Goal: Transaction & Acquisition: Purchase product/service

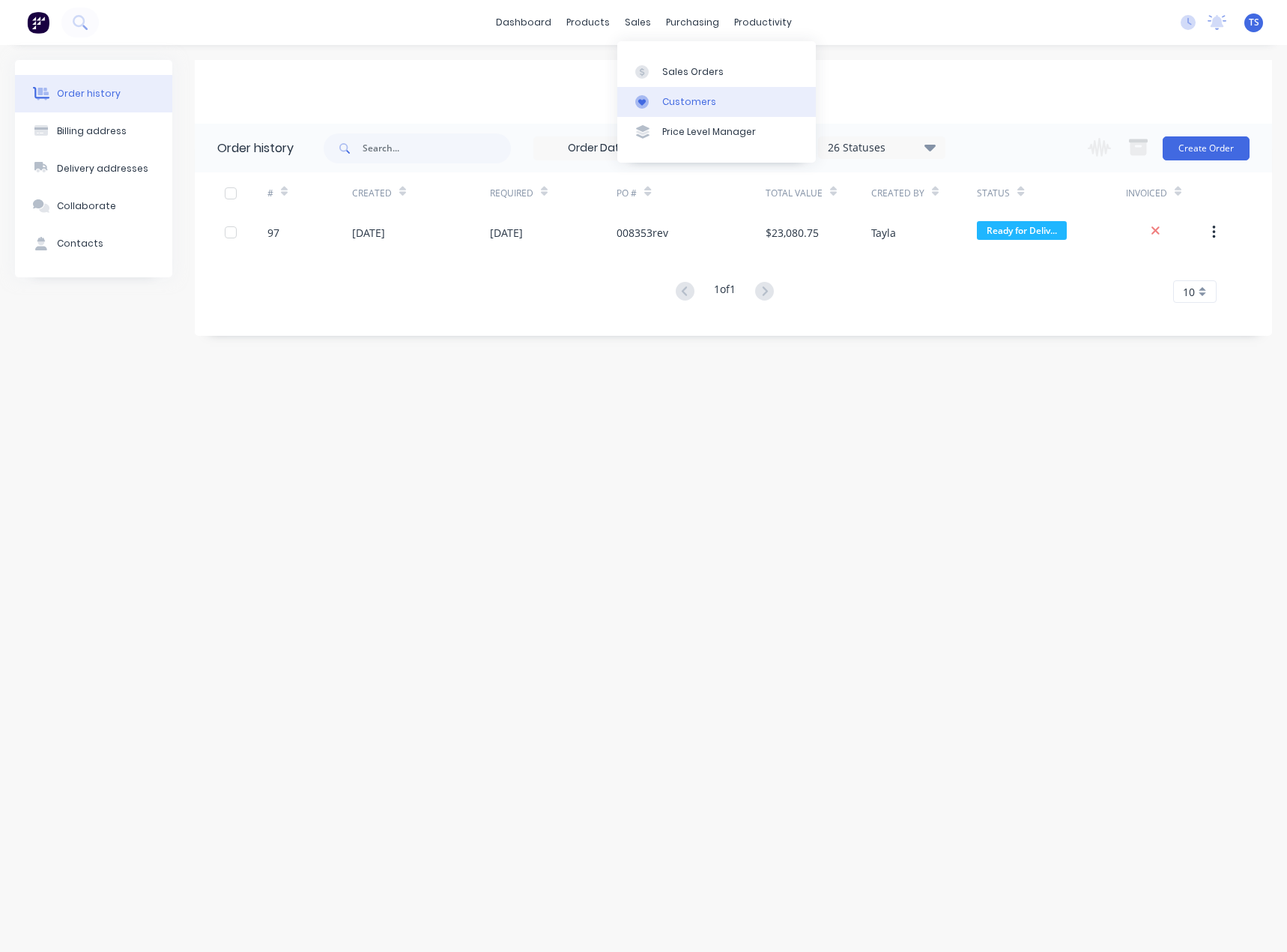
click at [658, 96] on link "Customers" at bounding box center [717, 102] width 199 height 30
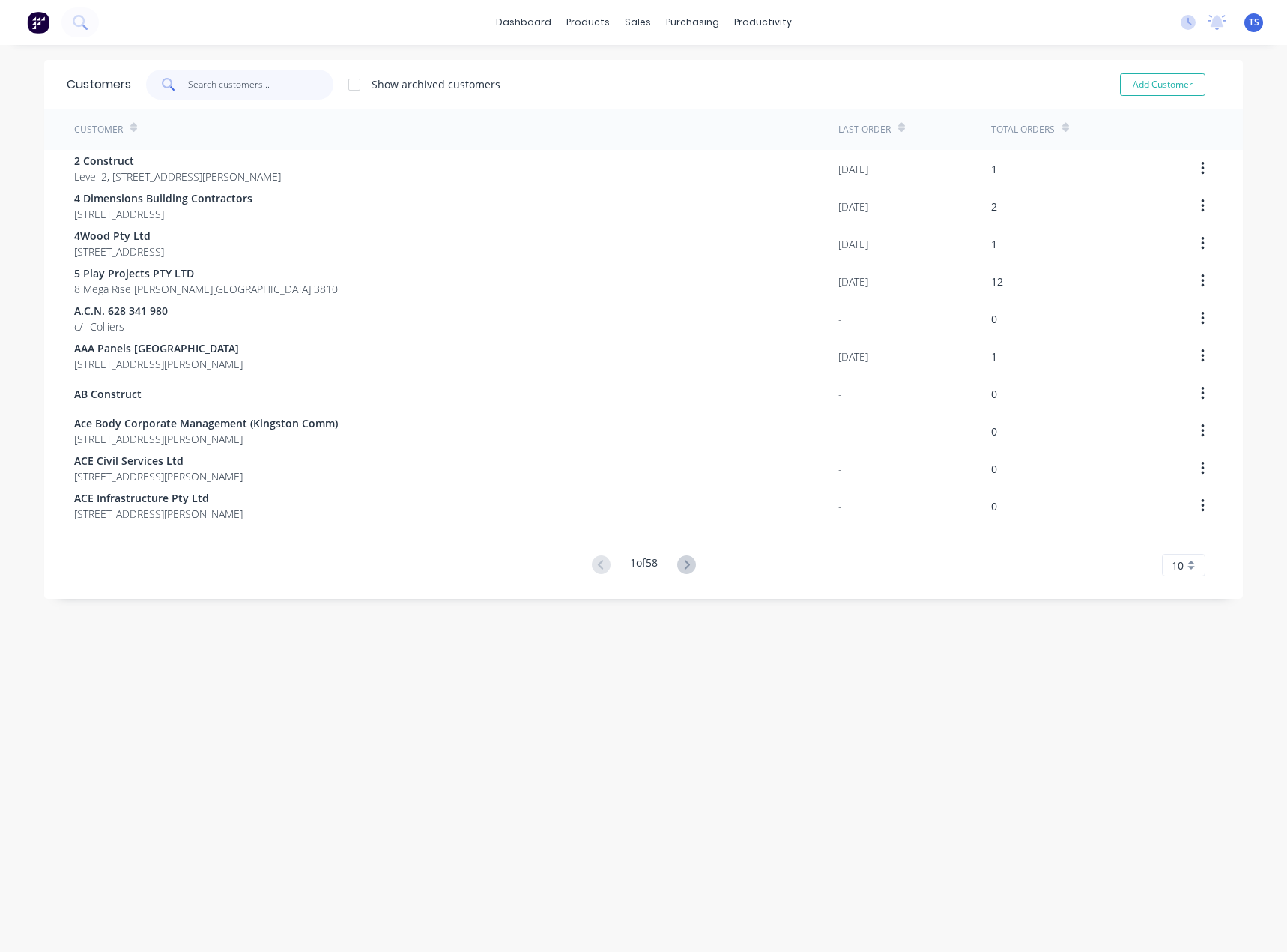
click at [214, 78] on input "text" at bounding box center [260, 84] width 146 height 30
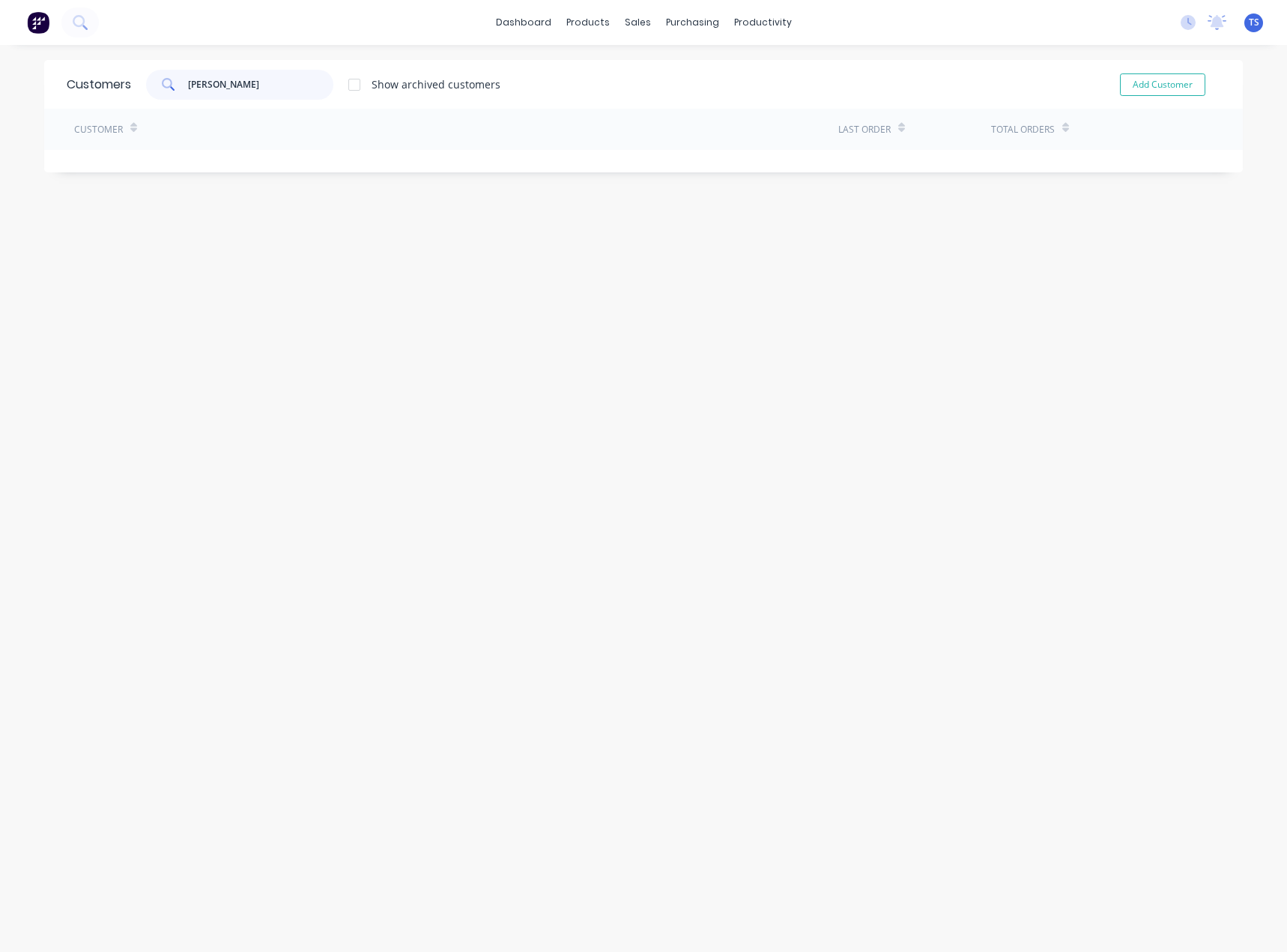
type input "[PERSON_NAME]"
click at [217, 80] on input "[PERSON_NAME]" at bounding box center [260, 84] width 146 height 30
click at [1162, 86] on button "Add Customer" at bounding box center [1162, 84] width 85 height 23
select select "AU"
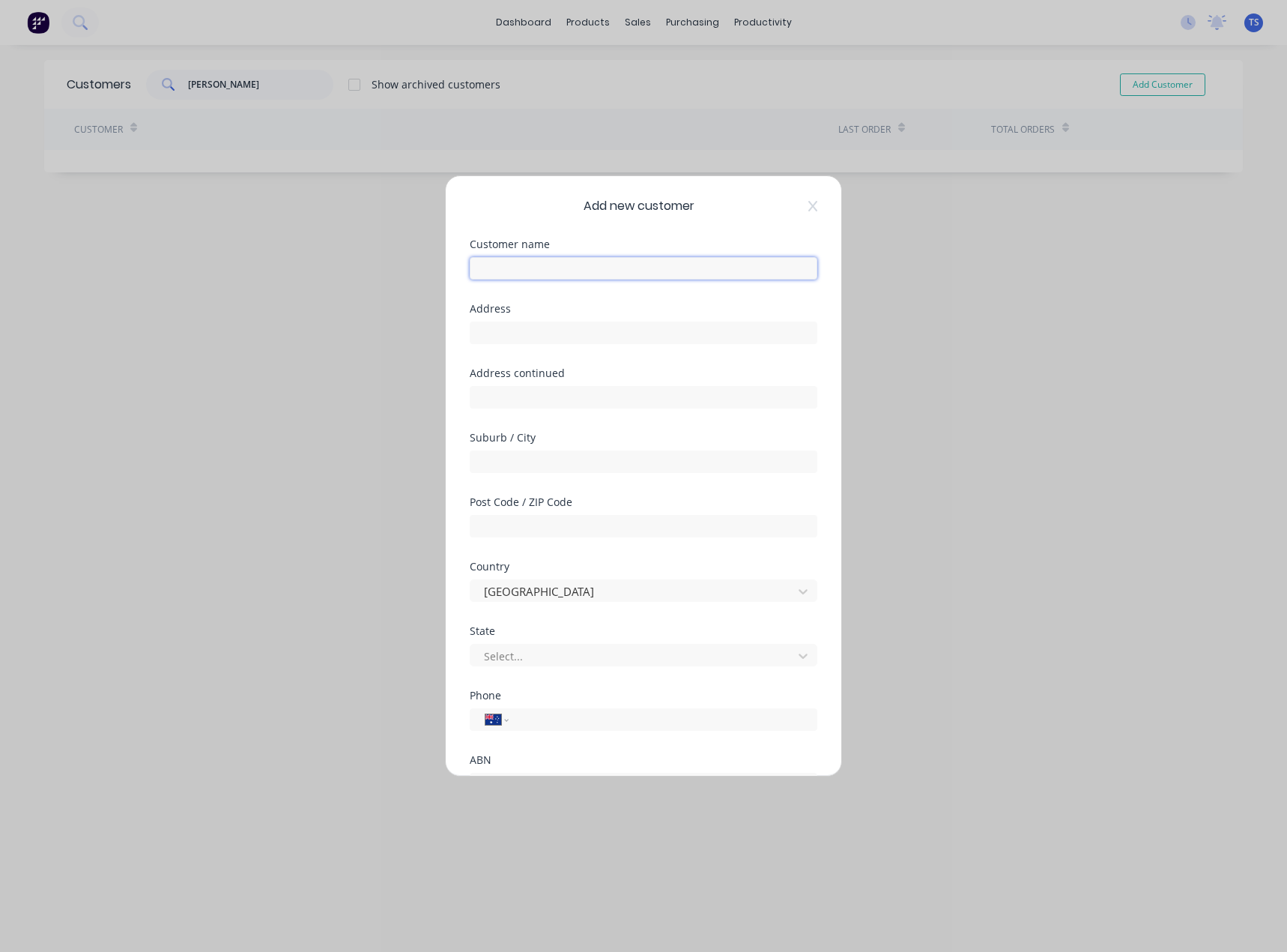
click at [550, 263] on input "text" at bounding box center [644, 268] width 348 height 23
paste input "Synergy Race Engines"
type input "Synergy Race Engines"
click at [512, 334] on input "text" at bounding box center [644, 333] width 348 height 23
click at [491, 333] on input "text" at bounding box center [644, 333] width 348 height 23
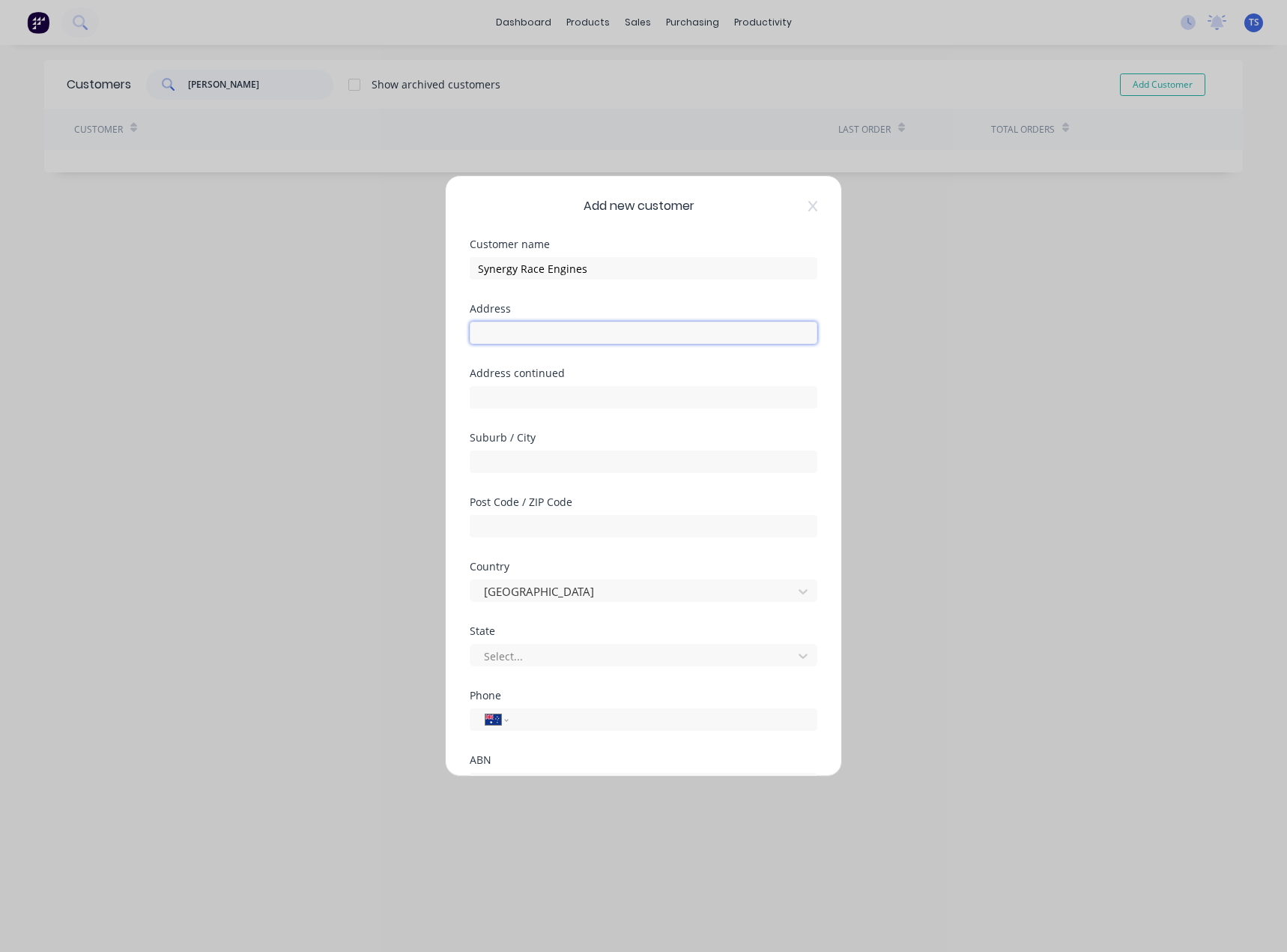
paste input "[STREET_ADDRESS]"
type input "[STREET_ADDRESS]"
click at [505, 525] on input "text" at bounding box center [644, 526] width 348 height 23
type input "3175"
click at [530, 459] on input "text" at bounding box center [644, 461] width 348 height 23
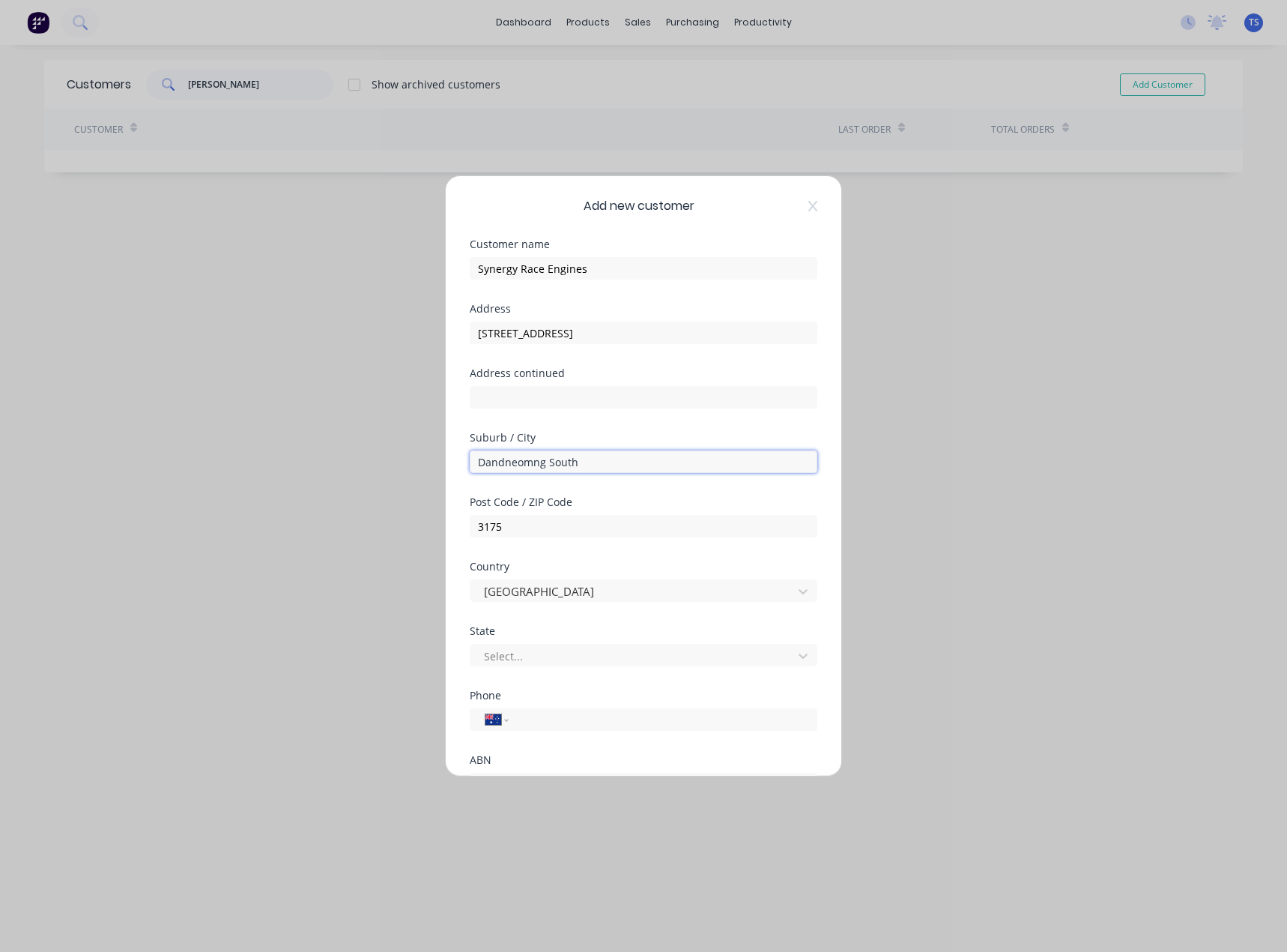
click at [544, 465] on input "Dandneomng South" at bounding box center [644, 461] width 348 height 23
click at [591, 469] on input "Dandenong South" at bounding box center [644, 461] width 348 height 23
click at [765, 466] on input "Dandenong South" at bounding box center [644, 461] width 348 height 23
type input "Dandenong South"
click at [962, 417] on div "Add new customer Customer name Synergy Race Engines Address [STREET_ADDRESS] Ad…" at bounding box center [644, 476] width 1287 height 952
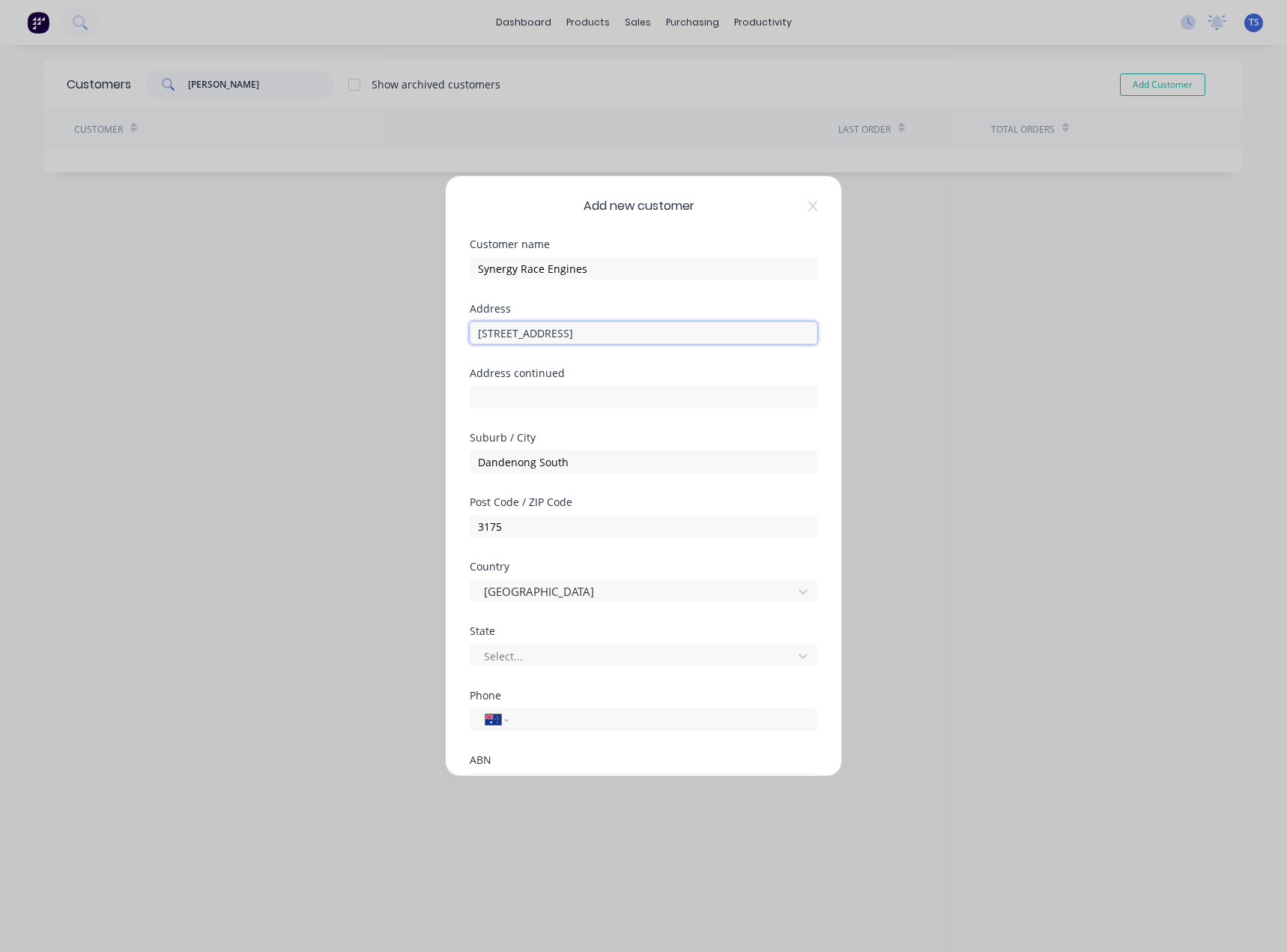
drag, startPoint x: 702, startPoint y: 330, endPoint x: 547, endPoint y: 335, distance: 155.1
click at [547, 335] on input "[STREET_ADDRESS]" at bounding box center [644, 333] width 348 height 23
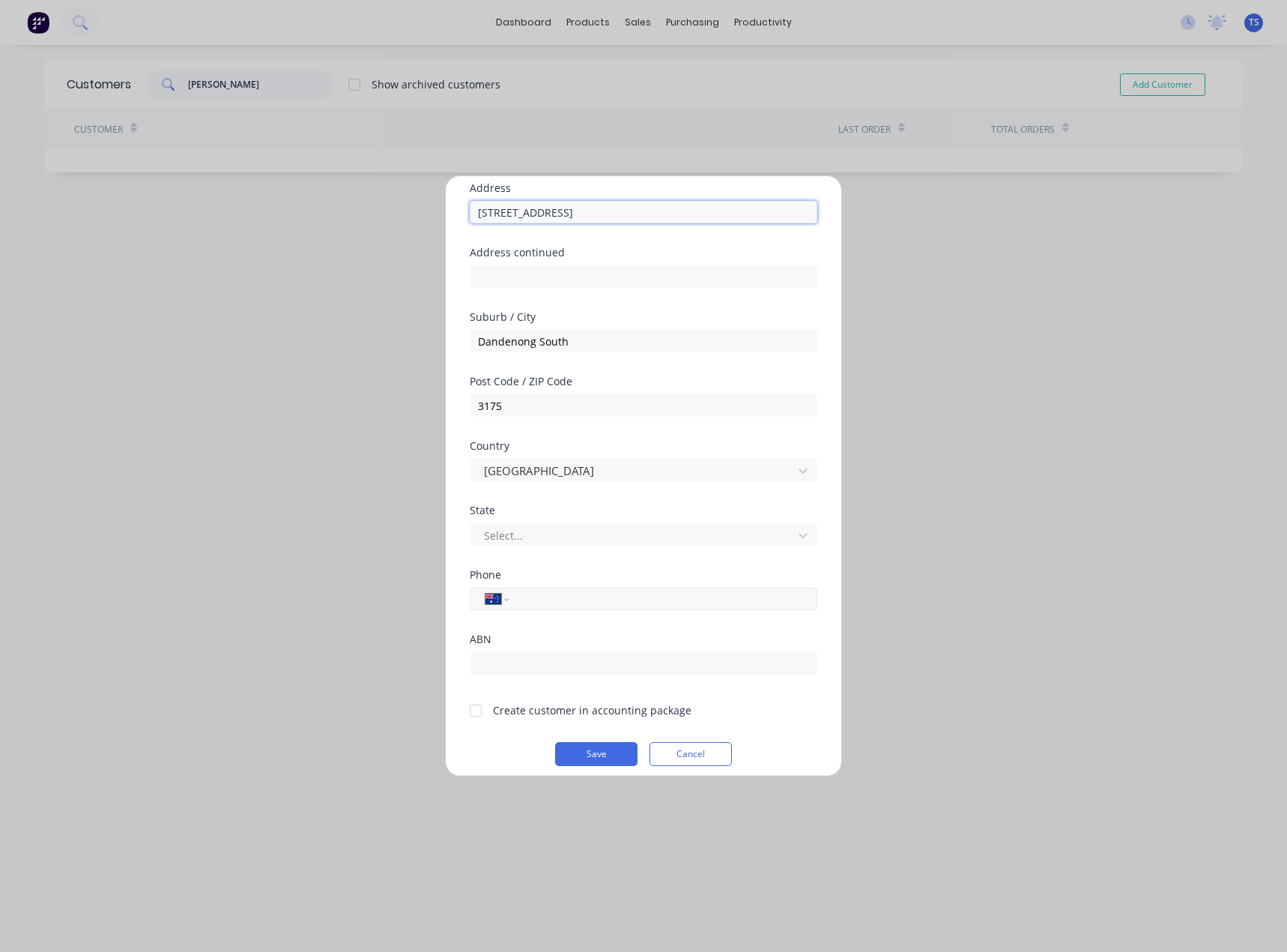
scroll to position [132, 0]
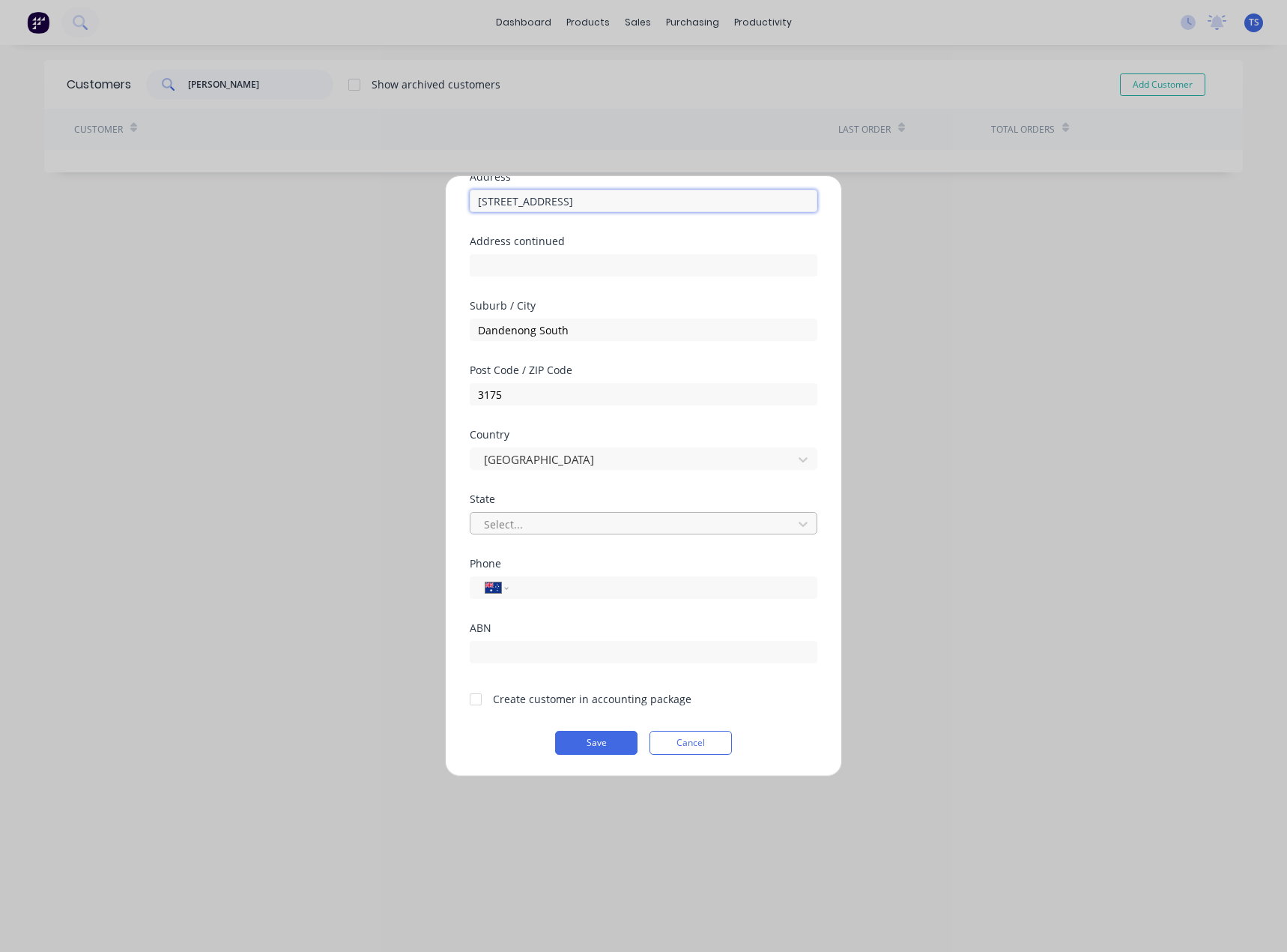
type input "[STREET_ADDRESS]"
click at [521, 518] on div at bounding box center [634, 525] width 303 height 19
click at [374, 541] on div "Add new customer Customer name Synergy Race Engines Address 11 Marni St Address…" at bounding box center [644, 476] width 1287 height 952
click at [474, 699] on div at bounding box center [476, 699] width 30 height 30
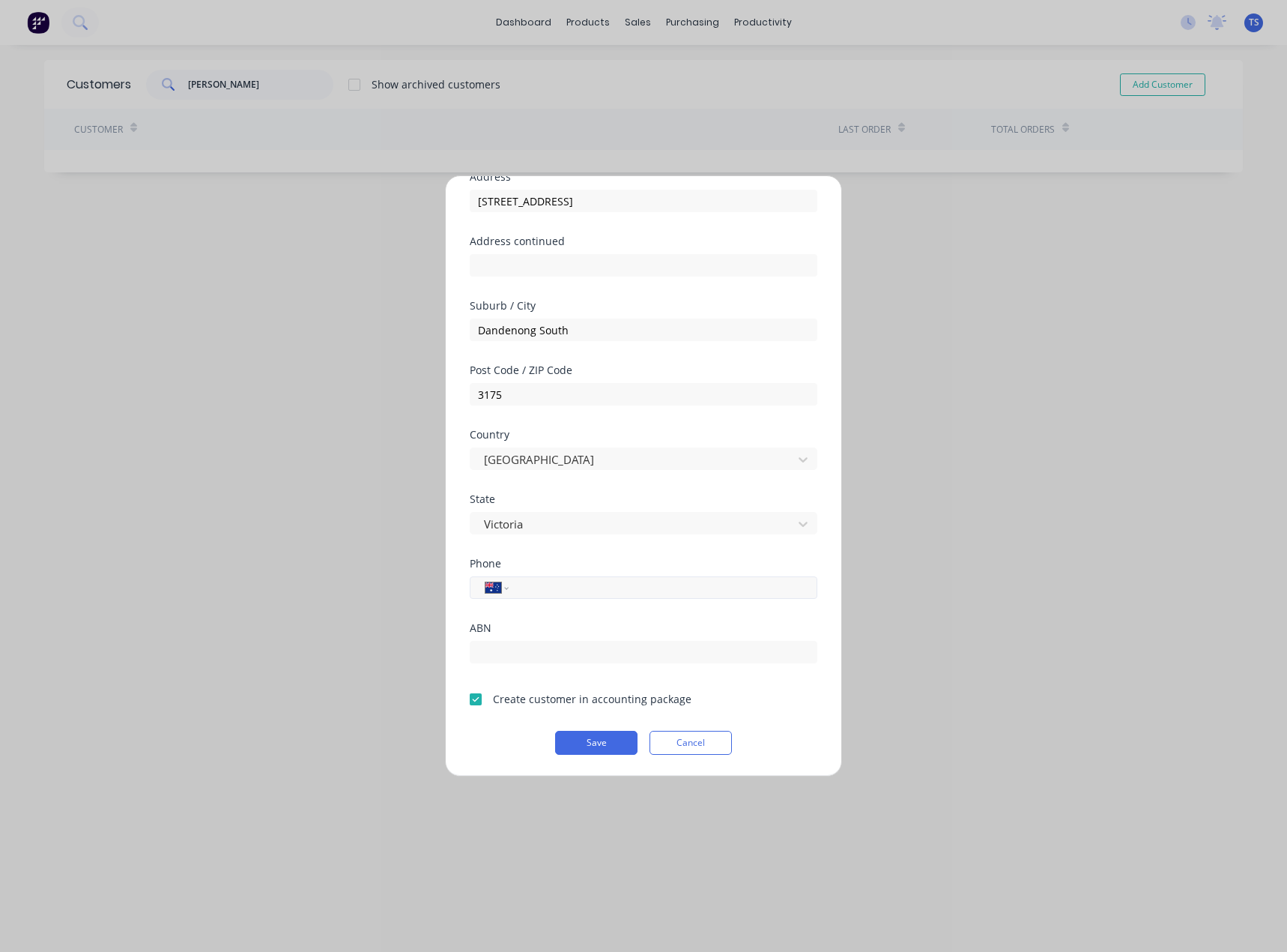
click at [523, 586] on input "tel" at bounding box center [660, 588] width 282 height 17
paste input "[PHONE_NUMBER]"
type input "[PHONE_NUMBER]"
click at [621, 600] on div "Phone International [GEOGRAPHIC_DATA] [GEOGRAPHIC_DATA] [GEOGRAPHIC_DATA] [GEOG…" at bounding box center [644, 591] width 348 height 65
click at [583, 613] on div "Phone International [GEOGRAPHIC_DATA] [GEOGRAPHIC_DATA] [GEOGRAPHIC_DATA] [GEOG…" at bounding box center [644, 591] width 348 height 65
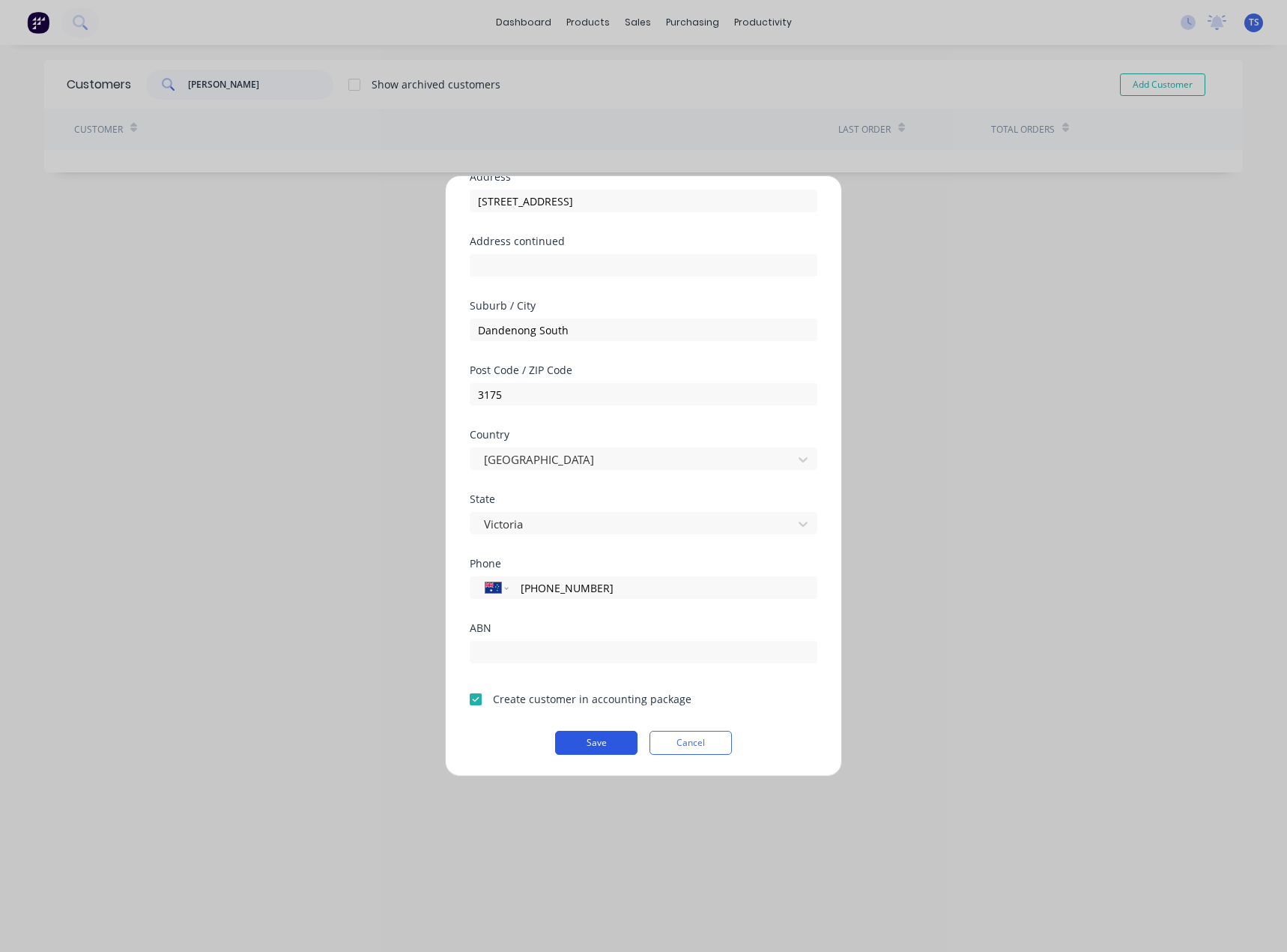
click at [596, 741] on button "Save" at bounding box center [596, 742] width 83 height 24
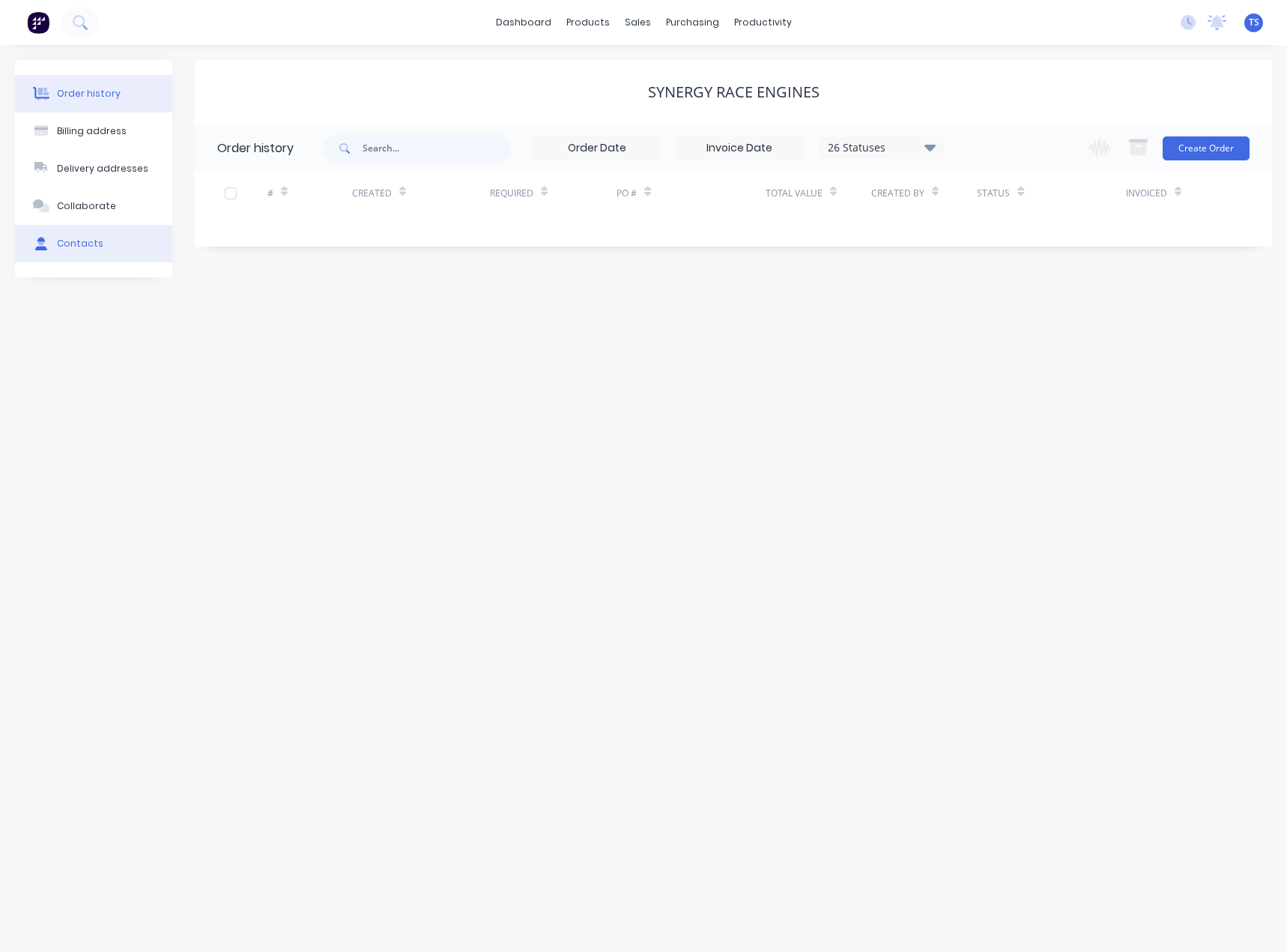
click at [57, 241] on div "Contacts" at bounding box center [80, 243] width 47 height 13
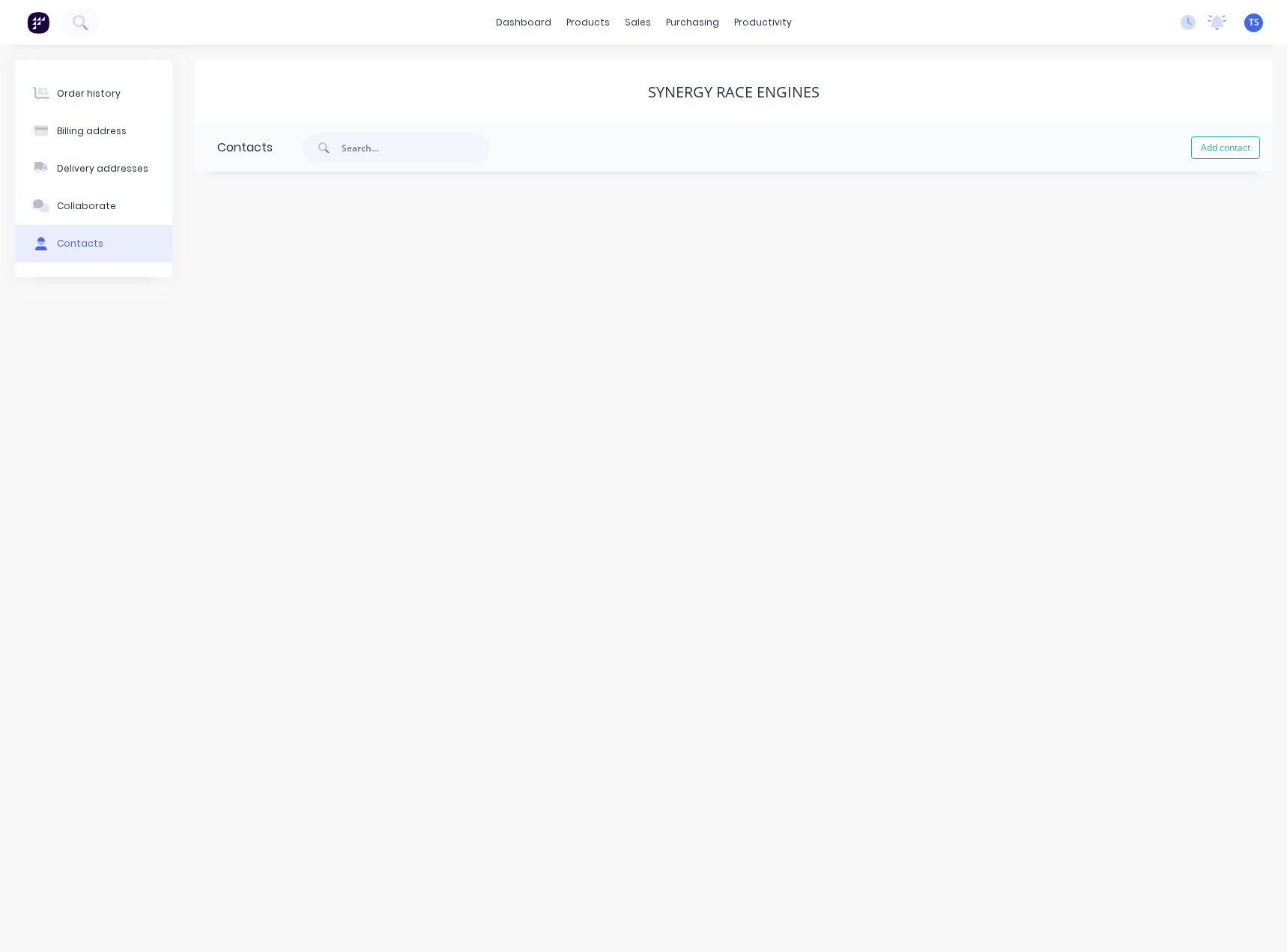
click at [1211, 151] on button "Add contact" at bounding box center [1225, 147] width 69 height 23
select select "AU"
click at [287, 258] on input "text" at bounding box center [340, 258] width 245 height 23
type input "[PERSON_NAME]"
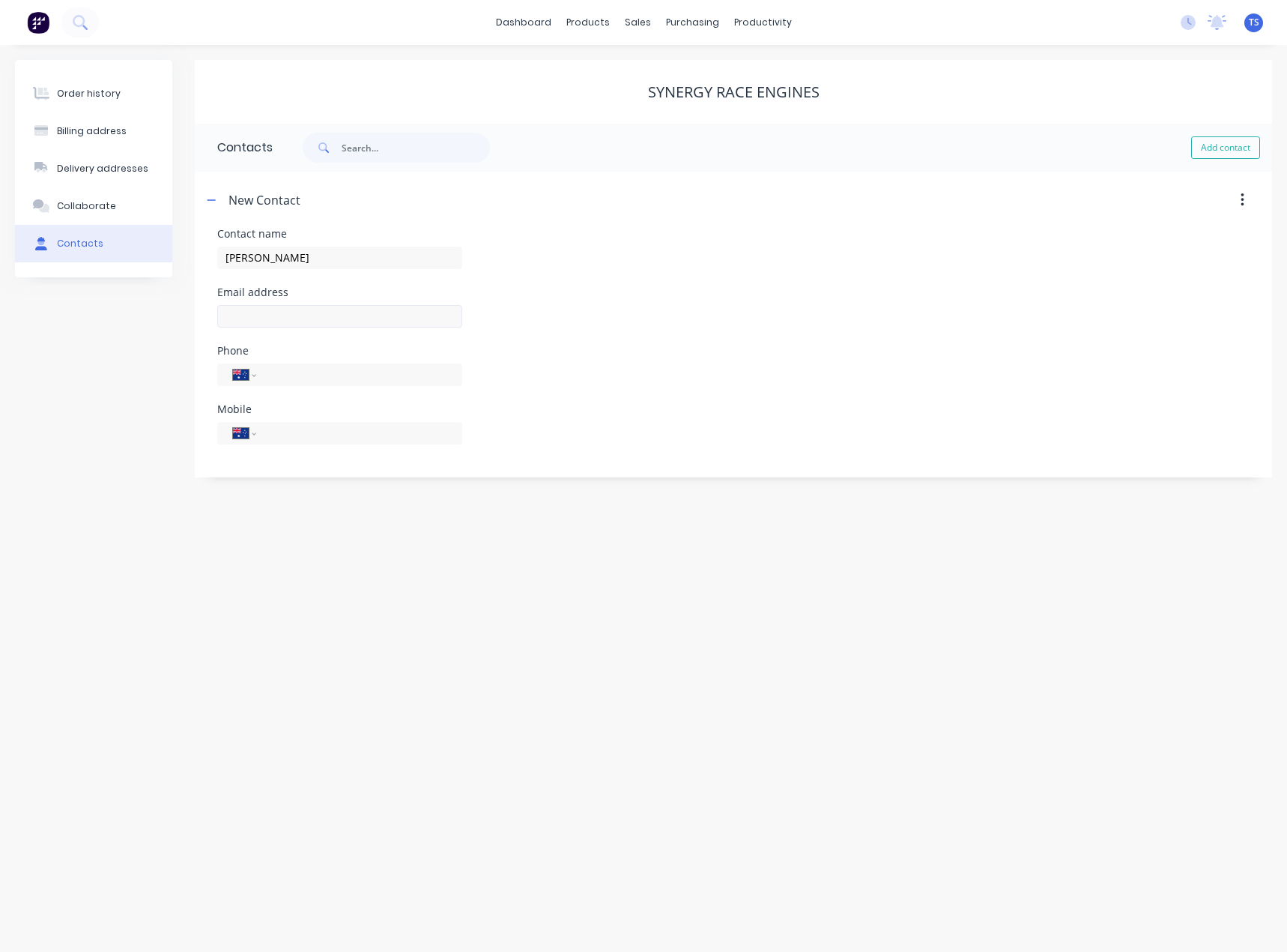
select select "AU"
click at [233, 315] on input "text" at bounding box center [340, 316] width 245 height 23
type input "[EMAIL_ADDRESS][DOMAIN_NAME]"
click at [275, 435] on input "tel" at bounding box center [356, 433] width 180 height 17
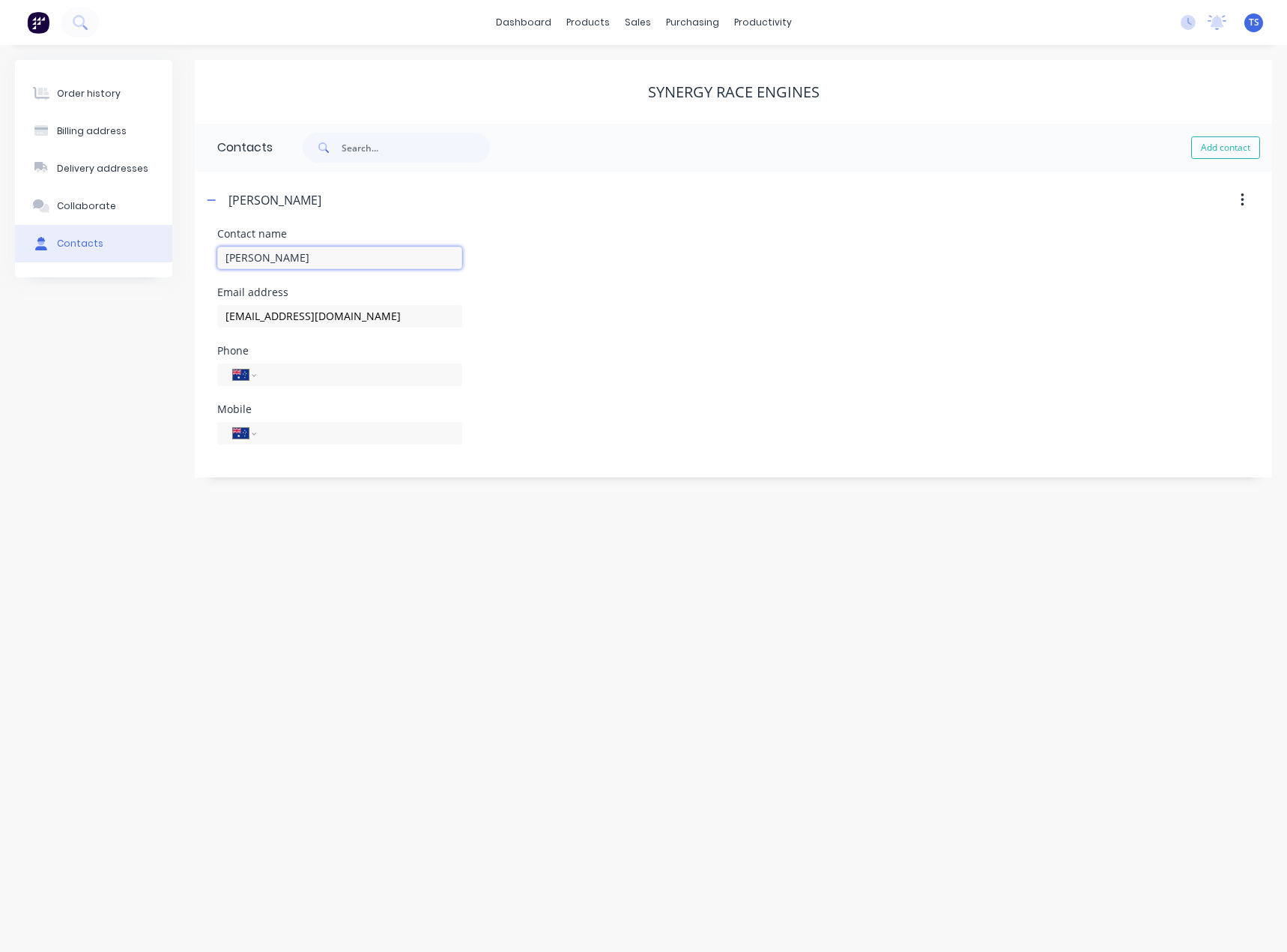
click at [274, 266] on input "[PERSON_NAME]" at bounding box center [340, 258] width 245 height 23
type input "[PERSON_NAME]"
click at [278, 434] on input "tel" at bounding box center [356, 433] width 180 height 17
click at [259, 317] on input "[EMAIL_ADDRESS][DOMAIN_NAME]" at bounding box center [340, 316] width 245 height 23
click at [414, 313] on input "[EMAIL_ADDRESS][DOMAIN_NAME]" at bounding box center [340, 316] width 245 height 23
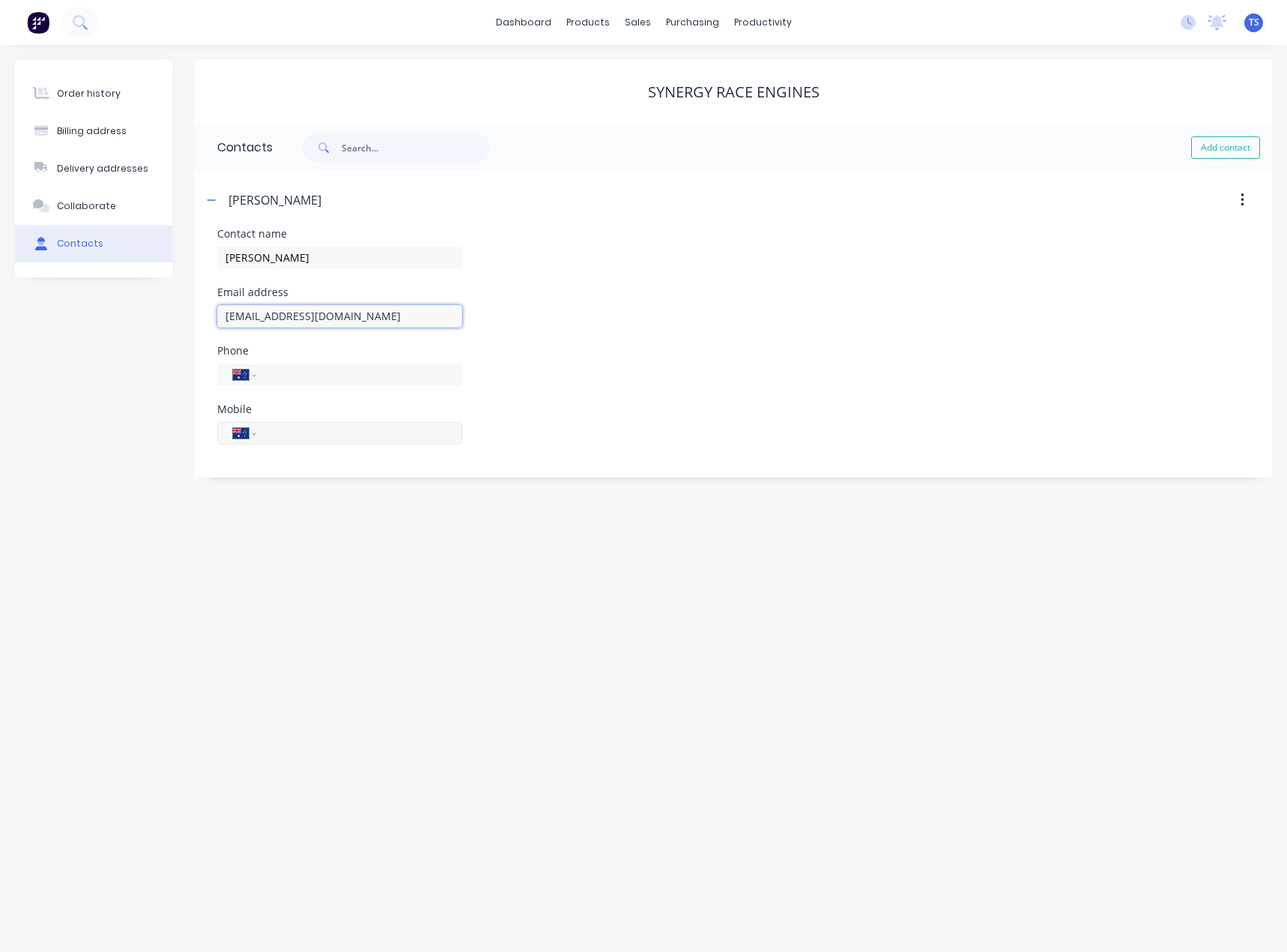
type input "[EMAIL_ADDRESS][DOMAIN_NAME]"
click at [320, 434] on input "tel" at bounding box center [356, 433] width 180 height 17
click at [297, 433] on input "tel" at bounding box center [356, 433] width 180 height 17
type input "0400 351 333"
click at [318, 598] on div "Order history Billing address Delivery addresses Collaborate Contacts Synergy R…" at bounding box center [644, 498] width 1287 height 907
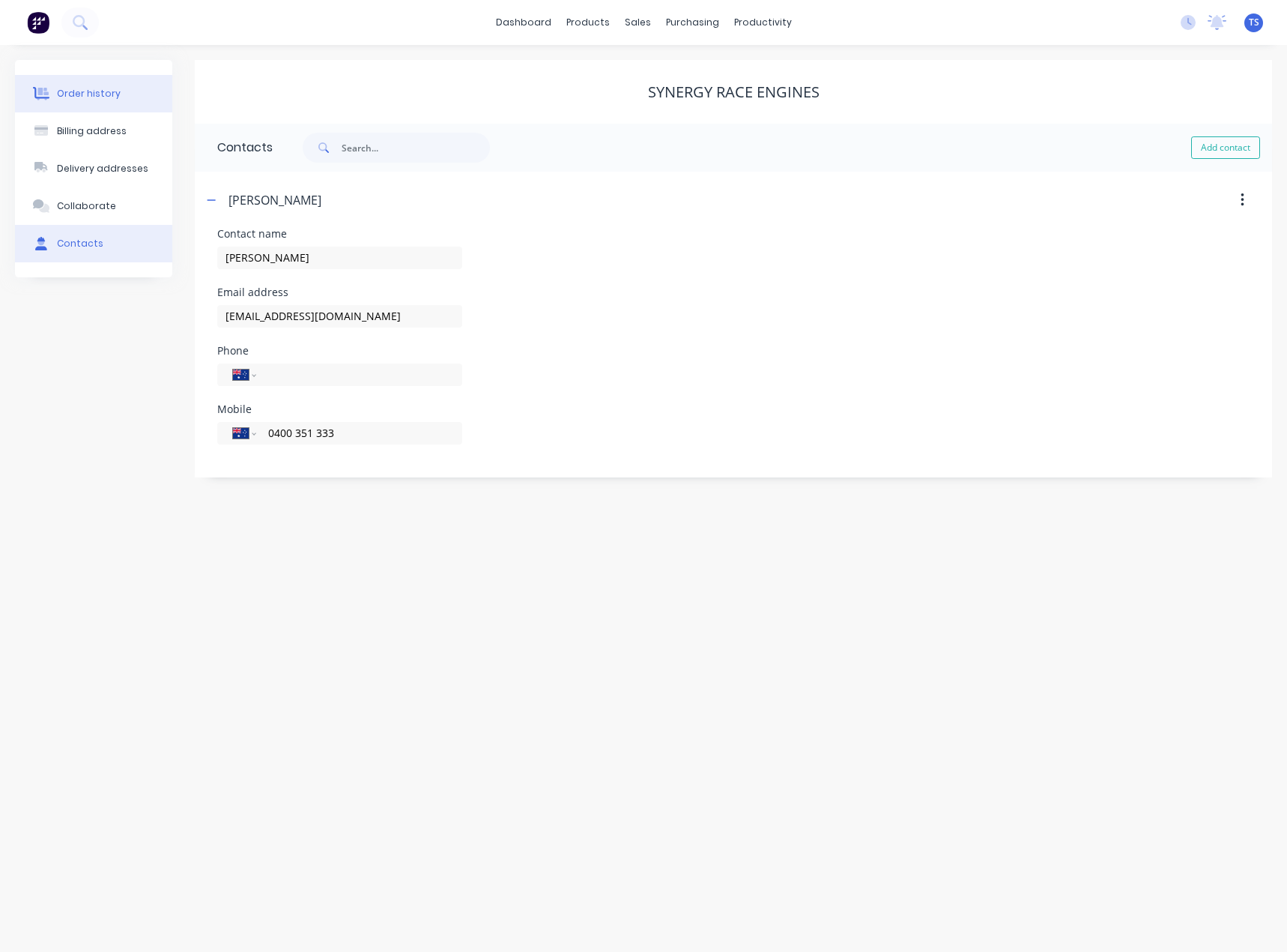
click at [64, 94] on div "Order history" at bounding box center [88, 93] width 64 height 13
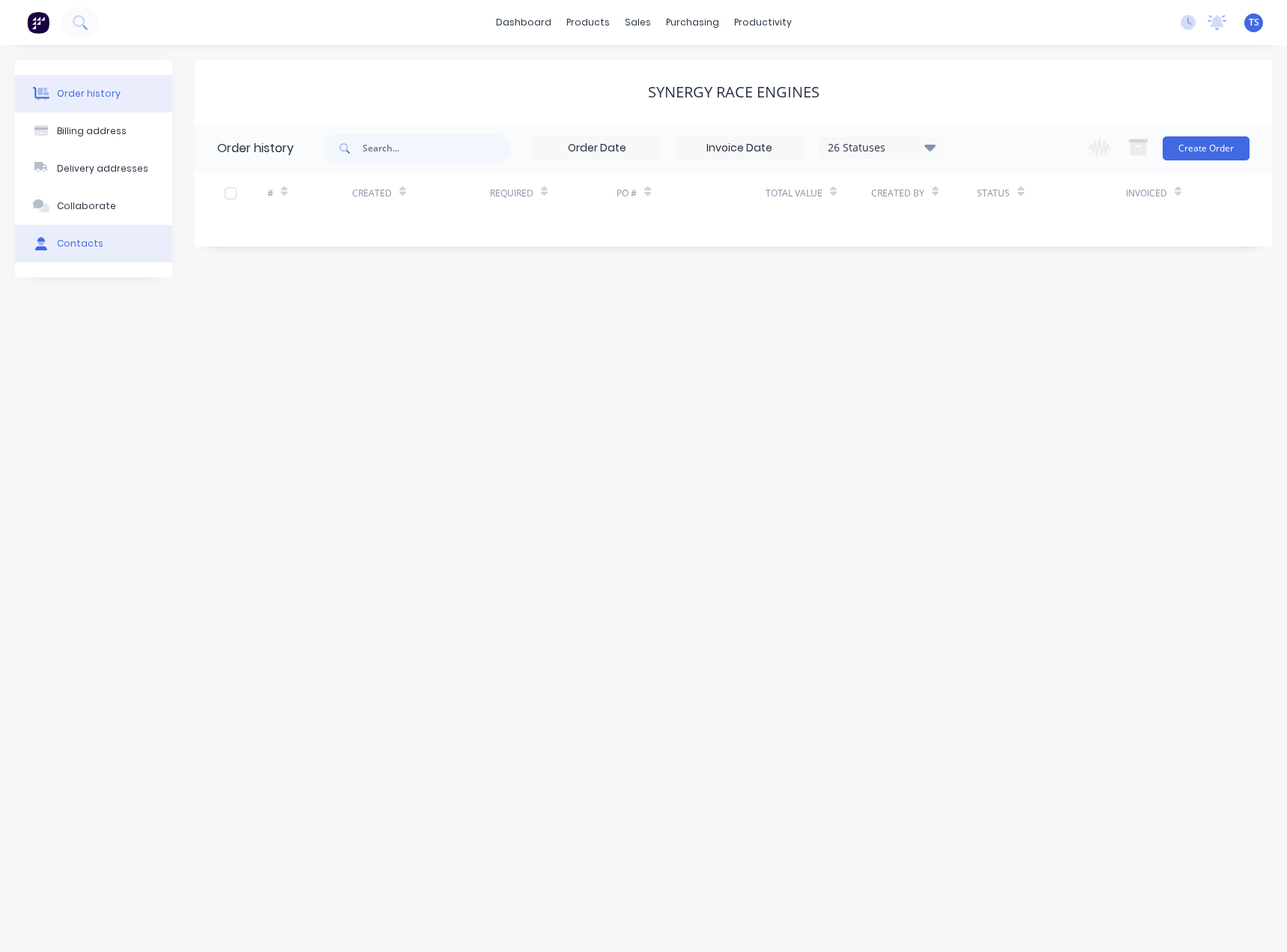
click at [53, 247] on button "Contacts" at bounding box center [94, 244] width 158 height 38
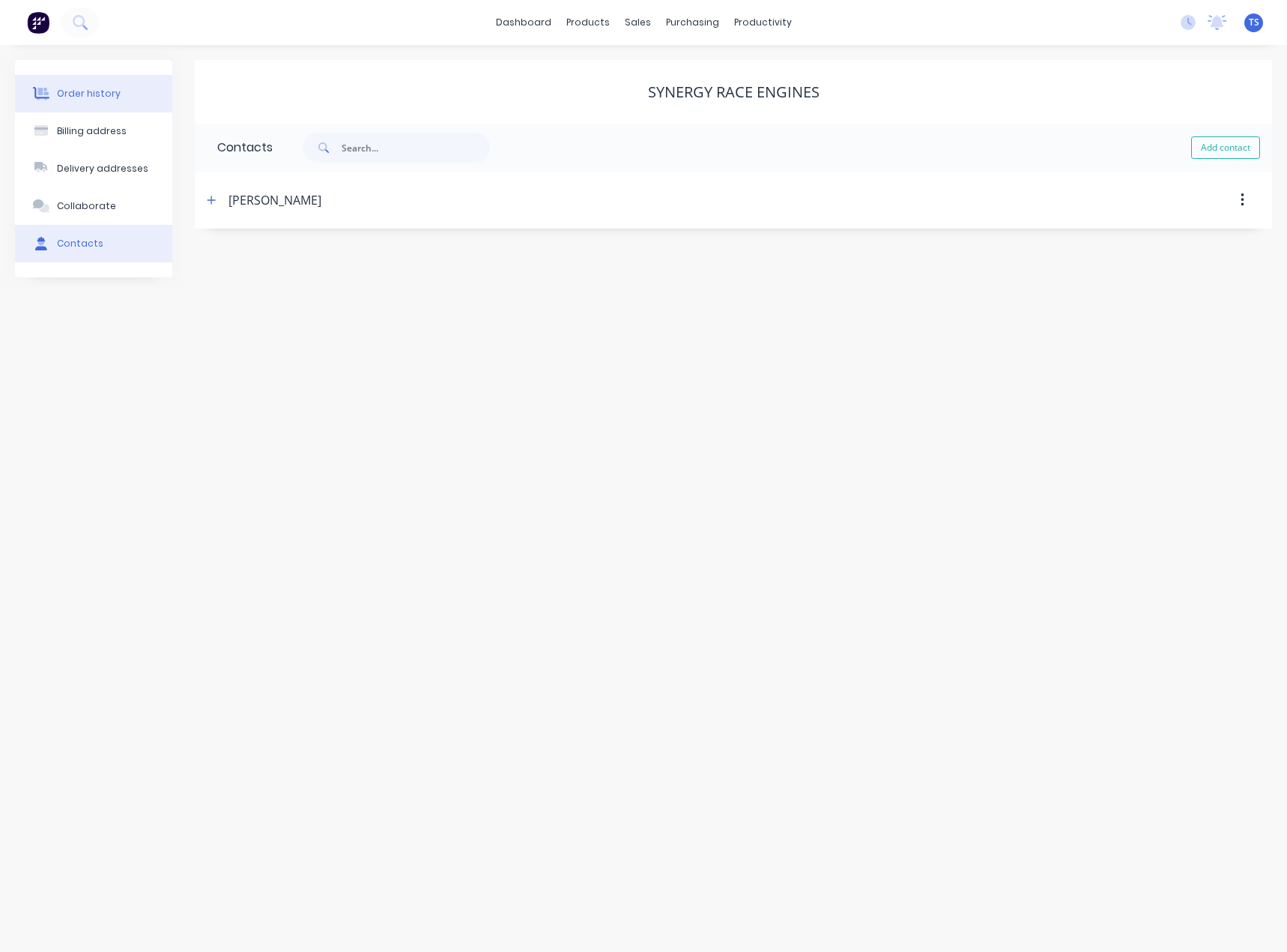
click at [94, 89] on div "Order history" at bounding box center [88, 93] width 64 height 13
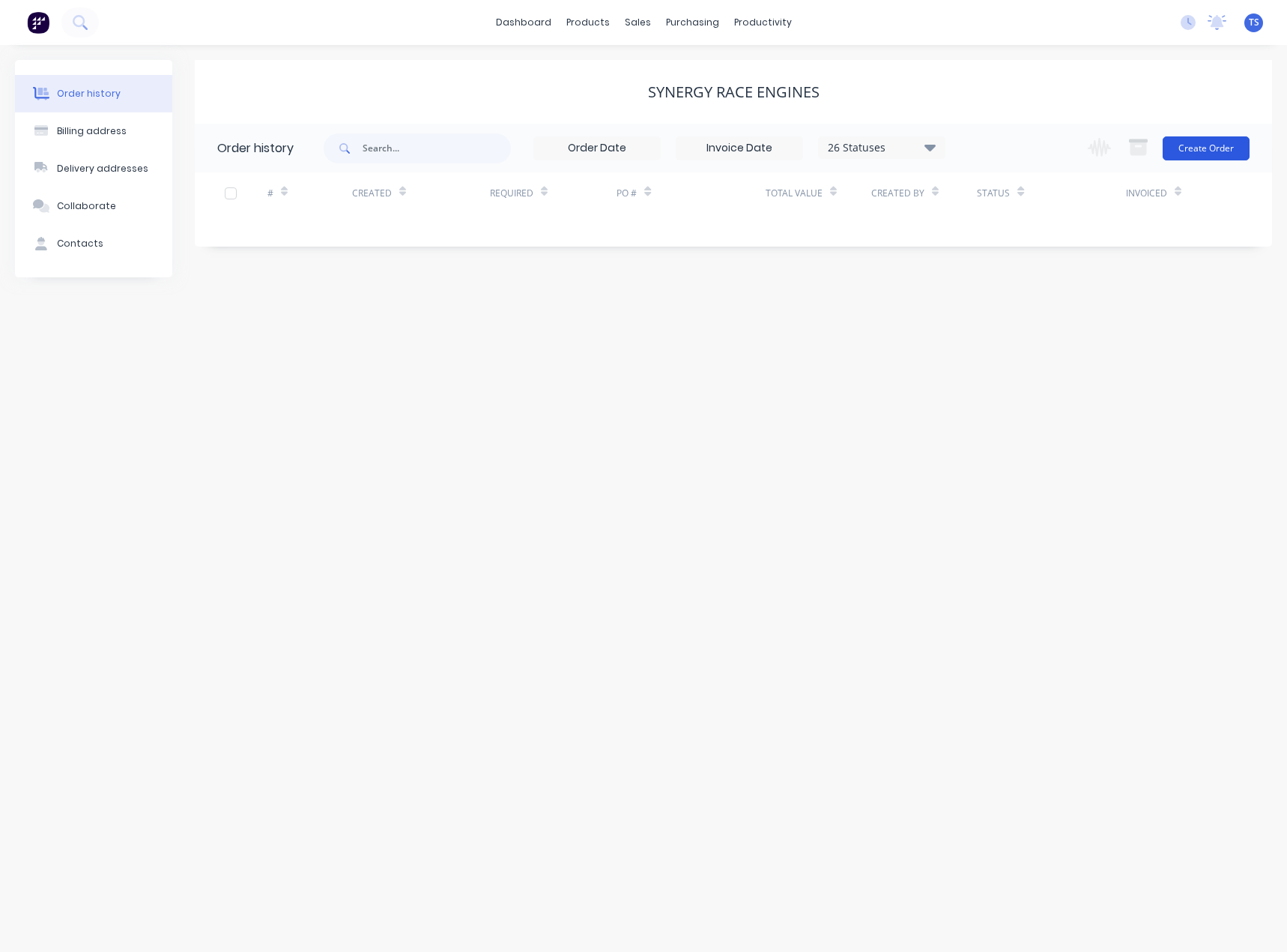
click at [1213, 144] on button "Create Order" at bounding box center [1207, 148] width 87 height 24
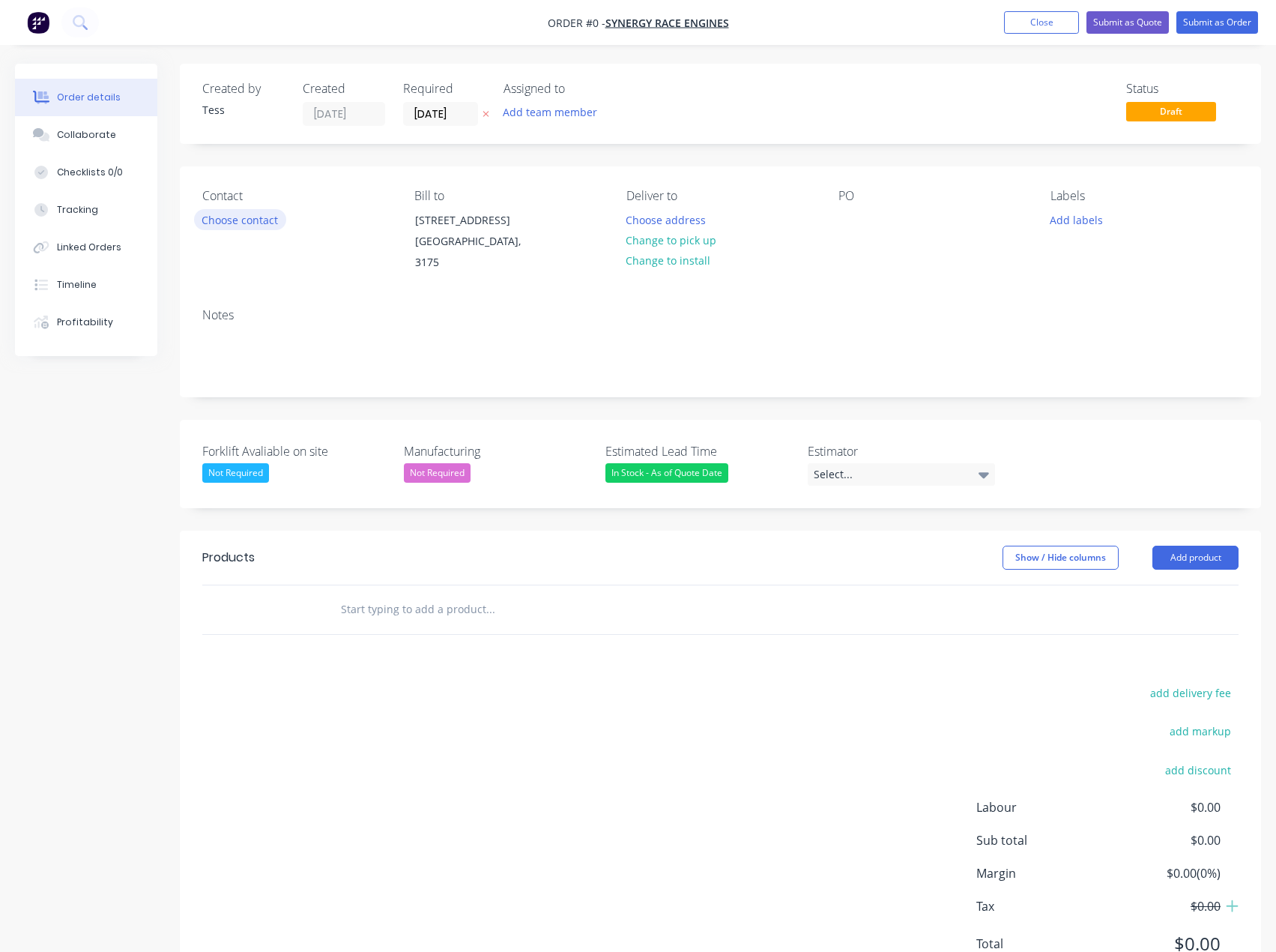
click at [255, 217] on button "Choose contact" at bounding box center [240, 219] width 92 height 21
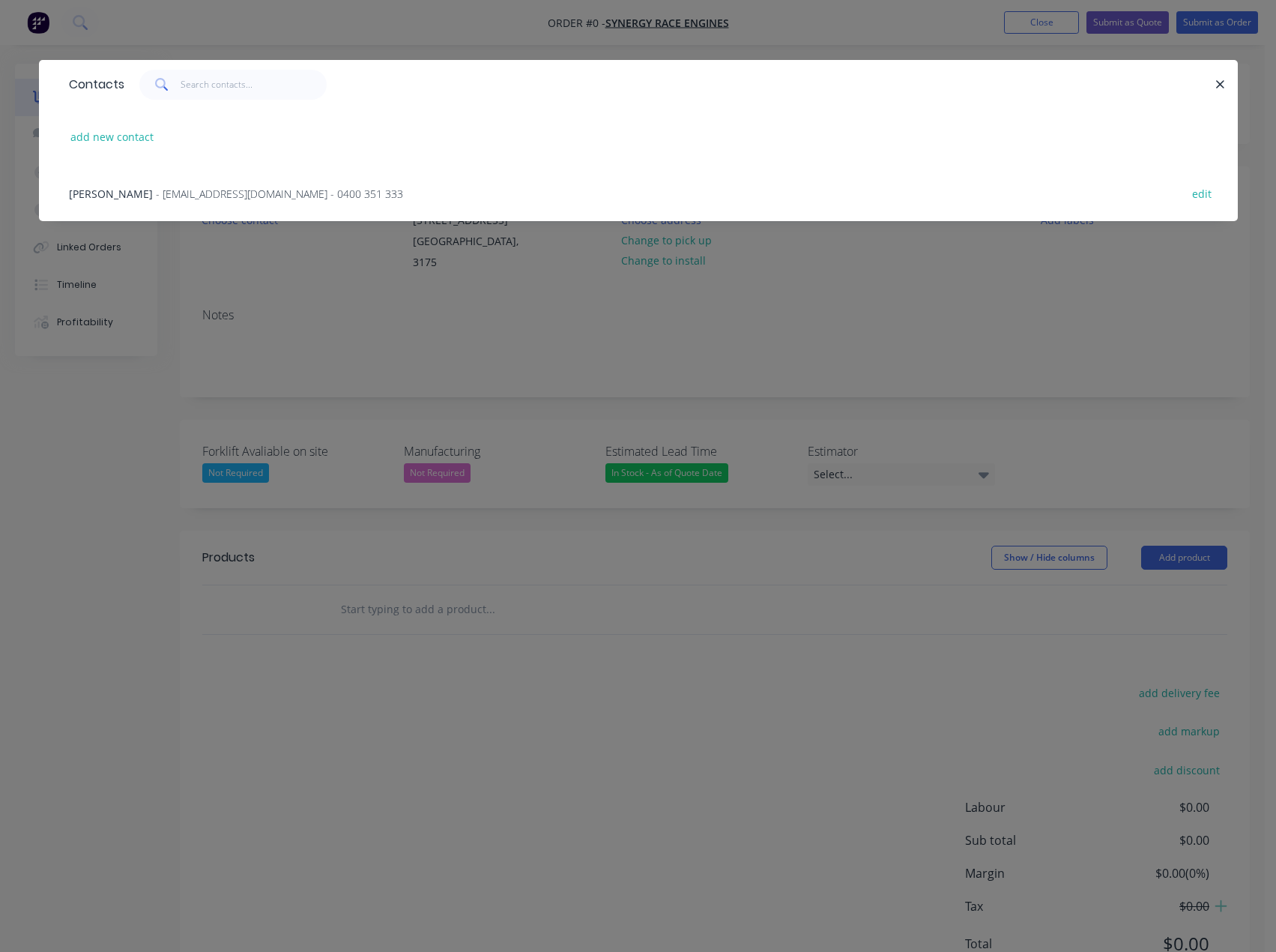
click at [226, 191] on span "- [EMAIL_ADDRESS][DOMAIN_NAME] - 0400 351 333" at bounding box center [280, 194] width 248 height 14
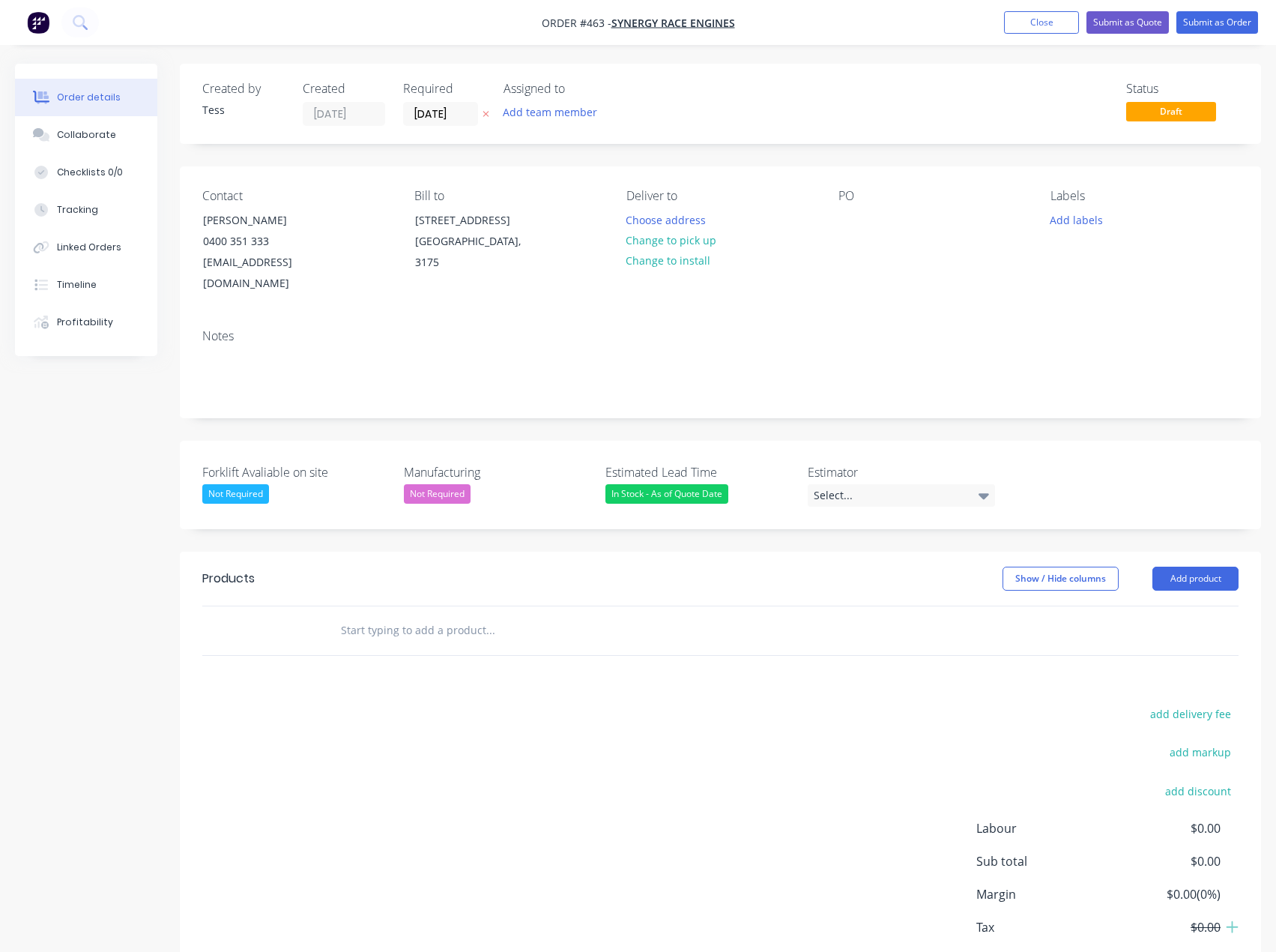
click at [420, 615] on input "text" at bounding box center [490, 630] width 300 height 30
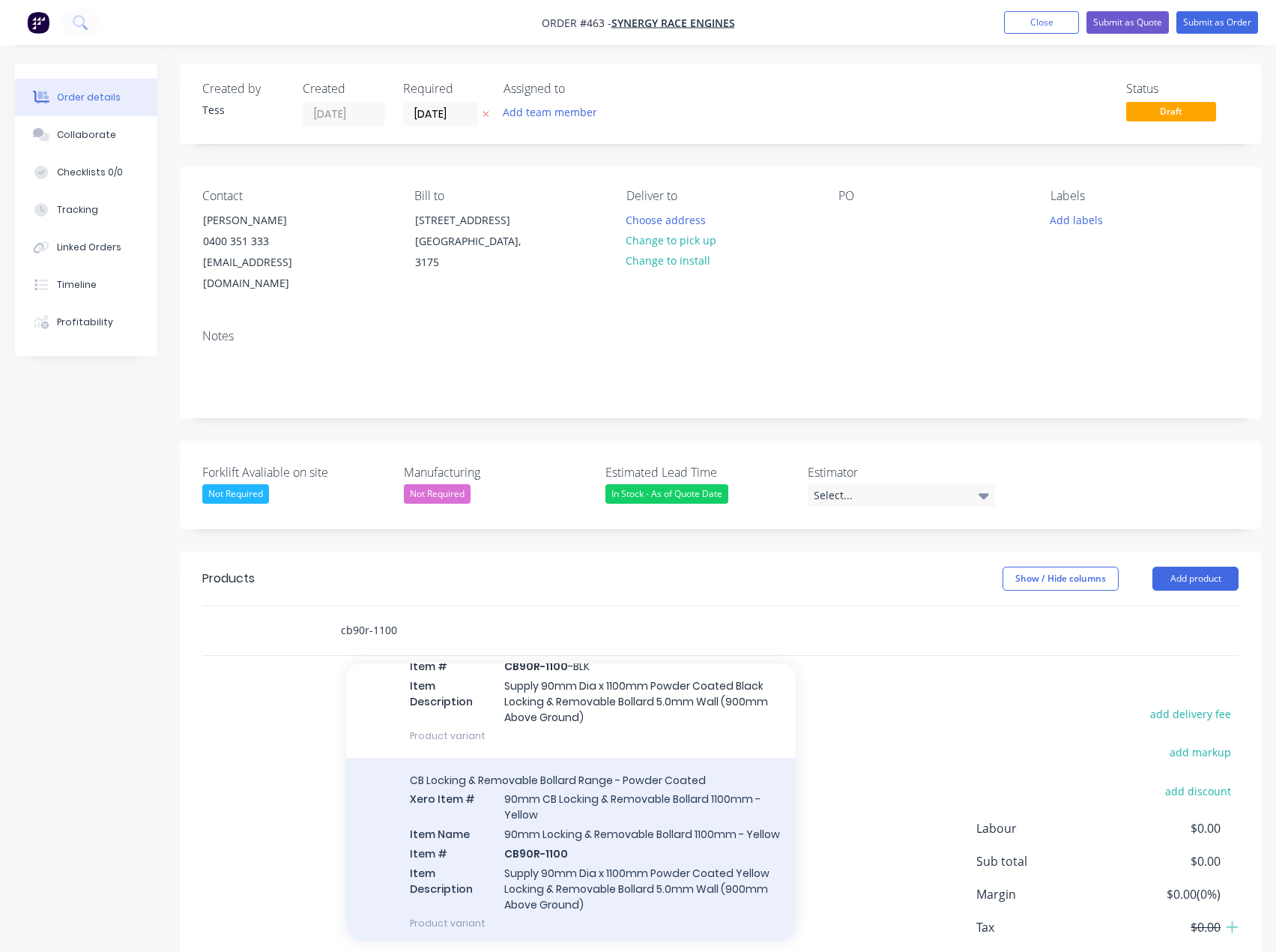
scroll to position [150, 0]
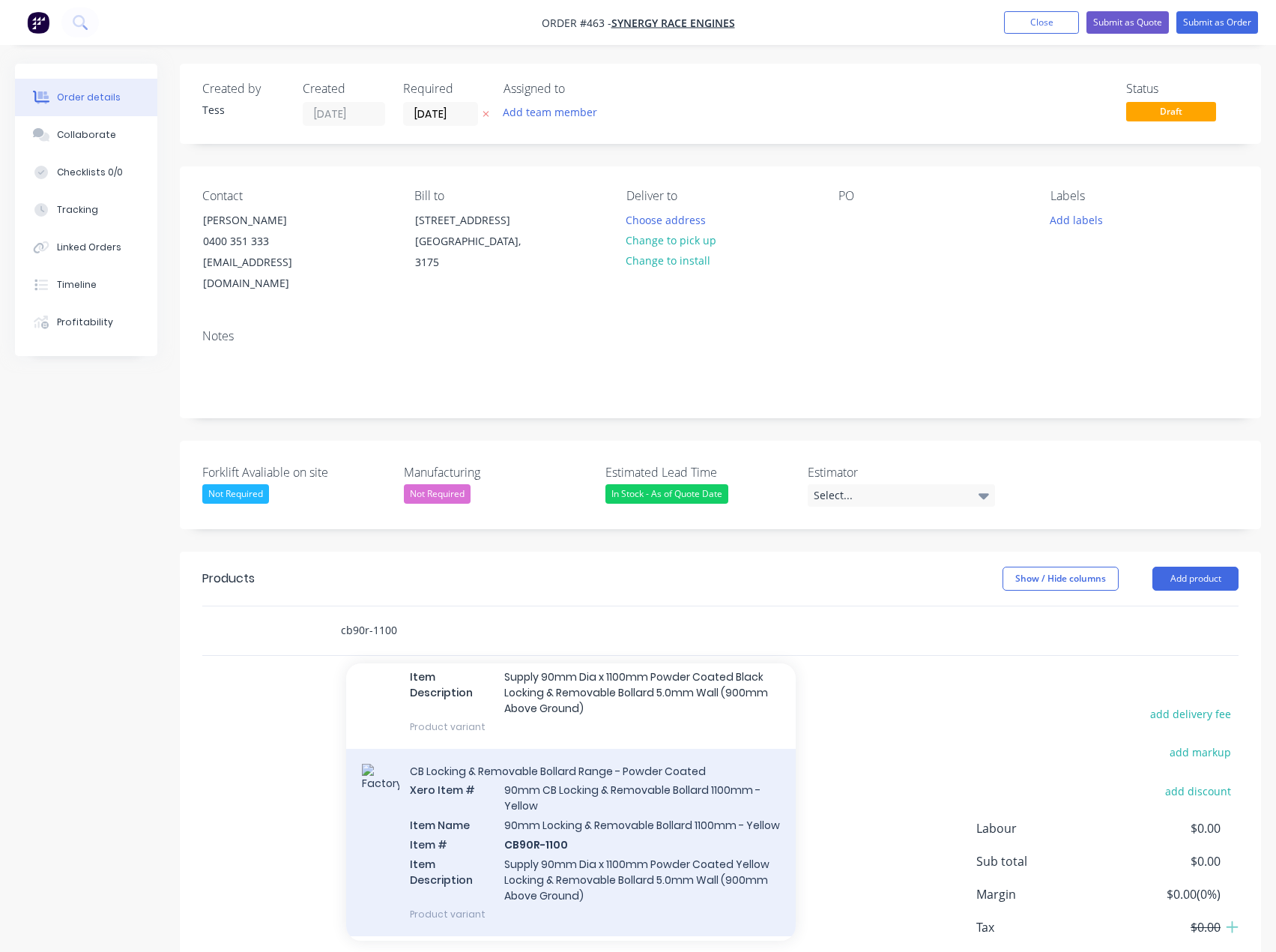
type input "cb90r-1100"
click at [554, 779] on div "CB Locking & Removable Bollard Range - Powder Coated Xero Item # 90mm CB Lockin…" at bounding box center [571, 842] width 450 height 188
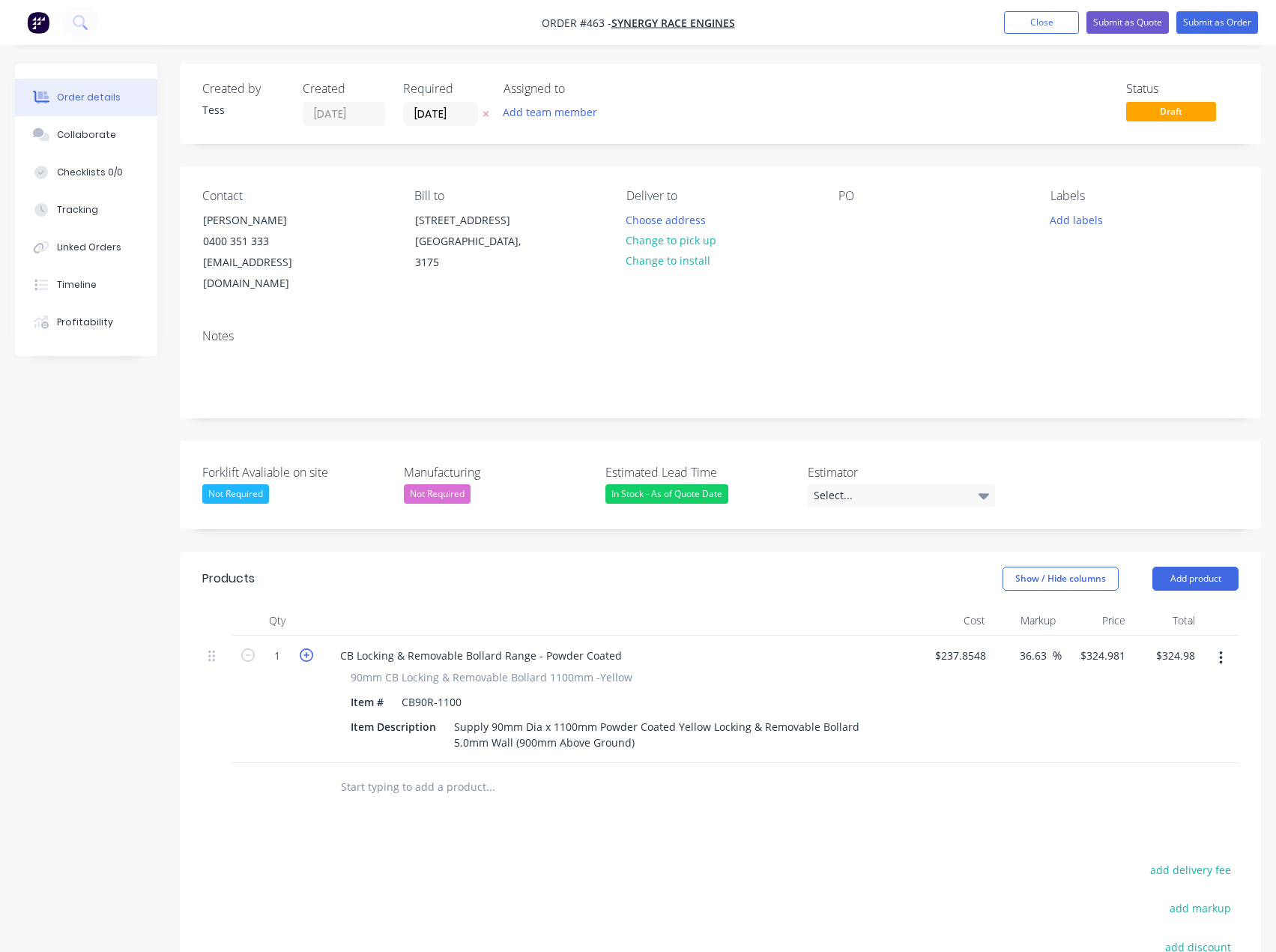
click at [305, 648] on icon "button" at bounding box center [306, 655] width 13 height 13
type input "2"
type input "$649.96"
click at [1105, 644] on input "324.981" at bounding box center [1105, 655] width 53 height 22
type input "295"
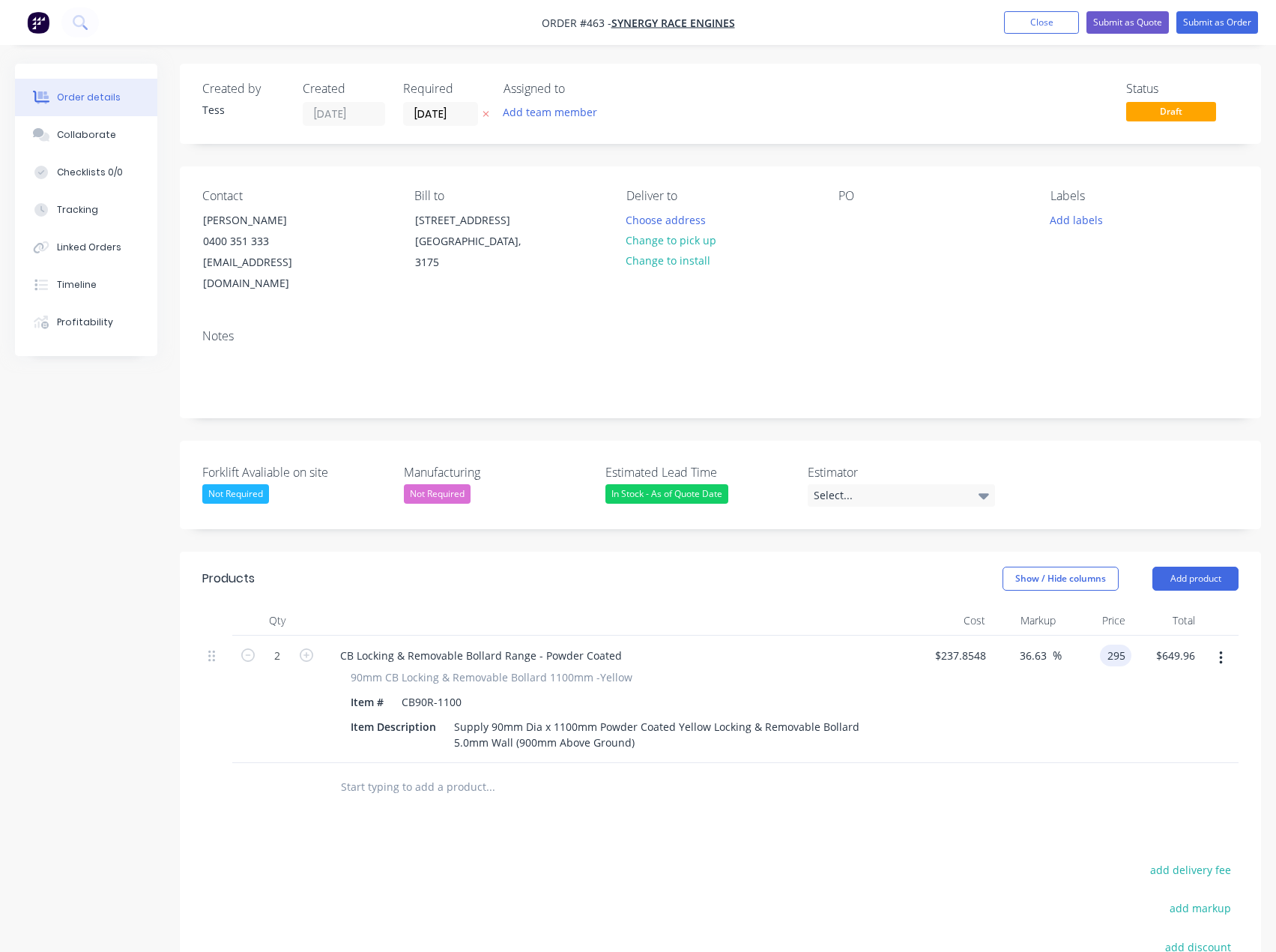
type input "24.03"
type input "$295.00"
type input "$590.00"
click at [397, 772] on input "text" at bounding box center [490, 787] width 300 height 30
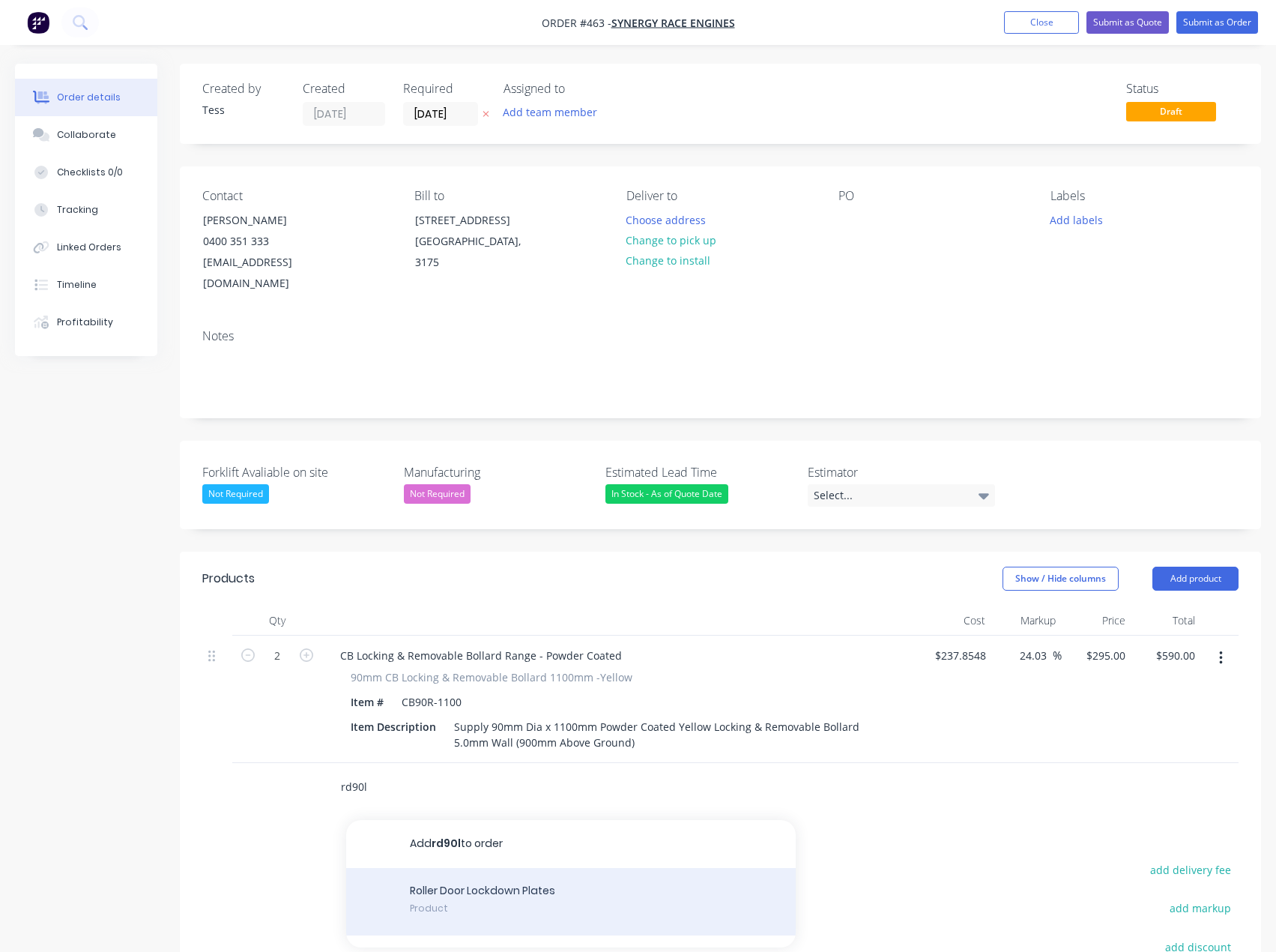
type input "rd90l"
click at [453, 869] on div "Roller Door Lockdown Plates Product" at bounding box center [571, 902] width 450 height 68
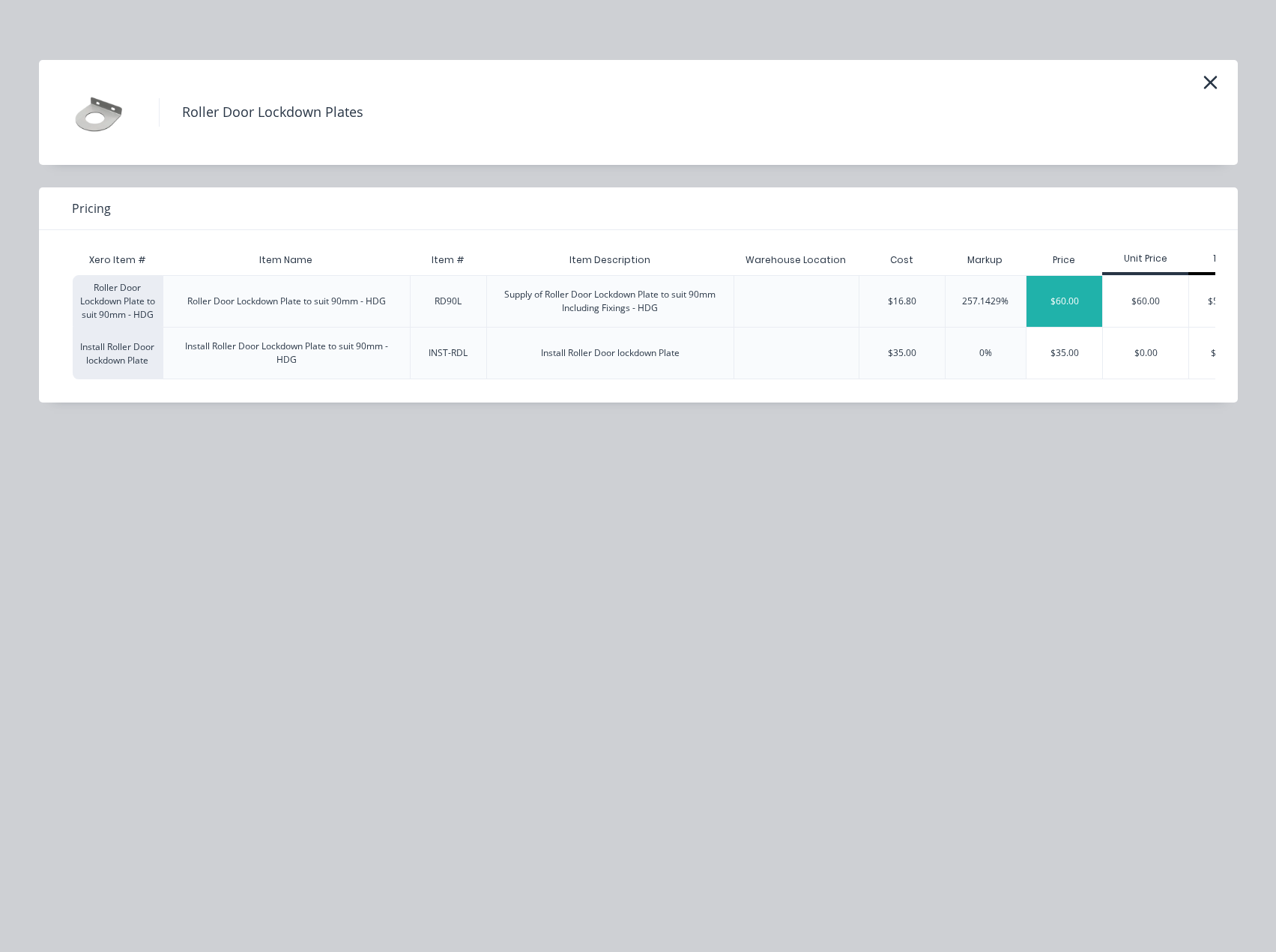
click at [1076, 311] on div "$60.00" at bounding box center [1065, 301] width 76 height 51
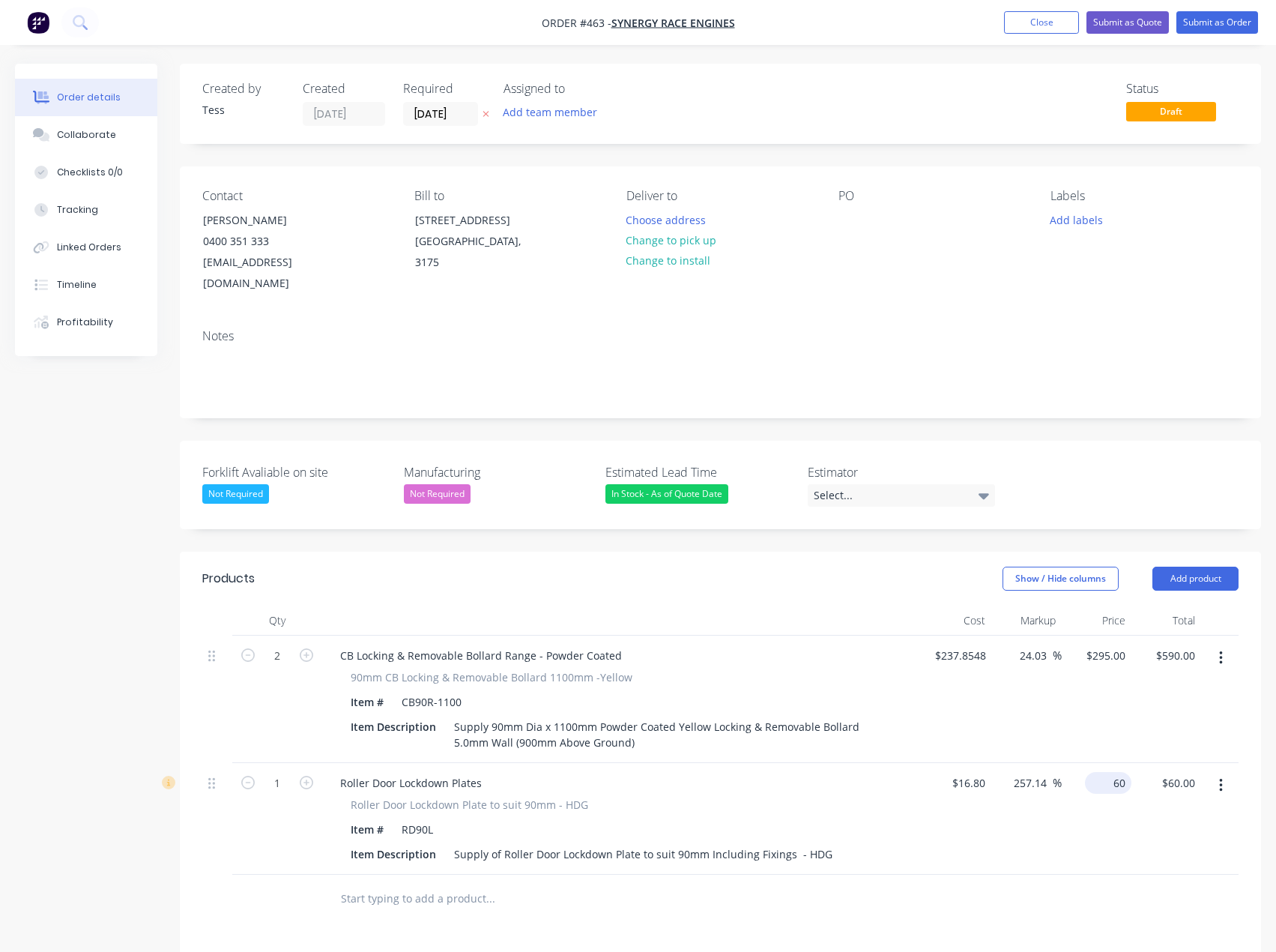
click at [1104, 763] on div "60 $60.00" at bounding box center [1096, 819] width 69 height 112
type input "55"
type input "227.38"
type input "$55.00"
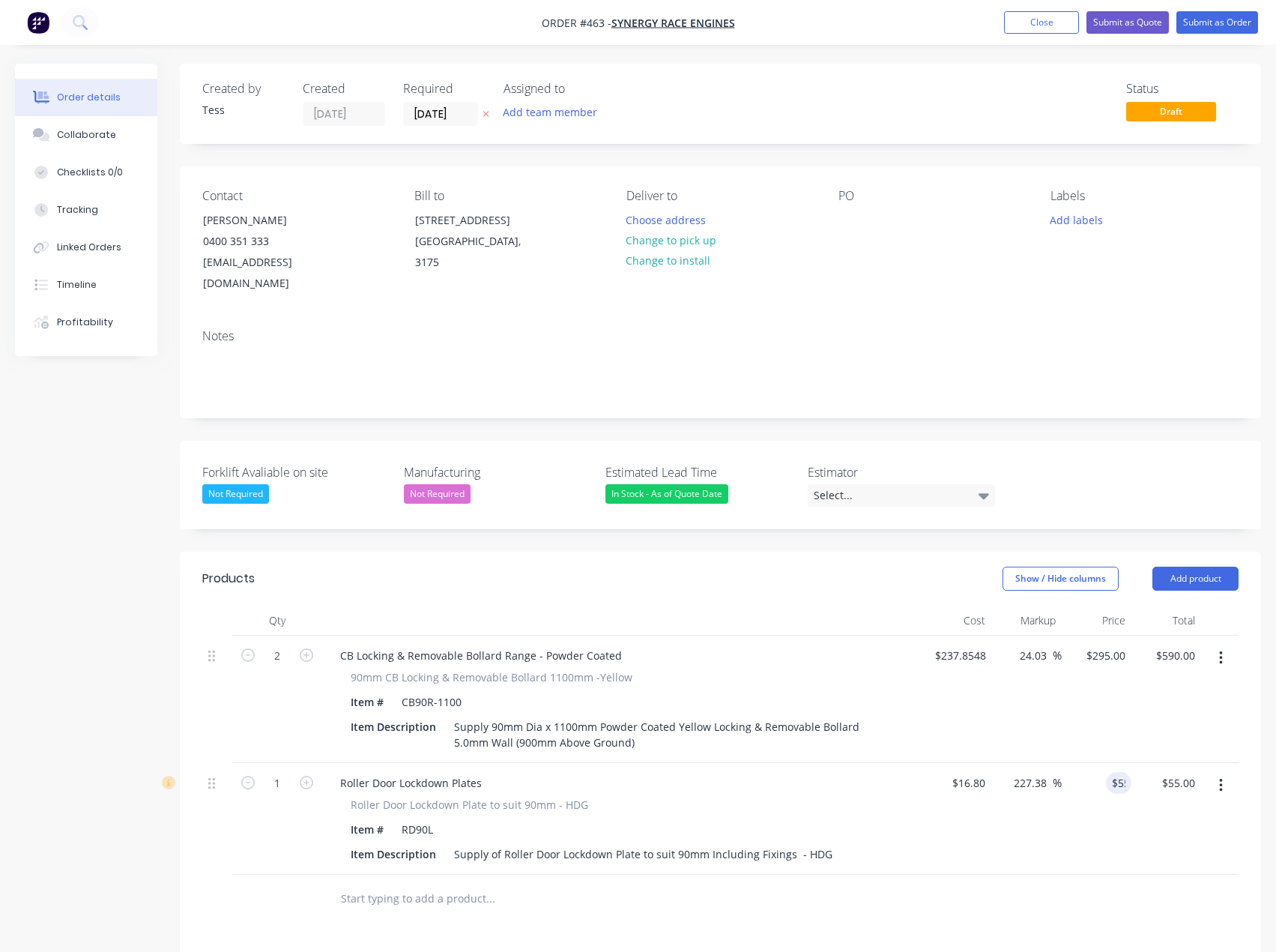
click at [638, 883] on input "text" at bounding box center [490, 898] width 300 height 30
click at [305, 775] on icon "button" at bounding box center [306, 782] width 13 height 13
type input "2"
type input "$110.00"
click at [369, 883] on input "text" at bounding box center [490, 898] width 300 height 30
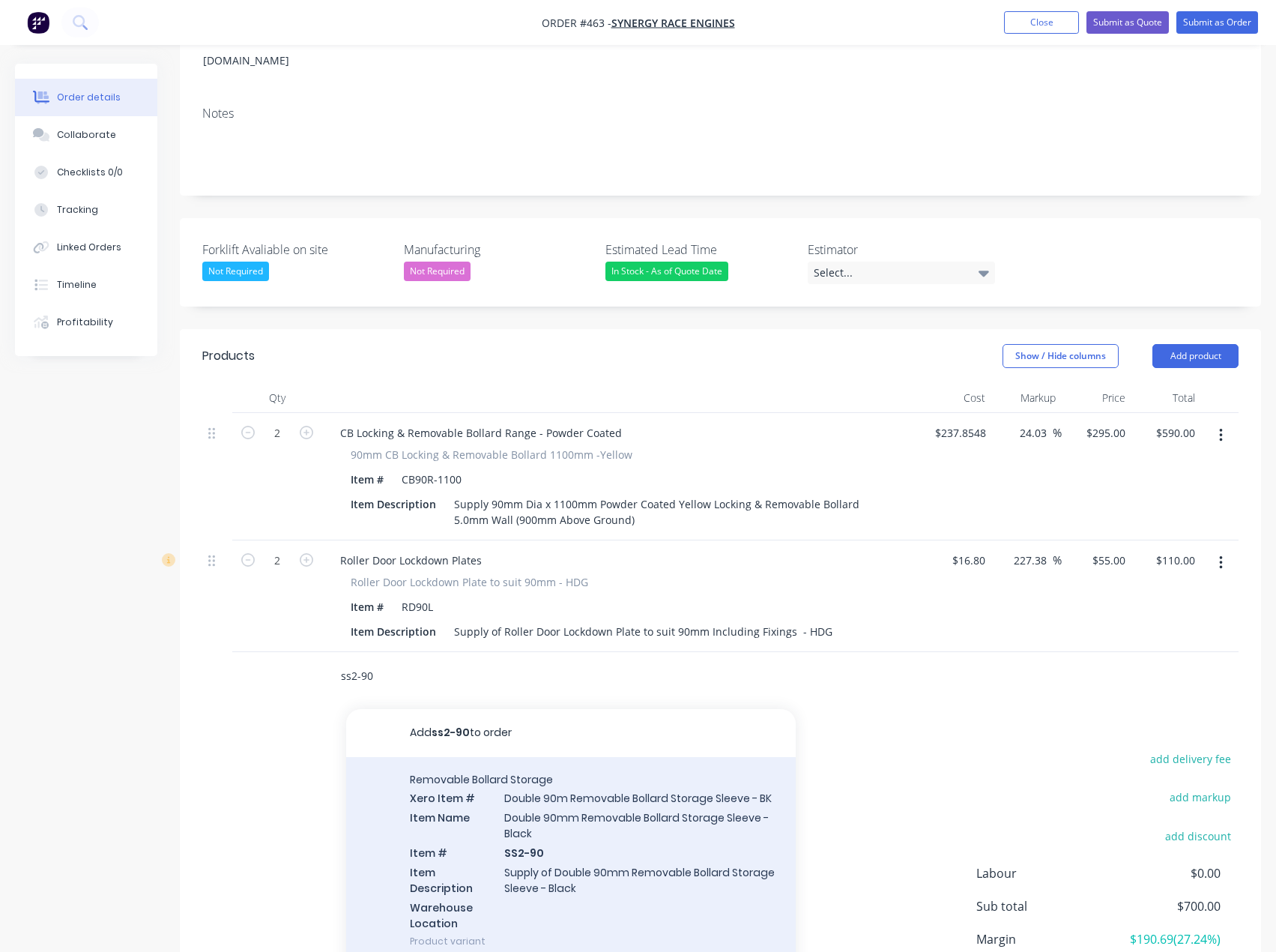
scroll to position [225, 0]
type input "ss2-90"
click at [612, 808] on div "Removable Bollard Storage Xero Item # Double 90m Removable Bollard Storage Slee…" at bounding box center [571, 858] width 450 height 207
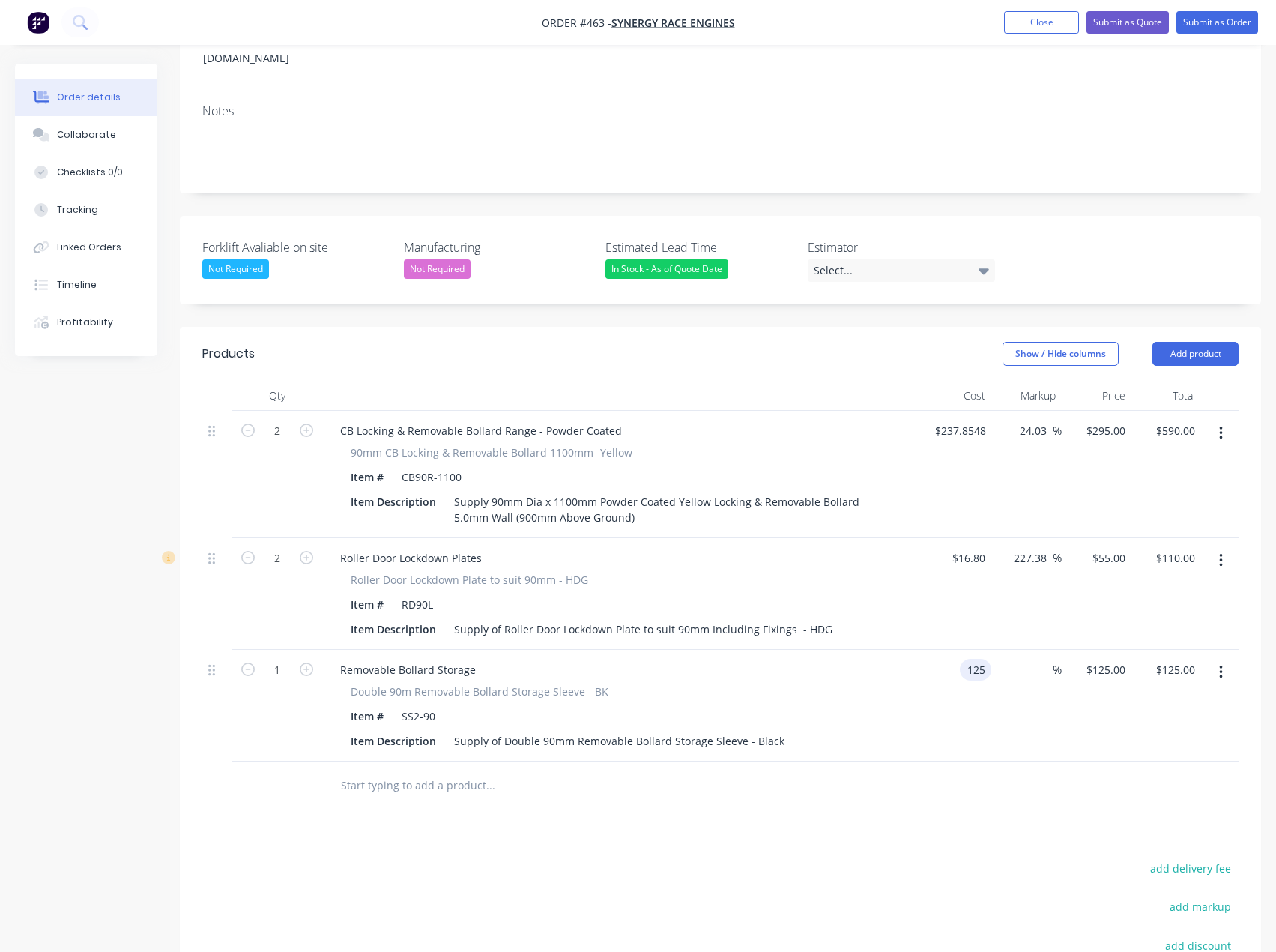
click at [983, 659] on input "125" at bounding box center [979, 670] width 25 height 22
type input "$1.00"
type input "1"
type input "$1.00"
click at [1099, 650] on div "1 $125.00" at bounding box center [1096, 706] width 69 height 112
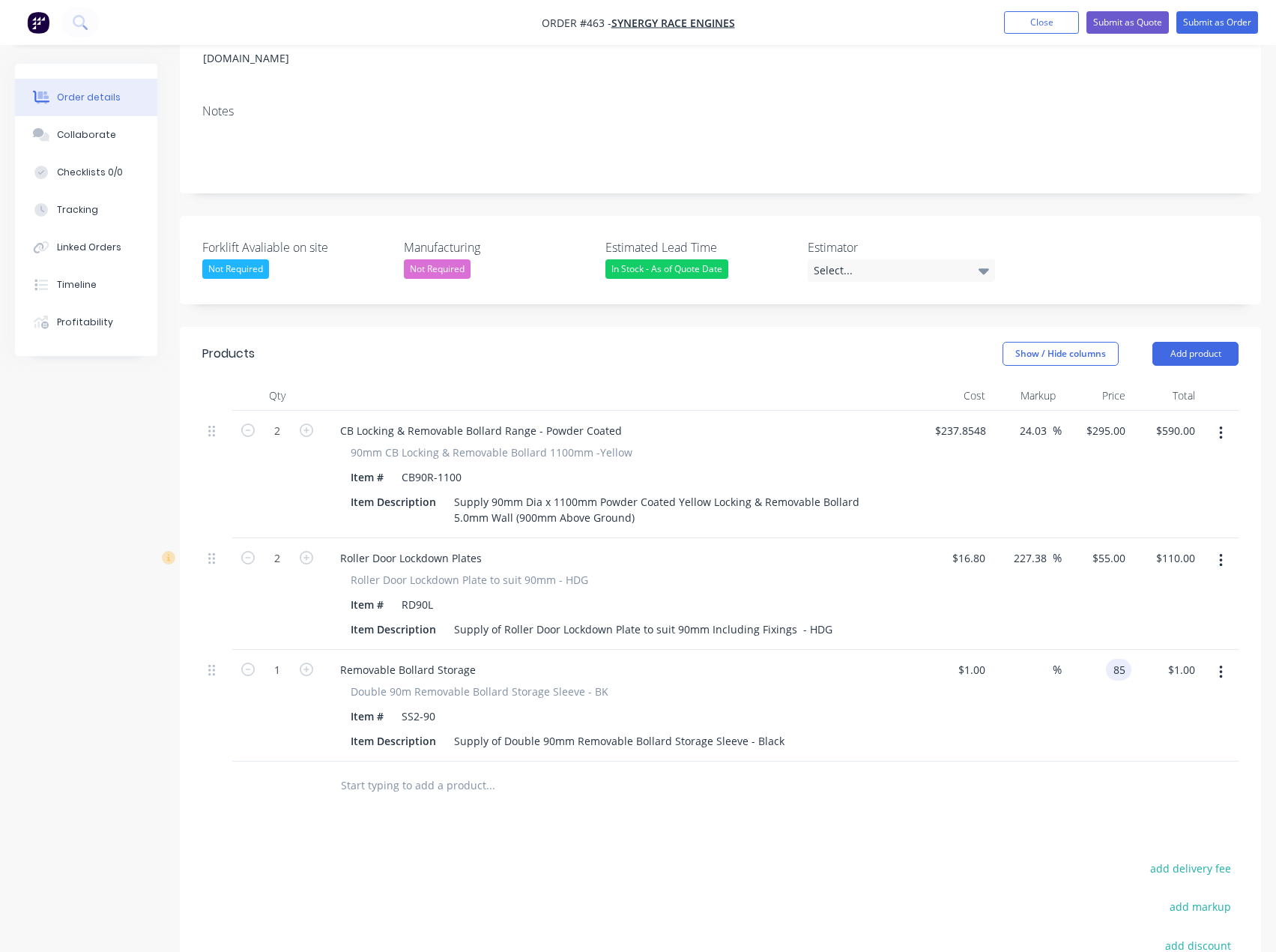
type input "85"
type input "8400"
type input "$85.00"
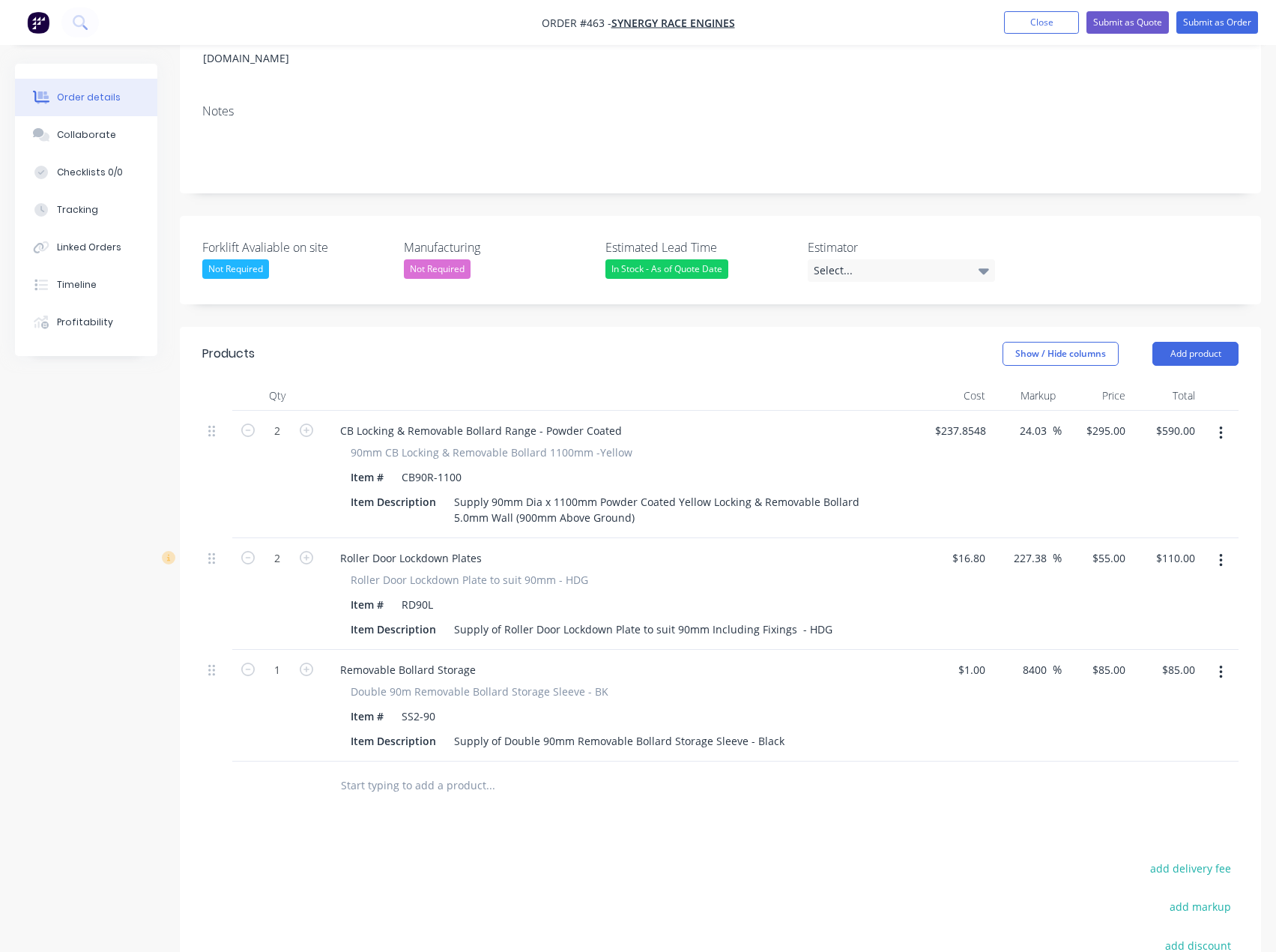
click at [352, 771] on input "text" at bounding box center [490, 786] width 300 height 30
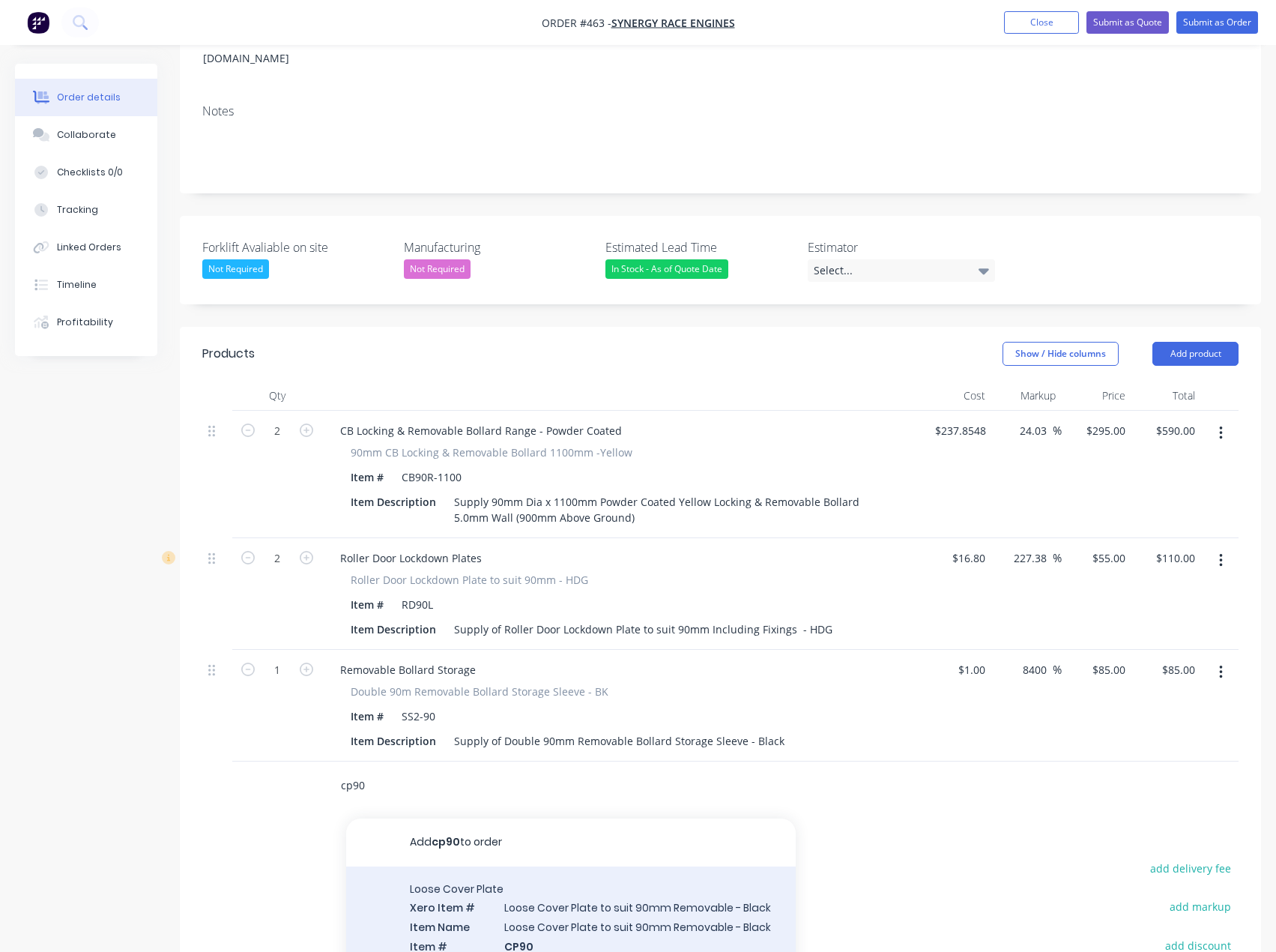
type input "cp90"
click at [528, 880] on div "Loose Cover Plate Xero Item # Loose Cover Plate to suit 90mm Removable - Black …" at bounding box center [571, 961] width 450 height 191
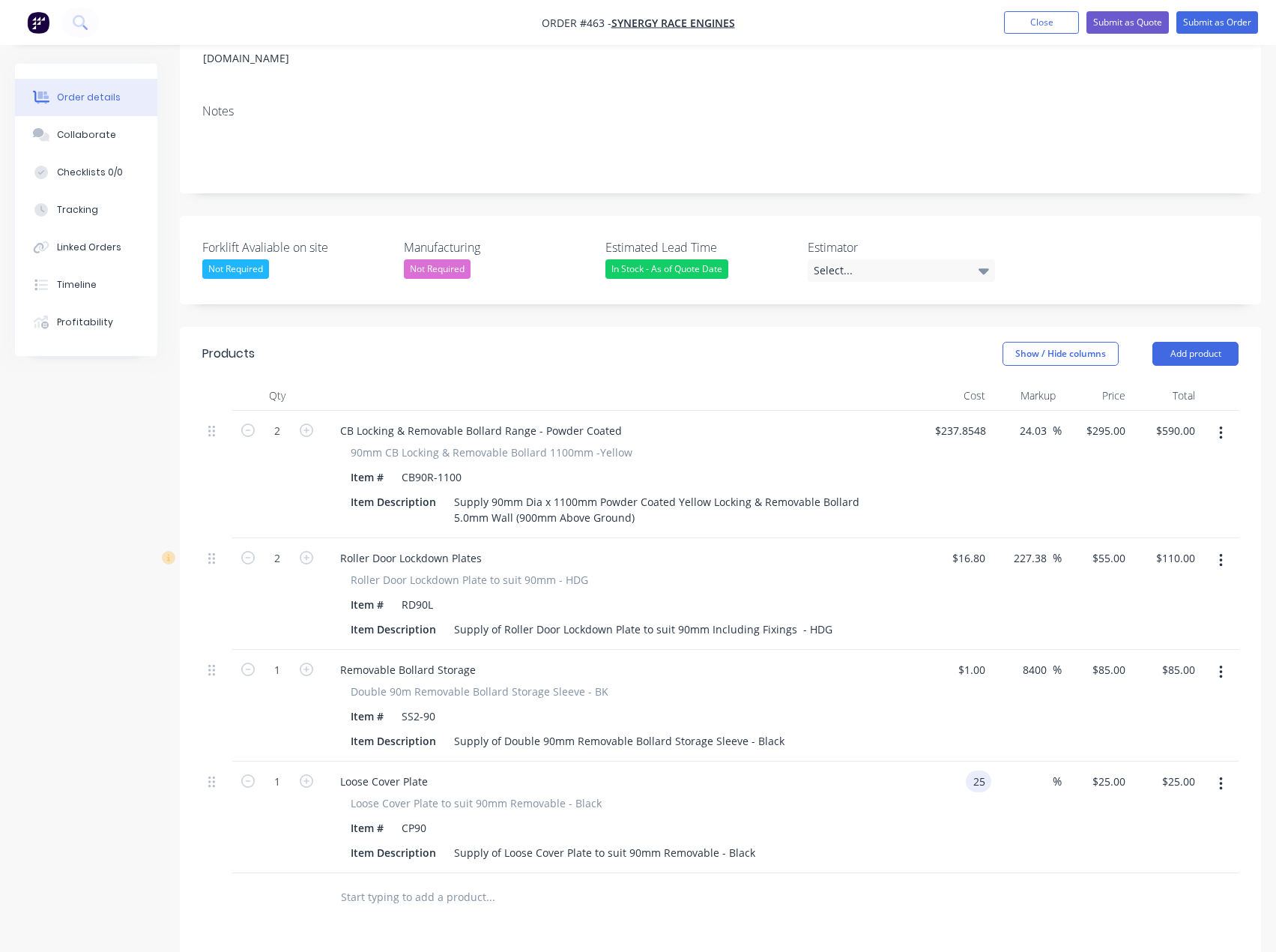
click at [976, 771] on input "25" at bounding box center [981, 782] width 20 height 22
type input "$1.00"
type input "1"
type input "$1.00"
click at [1105, 761] on div "1 1" at bounding box center [1096, 817] width 69 height 112
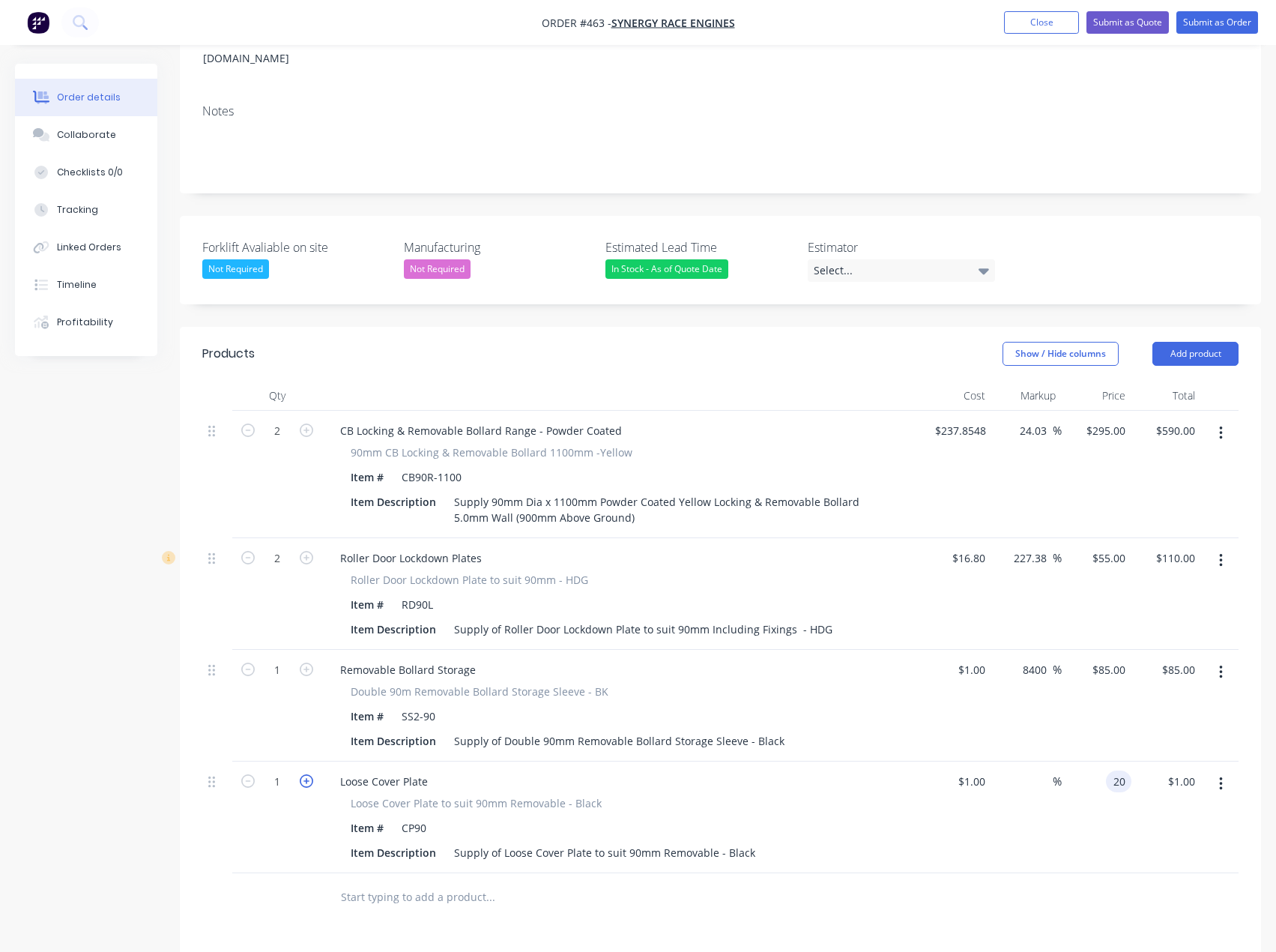
type input "20"
type input "1900"
type input "$20.00"
click at [312, 774] on icon "button" at bounding box center [306, 780] width 13 height 13
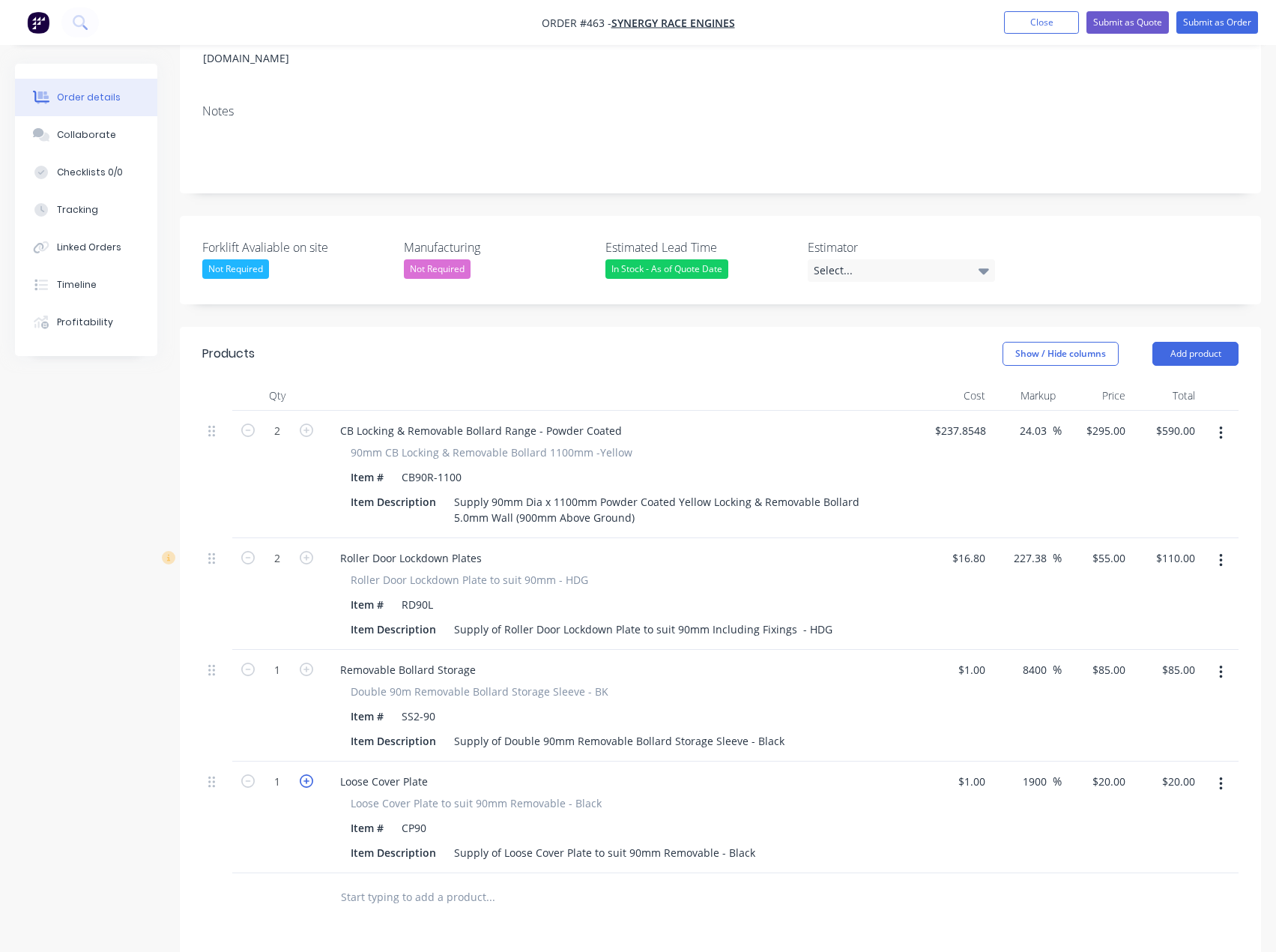
type input "2"
type input "$40.00"
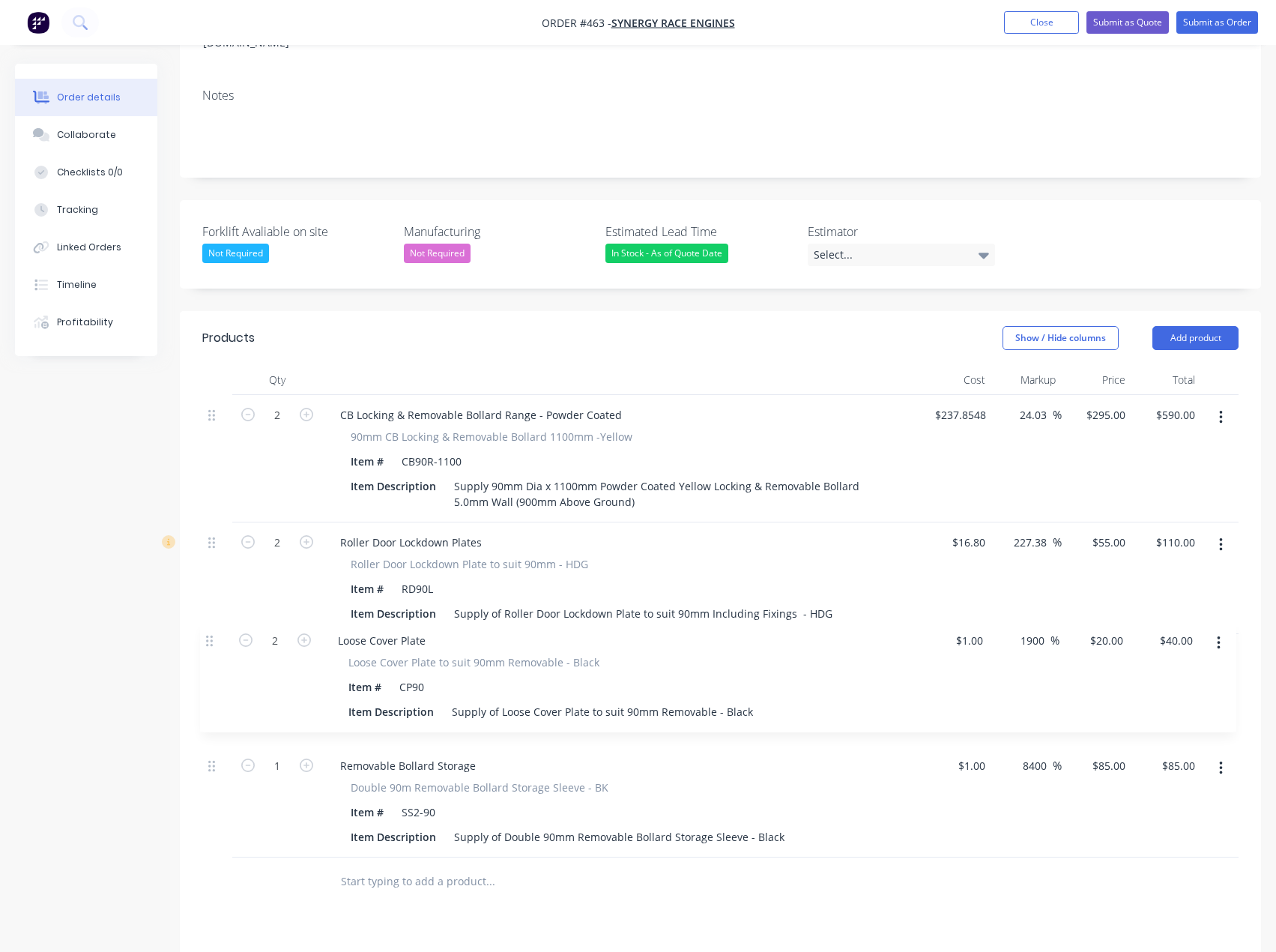
drag, startPoint x: 215, startPoint y: 763, endPoint x: 211, endPoint y: 638, distance: 125.1
click at [211, 638] on div "2 CB Locking & Removable Bollard Range - Powder Coated 90mm CB Locking & Remova…" at bounding box center [721, 626] width 1036 height 462
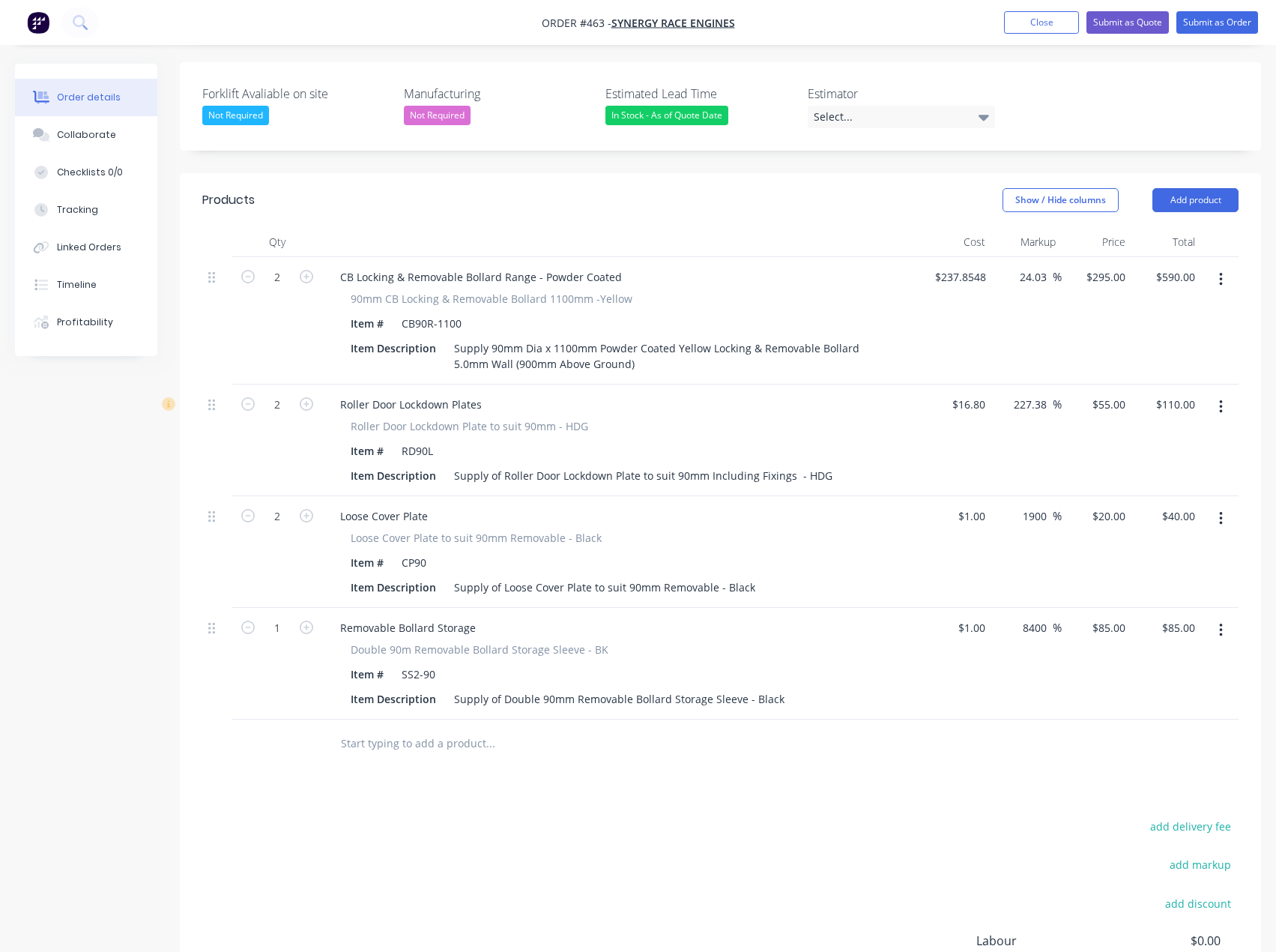
scroll to position [390, 0]
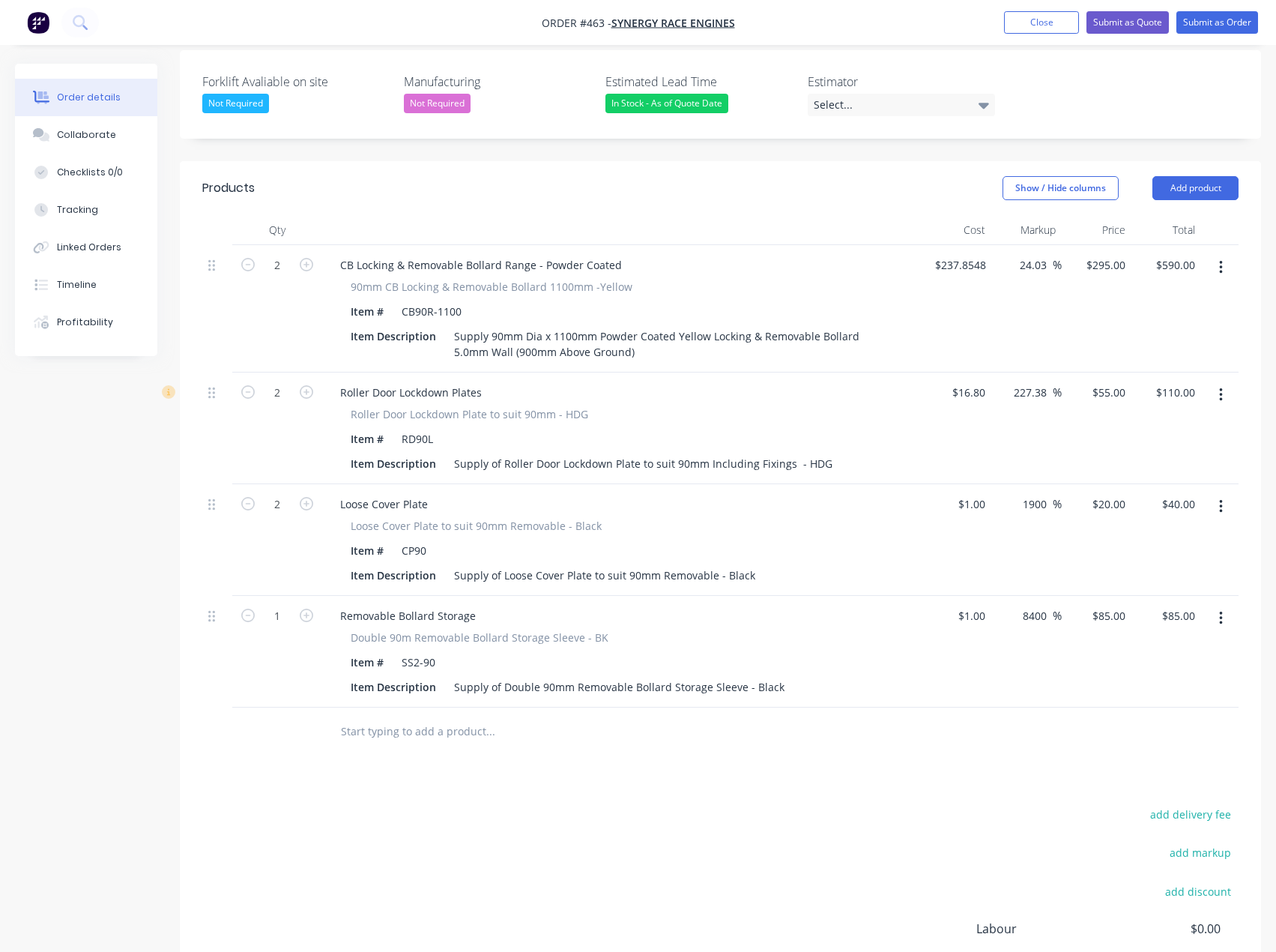
click at [371, 716] on input "text" at bounding box center [490, 731] width 300 height 30
click at [1203, 176] on button "Add product" at bounding box center [1195, 188] width 86 height 24
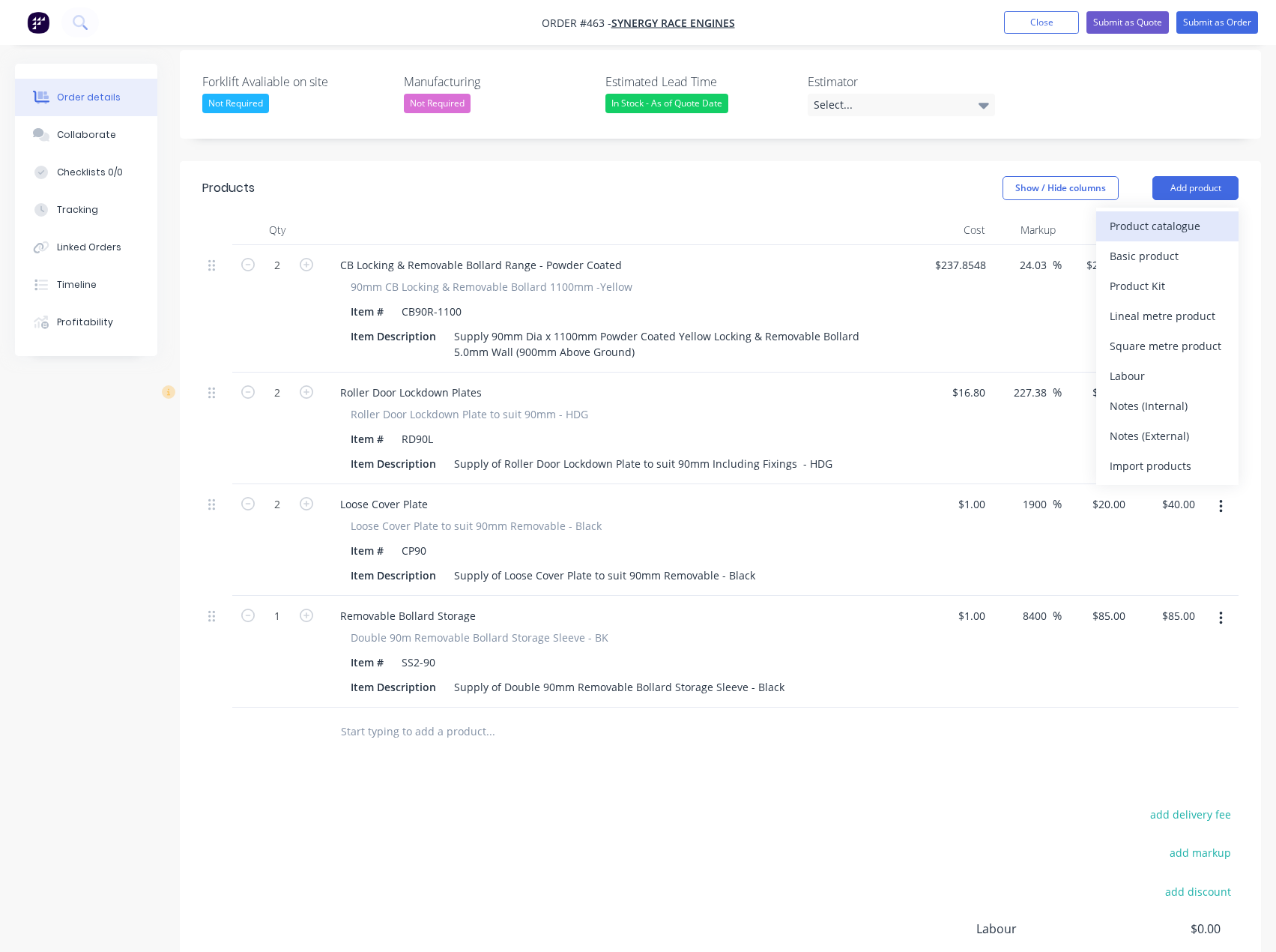
click at [1178, 215] on div "Product catalogue" at bounding box center [1167, 226] width 115 height 22
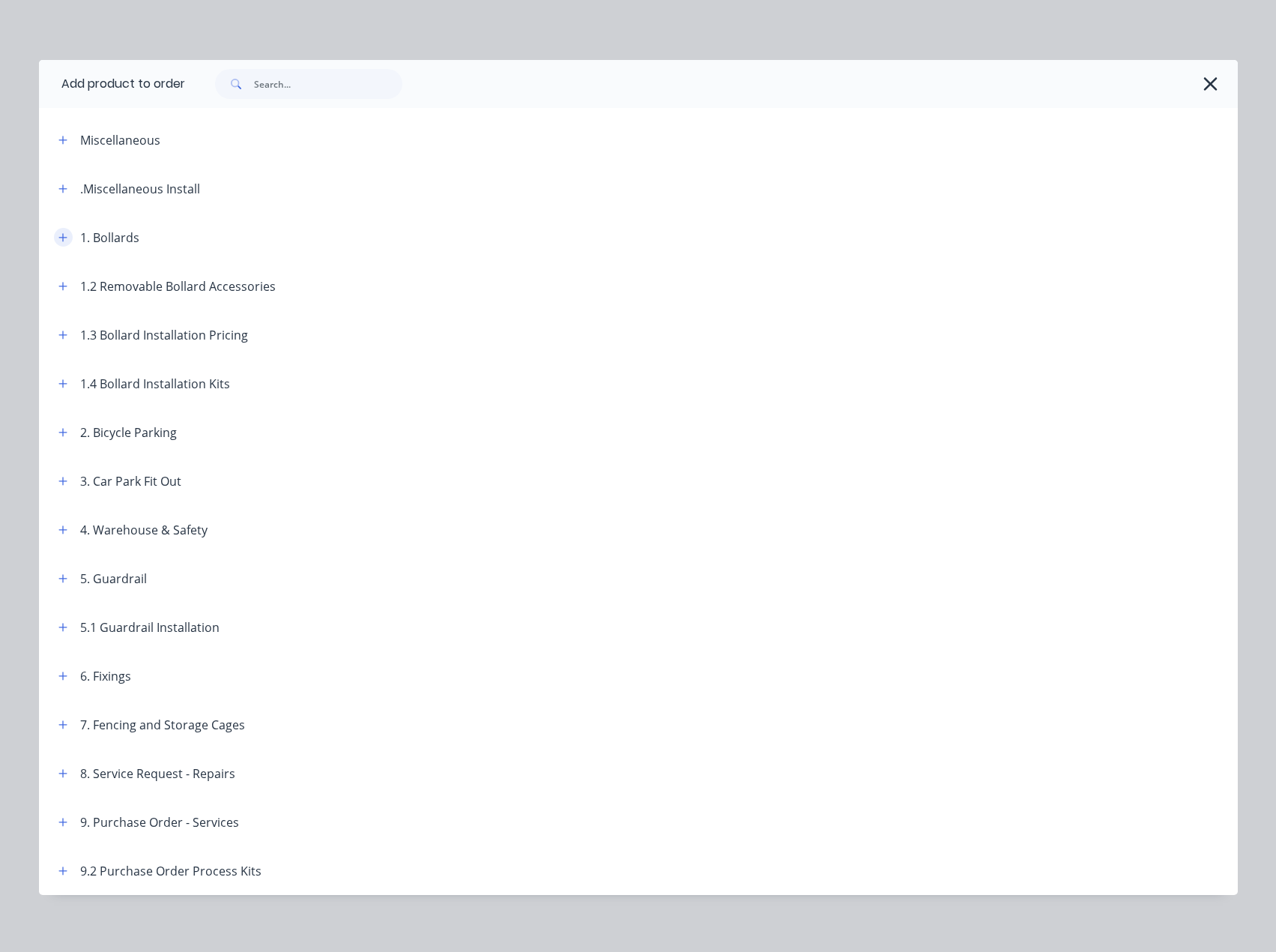
click at [58, 233] on icon "button" at bounding box center [62, 237] width 9 height 10
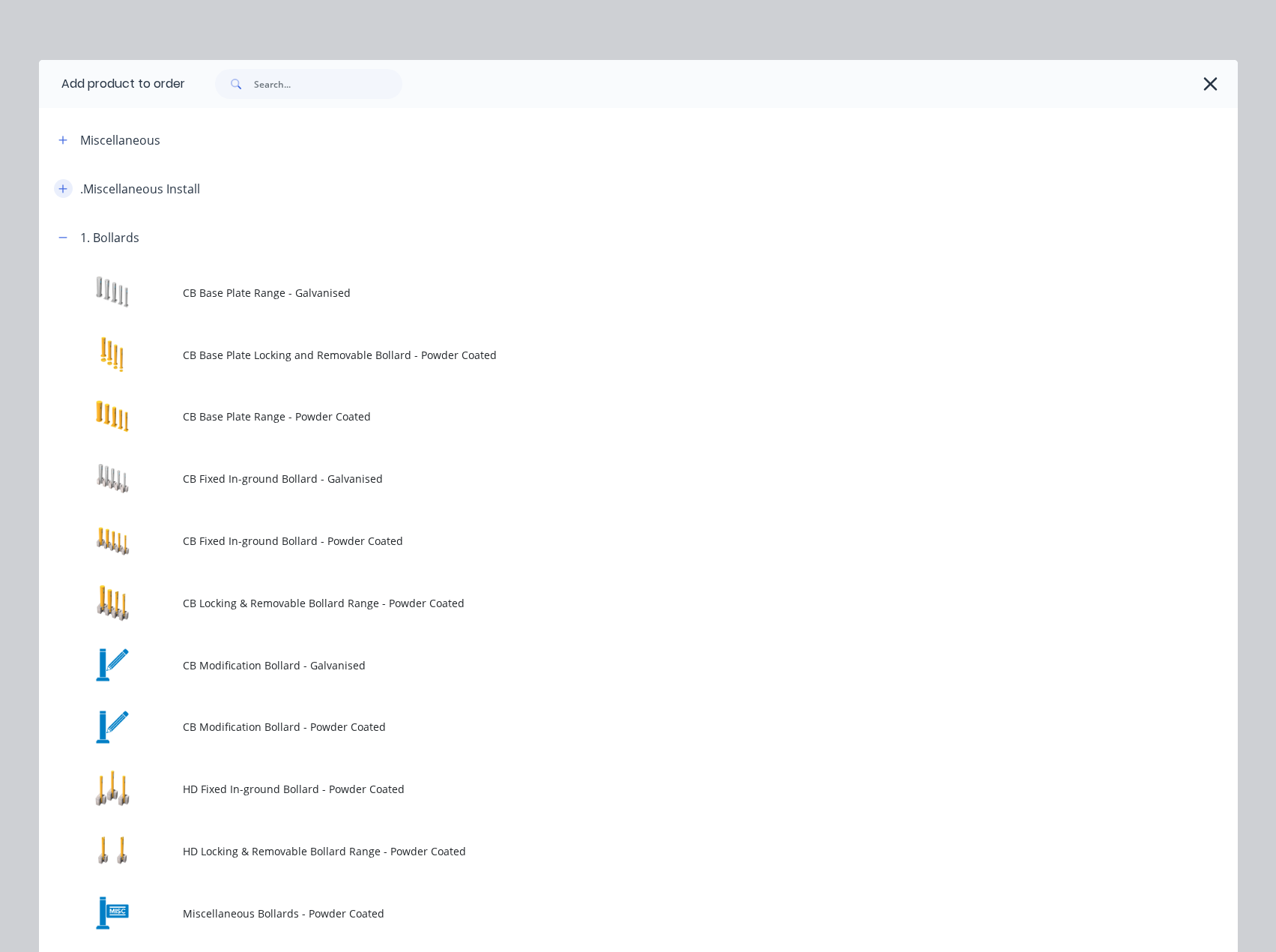
click at [58, 188] on icon "button" at bounding box center [62, 189] width 9 height 10
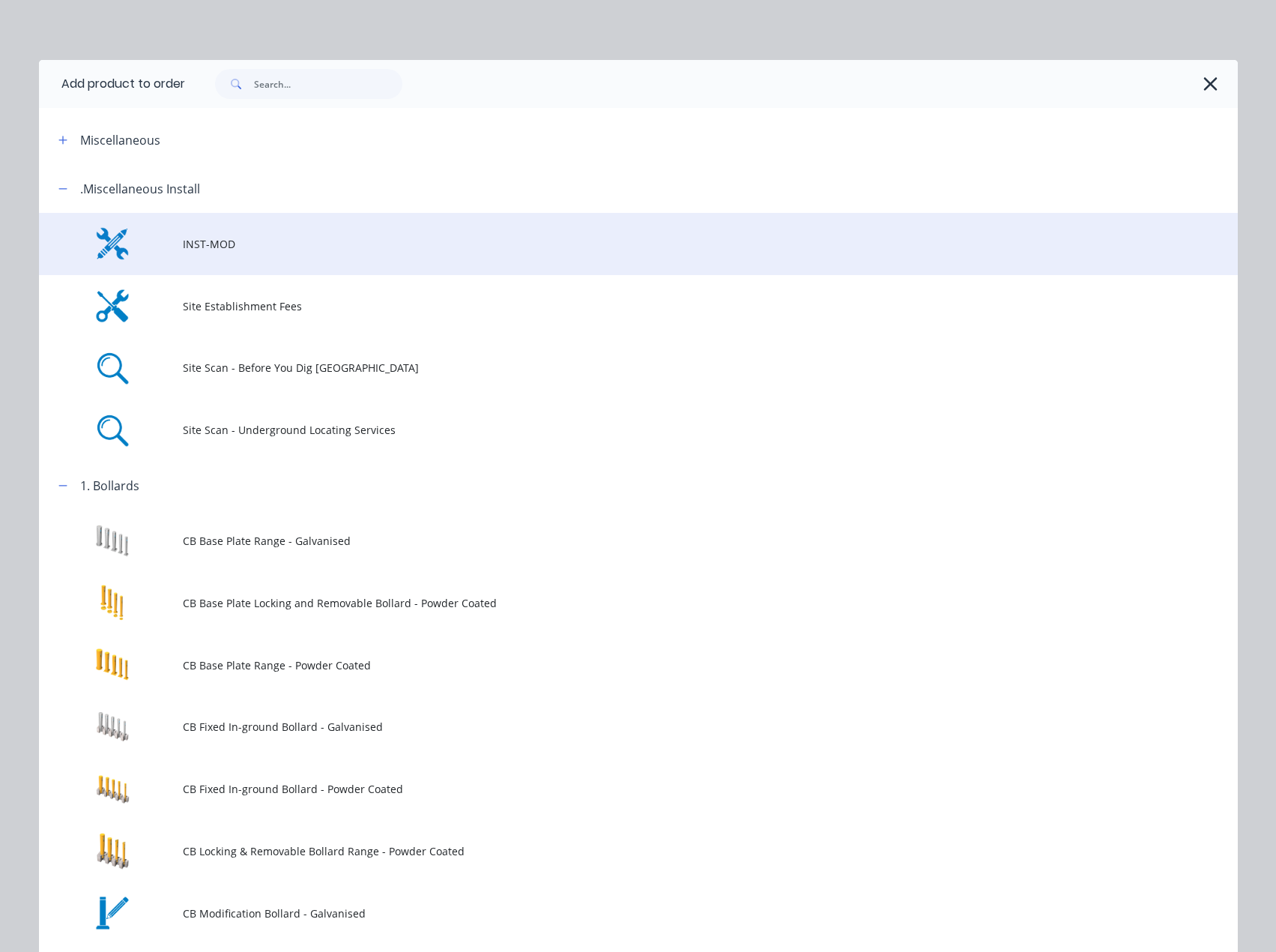
click at [222, 250] on span "INST-MOD" at bounding box center [605, 244] width 844 height 16
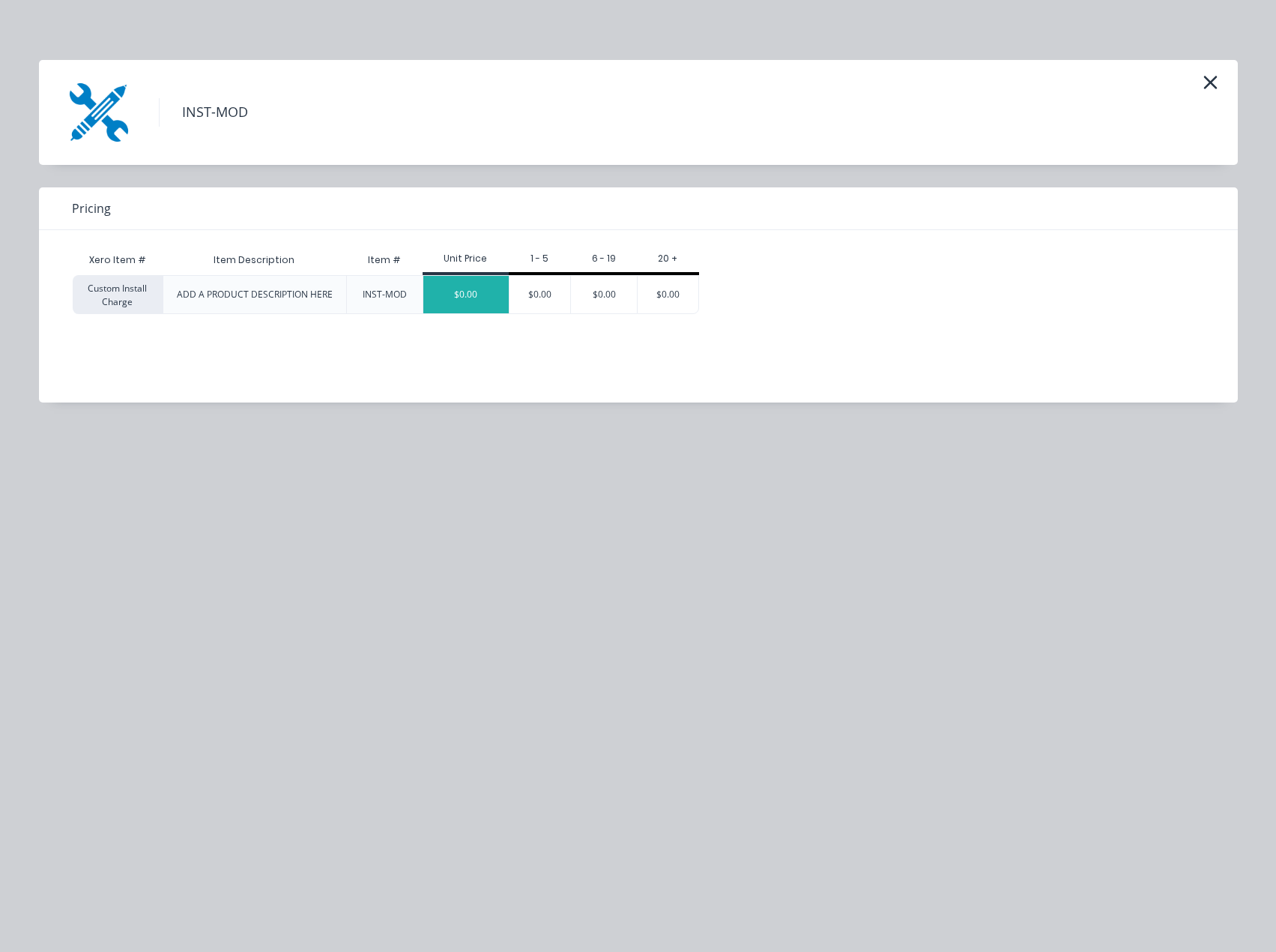
click at [461, 301] on div "$0.00" at bounding box center [466, 295] width 85 height 38
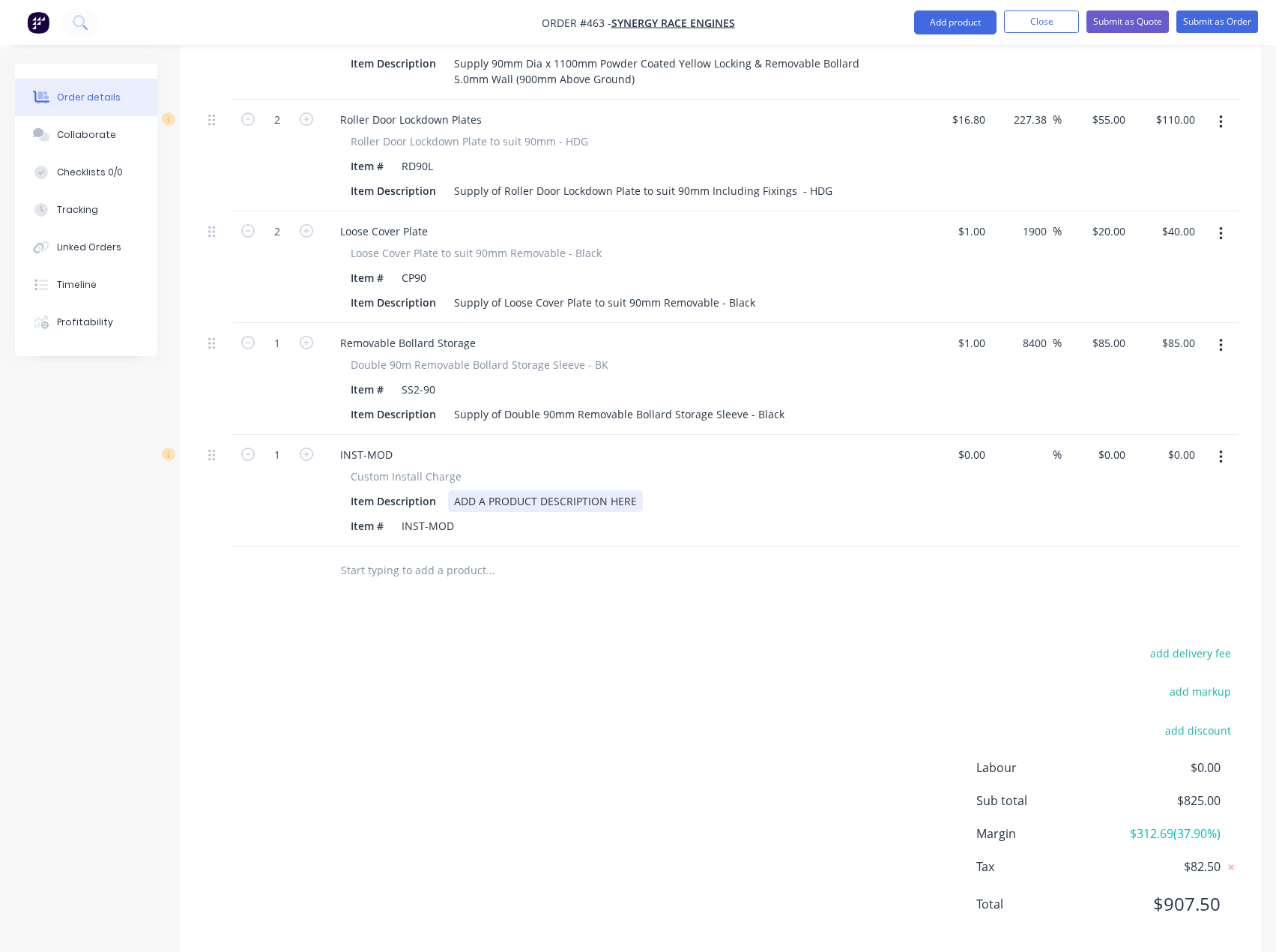
scroll to position [668, 0]
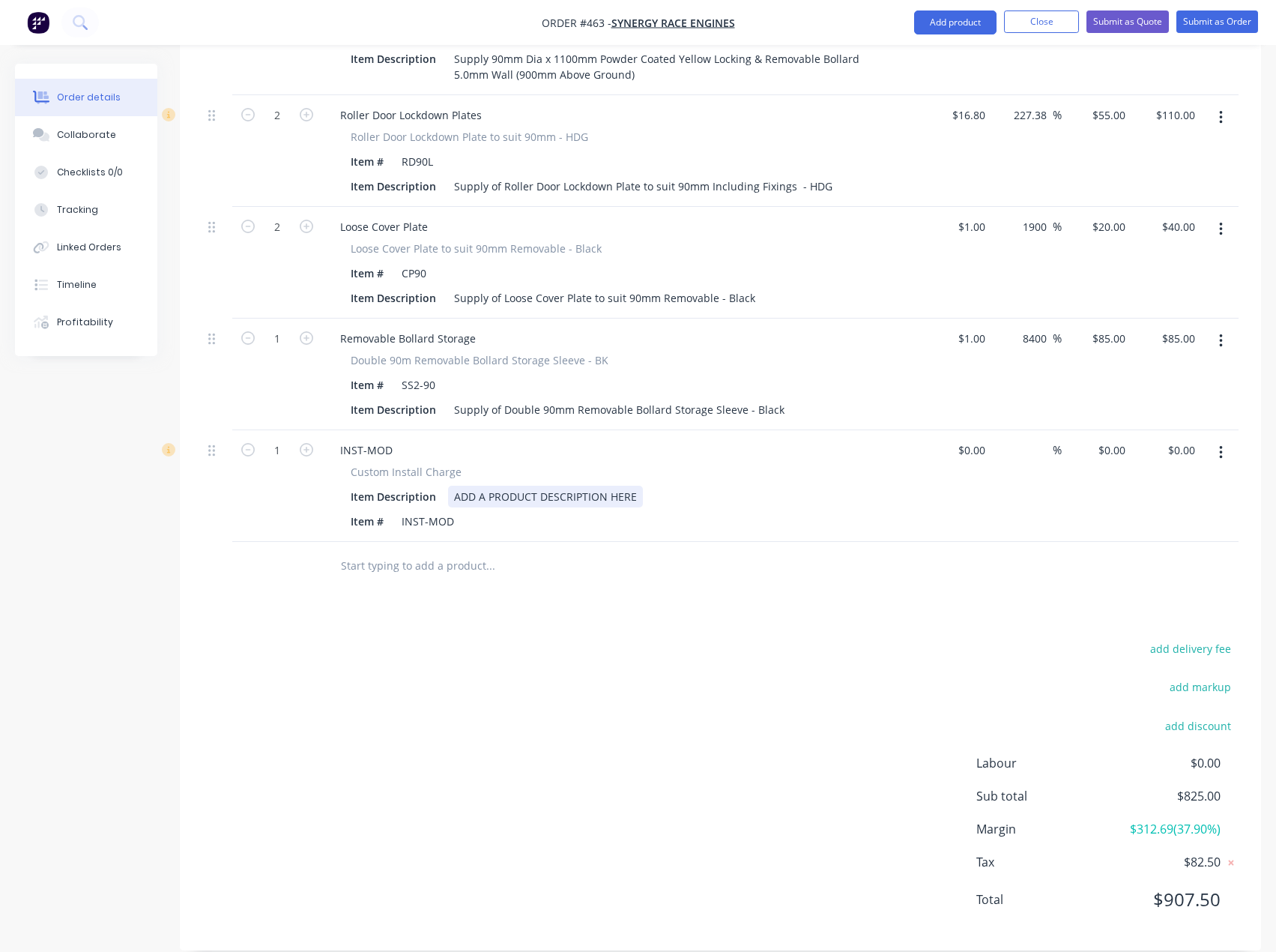
click at [533, 486] on div "ADD A PRODUCT DESCRIPTION HERE" at bounding box center [545, 497] width 195 height 22
drag, startPoint x: 636, startPoint y: 472, endPoint x: 442, endPoint y: 473, distance: 194.0
click at [442, 486] on div "Item Description ADD A PRODUCT DESCRIPTION HERE" at bounding box center [618, 497] width 548 height 22
paste div
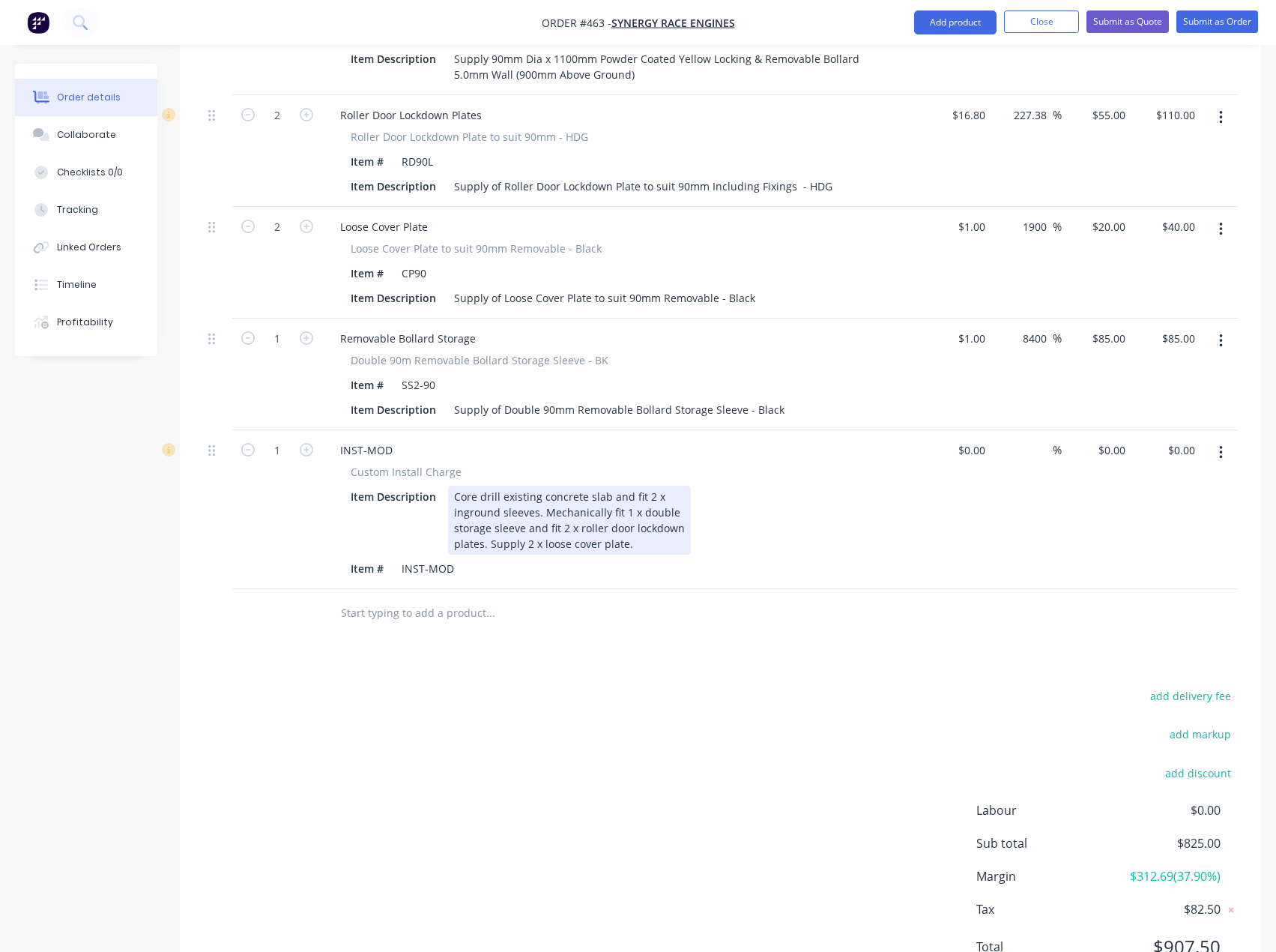
click at [458, 486] on div "Core drill existing concrete slab and fit 2 x inground sleeves. Mechanically fi…" at bounding box center [569, 520] width 243 height 69
click at [977, 439] on input at bounding box center [974, 450] width 35 height 22
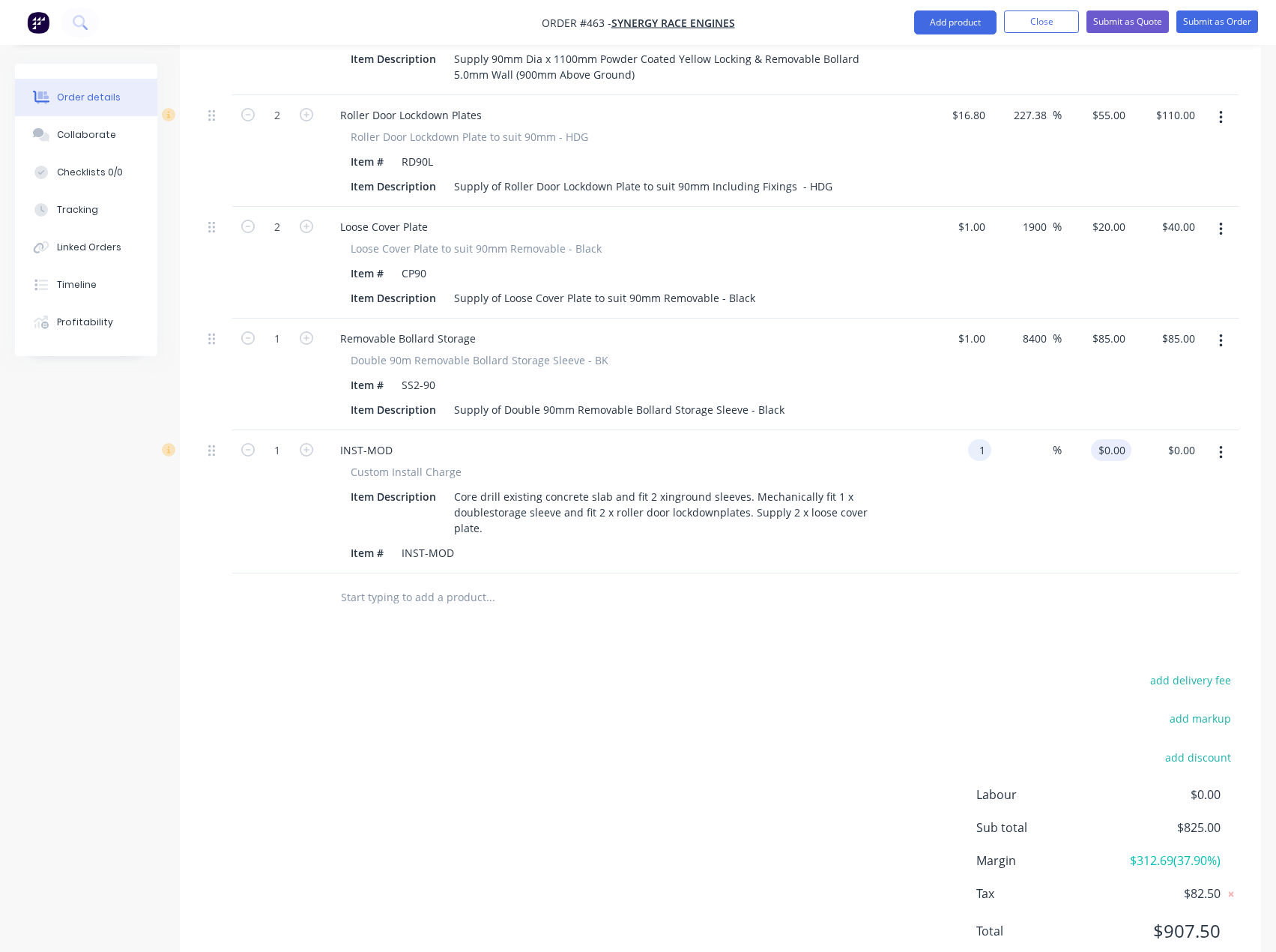
type input "$1.00"
type input "1"
type input "$1.00"
click at [1106, 430] on div "1 $0.00" at bounding box center [1096, 501] width 69 height 143
type input "350"
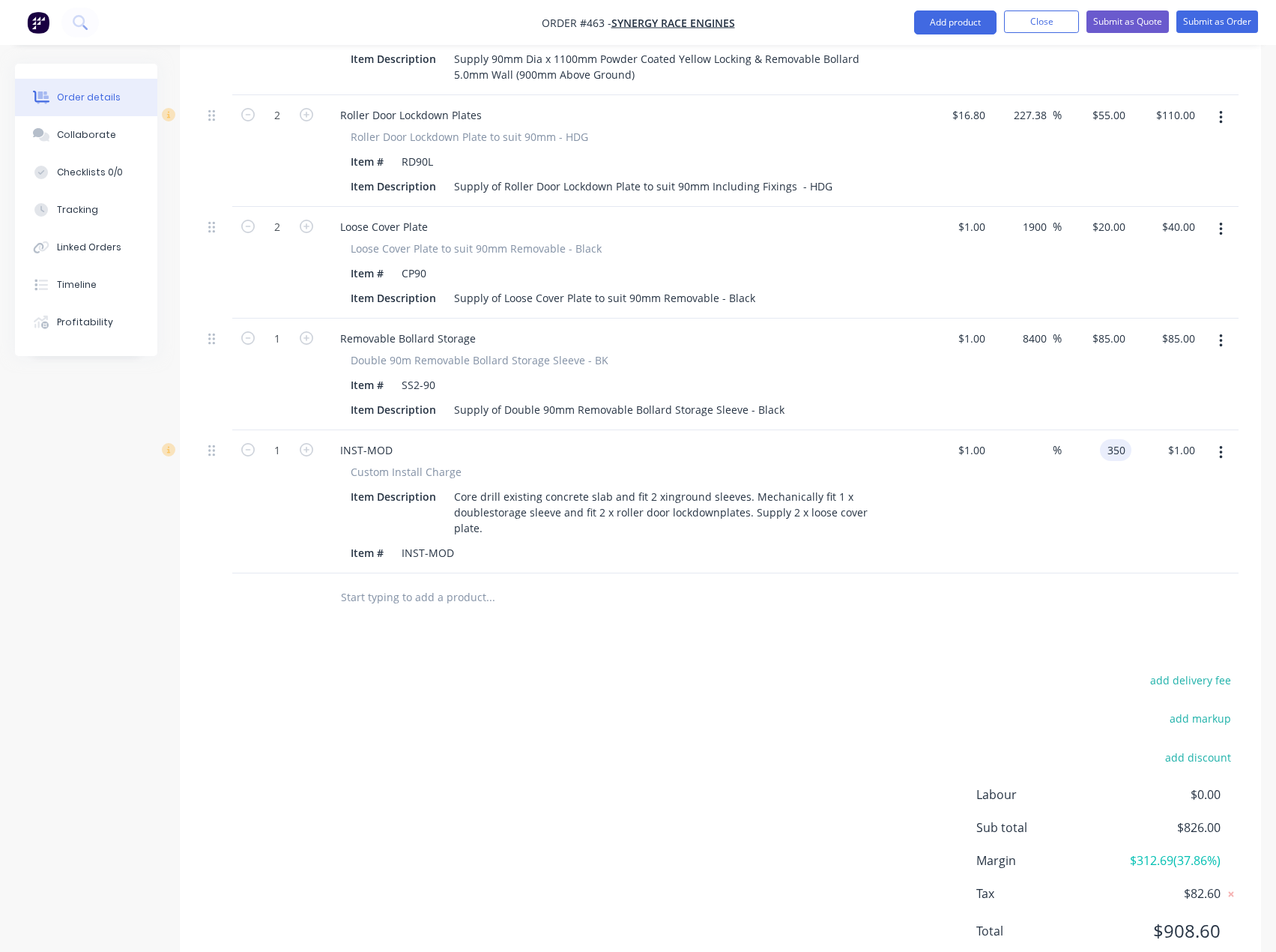
type input "34900"
type input "$350.00"
click at [811, 670] on div "add delivery fee add markup add discount Labour $0.00 Sub total $826.00 Margin …" at bounding box center [721, 814] width 1036 height 289
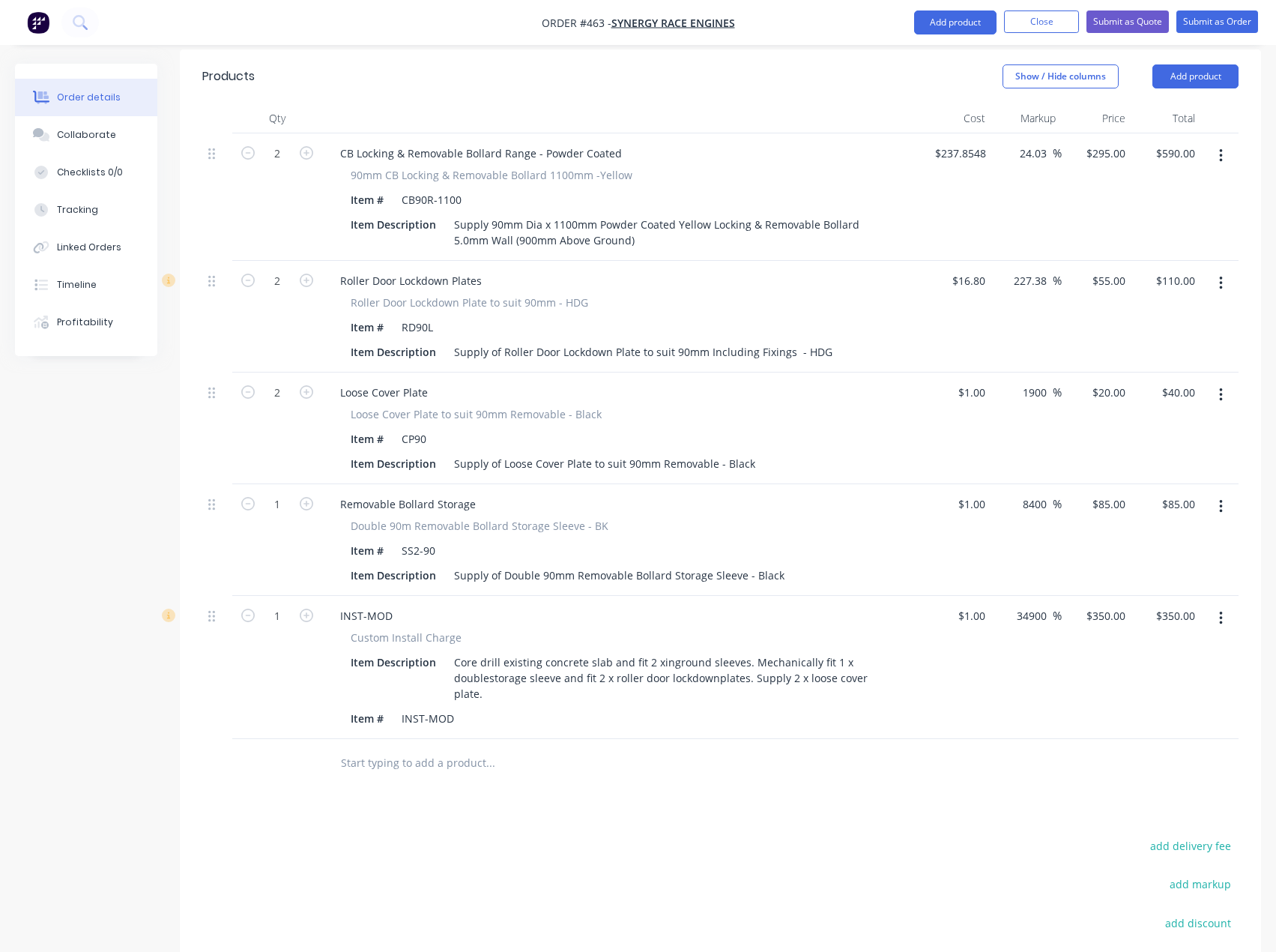
scroll to position [443, 0]
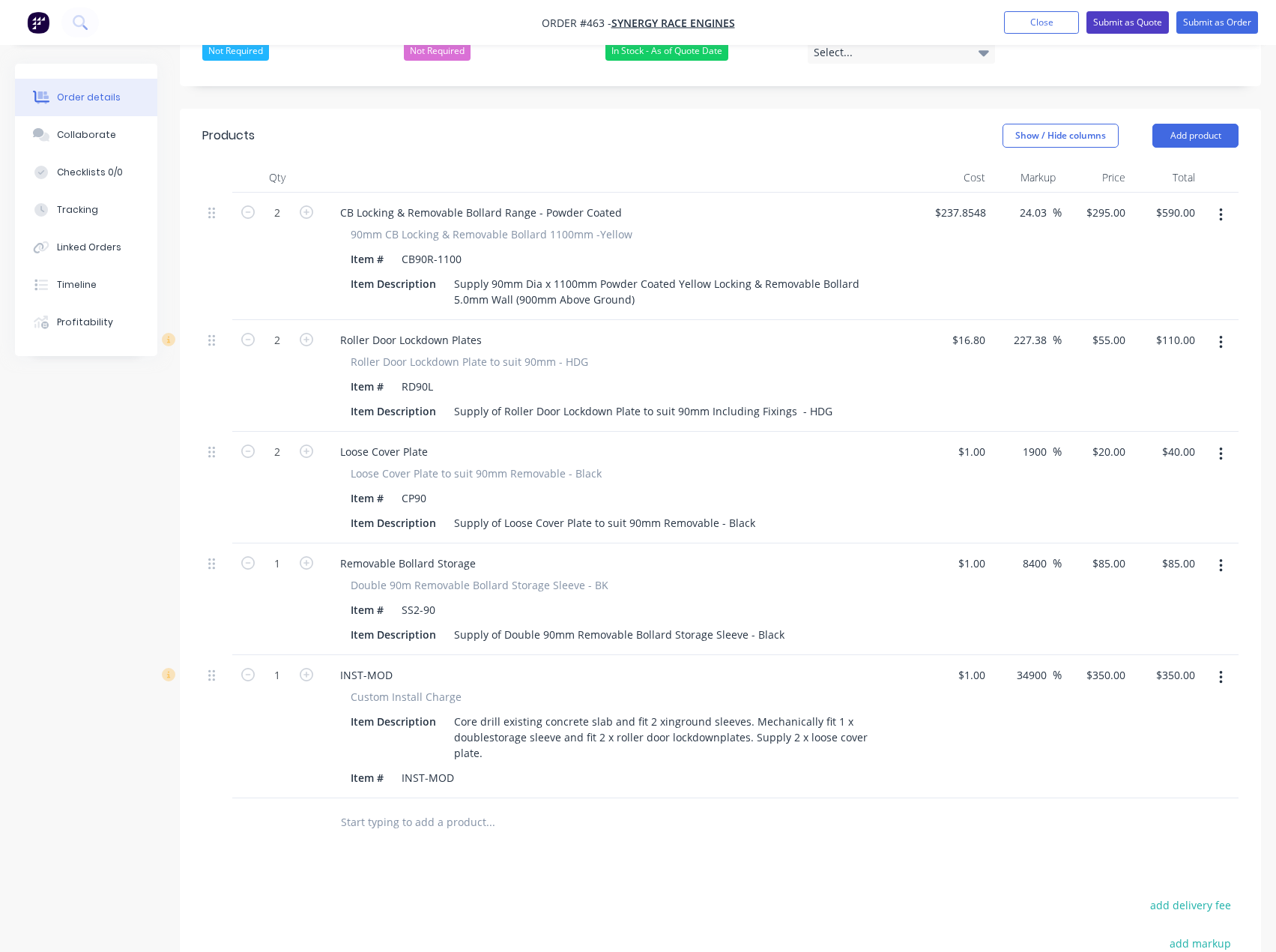
click at [1132, 21] on button "Submit as Quote" at bounding box center [1128, 22] width 83 height 23
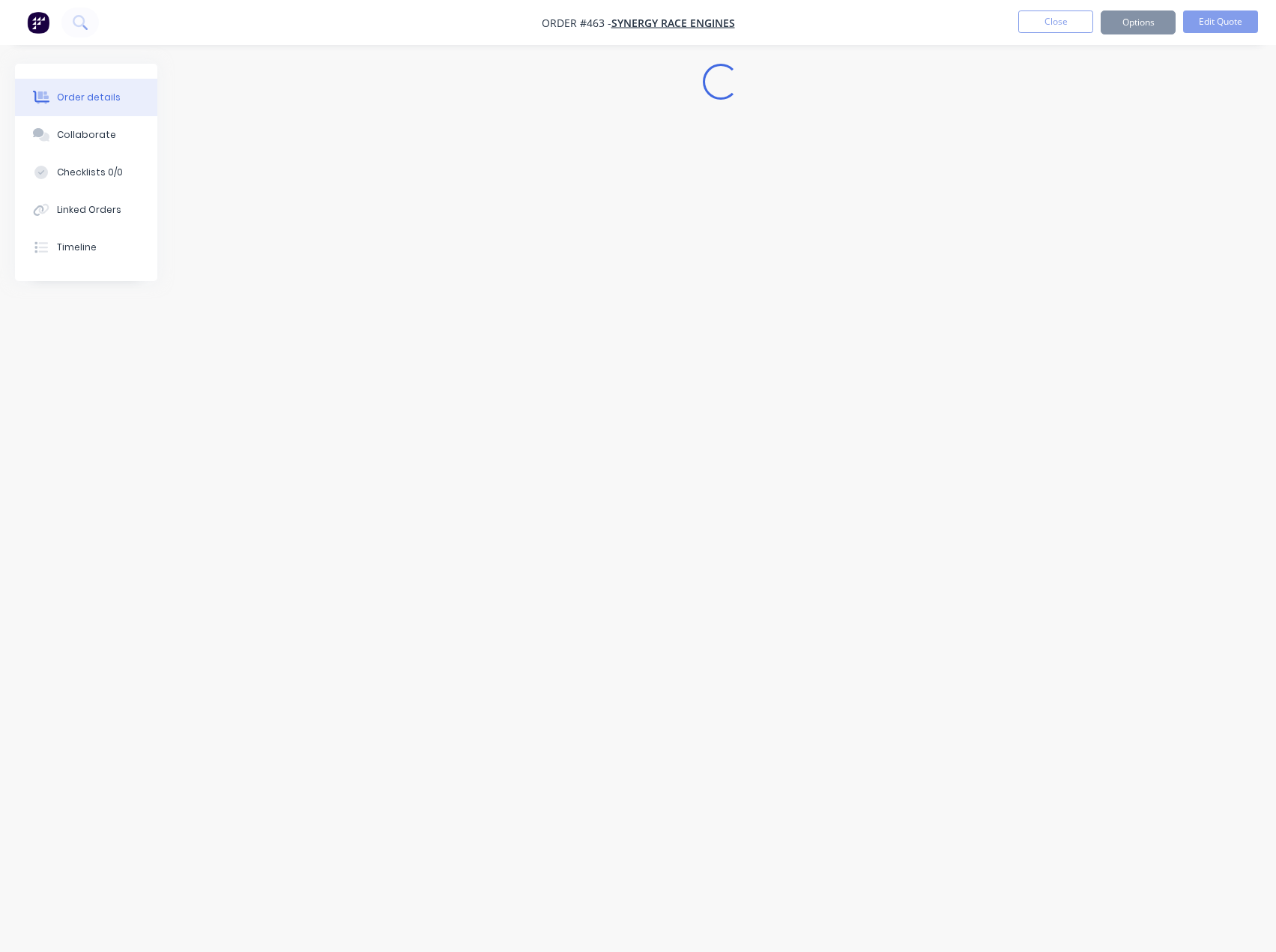
scroll to position [0, 0]
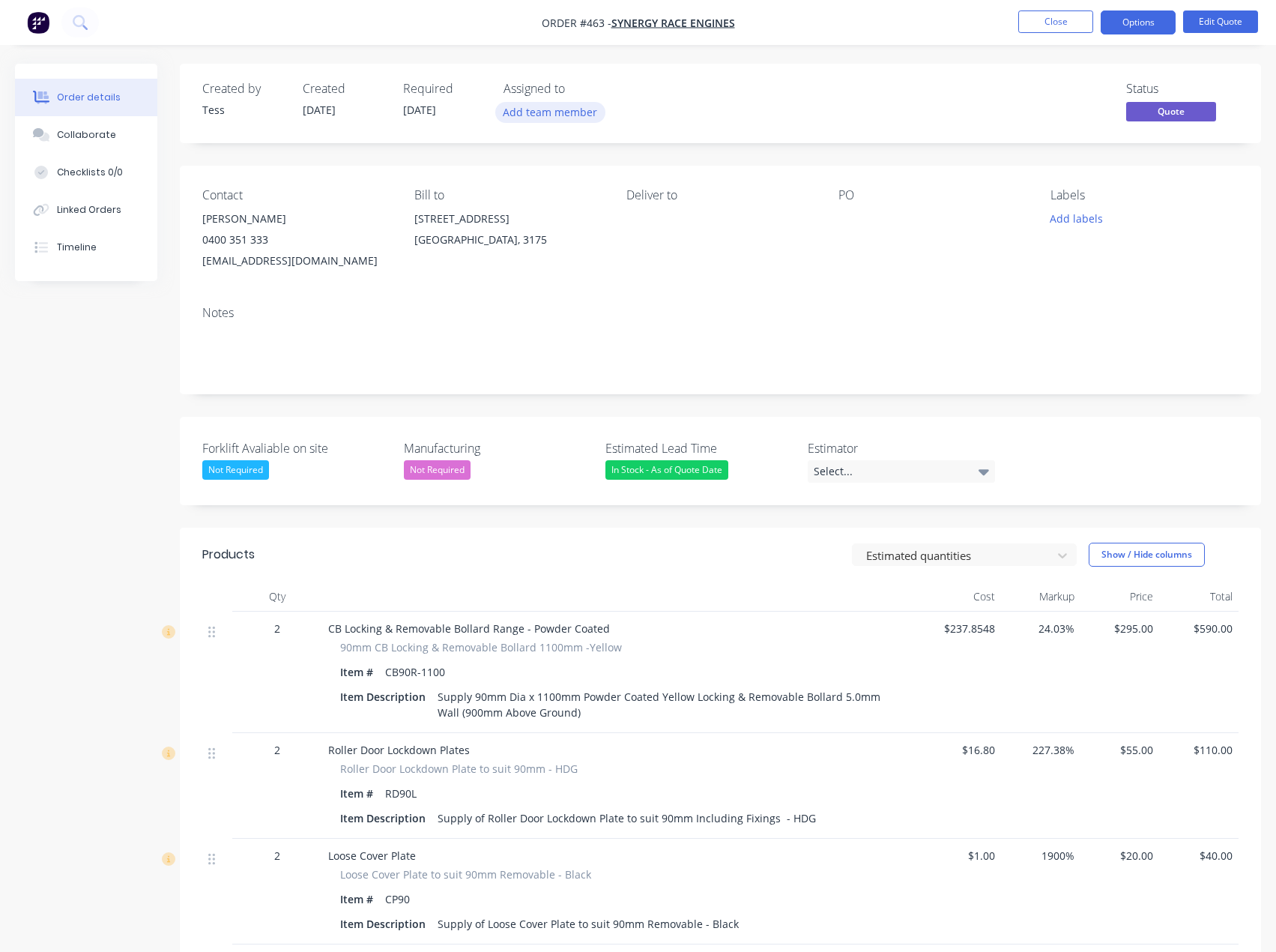
click at [539, 112] on button "Add team member" at bounding box center [550, 112] width 110 height 21
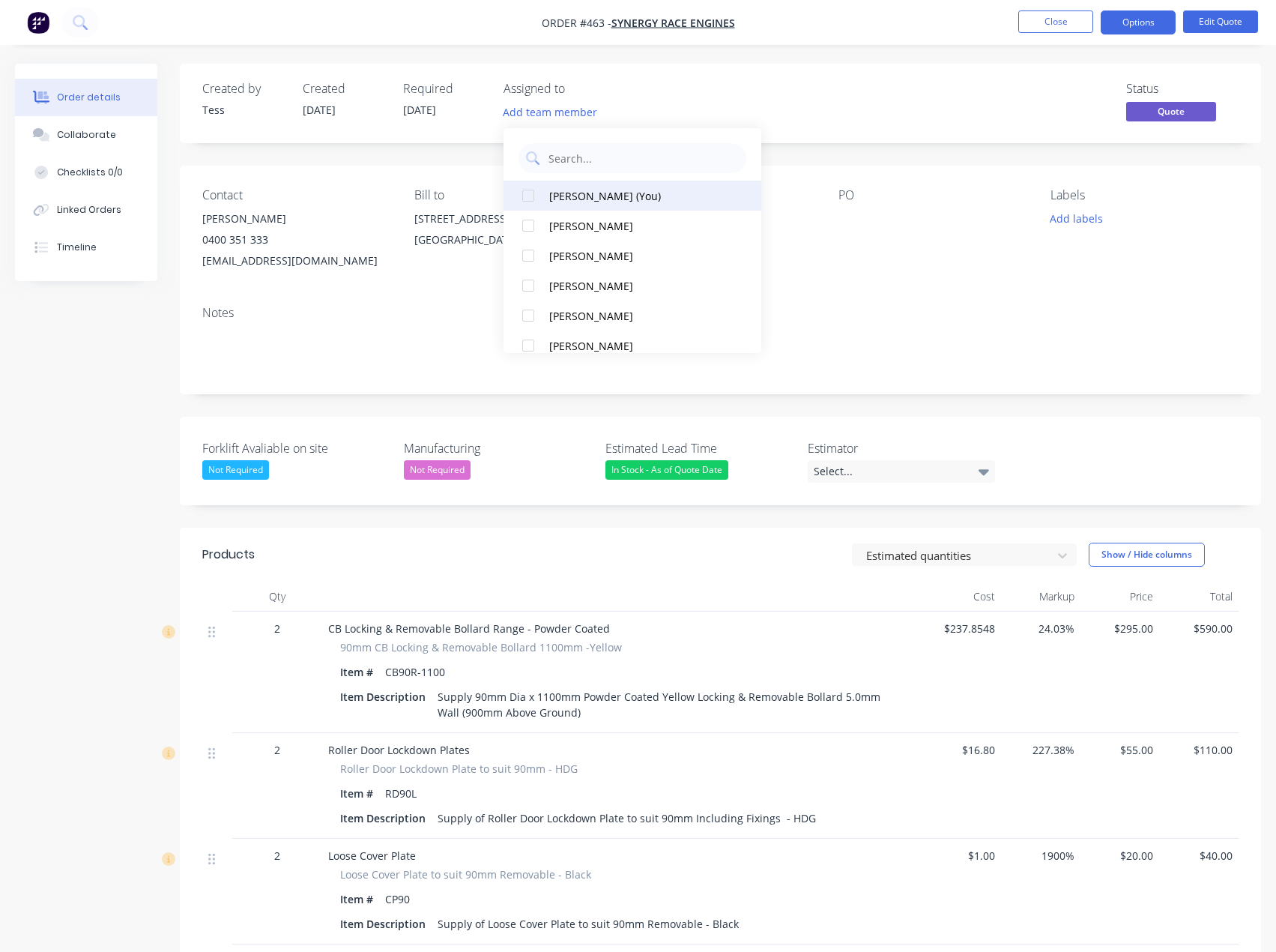
click at [550, 205] on button "[PERSON_NAME] (You)" at bounding box center [632, 196] width 258 height 30
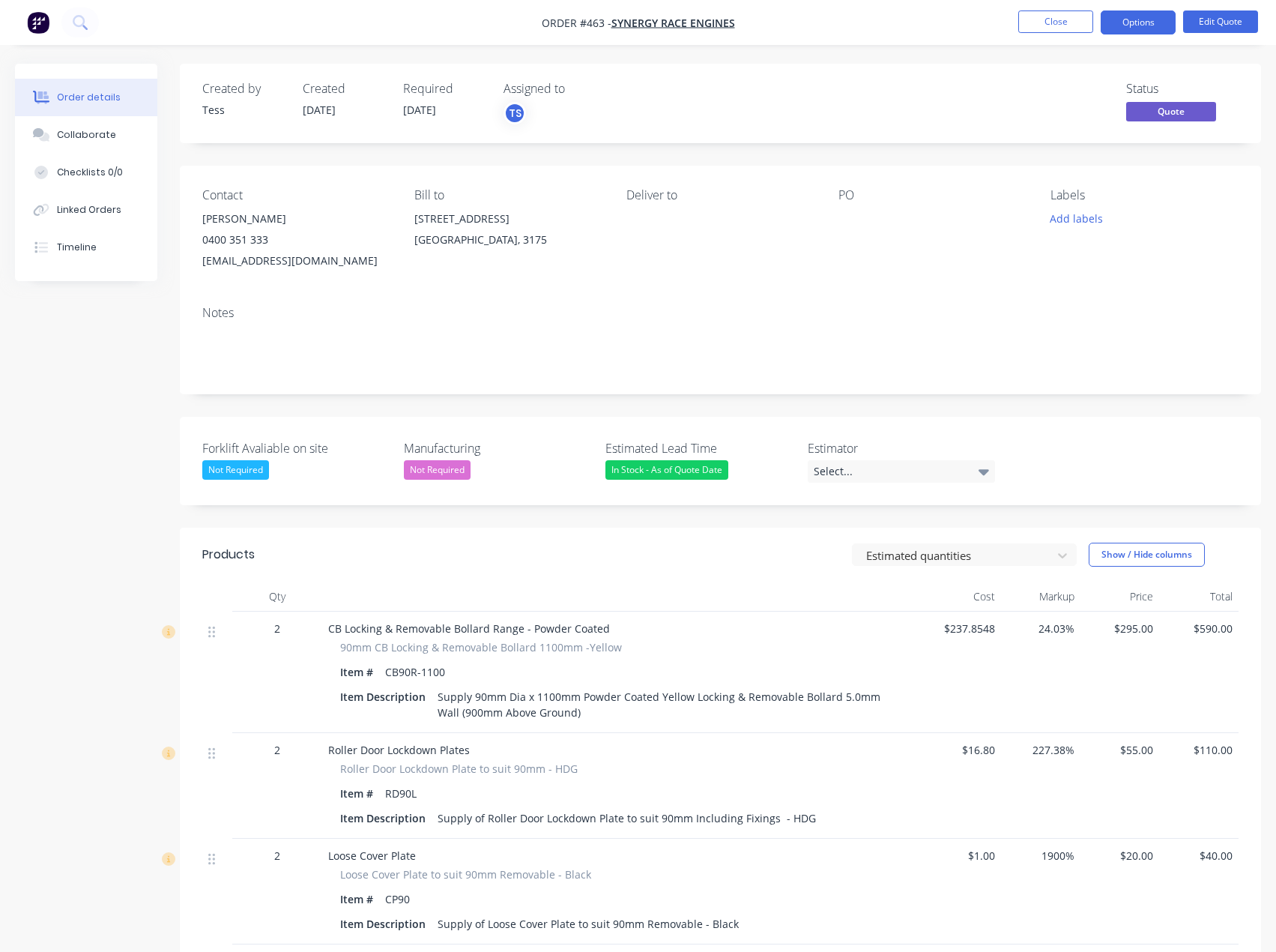
click at [926, 234] on div "PO" at bounding box center [932, 229] width 188 height 83
click at [1073, 218] on button "Add labels" at bounding box center [1076, 218] width 69 height 21
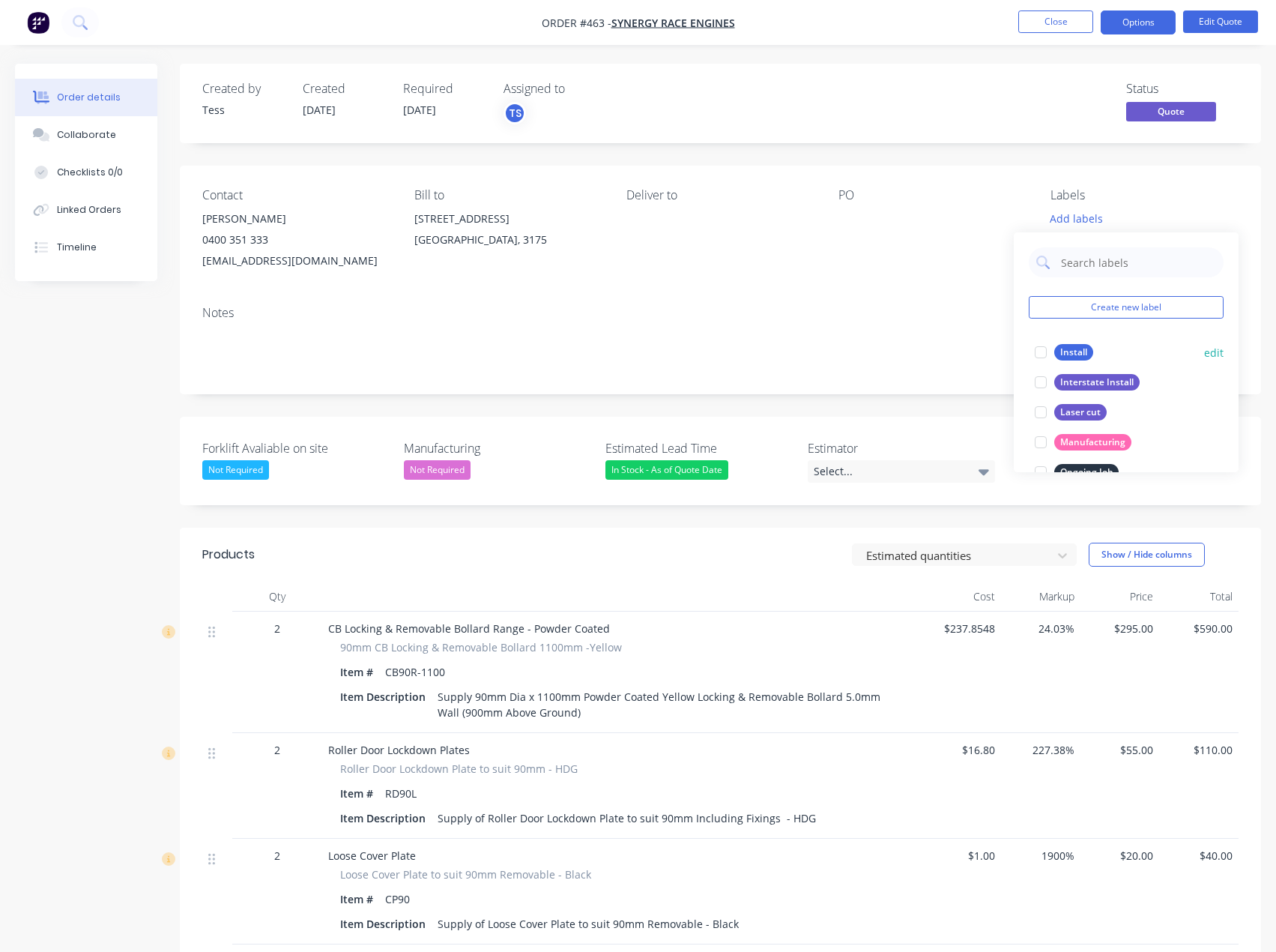
click at [1080, 351] on div "Install" at bounding box center [1073, 352] width 39 height 17
click at [1002, 151] on div "Created by Tess Created [DATE] Required [DATE] Assigned to TS Status Quote Cont…" at bounding box center [720, 740] width 1081 height 1352
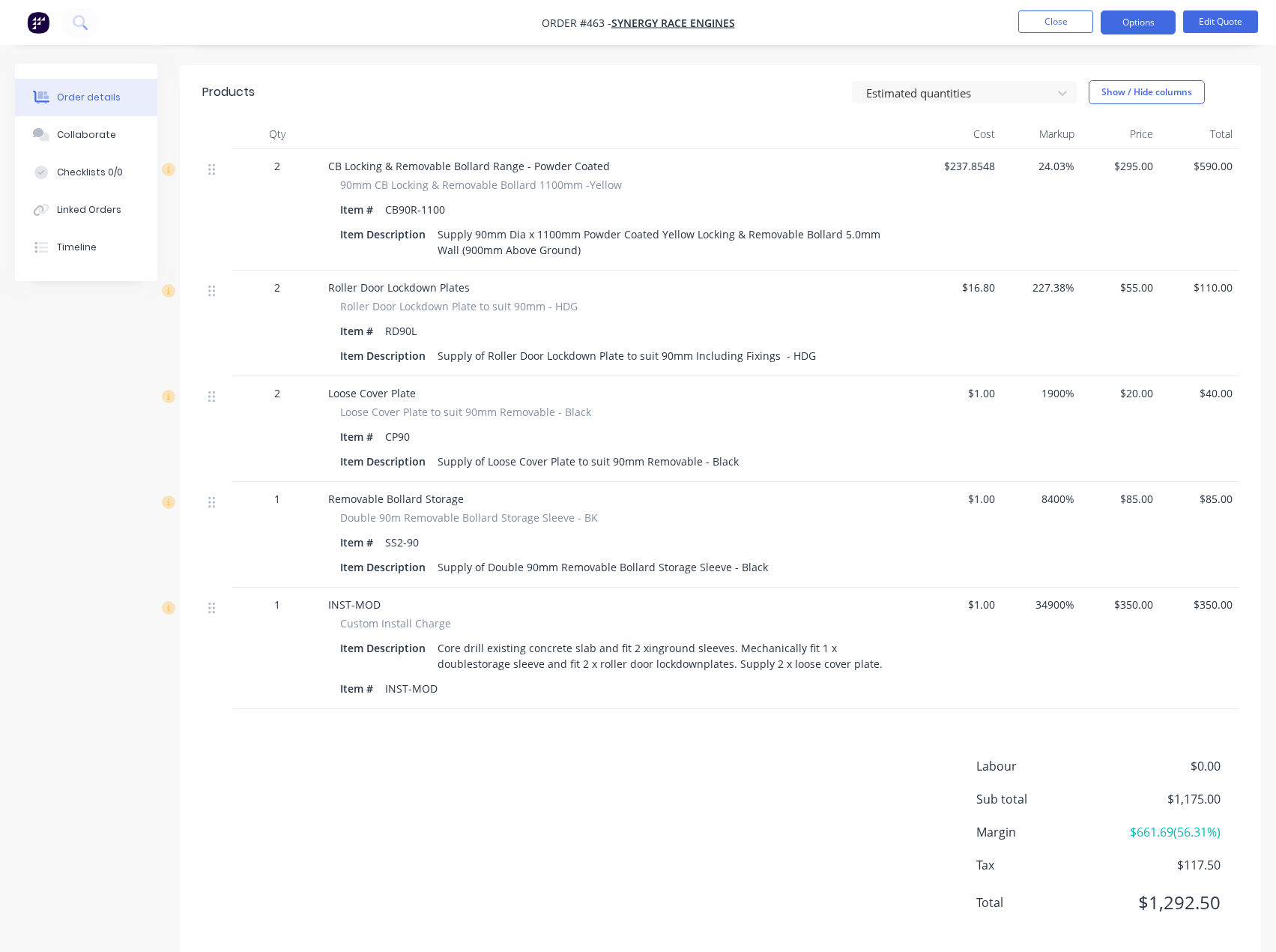
scroll to position [487, 0]
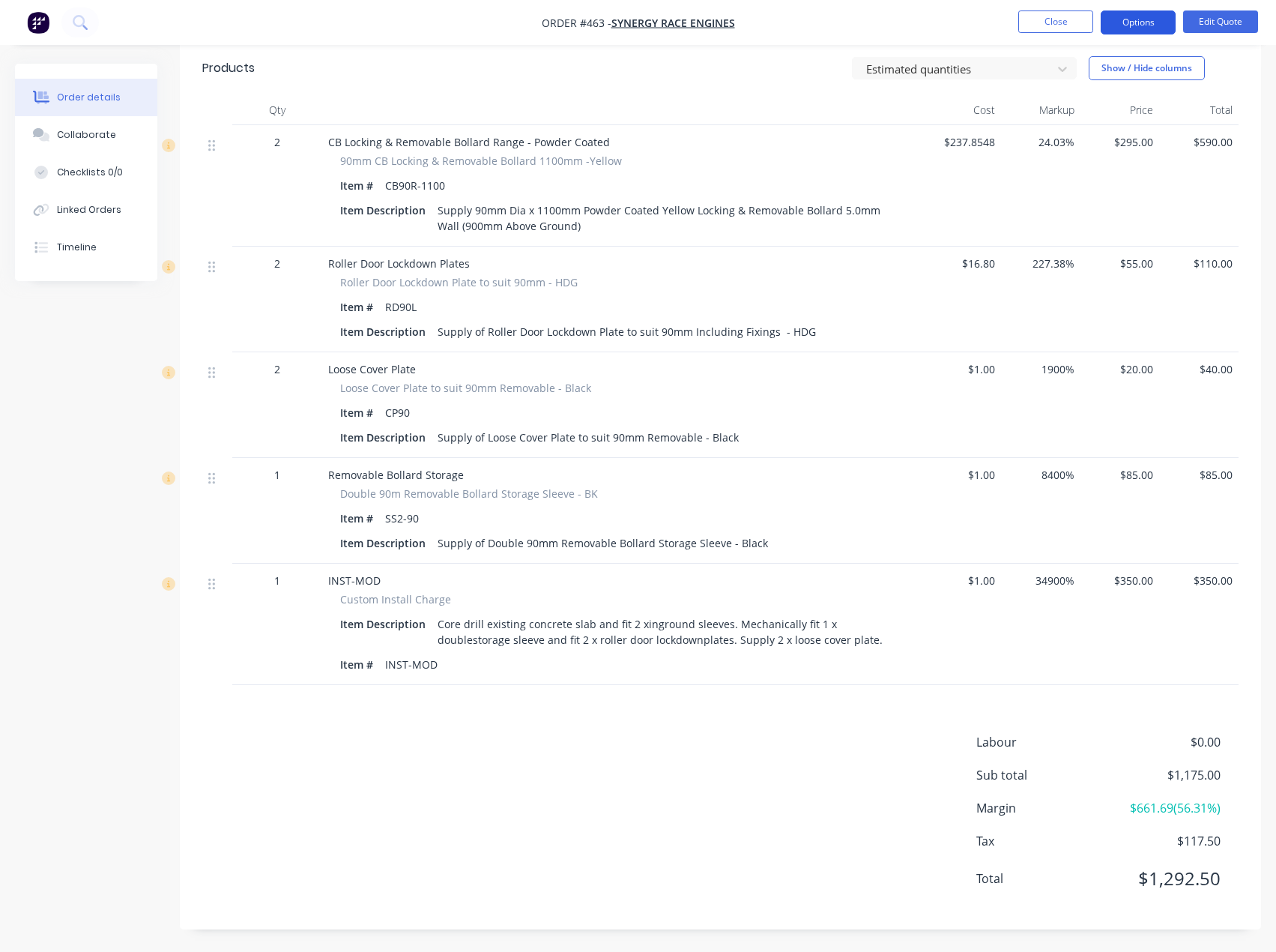
click at [1151, 20] on button "Options" at bounding box center [1138, 22] width 75 height 24
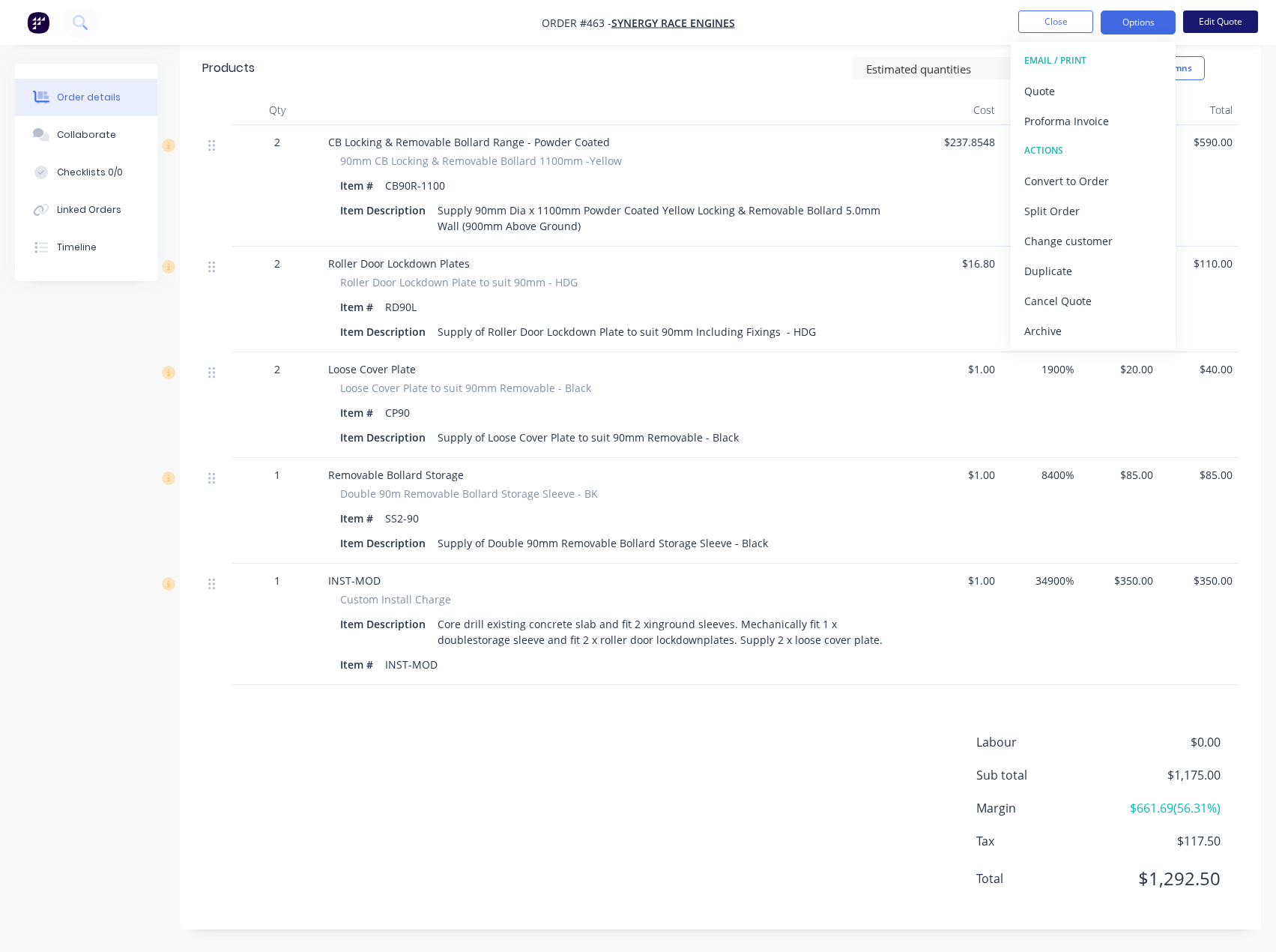
click at [1231, 14] on button "Edit Quote" at bounding box center [1220, 21] width 75 height 23
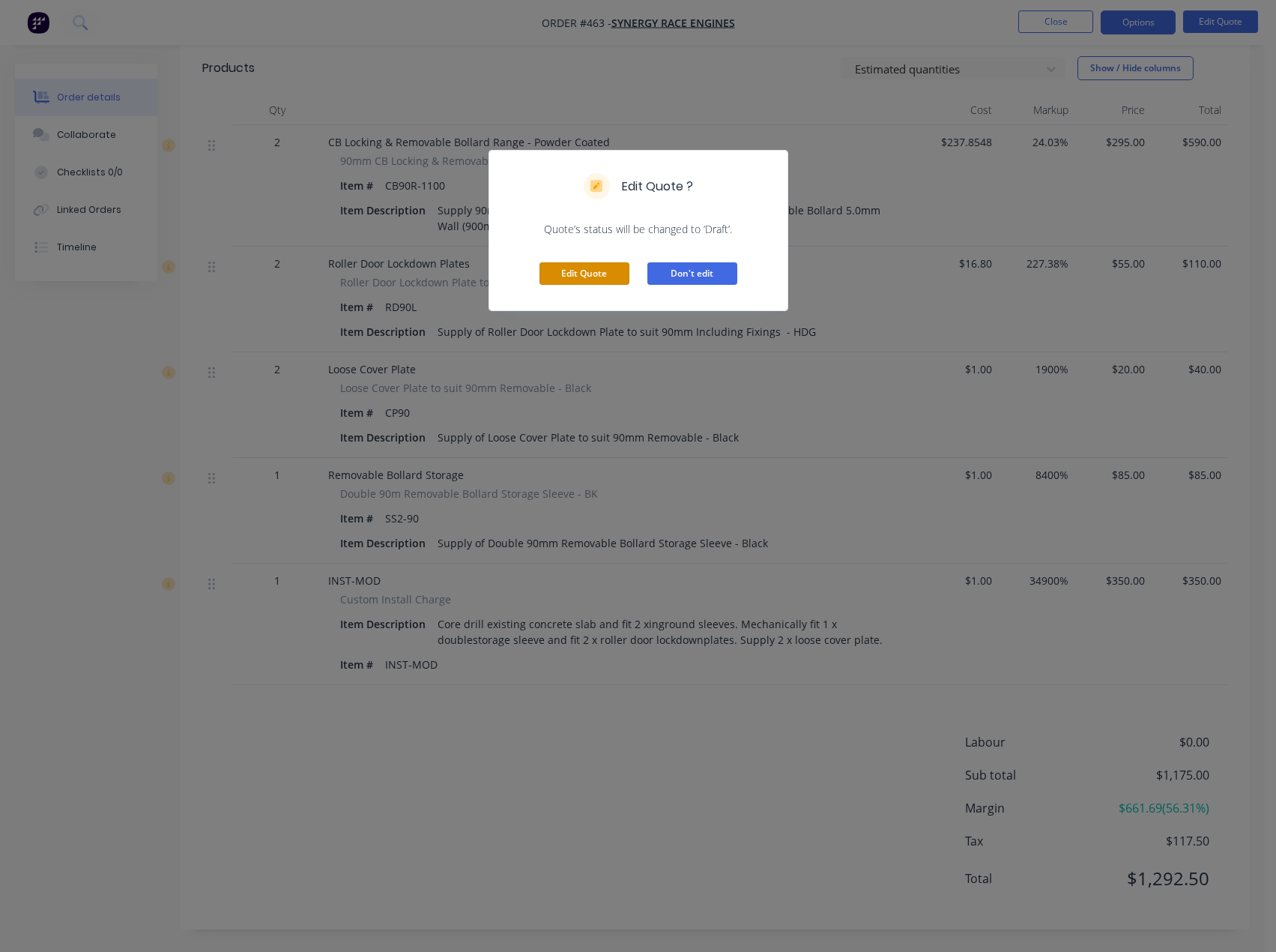
click at [603, 272] on button "Edit Quote" at bounding box center [584, 274] width 90 height 23
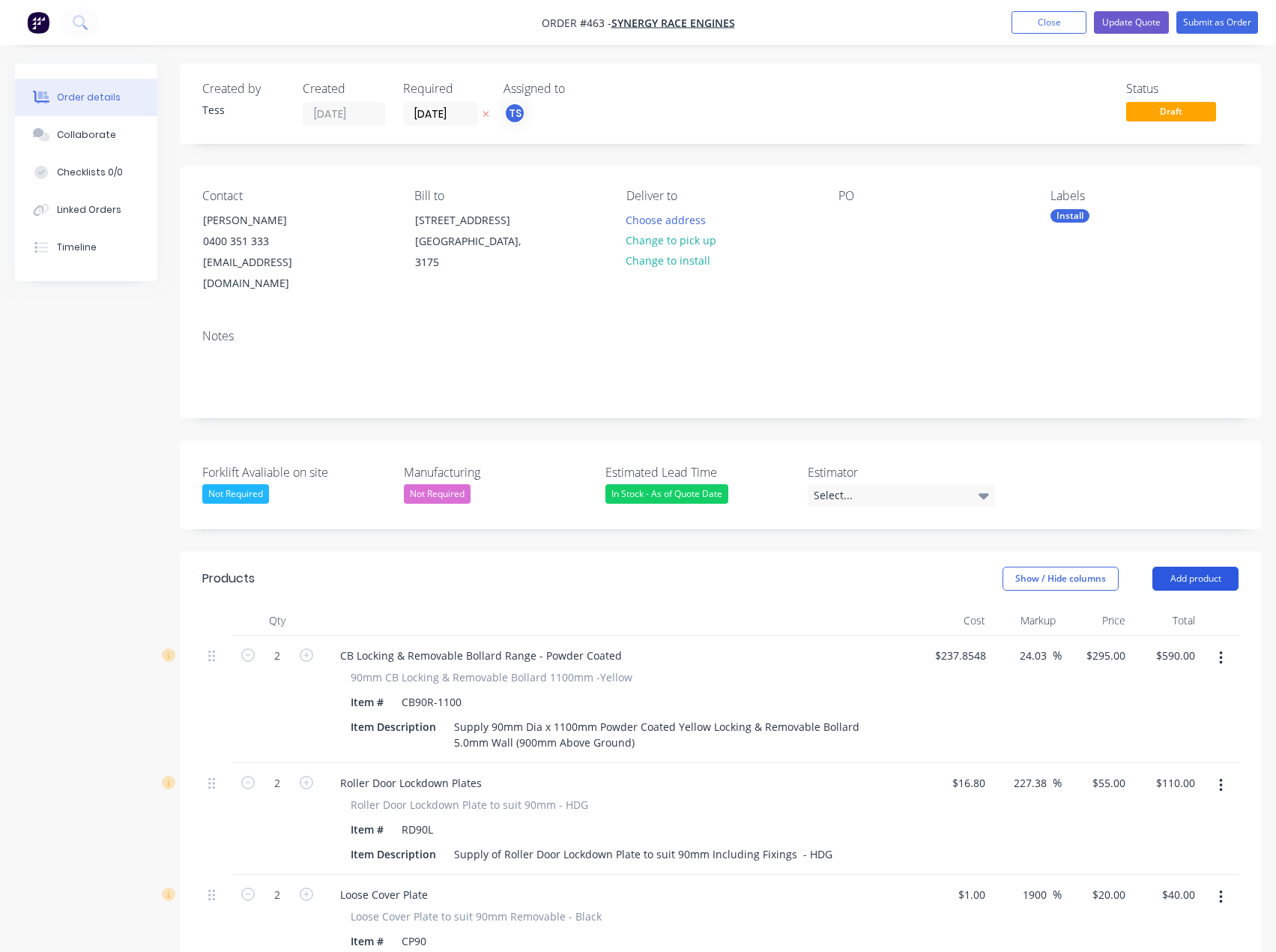
click at [1187, 566] on button "Add product" at bounding box center [1195, 578] width 86 height 24
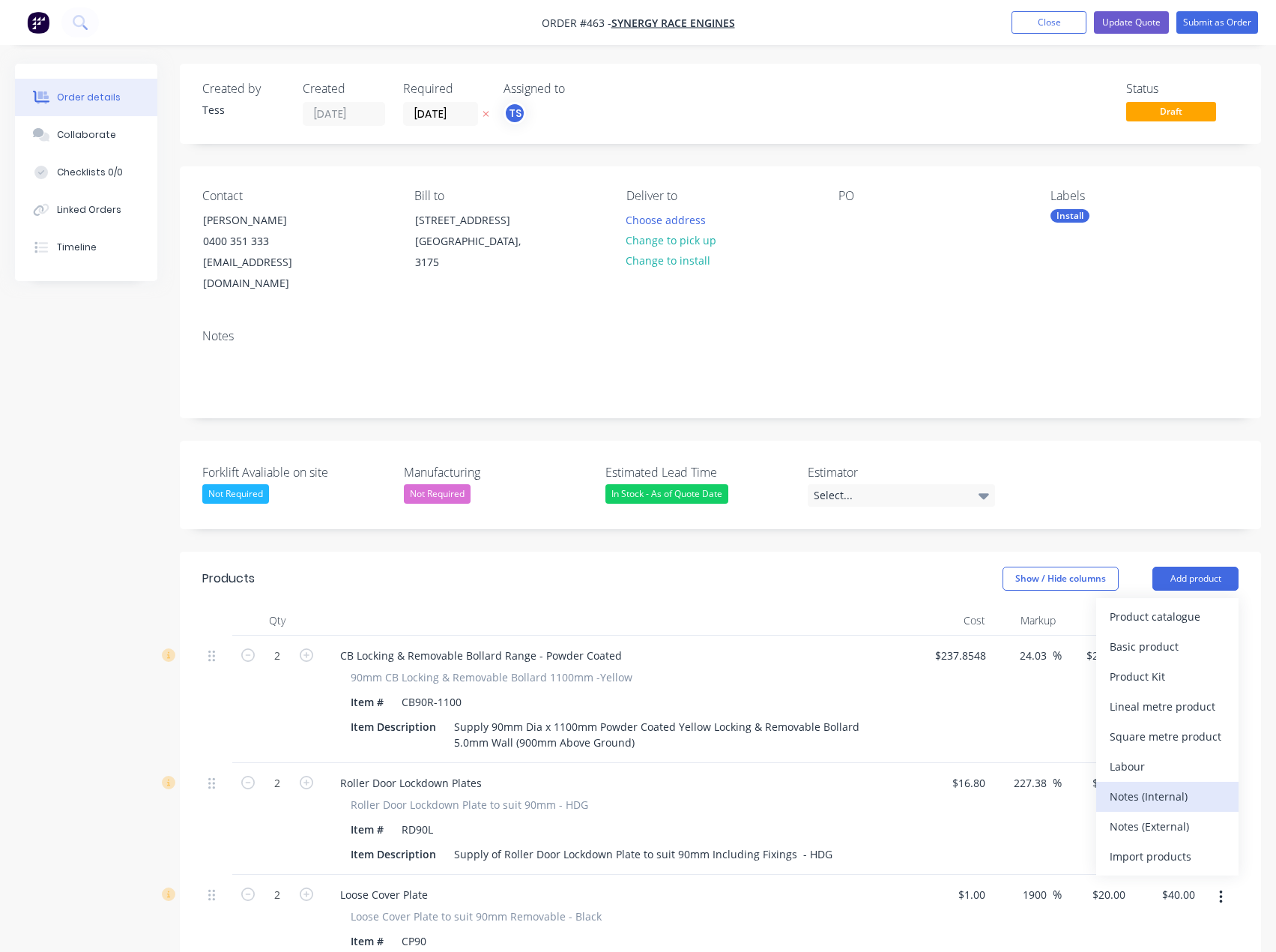
click at [1140, 786] on div "Notes (Internal)" at bounding box center [1167, 797] width 115 height 22
click at [1183, 551] on header "Products Show / Hide columns Add product" at bounding box center [720, 578] width 1081 height 54
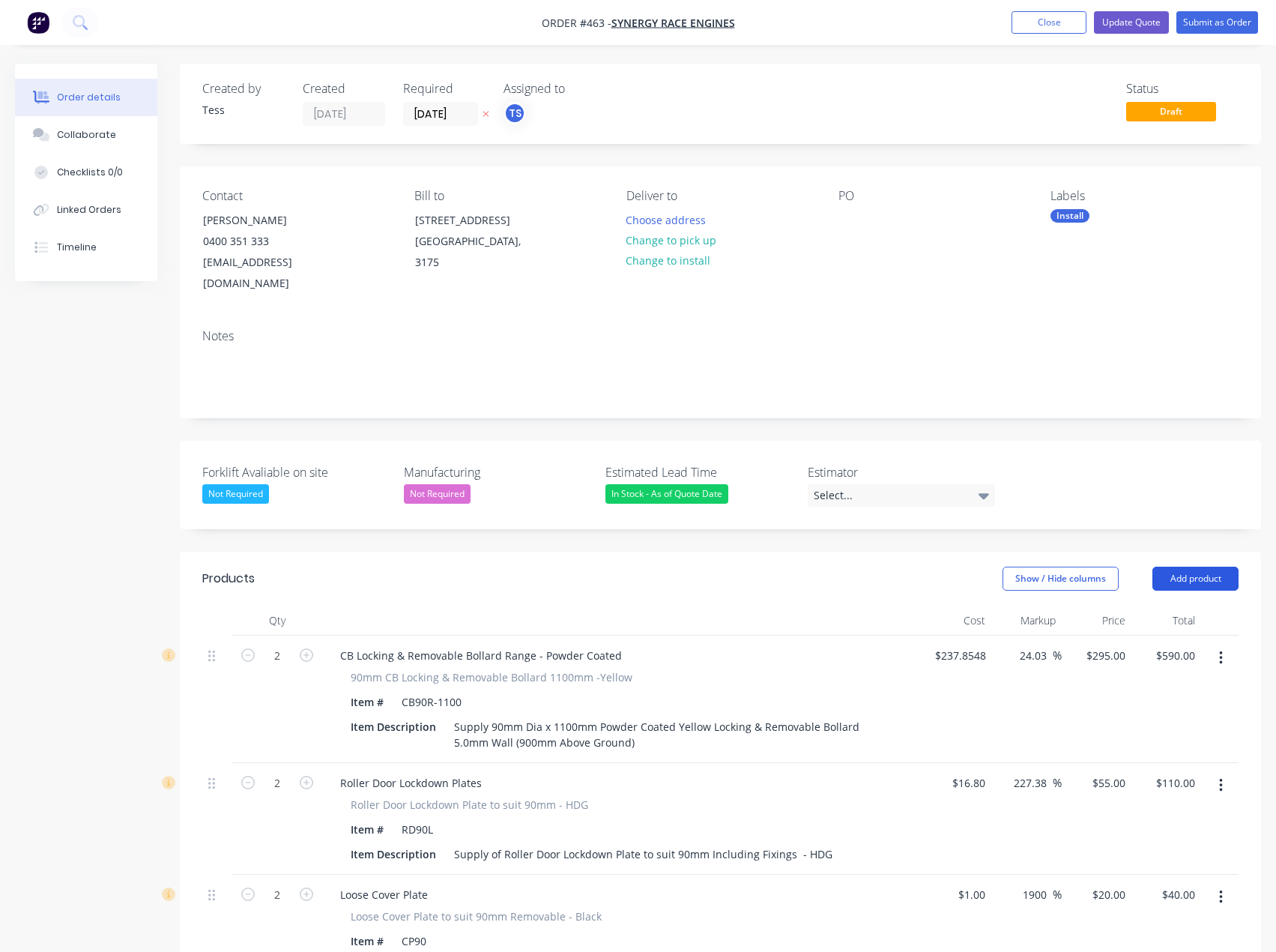
click at [1185, 566] on button "Add product" at bounding box center [1195, 578] width 86 height 24
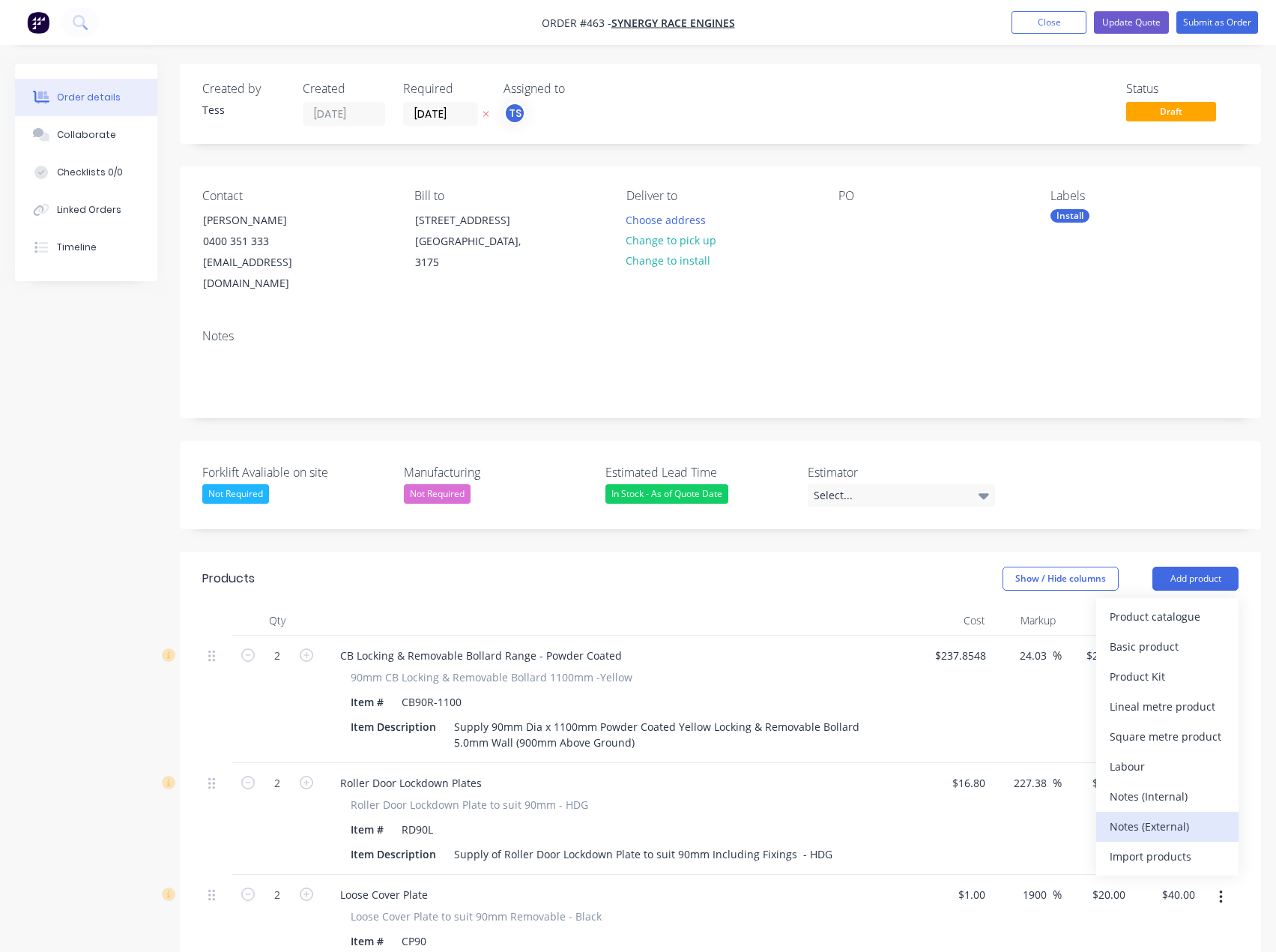
click at [1161, 816] on div "Notes (External)" at bounding box center [1167, 827] width 115 height 22
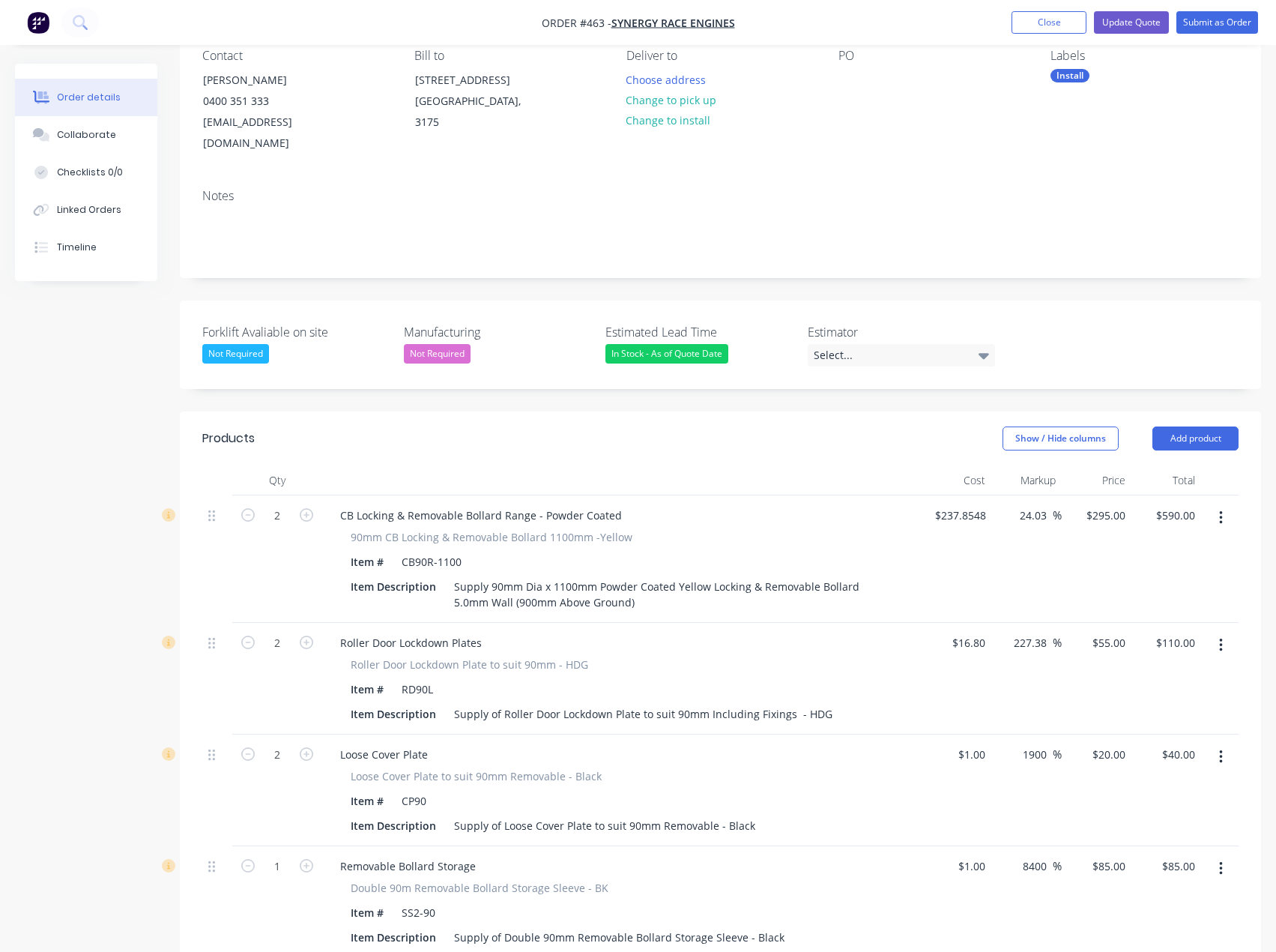
scroll to position [792, 0]
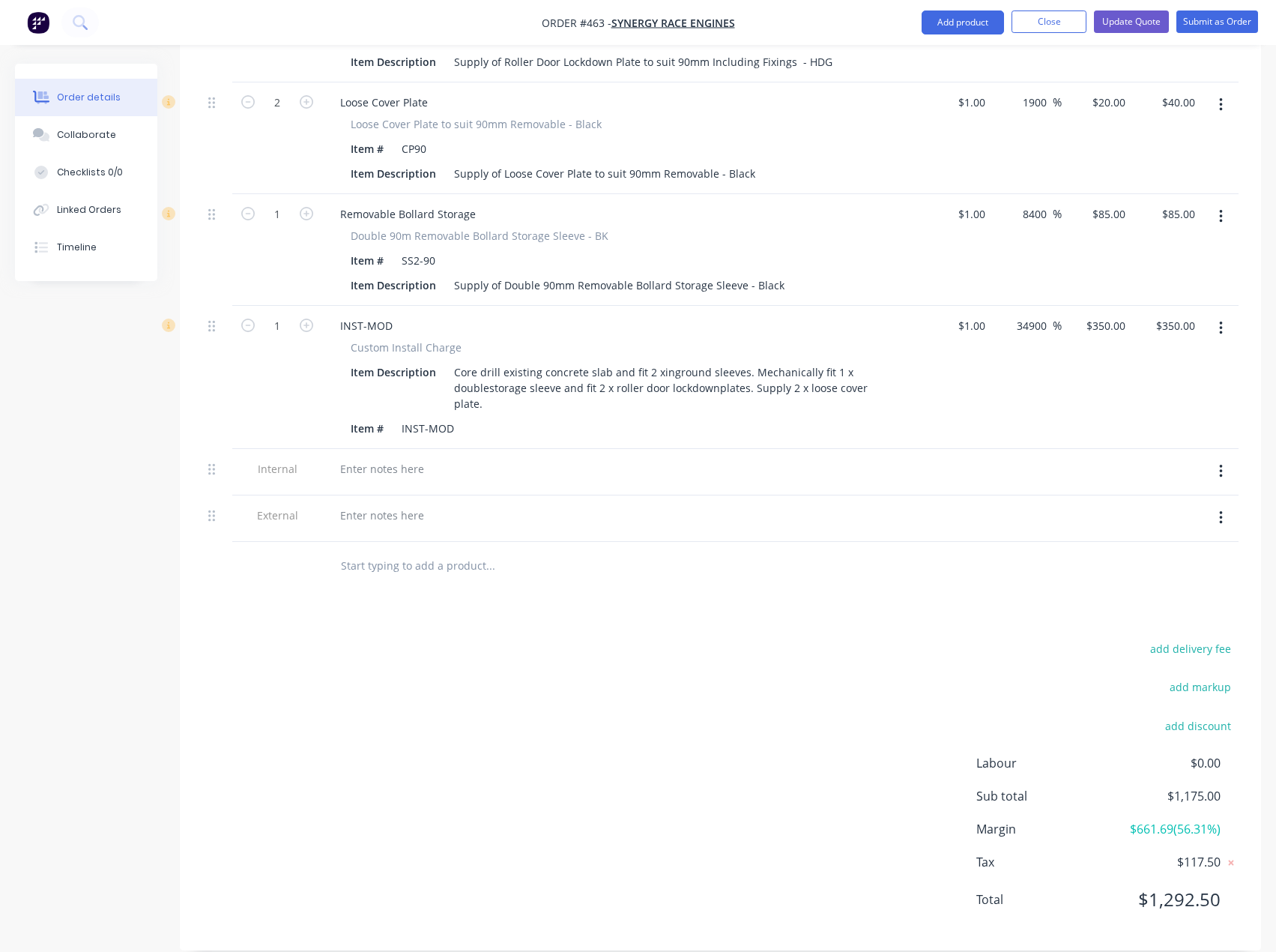
click at [1227, 458] on button "button" at bounding box center [1221, 472] width 35 height 27
click at [1138, 530] on div "Delete" at bounding box center [1167, 541] width 115 height 22
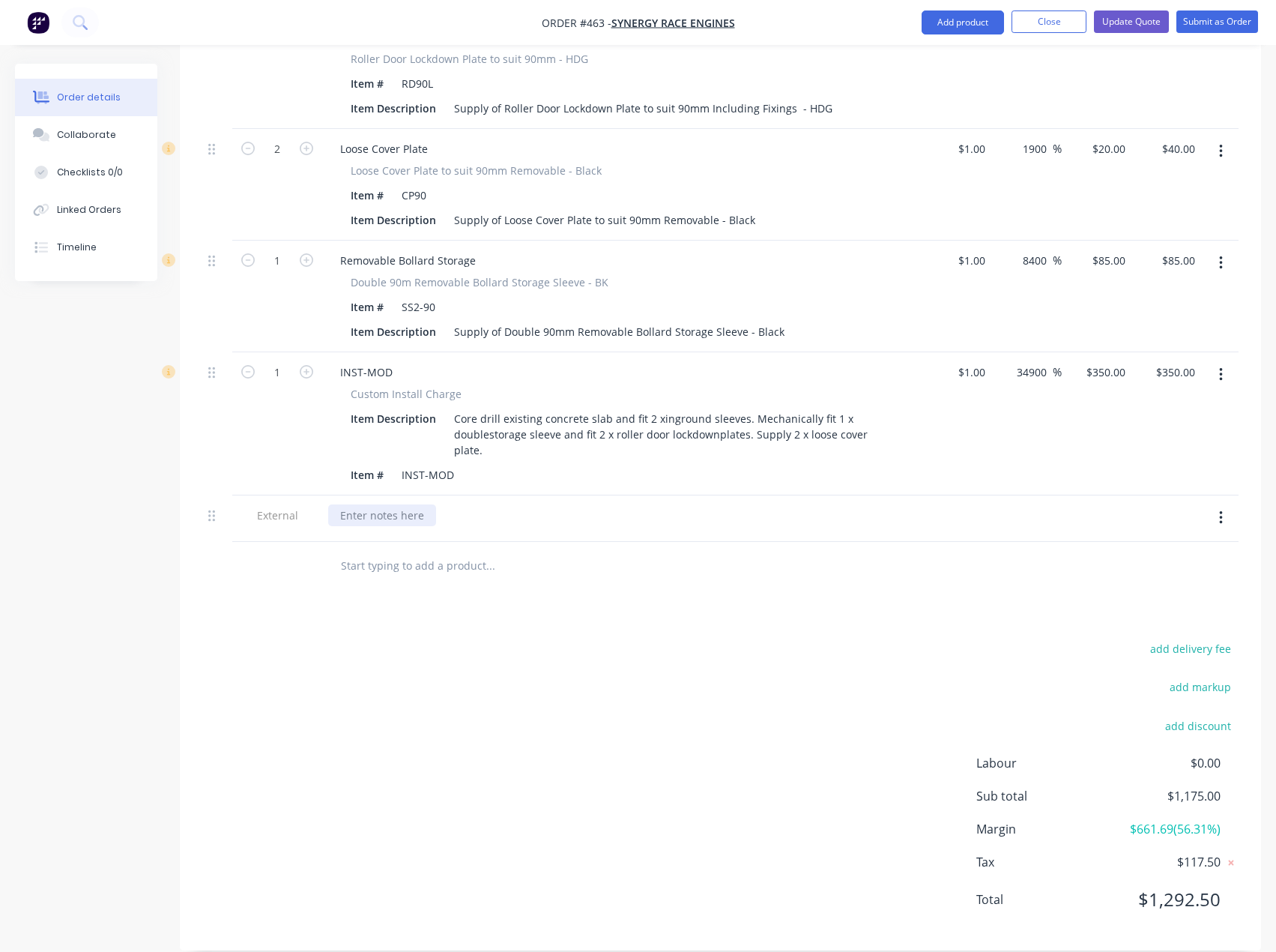
click at [377, 504] on div at bounding box center [382, 515] width 108 height 22
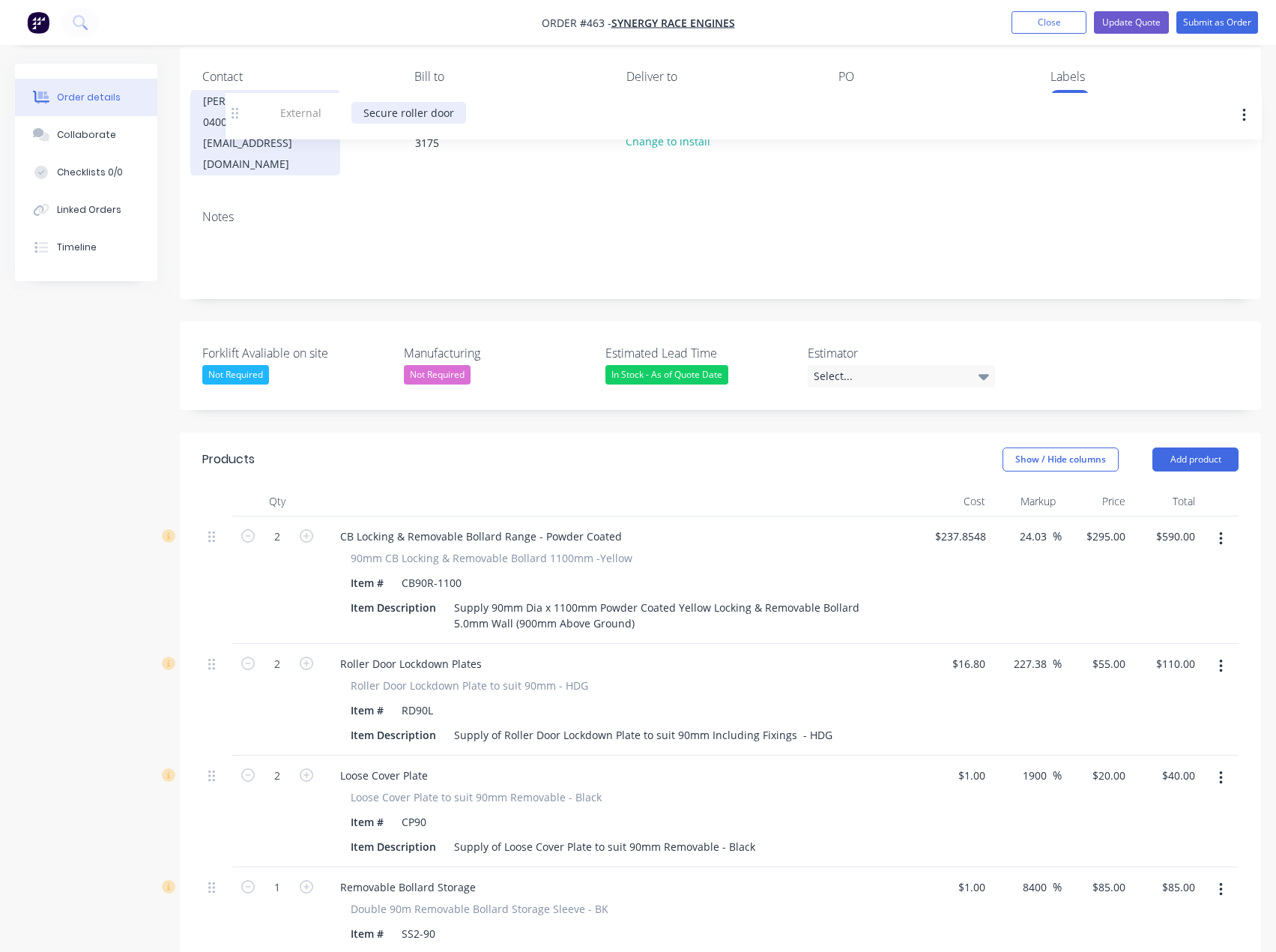
scroll to position [41, 0]
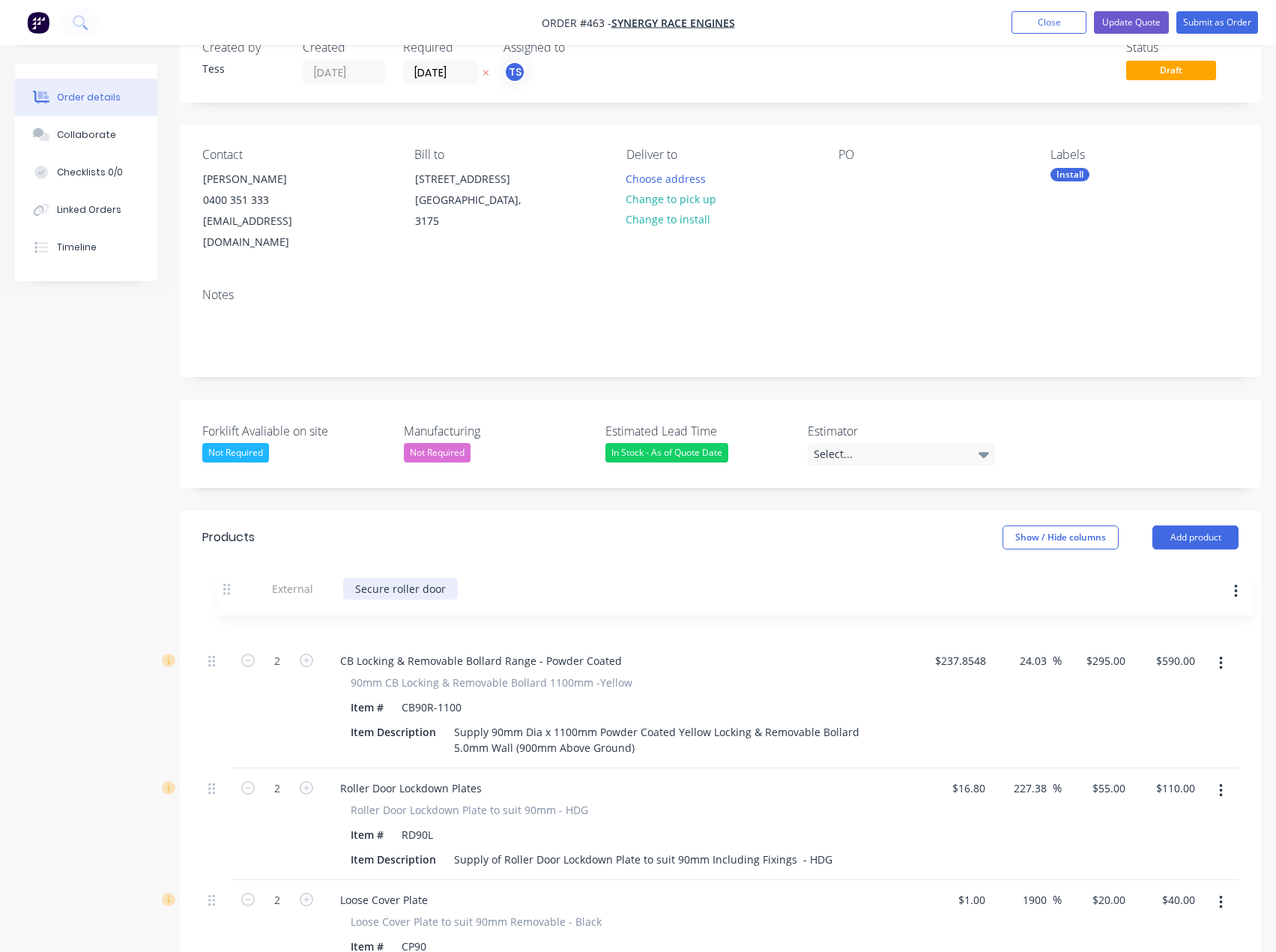
drag, startPoint x: 213, startPoint y: 491, endPoint x: 228, endPoint y: 572, distance: 82.4
click at [228, 572] on div "Qty Cost Markup Price Total 2 CB Locking & Removable Bollard Range - Powder Coa…" at bounding box center [721, 905] width 1036 height 682
click at [649, 542] on header "Products Show / Hide columns Add product" at bounding box center [720, 537] width 1081 height 54
click at [1148, 20] on button "Update Quote" at bounding box center [1131, 22] width 75 height 23
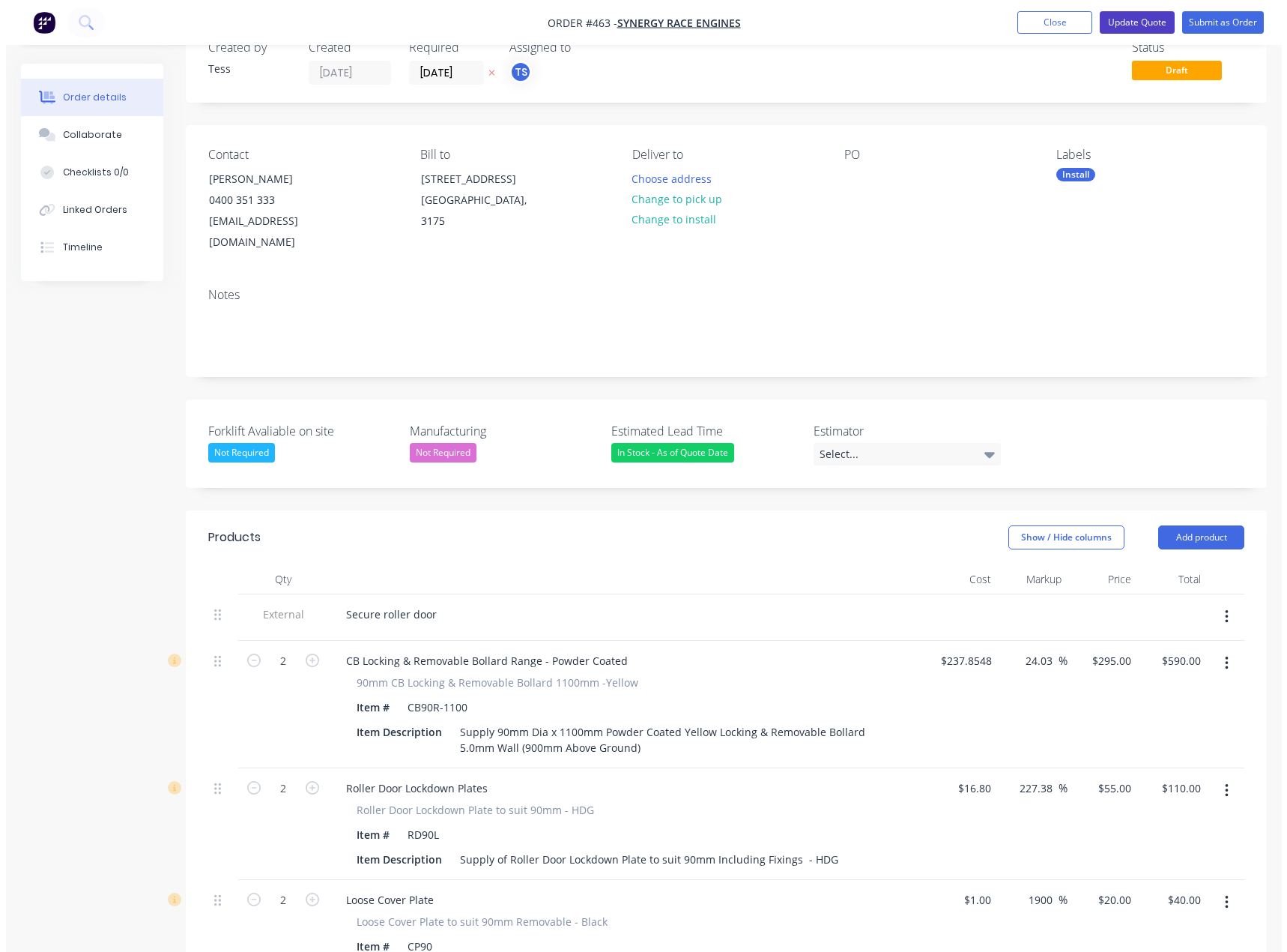
scroll to position [0, 0]
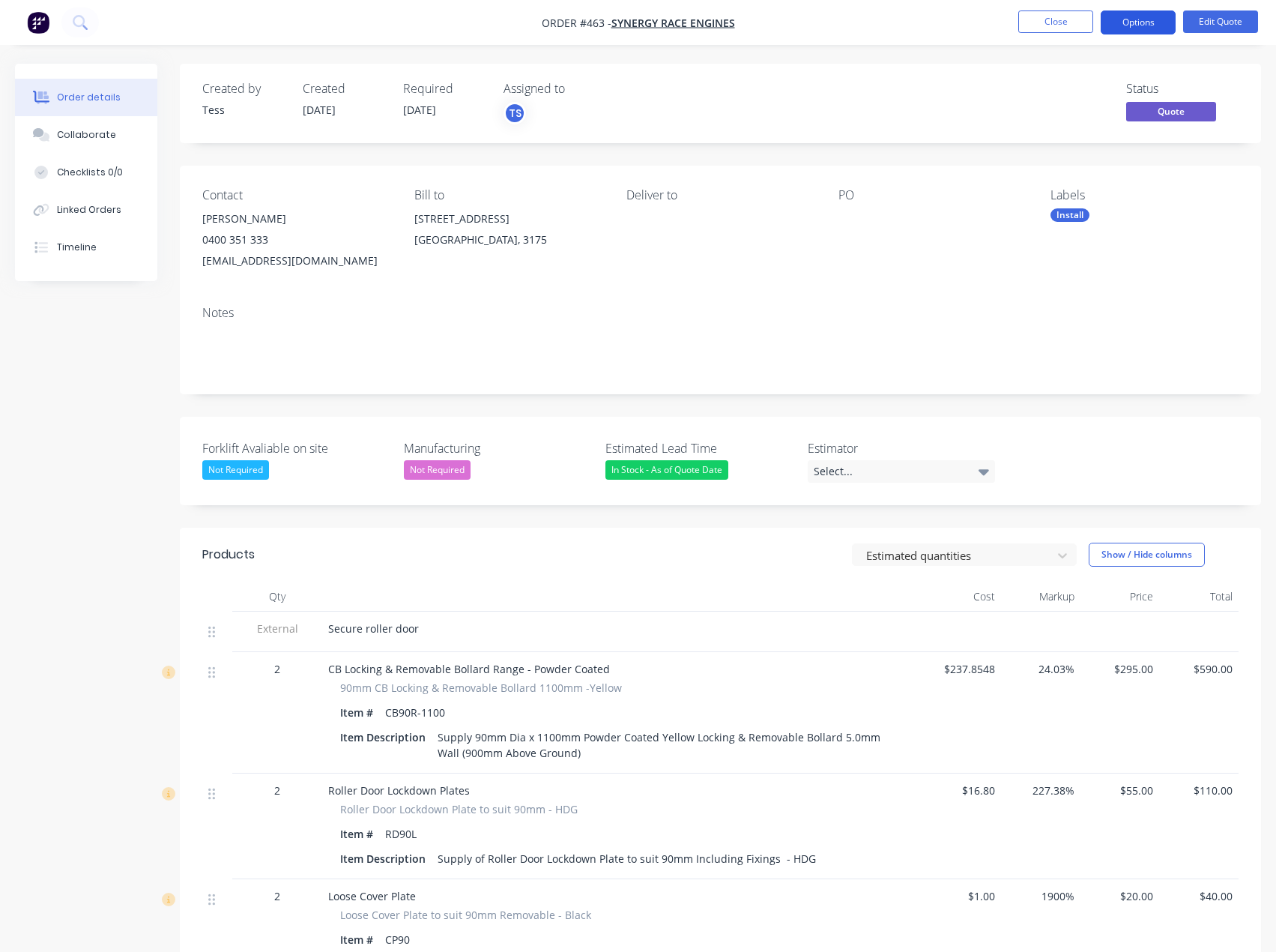
click at [1144, 22] on button "Options" at bounding box center [1138, 22] width 75 height 24
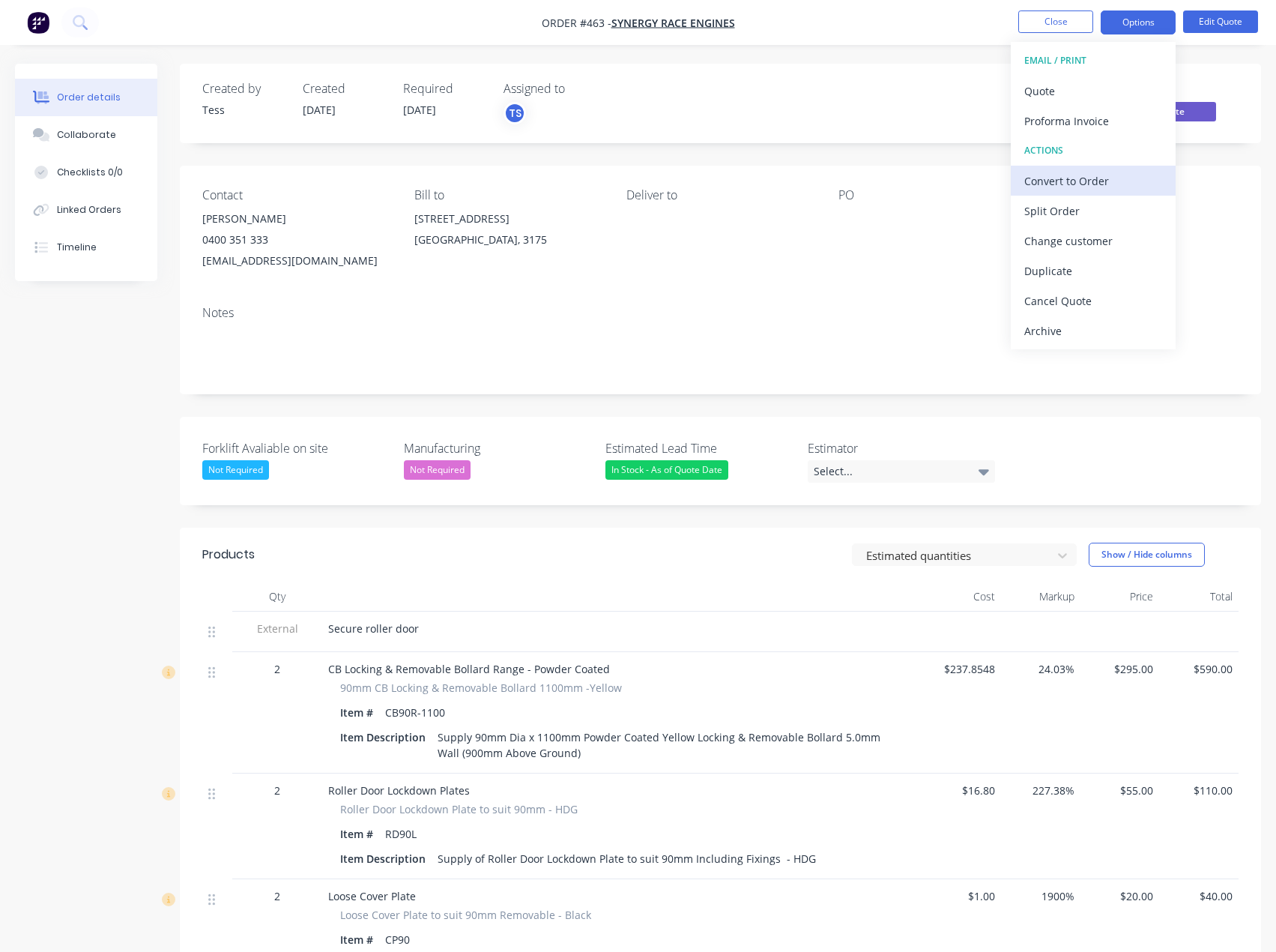
click at [1073, 180] on div "Convert to Order" at bounding box center [1093, 181] width 138 height 22
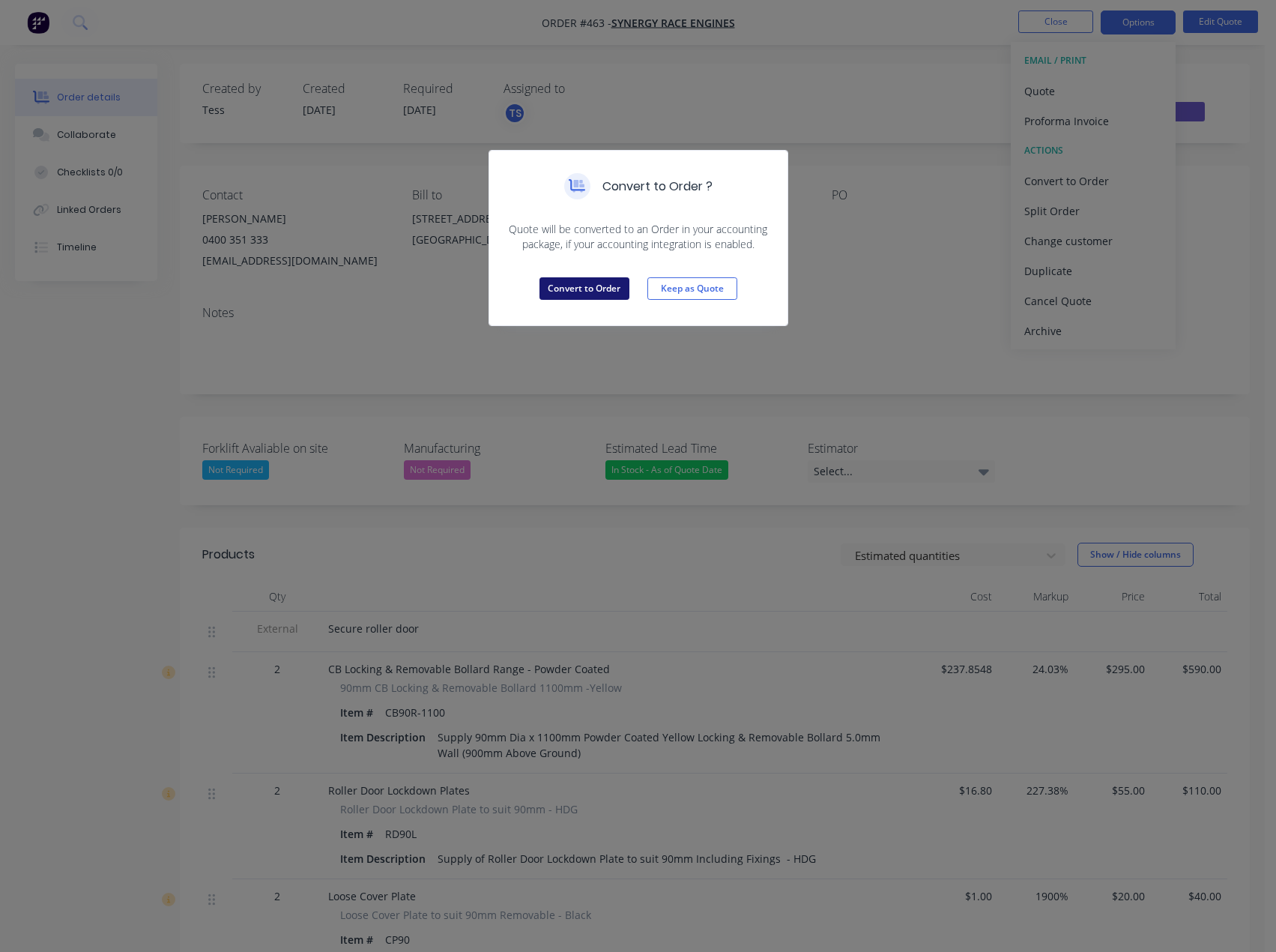
click at [593, 290] on button "Convert to Order" at bounding box center [584, 289] width 90 height 23
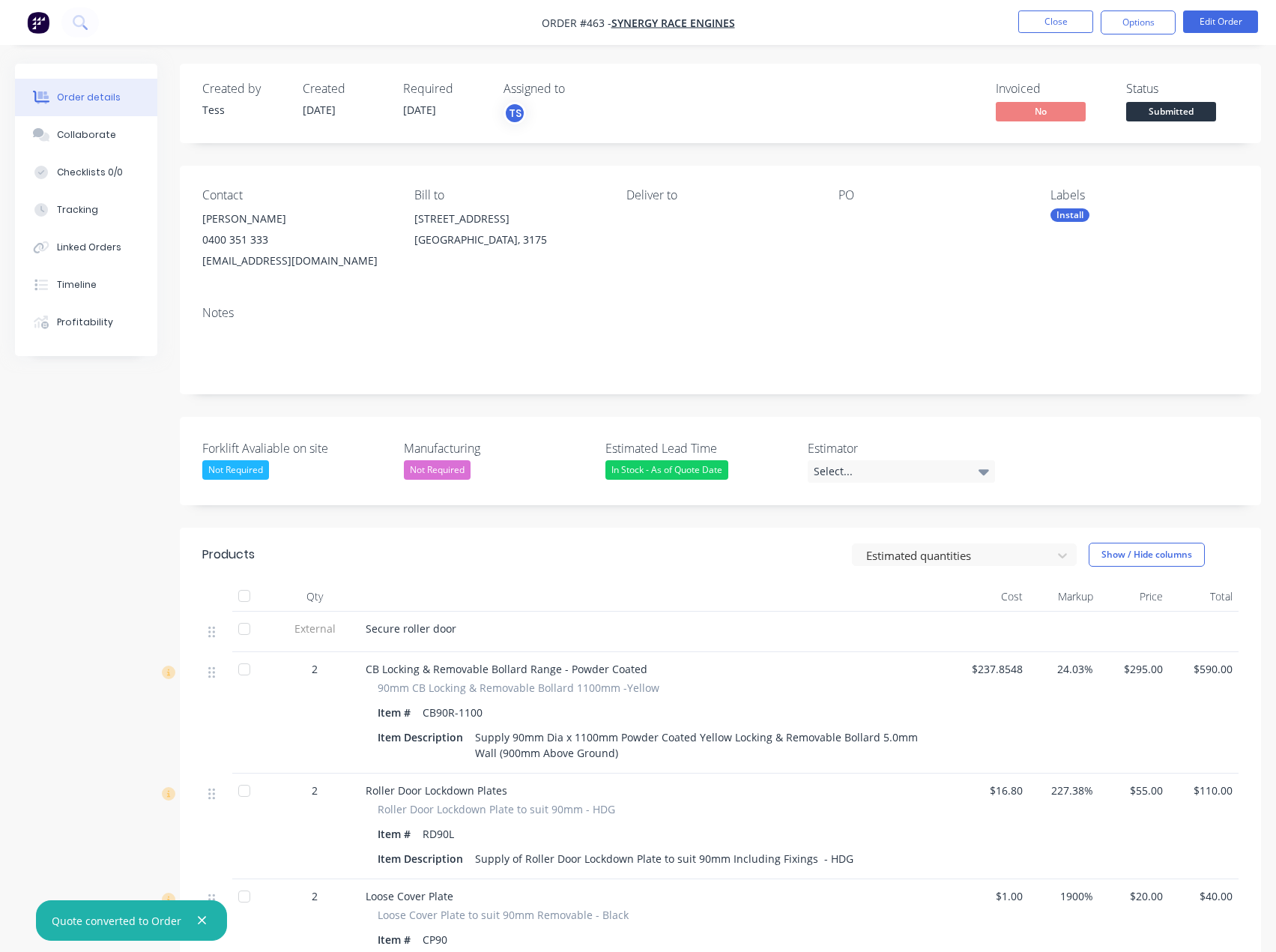
click at [935, 486] on div "Forklift Avaliable on site Not Required Manufacturing Not Required Estimated Le…" at bounding box center [720, 461] width 1081 height 88
click at [944, 468] on div "Select..." at bounding box center [901, 471] width 188 height 23
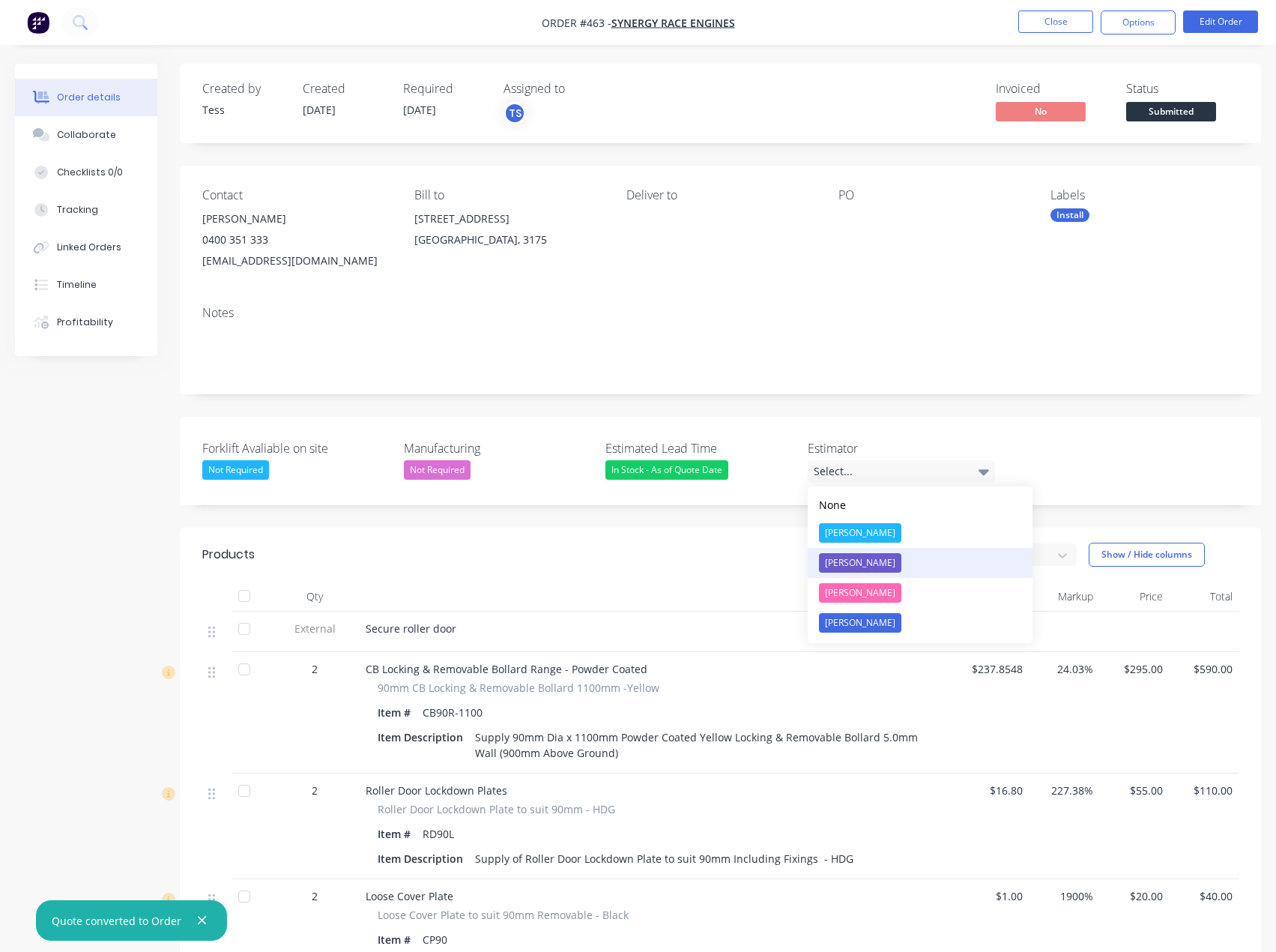
click at [852, 571] on div "[PERSON_NAME]" at bounding box center [860, 562] width 83 height 20
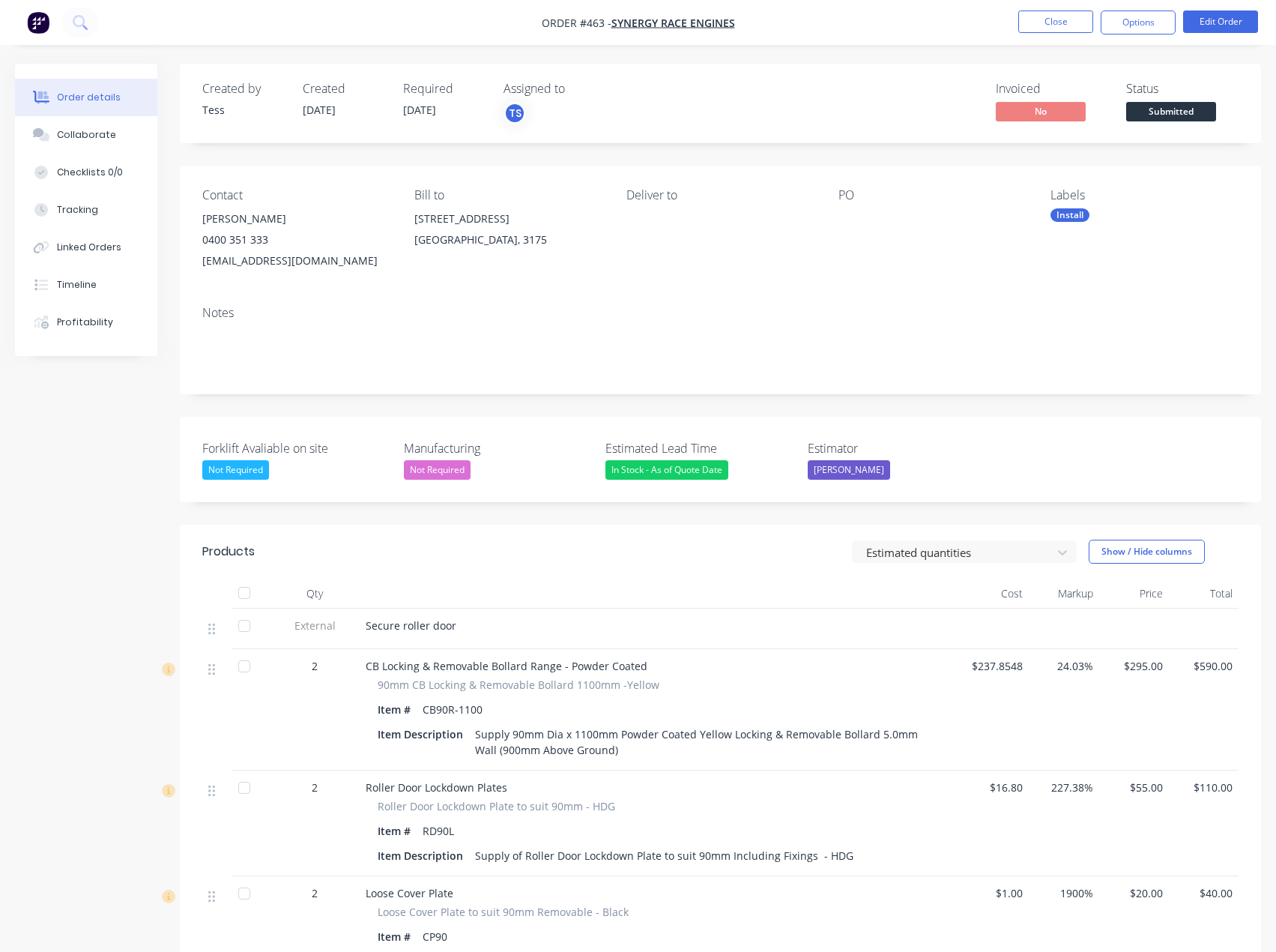
click at [965, 440] on label "Estimator" at bounding box center [901, 448] width 188 height 18
click at [1069, 21] on button "Close" at bounding box center [1055, 21] width 75 height 23
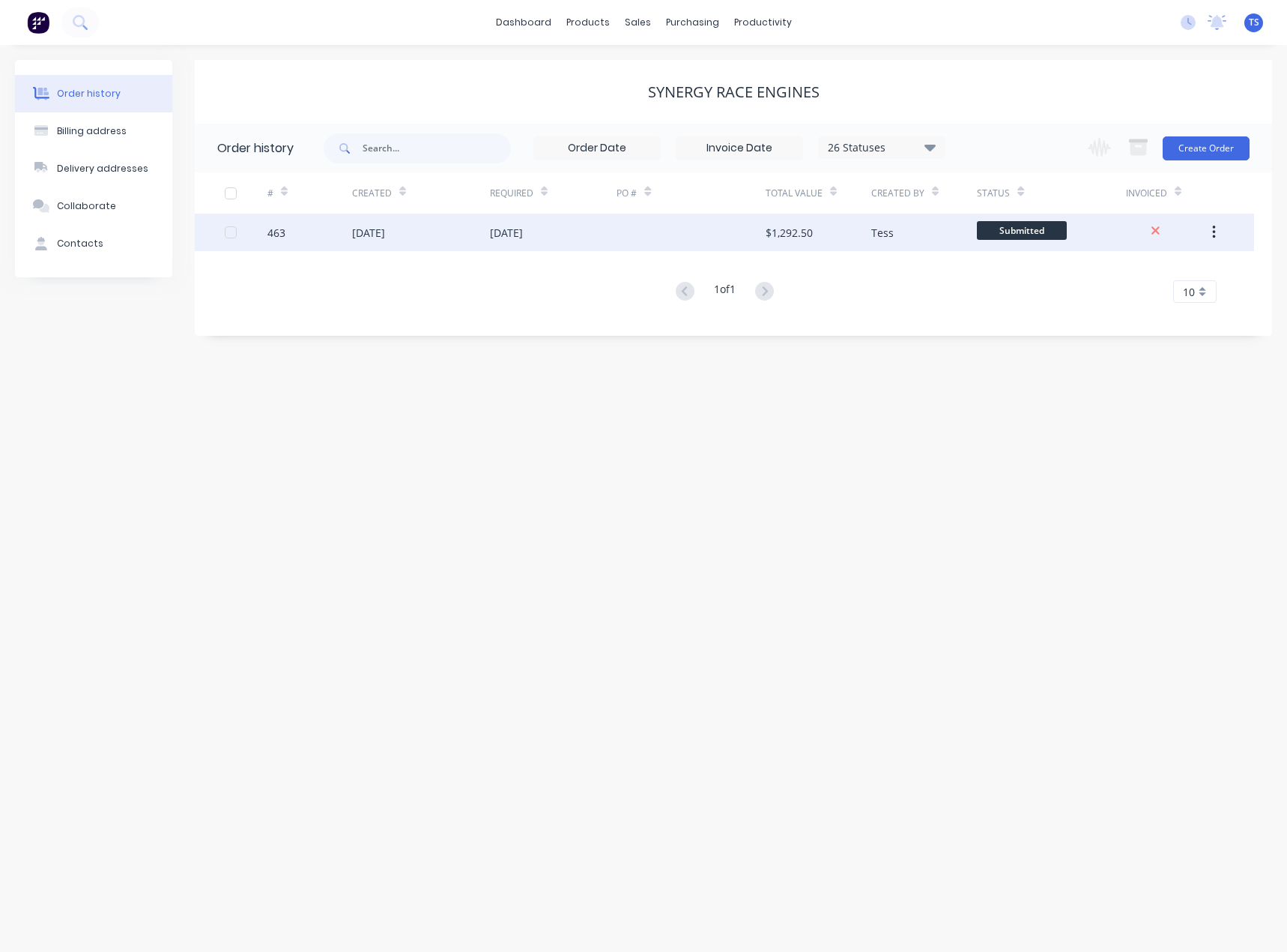
click at [503, 239] on div "[DATE]" at bounding box center [506, 233] width 33 height 16
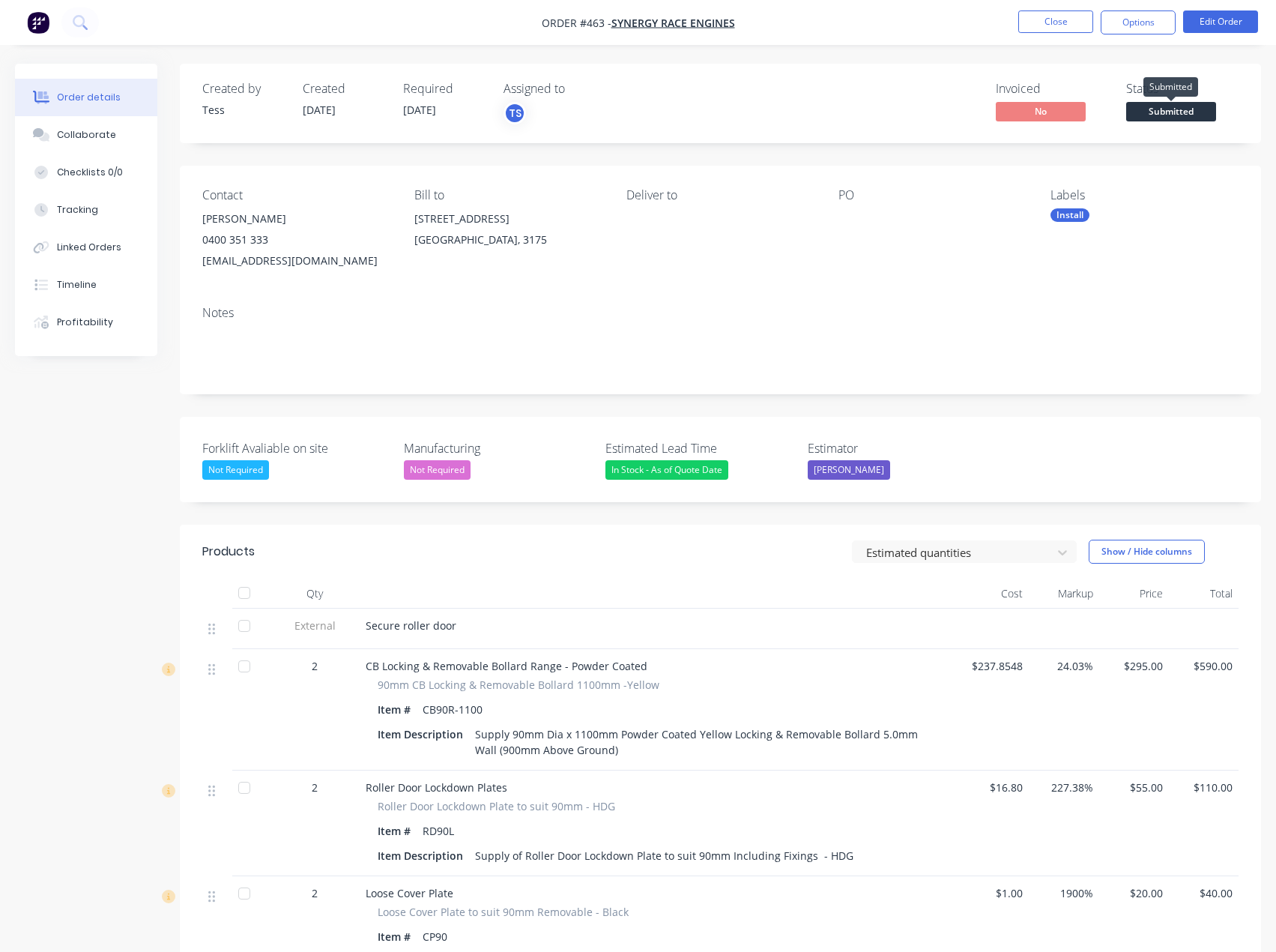
click at [1168, 111] on span "Submitted" at bounding box center [1171, 111] width 90 height 19
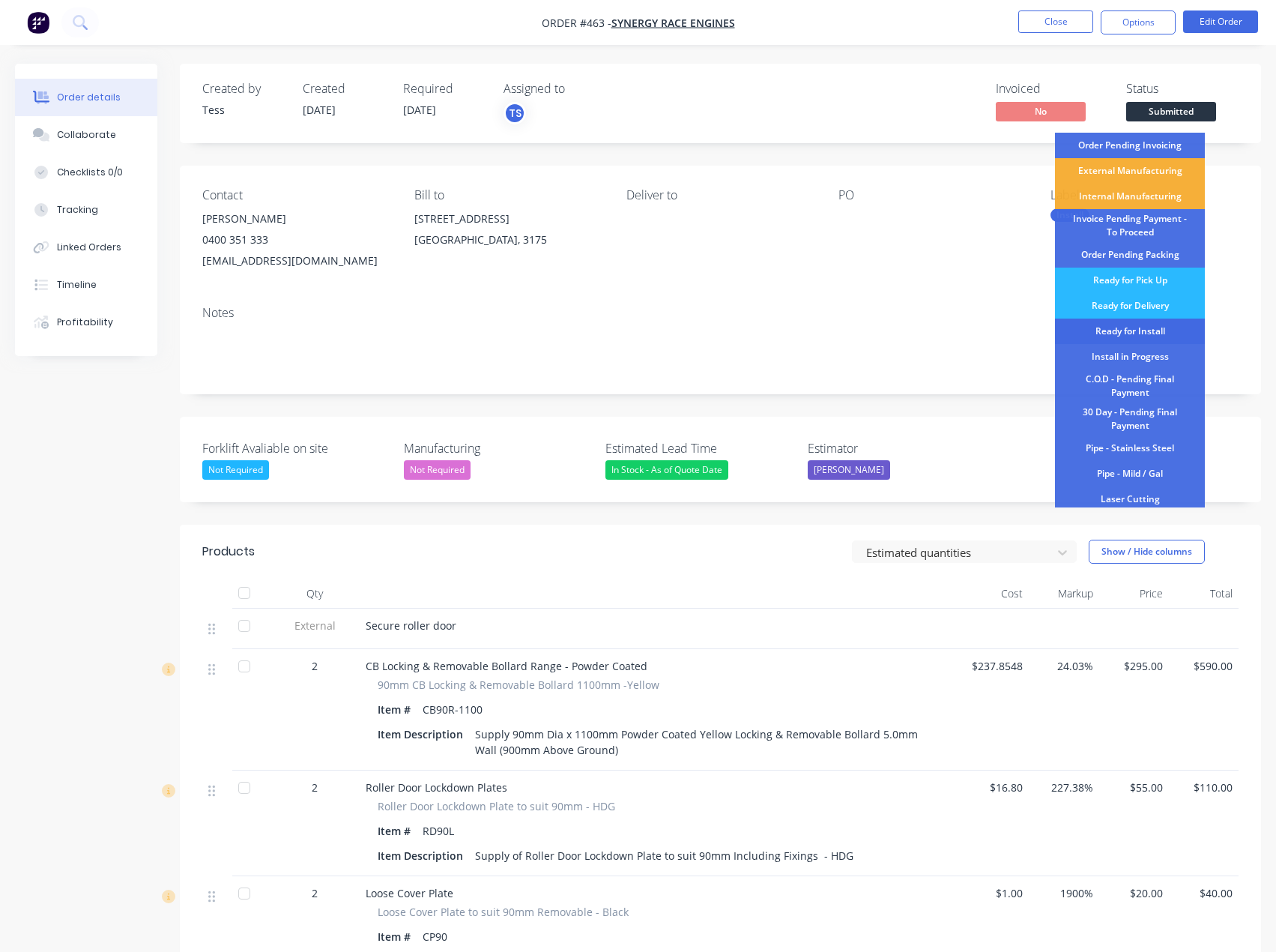
click at [1147, 331] on div "Ready for Install" at bounding box center [1130, 331] width 150 height 25
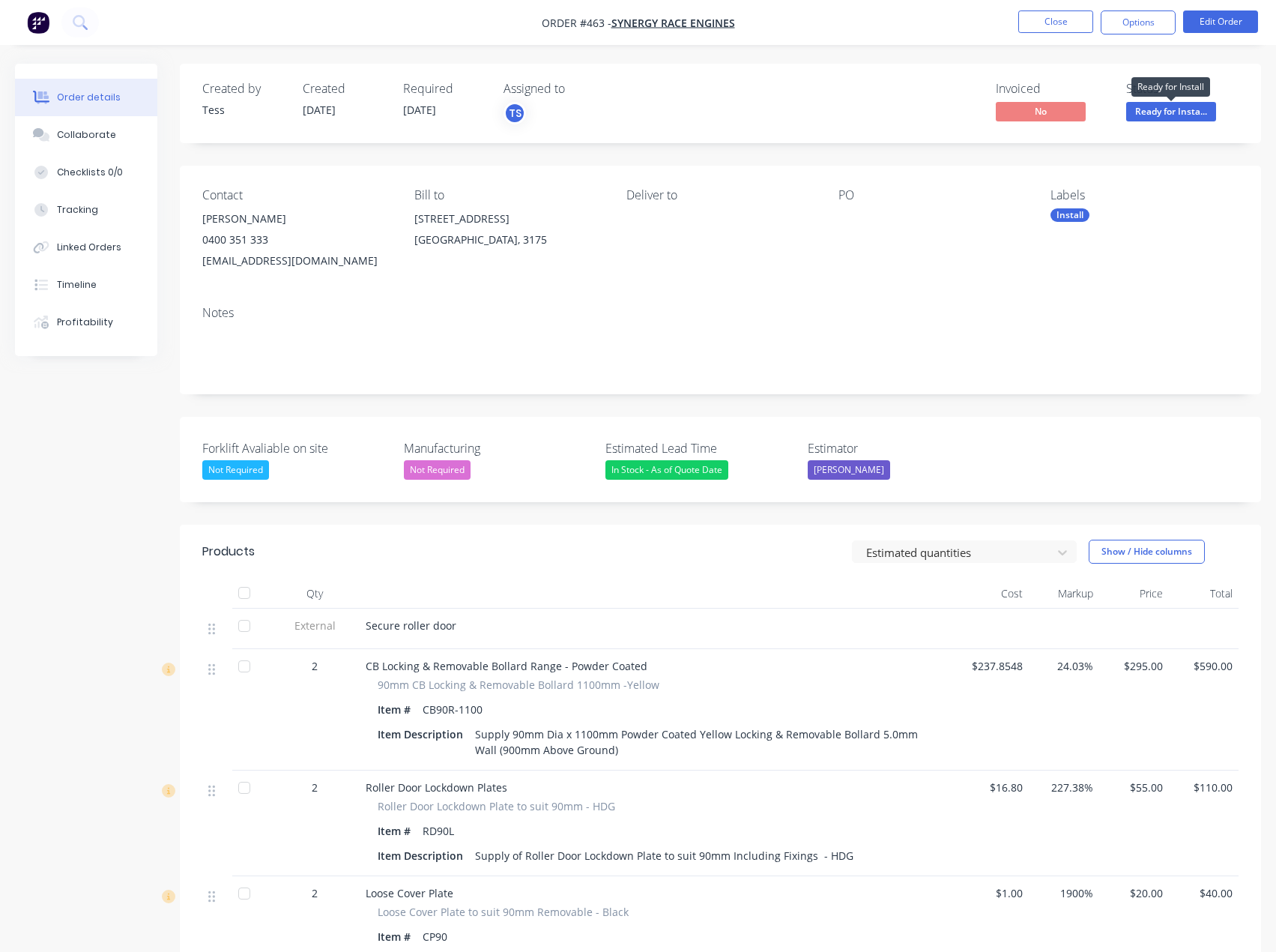
click at [1150, 109] on span "Ready for Insta..." at bounding box center [1171, 111] width 90 height 19
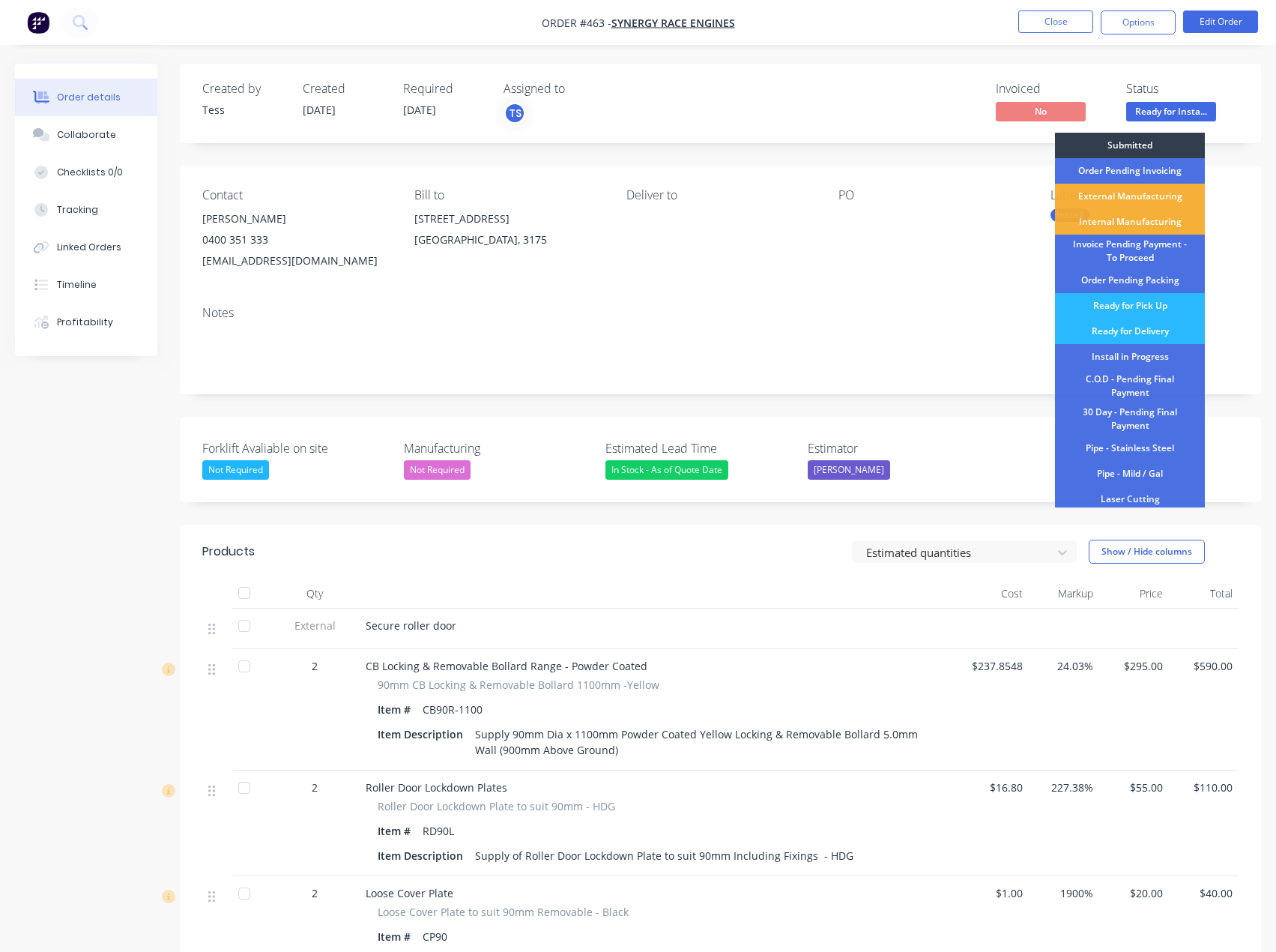
click at [984, 200] on div "PO" at bounding box center [932, 195] width 188 height 14
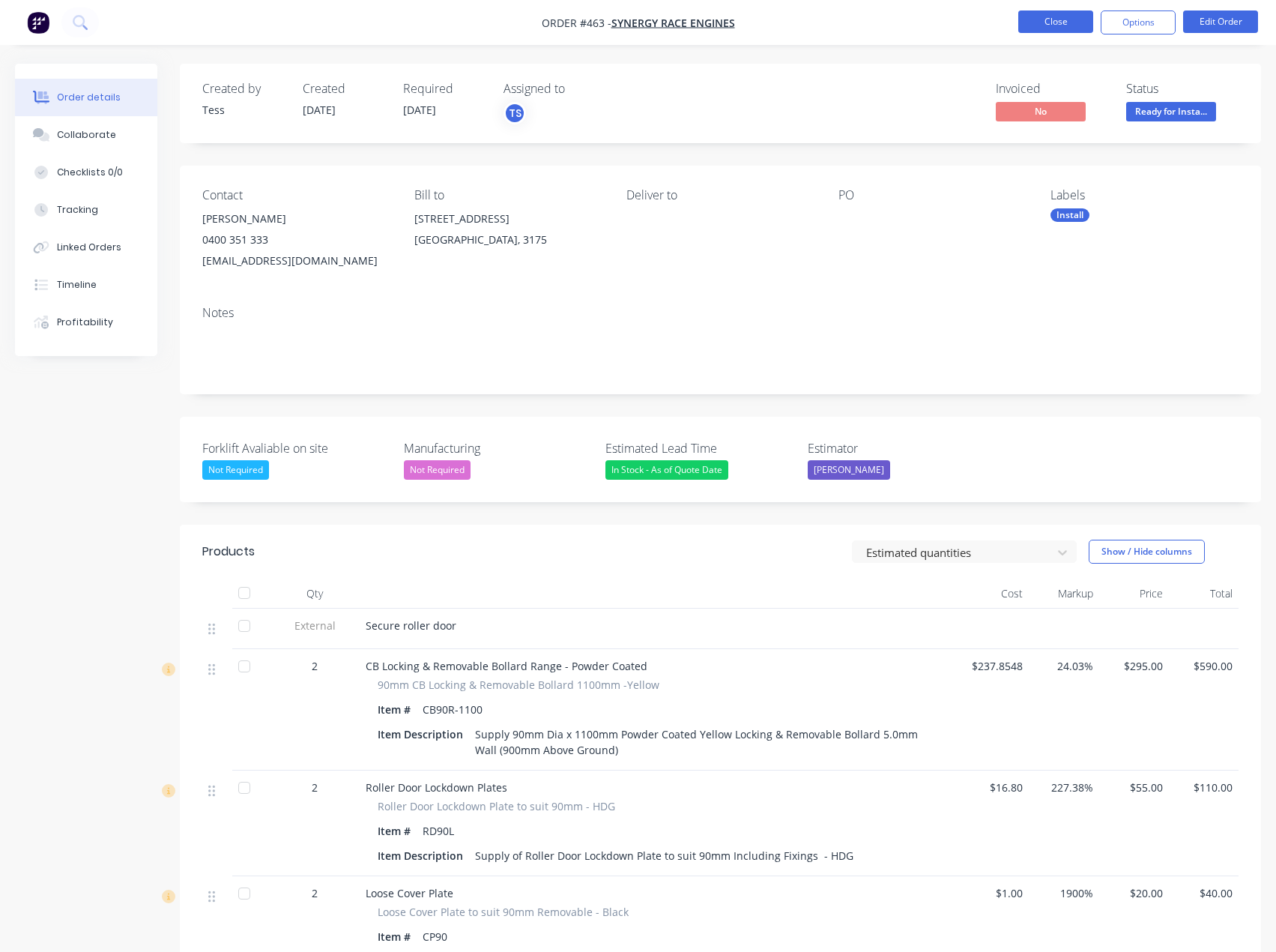
click at [1065, 19] on button "Close" at bounding box center [1055, 21] width 75 height 23
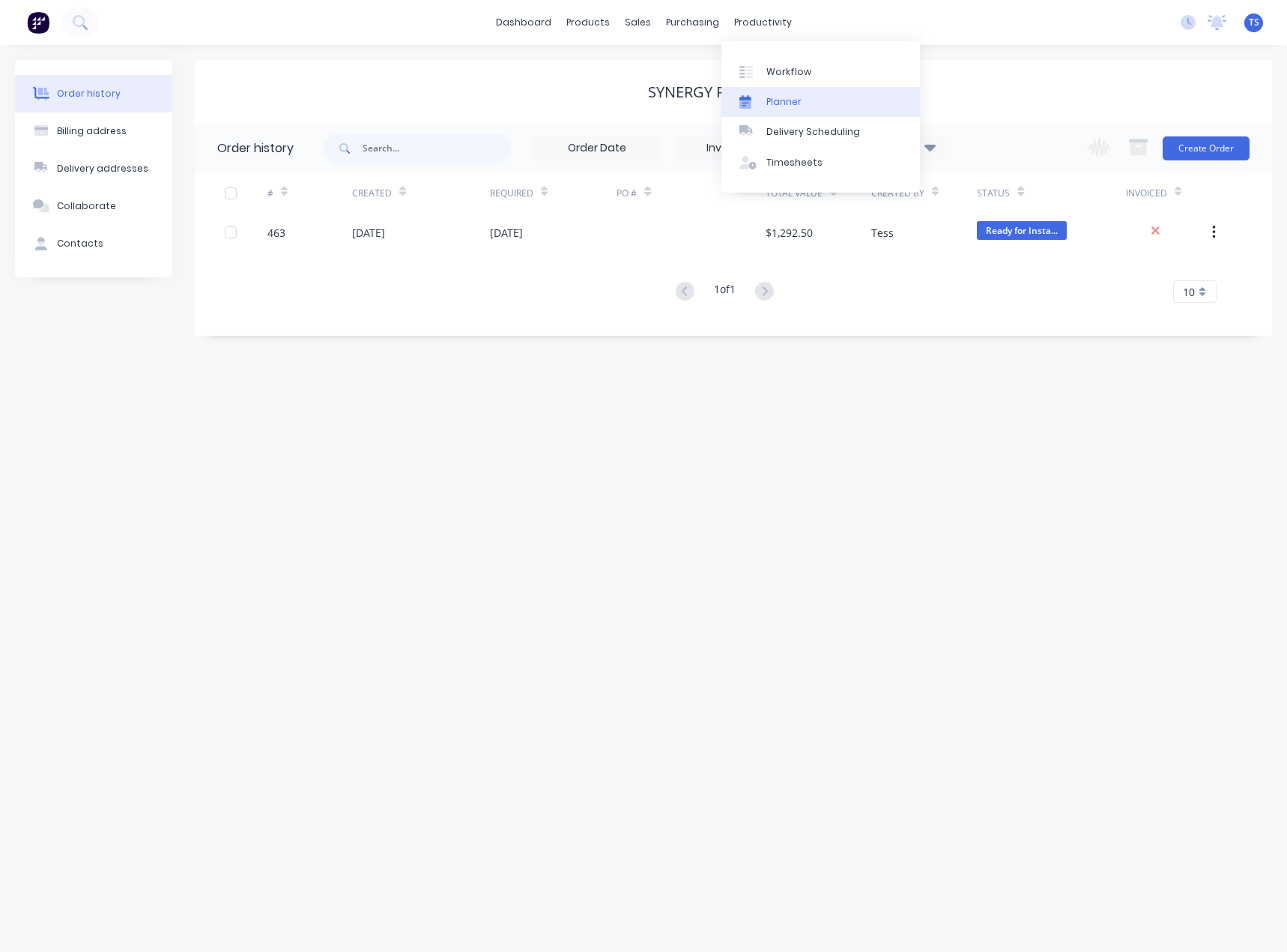
click at [773, 108] on div "Planner" at bounding box center [784, 102] width 35 height 13
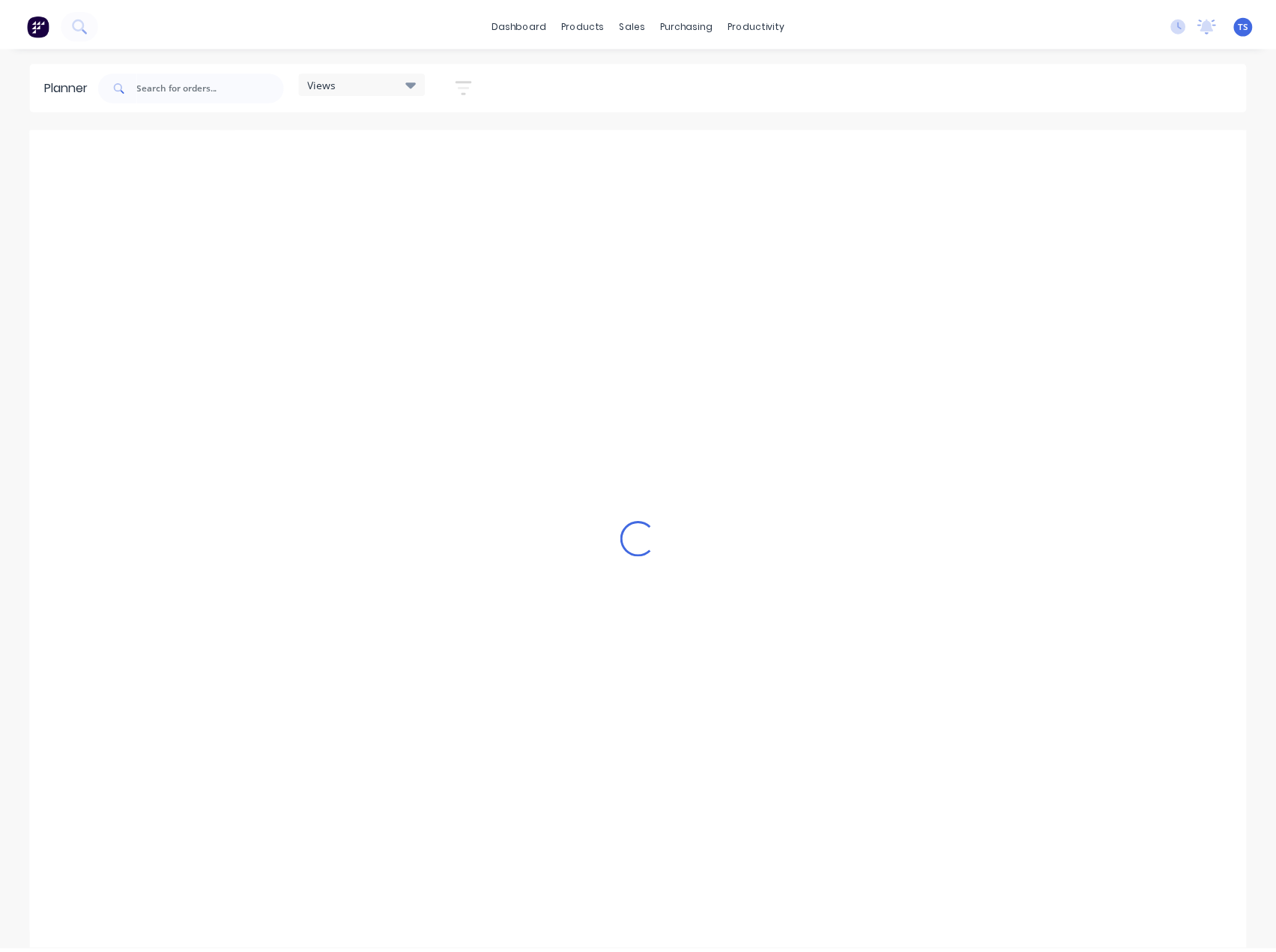
scroll to position [0, 1084]
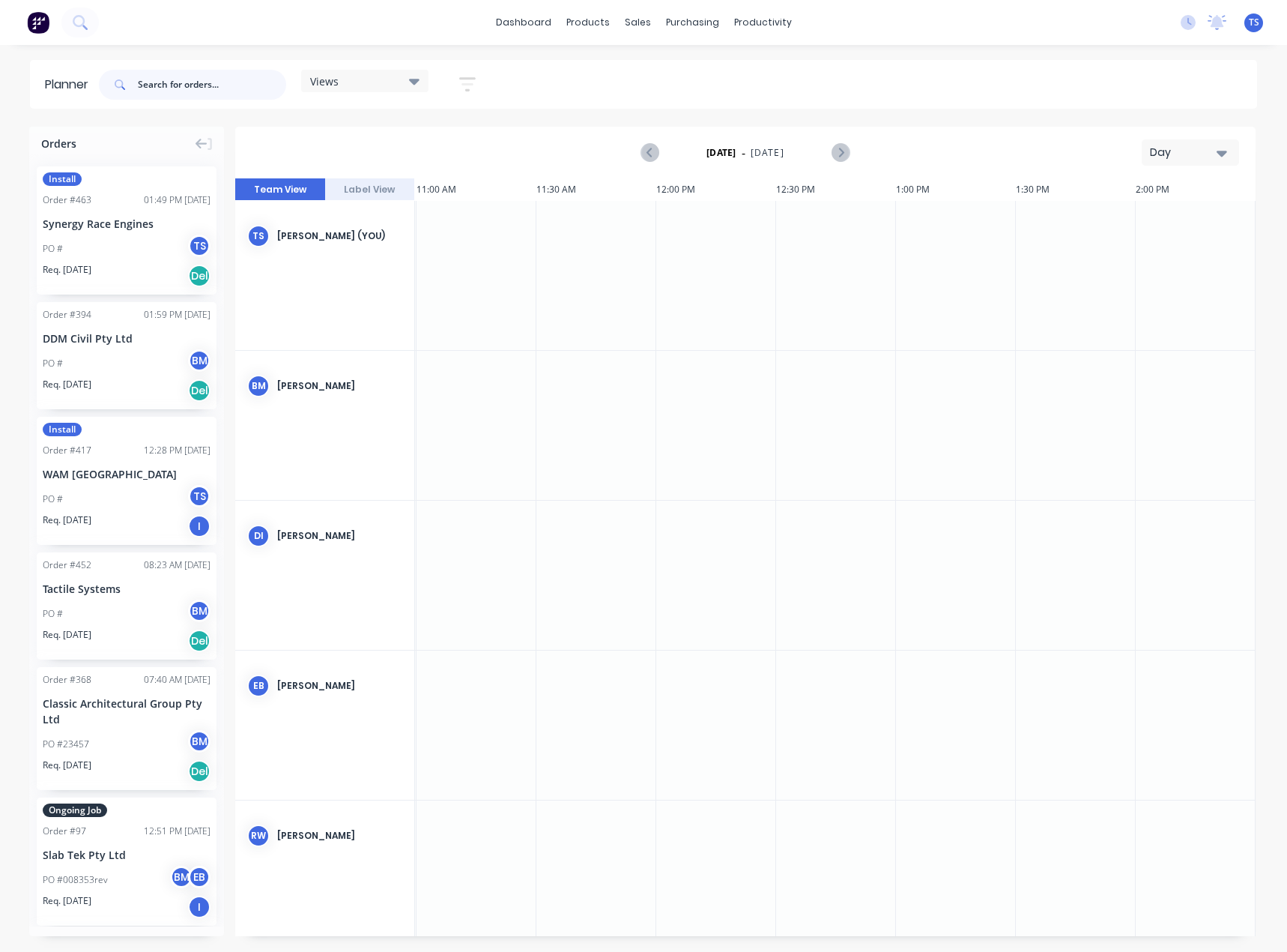
click at [203, 86] on input "text" at bounding box center [212, 84] width 148 height 30
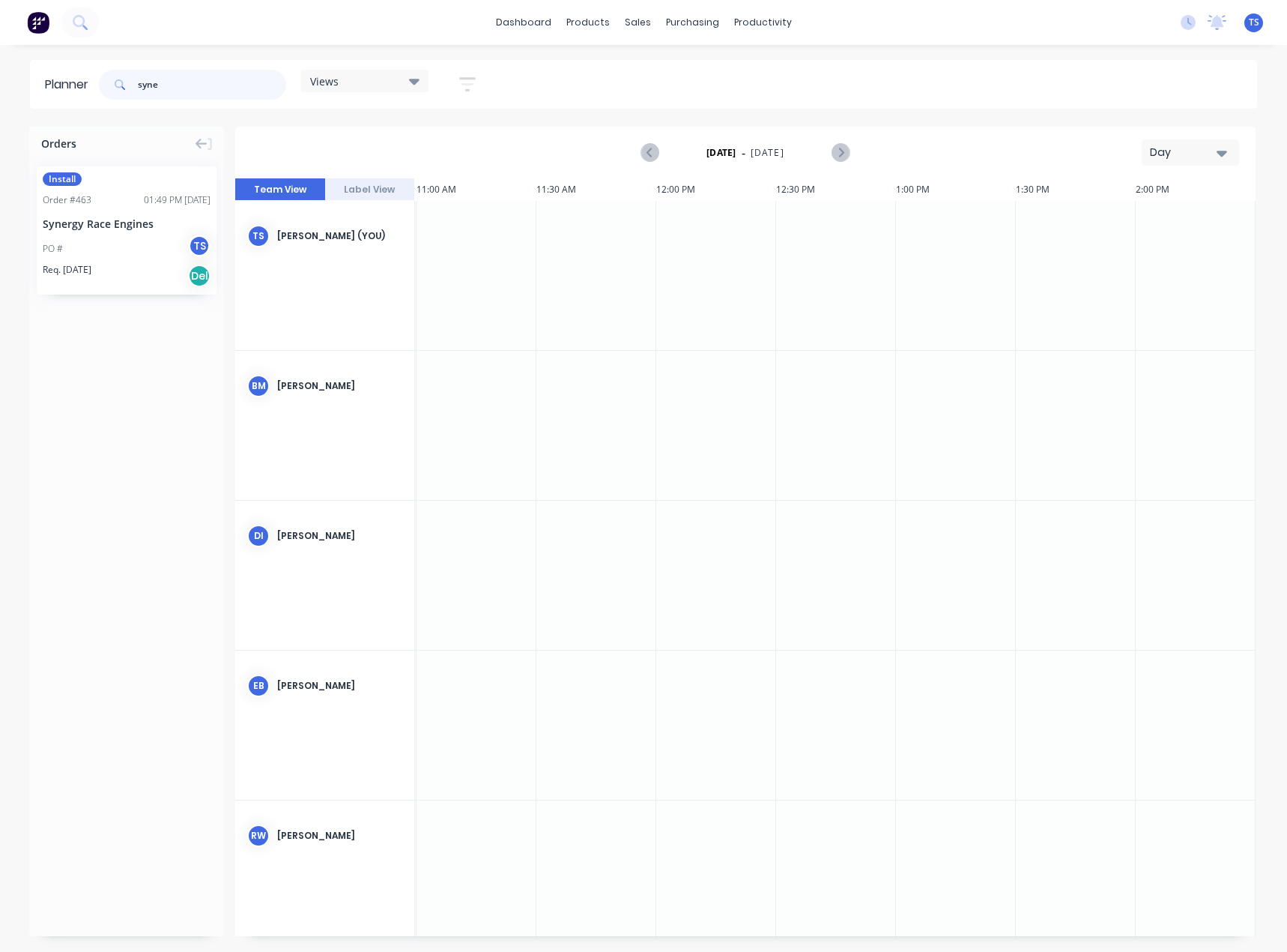
type input "syne"
click at [1182, 144] on button "Day" at bounding box center [1191, 152] width 98 height 26
click at [1162, 252] on div "Month" at bounding box center [1163, 252] width 148 height 30
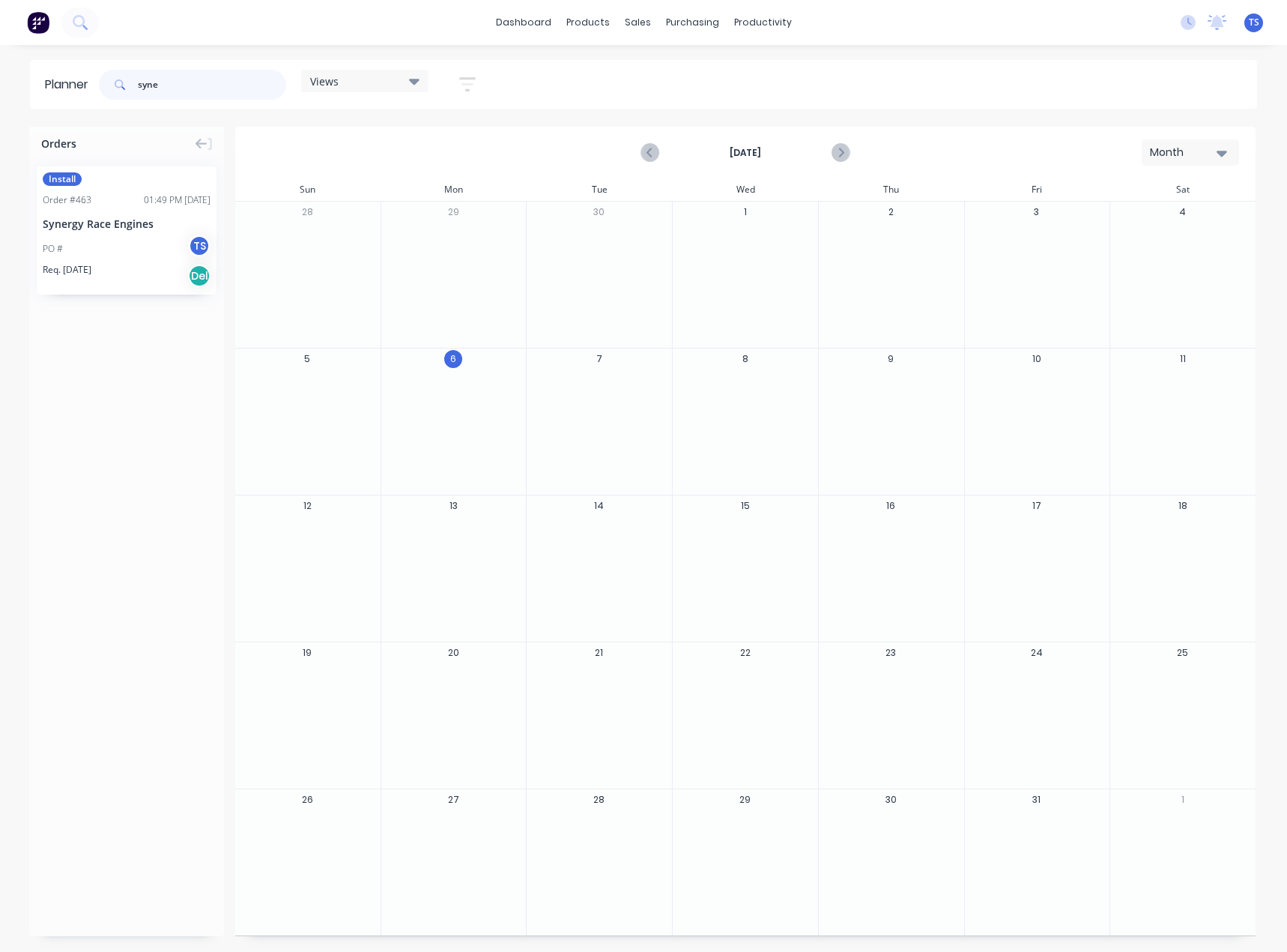
drag, startPoint x: 175, startPoint y: 88, endPoint x: 130, endPoint y: 82, distance: 45.4
click at [130, 82] on div "syne" at bounding box center [192, 84] width 188 height 30
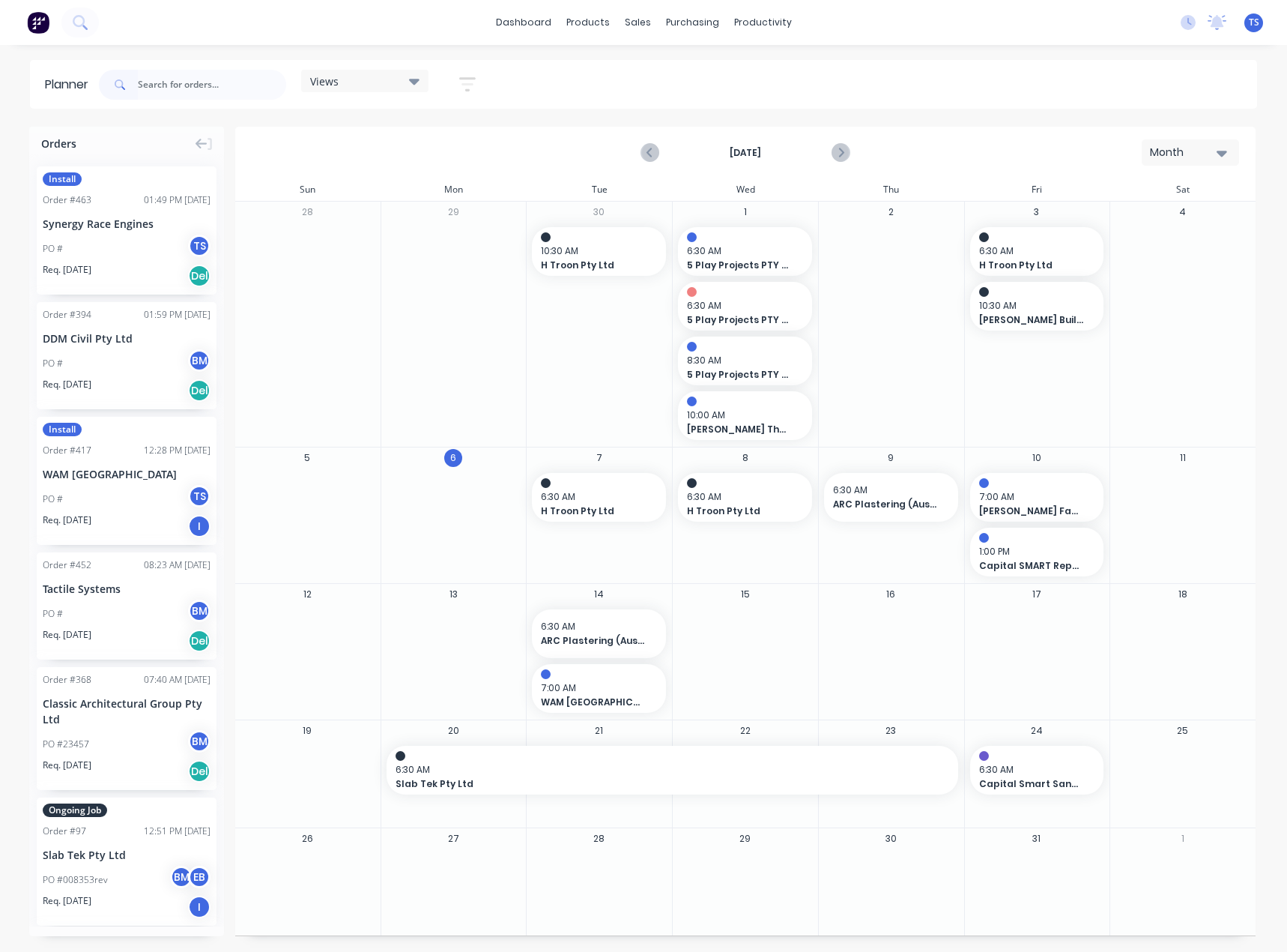
click at [88, 233] on div "Install Order # 463 01:49 PM [DATE] Synergy Race Engines PO # TS Req. [DATE] Del" at bounding box center [127, 230] width 180 height 128
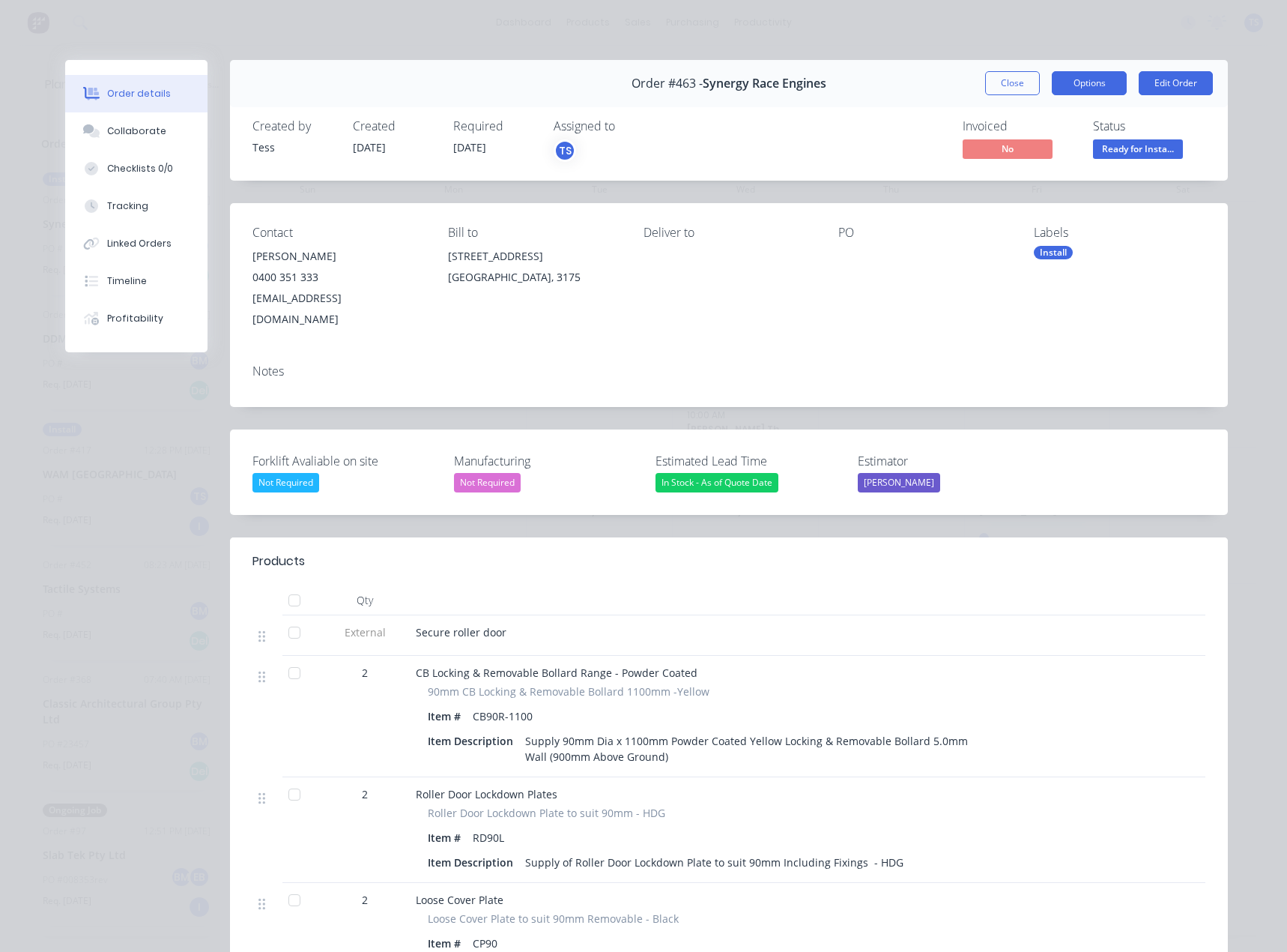
click at [1111, 83] on button "Options" at bounding box center [1089, 83] width 75 height 24
click at [1035, 182] on div "Delivery Docket" at bounding box center [1048, 182] width 130 height 22
click at [1044, 185] on div "Standard" at bounding box center [1048, 182] width 130 height 22
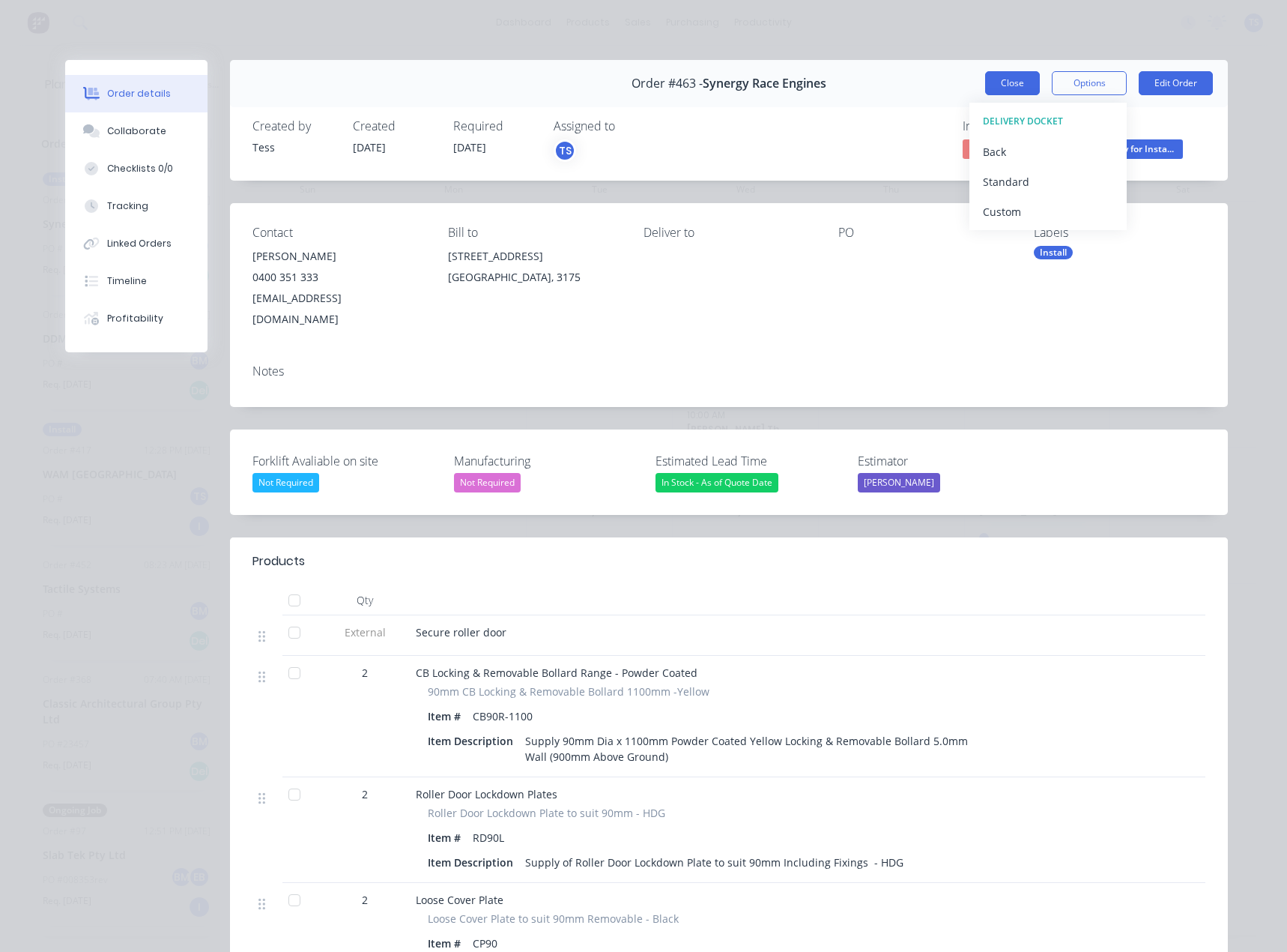
click at [1013, 83] on button "Close" at bounding box center [1012, 83] width 54 height 24
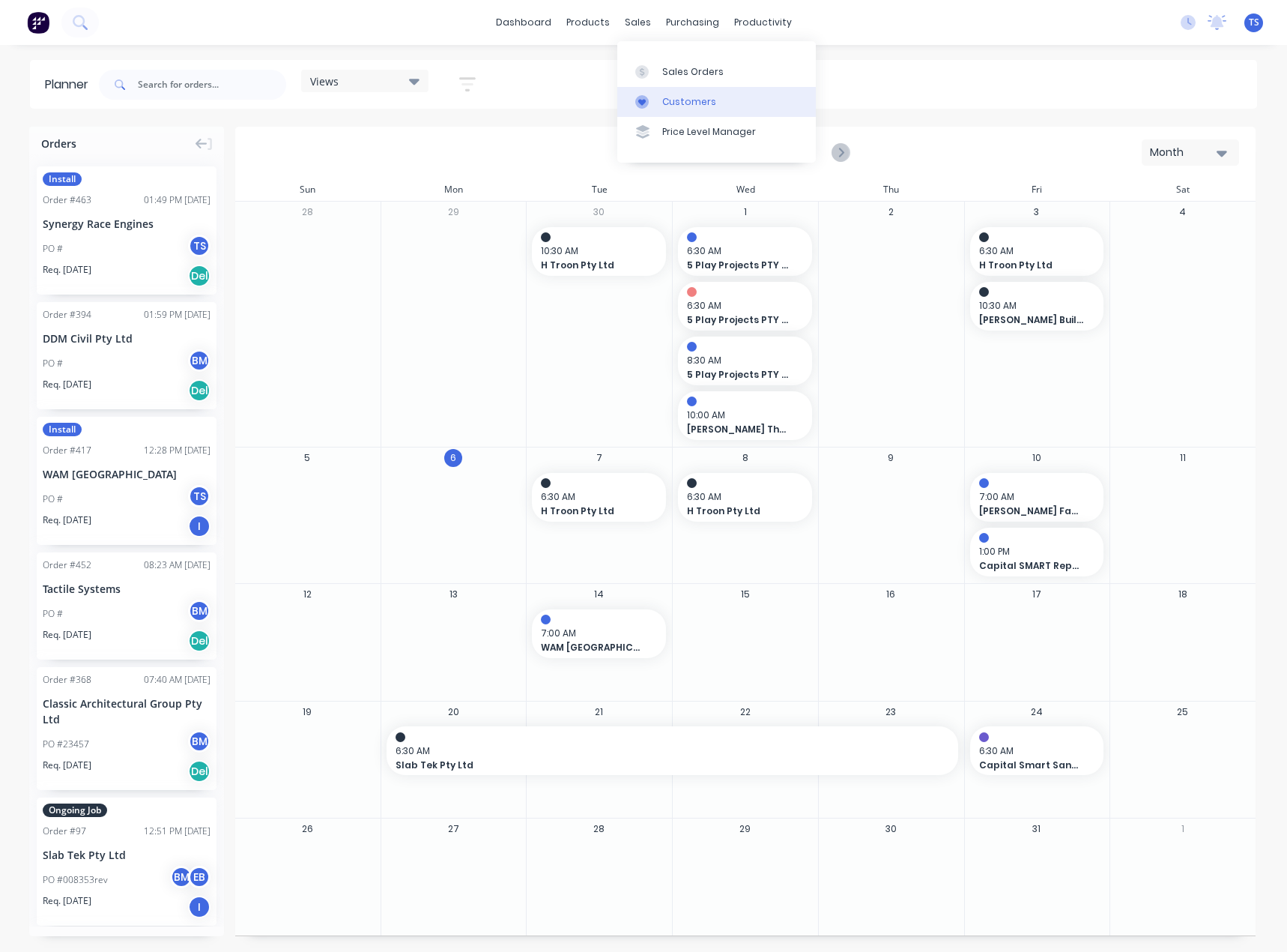
click at [656, 96] on div at bounding box center [647, 102] width 23 height 13
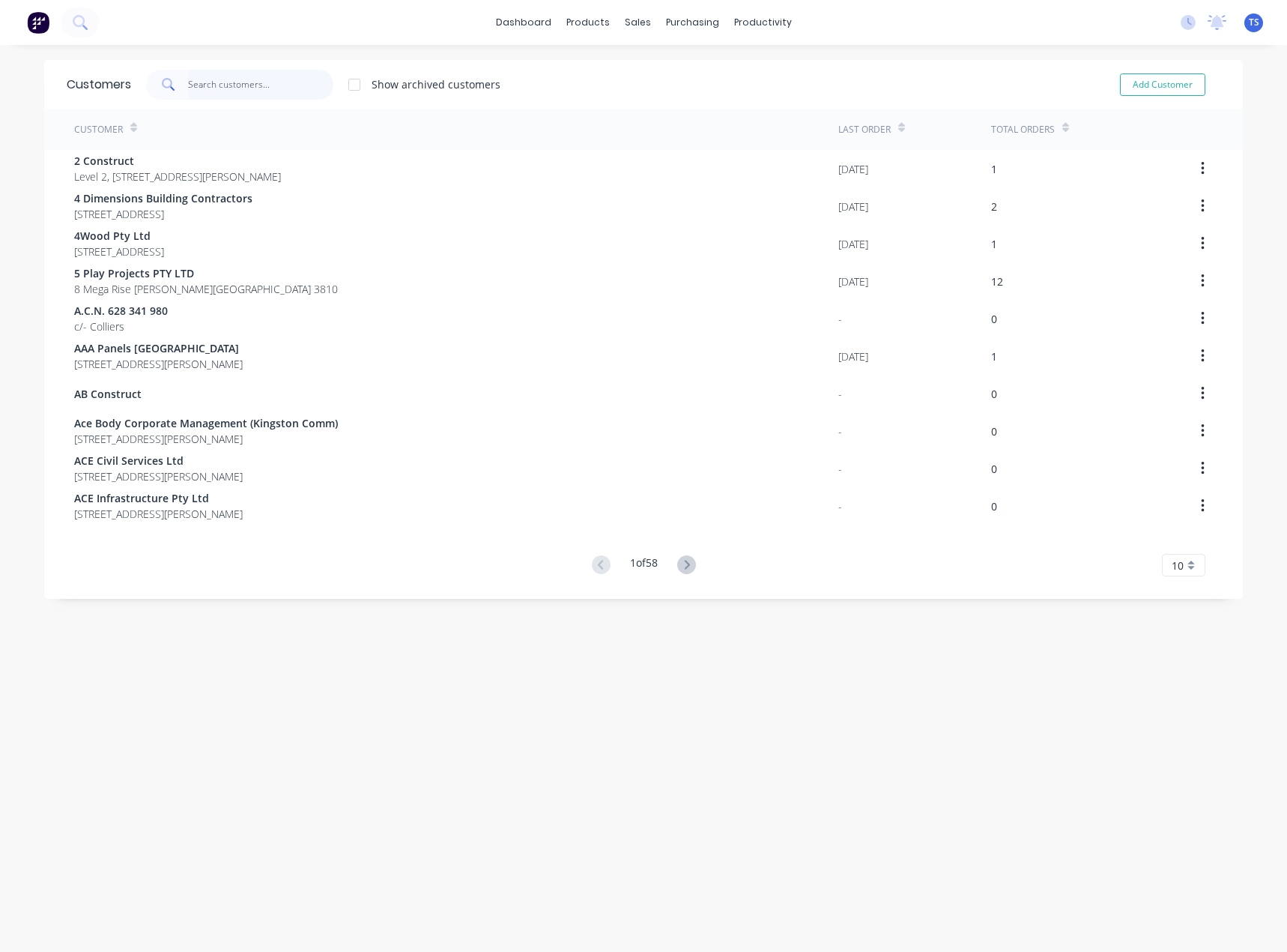
click at [192, 83] on input "text" at bounding box center [260, 84] width 146 height 30
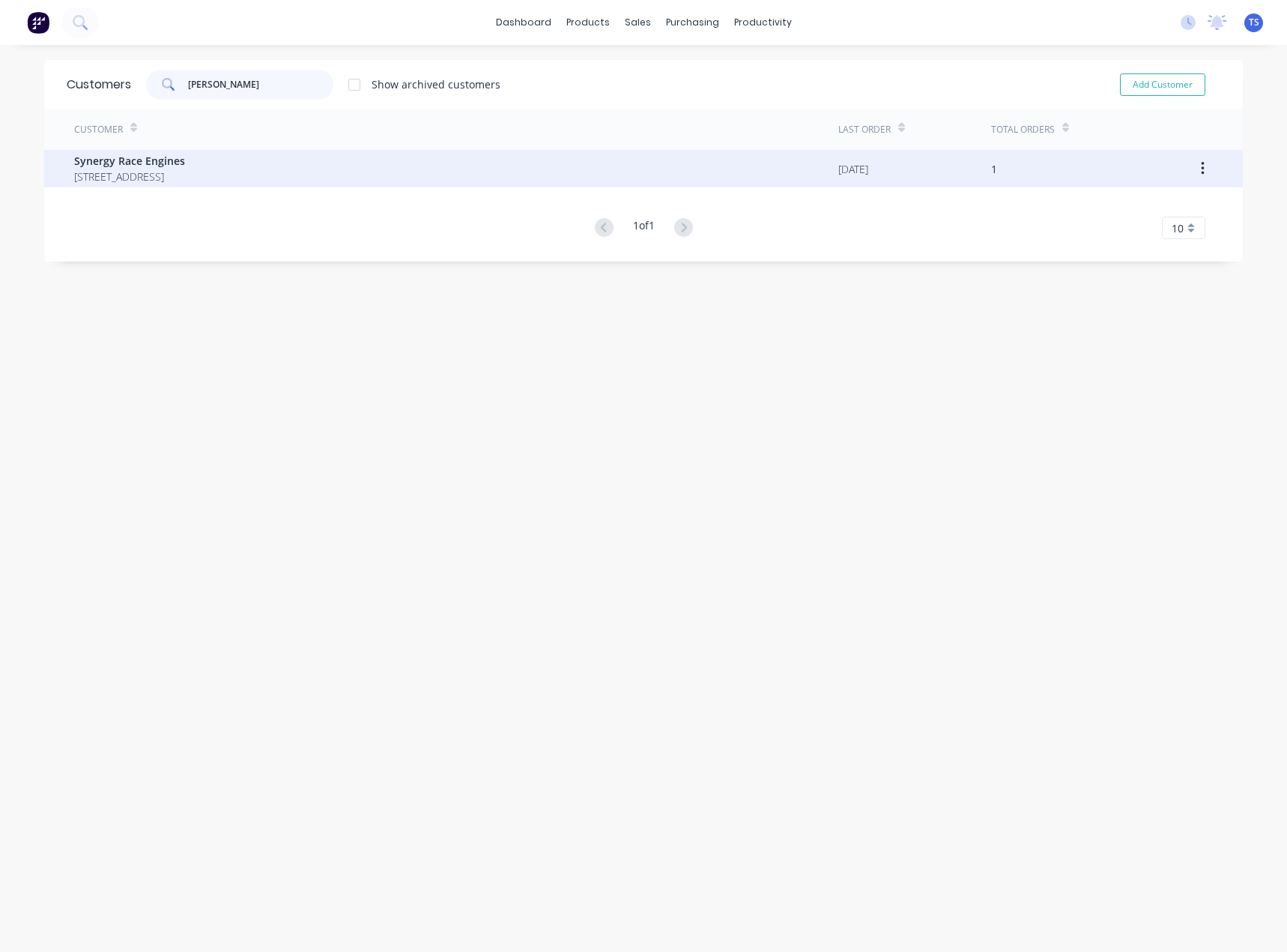
type input "[PERSON_NAME]"
click at [162, 163] on span "Synergy Race Engines" at bounding box center [129, 161] width 111 height 16
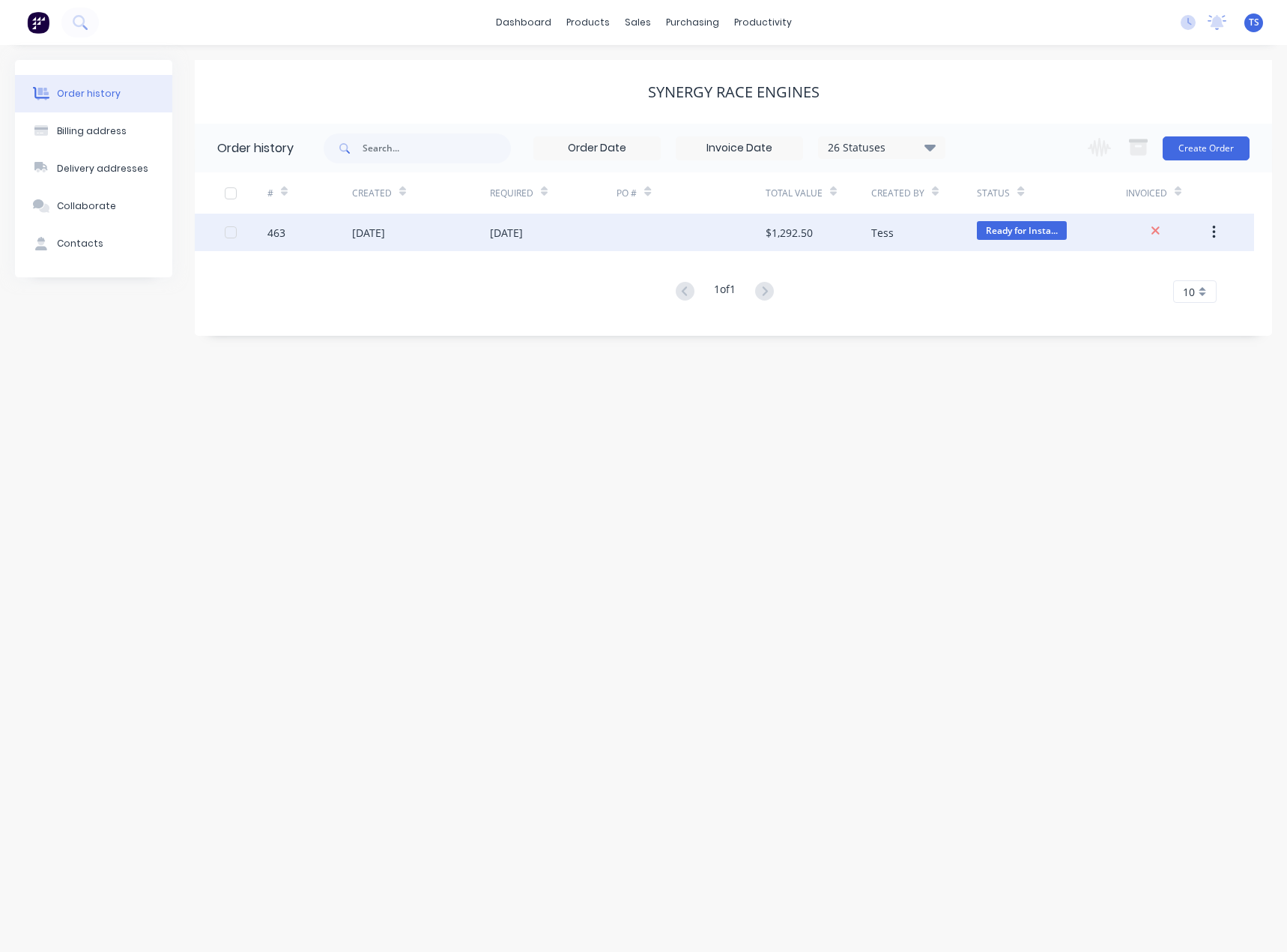
click at [509, 245] on div "[DATE]" at bounding box center [554, 233] width 128 height 38
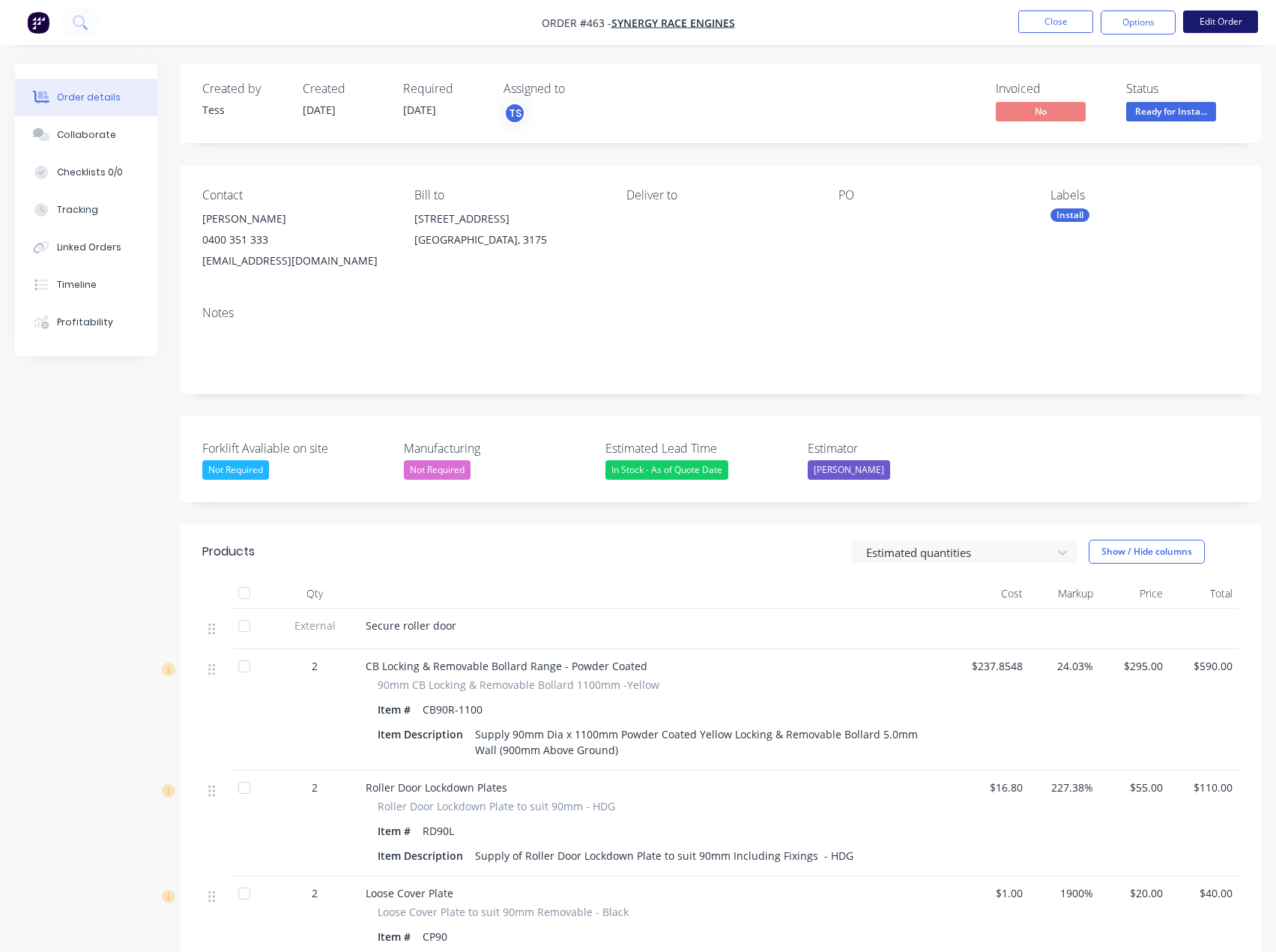
click at [1218, 21] on button "Edit Order" at bounding box center [1220, 21] width 75 height 23
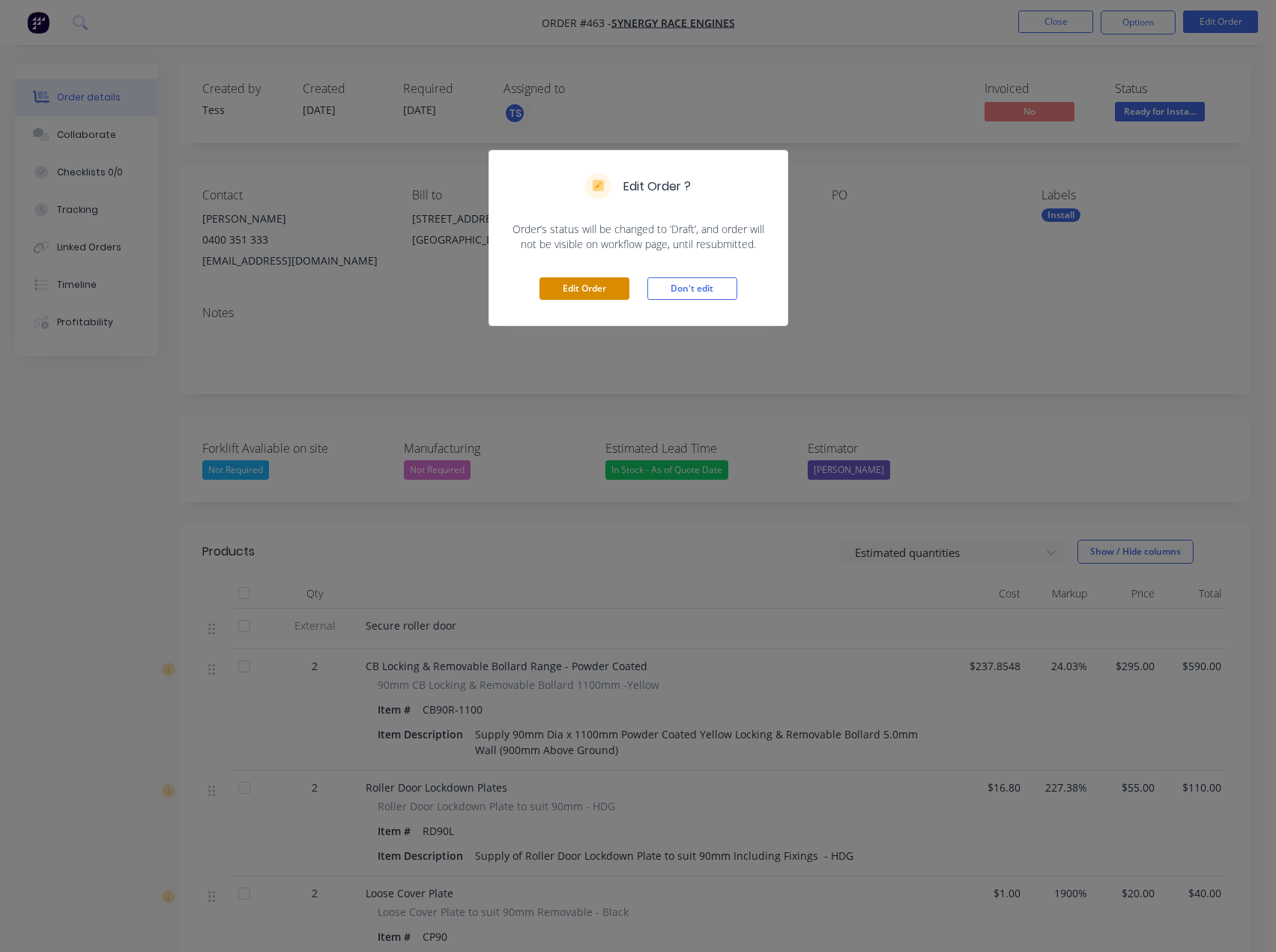
click at [579, 292] on button "Edit Order" at bounding box center [584, 289] width 90 height 23
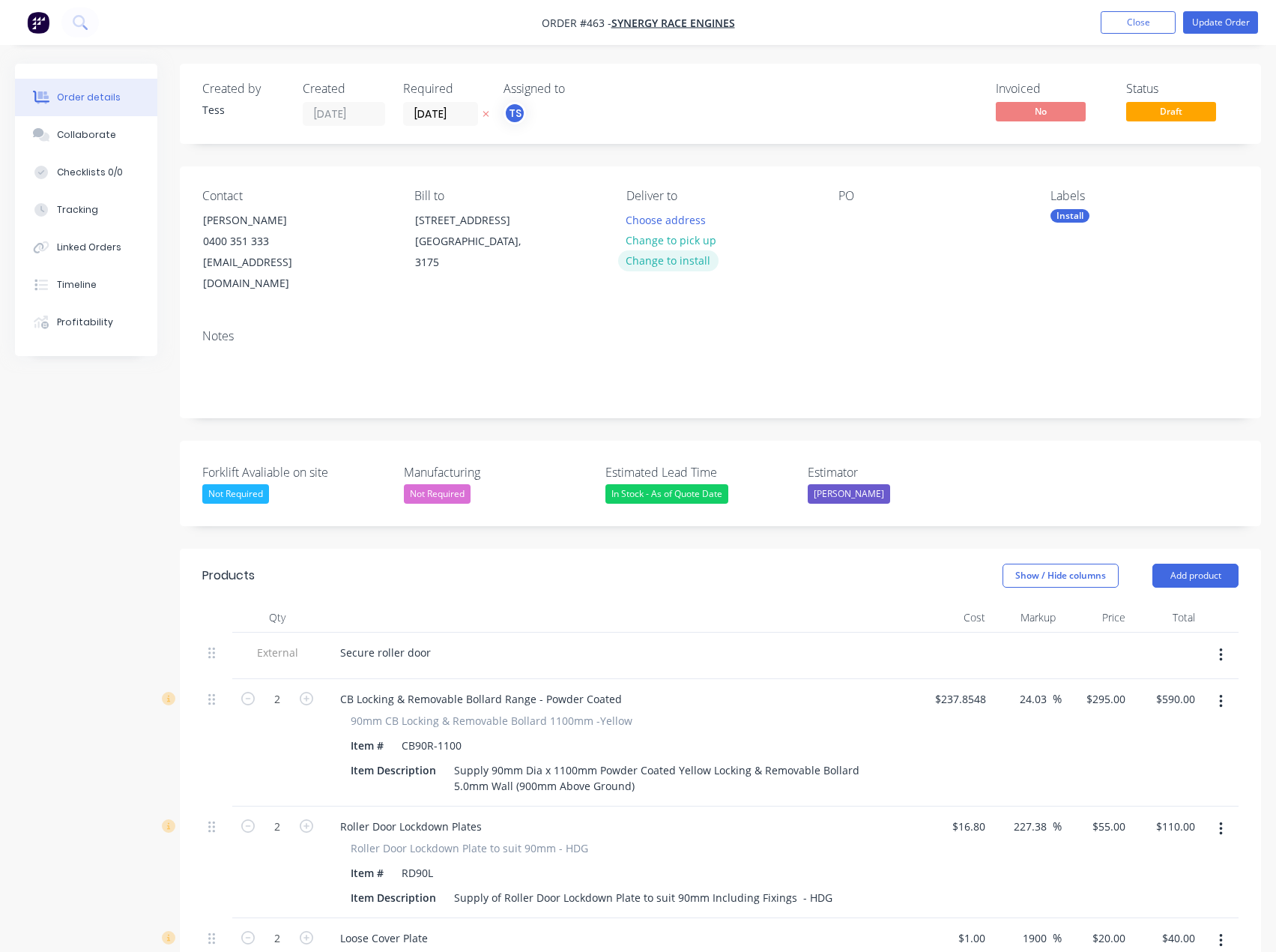
click at [662, 262] on button "Change to install" at bounding box center [668, 260] width 100 height 21
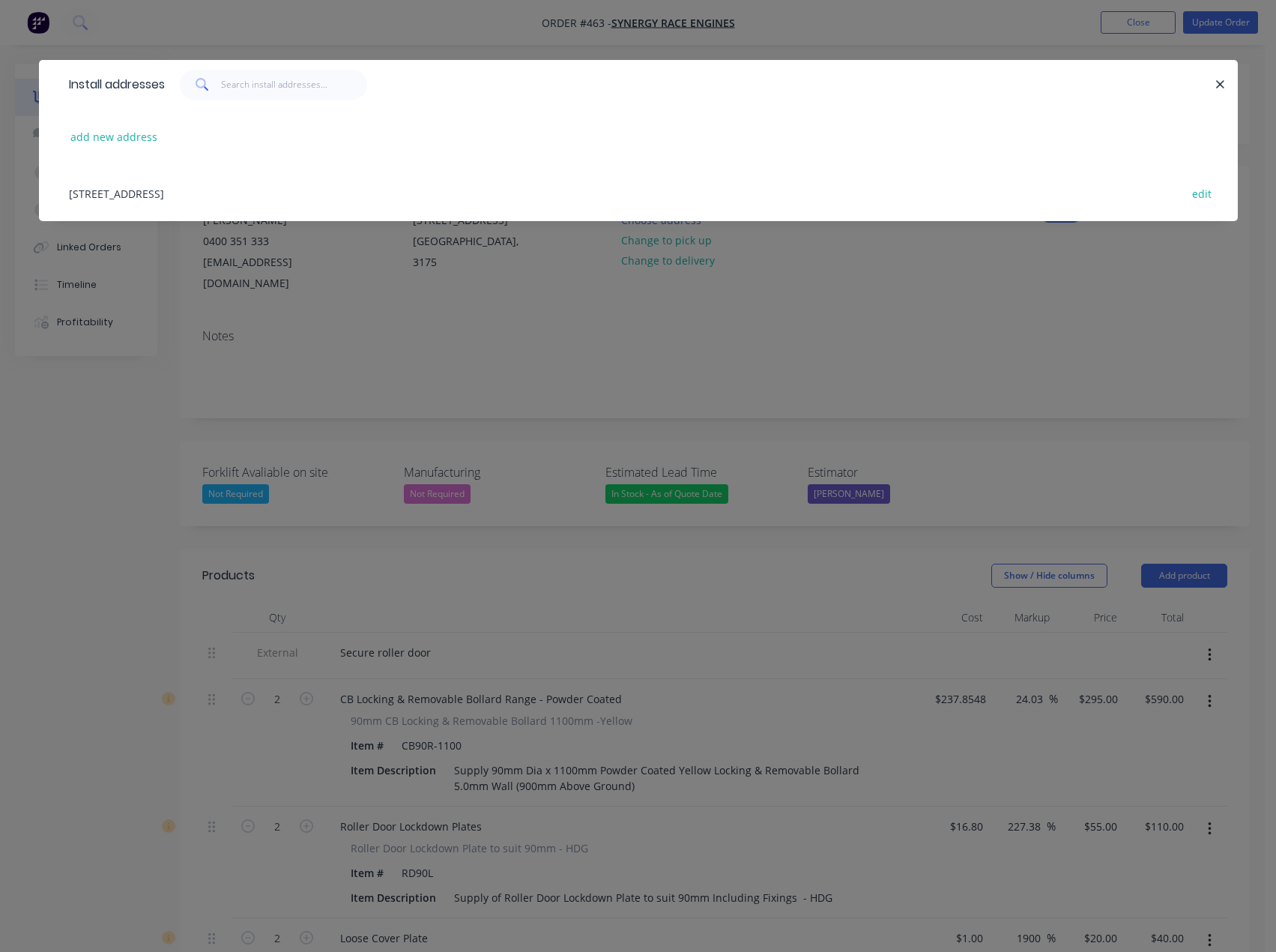
click at [244, 195] on div "[STREET_ADDRESS] edit" at bounding box center [638, 192] width 1154 height 56
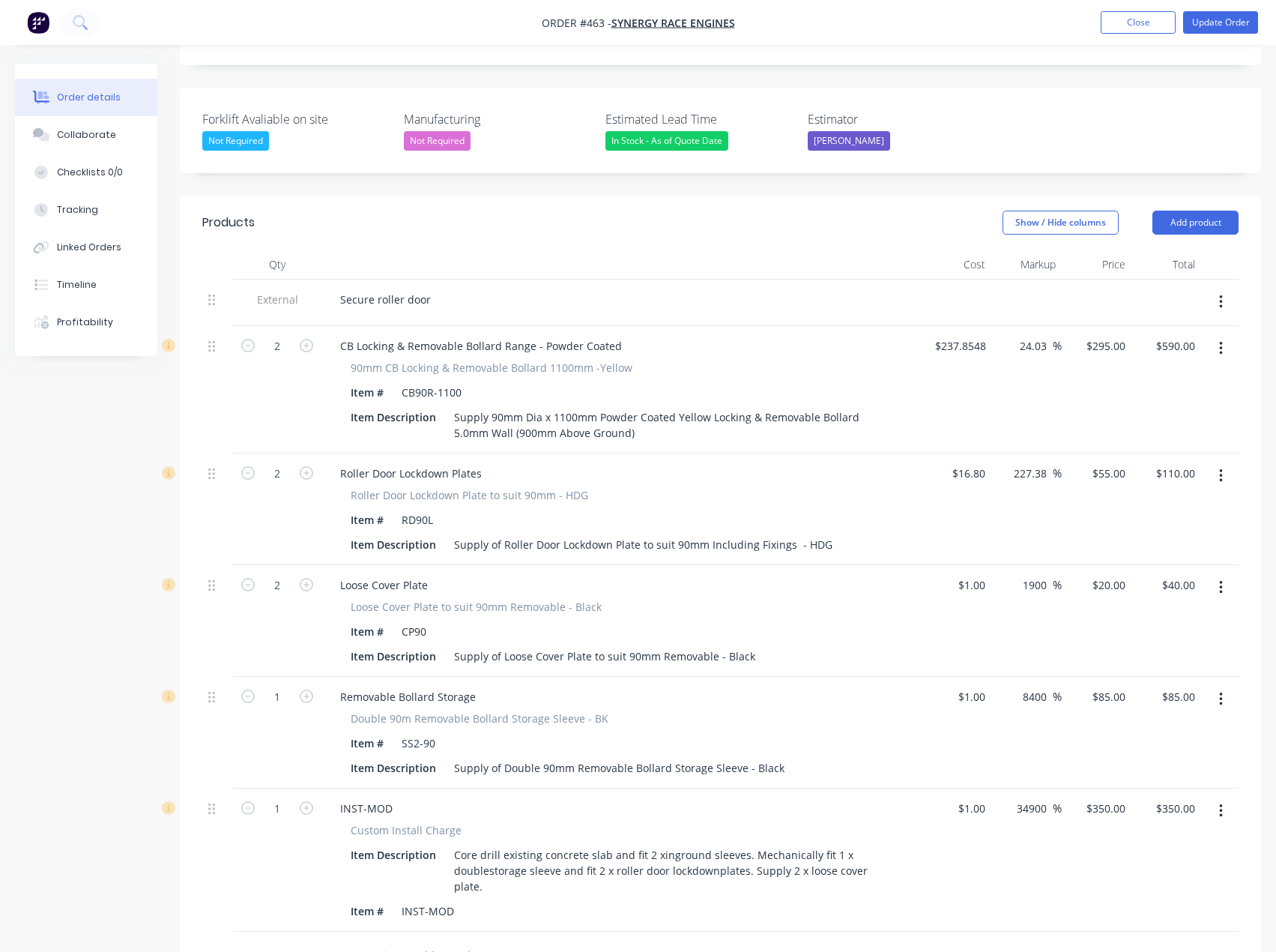
scroll to position [375, 0]
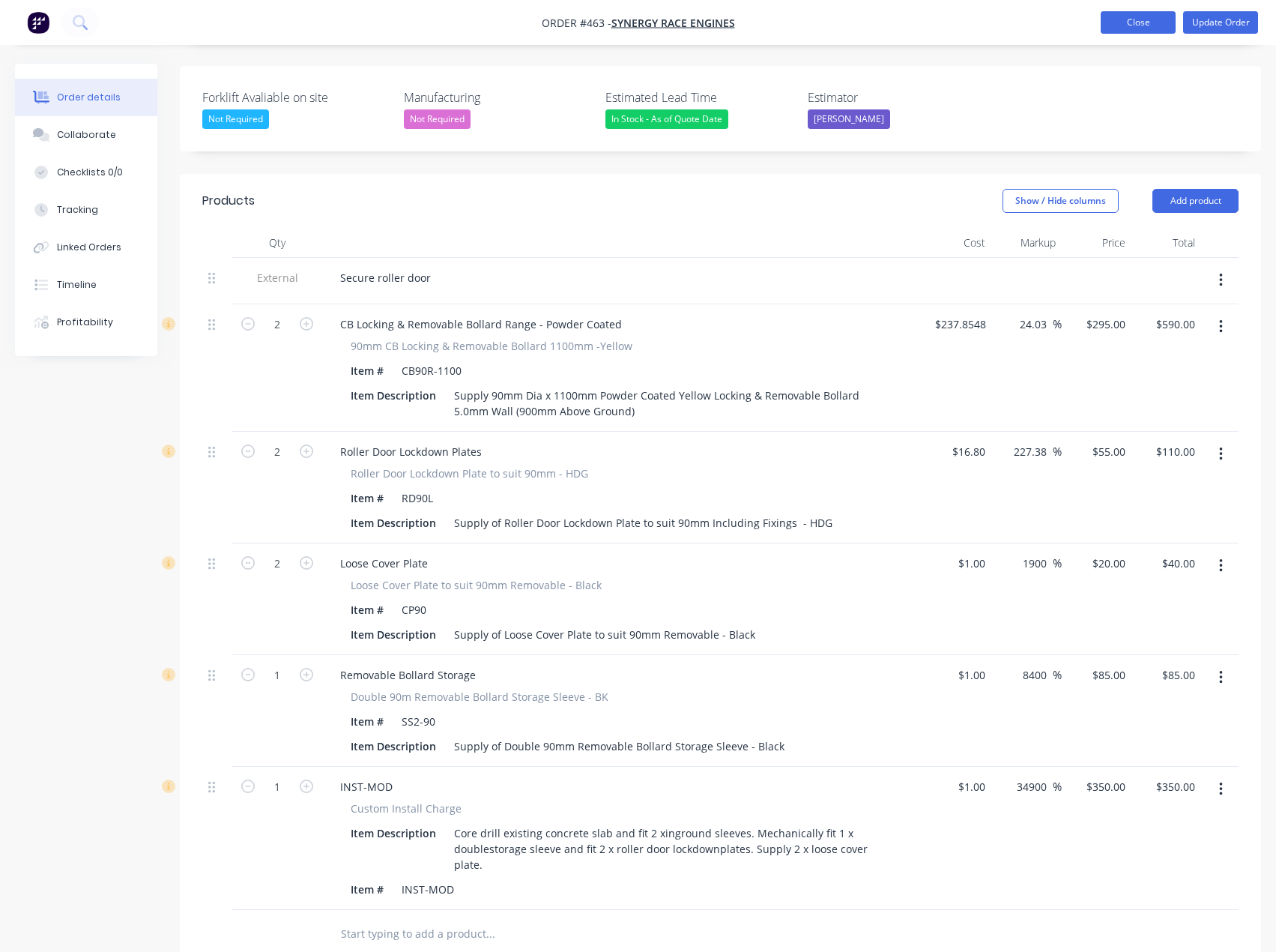
click at [1118, 23] on button "Close" at bounding box center [1138, 22] width 75 height 23
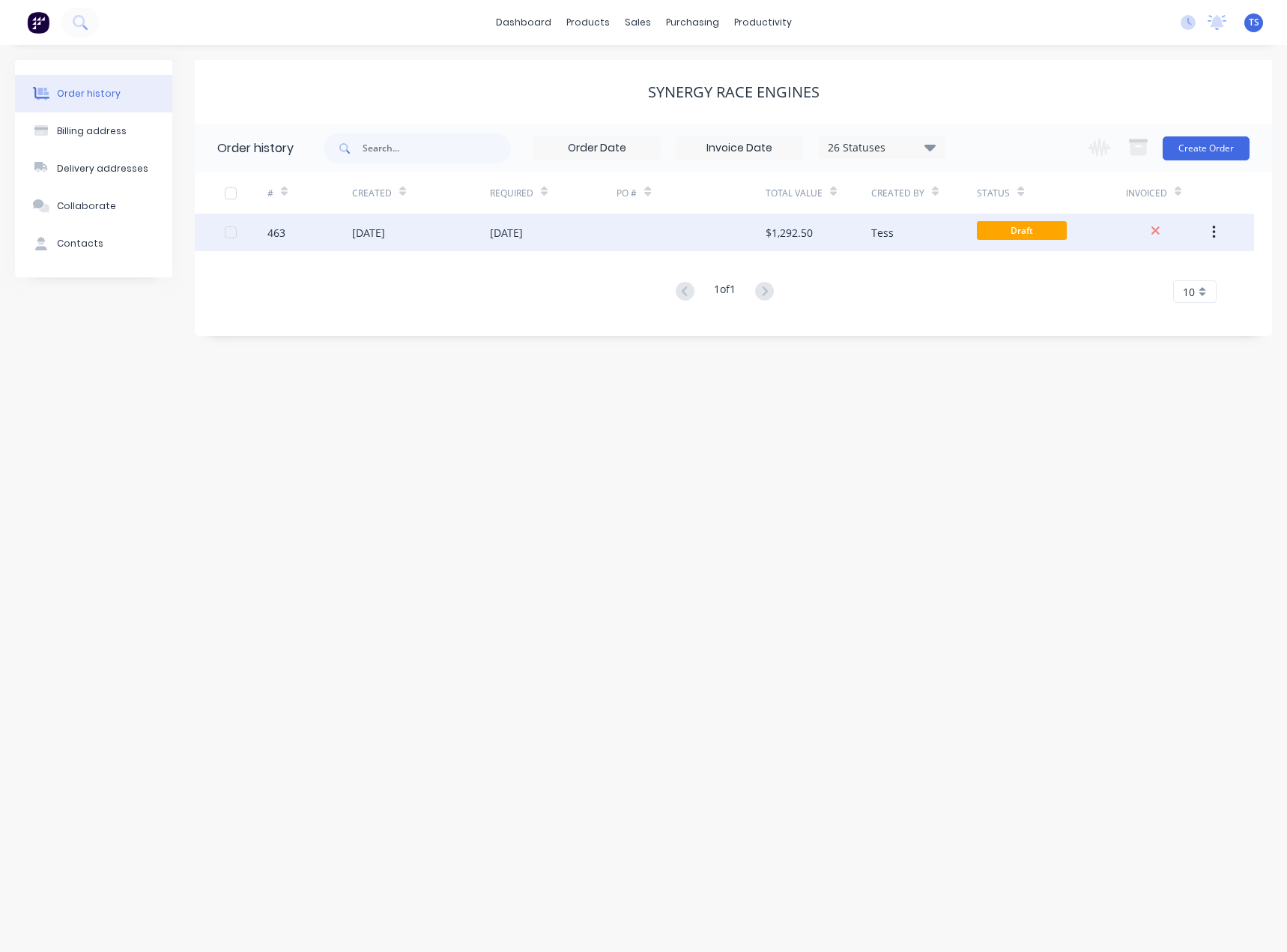
click at [815, 229] on div "$1,292.50" at bounding box center [819, 233] width 106 height 38
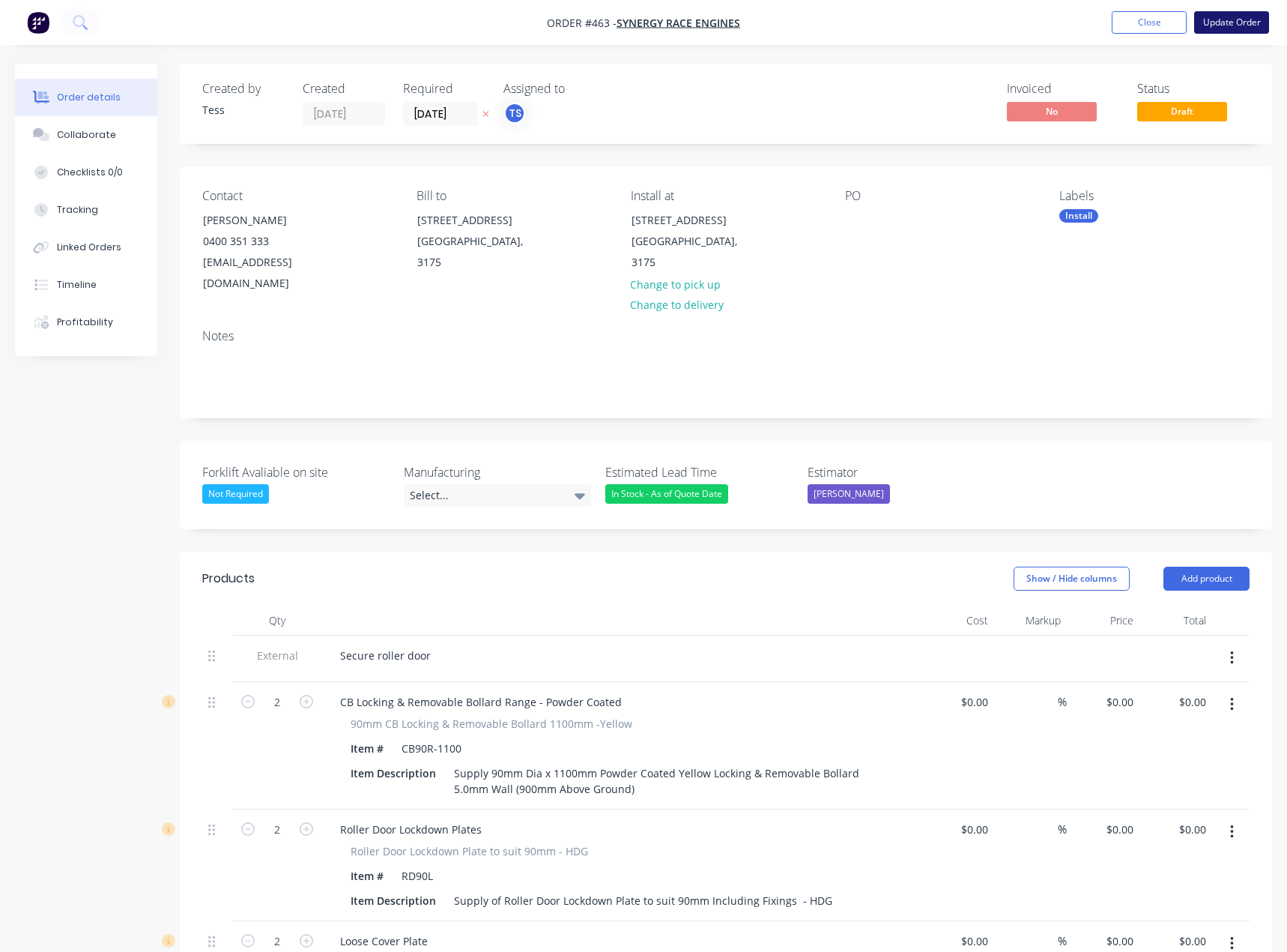
type input "$237.8548"
type input "24.03"
type input "$295.00"
type input "$590.00"
type input "$16.80"
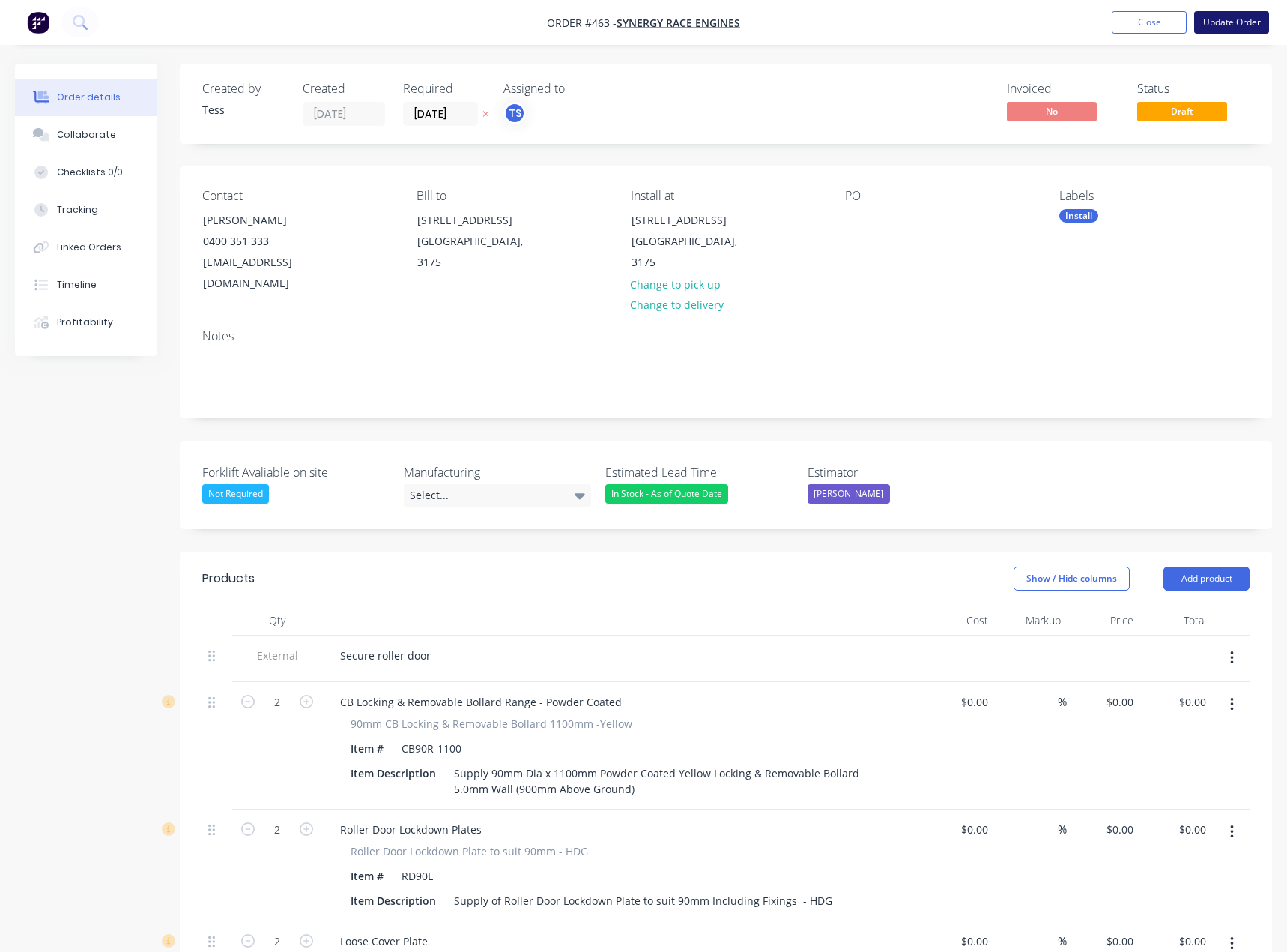
type input "227.38"
type input "$55.00"
type input "$110.00"
type input "$1.00"
type input "1900"
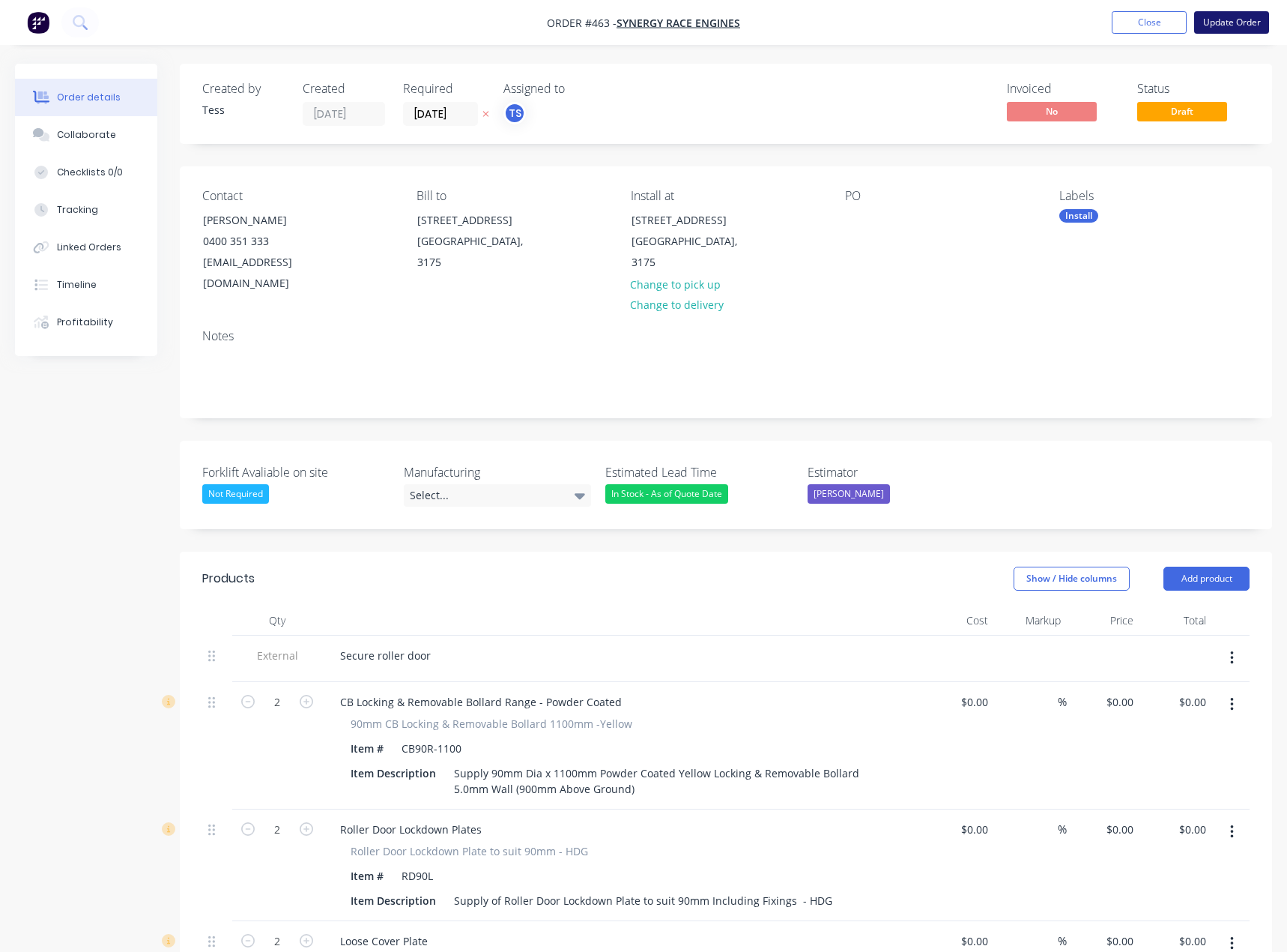
type input "$20.00"
type input "$40.00"
type input "$1.00"
type input "8400"
type input "$85.00"
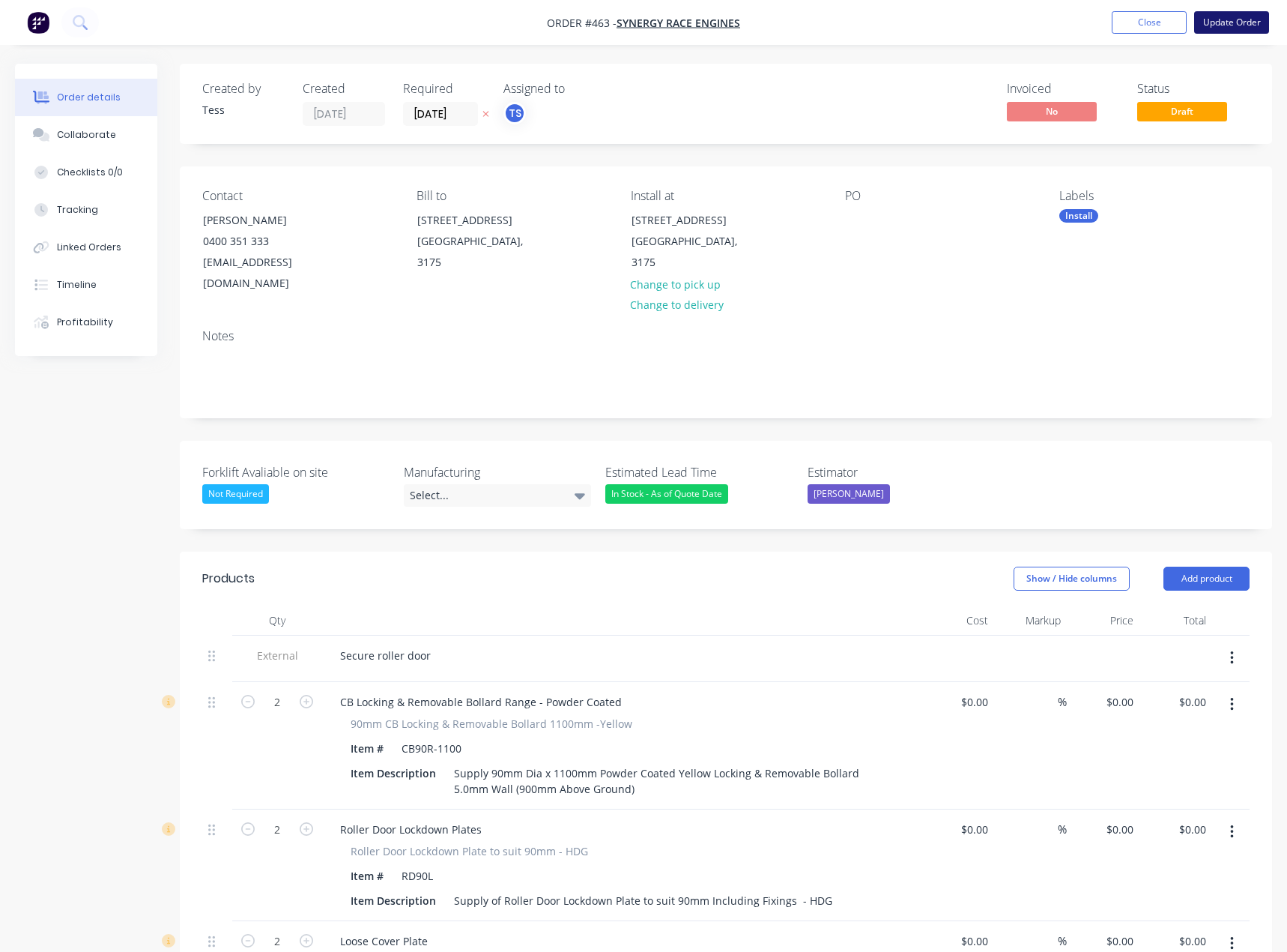
type input "$85.00"
type input "$1.00"
type input "34900"
type input "$350.00"
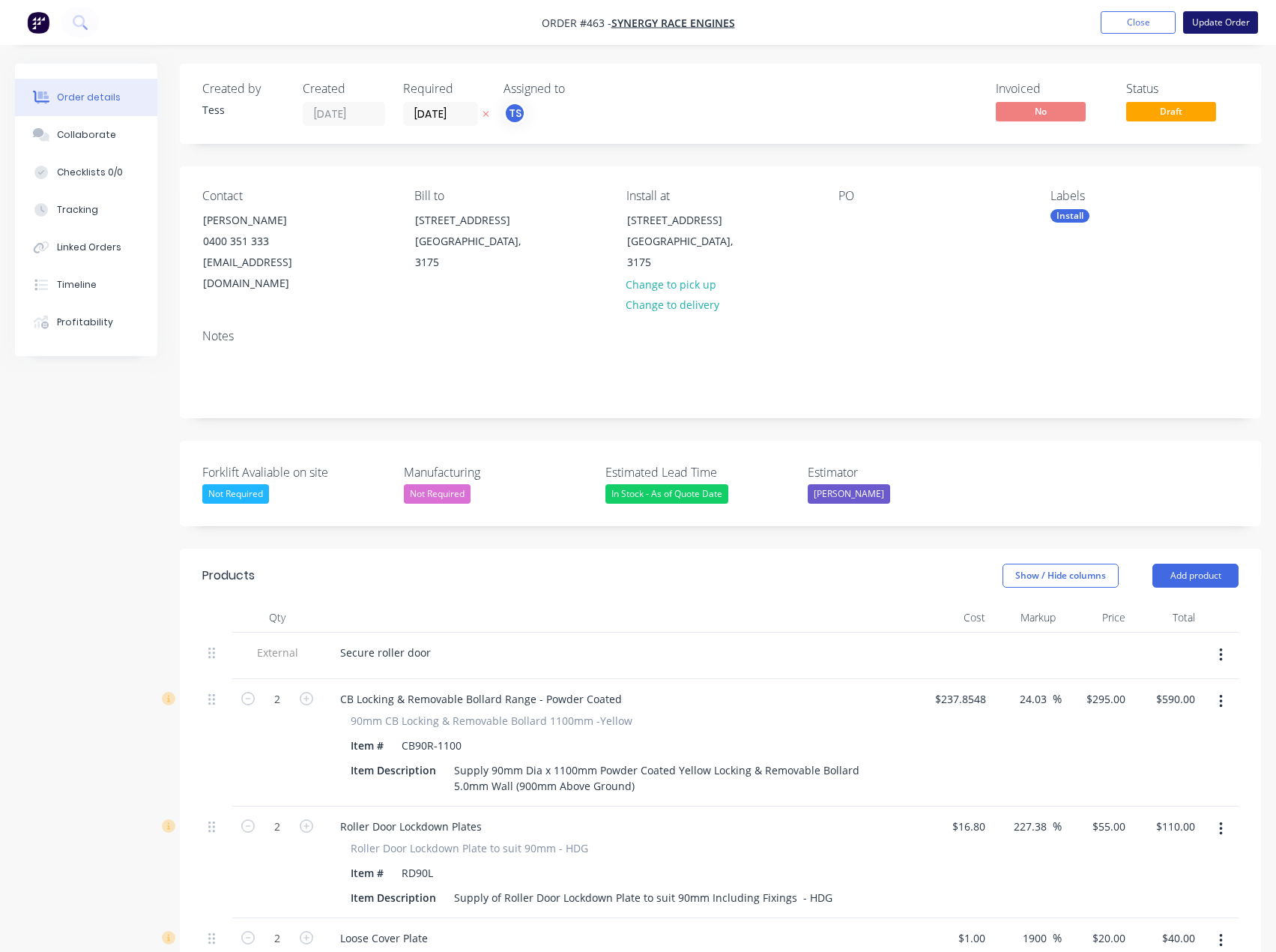
click at [1219, 27] on button "Update Order" at bounding box center [1220, 22] width 75 height 23
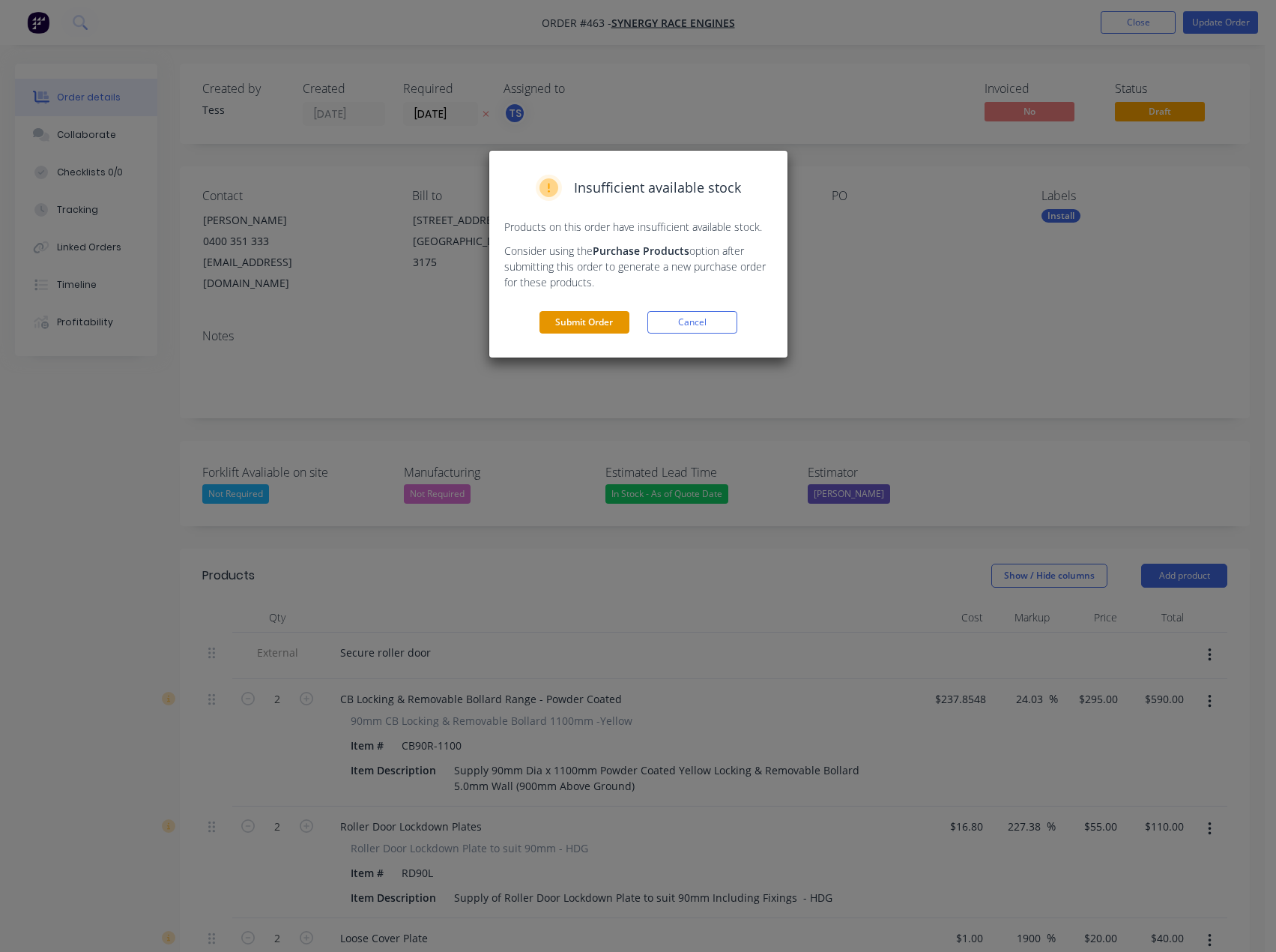
click at [581, 326] on button "Submit Order" at bounding box center [584, 322] width 90 height 23
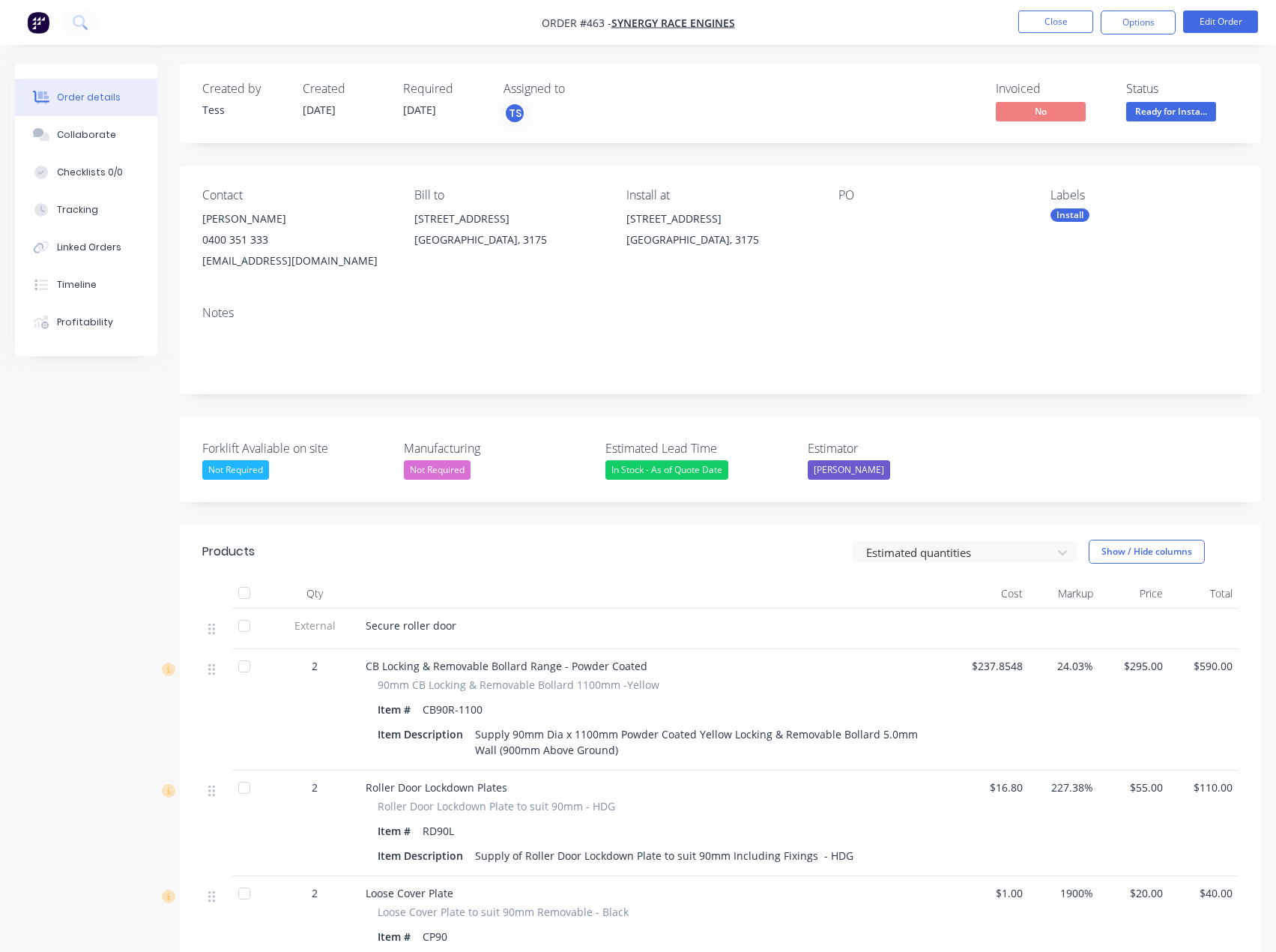
click at [994, 517] on div "Created by Tess Created [DATE] Required [DATE] Assigned to TS Invoiced No Statu…" at bounding box center [720, 758] width 1081 height 1389
click at [1057, 23] on button "Close" at bounding box center [1055, 21] width 75 height 23
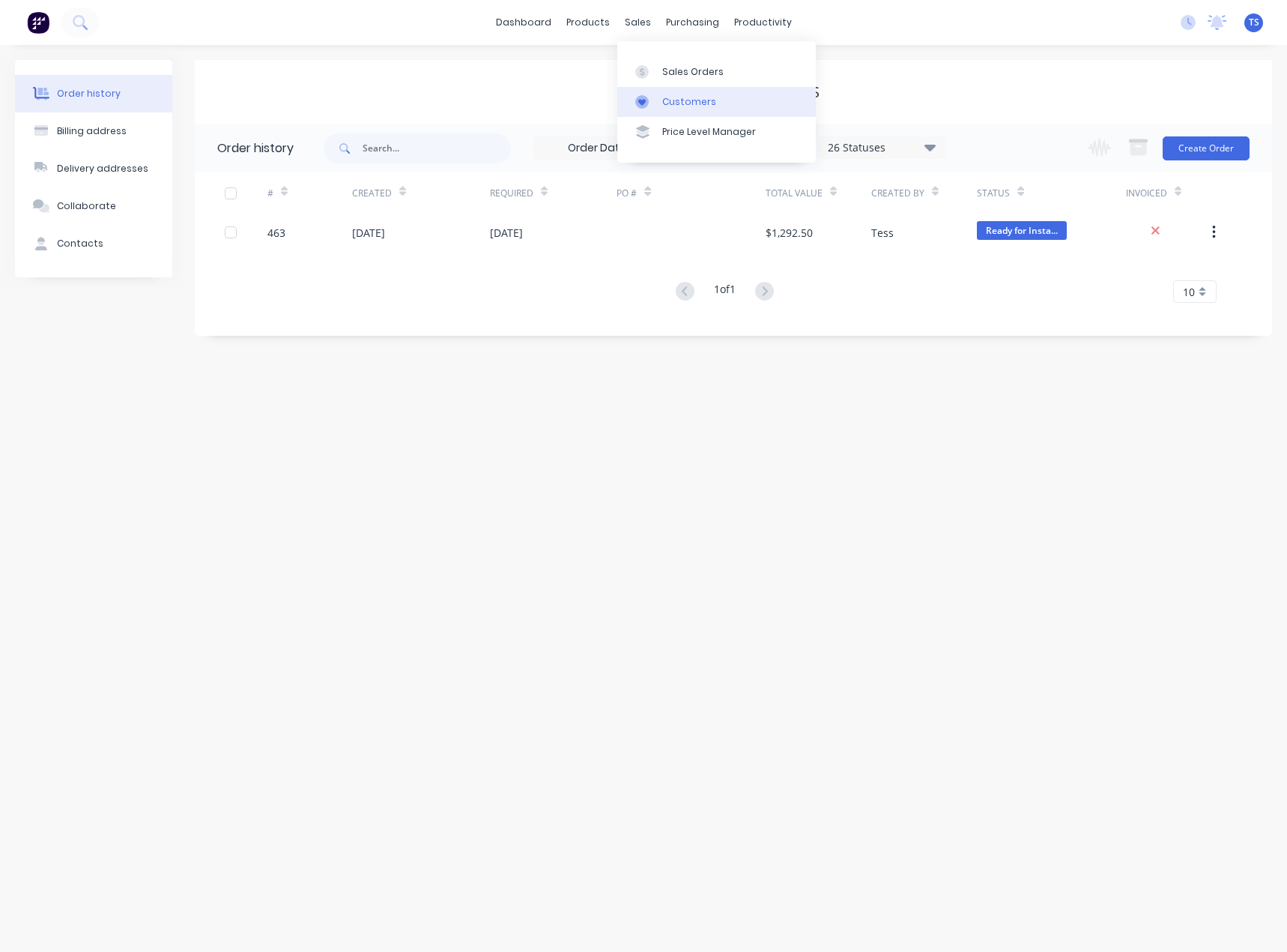
click at [660, 110] on link "Customers" at bounding box center [717, 102] width 199 height 30
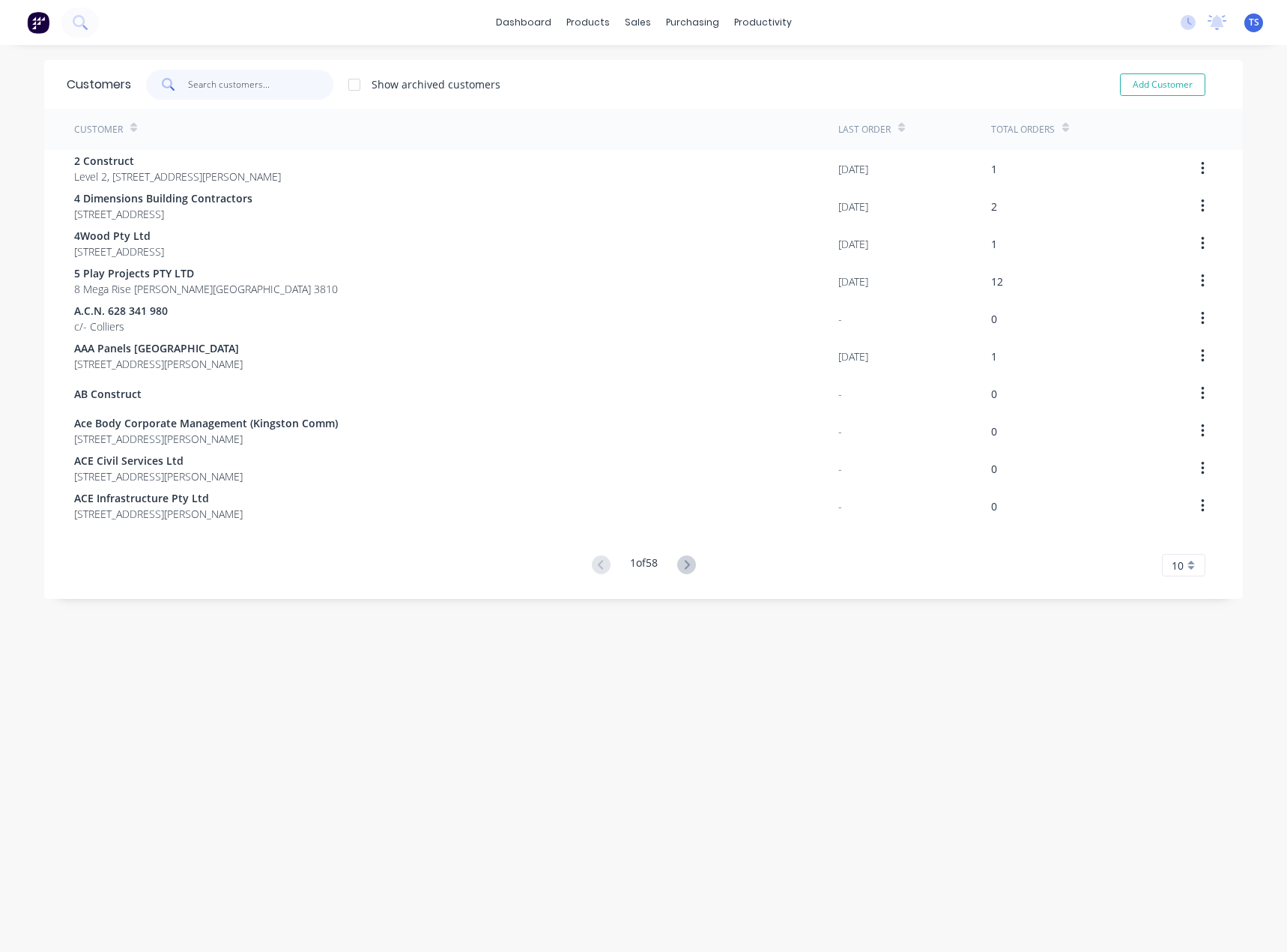
click at [218, 84] on input "text" at bounding box center [260, 84] width 146 height 30
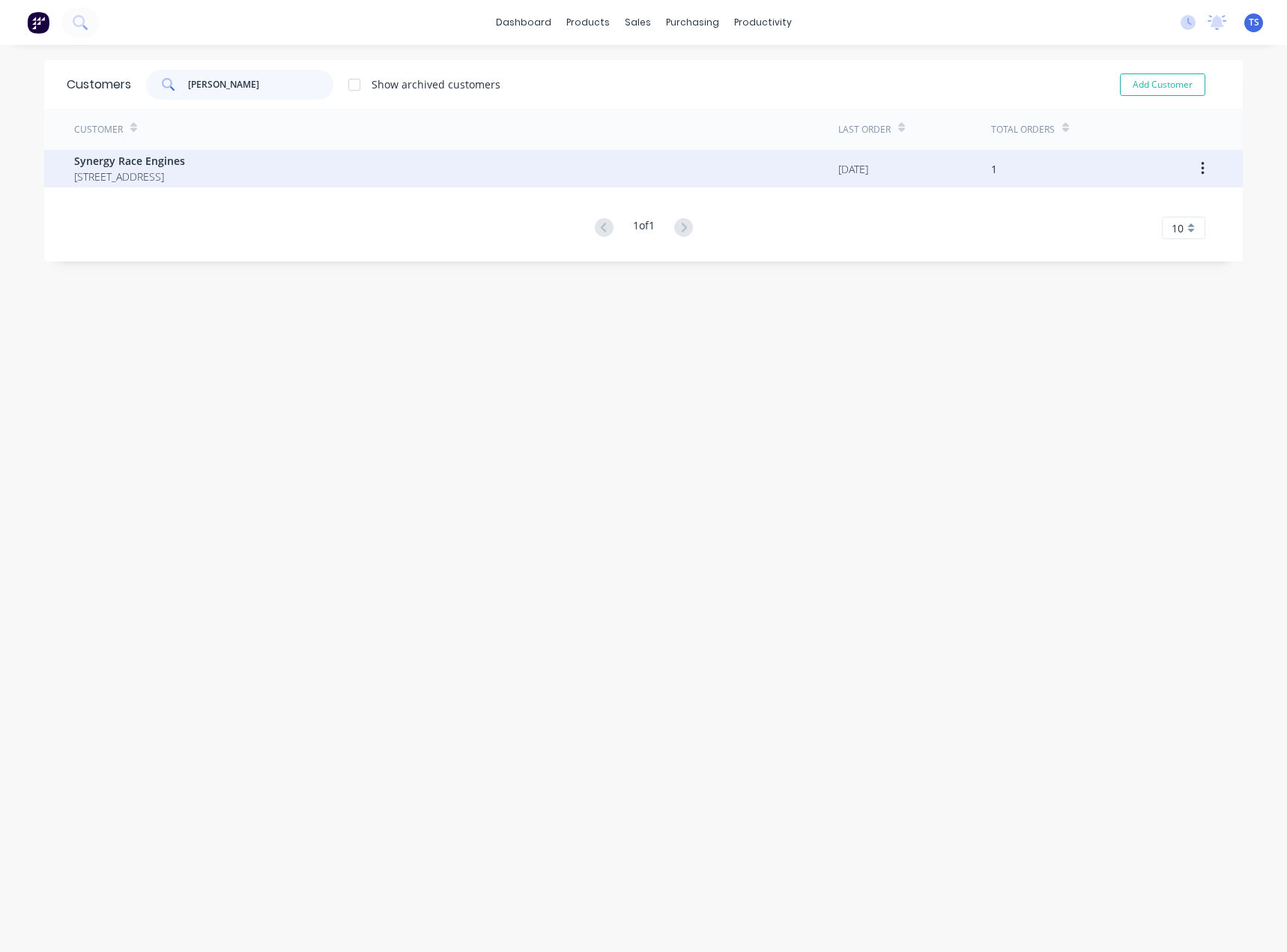
type input "[PERSON_NAME]"
click at [151, 164] on span "Synergy Race Engines" at bounding box center [129, 161] width 111 height 16
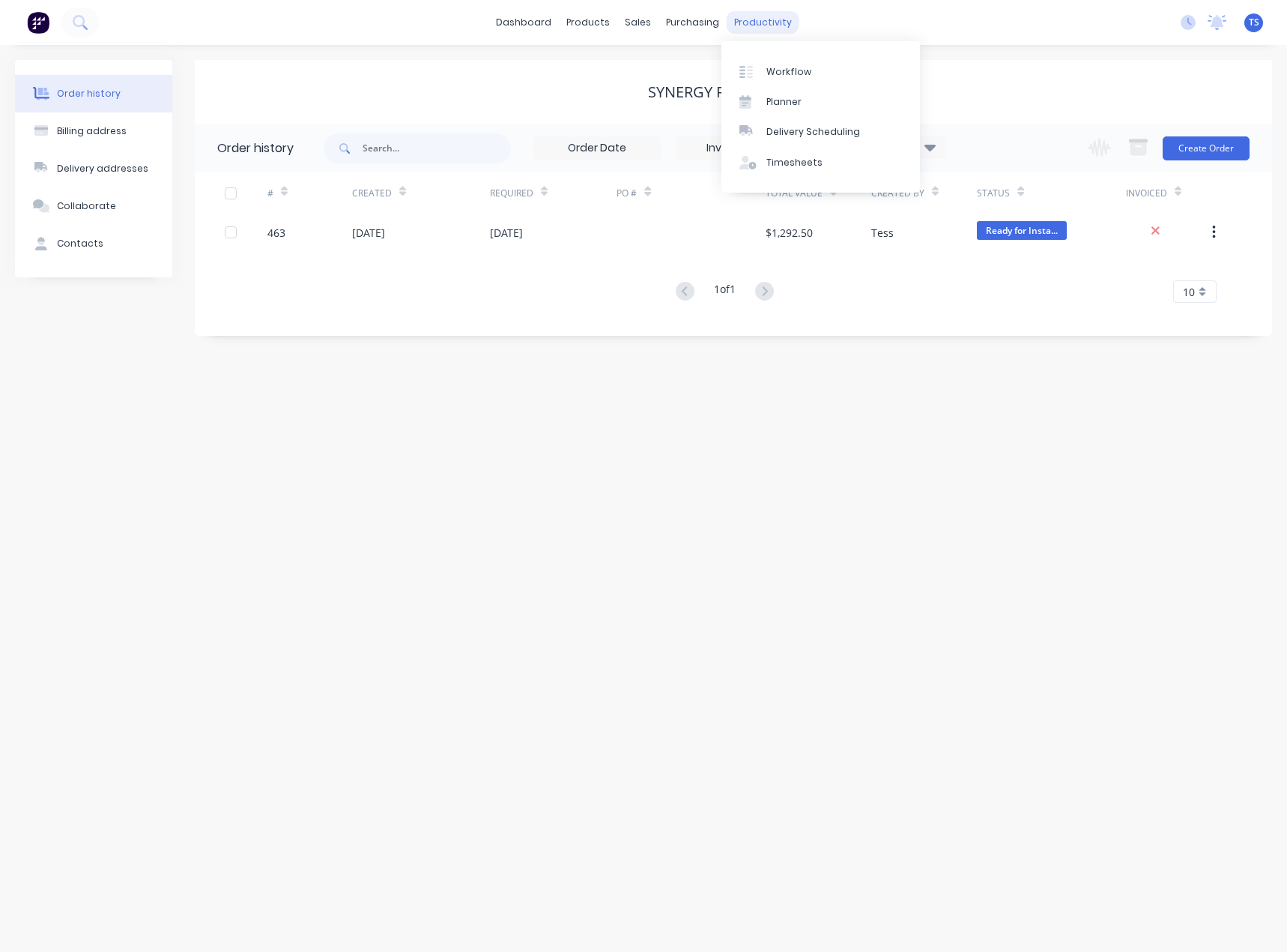
click at [755, 17] on div "productivity" at bounding box center [763, 22] width 73 height 23
click at [774, 99] on div "Planner" at bounding box center [784, 102] width 35 height 13
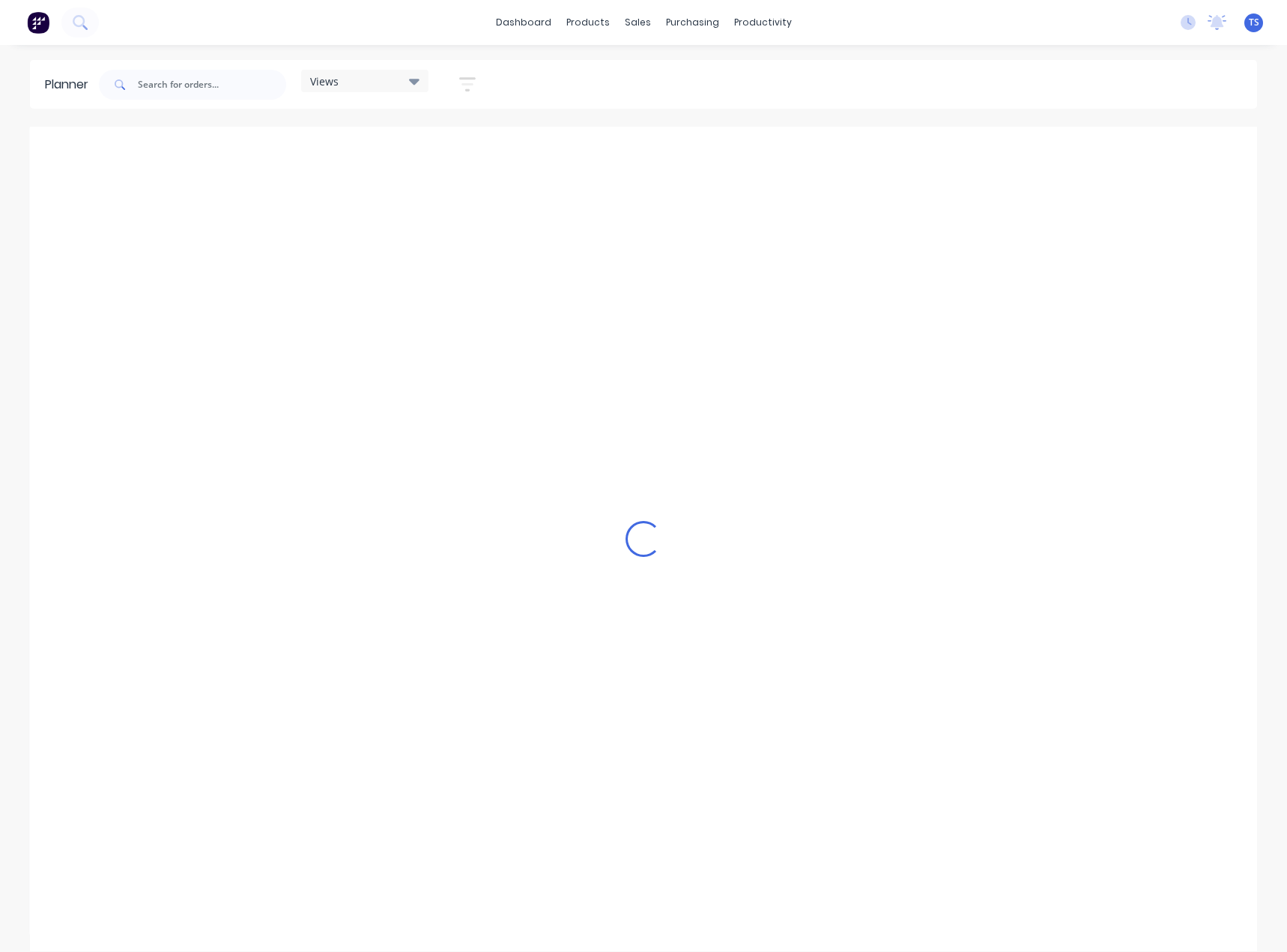
scroll to position [0, 1084]
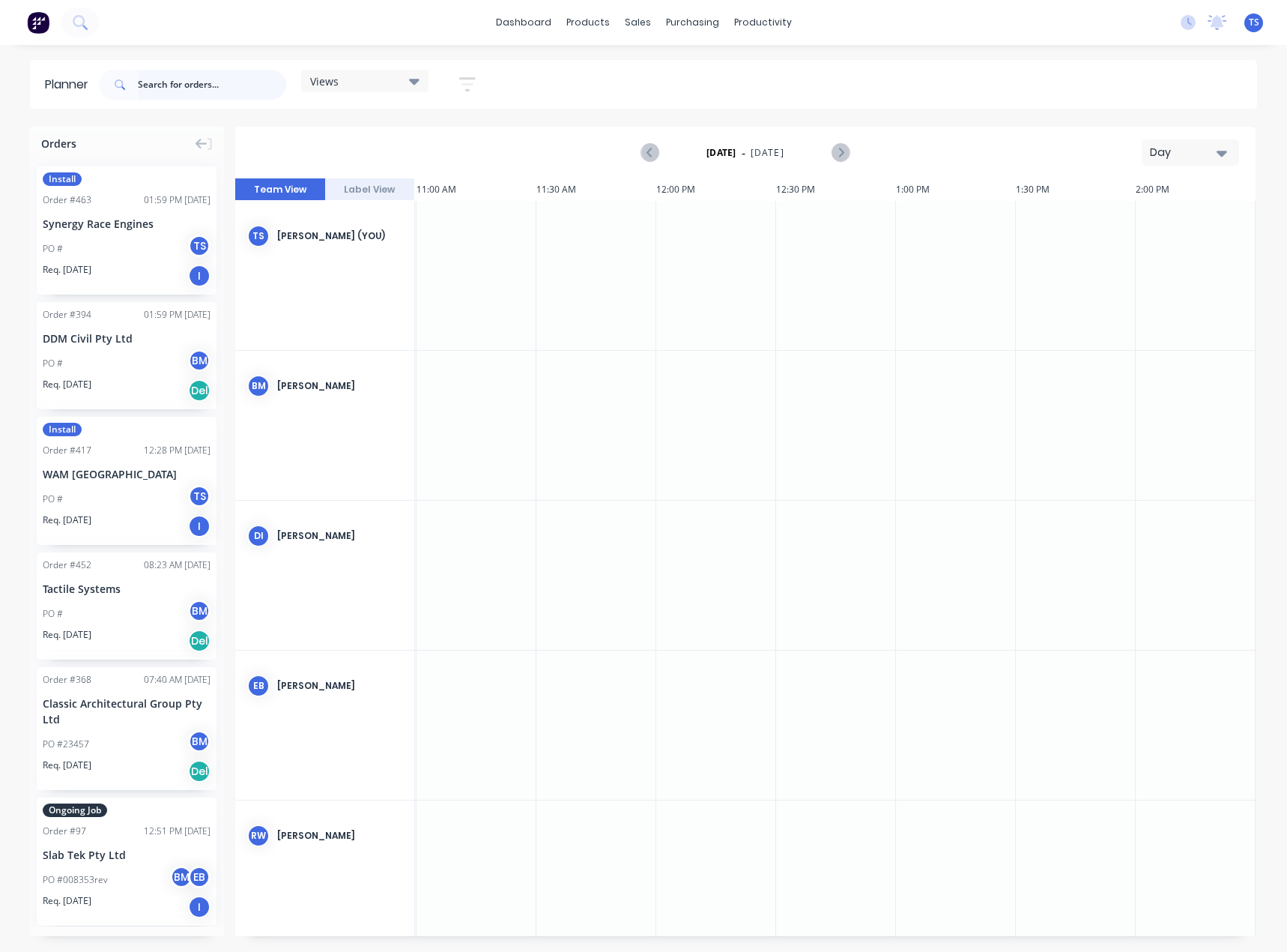
click at [214, 85] on input "text" at bounding box center [212, 84] width 148 height 30
click at [1222, 151] on icon "button" at bounding box center [1222, 154] width 10 height 6
click at [1168, 249] on div "Month" at bounding box center [1163, 252] width 148 height 30
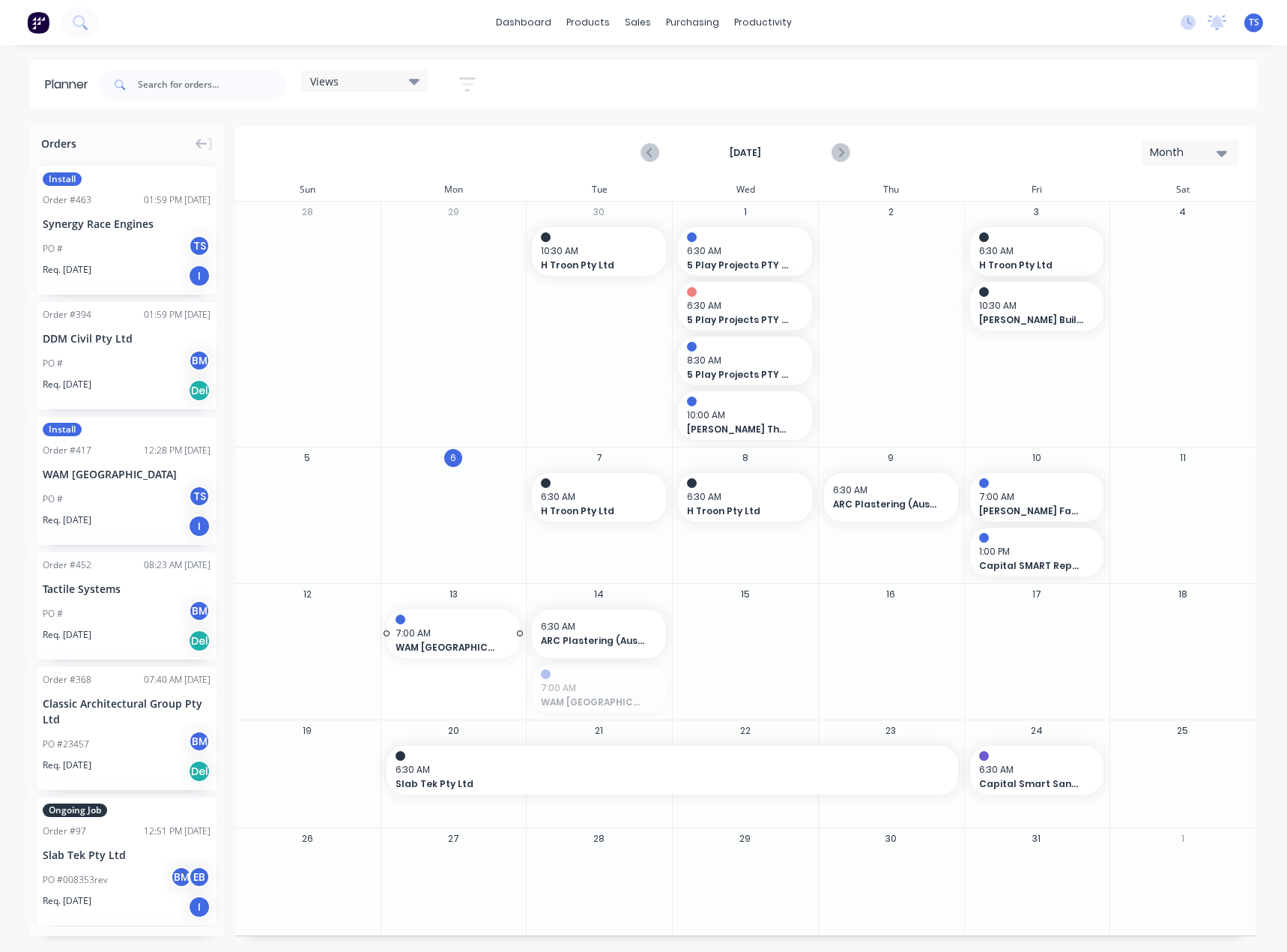
drag, startPoint x: 600, startPoint y: 693, endPoint x: 480, endPoint y: 646, distance: 128.9
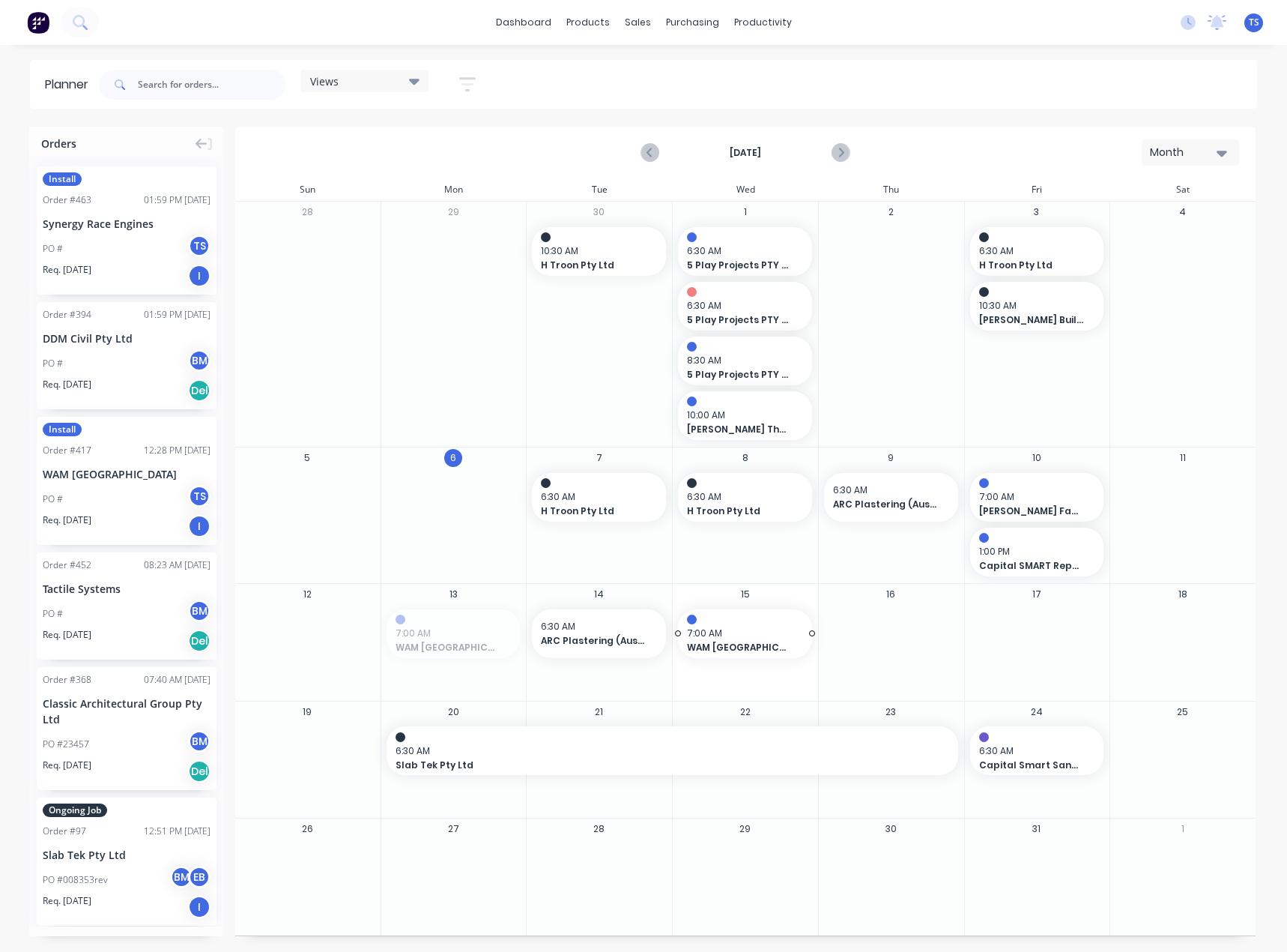
drag, startPoint x: 464, startPoint y: 628, endPoint x: 705, endPoint y: 625, distance: 241.0
drag, startPoint x: 94, startPoint y: 218, endPoint x: 433, endPoint y: 601, distance: 511.5
click at [487, 622] on div "Set start/finish time" at bounding box center [529, 615] width 160 height 31
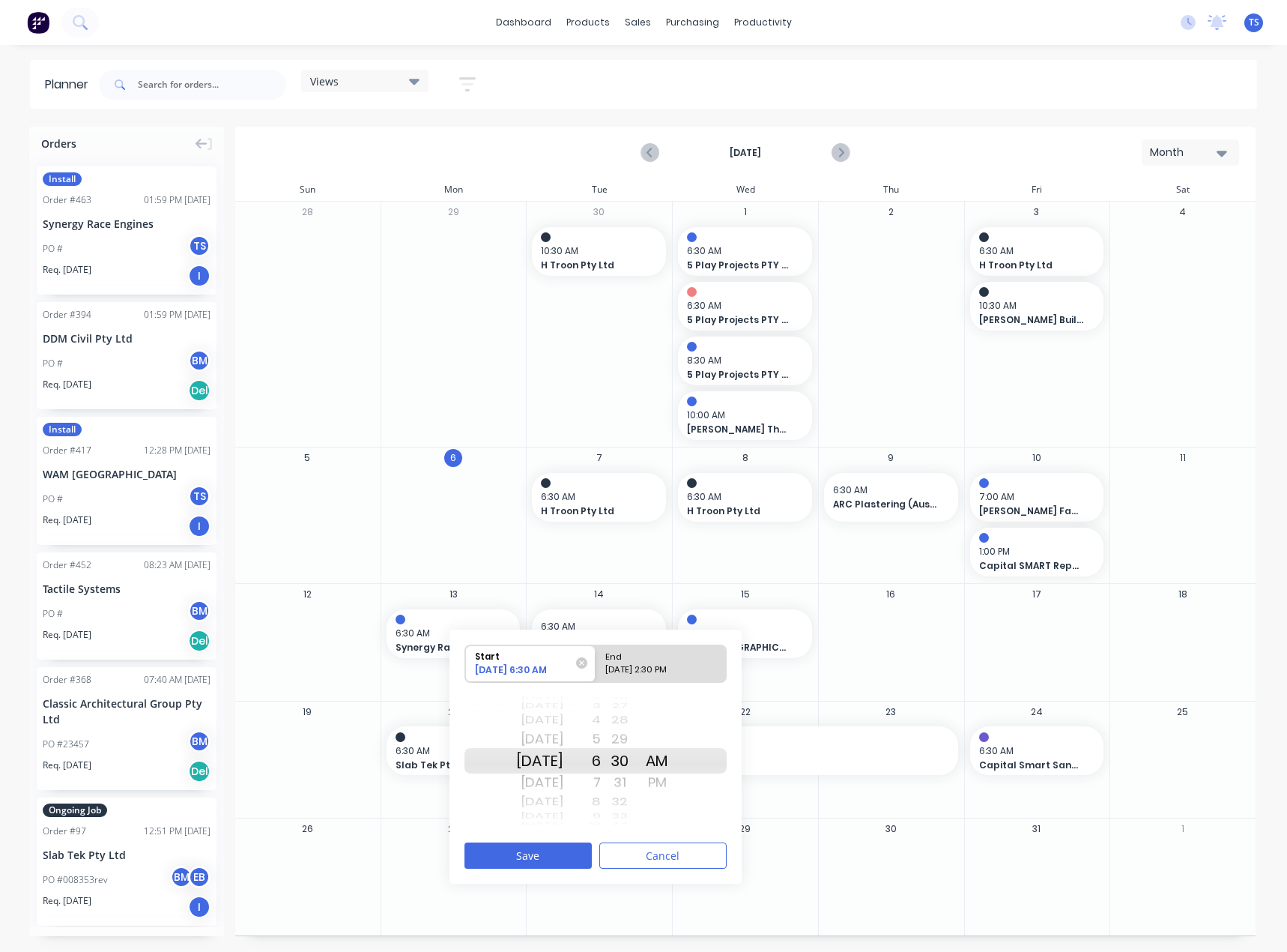
click at [601, 778] on div "7" at bounding box center [582, 782] width 38 height 24
click at [648, 666] on div "[DATE] 2:30 PM" at bounding box center [655, 673] width 109 height 19
click at [596, 666] on input "End [DATE] 2:30 PM" at bounding box center [595, 663] width 1 height 37
radio input "true"
drag, startPoint x: 615, startPoint y: 792, endPoint x: 613, endPoint y: 664, distance: 128.0
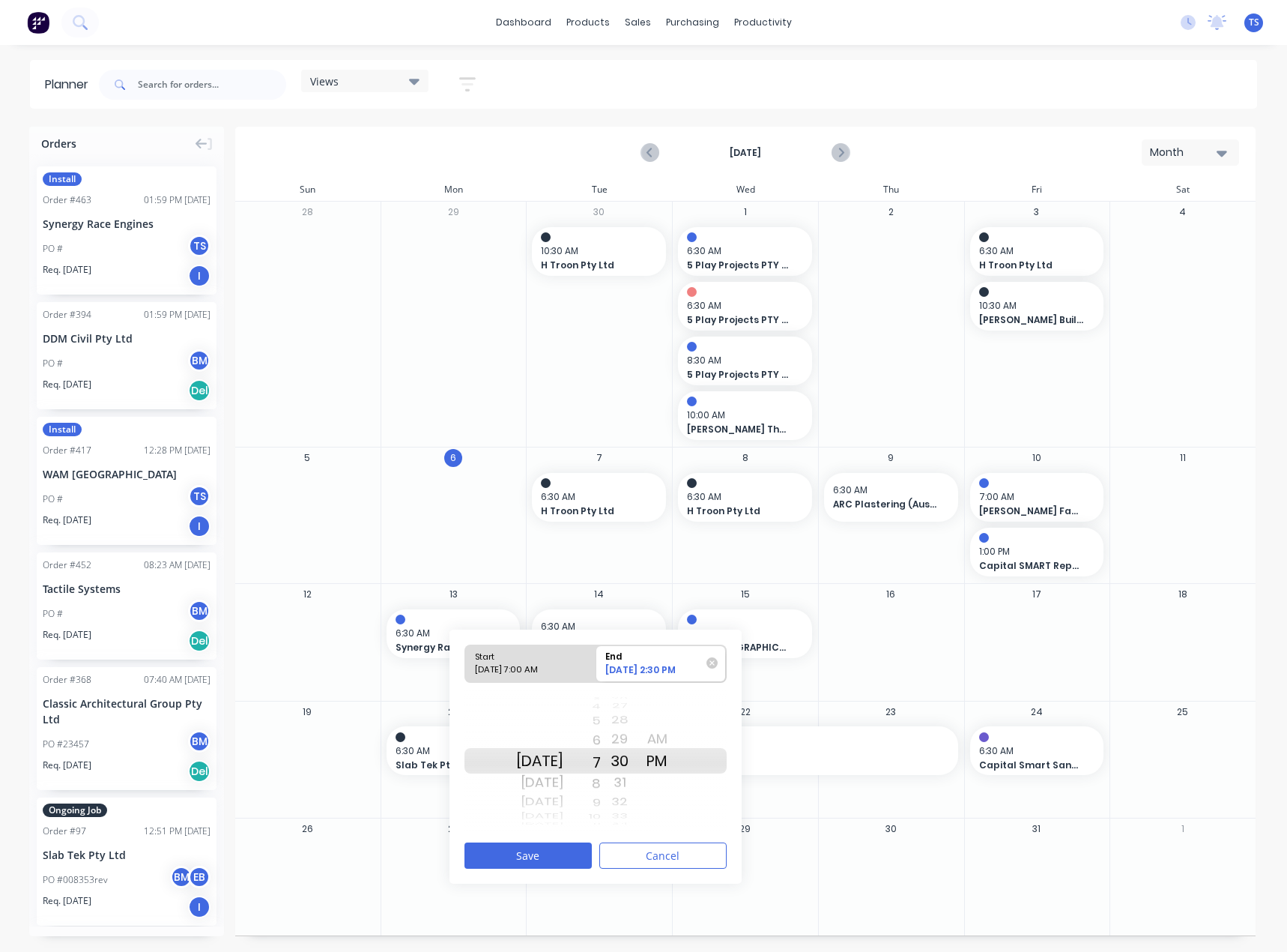
click at [613, 665] on div "Start [DATE] 7:00 AM End [DATE] 2:30 PM [DATE] [DATE] [DATE] [DATE] [DATE] [DAT…" at bounding box center [595, 737] width 263 height 188
click at [601, 780] on div "8" at bounding box center [582, 782] width 38 height 24
click at [670, 745] on div "AM" at bounding box center [657, 739] width 38 height 24
click at [524, 852] on button "Save" at bounding box center [528, 855] width 128 height 26
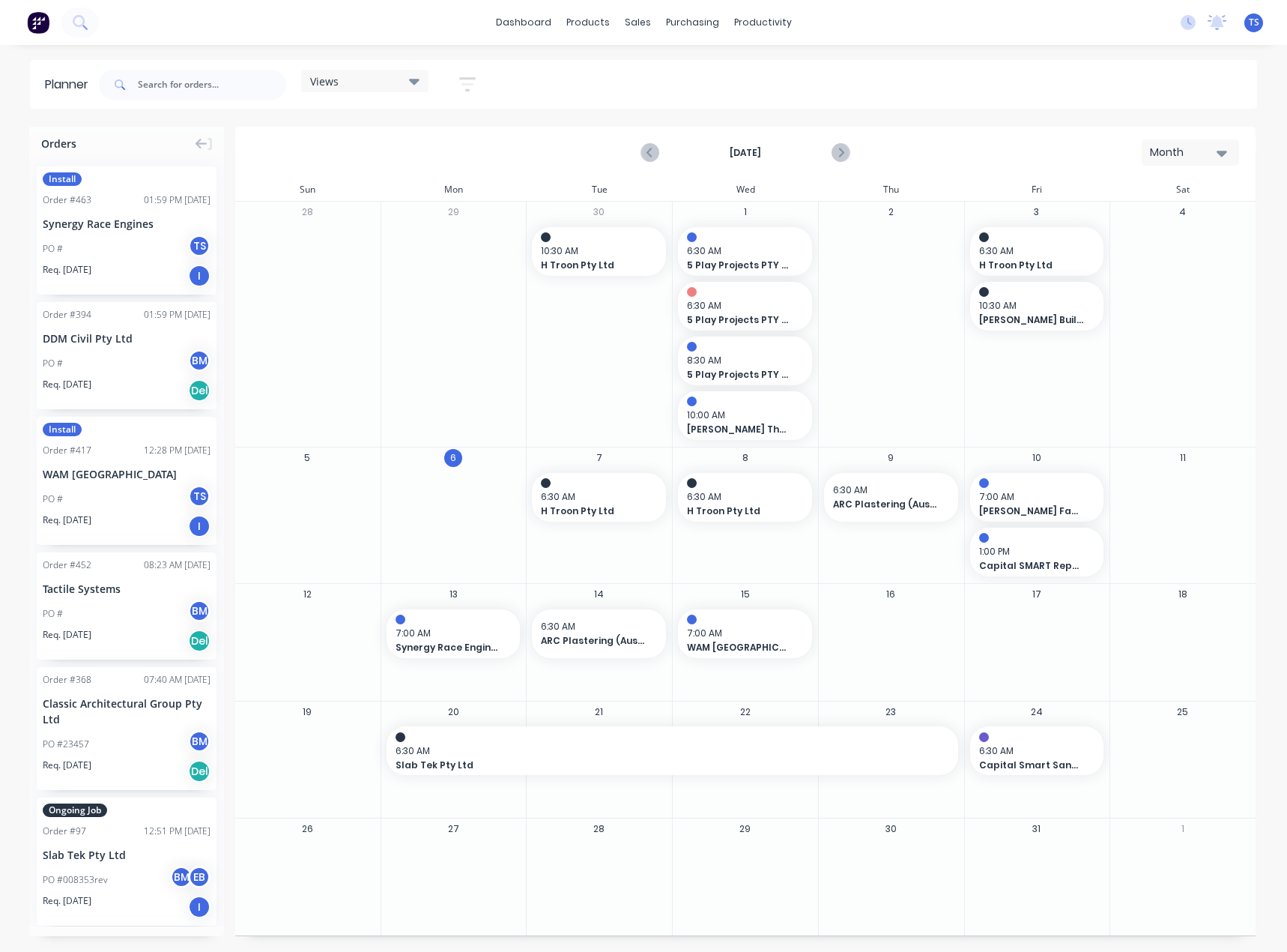
click at [1204, 150] on div "Month" at bounding box center [1184, 152] width 69 height 16
drag, startPoint x: 908, startPoint y: 146, endPoint x: 760, endPoint y: 144, distance: 148.0
click at [907, 146] on div "[DATE] Month Day Week Month" at bounding box center [745, 152] width 1017 height 49
click at [654, 153] on icon "Previous page" at bounding box center [650, 152] width 18 height 18
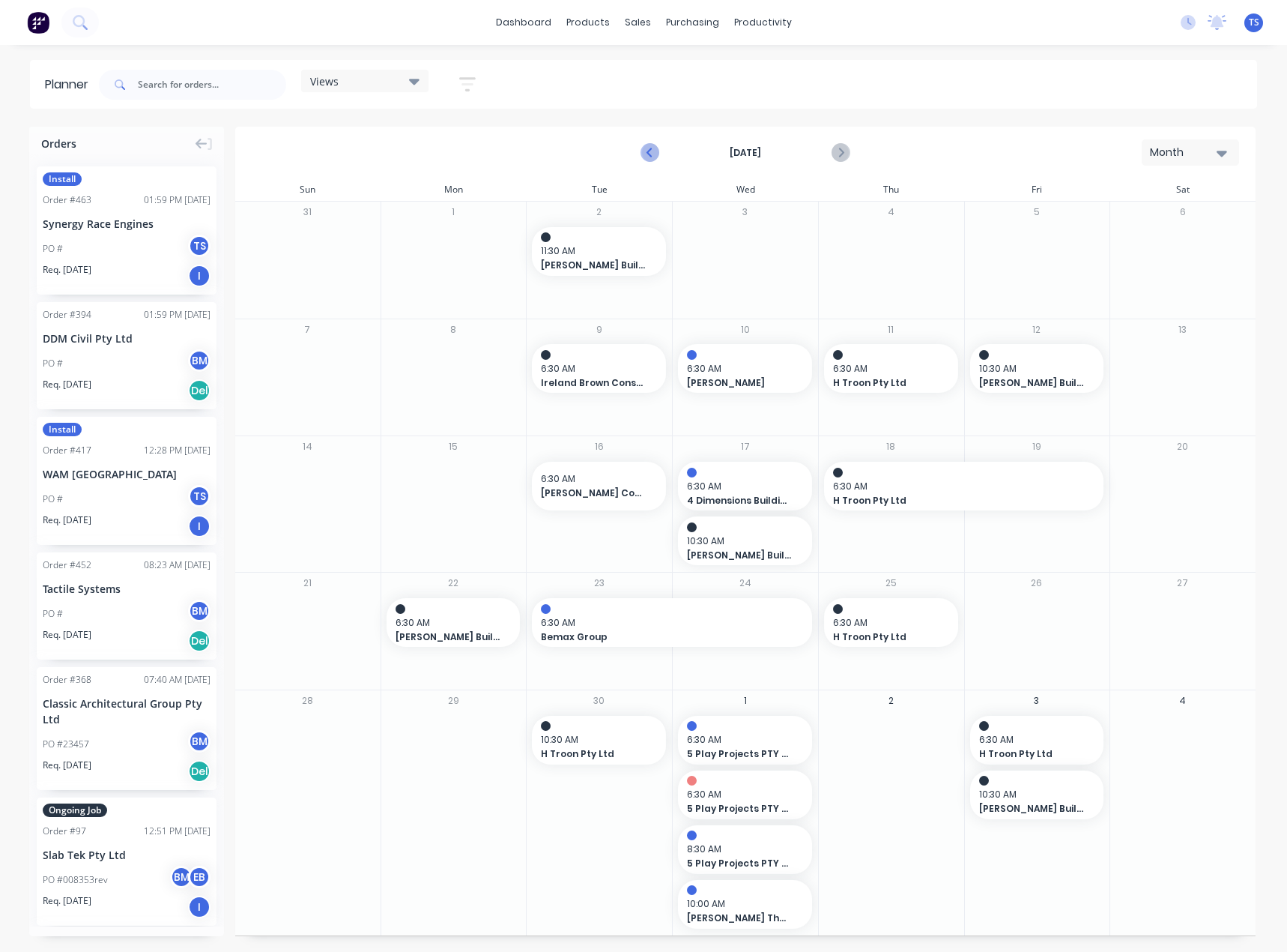
click at [653, 151] on icon "Previous page" at bounding box center [650, 152] width 18 height 18
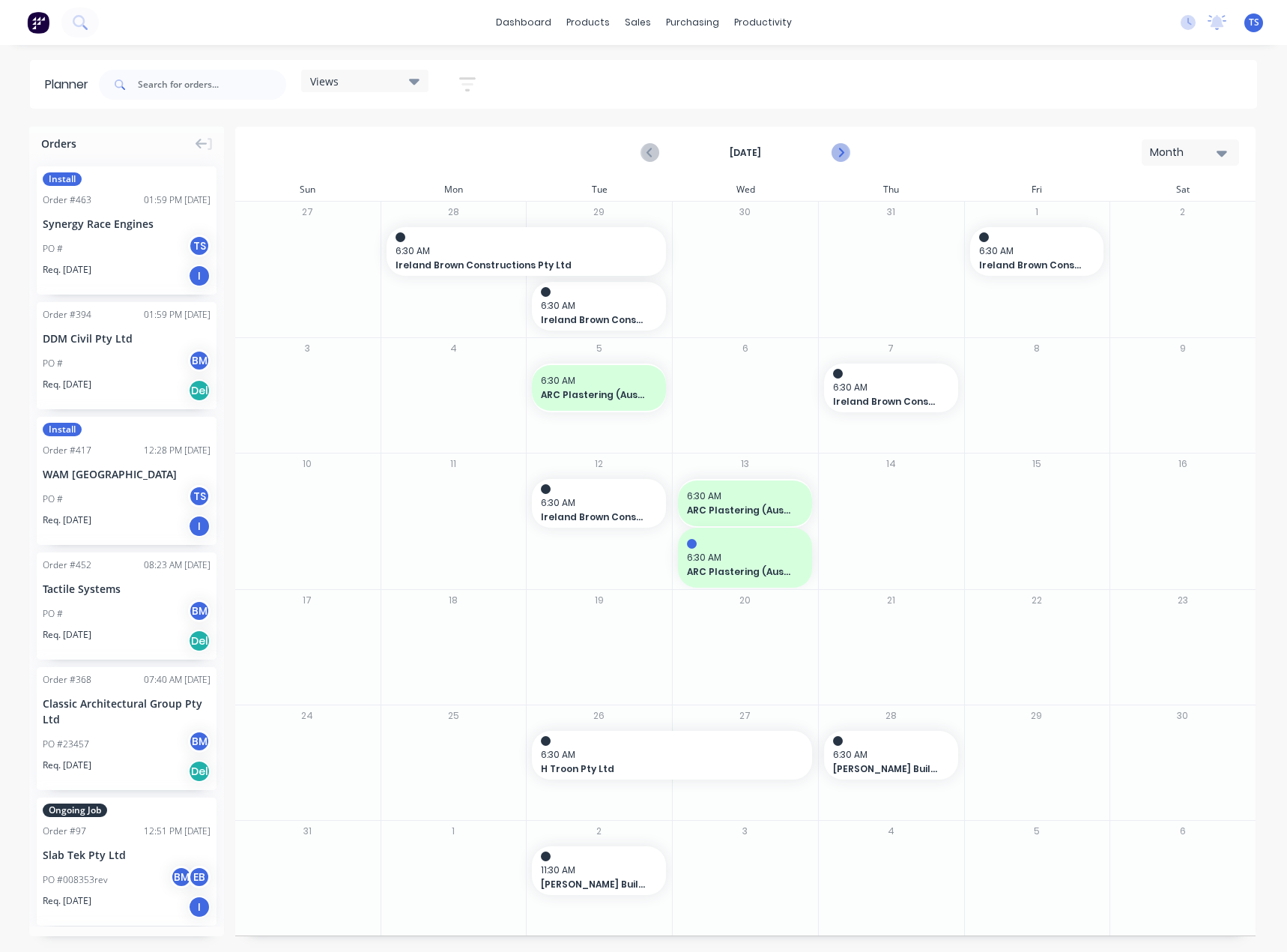
click at [835, 147] on icon "Next page" at bounding box center [840, 152] width 18 height 18
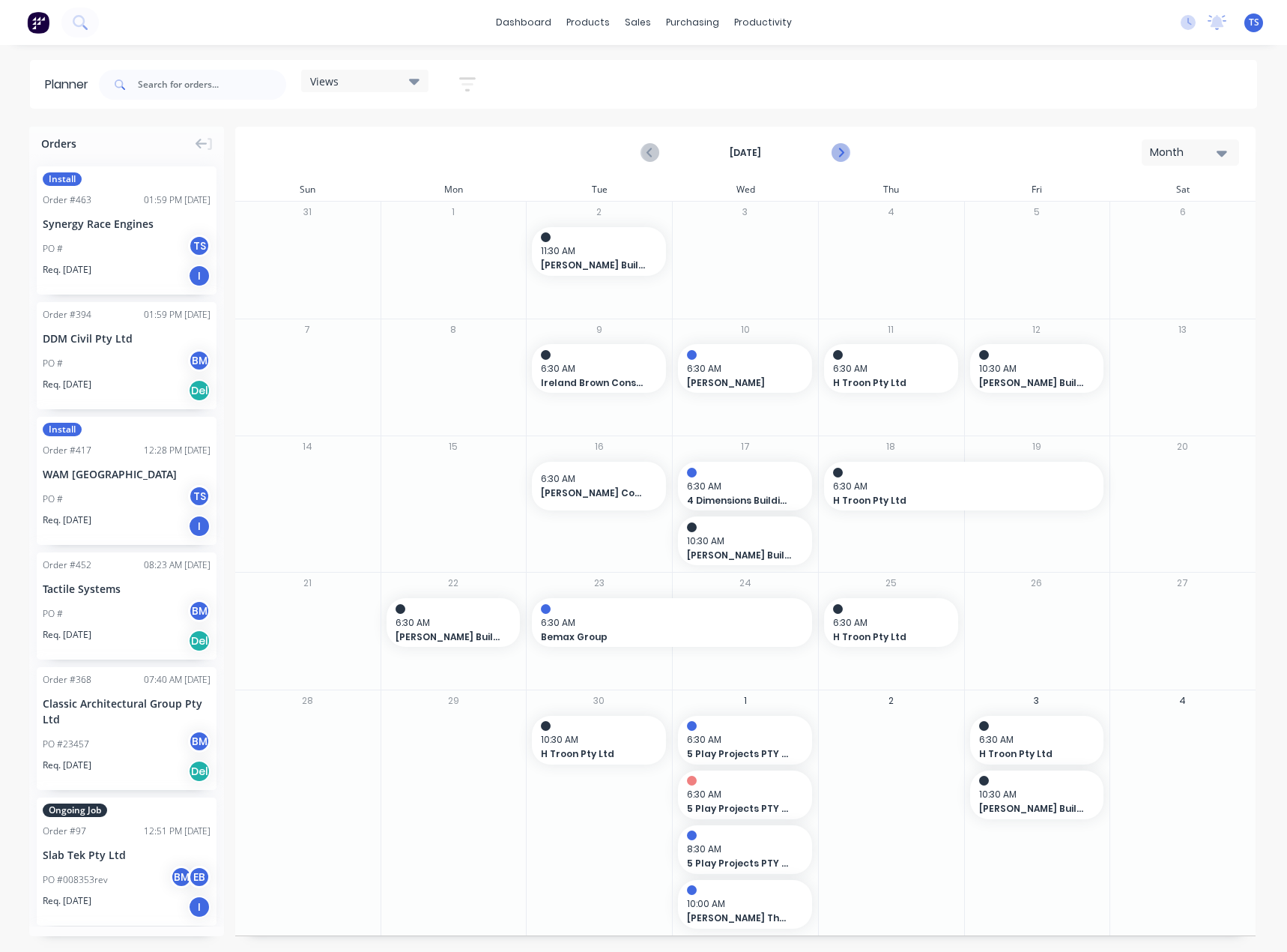
click at [841, 154] on icon "Next page" at bounding box center [840, 152] width 7 height 12
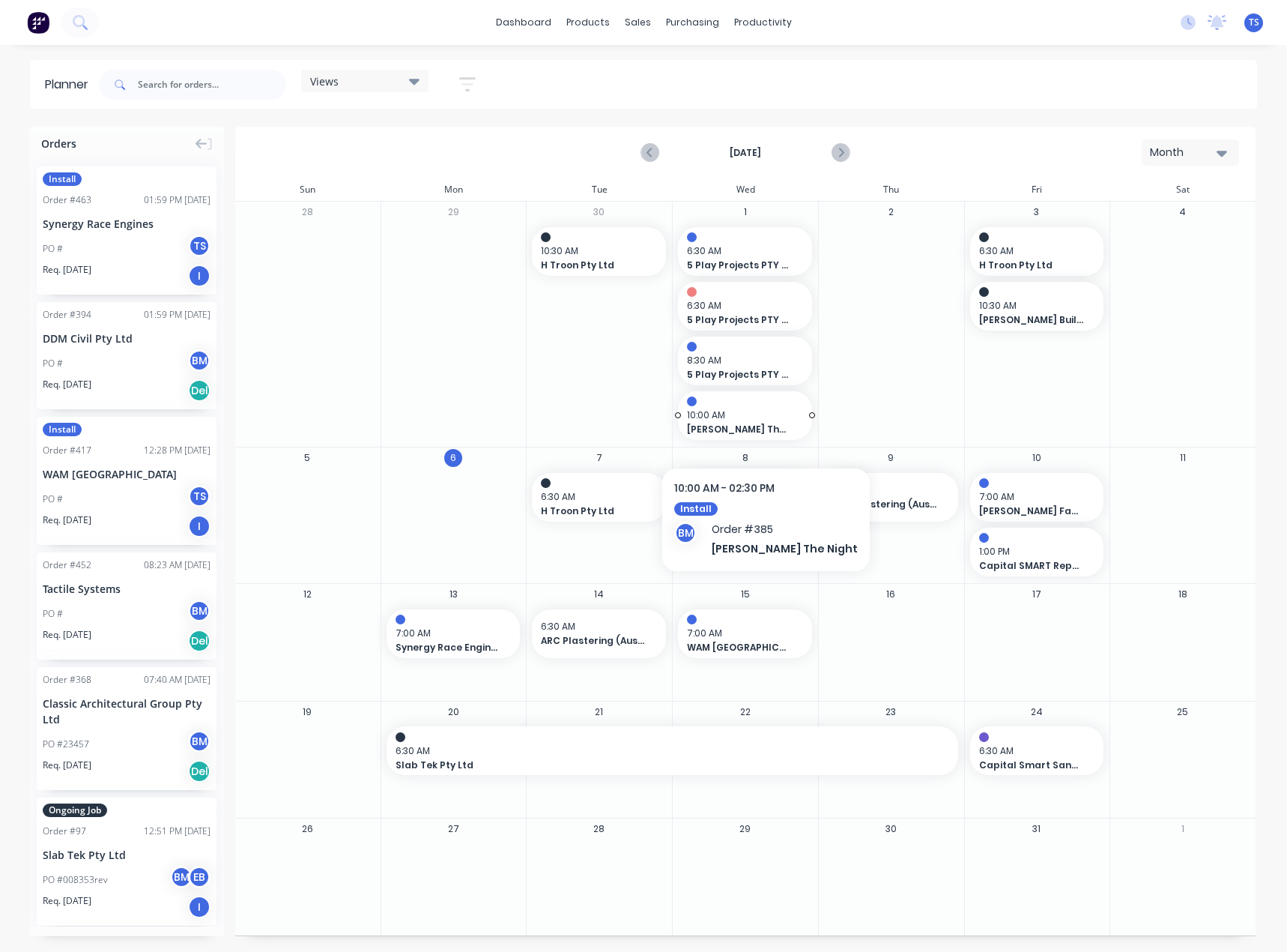
click at [732, 427] on span "[PERSON_NAME] The Night" at bounding box center [739, 429] width 104 height 13
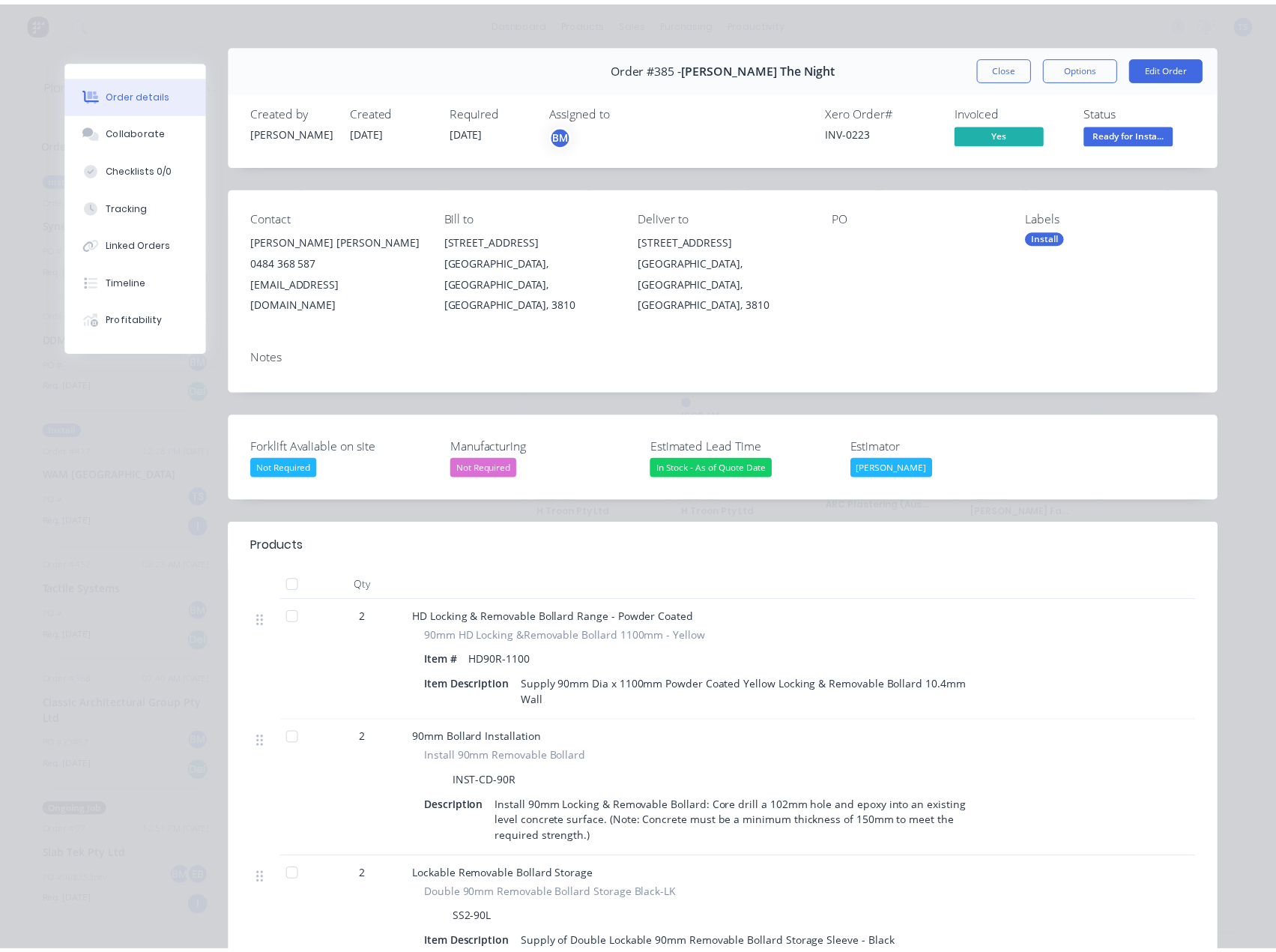
scroll to position [0, 0]
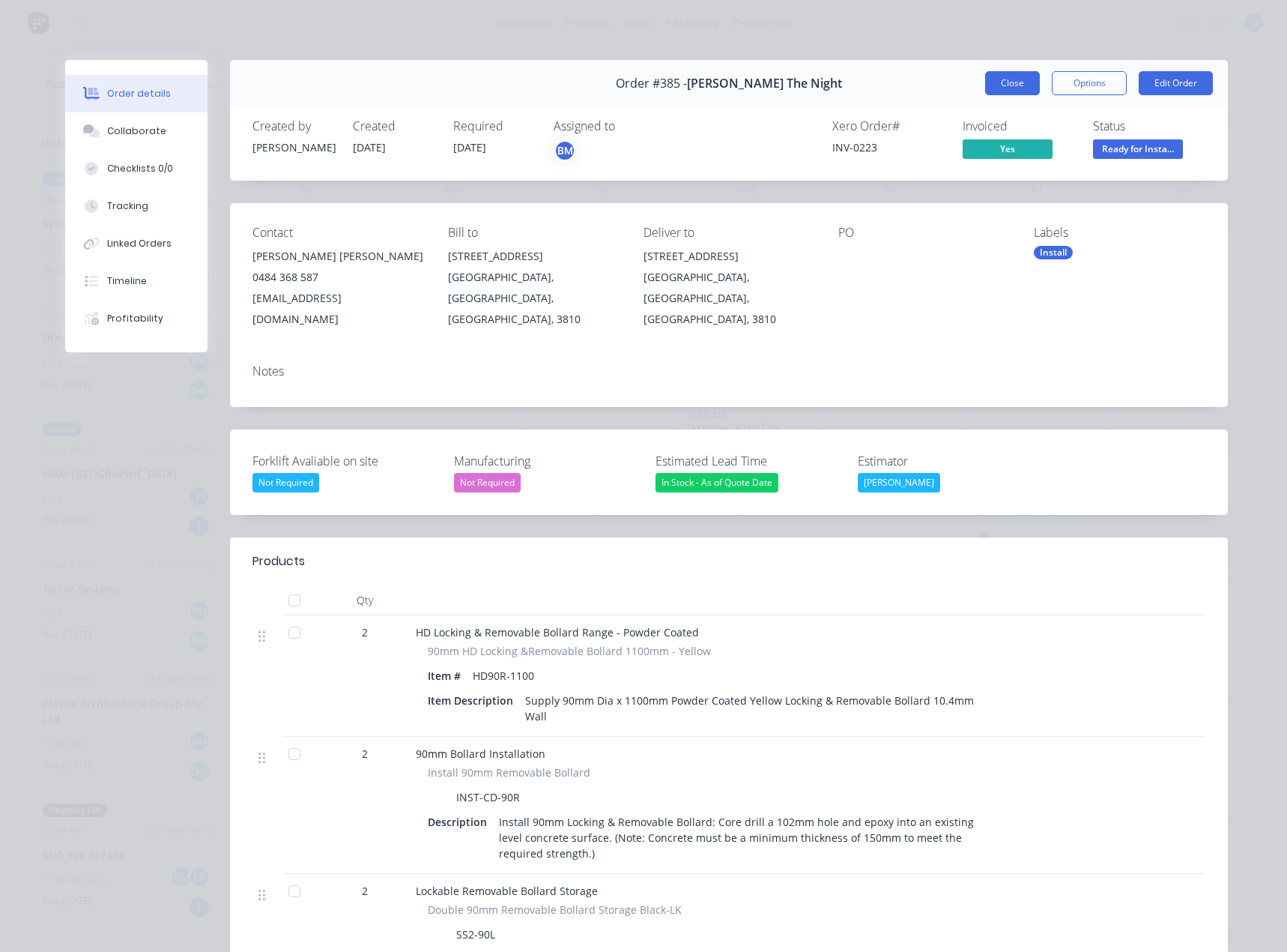
click at [1000, 84] on button "Close" at bounding box center [1012, 83] width 54 height 24
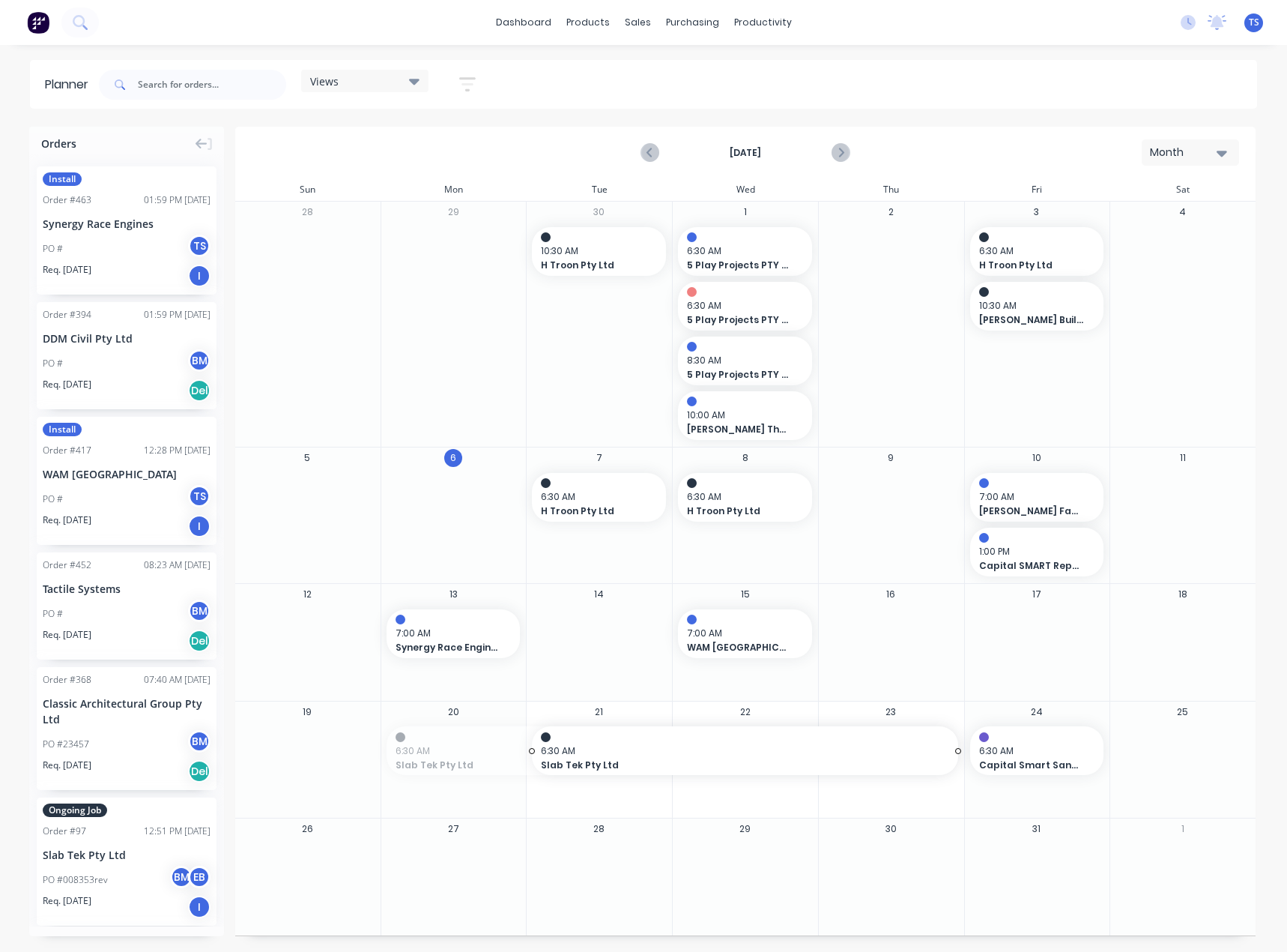
drag, startPoint x: 383, startPoint y: 750, endPoint x: 552, endPoint y: 741, distance: 169.2
drag, startPoint x: 650, startPoint y: 21, endPoint x: 346, endPoint y: 39, distance: 304.5
click at [650, 21] on div "sales" at bounding box center [638, 22] width 41 height 23
click at [197, 85] on input "text" at bounding box center [212, 84] width 148 height 30
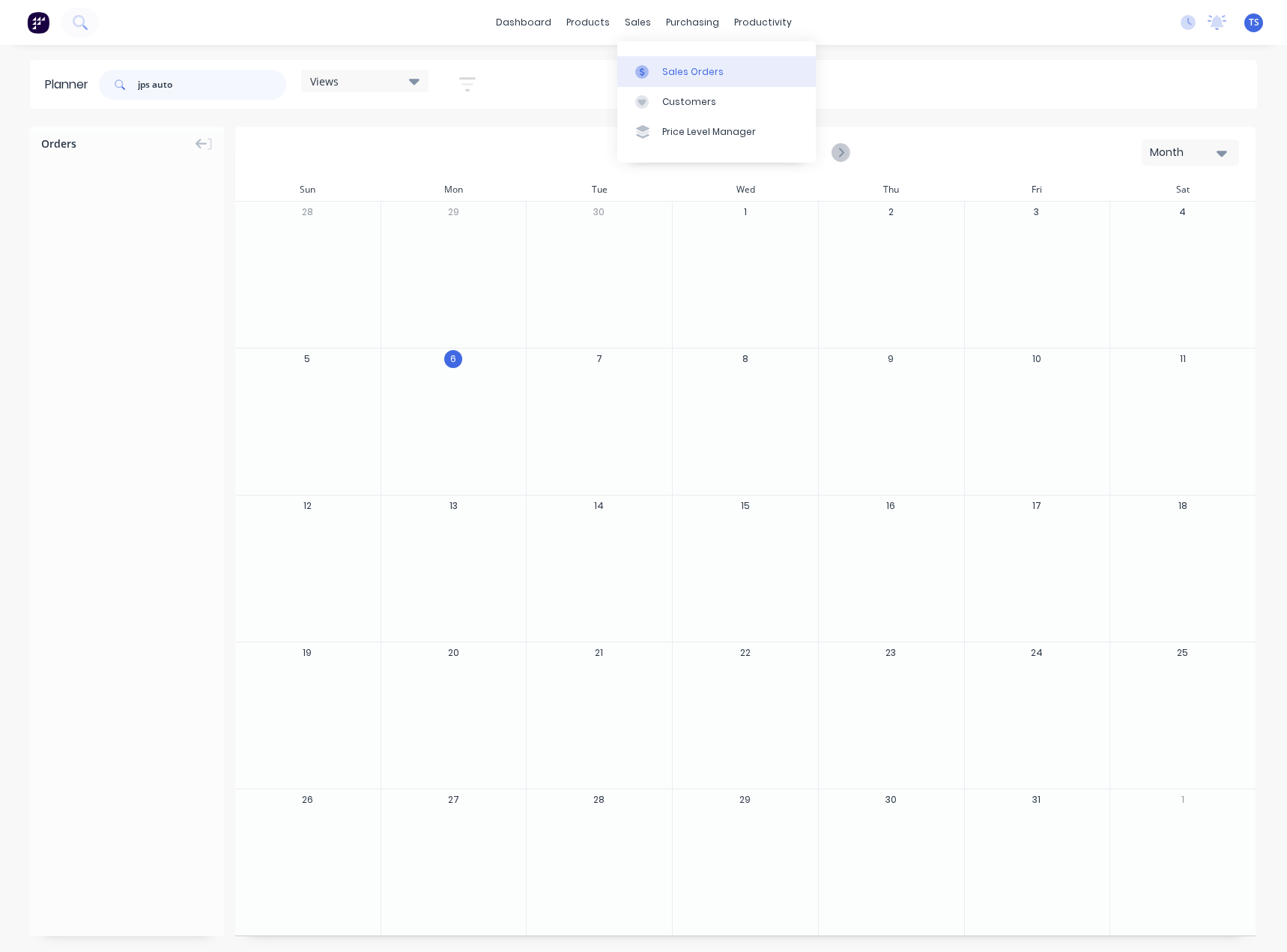
type input "jps auto"
click at [679, 67] on div "Sales Orders" at bounding box center [693, 72] width 62 height 13
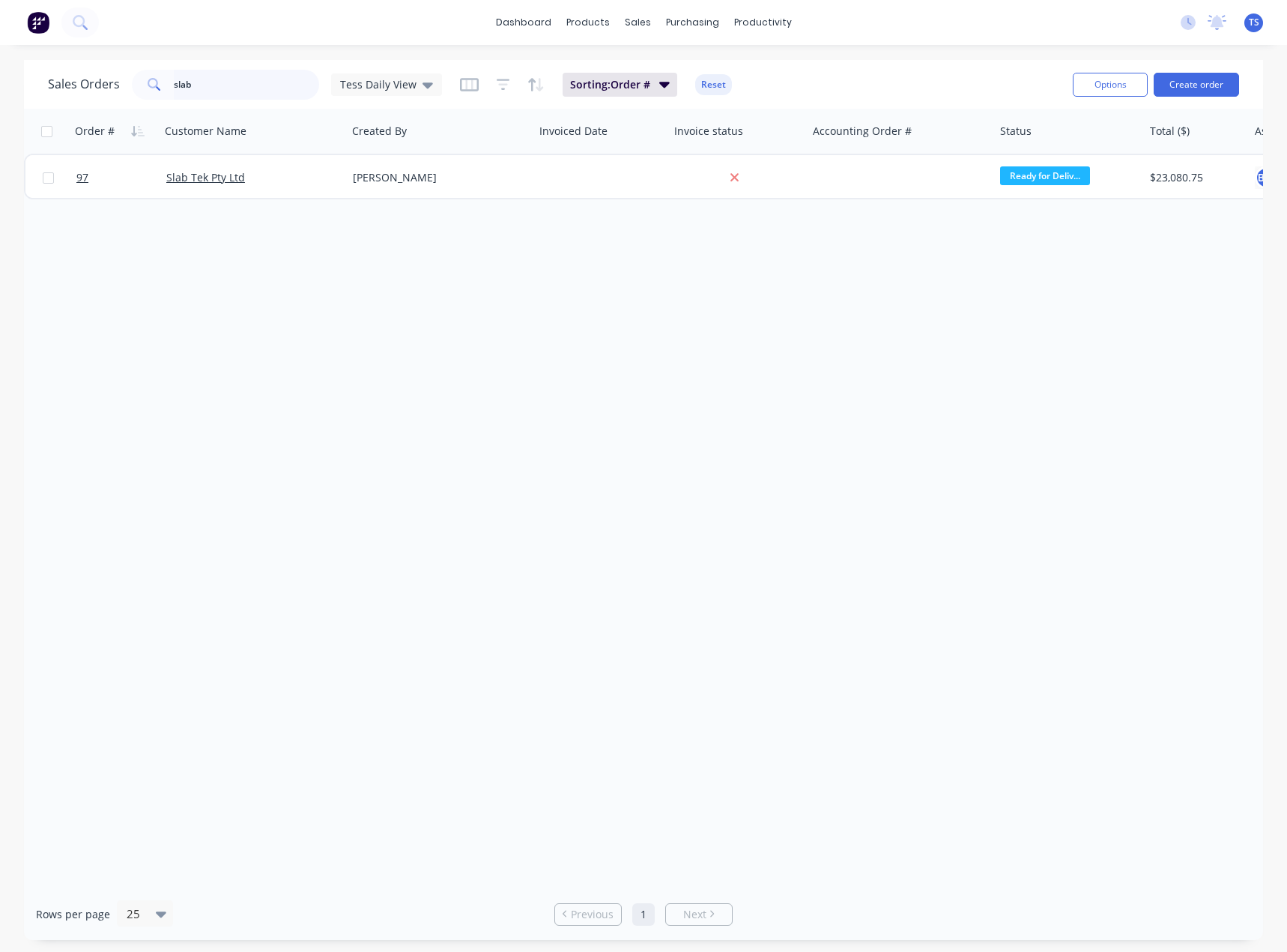
click at [207, 86] on input "slab" at bounding box center [246, 84] width 146 height 30
type input "s"
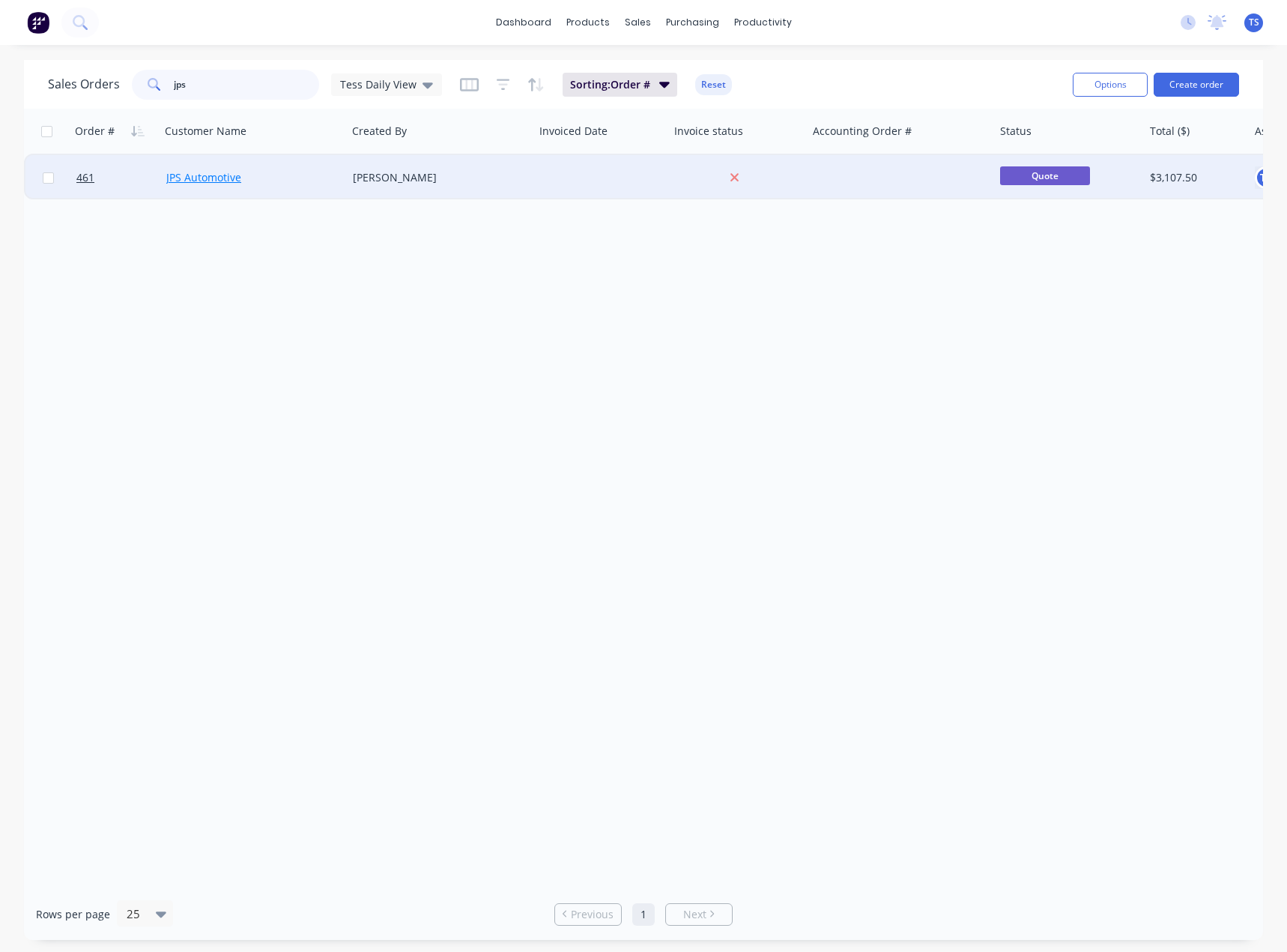
type input "jps"
click at [192, 181] on link "JPS Automotive" at bounding box center [203, 177] width 75 height 14
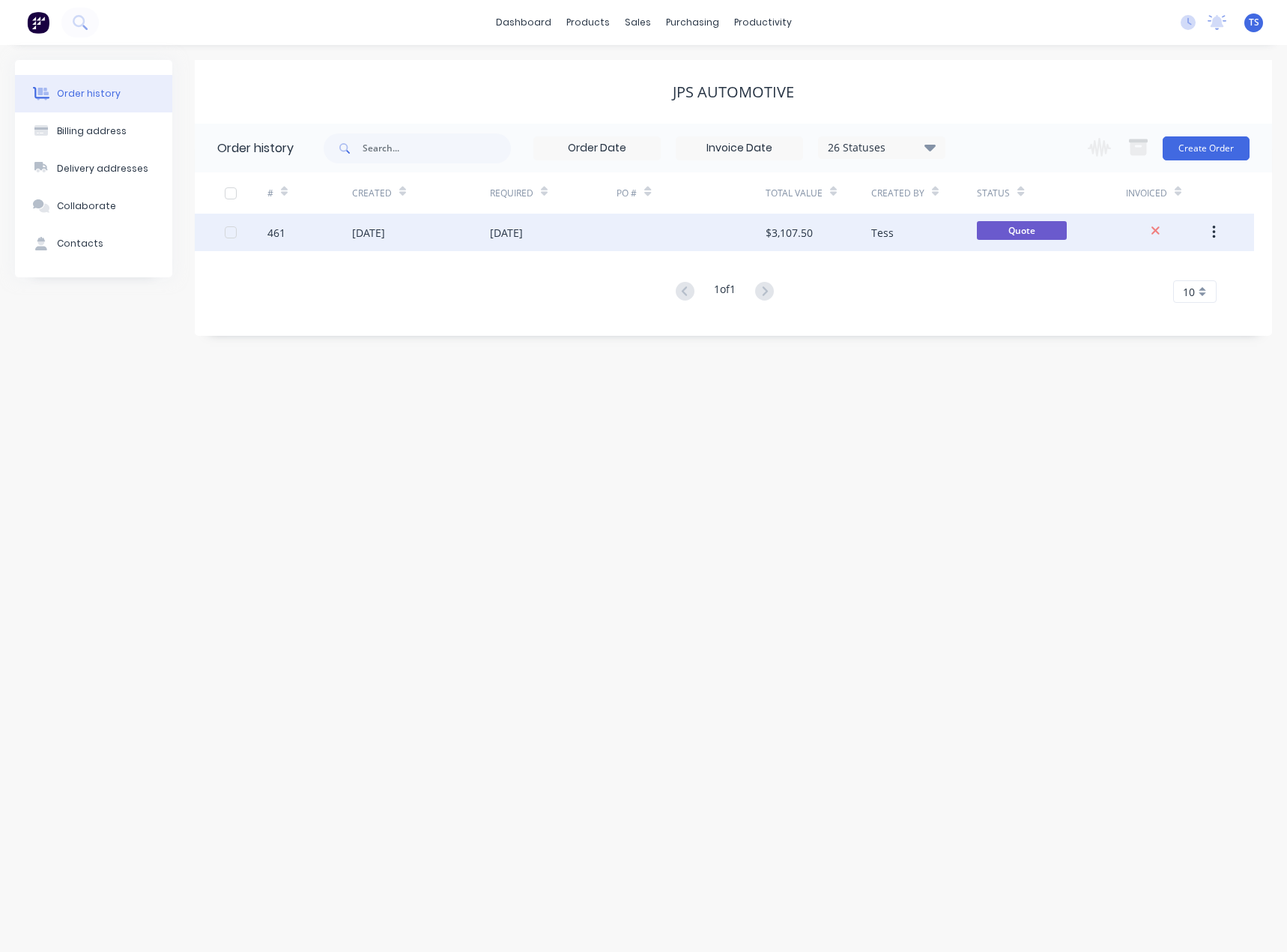
click at [500, 233] on div "[DATE]" at bounding box center [506, 233] width 33 height 16
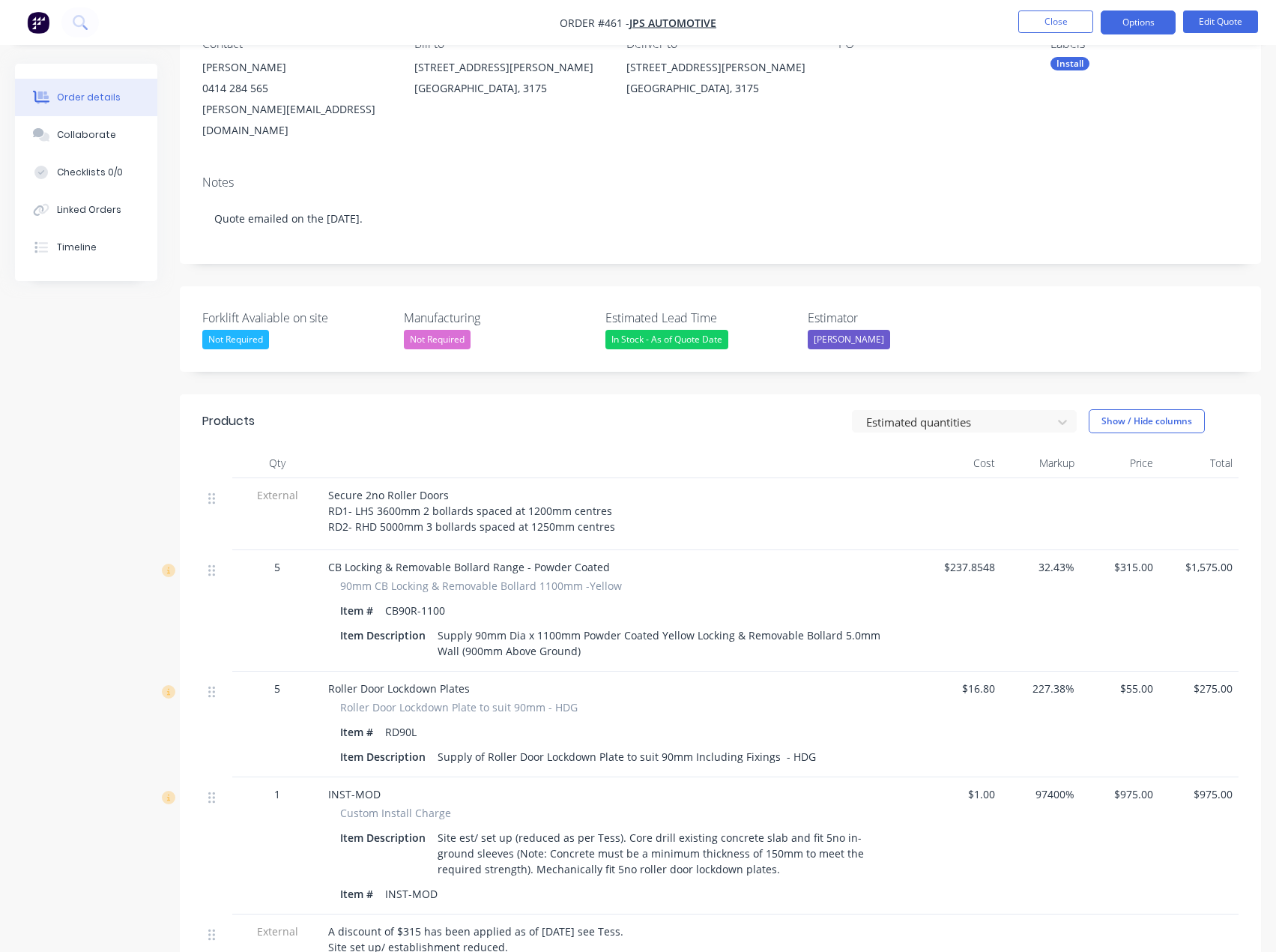
scroll to position [150, 0]
click at [1058, 17] on button "Close" at bounding box center [1055, 21] width 75 height 23
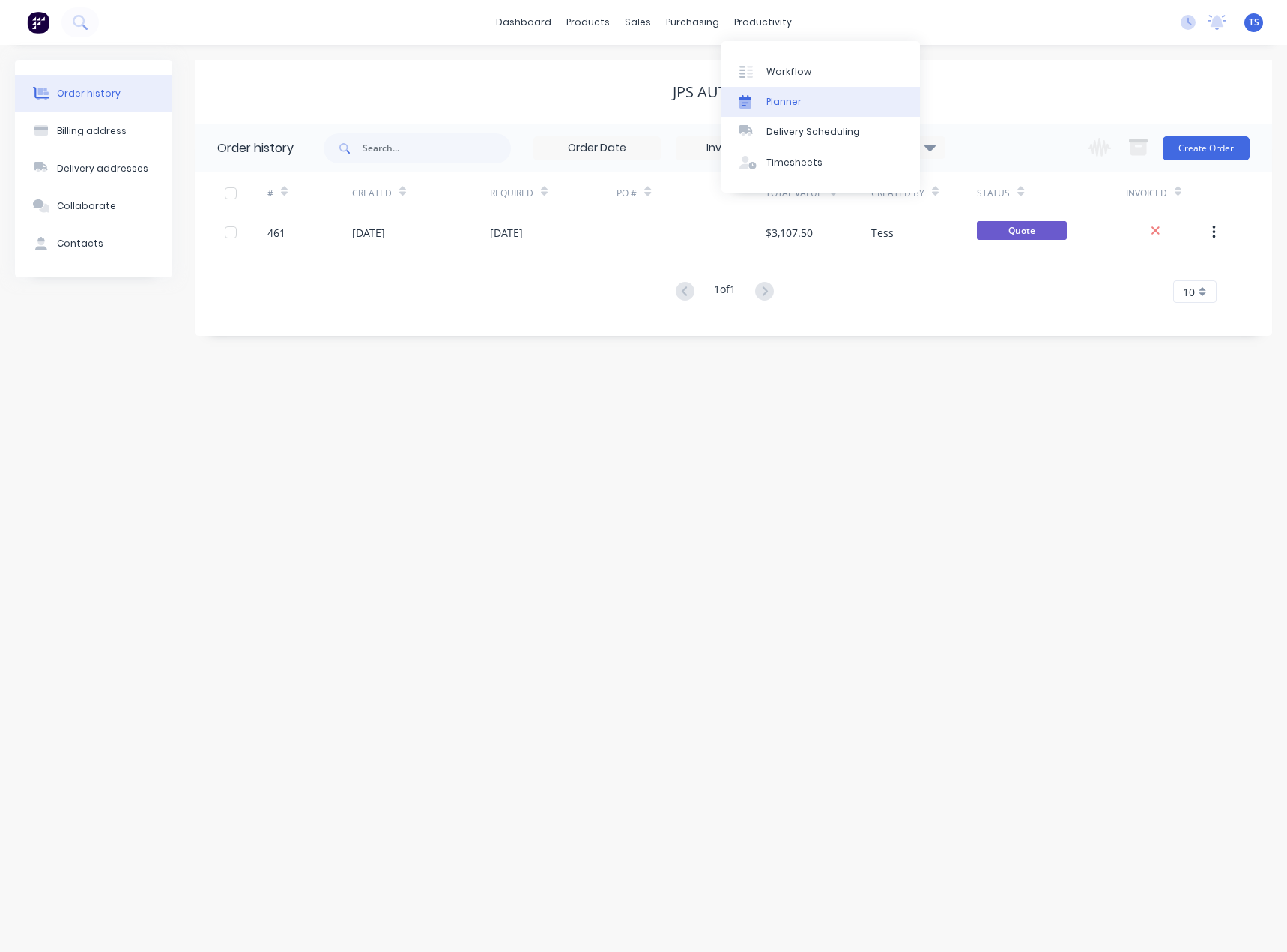
click at [773, 101] on div "Planner" at bounding box center [784, 102] width 35 height 13
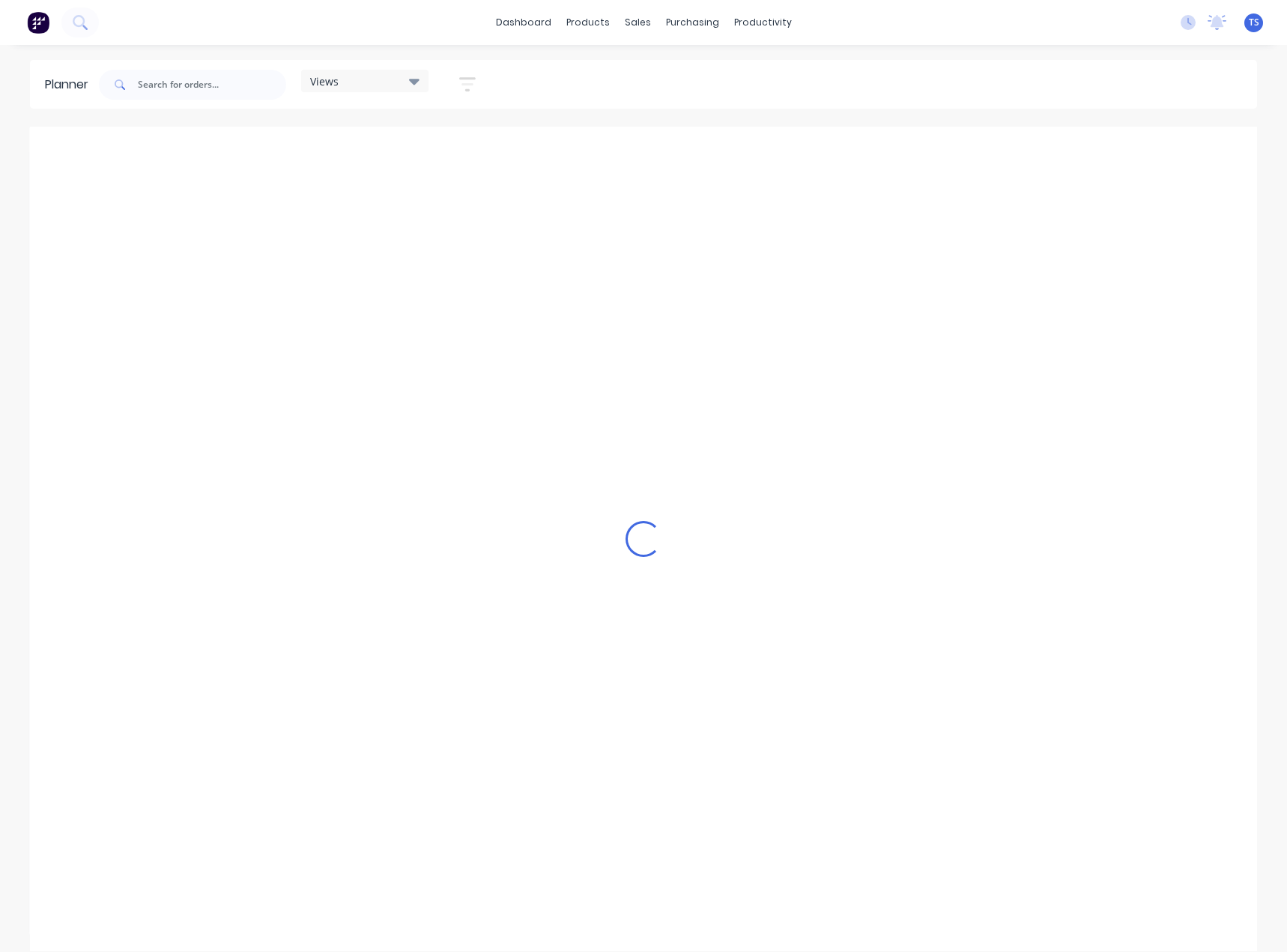
scroll to position [0, 1084]
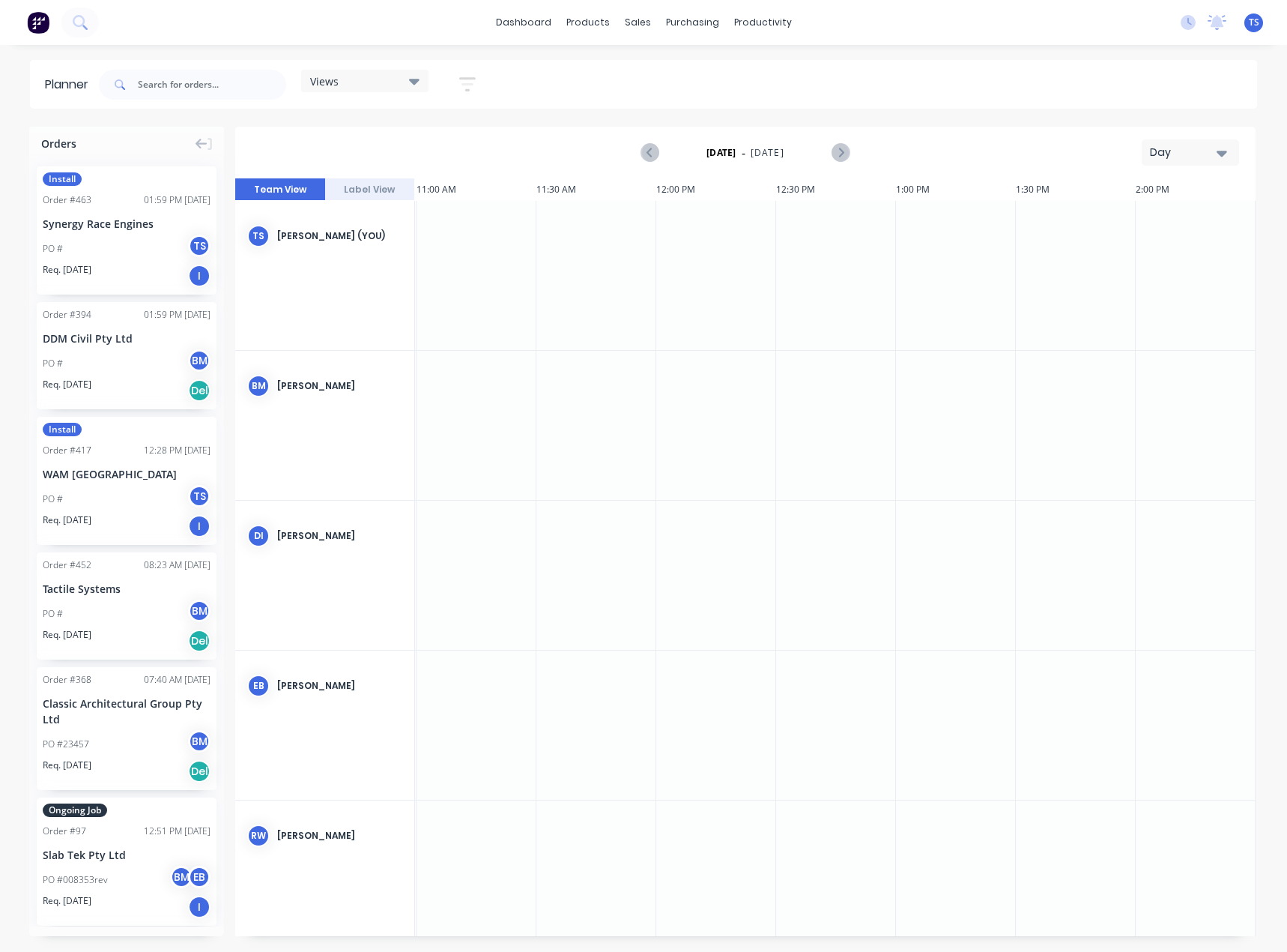
click at [1205, 155] on div "Day" at bounding box center [1184, 152] width 69 height 16
click at [1153, 245] on div "Month" at bounding box center [1163, 252] width 148 height 30
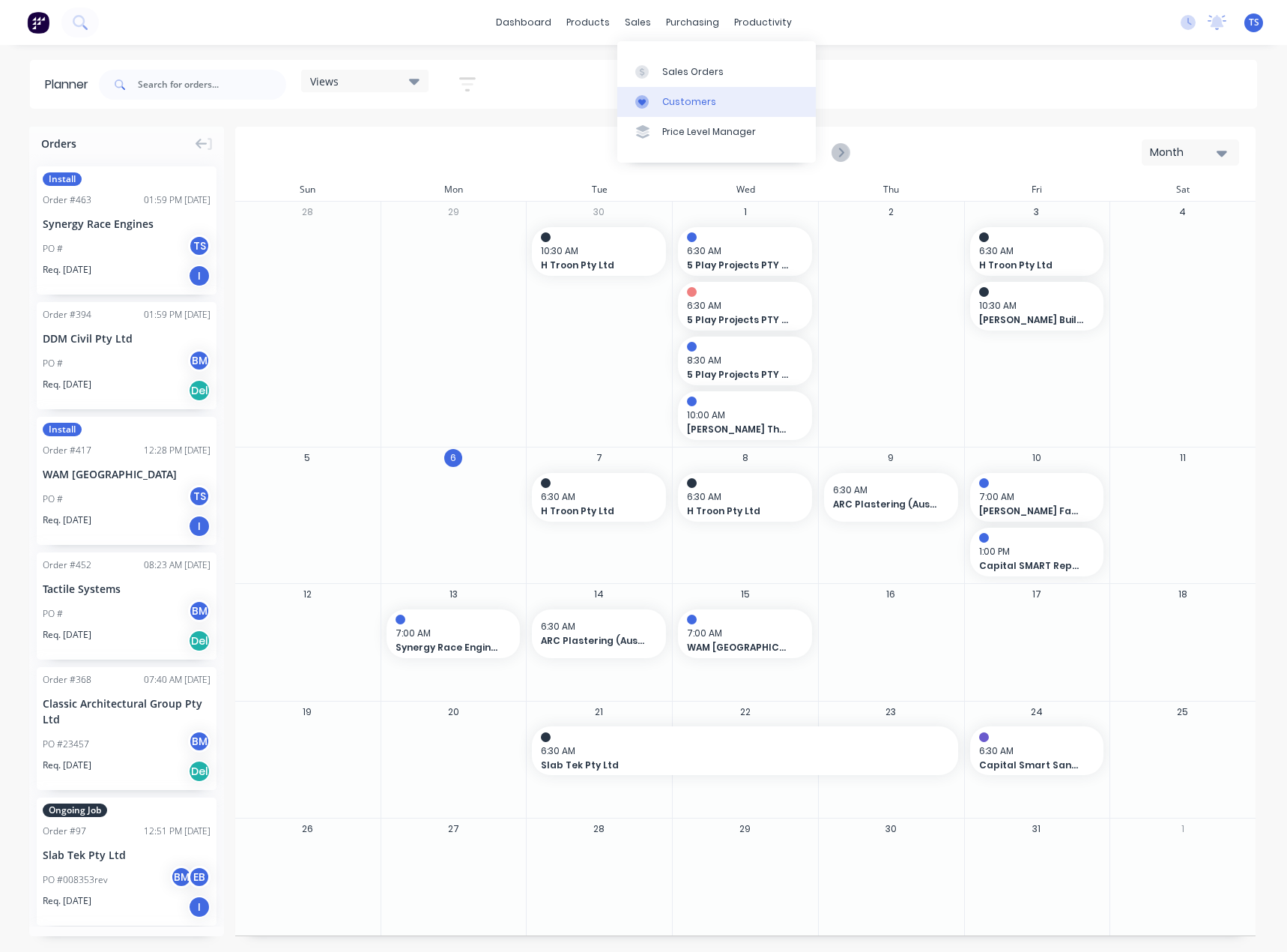
click at [666, 100] on div "Customers" at bounding box center [689, 102] width 54 height 13
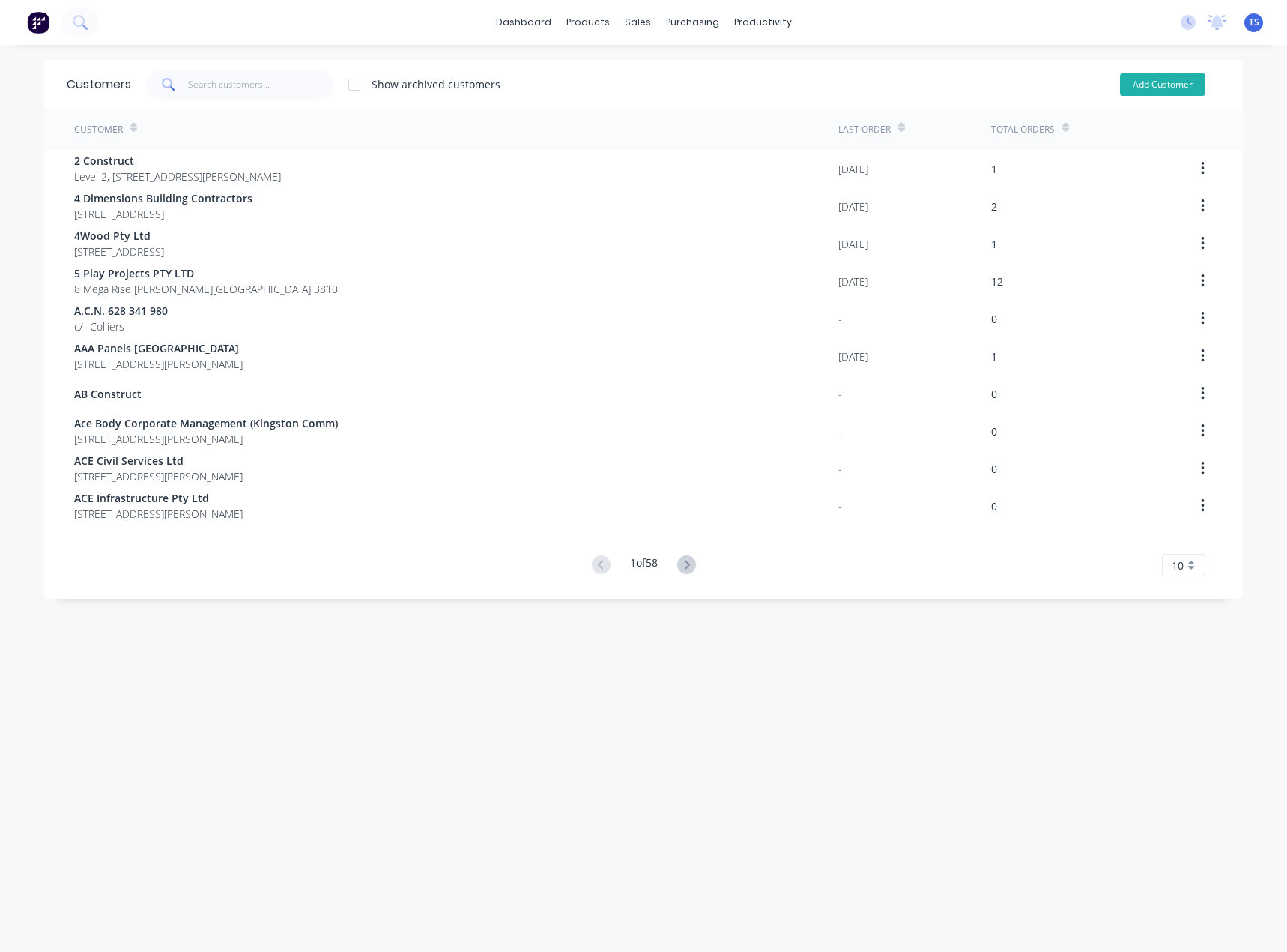
click at [1143, 83] on button "Add Customer" at bounding box center [1162, 84] width 85 height 23
select select "AU"
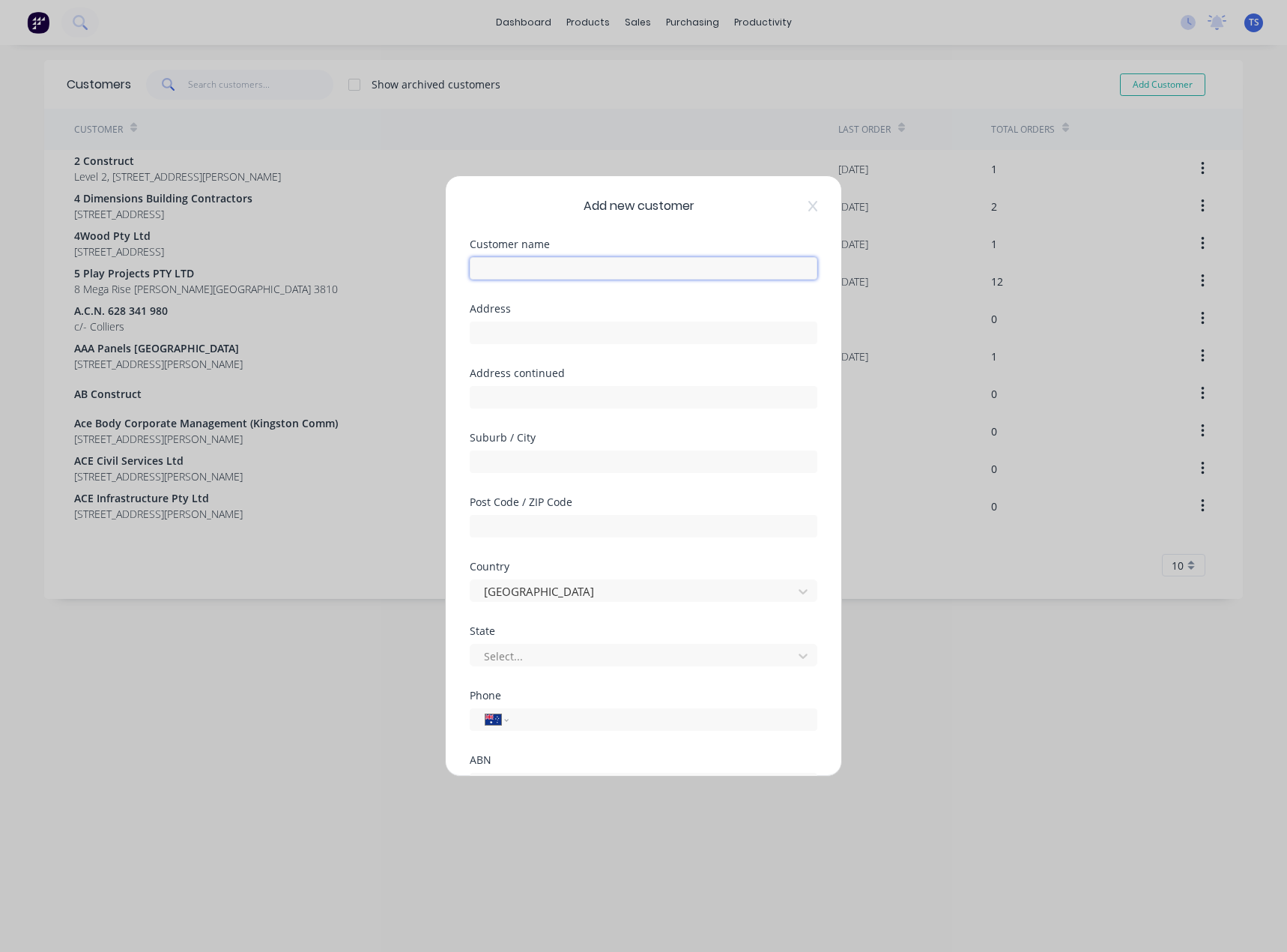
paste input "Bc Coatings"
type input "Bc Coatings"
click at [487, 332] on input "text" at bounding box center [644, 333] width 348 height 23
paste input "[STREET_ADDRESS]"
type input "[STREET_ADDRESS]"
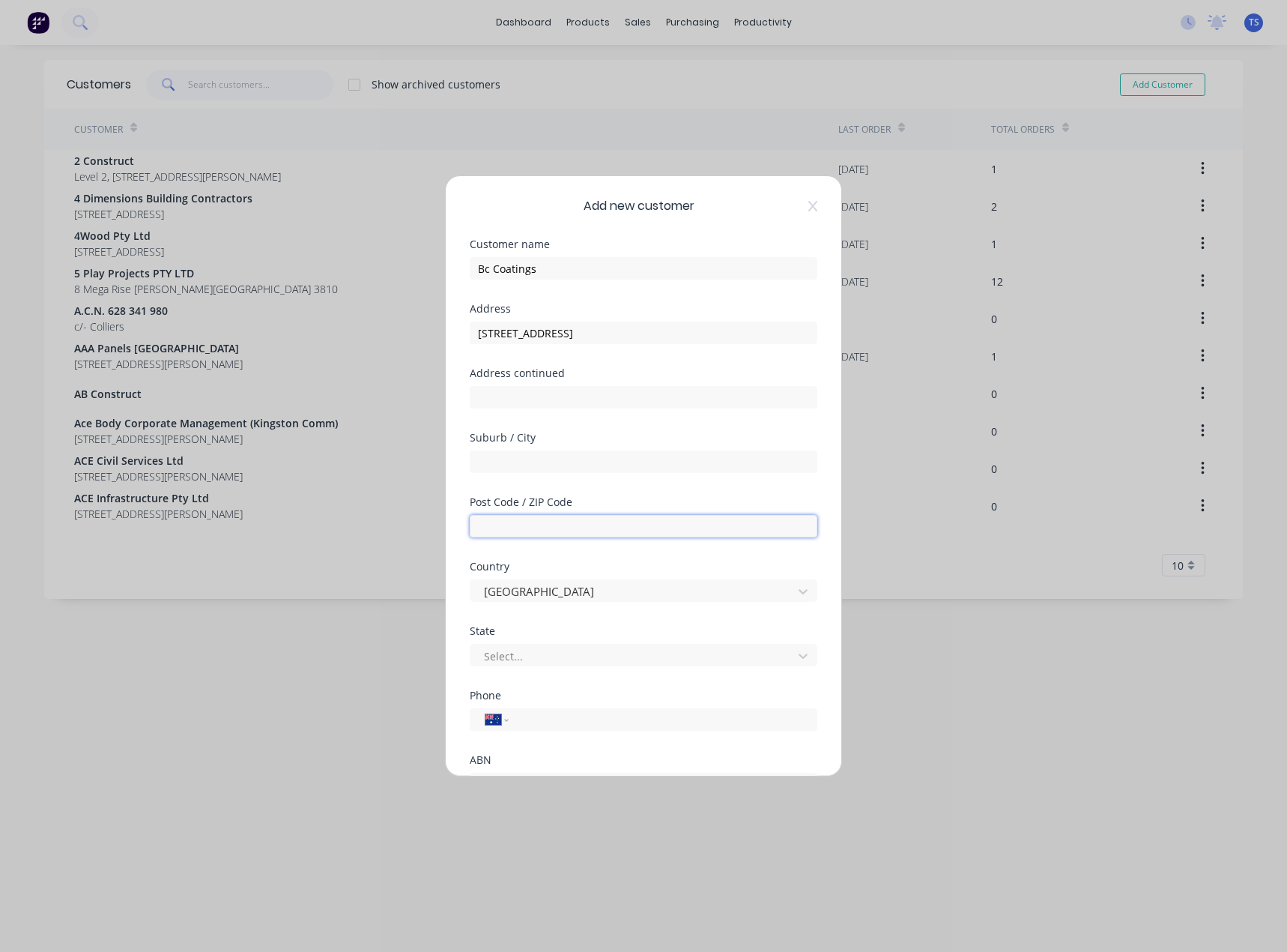
click at [524, 521] on input "text" at bounding box center [644, 526] width 348 height 23
type input "4"
type input "3175"
click at [507, 460] on input "text" at bounding box center [644, 461] width 348 height 23
type input "Dandneong South"
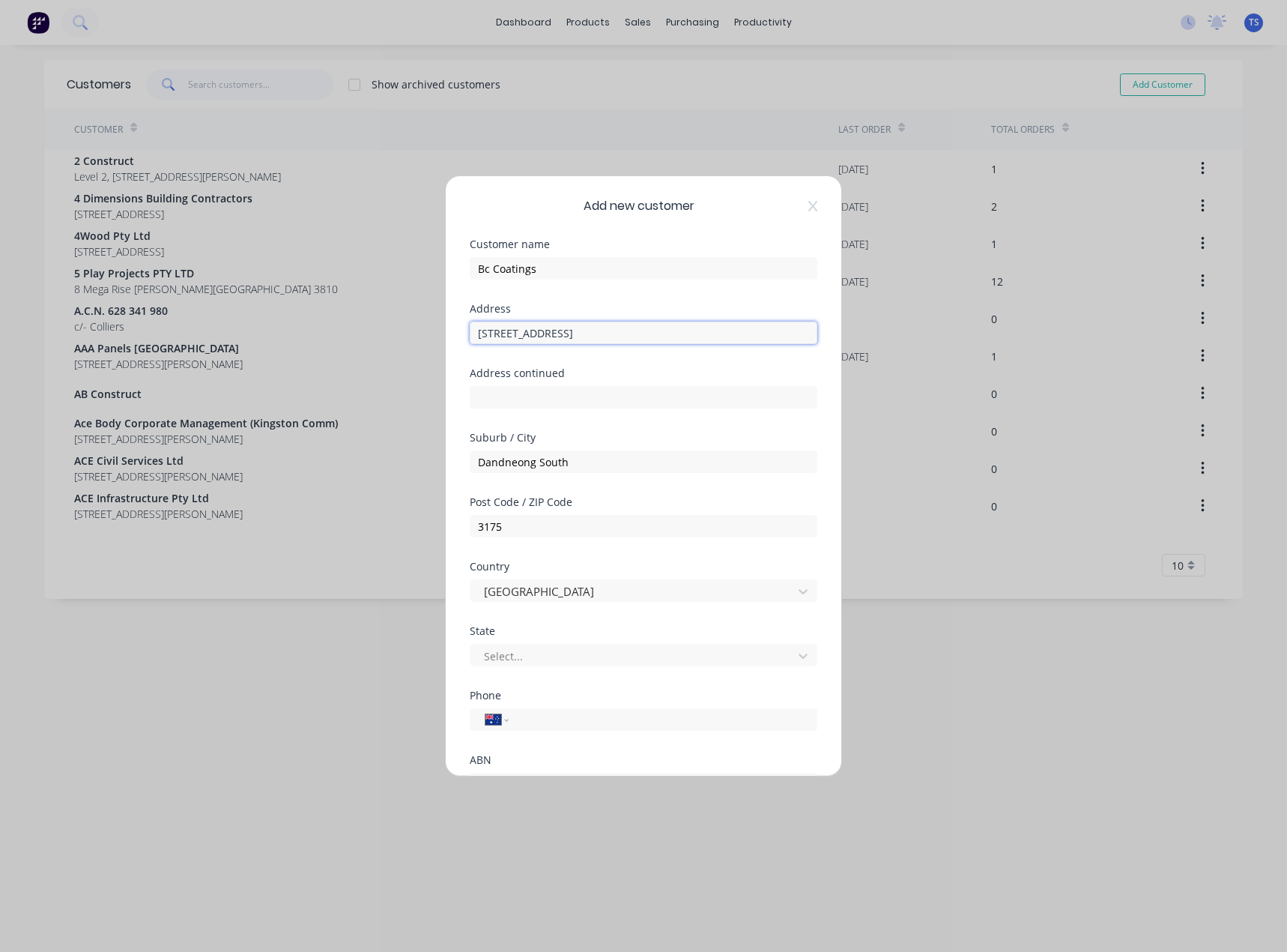
drag, startPoint x: 685, startPoint y: 335, endPoint x: 547, endPoint y: 334, distance: 138.0
click at [547, 334] on input "[STREET_ADDRESS]" at bounding box center [644, 333] width 348 height 23
type input "7 Licola Cres"
click at [513, 464] on input "Dandneong South" at bounding box center [644, 461] width 348 height 23
click at [510, 466] on input "Dandeong South" at bounding box center [644, 461] width 348 height 23
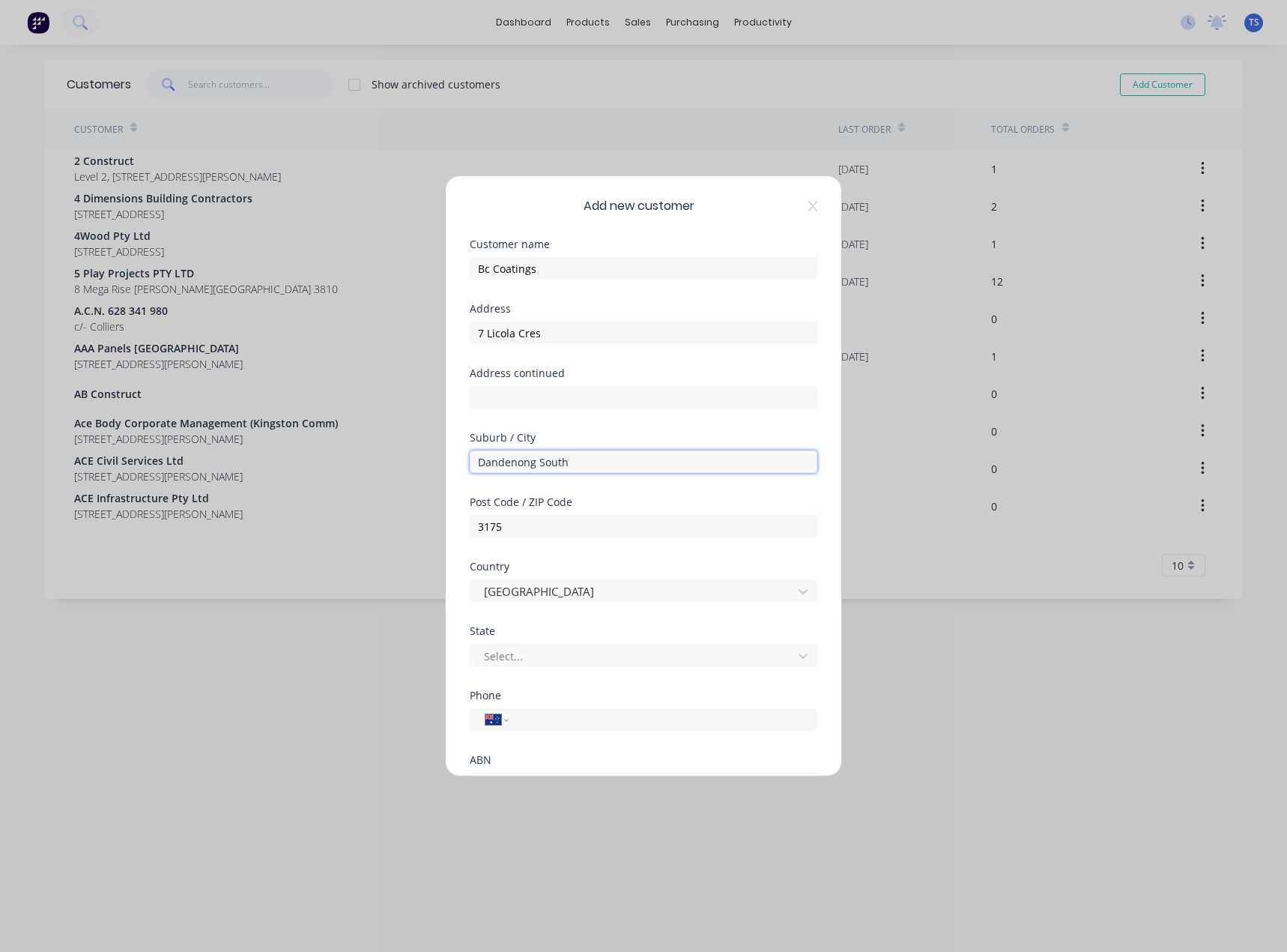
type input "Dandenong South"
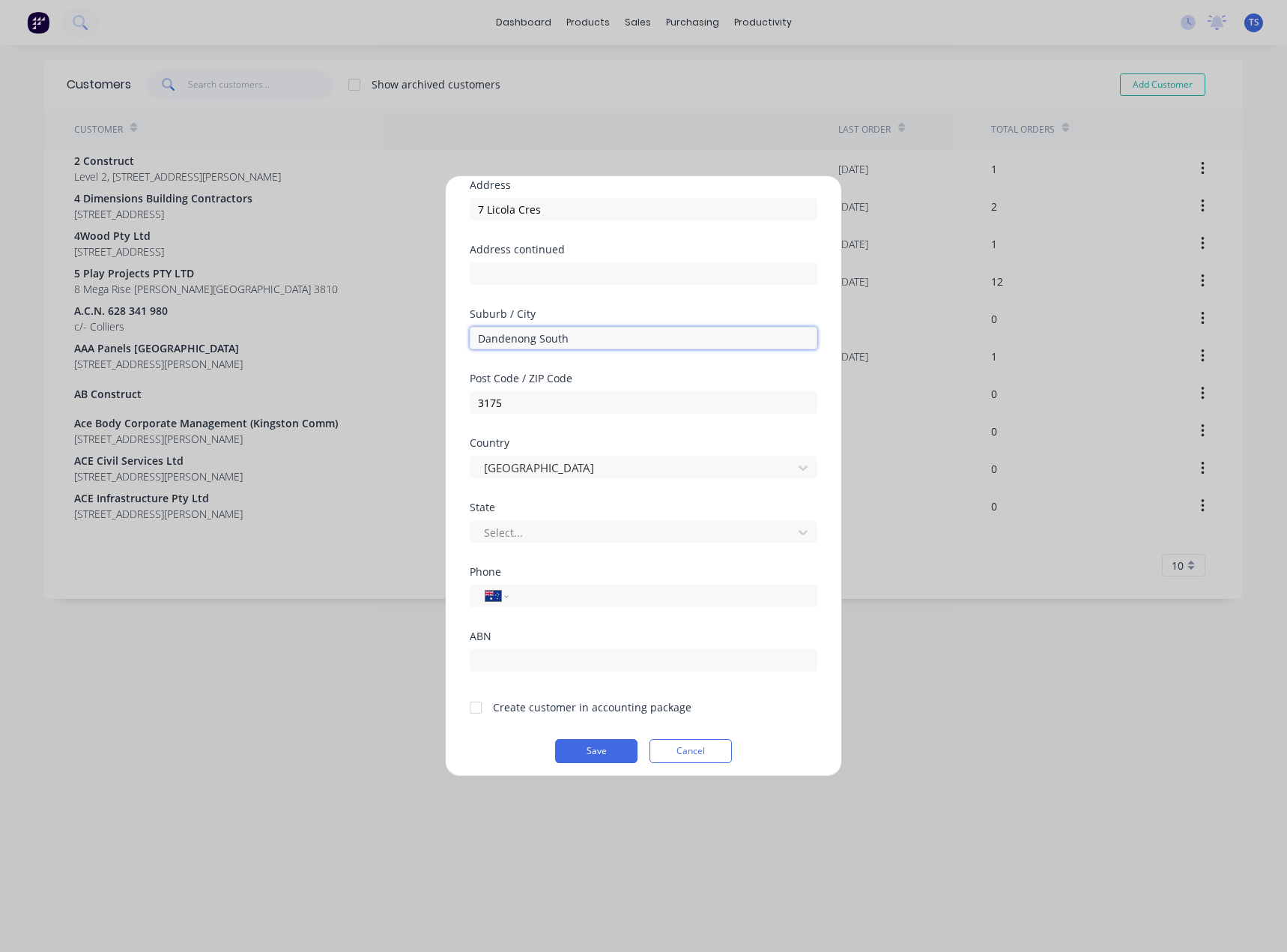
scroll to position [132, 0]
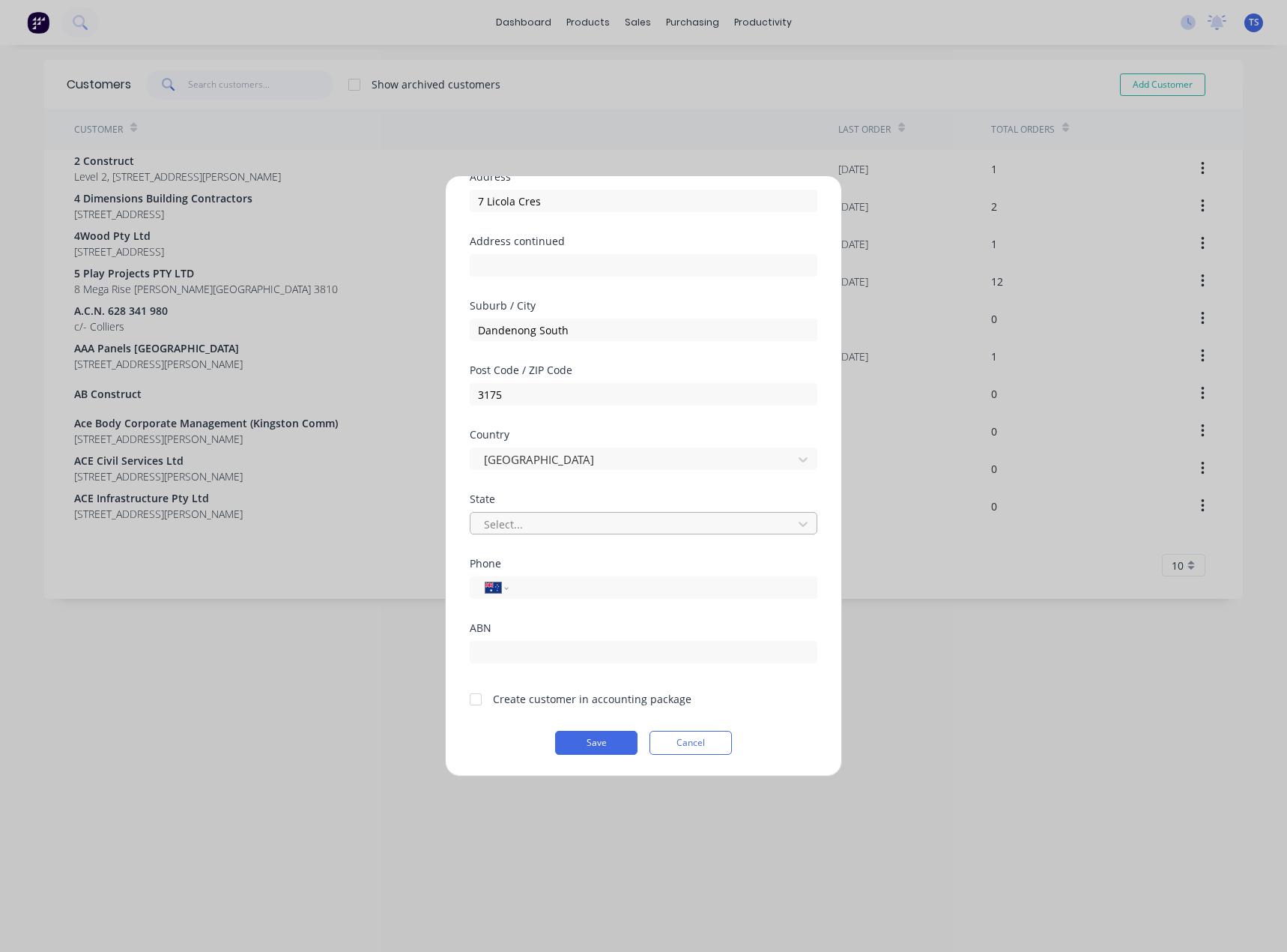
click at [509, 521] on div at bounding box center [634, 525] width 303 height 19
click at [477, 703] on div at bounding box center [476, 699] width 30 height 30
click at [533, 585] on input "tel" at bounding box center [660, 588] width 282 height 17
type input "[PHONE_NUMBER]"
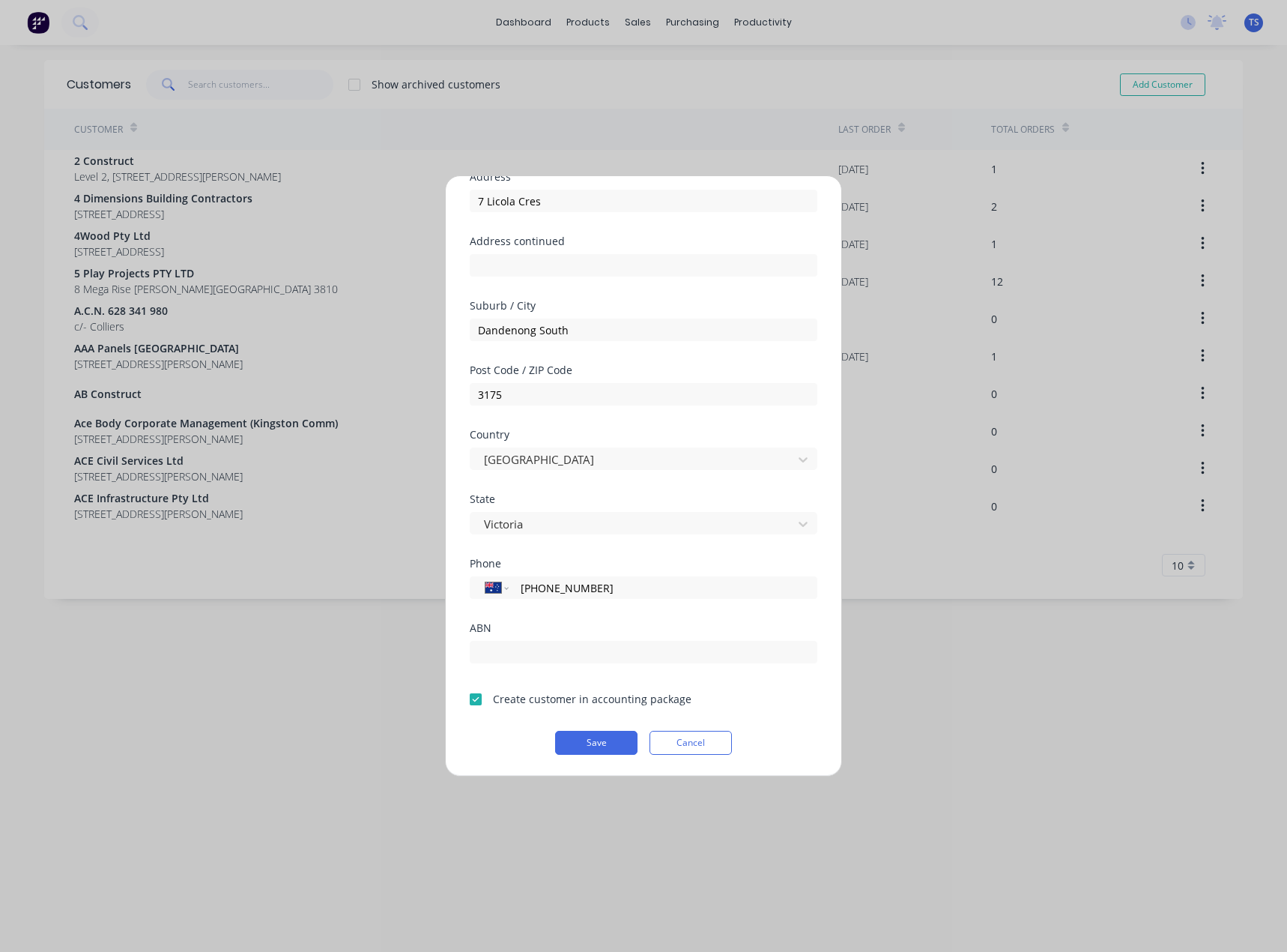
click at [420, 653] on div "Add new customer Customer name Bc Coatings Address 7 Licola Cres Address contin…" at bounding box center [644, 476] width 1287 height 952
click at [595, 743] on button "Save" at bounding box center [596, 742] width 83 height 24
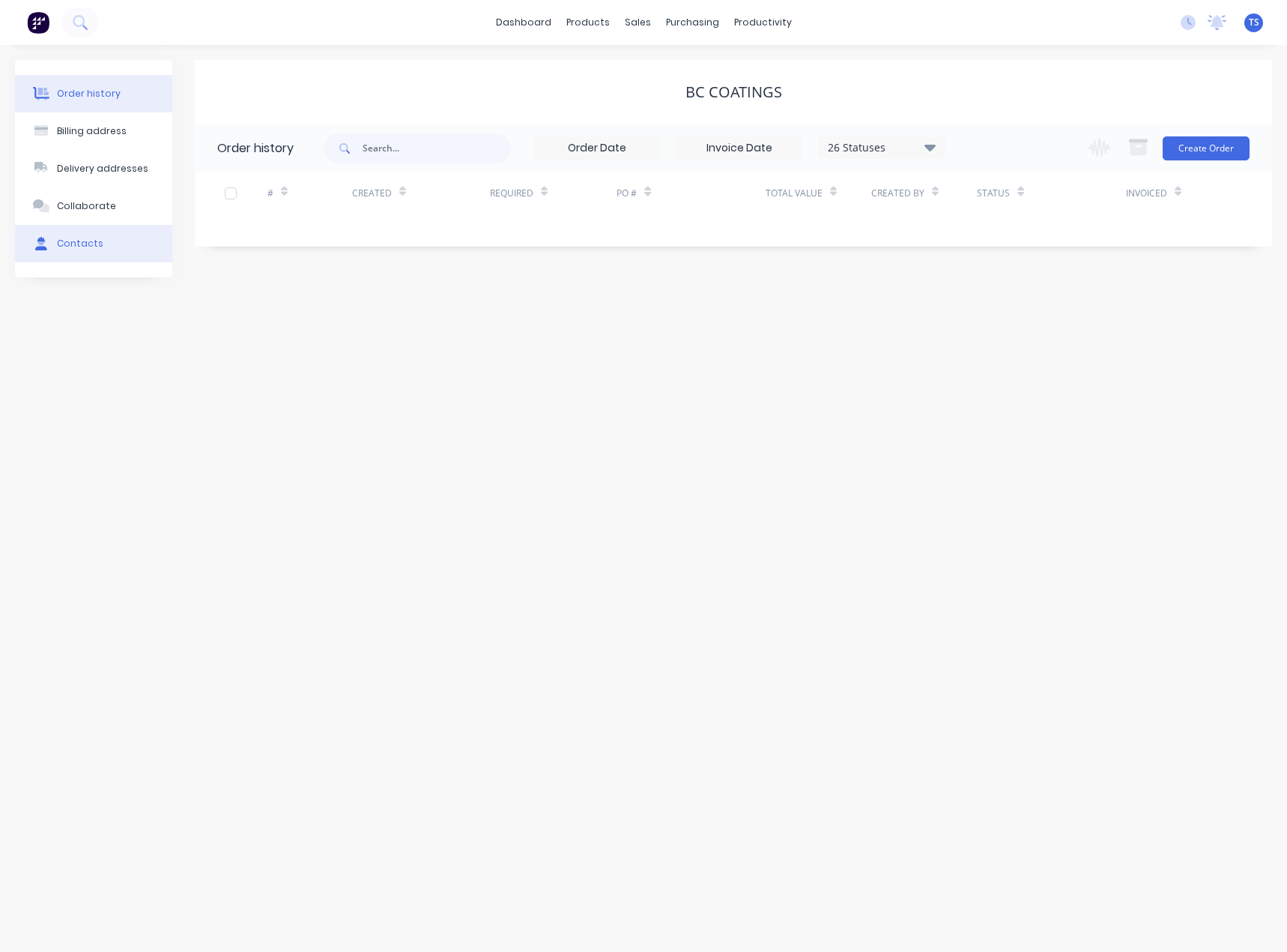
click at [69, 237] on div "Contacts" at bounding box center [80, 243] width 47 height 13
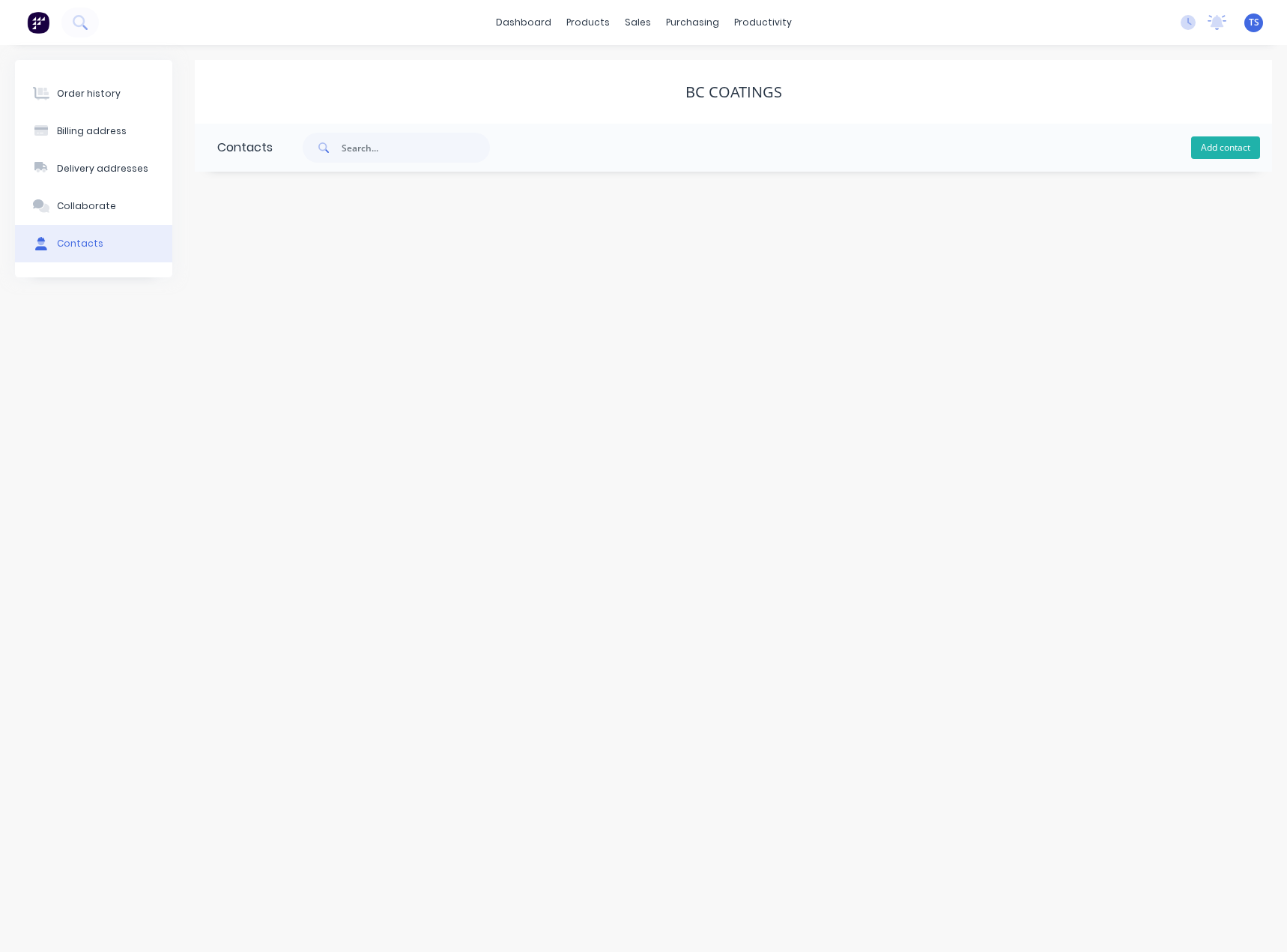
click at [1231, 147] on button "Add contact" at bounding box center [1225, 147] width 69 height 23
select select "AU"
click at [304, 260] on input "text" at bounding box center [340, 258] width 245 height 23
type input "[PERSON_NAME]"
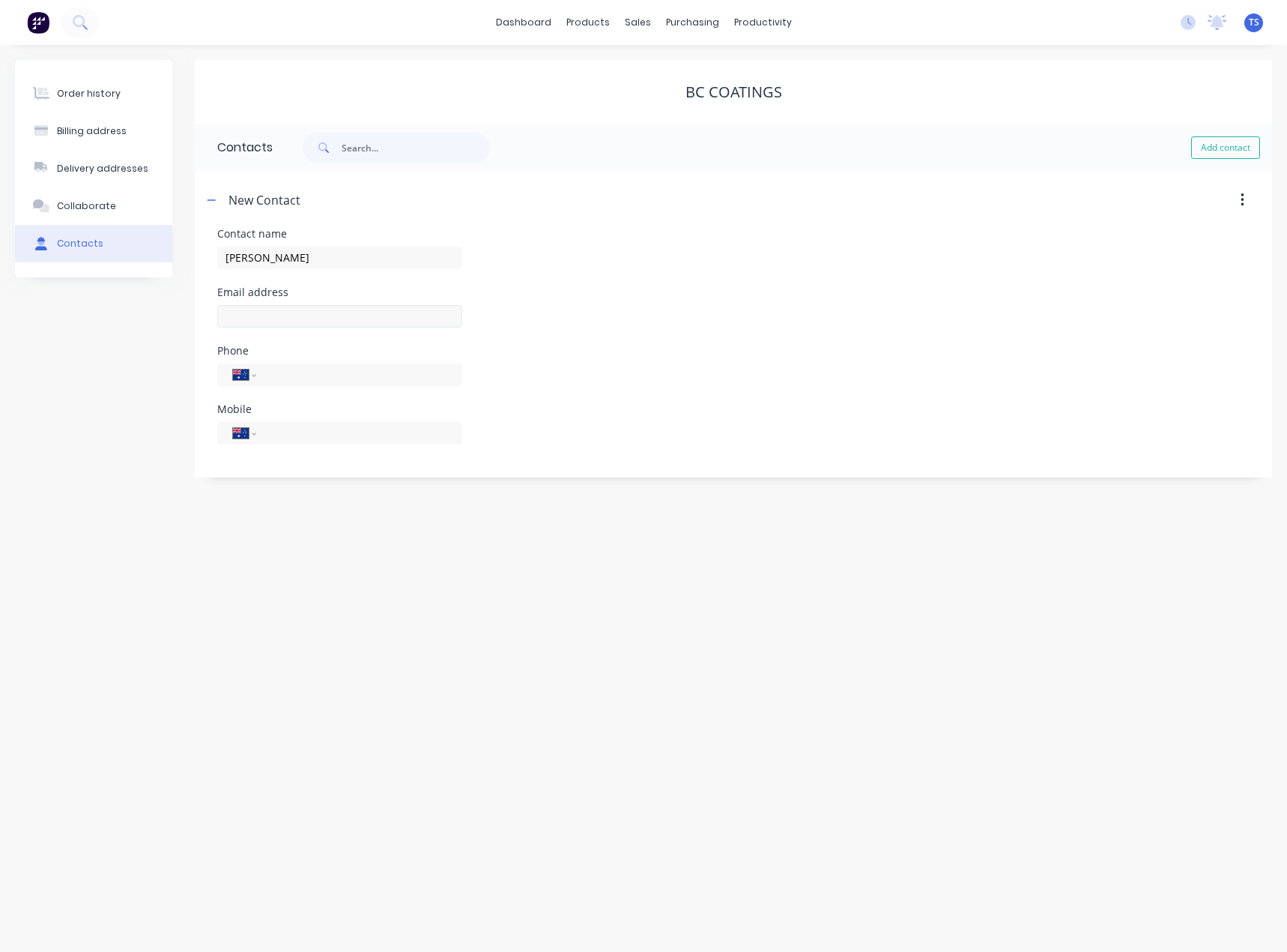
select select "AU"
click at [248, 315] on input "text" at bounding box center [340, 316] width 245 height 23
type input "[EMAIL_ADDRESS][DOMAIN_NAME]"
click at [265, 438] on div "International [GEOGRAPHIC_DATA] [GEOGRAPHIC_DATA] [GEOGRAPHIC_DATA] [GEOGRAPHIC…" at bounding box center [340, 433] width 245 height 23
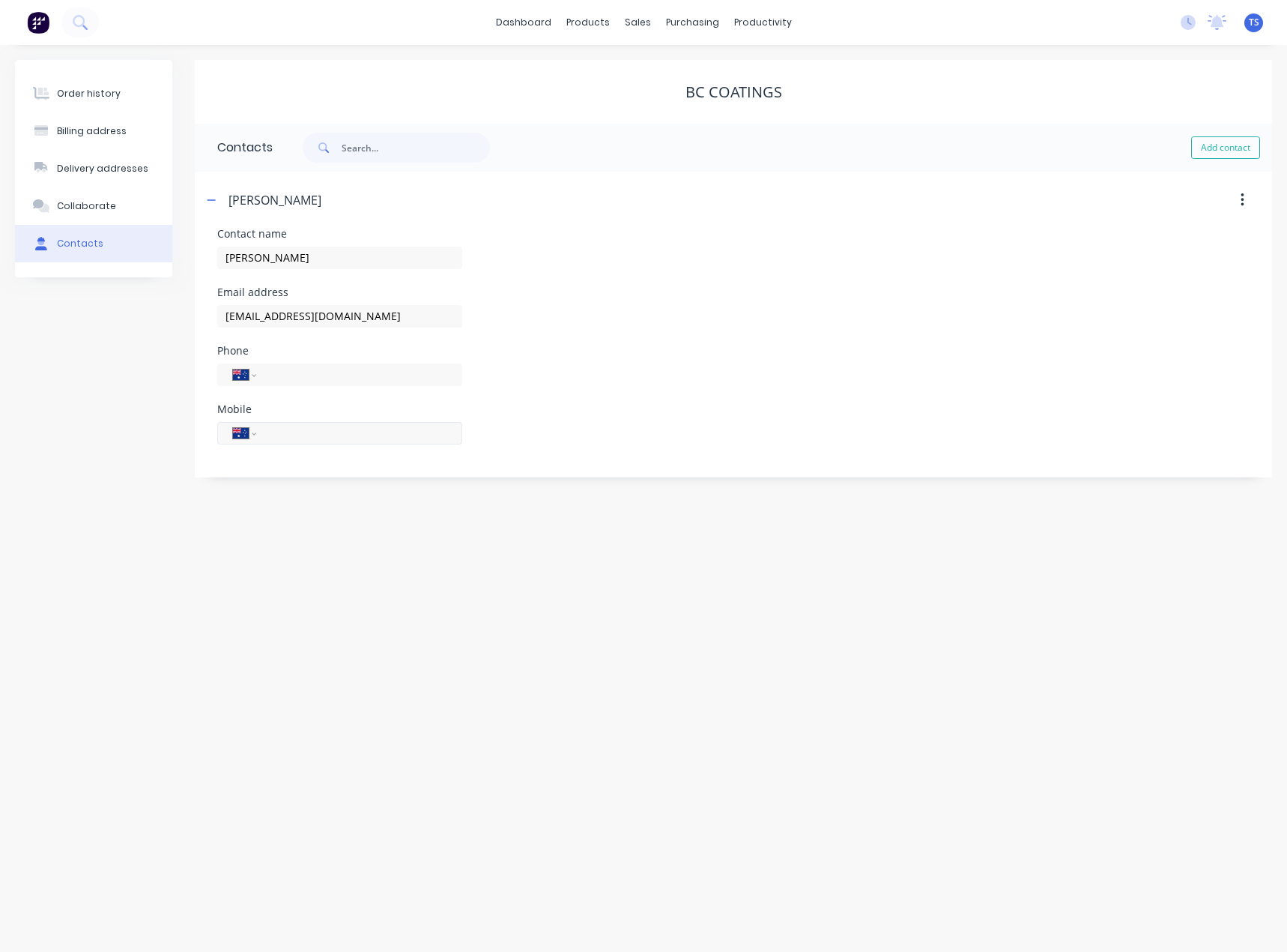
click at [272, 435] on input "tel" at bounding box center [356, 433] width 180 height 17
type input "0401 525 270"
click at [308, 526] on div "Order history Billing address Delivery addresses Collaborate Contacts Bc Coatin…" at bounding box center [644, 498] width 1287 height 907
click at [207, 198] on icon "button" at bounding box center [211, 200] width 9 height 10
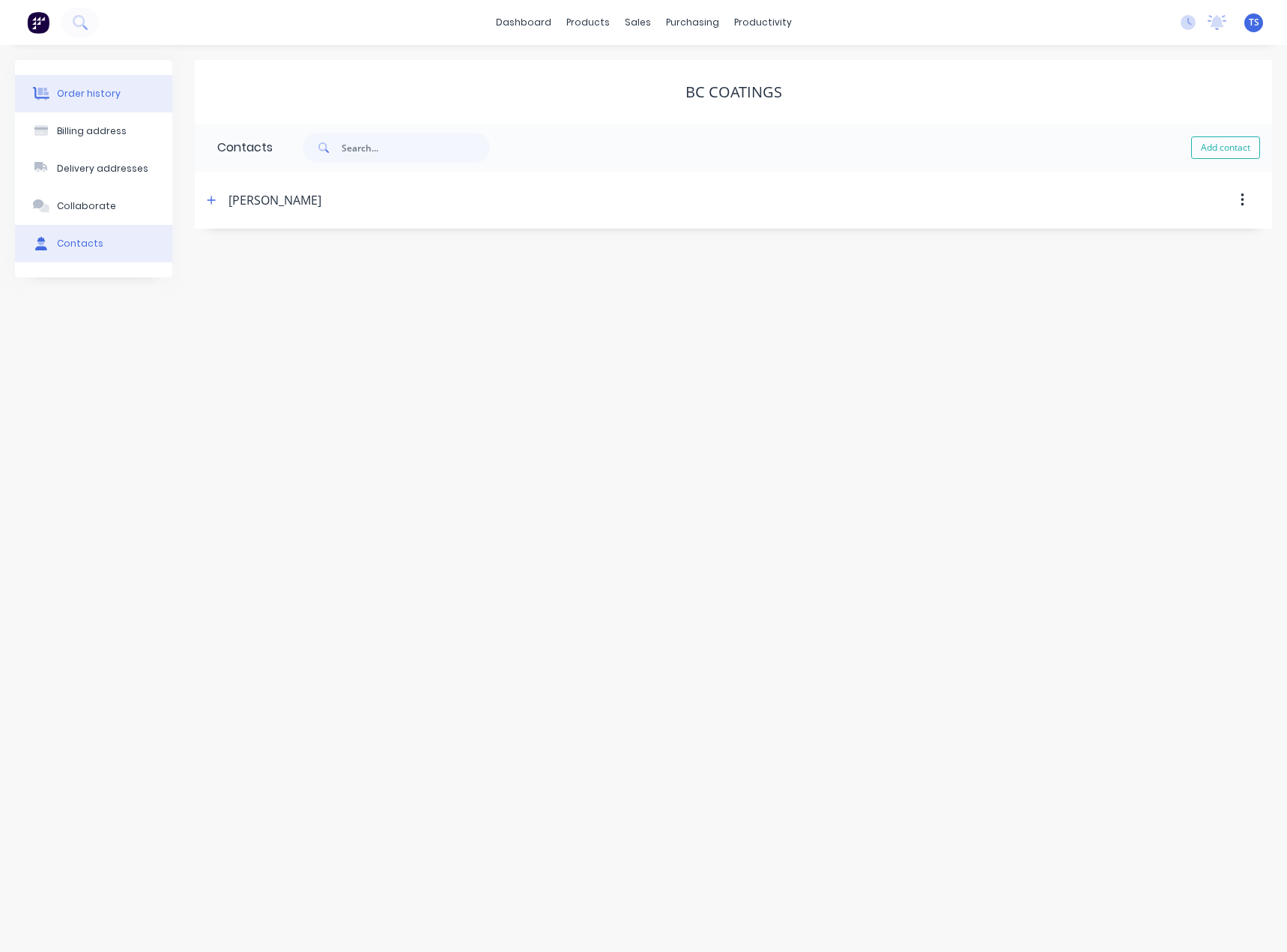
click at [60, 99] on div "Order history" at bounding box center [88, 93] width 64 height 13
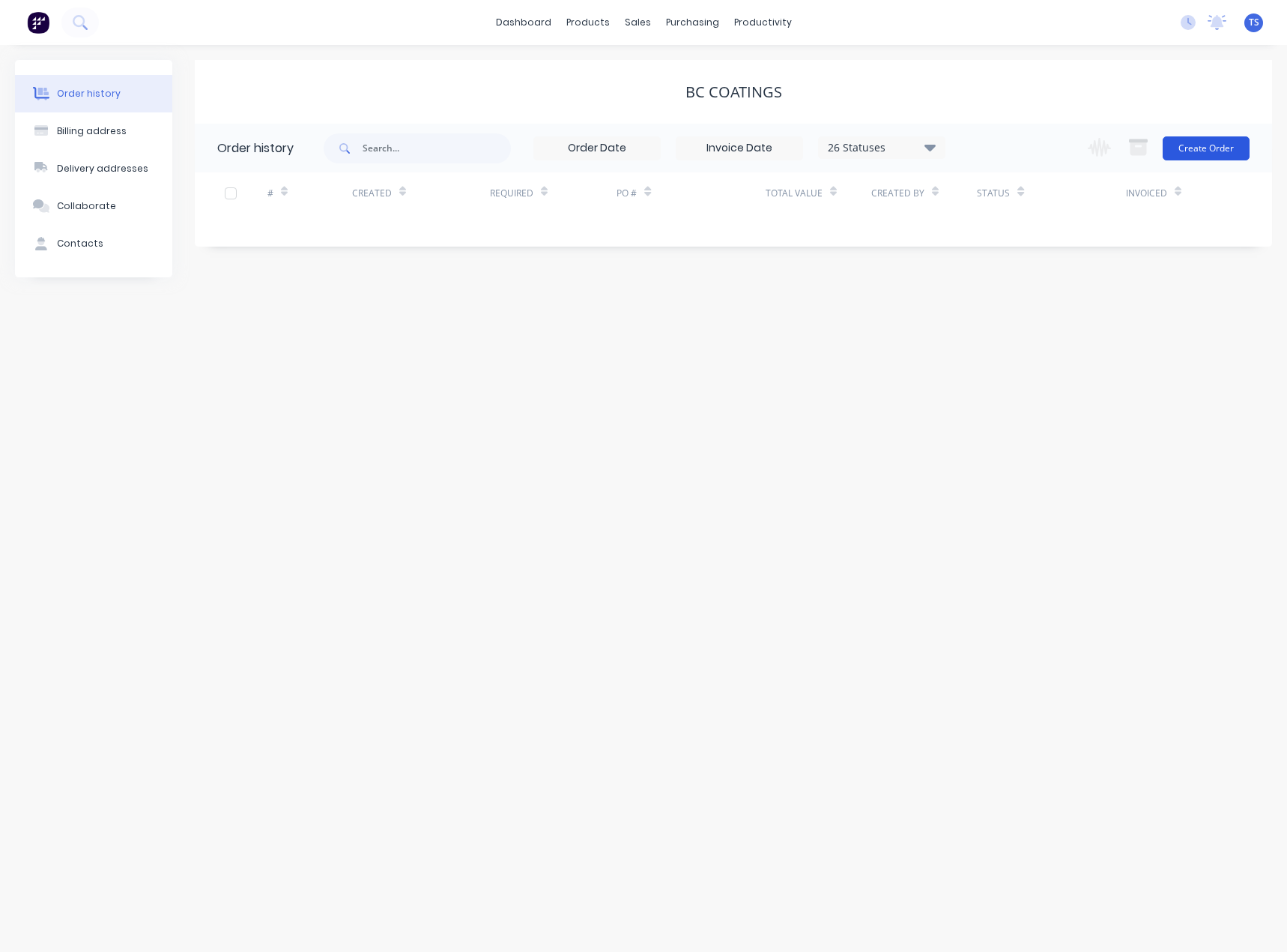
click at [1222, 147] on button "Create Order" at bounding box center [1207, 148] width 87 height 24
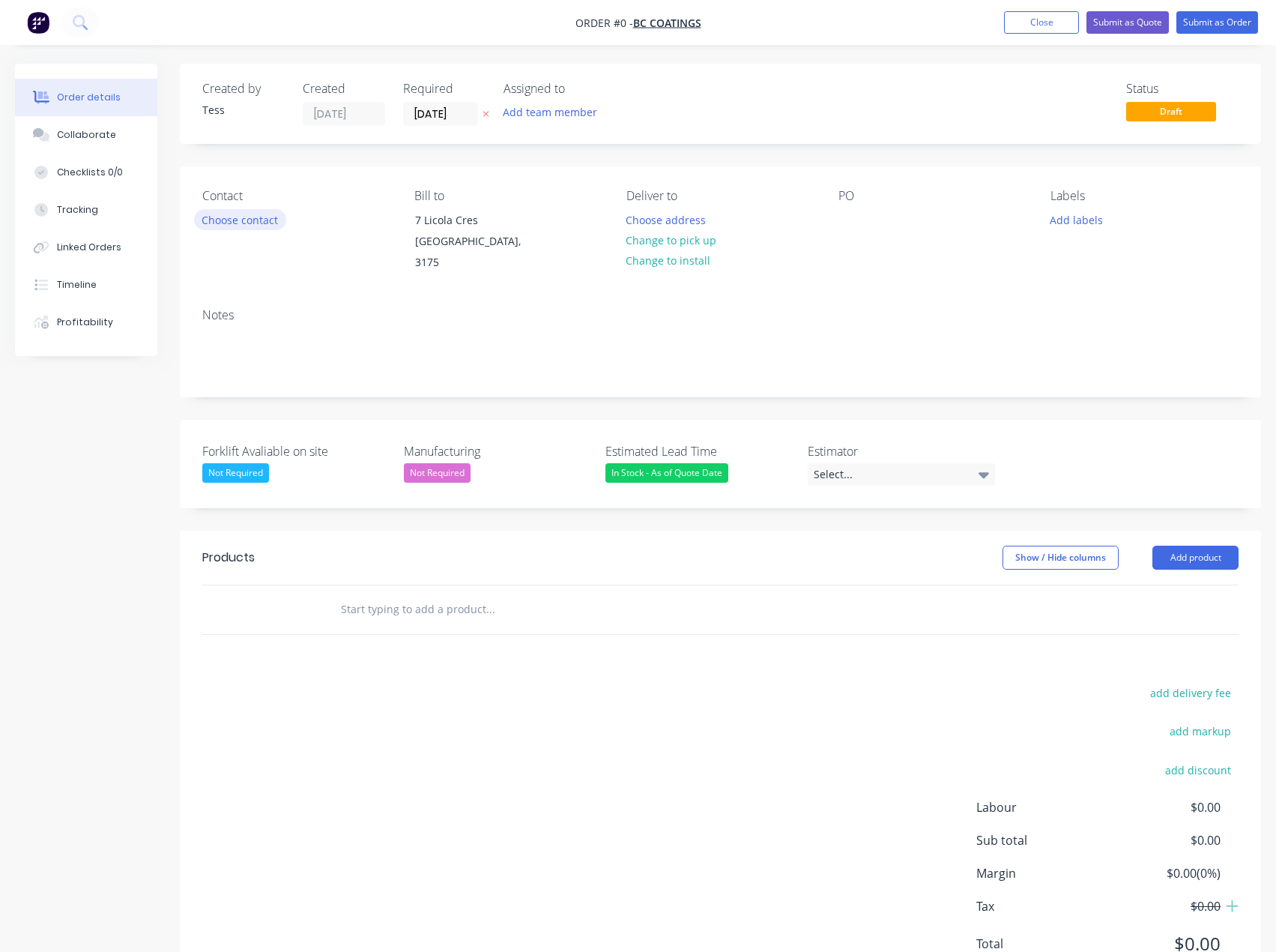
click at [242, 220] on button "Choose contact" at bounding box center [240, 219] width 92 height 21
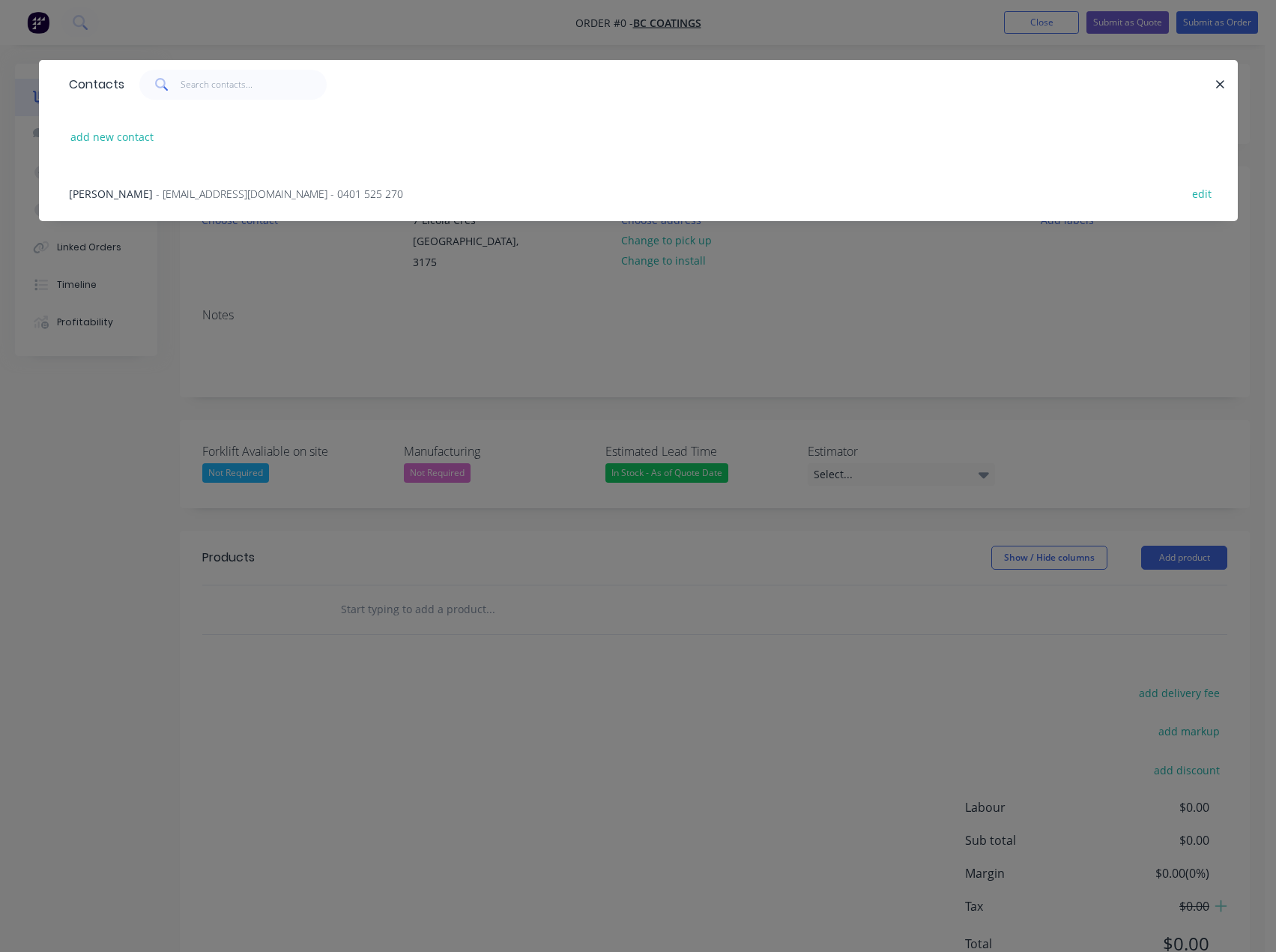
click at [243, 192] on span "- [EMAIL_ADDRESS][DOMAIN_NAME] - 0401 525 270" at bounding box center [280, 194] width 248 height 14
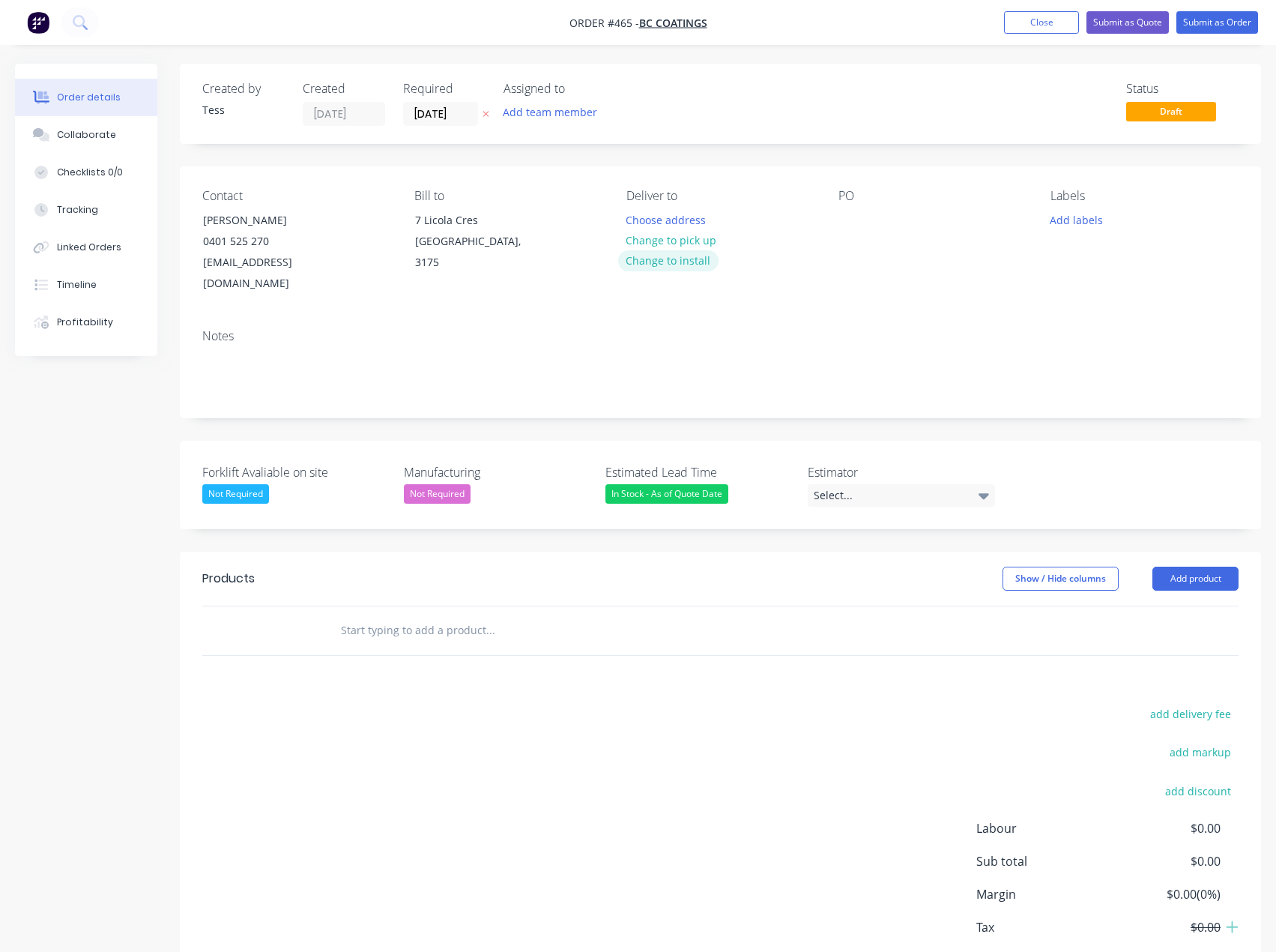
click at [666, 256] on button "Change to install" at bounding box center [668, 260] width 100 height 21
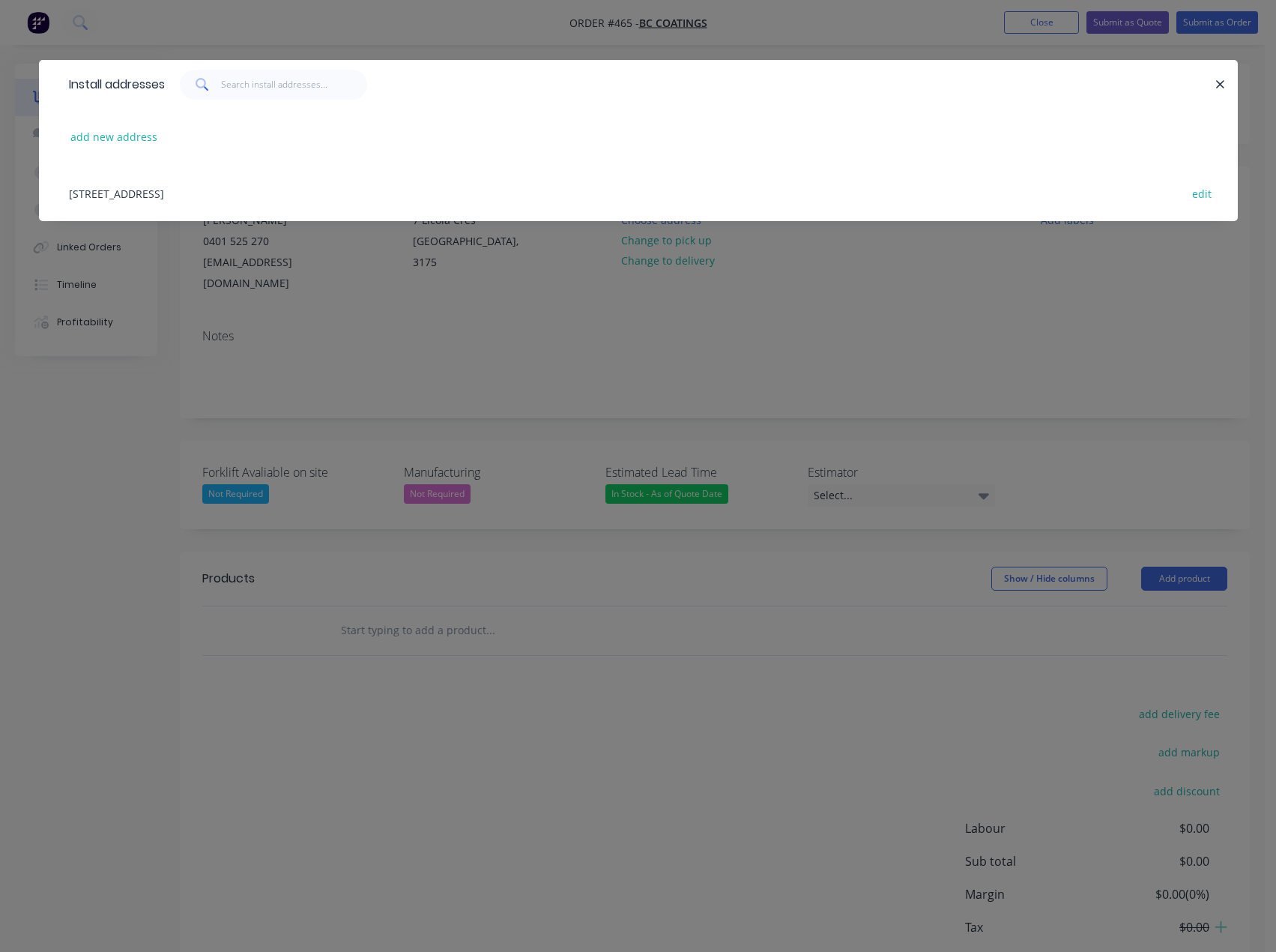
click at [264, 192] on div "[STREET_ADDRESS] edit" at bounding box center [638, 192] width 1154 height 56
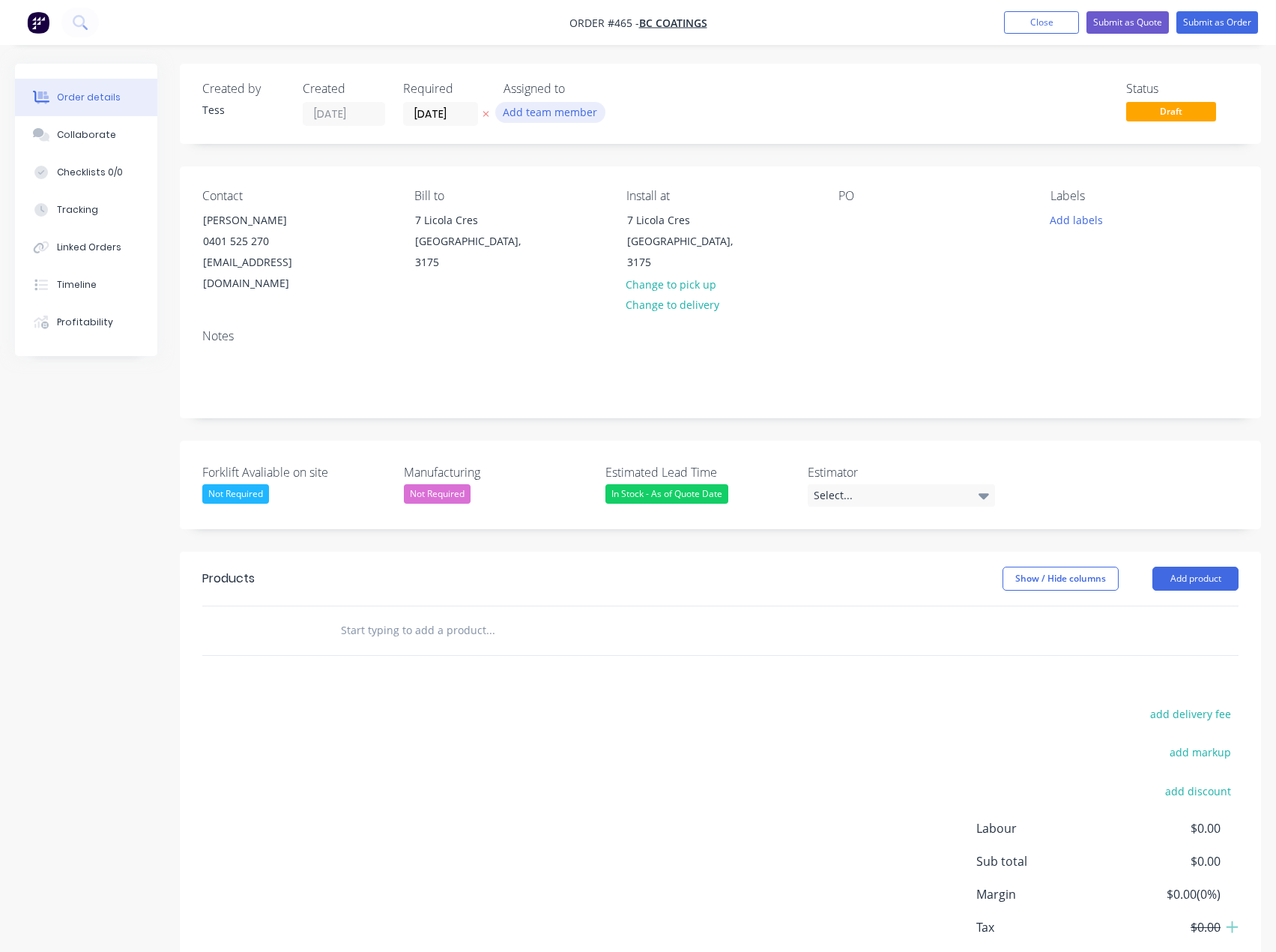
click at [528, 110] on button "Add team member" at bounding box center [550, 112] width 110 height 21
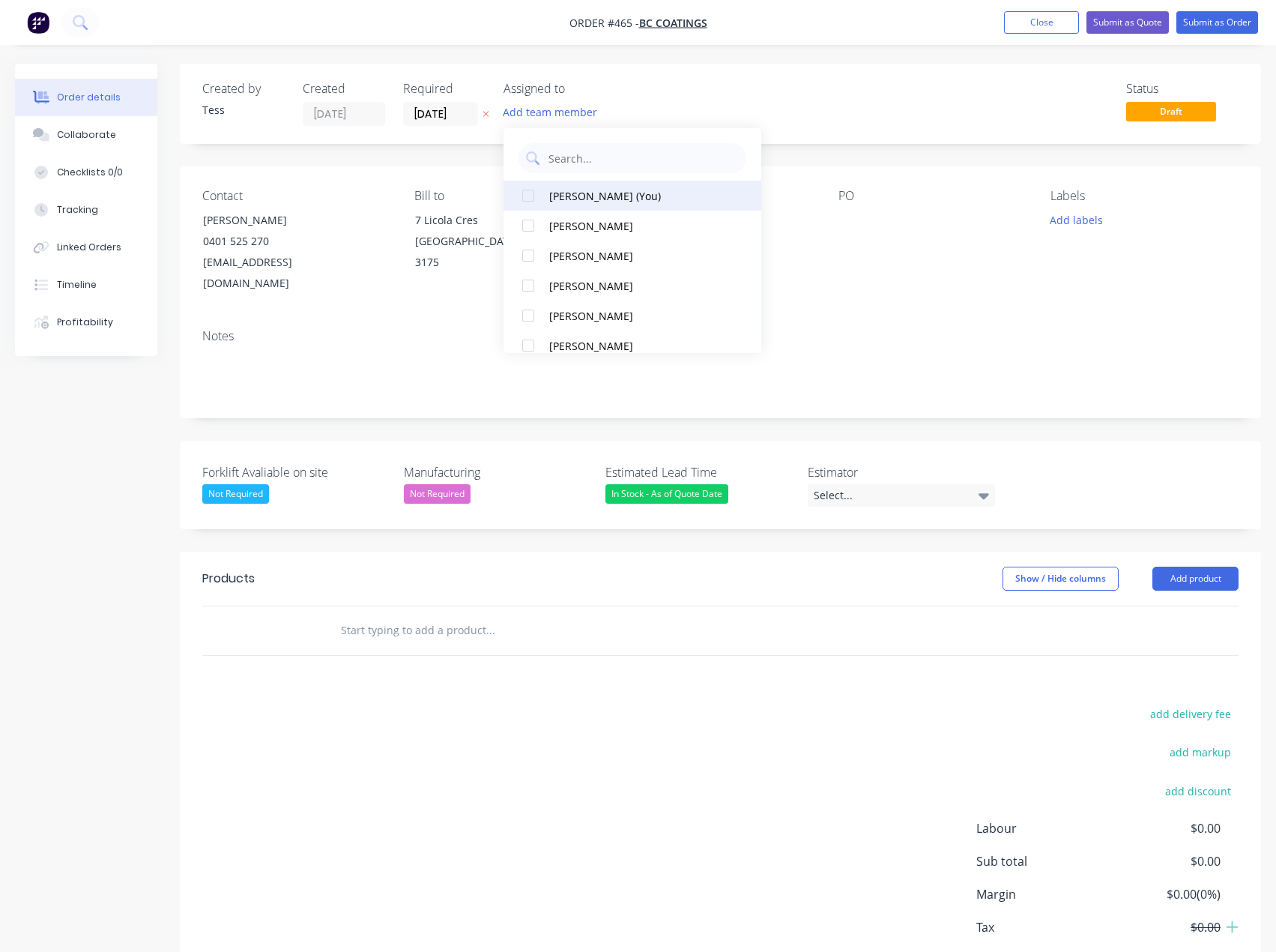
click at [575, 203] on button "[PERSON_NAME] (You)" at bounding box center [632, 196] width 258 height 30
click at [674, 87] on div "Status Draft" at bounding box center [946, 104] width 585 height 44
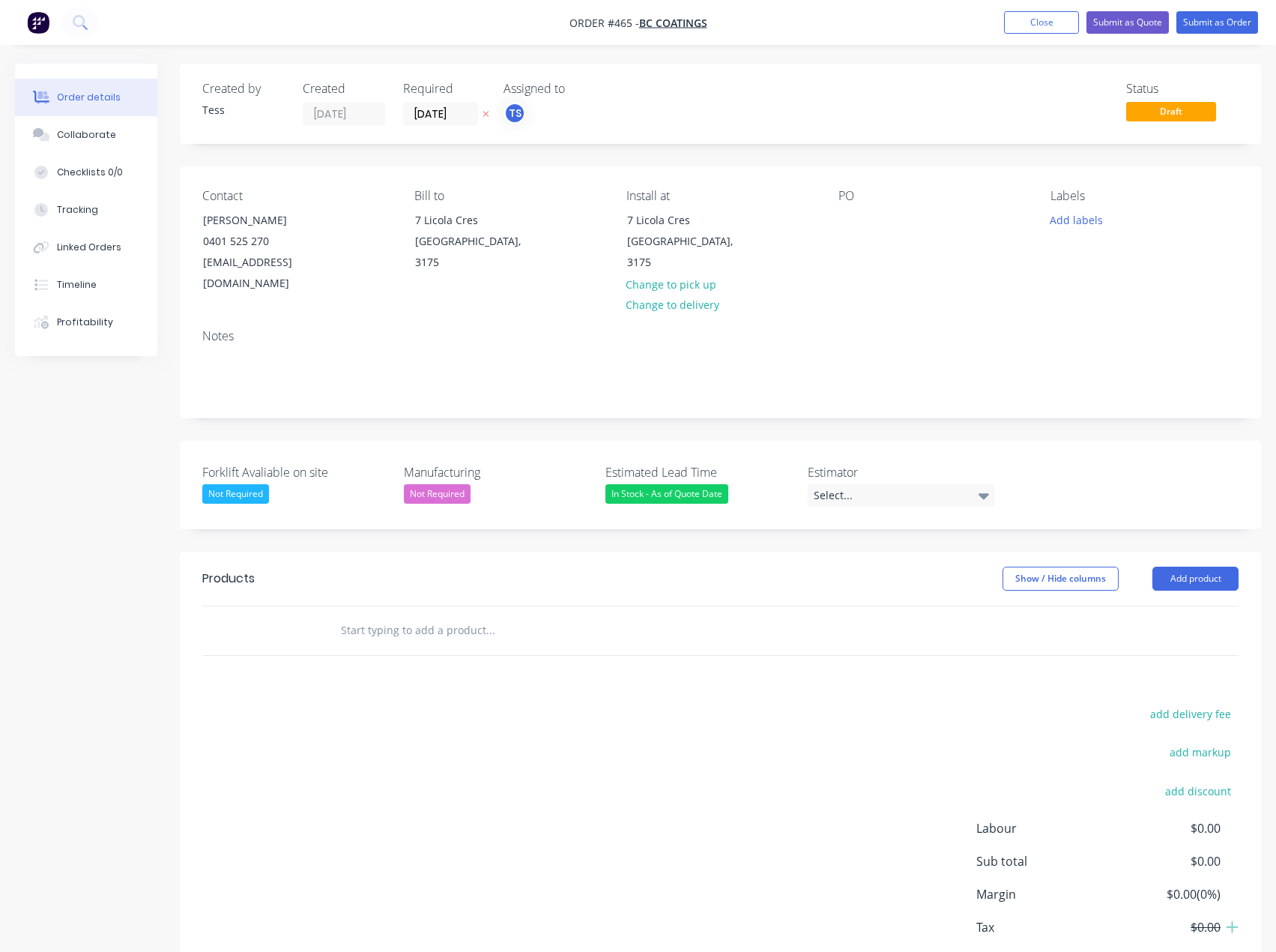
click at [390, 615] on input "text" at bounding box center [490, 630] width 300 height 30
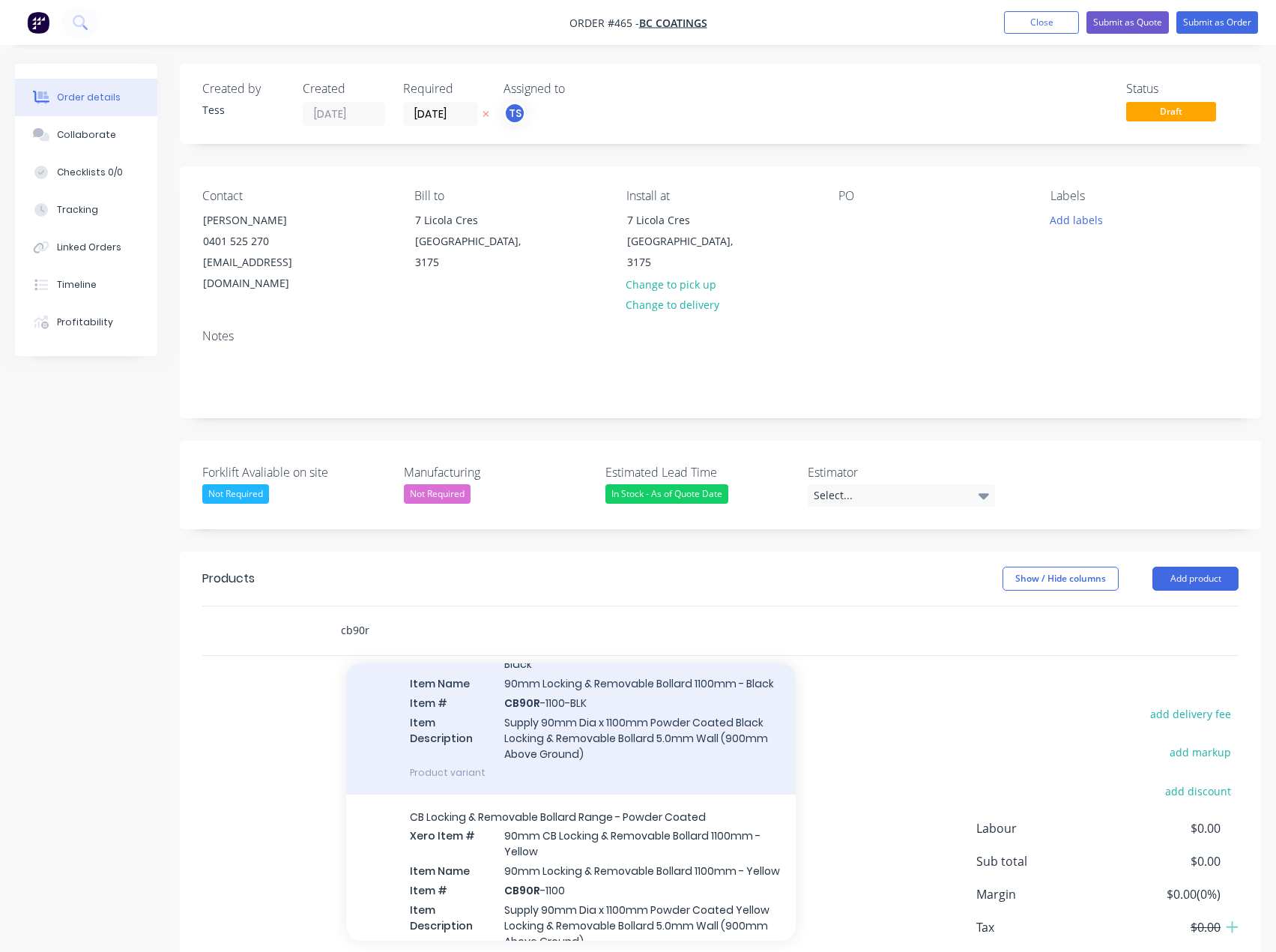
scroll to position [150, 0]
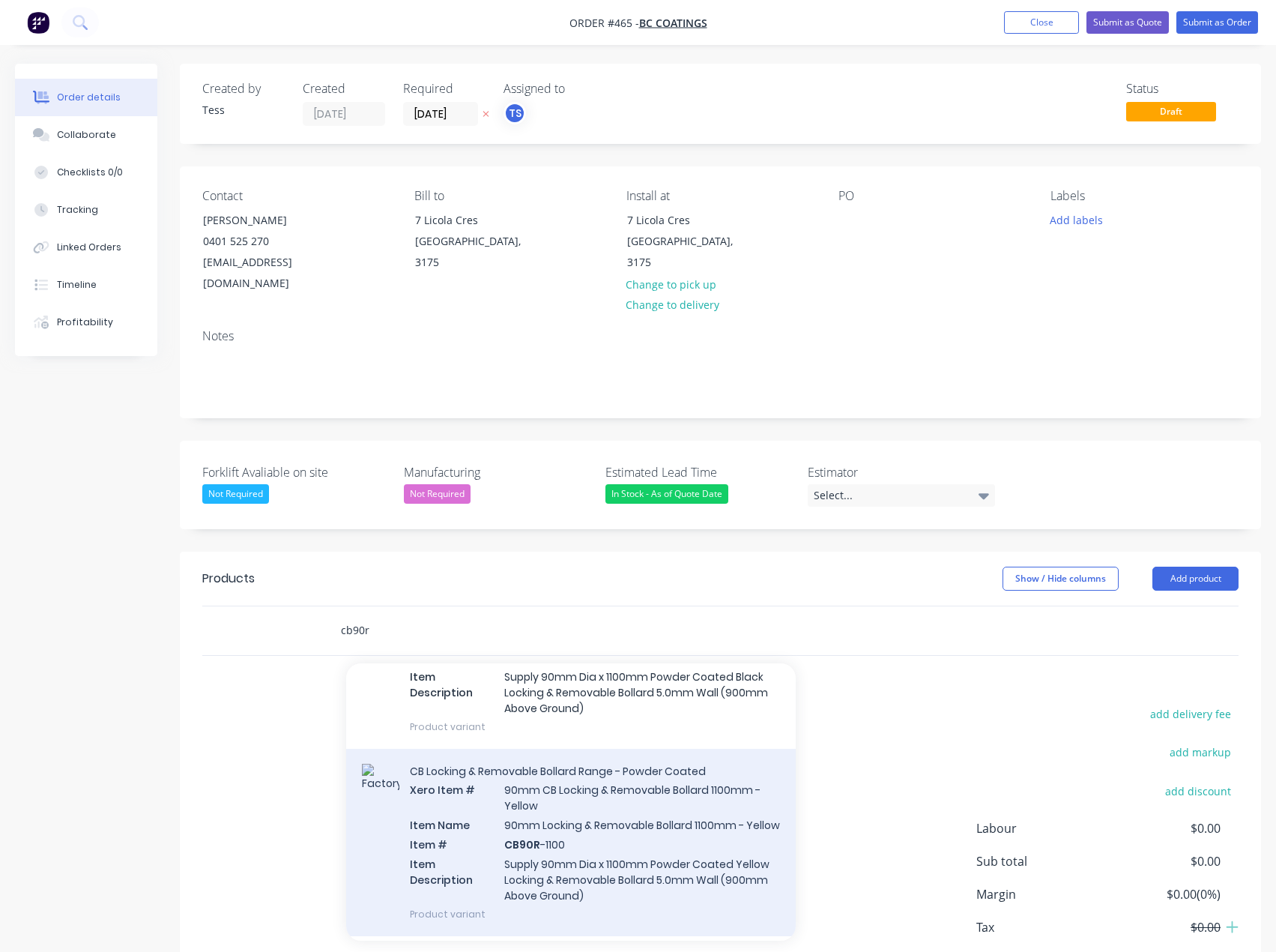
type input "cb90r"
click at [536, 864] on div "CB Locking & Removable Bollard Range - Powder Coated Xero Item # 90mm CB Lockin…" at bounding box center [571, 842] width 450 height 188
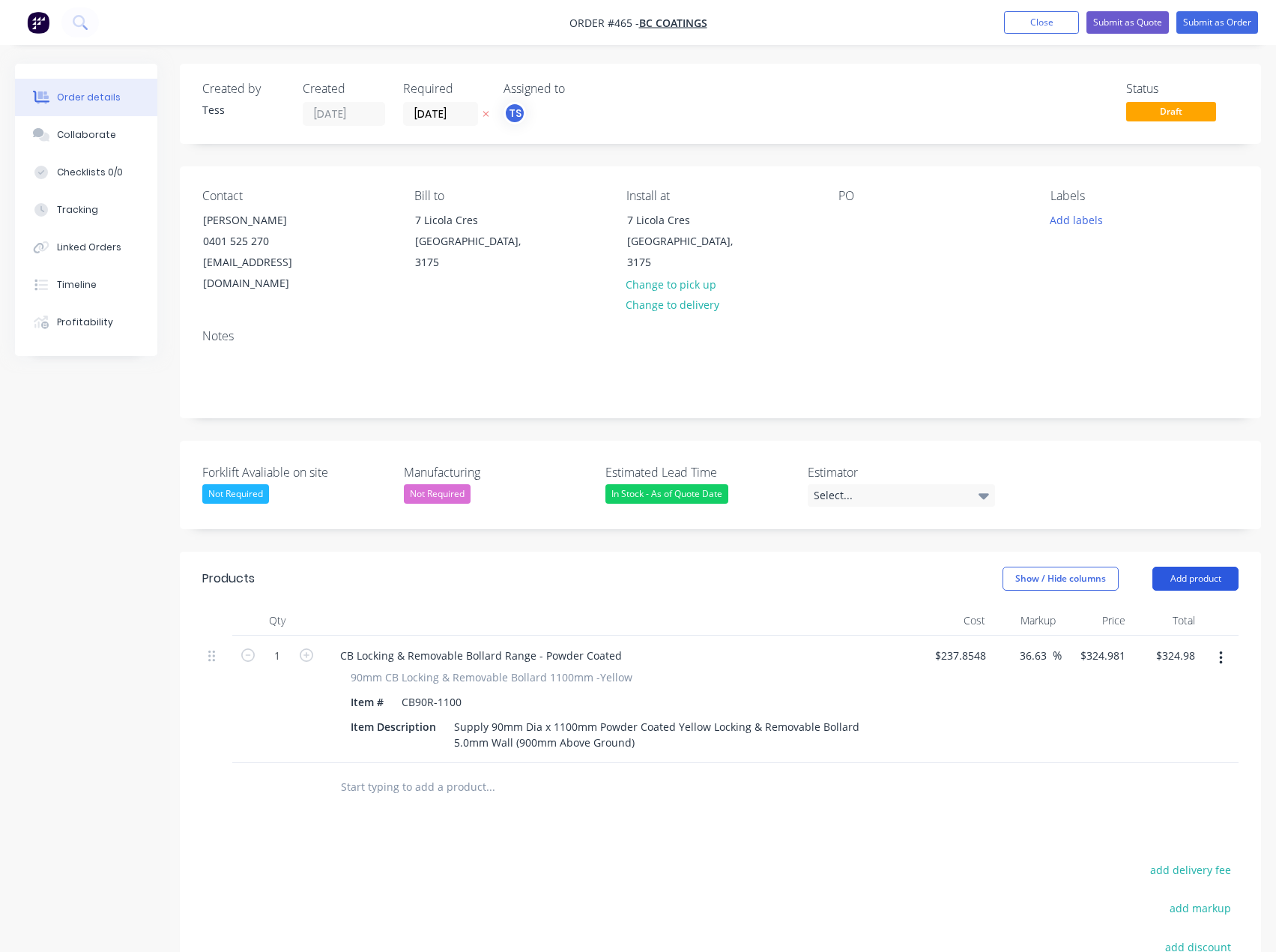
click at [1214, 566] on button "Add product" at bounding box center [1195, 578] width 86 height 24
drag, startPoint x: 1154, startPoint y: 802, endPoint x: 1145, endPoint y: 793, distance: 12.7
click at [1153, 816] on div "Notes (External)" at bounding box center [1167, 827] width 115 height 22
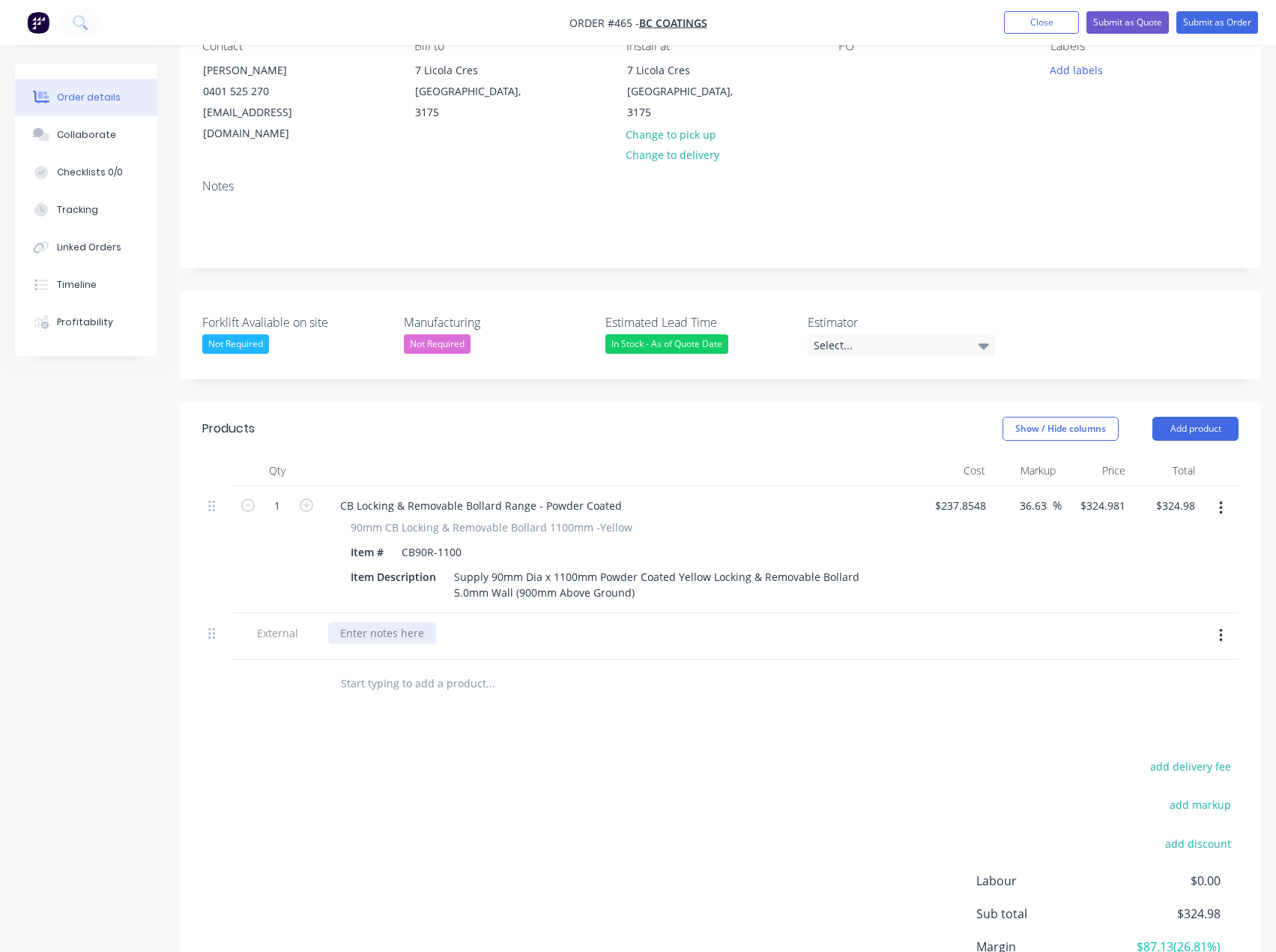
click at [368, 622] on div at bounding box center [382, 633] width 108 height 22
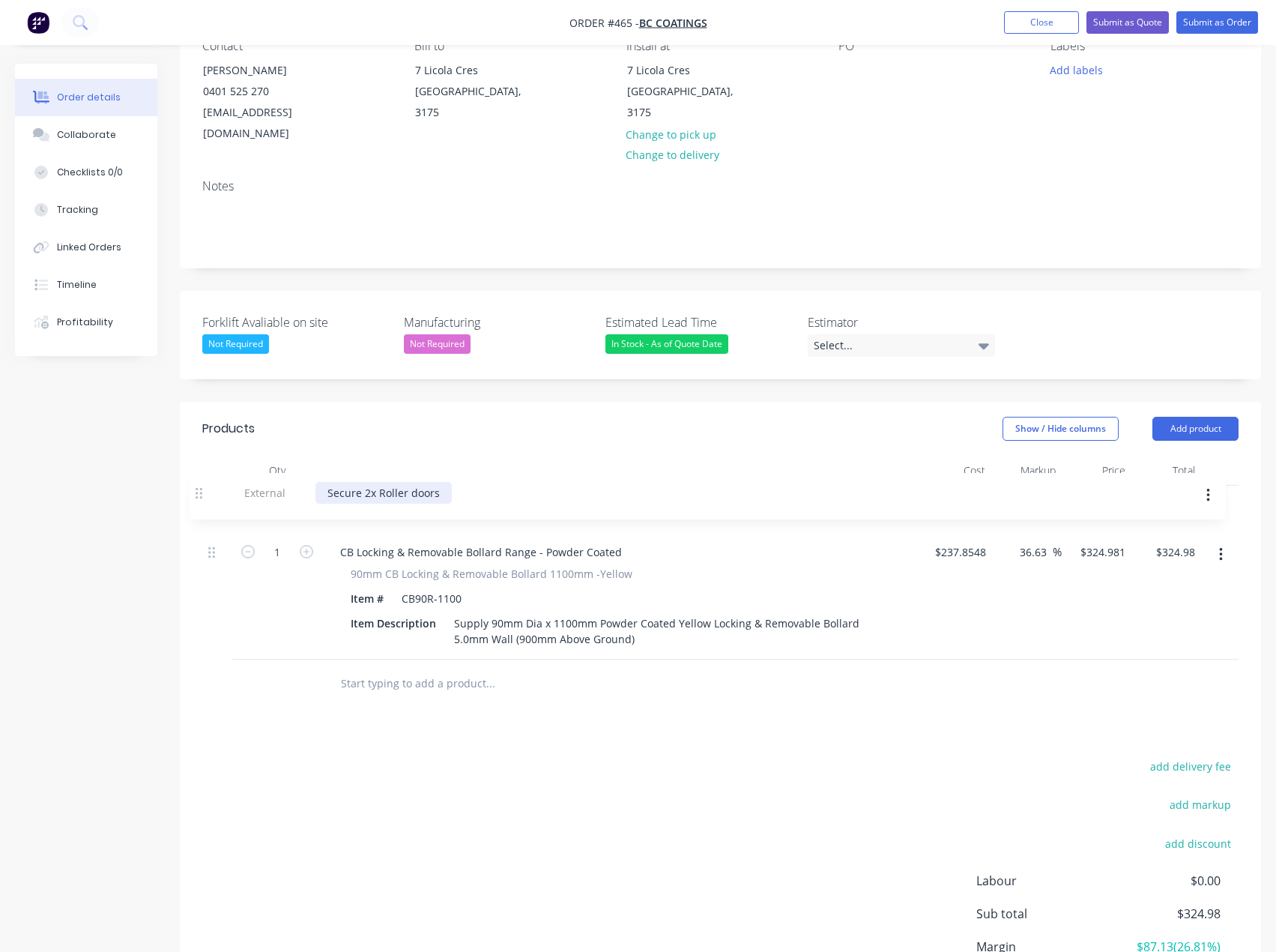
drag, startPoint x: 215, startPoint y: 616, endPoint x: 203, endPoint y: 487, distance: 129.6
click at [203, 487] on div "1 CB Locking & Removable Bollard Range - Powder Coated 90mm CB Locking & Remova…" at bounding box center [721, 573] width 1036 height 174
click at [284, 541] on input "1" at bounding box center [277, 552] width 39 height 23
type input "4"
type input "324.981"
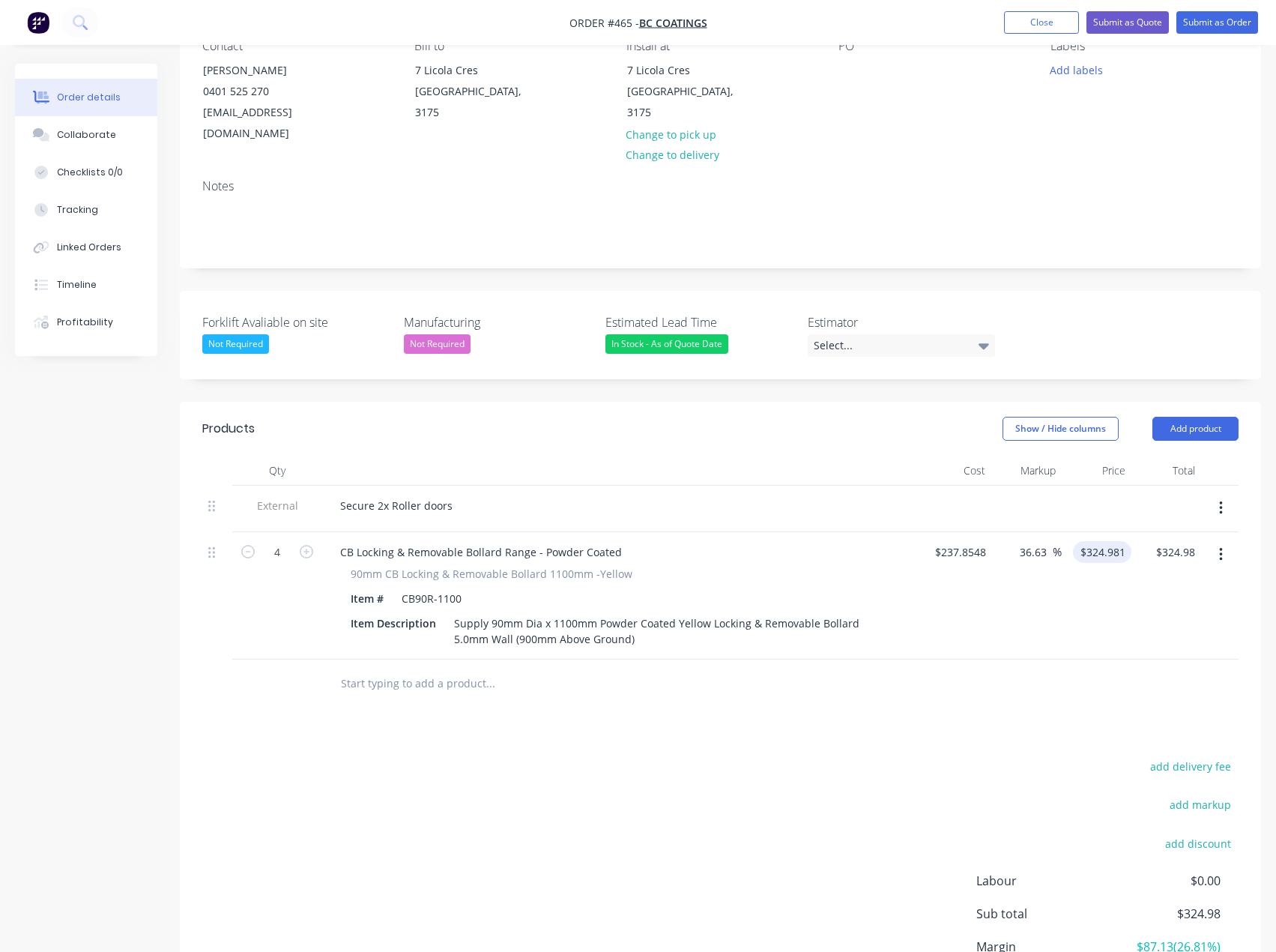
type input "$1,299.92"
click at [1102, 541] on input "324.981" at bounding box center [1105, 552] width 53 height 22
type input "325"
type input "36.64"
type input "$325.00"
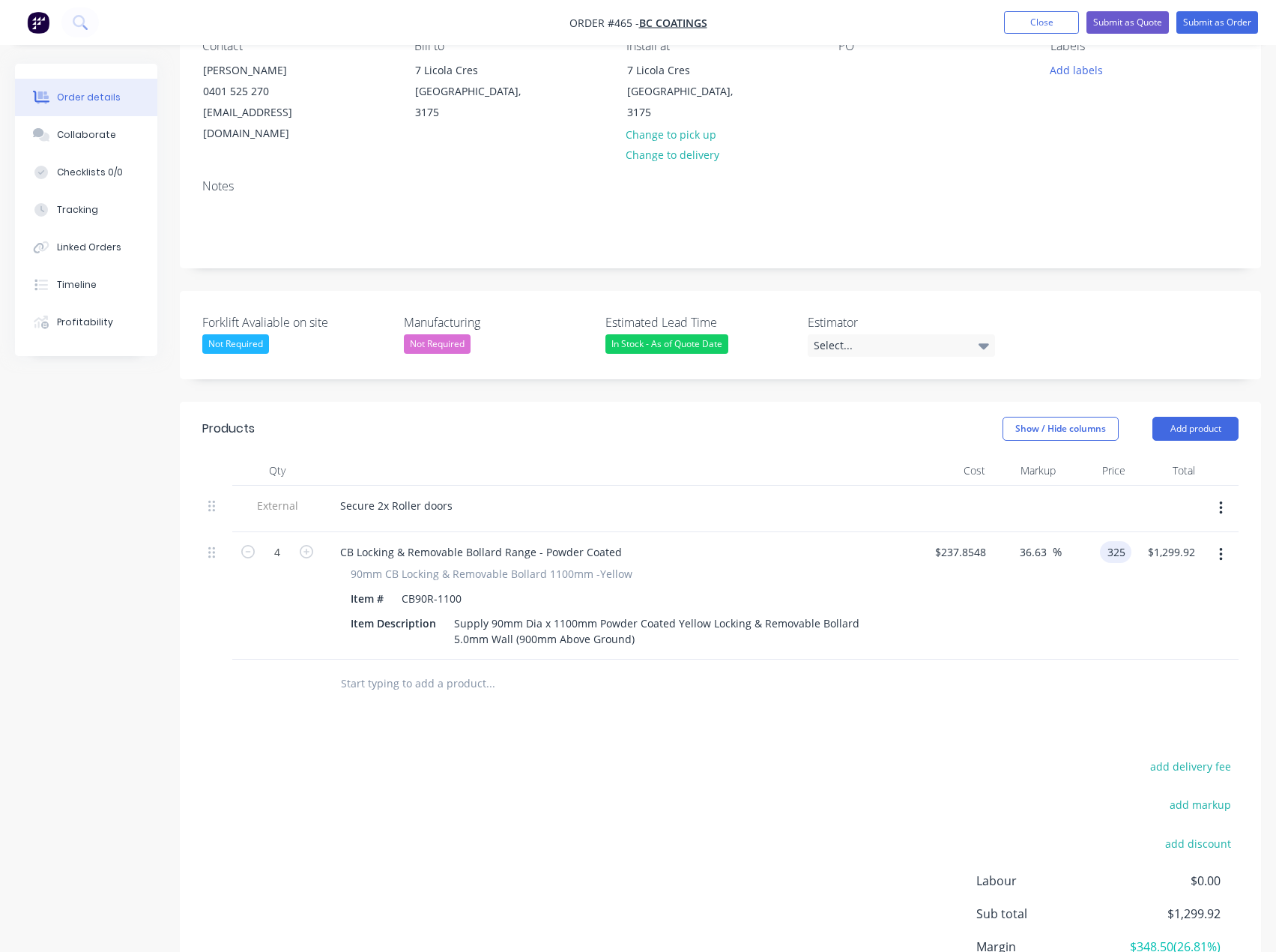
type input "$1,300.00"
drag, startPoint x: 572, startPoint y: 782, endPoint x: 457, endPoint y: 693, distance: 145.4
click at [571, 782] on div "add delivery fee add markup add discount Labour $0.00 Sub total $1,299.92 Margi…" at bounding box center [721, 901] width 1036 height 289
click at [400, 668] on input "text" at bounding box center [490, 683] width 300 height 30
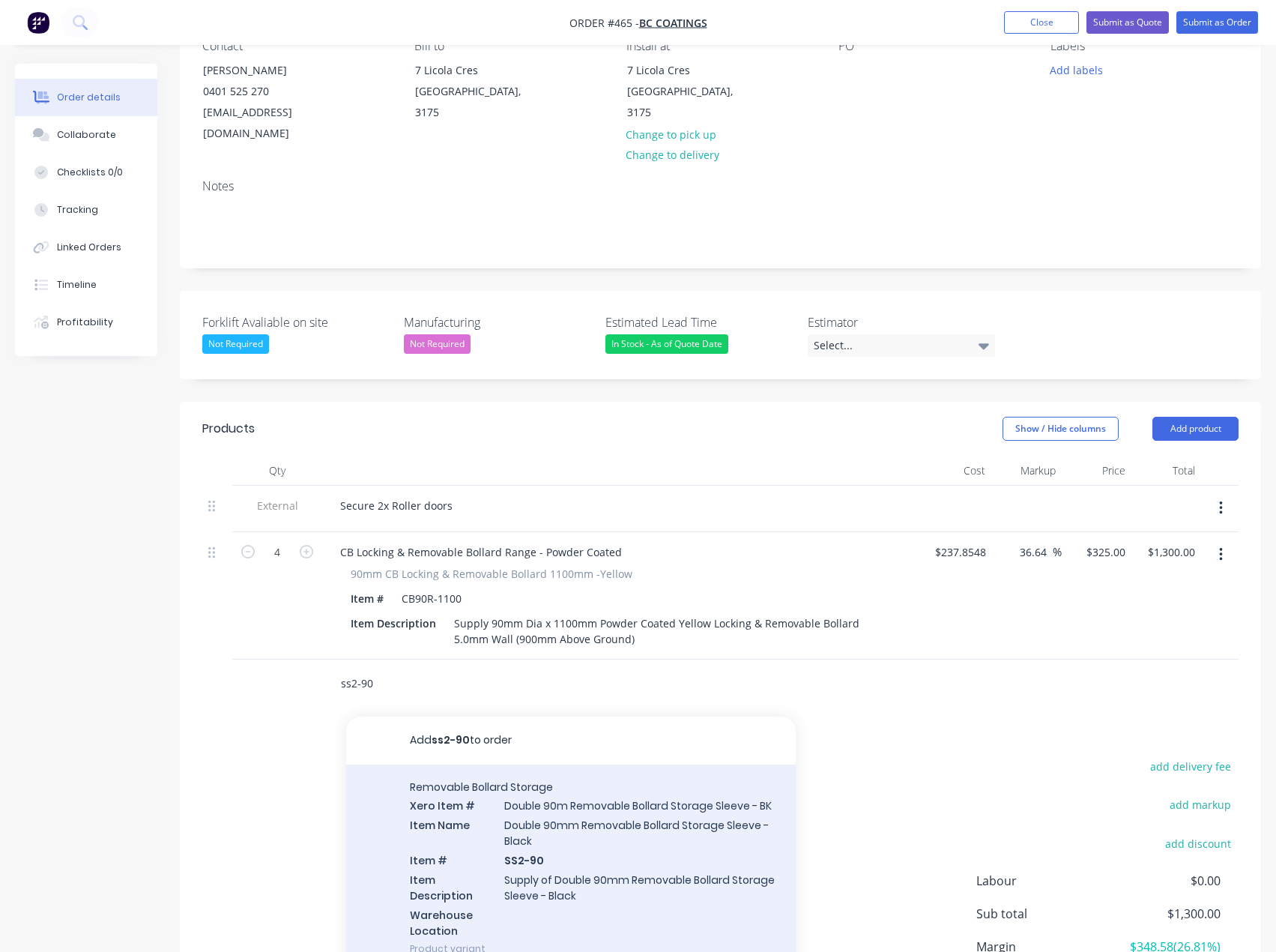
type input "ss2-90"
click at [547, 831] on div "Removable Bollard Storage Xero Item # Double 90m Removable Bollard Storage Slee…" at bounding box center [571, 868] width 450 height 207
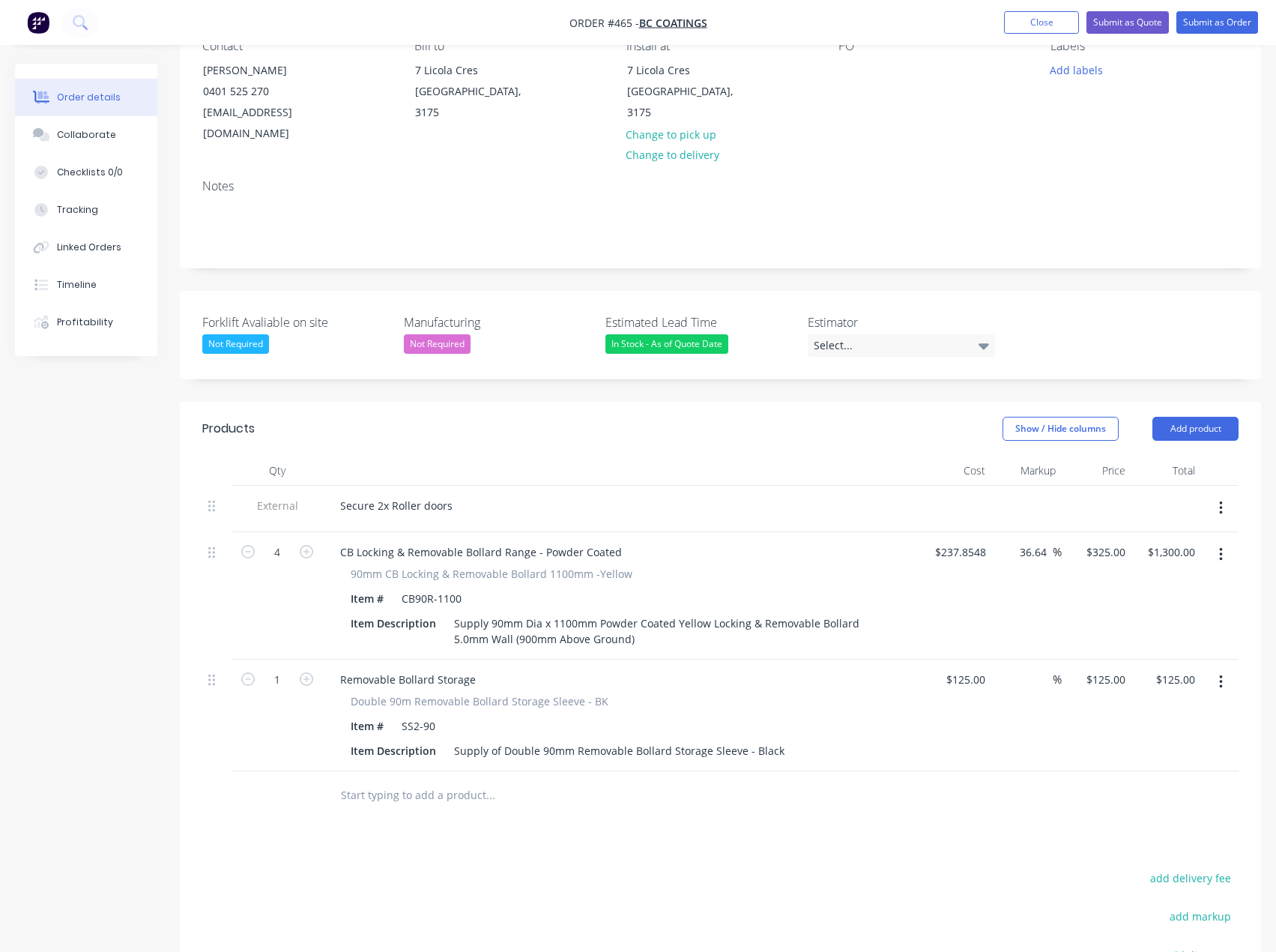
drag, startPoint x: 305, startPoint y: 659, endPoint x: 312, endPoint y: 675, distance: 17.5
click at [305, 672] on icon "button" at bounding box center [306, 678] width 13 height 13
type input "2"
type input "$250.00"
click at [373, 781] on input "text" at bounding box center [490, 795] width 300 height 30
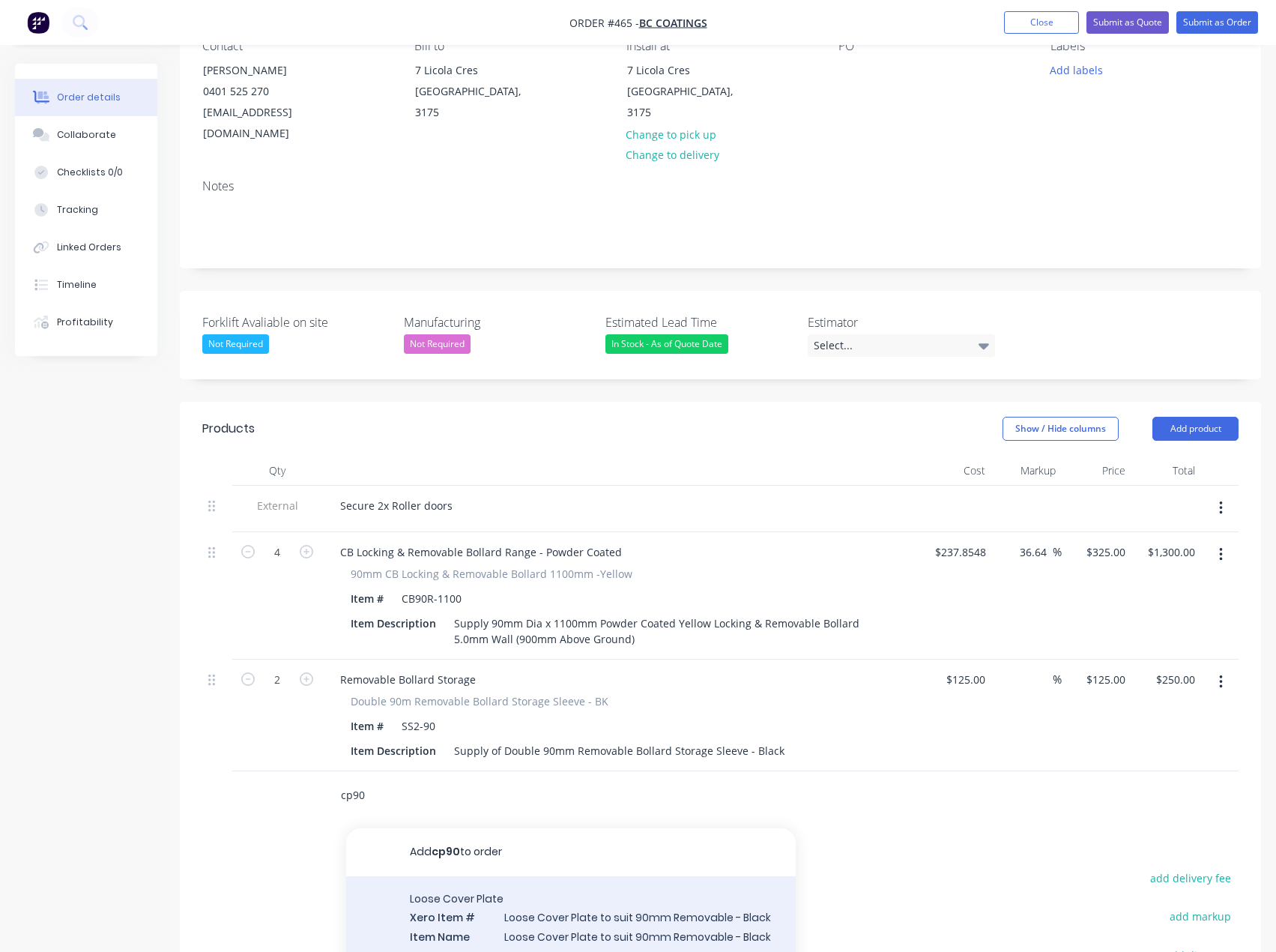
type input "cp90"
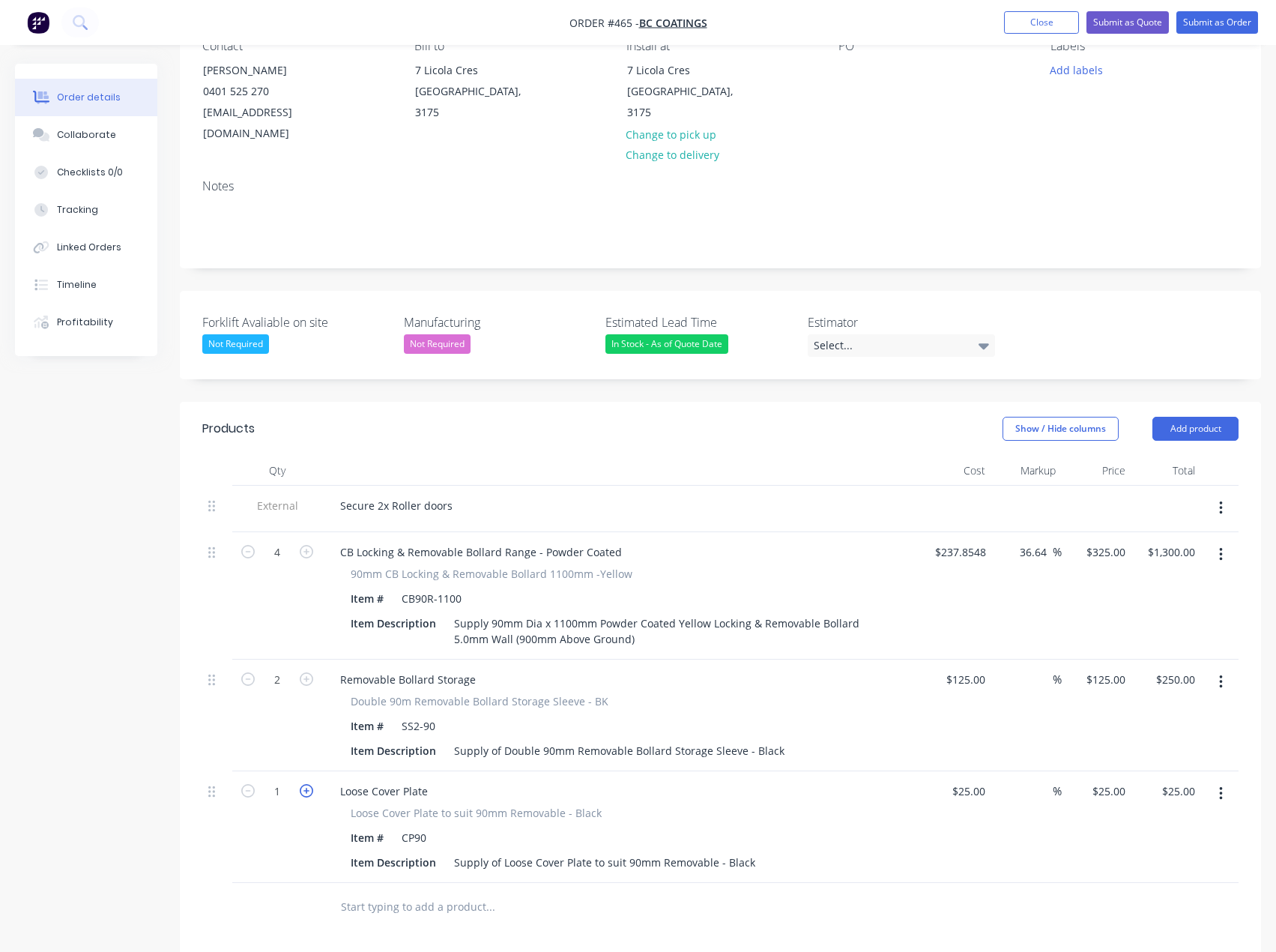
click at [309, 784] on icon "button" at bounding box center [306, 790] width 13 height 13
type input "2"
type input "$50.00"
click at [309, 784] on icon "button" at bounding box center [306, 790] width 13 height 13
type input "3"
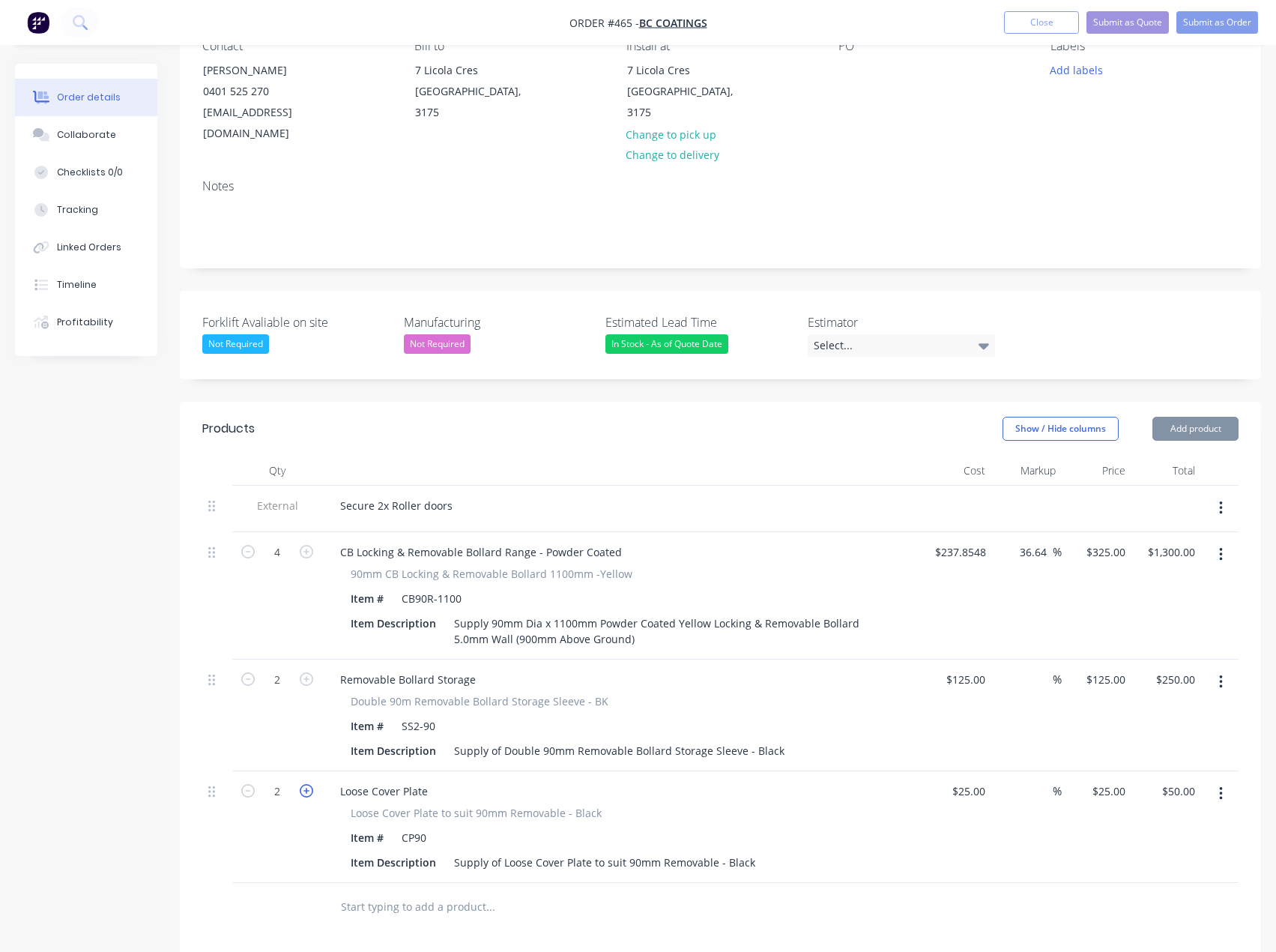
type input "$75.00"
click at [309, 784] on icon "button" at bounding box center [306, 790] width 13 height 13
type input "4"
type input "$100.00"
click at [1236, 416] on button "Add product" at bounding box center [1195, 428] width 86 height 24
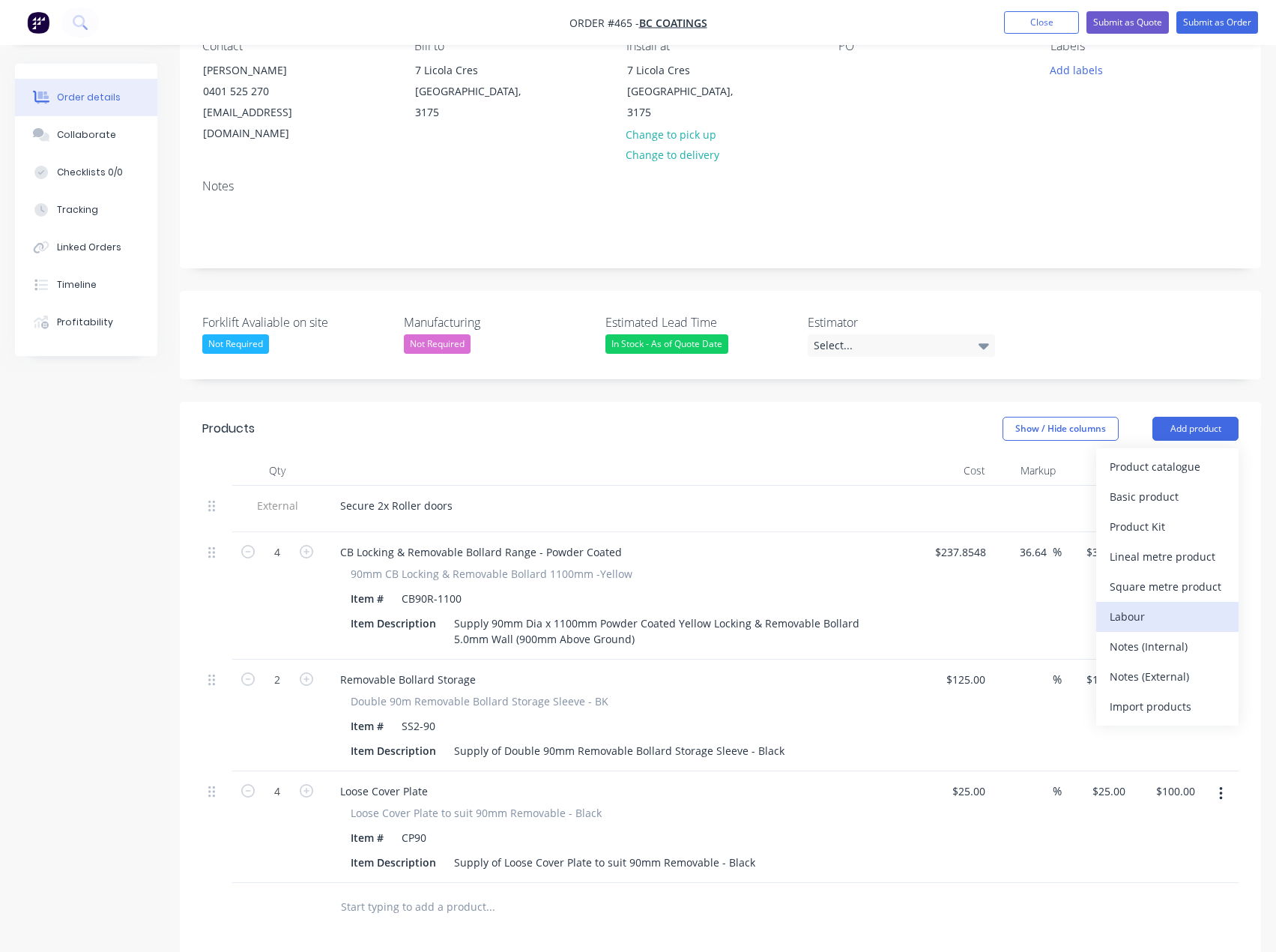
click at [1136, 606] on div "Labour" at bounding box center [1167, 617] width 115 height 22
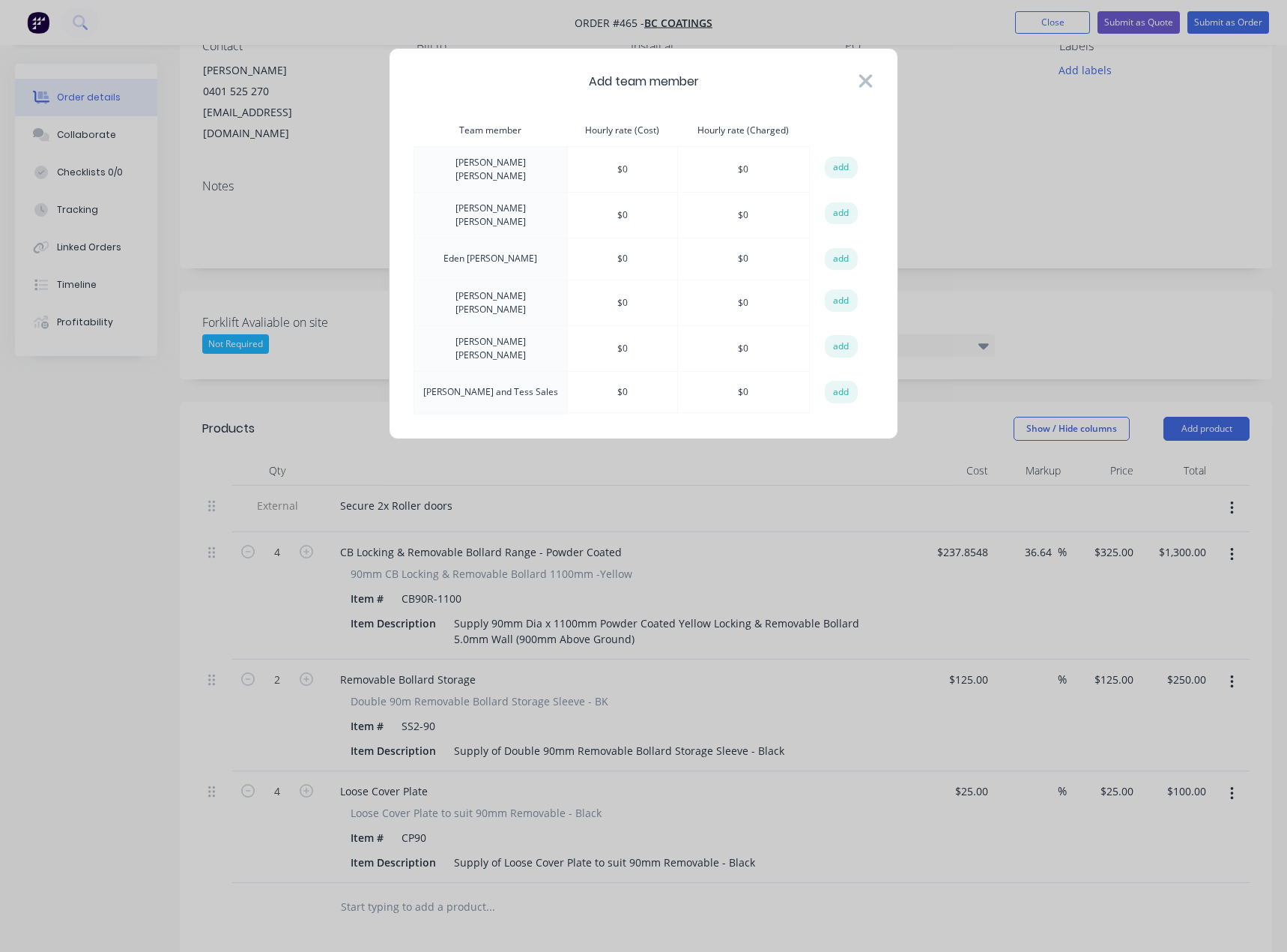
click at [870, 76] on icon at bounding box center [866, 80] width 13 height 13
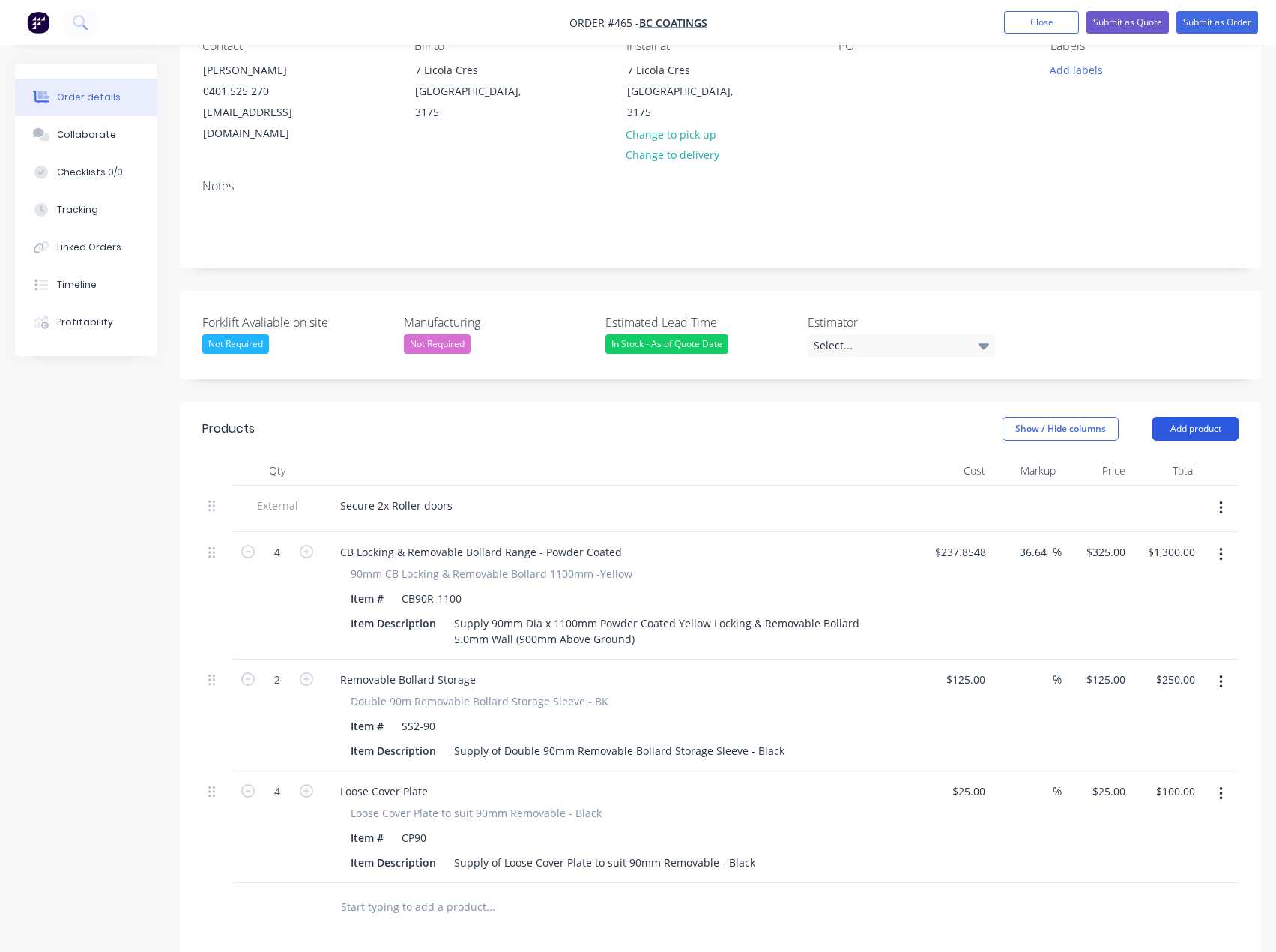
click at [1193, 416] on button "Add product" at bounding box center [1195, 428] width 86 height 24
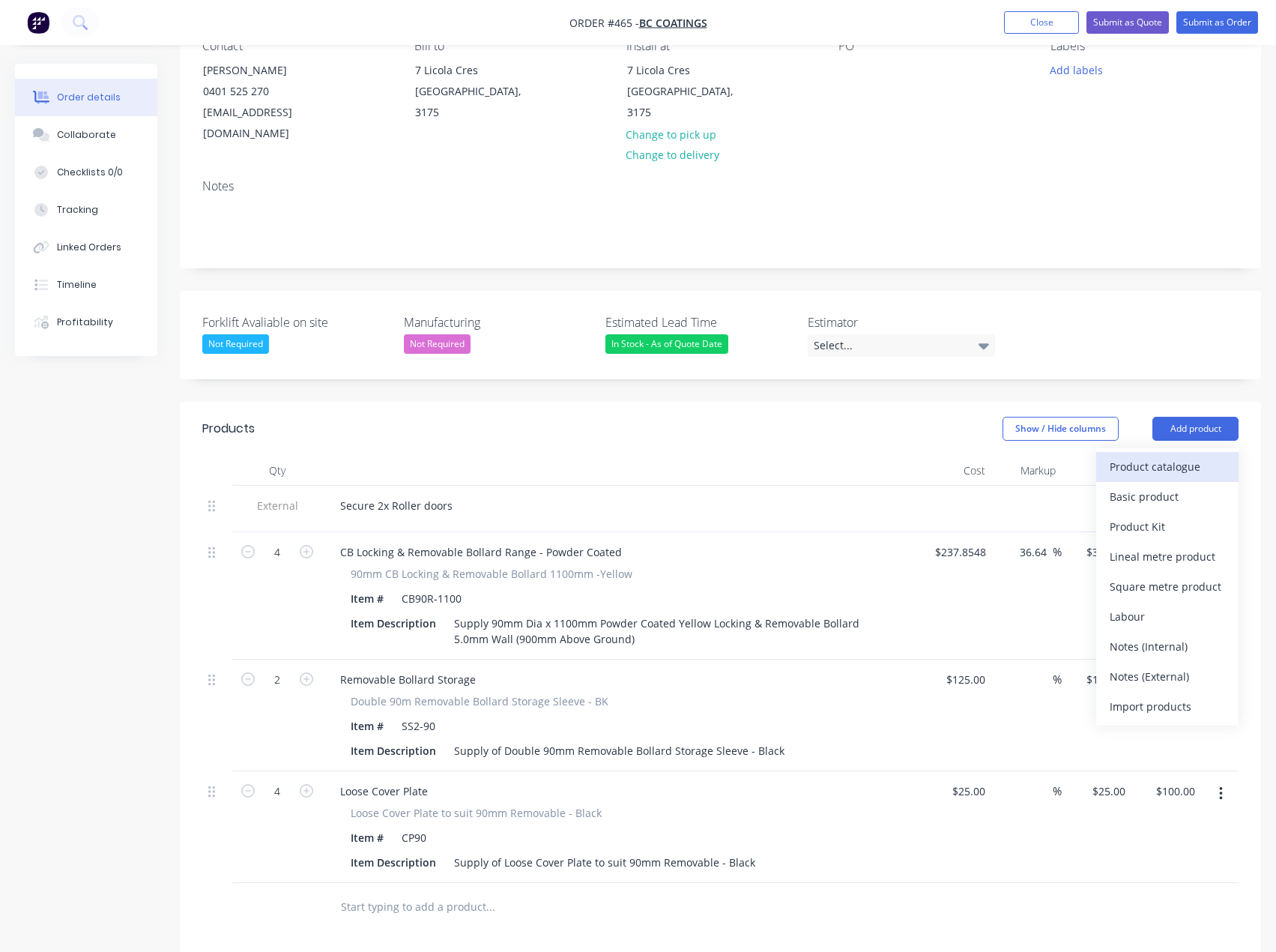
click at [1151, 456] on div "Product catalogue" at bounding box center [1167, 467] width 115 height 22
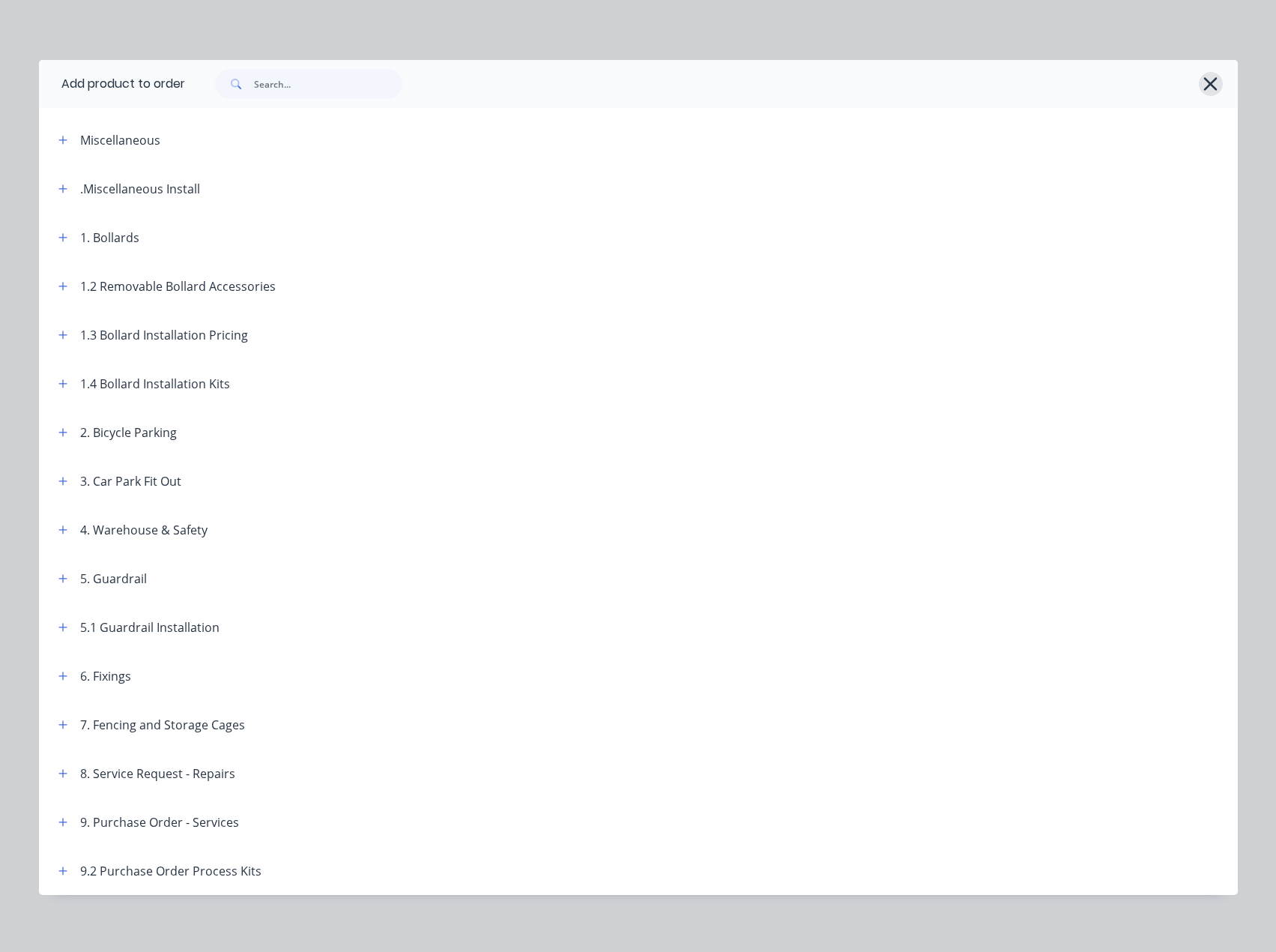
click at [1209, 82] on icon "button" at bounding box center [1211, 84] width 16 height 21
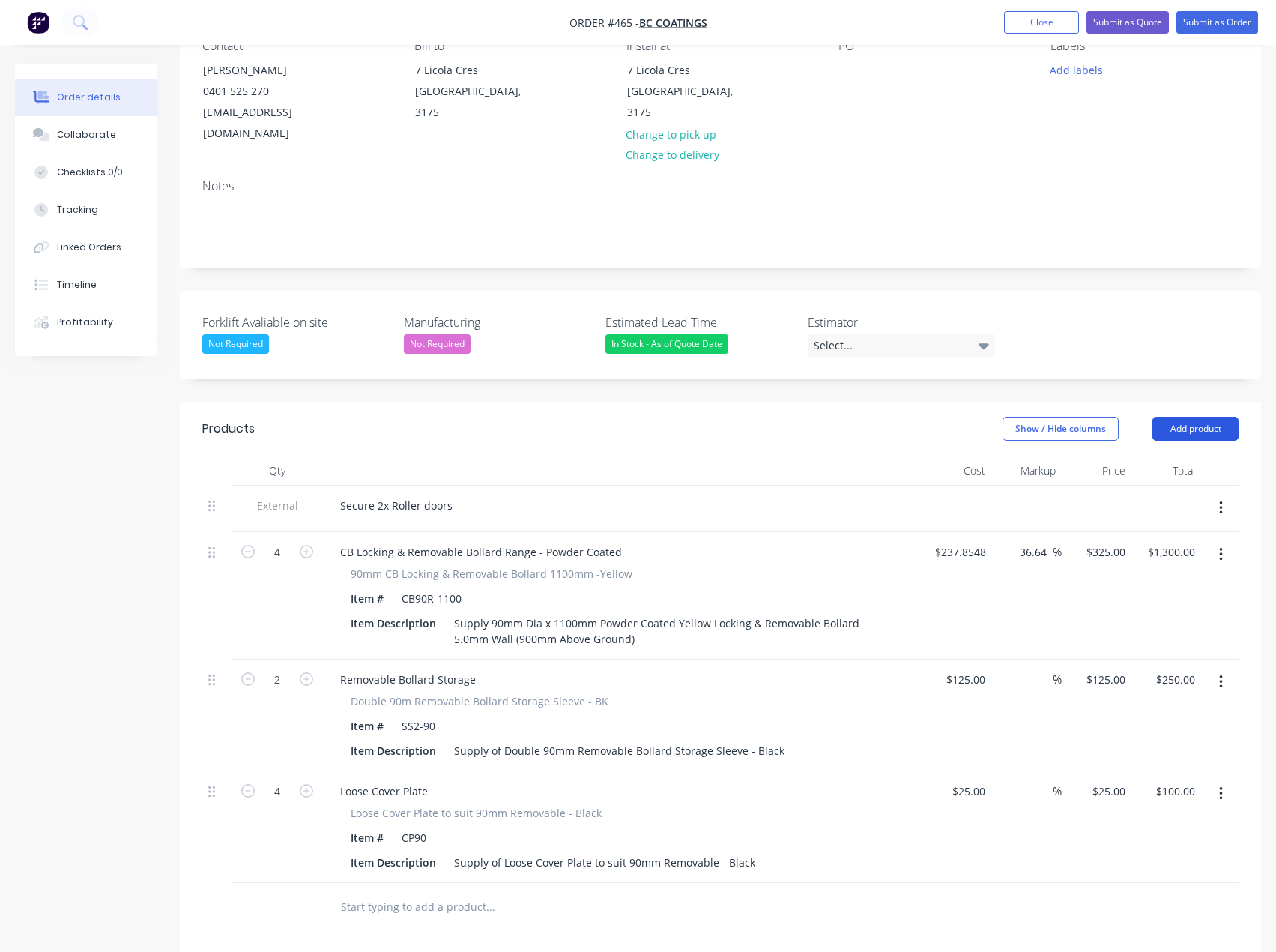
click at [1186, 416] on button "Add product" at bounding box center [1195, 428] width 86 height 24
click at [891, 334] on div "Select..." at bounding box center [901, 345] width 188 height 23
click at [864, 413] on div "[PERSON_NAME]" at bounding box center [860, 416] width 83 height 20
click at [1195, 413] on button "Add product" at bounding box center [1195, 425] width 86 height 24
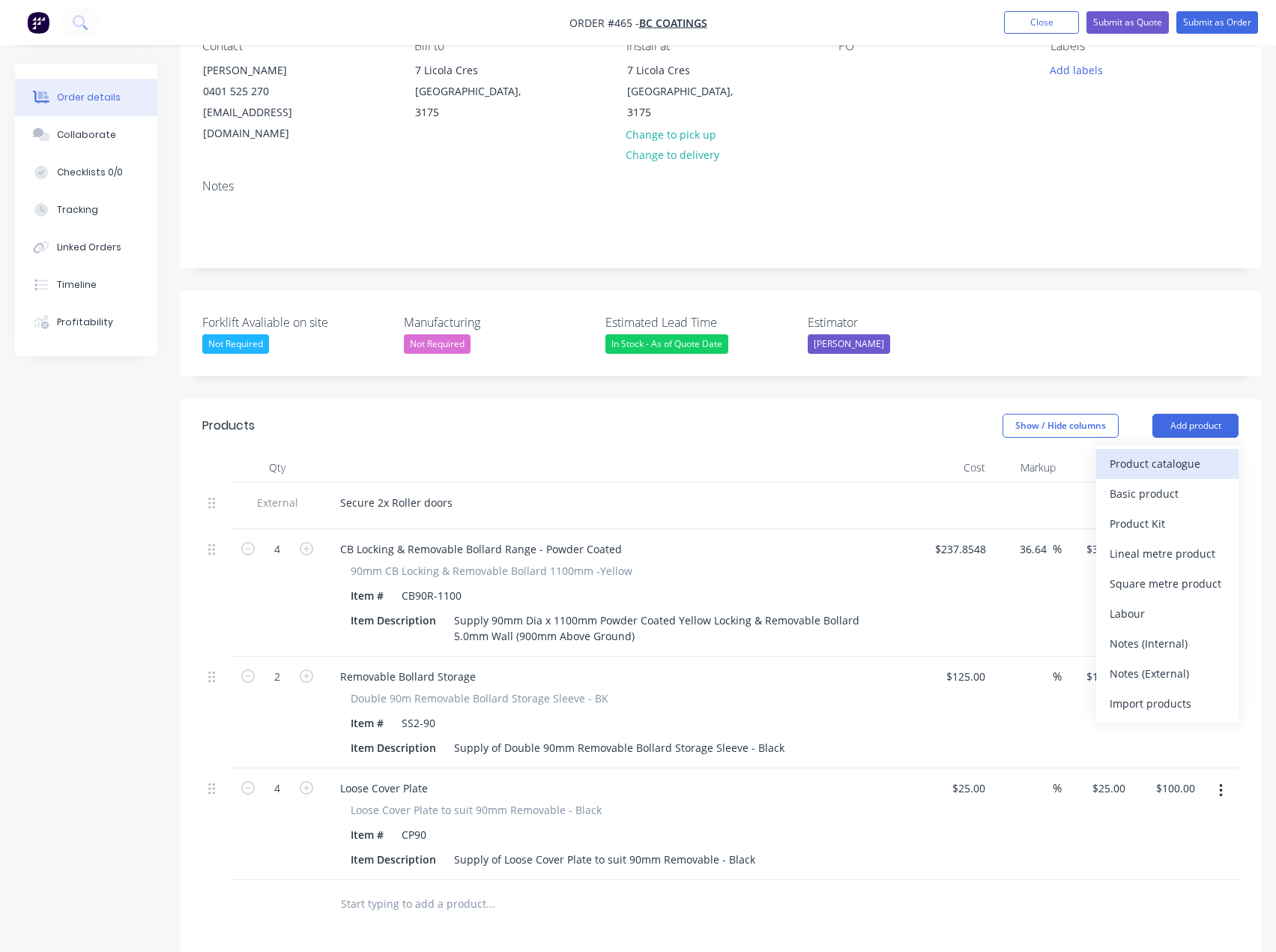
click at [1146, 453] on div "Product catalogue" at bounding box center [1167, 464] width 115 height 22
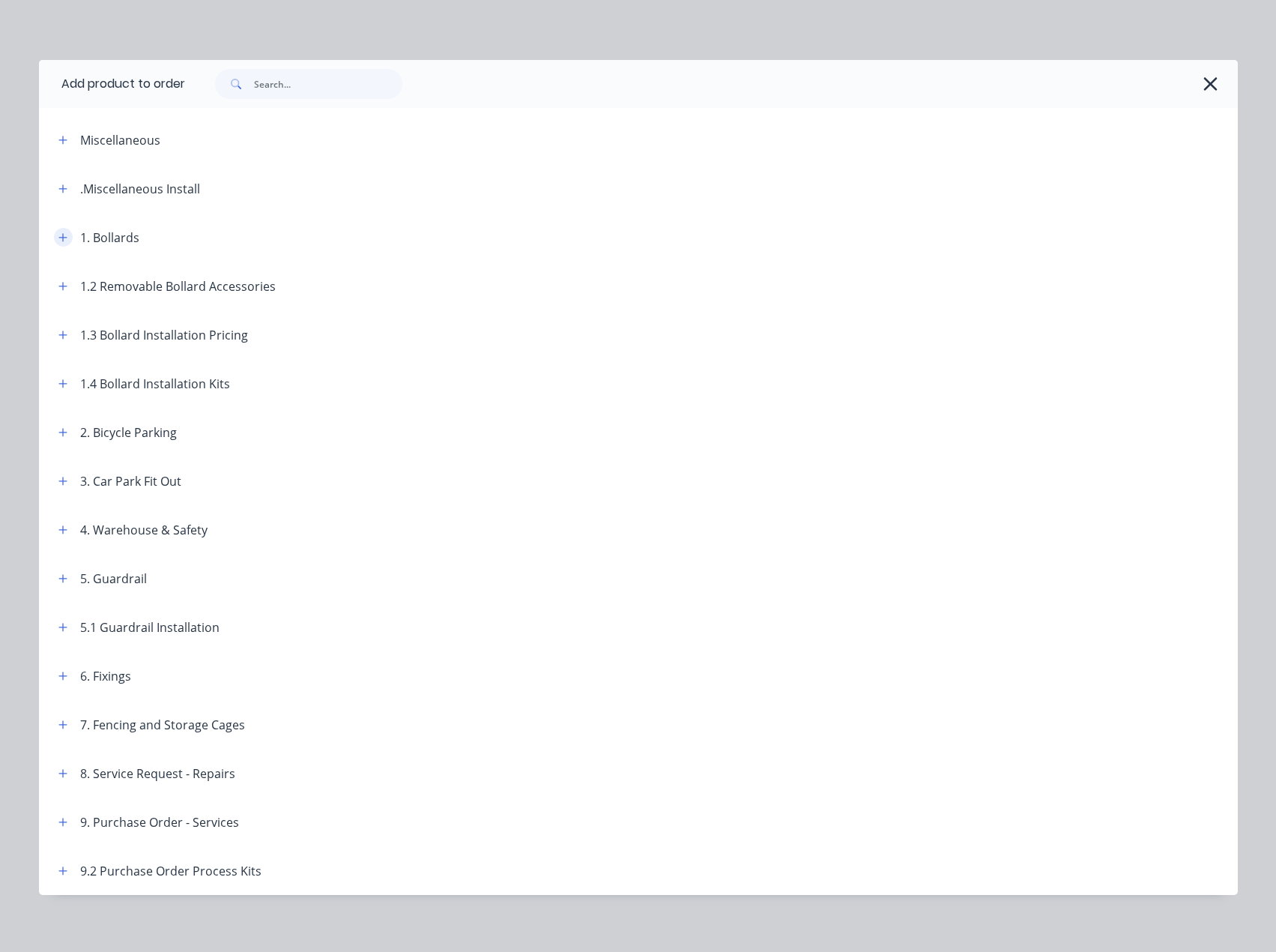
click at [58, 241] on icon "button" at bounding box center [62, 237] width 9 height 10
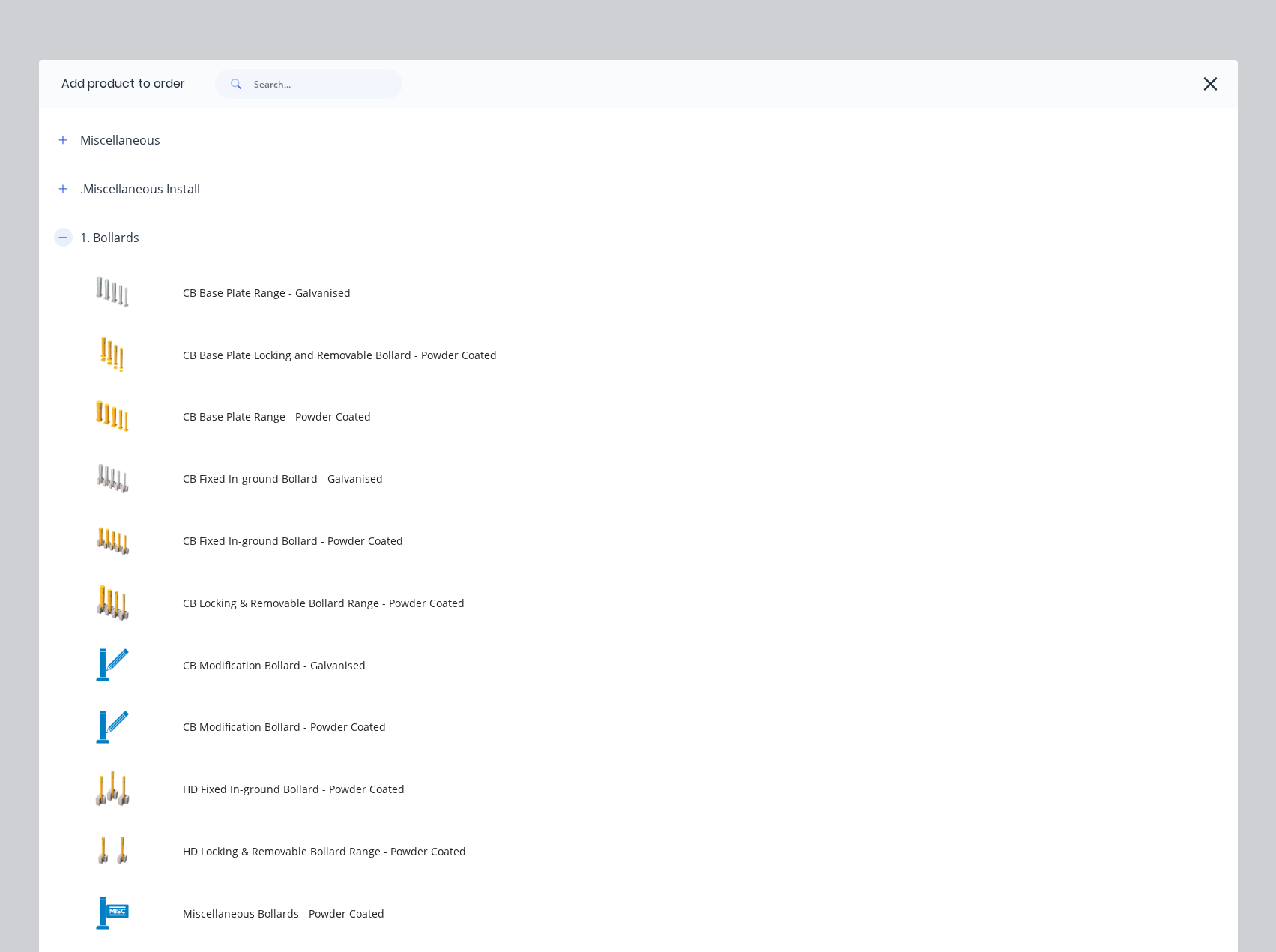
click at [58, 241] on icon "button" at bounding box center [62, 237] width 9 height 10
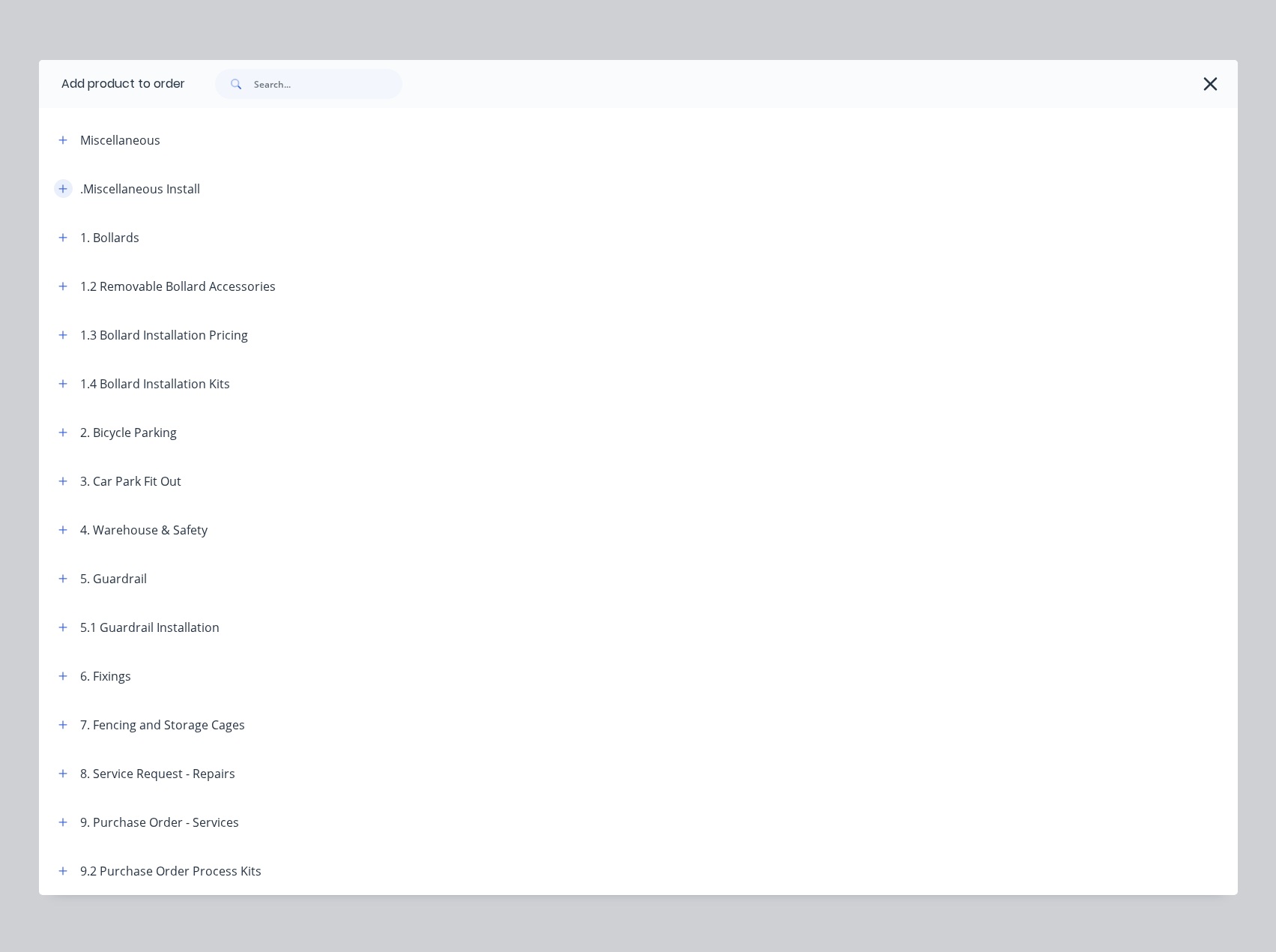
click at [58, 192] on icon "button" at bounding box center [62, 189] width 9 height 10
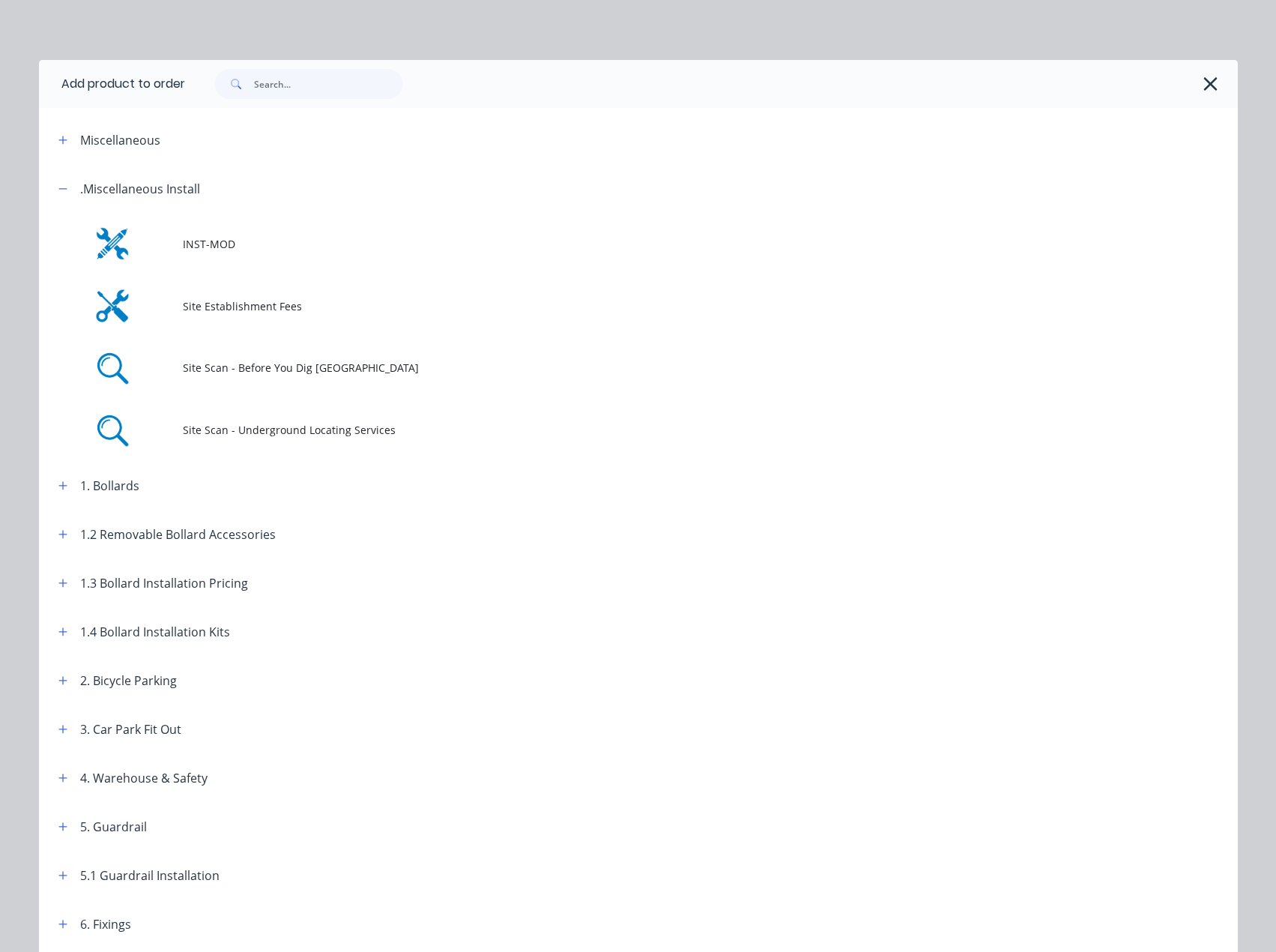
click at [221, 256] on td "INST-MOD" at bounding box center [711, 244] width 1055 height 62
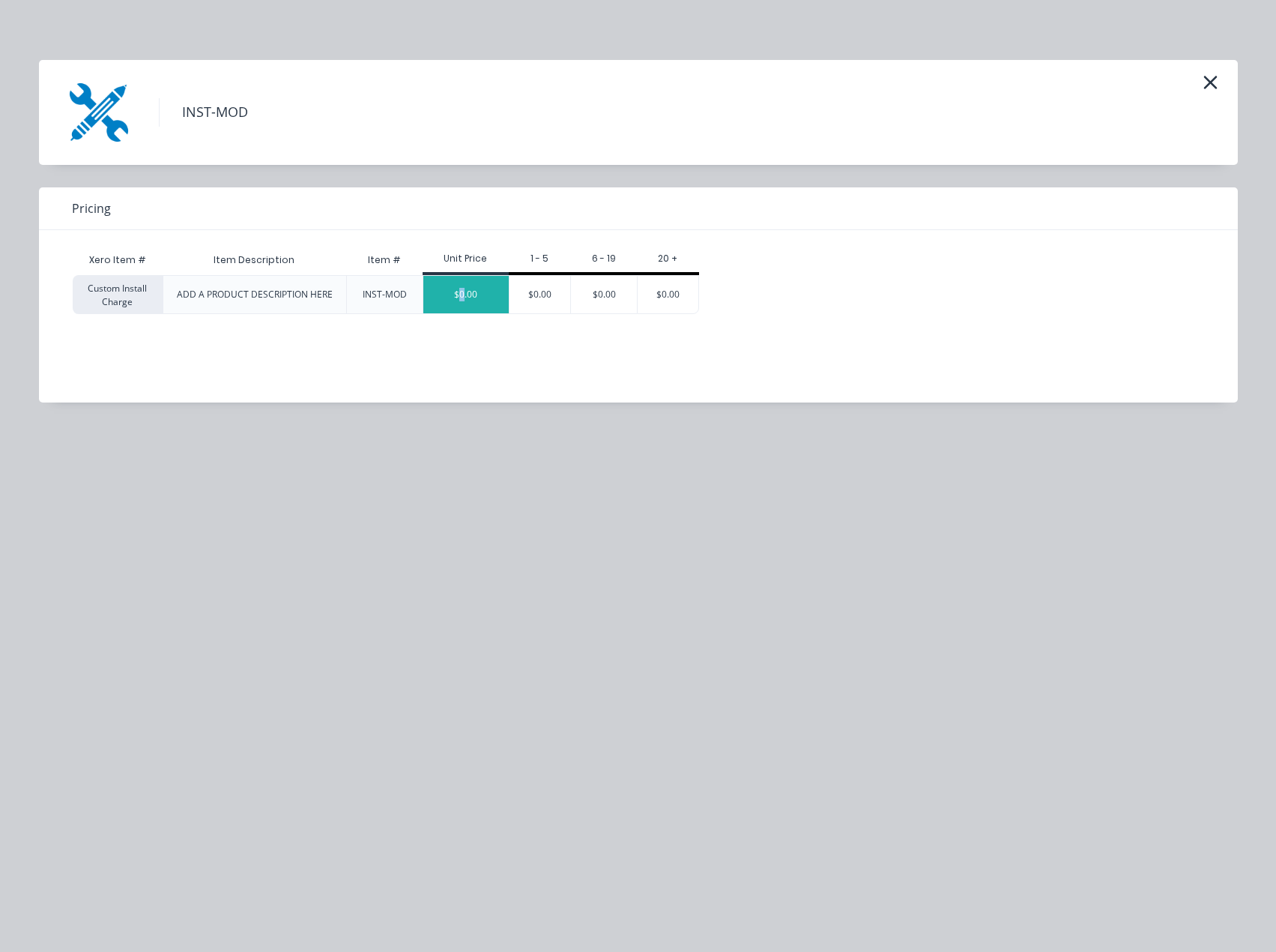
drag, startPoint x: 463, startPoint y: 299, endPoint x: 460, endPoint y: 308, distance: 9.5
click at [460, 308] on div "$0.00" at bounding box center [466, 295] width 85 height 38
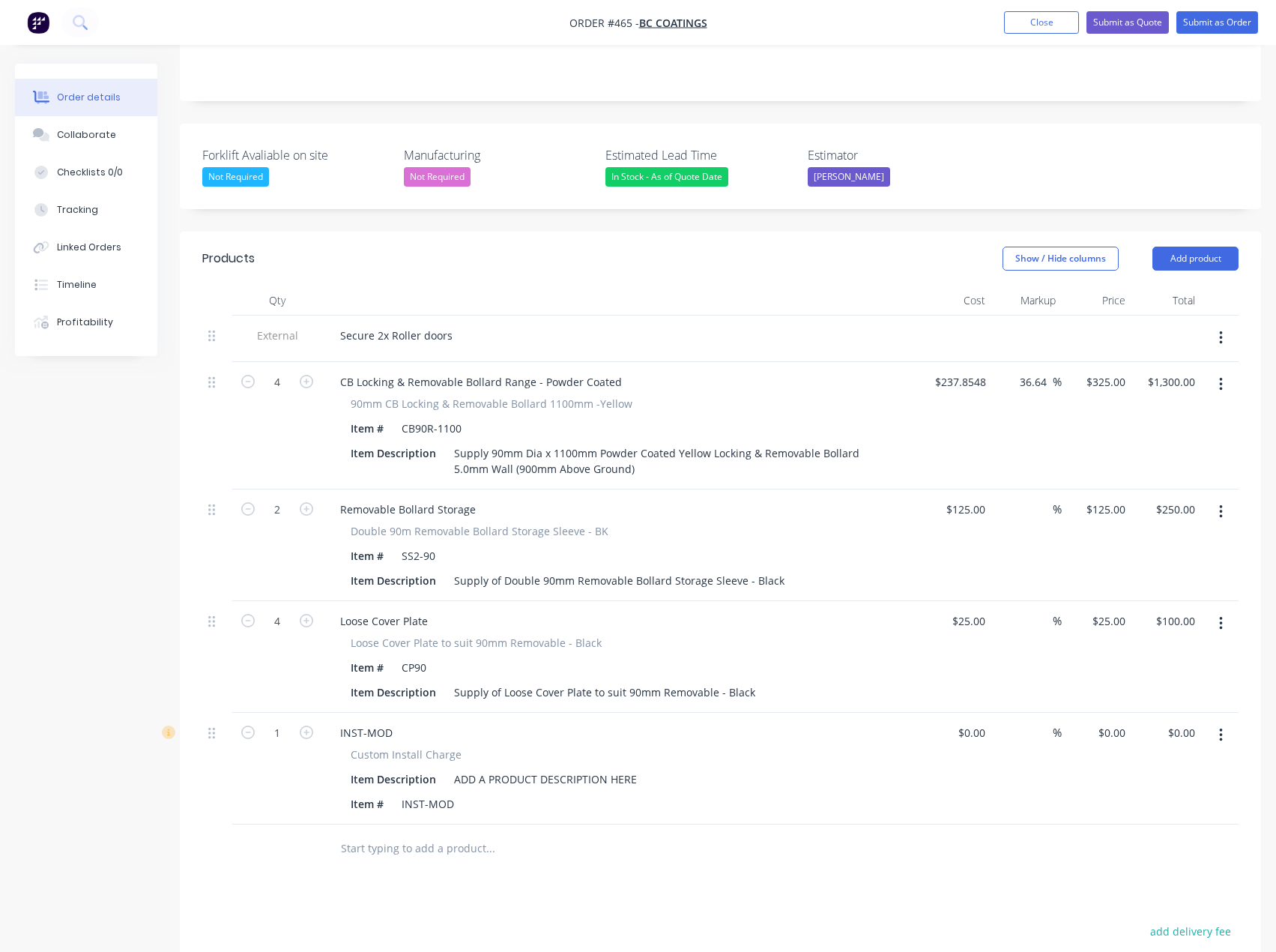
scroll to position [375, 0]
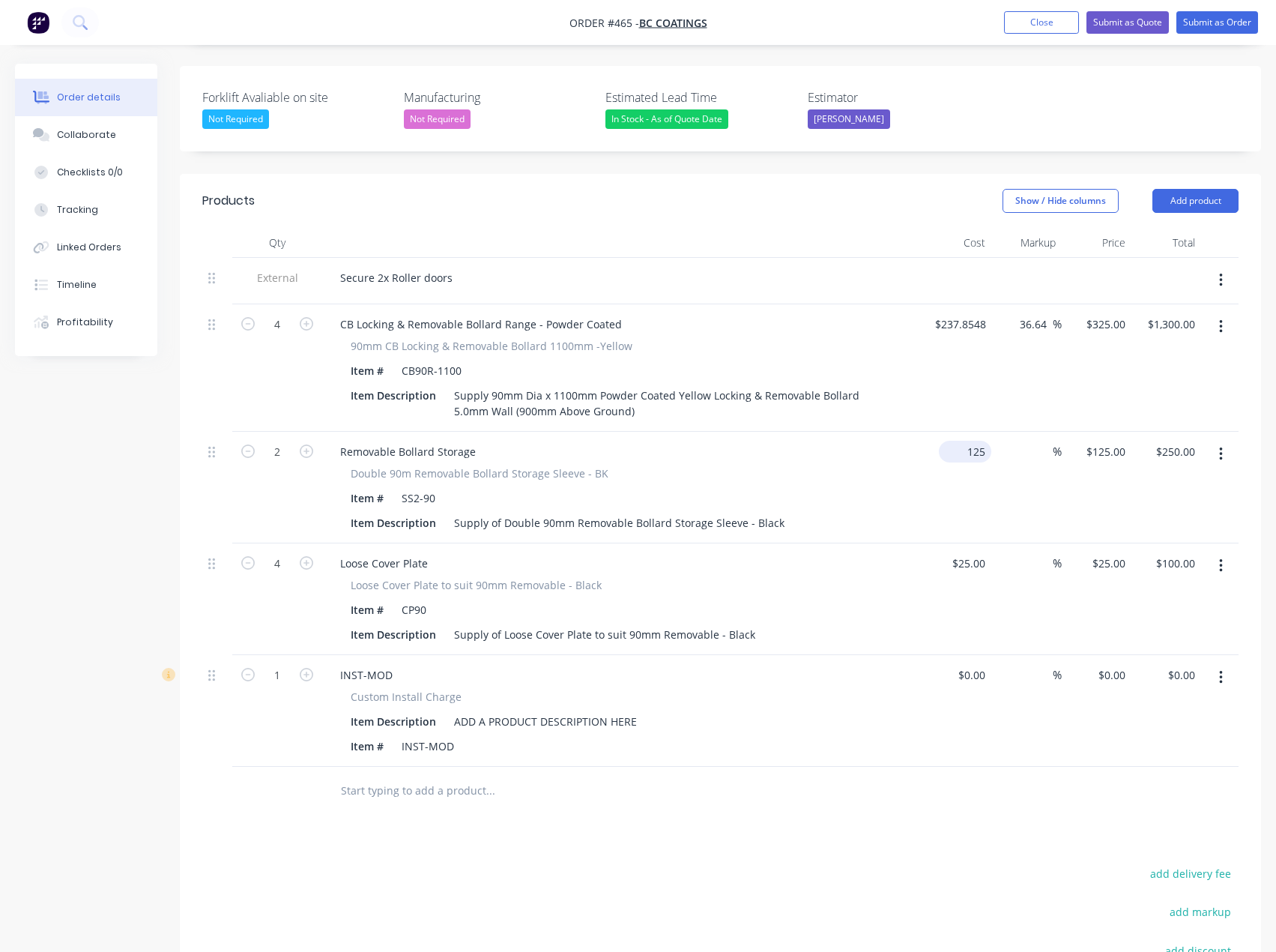
click at [959, 438] on div "125 $125.00" at bounding box center [957, 487] width 69 height 112
type input "$1.00"
type input "1"
type input "$2.00"
click at [1101, 431] on div "1 $125.00" at bounding box center [1096, 487] width 69 height 112
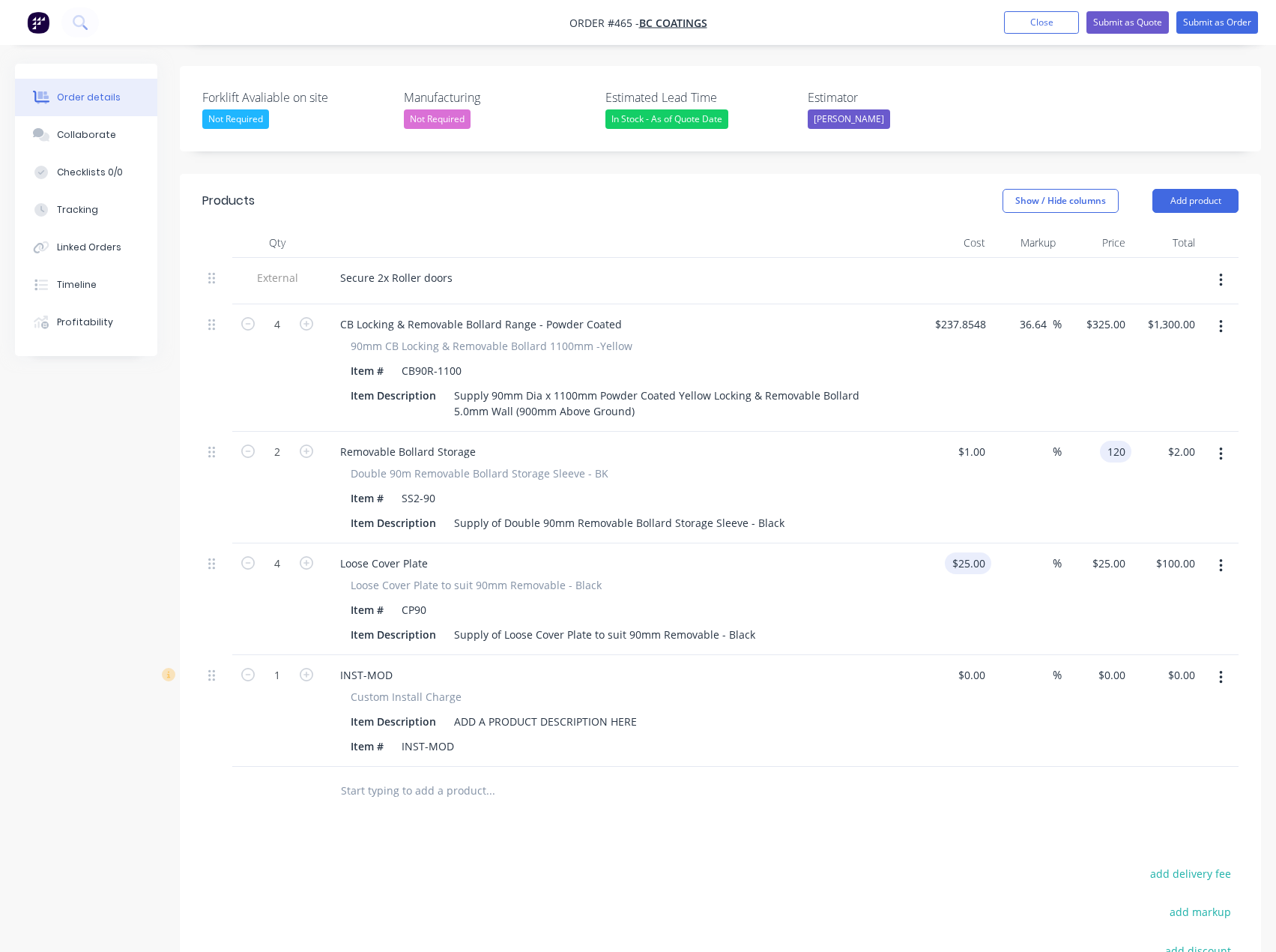
type input "120"
type input "11900"
type input "$120.00"
type input "$240.00"
click at [957, 543] on div "25 $25.00" at bounding box center [957, 599] width 69 height 112
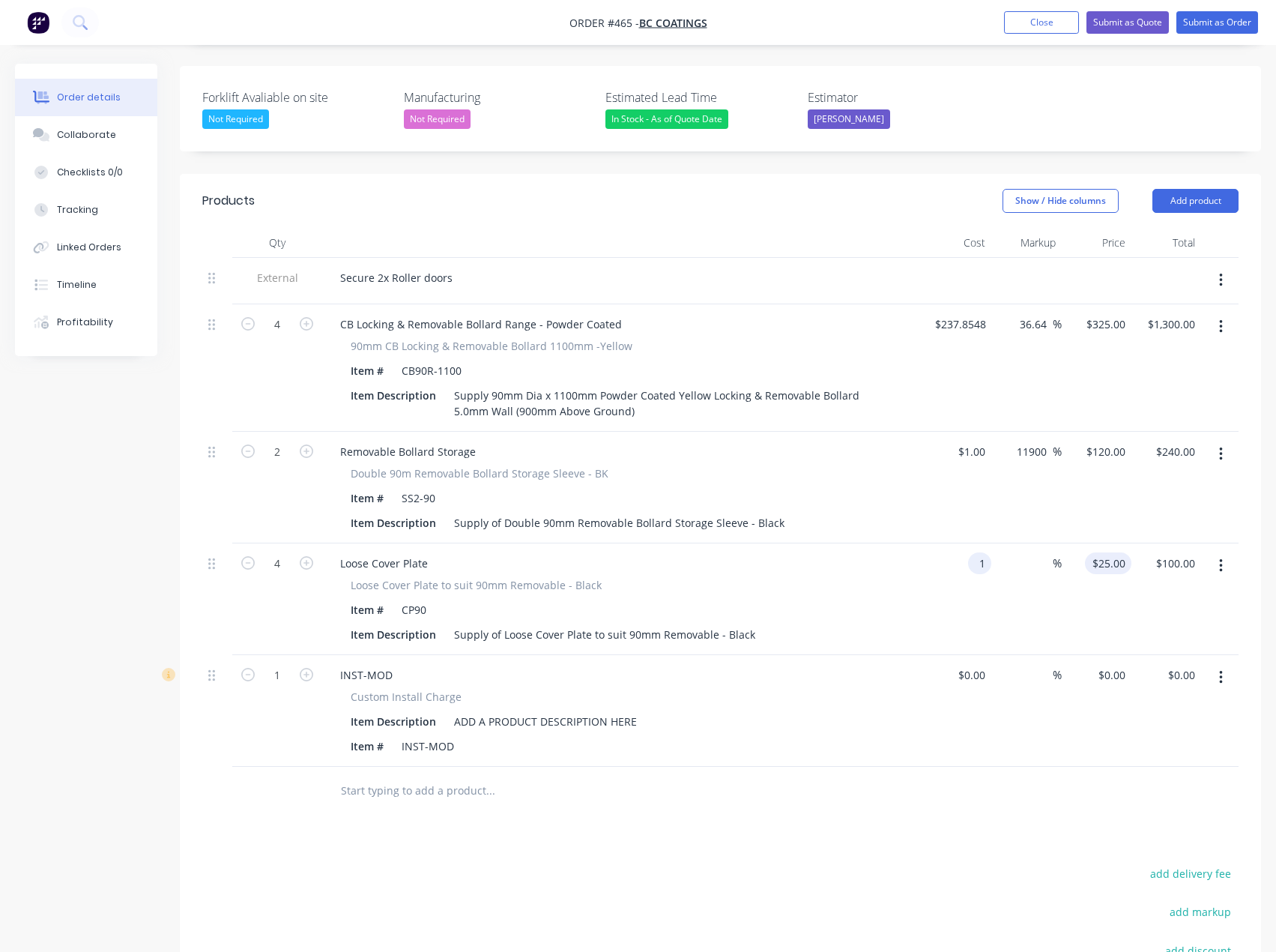
type input "$1.00"
type input "1"
type input "$4.00"
click at [1107, 552] on div "1 $25.00" at bounding box center [1108, 563] width 47 height 22
type input "20"
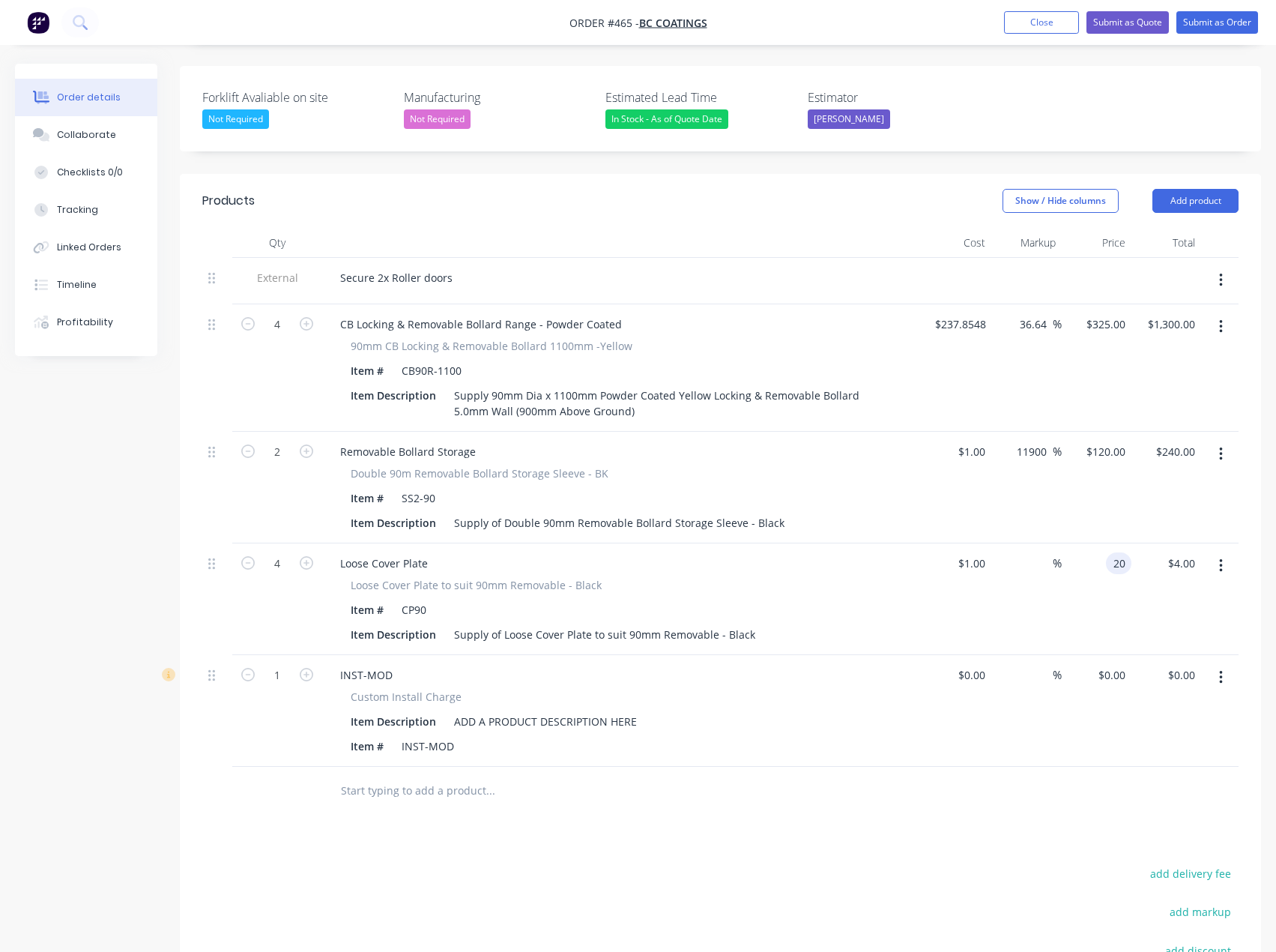
type input "1900"
type input "$20.00"
type input "$80.00"
click at [783, 803] on div "Products Show / Hide columns Add product Qty Cost Markup Price Total External S…" at bounding box center [720, 674] width 1081 height 1001
click at [535, 711] on div "ADD A PRODUCT DESCRIPTION HERE" at bounding box center [545, 722] width 195 height 22
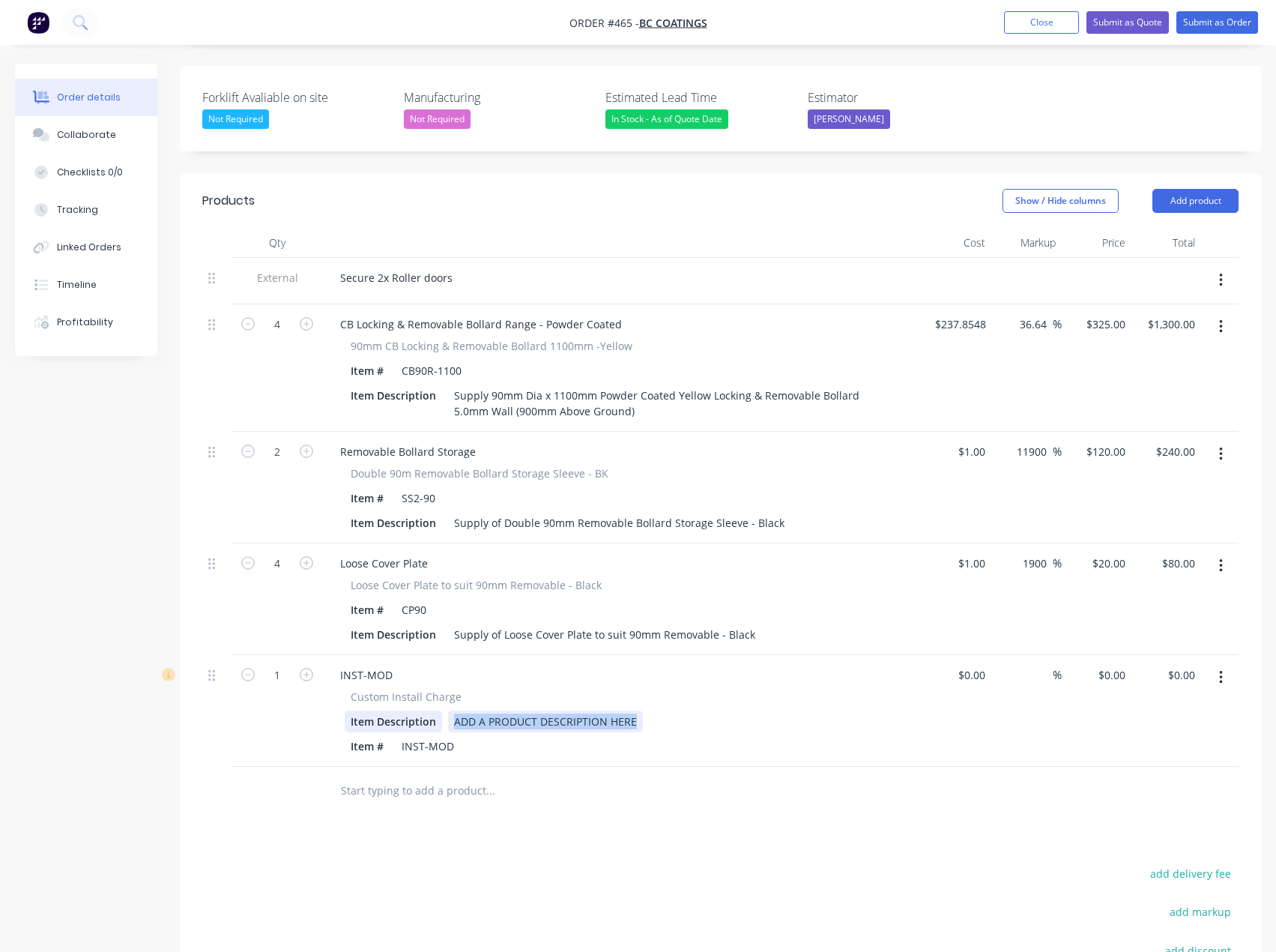
drag, startPoint x: 640, startPoint y: 700, endPoint x: 410, endPoint y: 703, distance: 230.0
click at [410, 711] on div "Item Description ADD A PRODUCT DESCRIPTION HERE" at bounding box center [618, 722] width 548 height 22
paste div
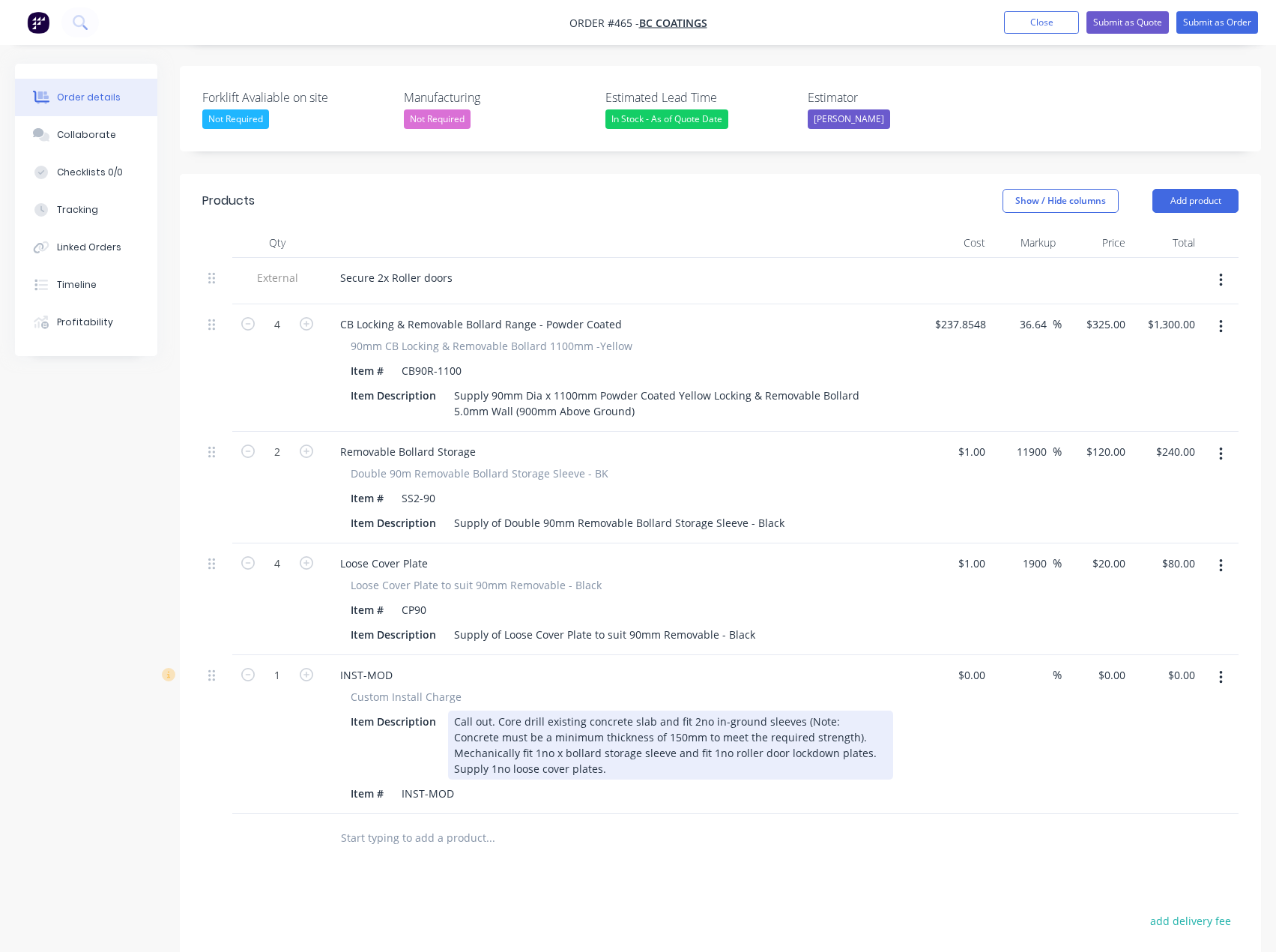
click at [502, 711] on div "Call out. Core drill existing concrete slab and fit 2no in-ground sleeves (Note…" at bounding box center [670, 745] width 445 height 69
click at [694, 711] on div "Call out. Core drill existing concrete slab and fit 2no in-ground sleeves (Note…" at bounding box center [670, 745] width 445 height 69
click at [474, 734] on div "Call out. Core drill existing concrete slab and fit 4no in-ground sleeves (Note…" at bounding box center [670, 745] width 445 height 69
drag, startPoint x: 809, startPoint y: 735, endPoint x: 608, endPoint y: 735, distance: 201.0
click at [608, 735] on div "Call out. Core drill existing concrete slab and fit 4no in-ground sleeves (Note…" at bounding box center [670, 745] width 445 height 69
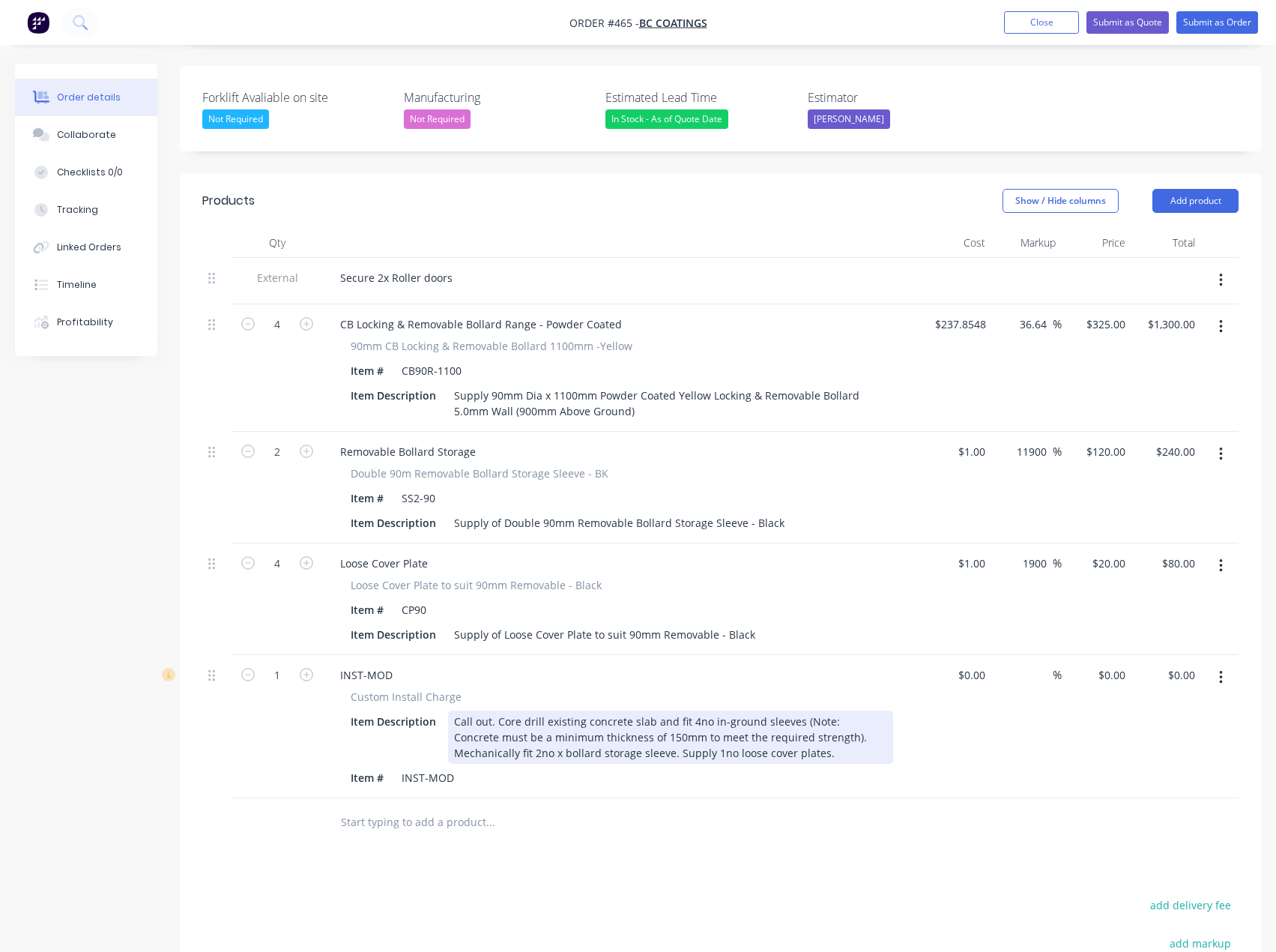
click at [654, 730] on div "Call out. Core drill existing concrete slab and fit 4no in-ground sleeves (Note…" at bounding box center [670, 737] width 445 height 53
click at [768, 730] on div "Call out. Core drill existing concrete slab and fit 4no in-ground sleeves (Note…" at bounding box center [670, 737] width 445 height 53
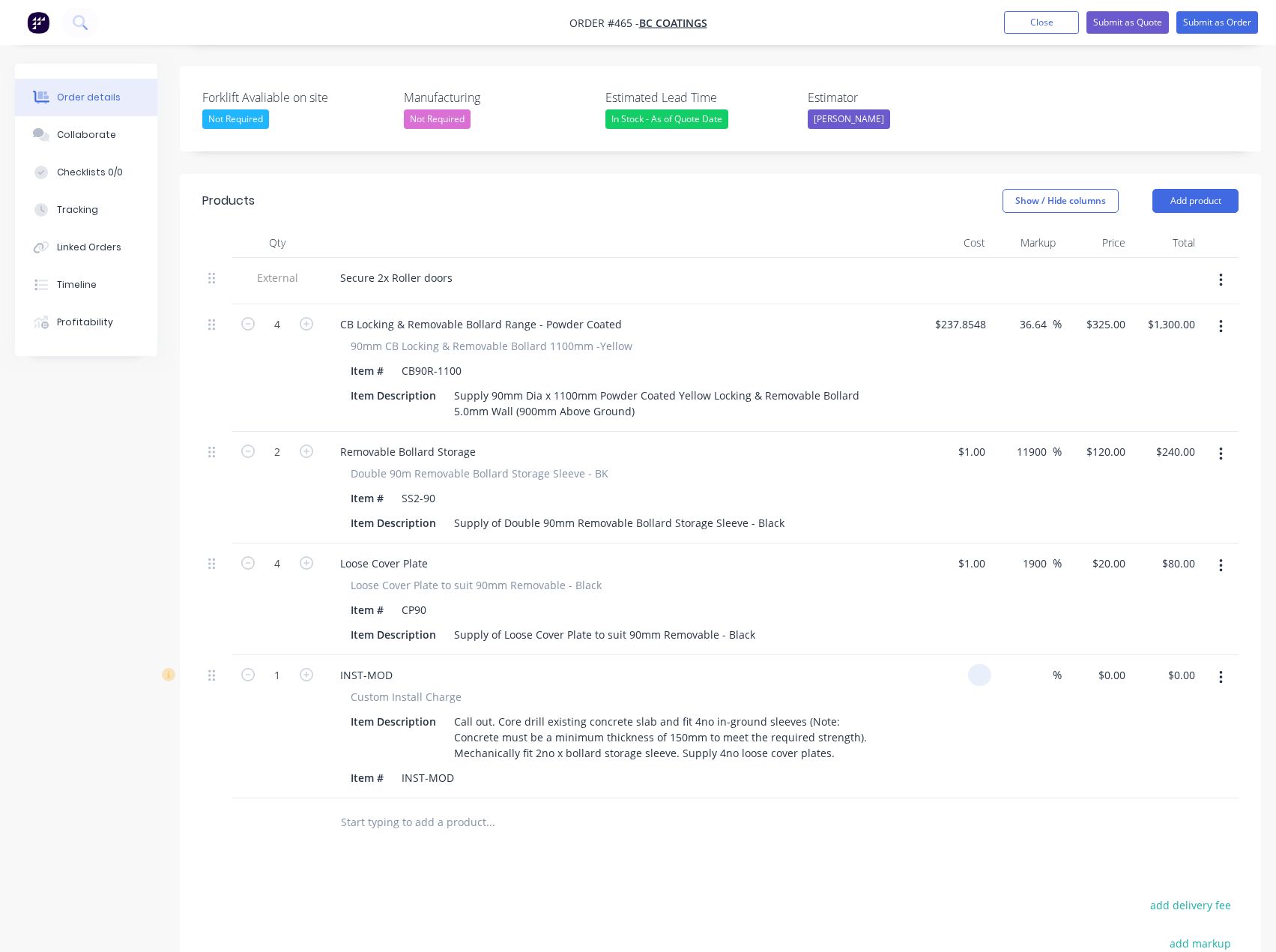
click at [968, 664] on div at bounding box center [979, 675] width 23 height 22
click at [427, 267] on div "Secure 2x Roller doors" at bounding box center [396, 278] width 136 height 22
click at [968, 655] on div "0 0" at bounding box center [957, 726] width 69 height 143
type input "$1.00"
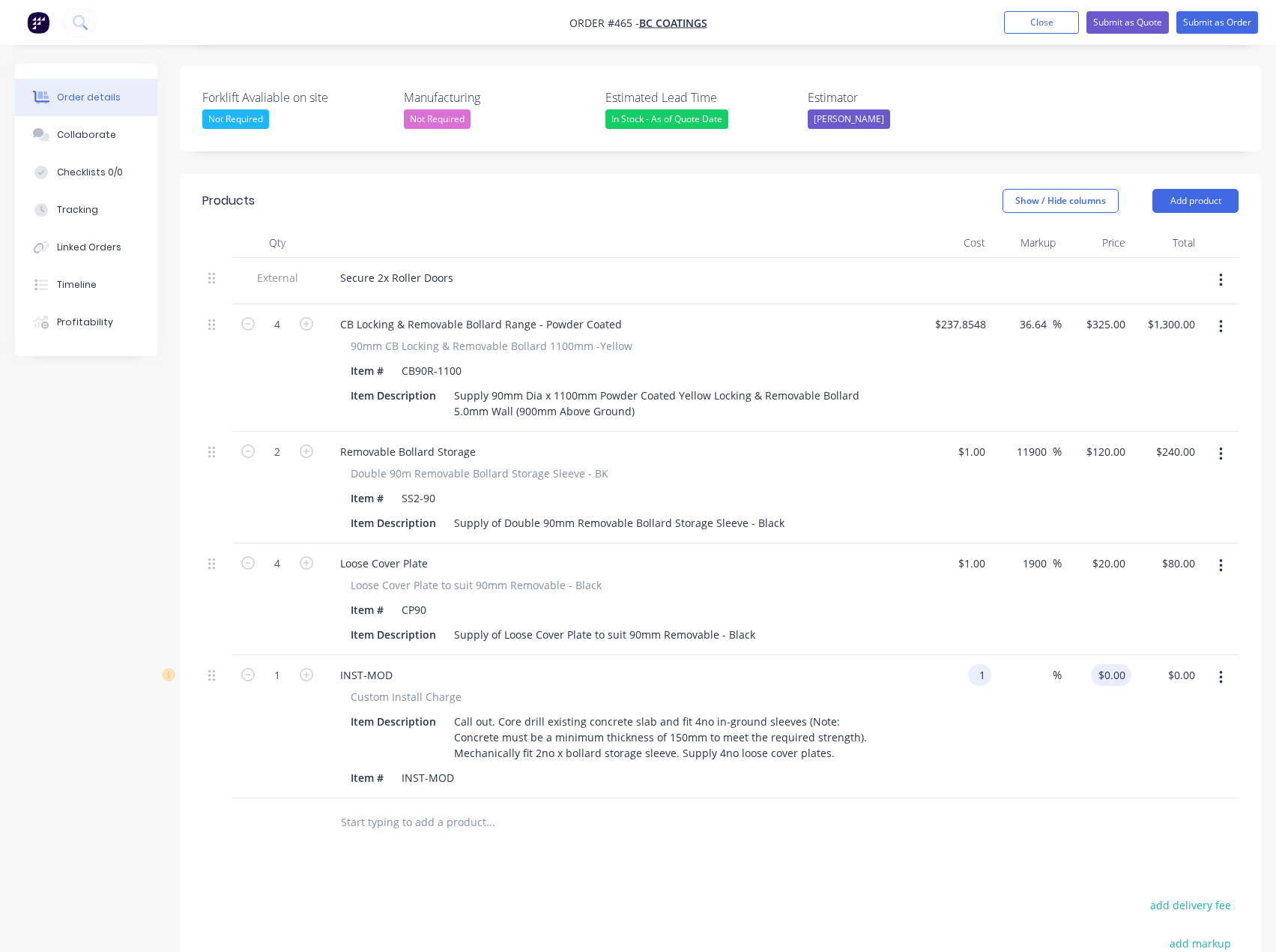
type input "1"
type input "$1.00"
click at [1115, 664] on input "1" at bounding box center [1123, 675] width 17 height 22
type input "730"
type input "72900"
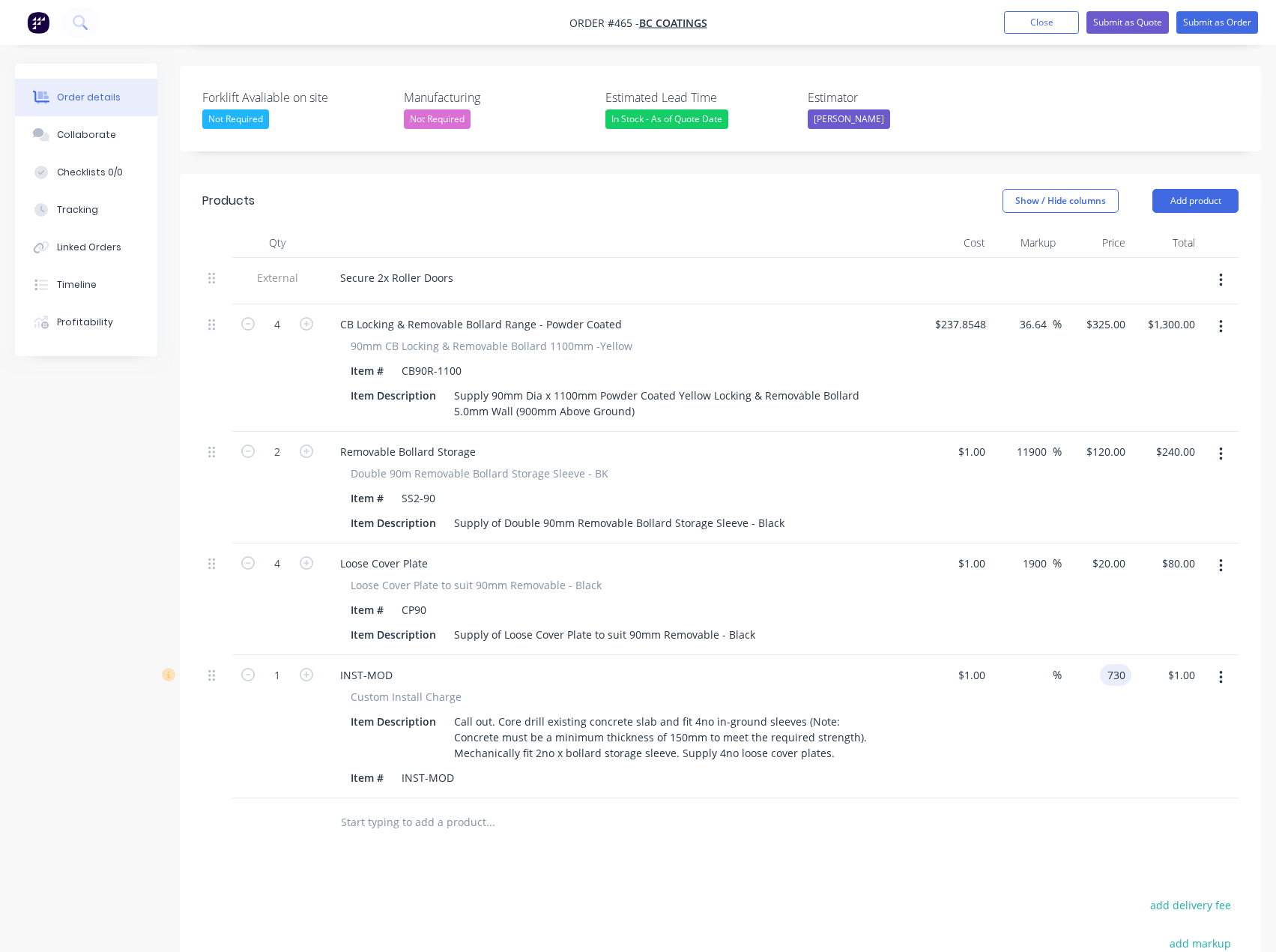
type input "$730.00"
click at [745, 853] on div "Products Show / Hide columns Add product Qty Cost Markup Price Total External S…" at bounding box center [720, 689] width 1081 height 1032
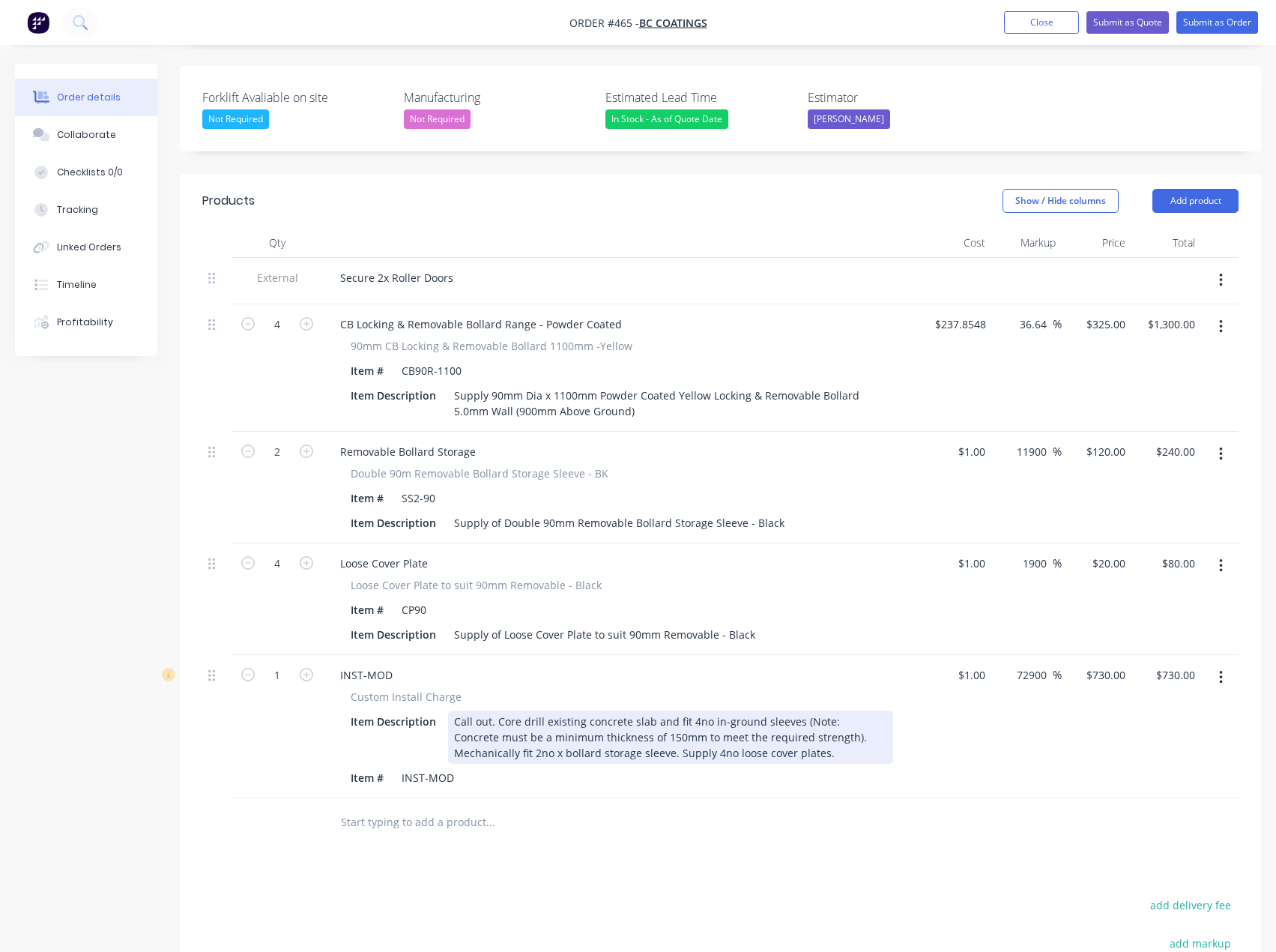
click at [500, 711] on div "Call out. Core drill existing concrete slab and fit 4no in-ground sleeves (Note…" at bounding box center [670, 737] width 445 height 53
click at [494, 711] on div "Call out (ReducedCore drill existing concrete slab and fit 4no in-ground sleeve…" at bounding box center [670, 737] width 445 height 53
click at [479, 711] on div "Site set up (ReducedCore drill existing concrete slab and fit 4no in-ground sle…" at bounding box center [670, 737] width 445 height 53
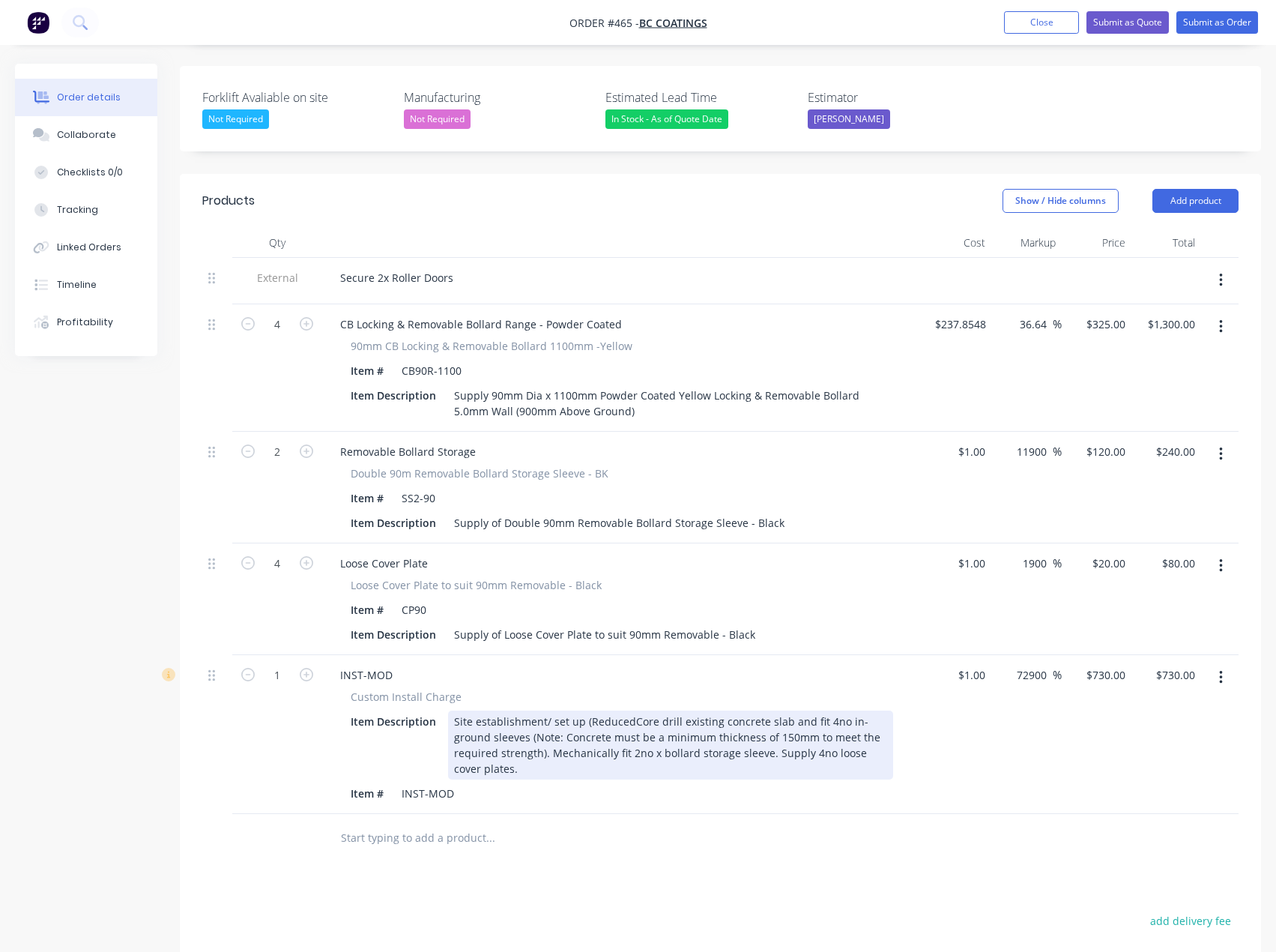
click at [633, 711] on div "Site establishment/ set up (ReducedCore drill existing concrete slab and fit 4n…" at bounding box center [670, 745] width 445 height 69
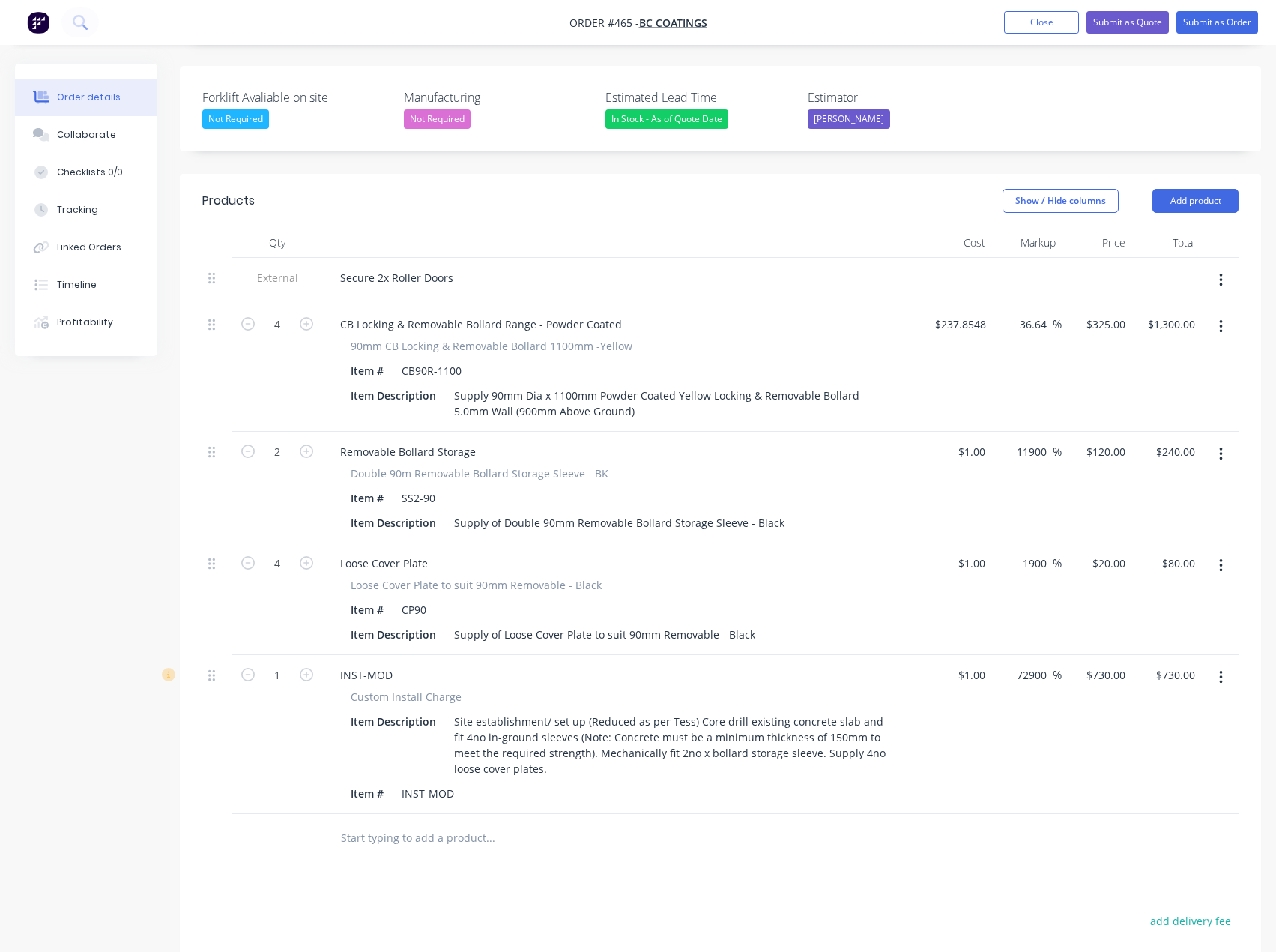
click at [553, 832] on div at bounding box center [592, 838] width 539 height 49
click at [456, 267] on div "Secure 2x Roller Doors" at bounding box center [397, 278] width 137 height 22
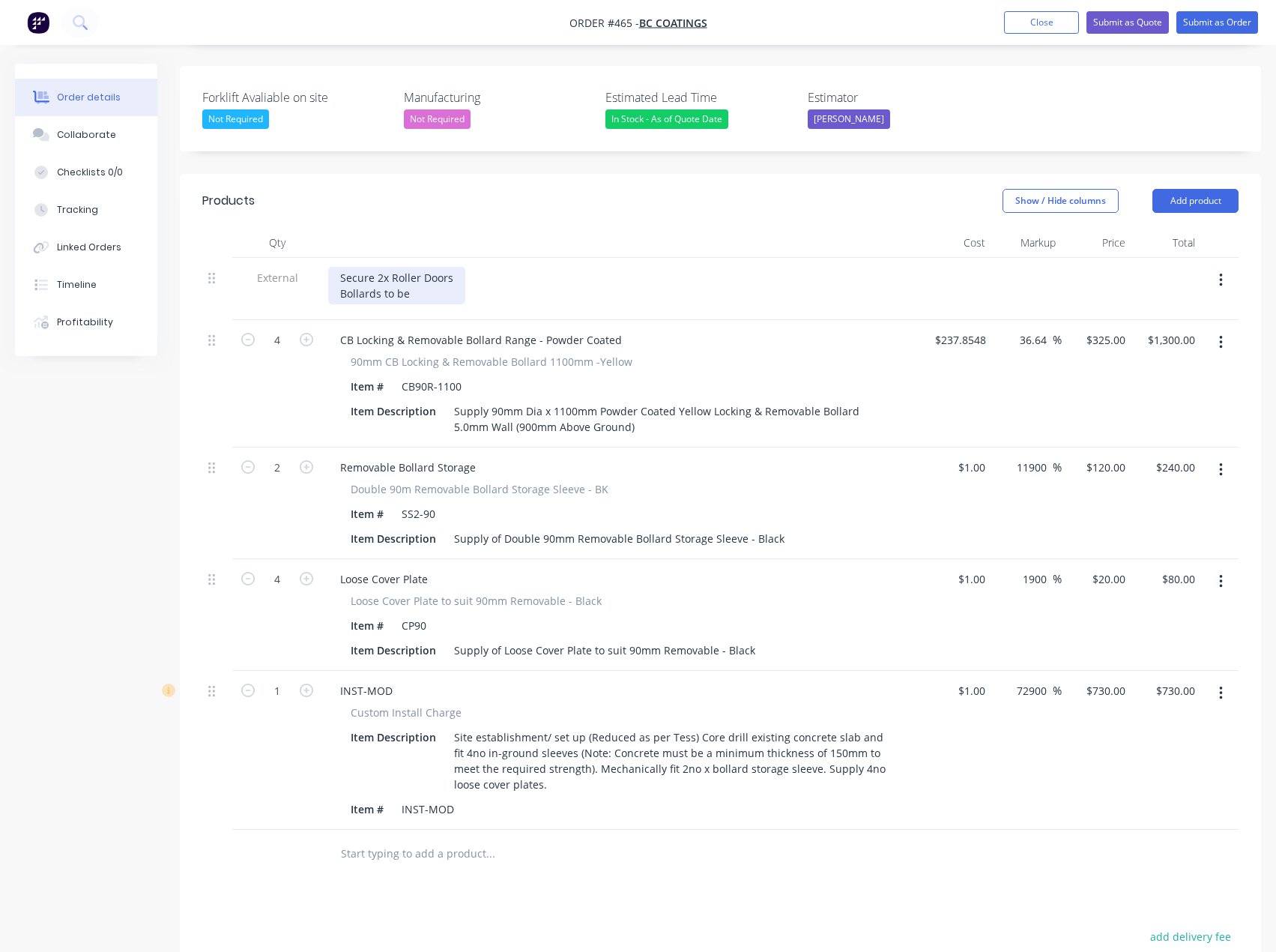
click at [428, 274] on div "Secure 2x Roller Doors Bollards to be" at bounding box center [397, 286] width 137 height 38
click at [458, 275] on div "Secure 2x Roller Doors Bollards to be installed Externally." at bounding box center [426, 286] width 196 height 38
click at [508, 272] on div "Secure 2x Roller Doors Bollards to be installed Externally." at bounding box center [426, 286] width 196 height 38
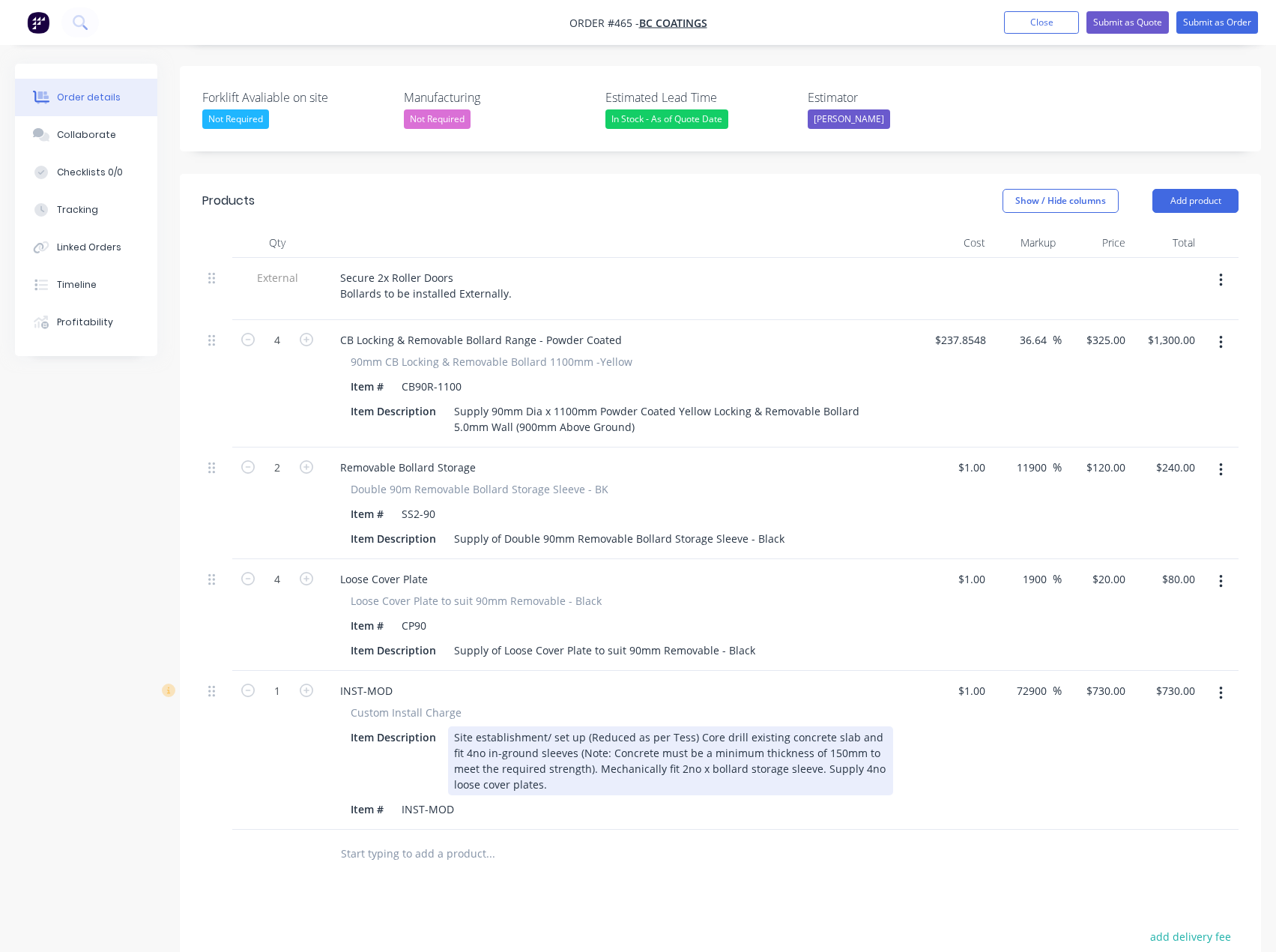
click at [597, 726] on div "Site establishment/ set up (Reduced as per Tess) Core drill existing concrete s…" at bounding box center [670, 760] width 445 height 69
click at [692, 726] on div "Site establishment/ set up (reduced as per Tess) Core drill existing concrete s…" at bounding box center [670, 760] width 445 height 69
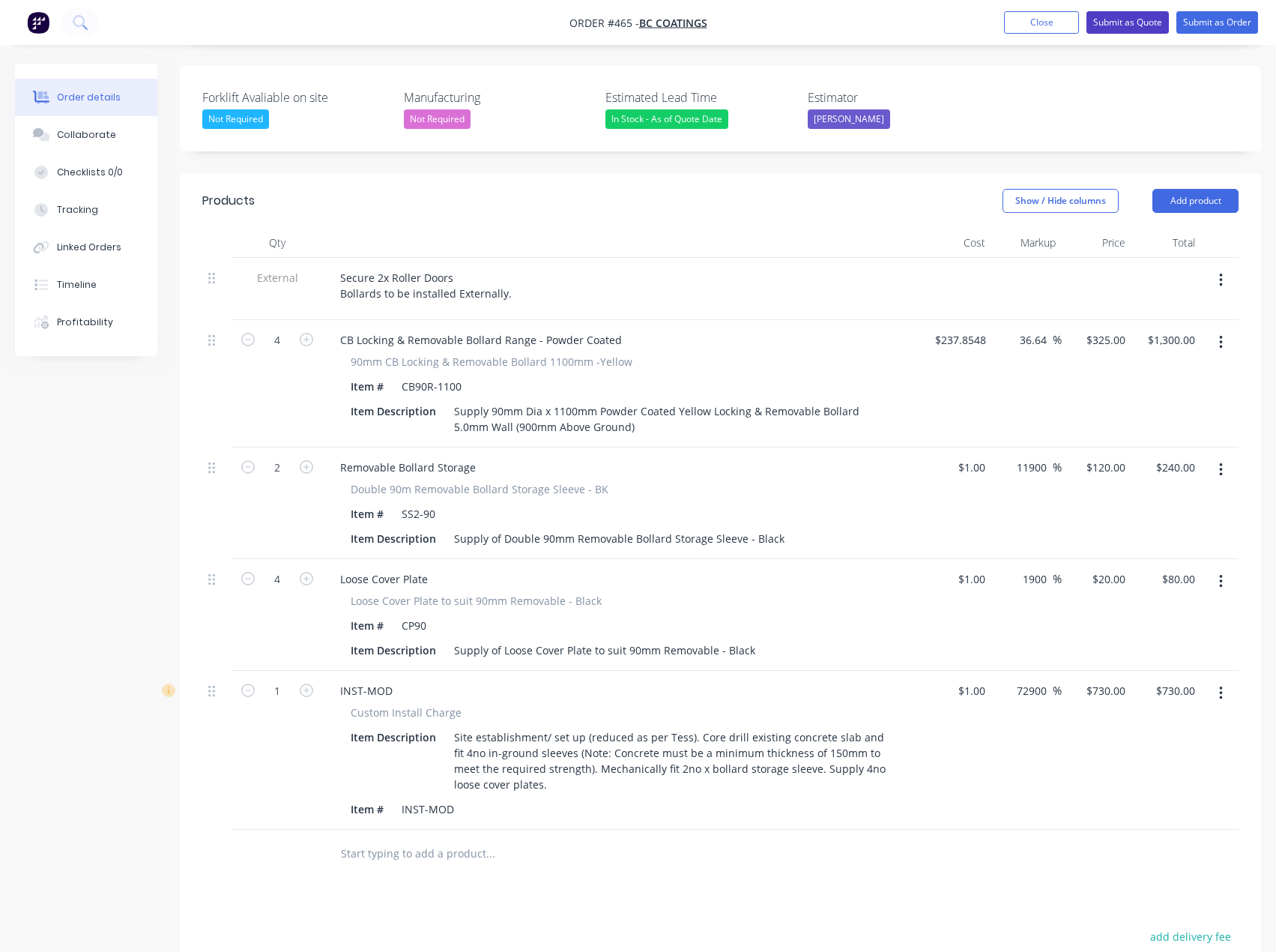
click at [1157, 24] on button "Submit as Quote" at bounding box center [1128, 22] width 83 height 23
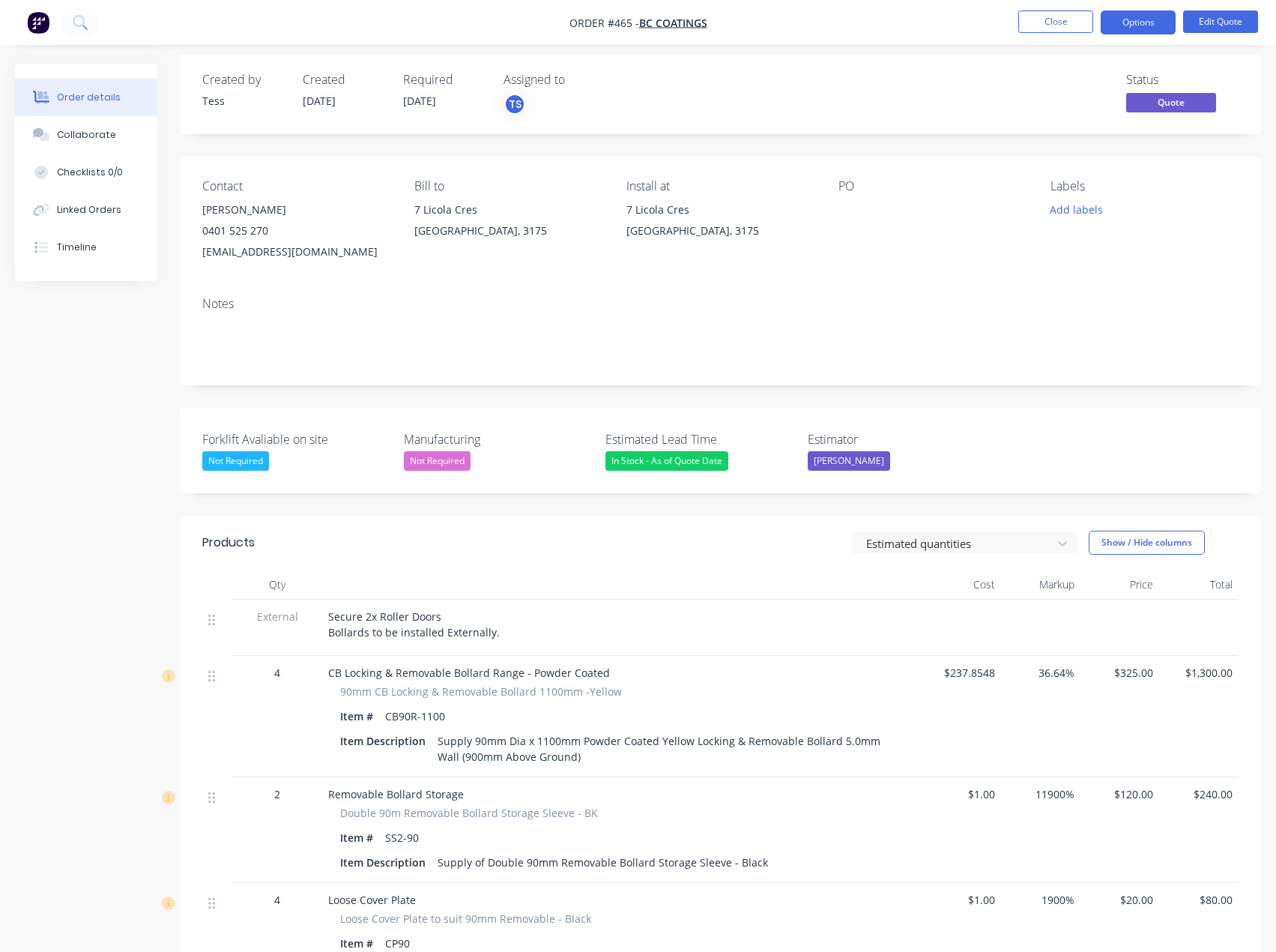
scroll to position [0, 0]
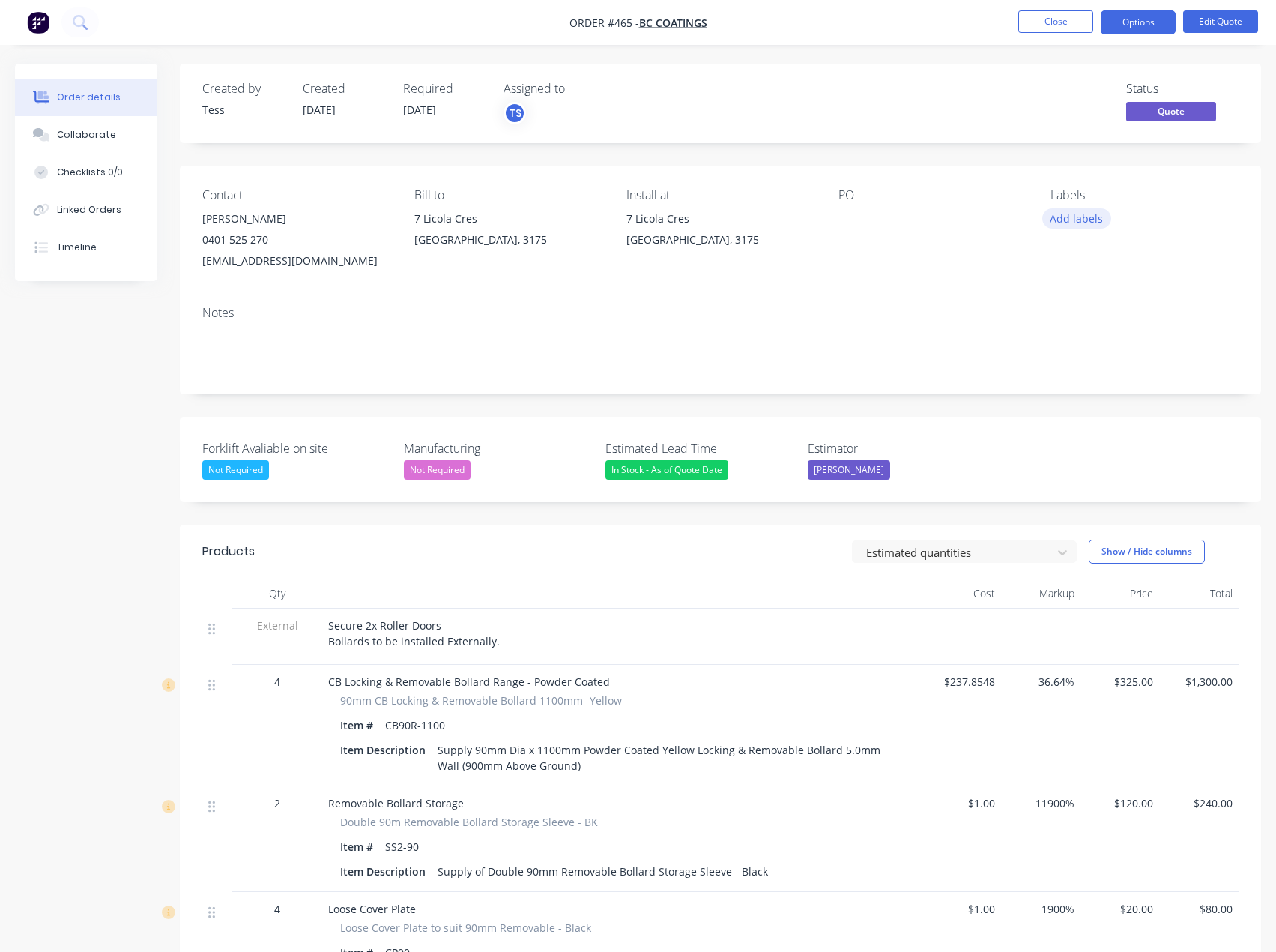
click at [1094, 218] on button "Add labels" at bounding box center [1076, 218] width 69 height 21
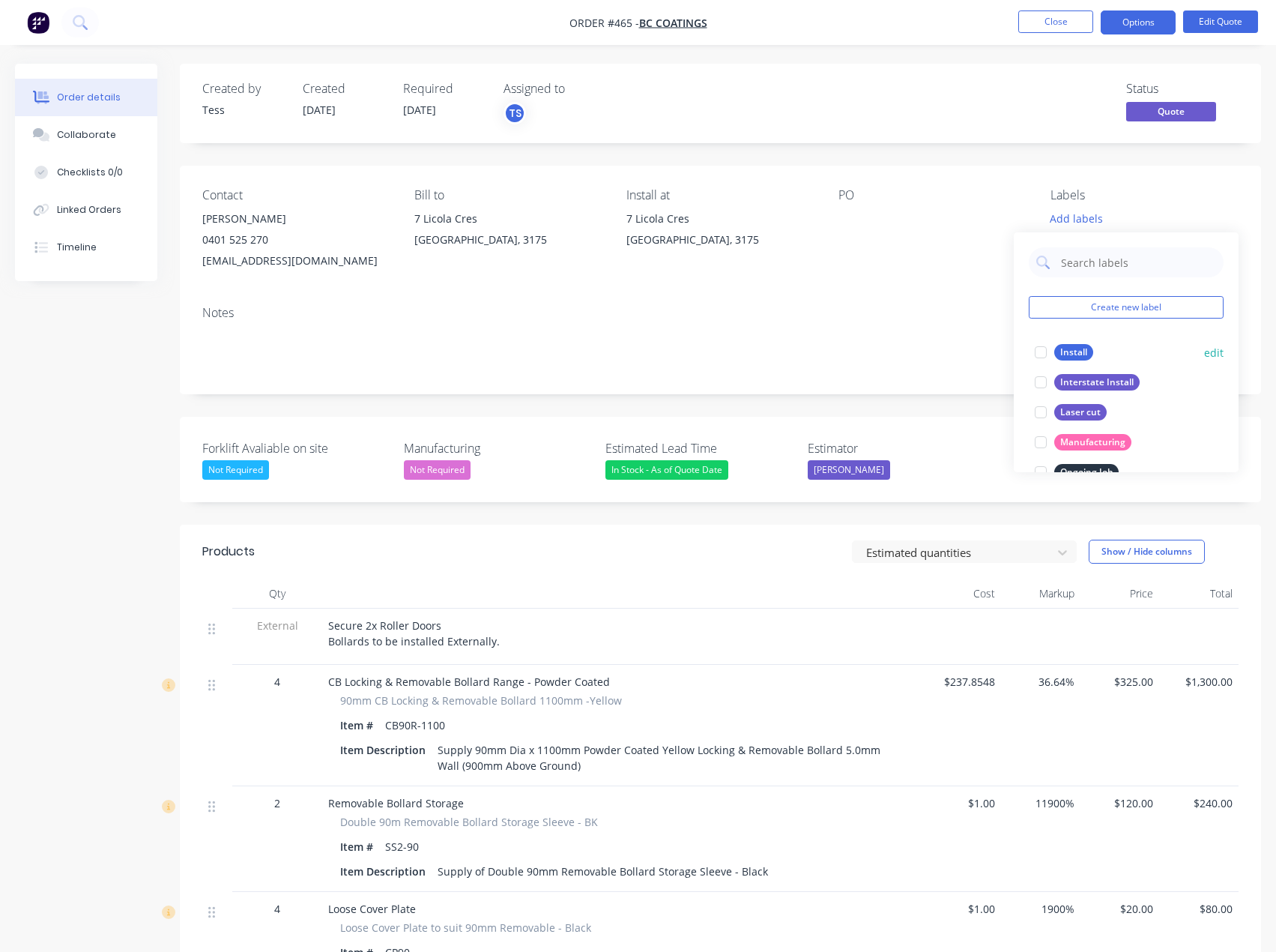
click at [1073, 349] on div "Install" at bounding box center [1073, 352] width 39 height 17
click at [1023, 185] on div "Contact [PERSON_NAME] [PHONE_NUMBER] [EMAIL_ADDRESS][DOMAIN_NAME] Bill to [STRE…" at bounding box center [720, 230] width 1081 height 128
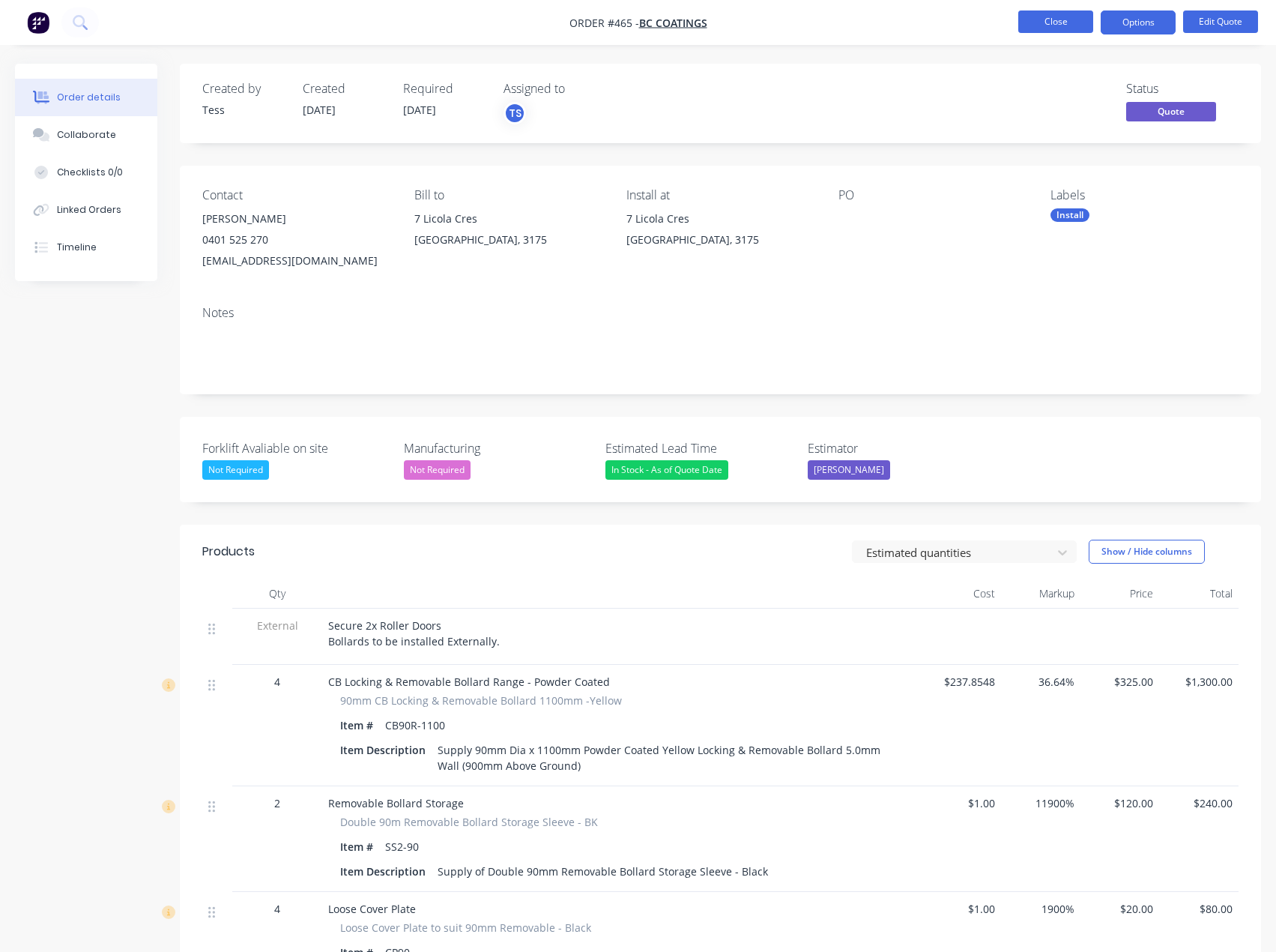
click at [1039, 23] on button "Close" at bounding box center [1055, 21] width 75 height 23
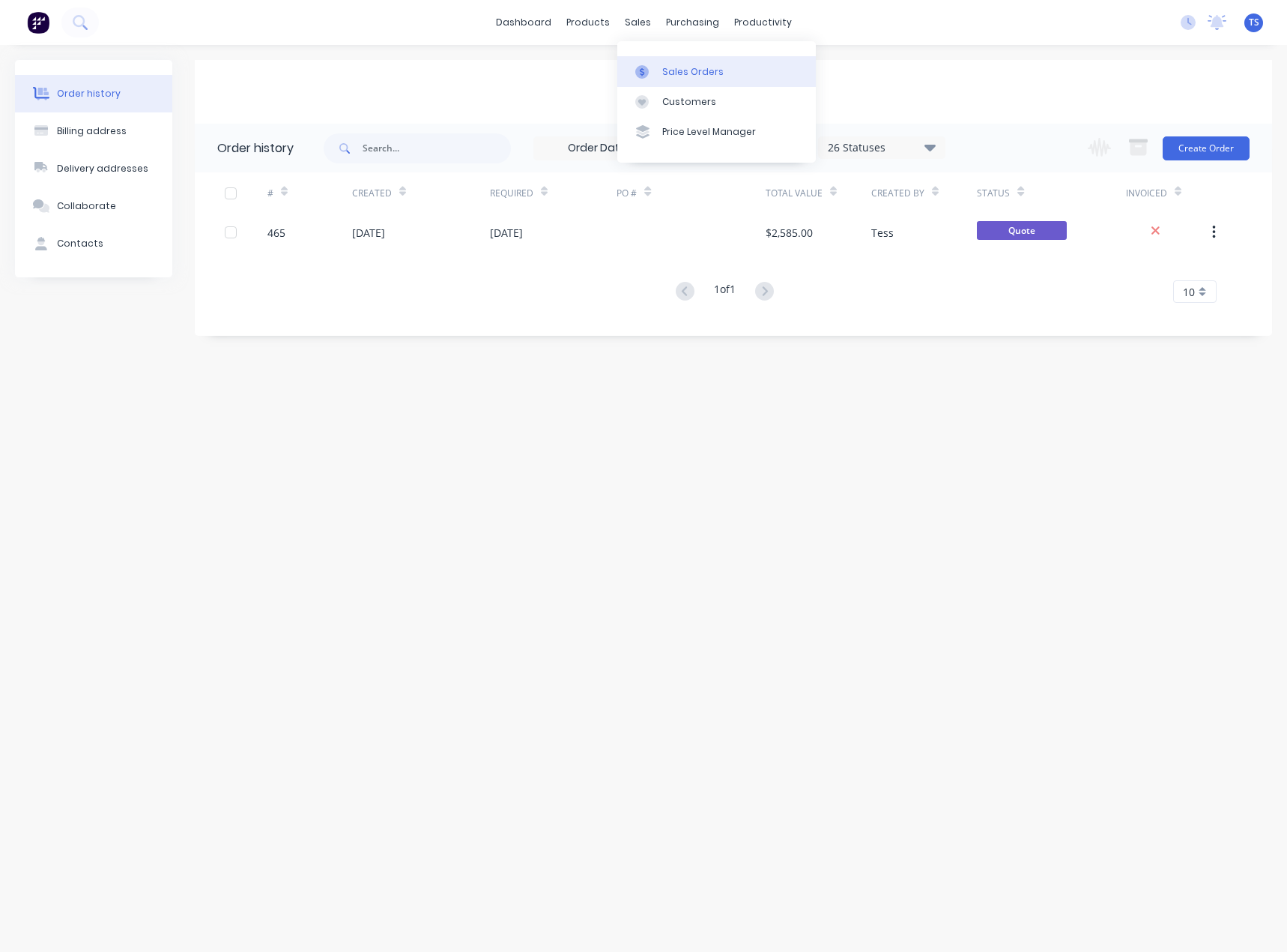
click at [666, 73] on div "Sales Orders" at bounding box center [693, 72] width 62 height 13
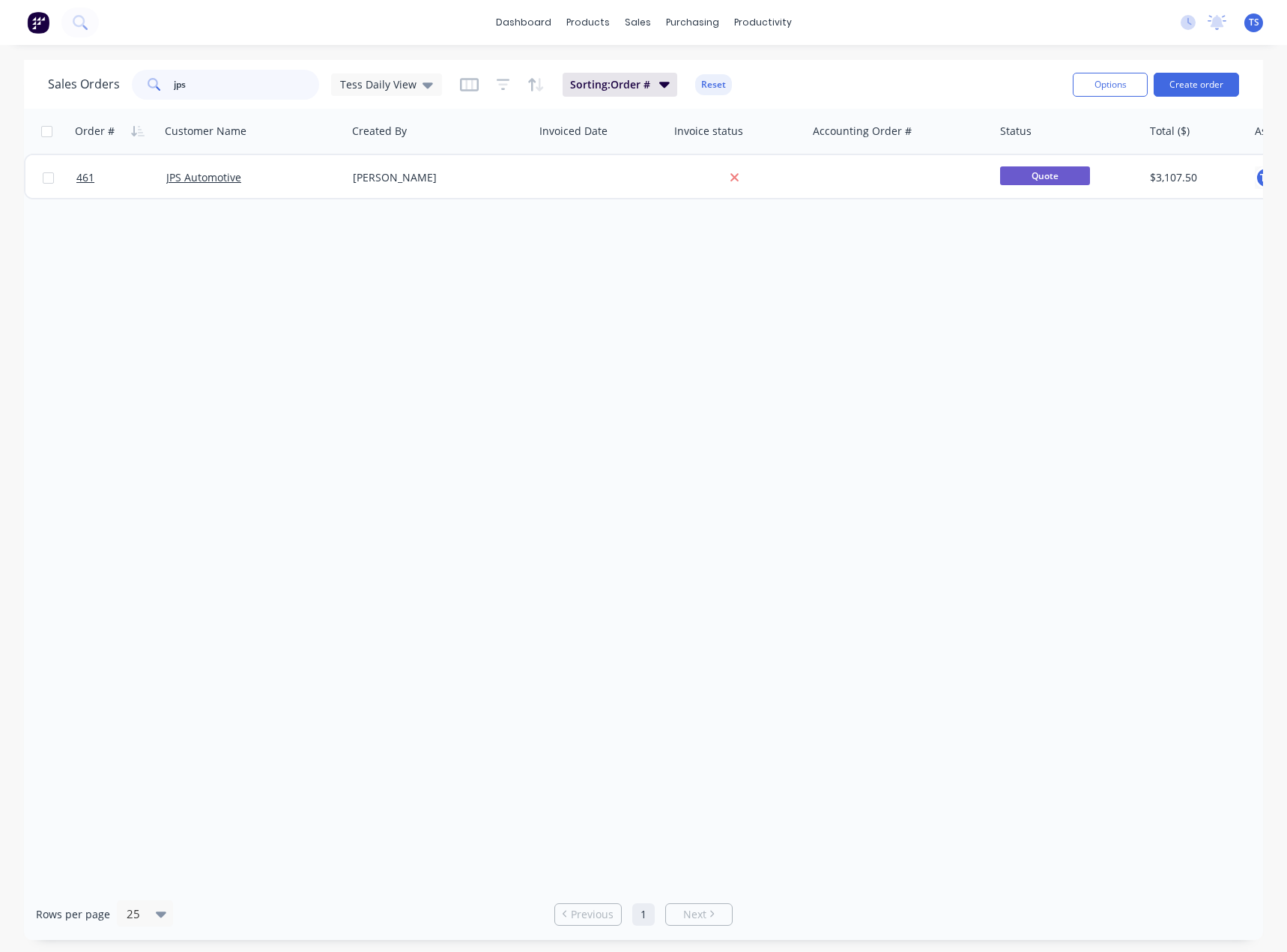
drag, startPoint x: 217, startPoint y: 85, endPoint x: 135, endPoint y: 91, distance: 82.2
click at [135, 91] on div "jps" at bounding box center [226, 84] width 188 height 30
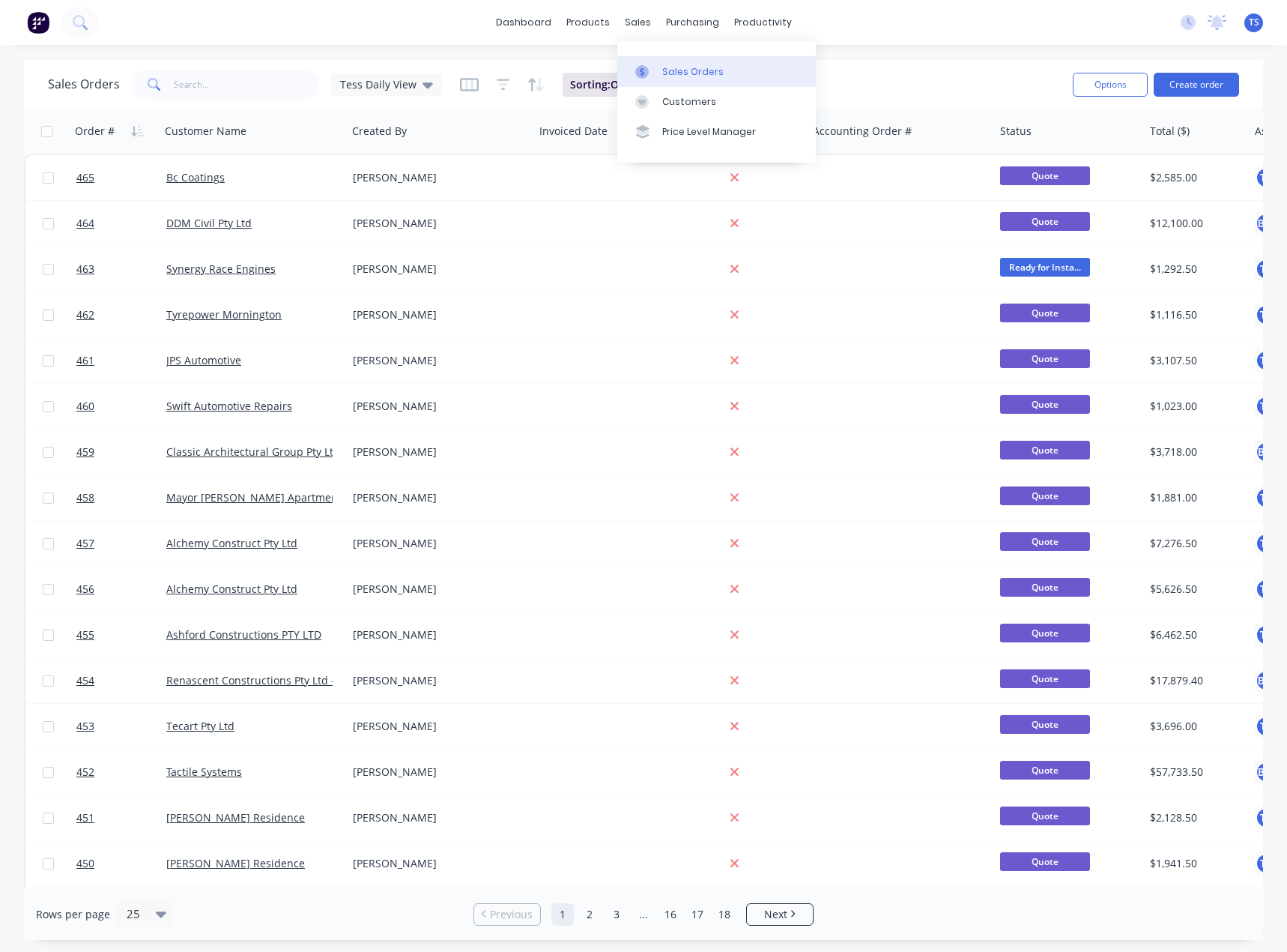
click at [670, 70] on div "Sales Orders" at bounding box center [693, 72] width 62 height 13
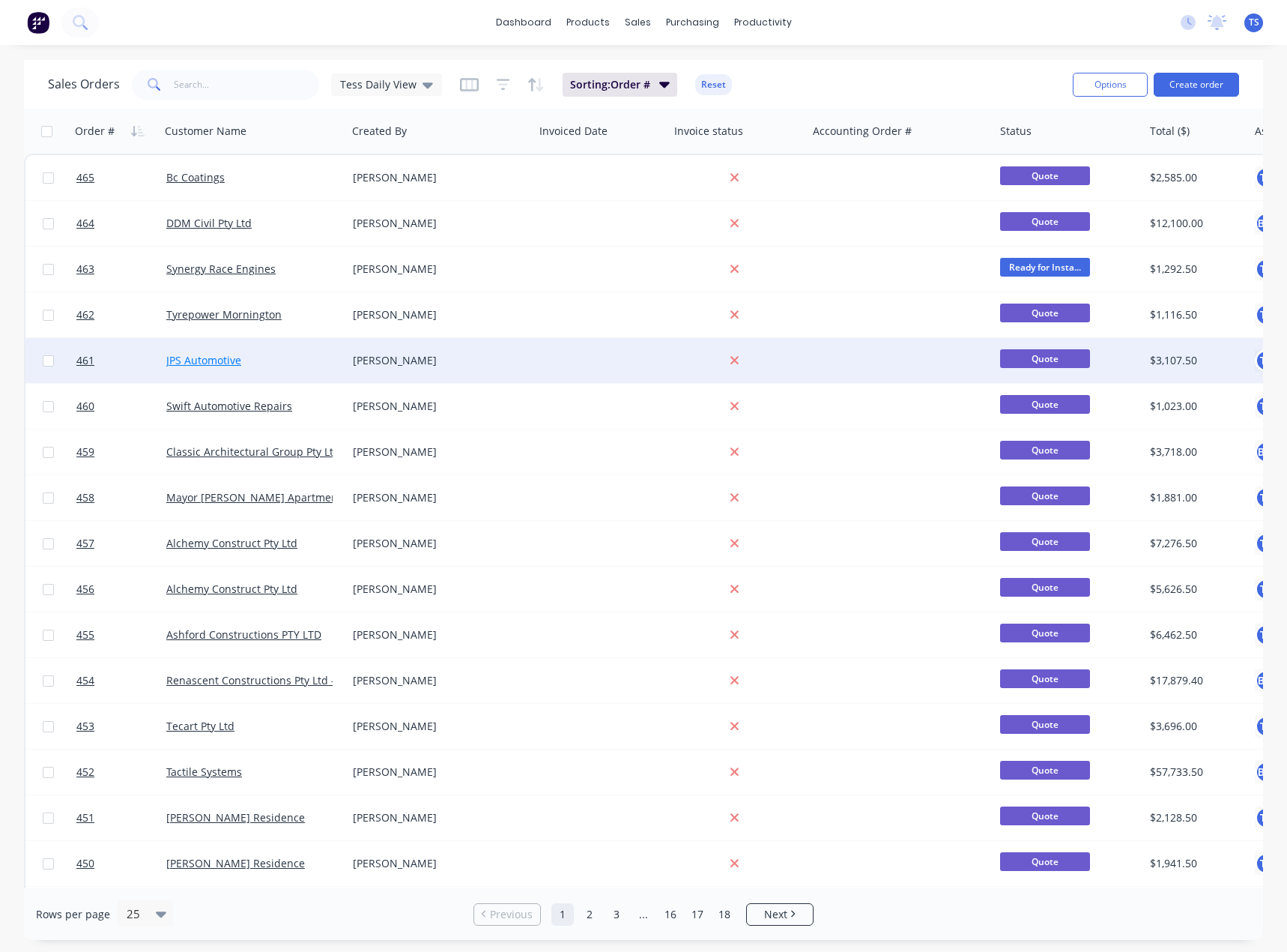
click at [195, 357] on link "JPS Automotive" at bounding box center [203, 360] width 75 height 14
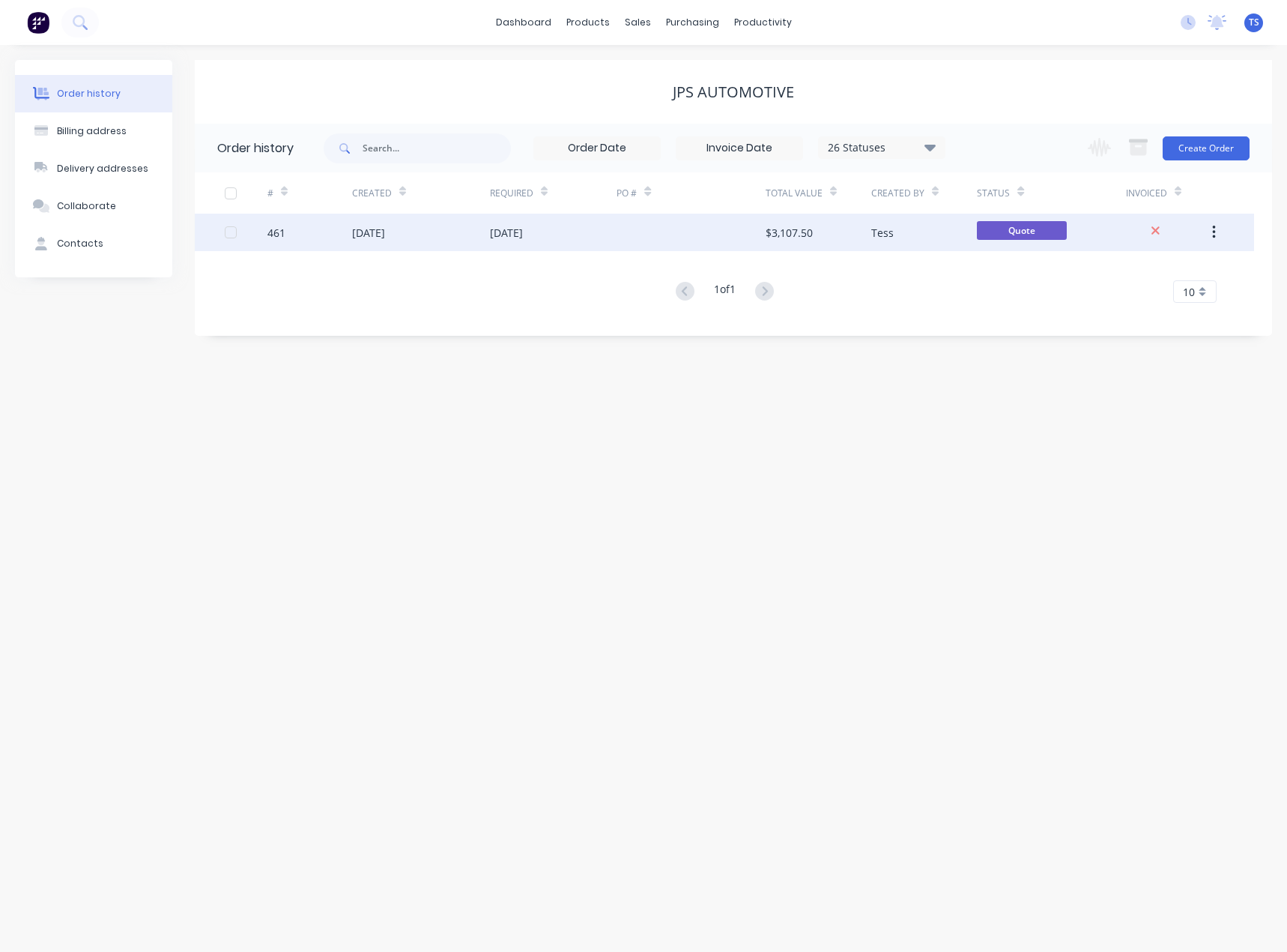
click at [523, 231] on div "[DATE]" at bounding box center [506, 233] width 33 height 16
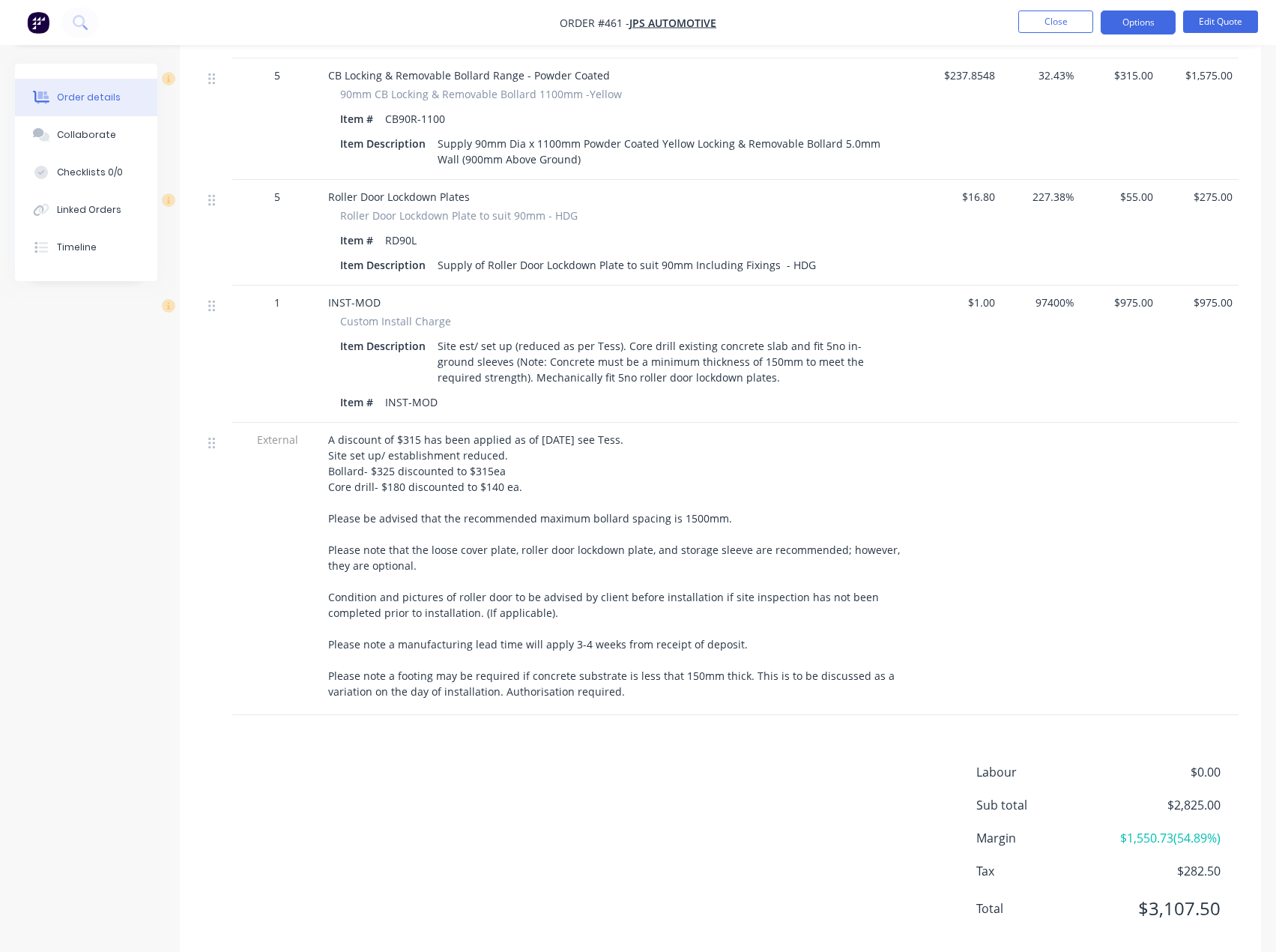
scroll to position [652, 0]
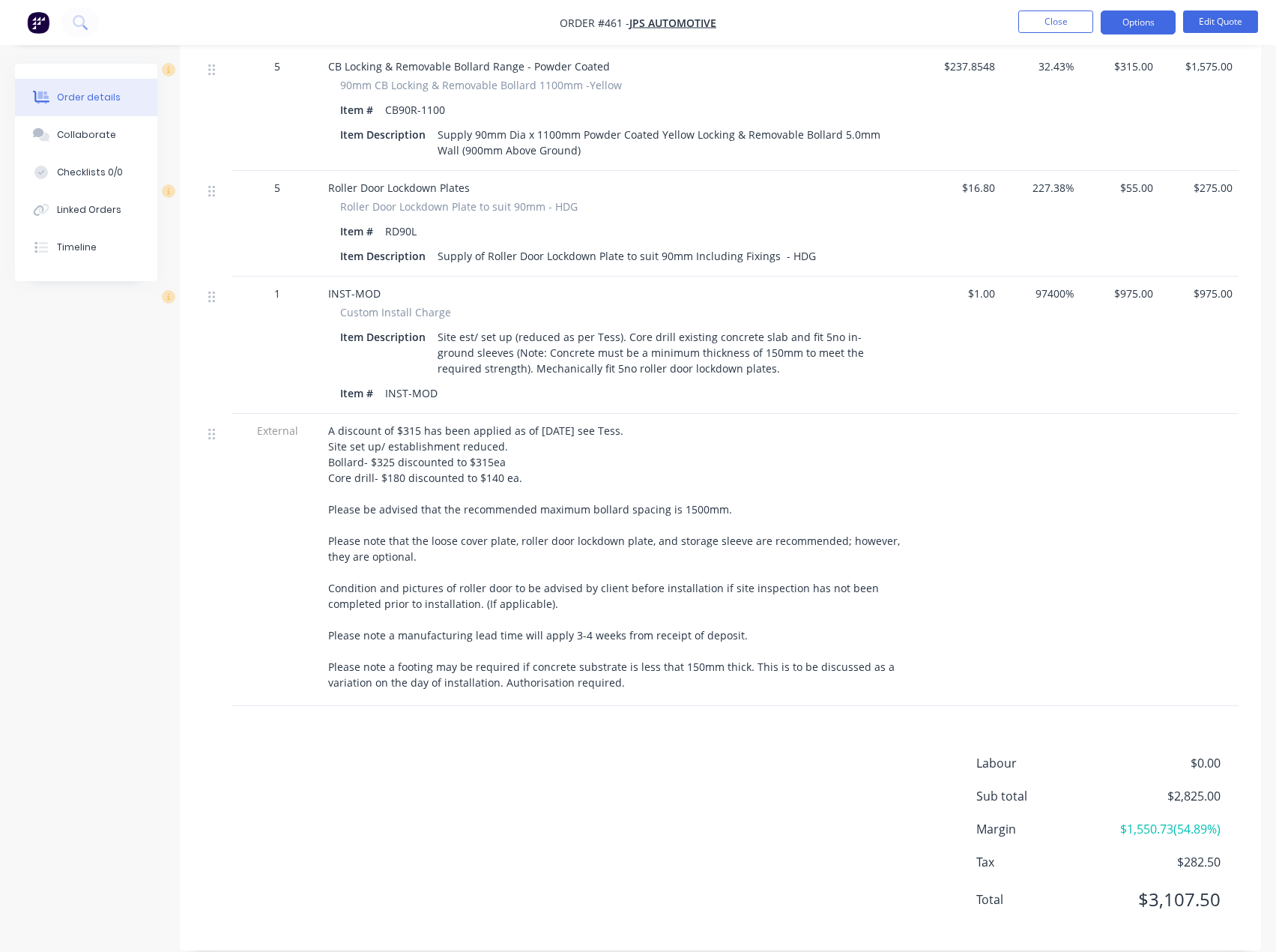
copy span "A discount of $315 has been applied as of [DATE] see Tess. Site set up/ establi…"
drag, startPoint x: 615, startPoint y: 666, endPoint x: 323, endPoint y: 411, distance: 387.7
click at [323, 413] on div "A discount of $315 has been applied as of [DATE] see Tess. Site set up/ establi…" at bounding box center [622, 559] width 599 height 293
click at [1061, 22] on button "Close" at bounding box center [1055, 21] width 75 height 23
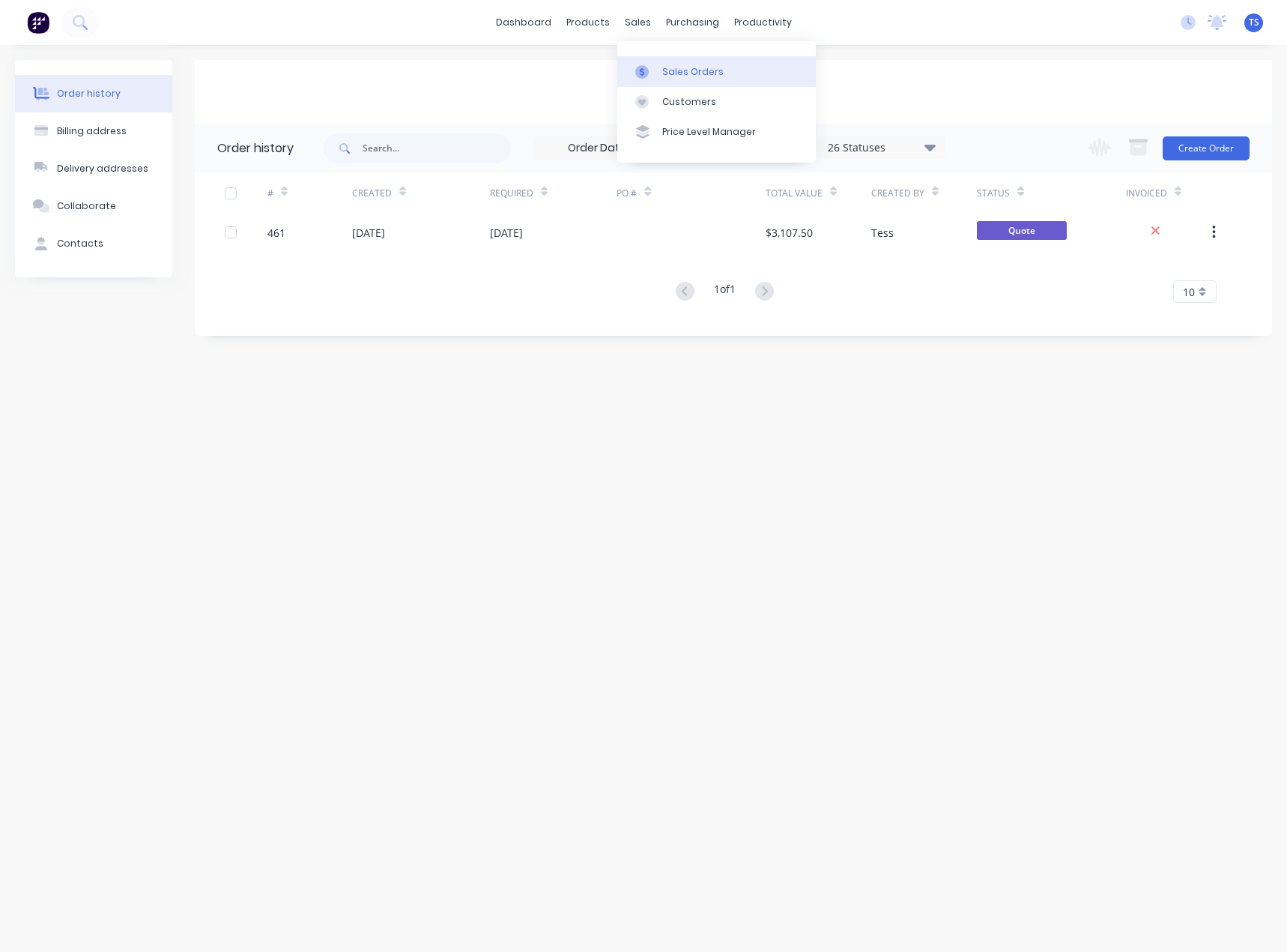
click at [661, 70] on link "Sales Orders" at bounding box center [717, 71] width 199 height 30
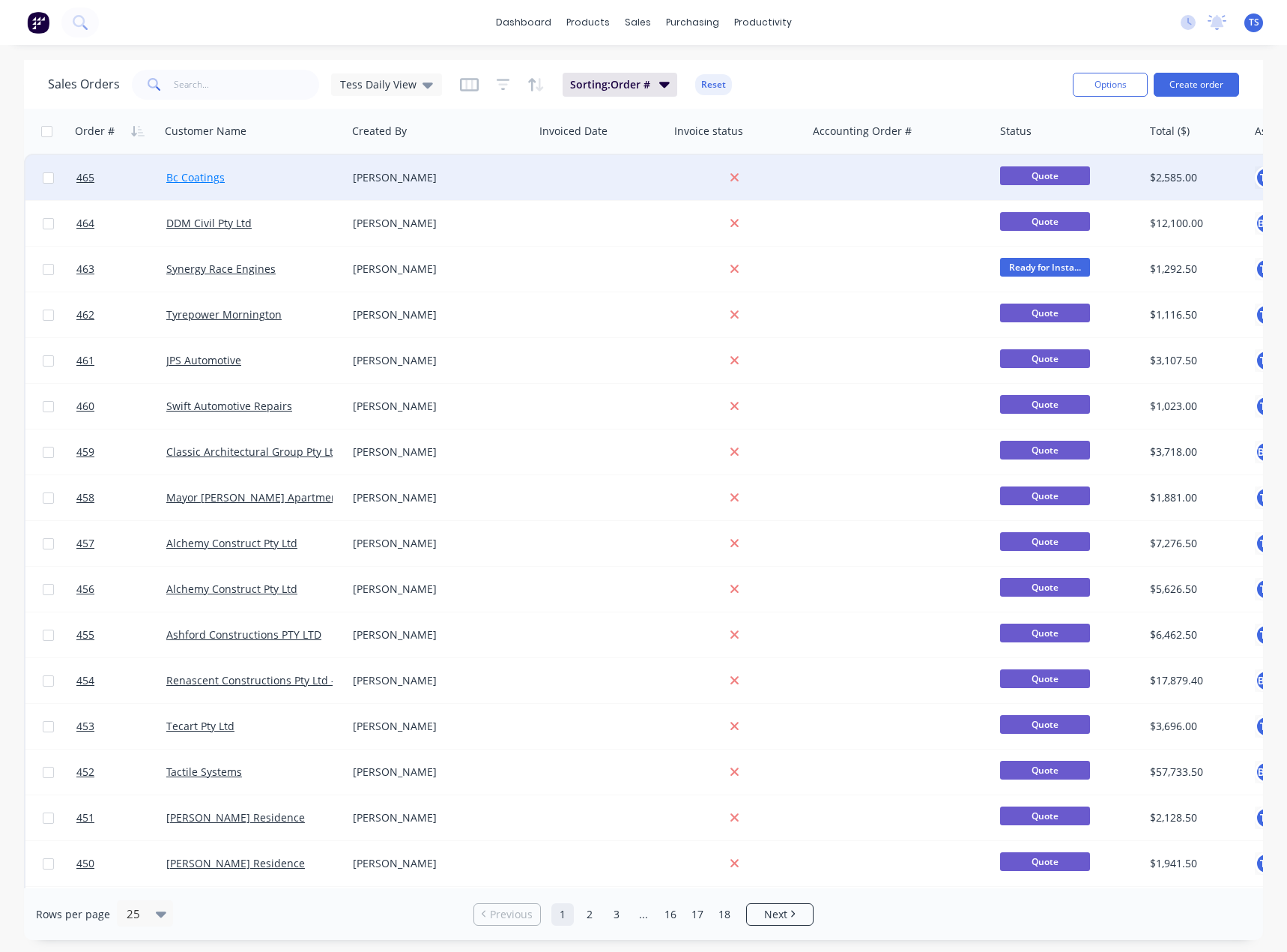
click at [203, 182] on link "Bc Coatings" at bounding box center [196, 177] width 58 height 14
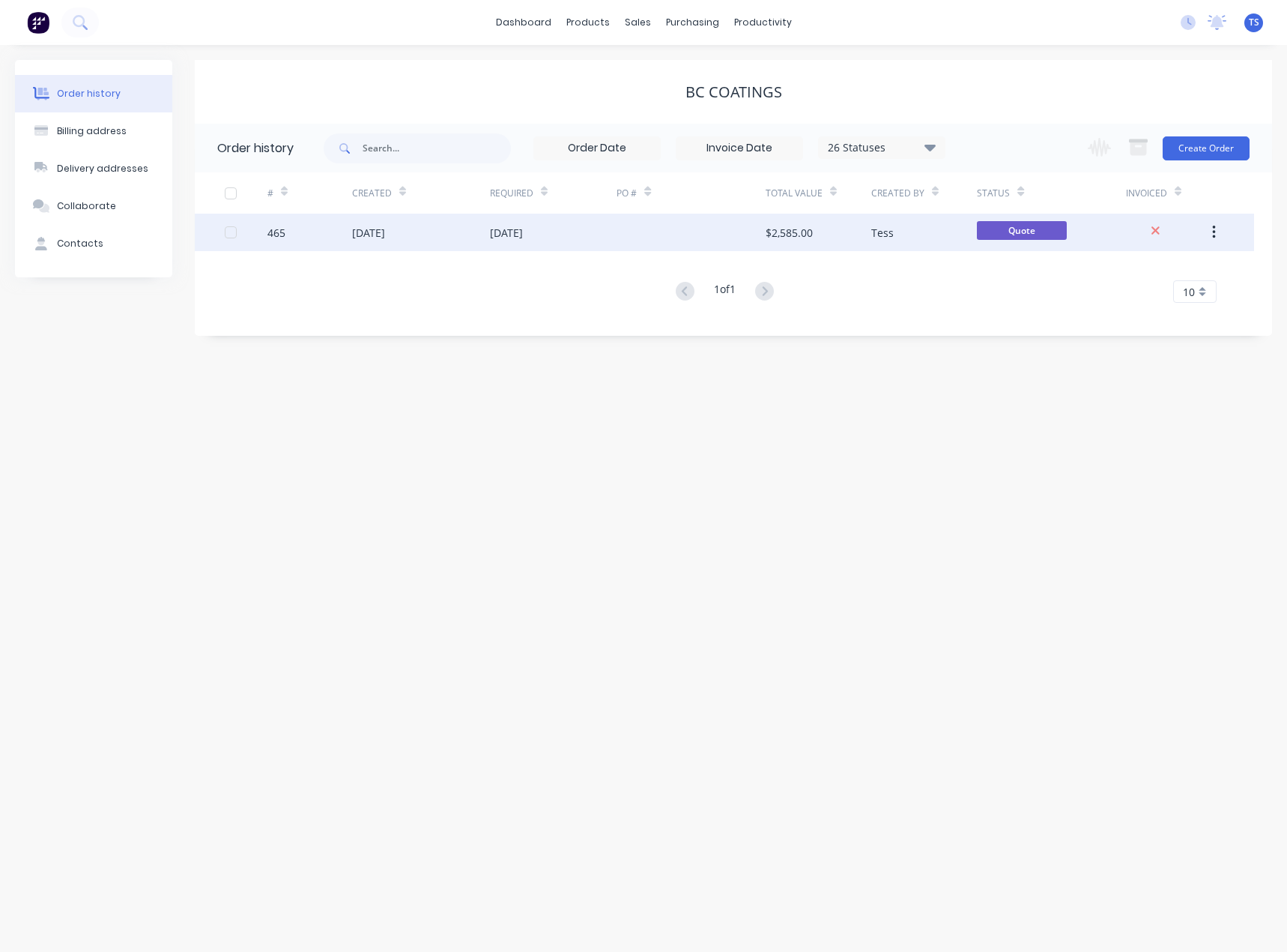
click at [818, 233] on div "$2,585.00" at bounding box center [819, 233] width 106 height 38
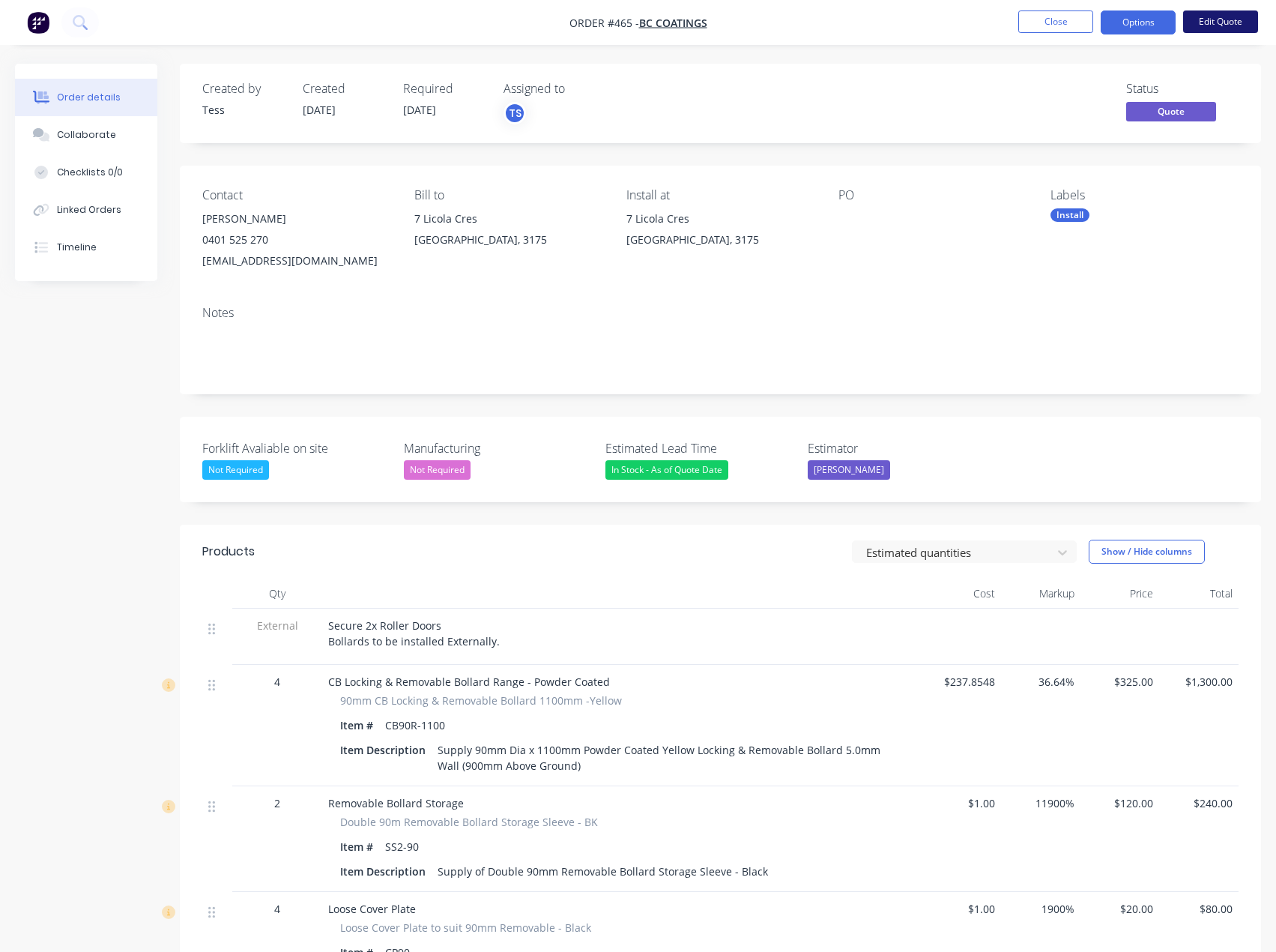
click at [1223, 21] on button "Edit Quote" at bounding box center [1220, 21] width 75 height 23
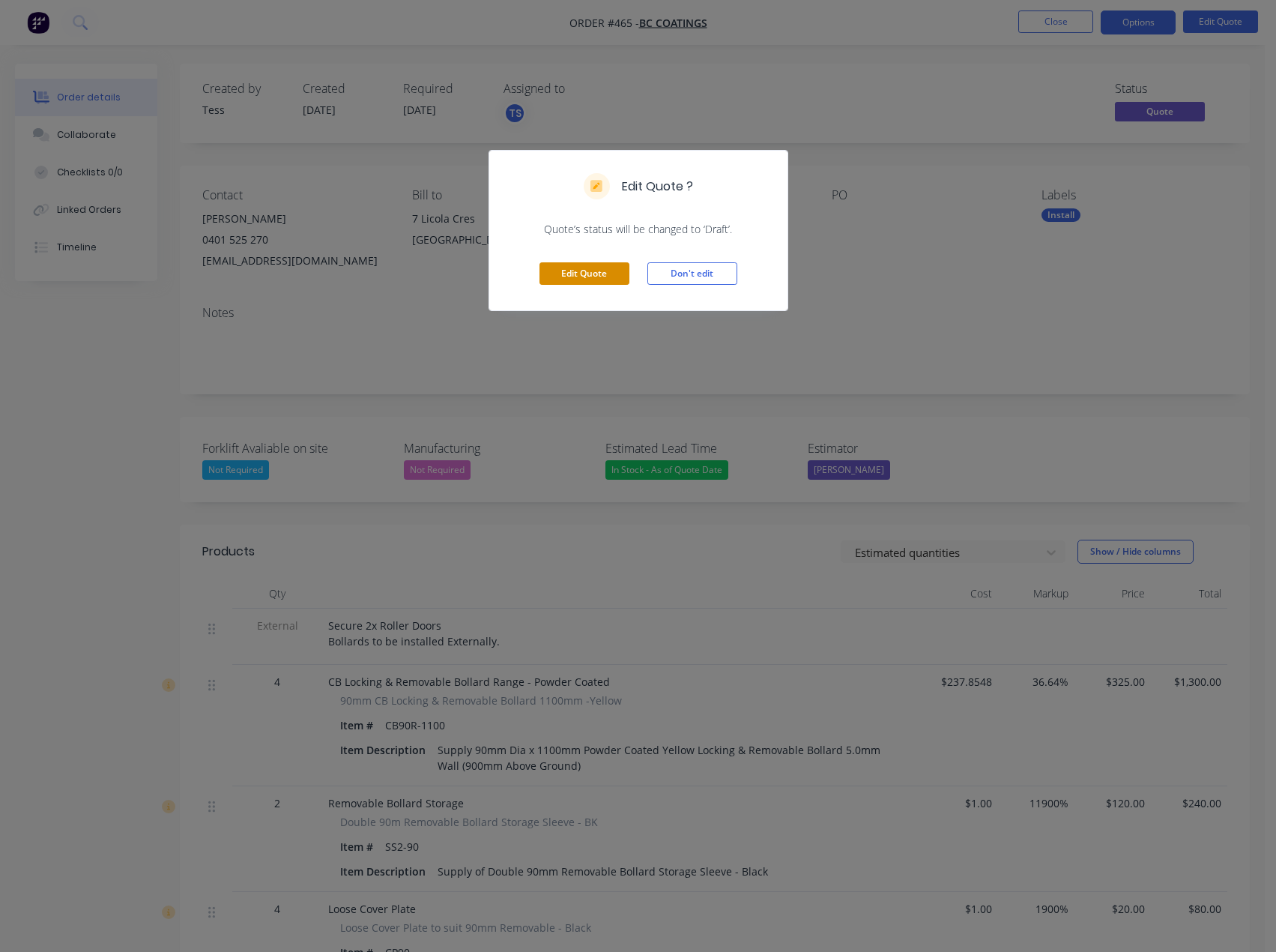
click at [574, 275] on button "Edit Quote" at bounding box center [584, 274] width 90 height 23
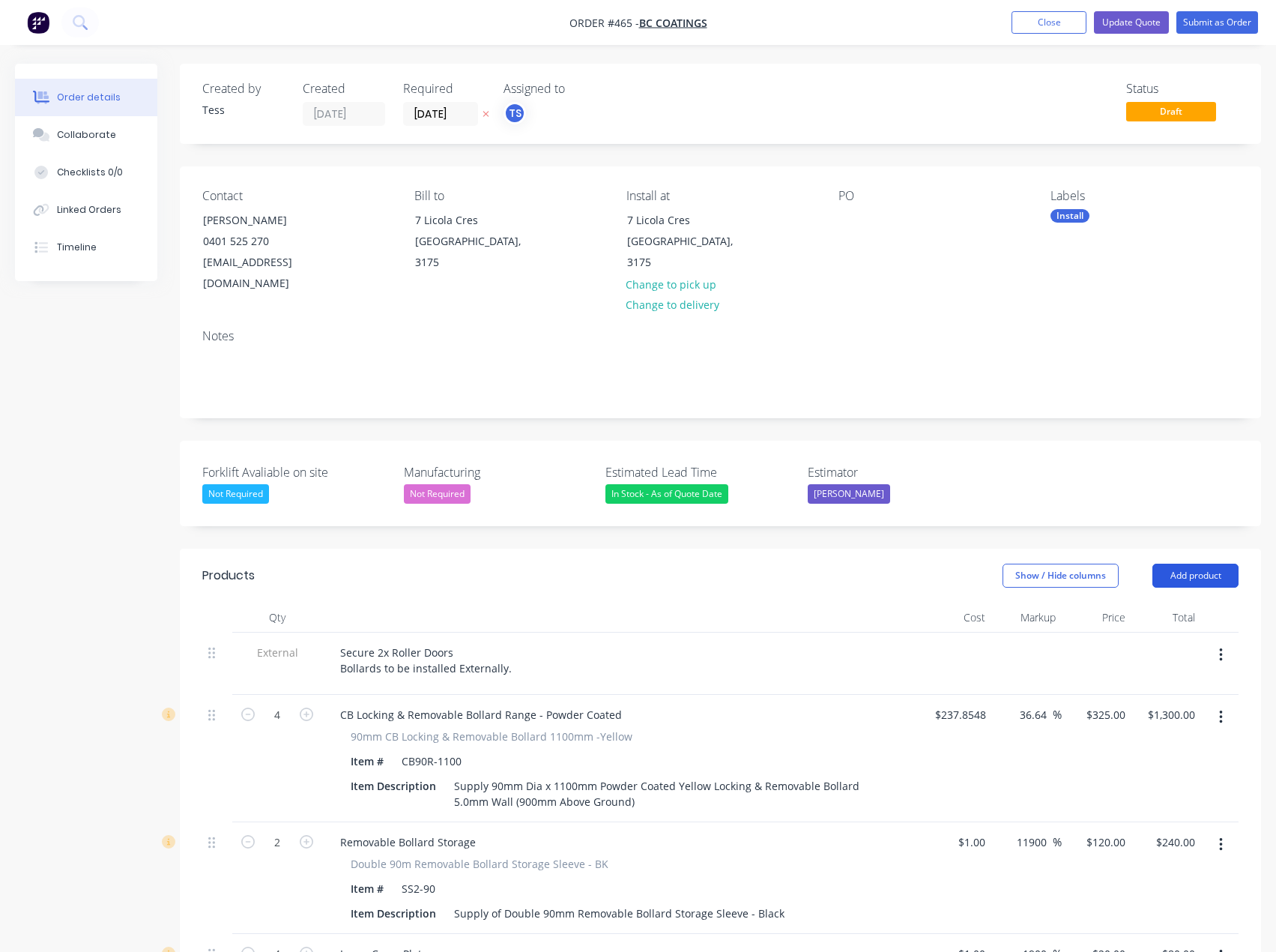
click at [1203, 563] on button "Add product" at bounding box center [1195, 575] width 86 height 24
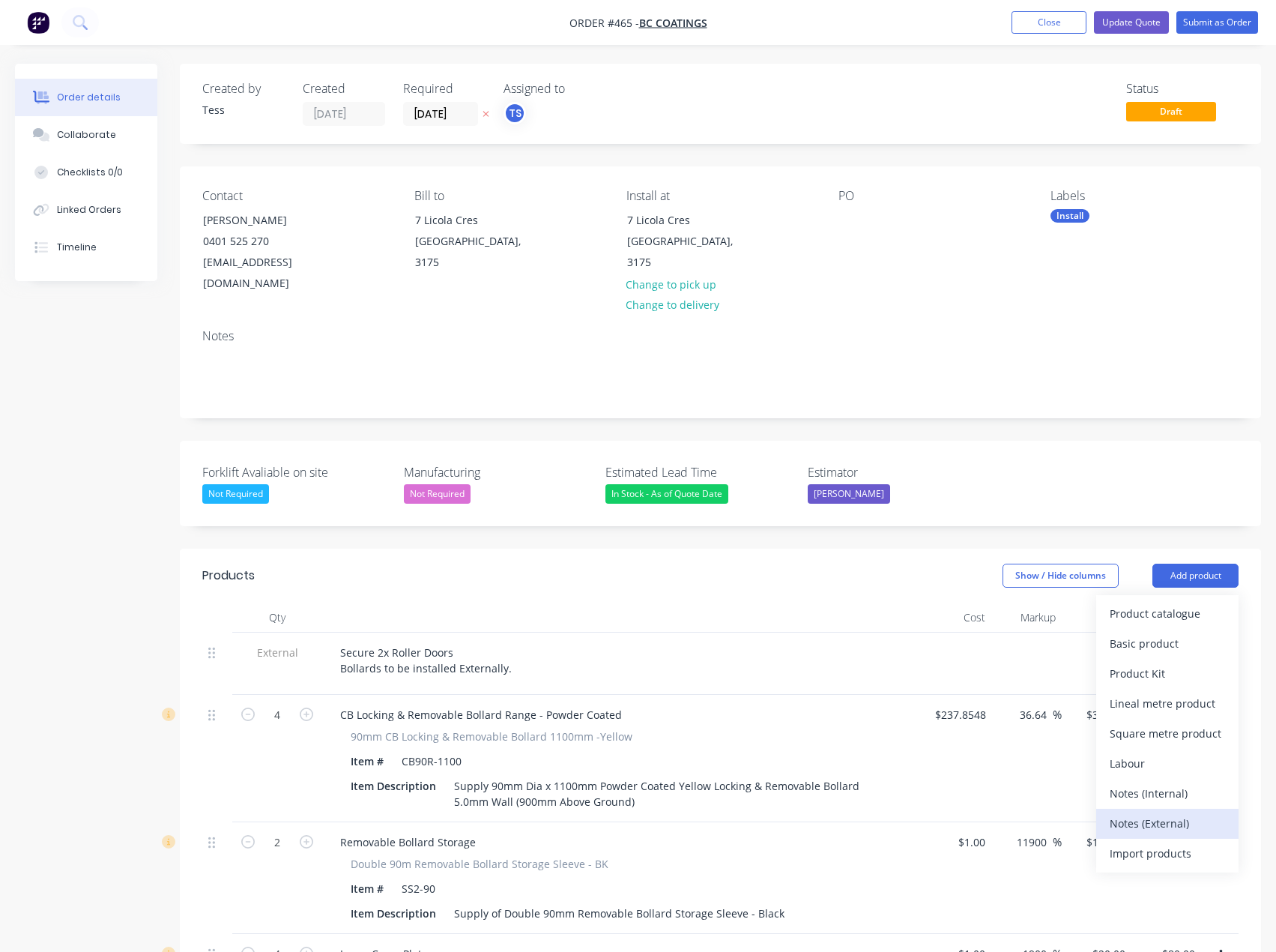
click at [1148, 812] on div "Notes (External)" at bounding box center [1167, 823] width 115 height 22
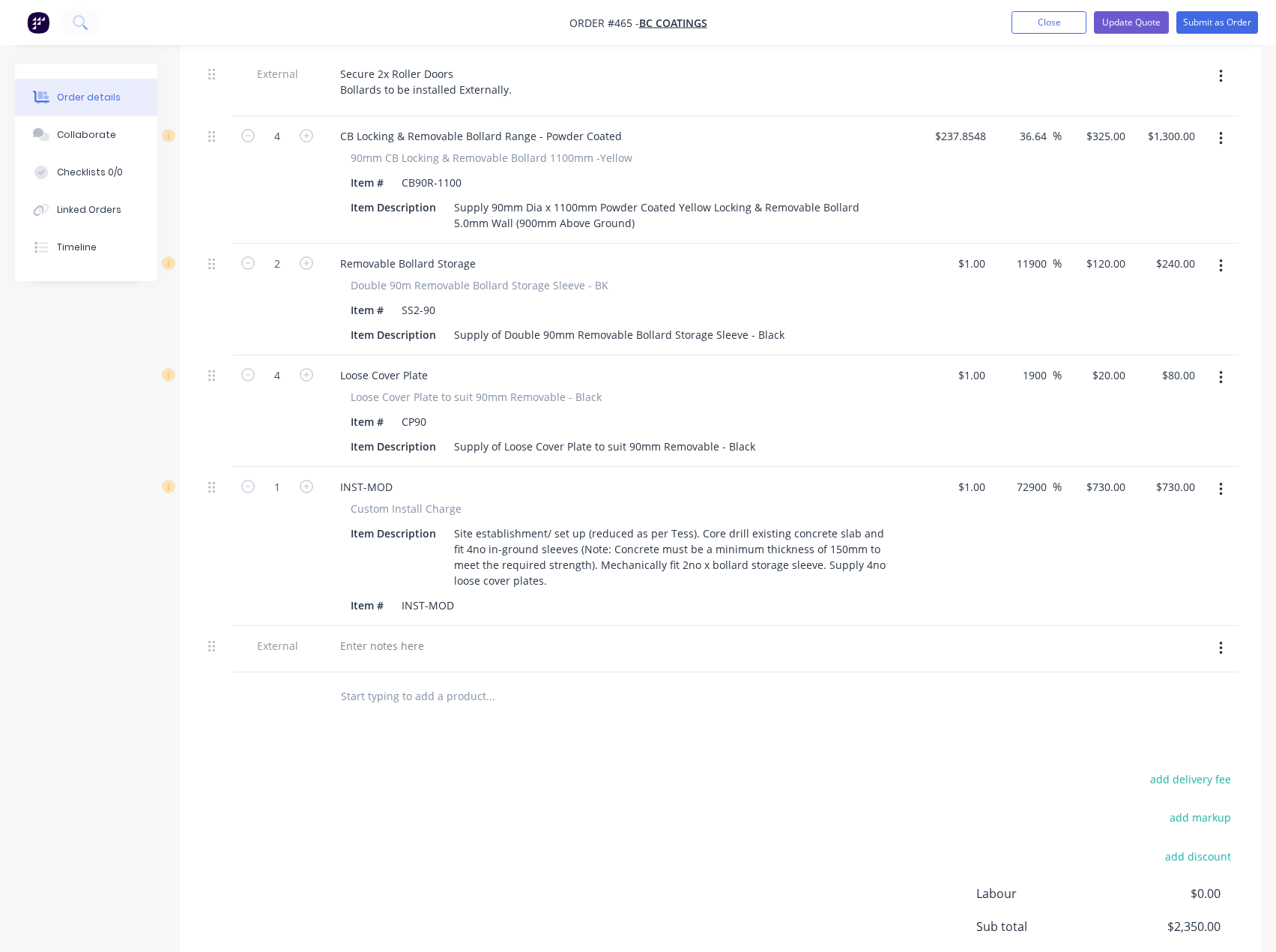
scroll to position [674, 0]
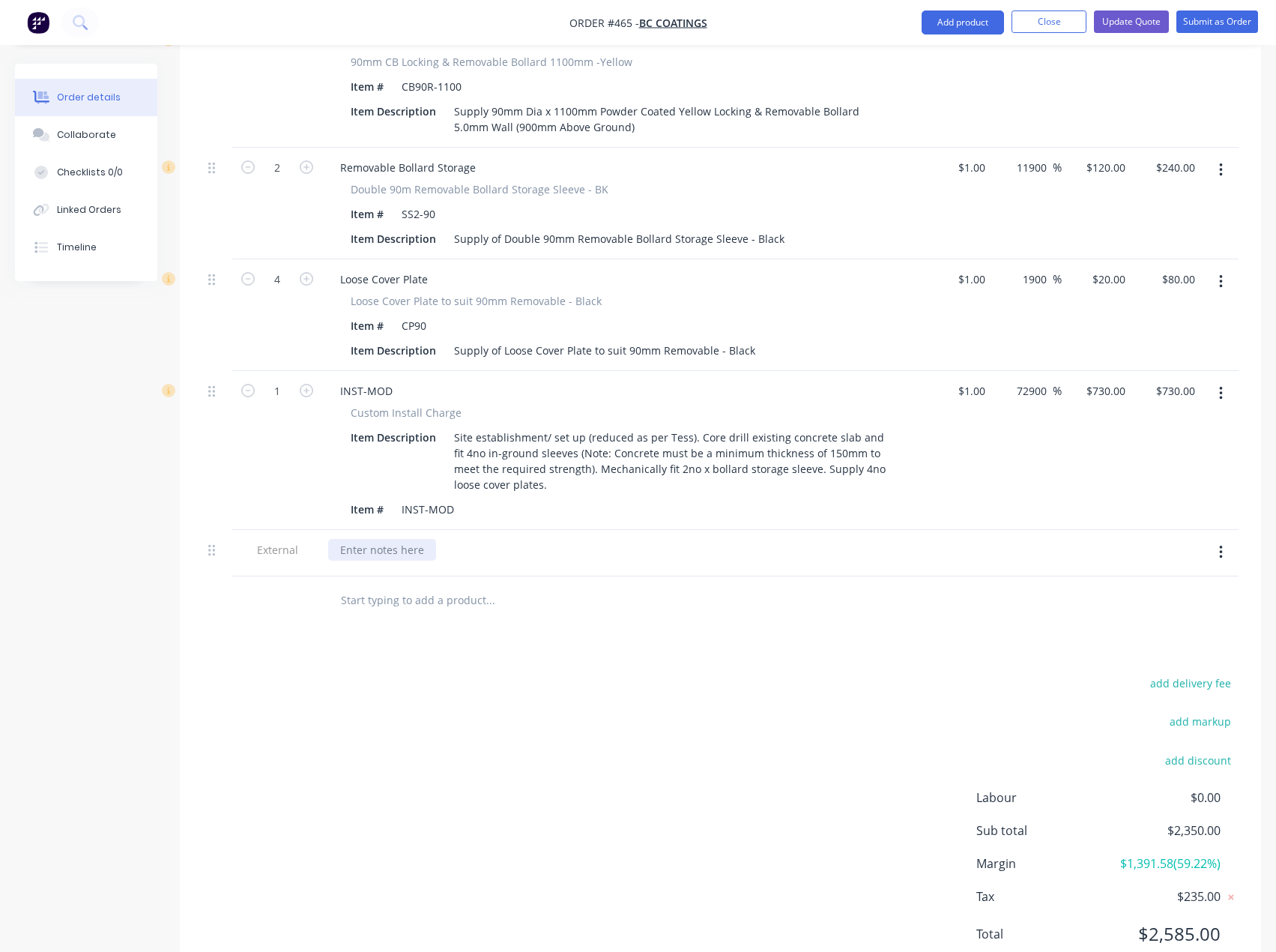
click at [356, 539] on div at bounding box center [382, 550] width 108 height 22
paste div
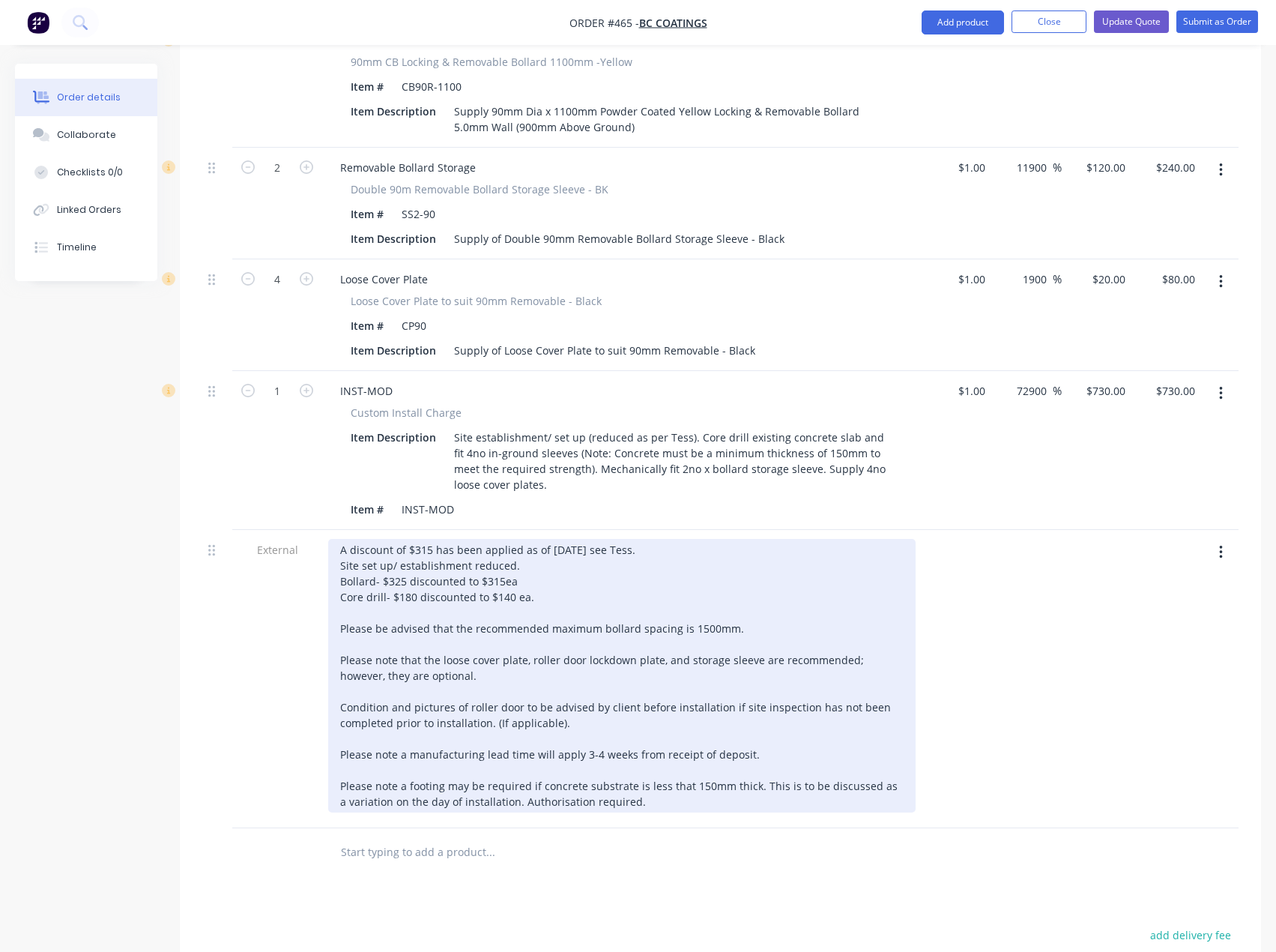
click at [517, 545] on div "A discount of $315 has been applied as of [DATE] see Tess. Site set up/ establi…" at bounding box center [621, 675] width 588 height 274
click at [503, 559] on div "A discount of $315 has been applied as of [DATE] see Tess. Site set up/ establi…" at bounding box center [621, 675] width 588 height 274
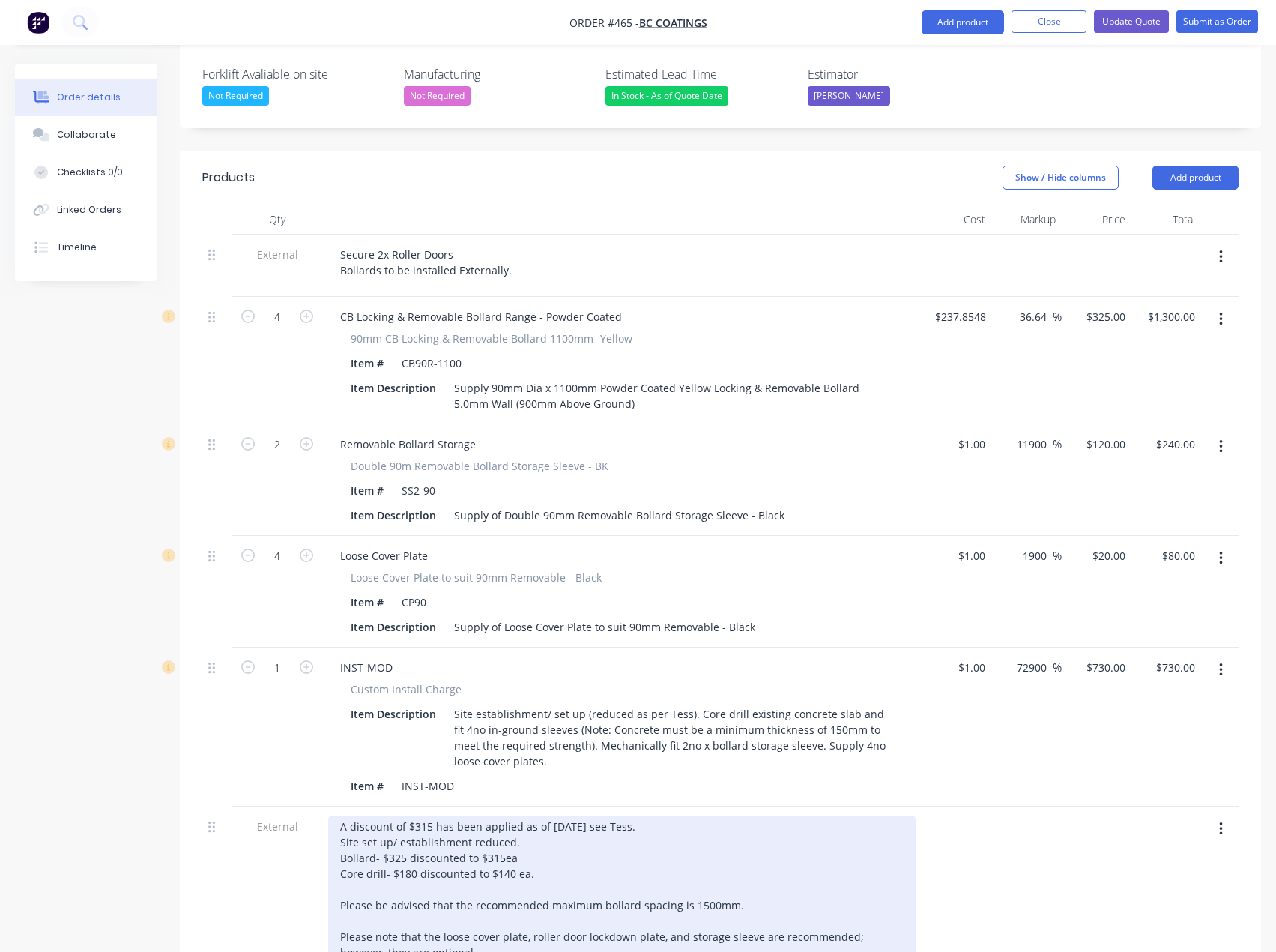
scroll to position [300, 0]
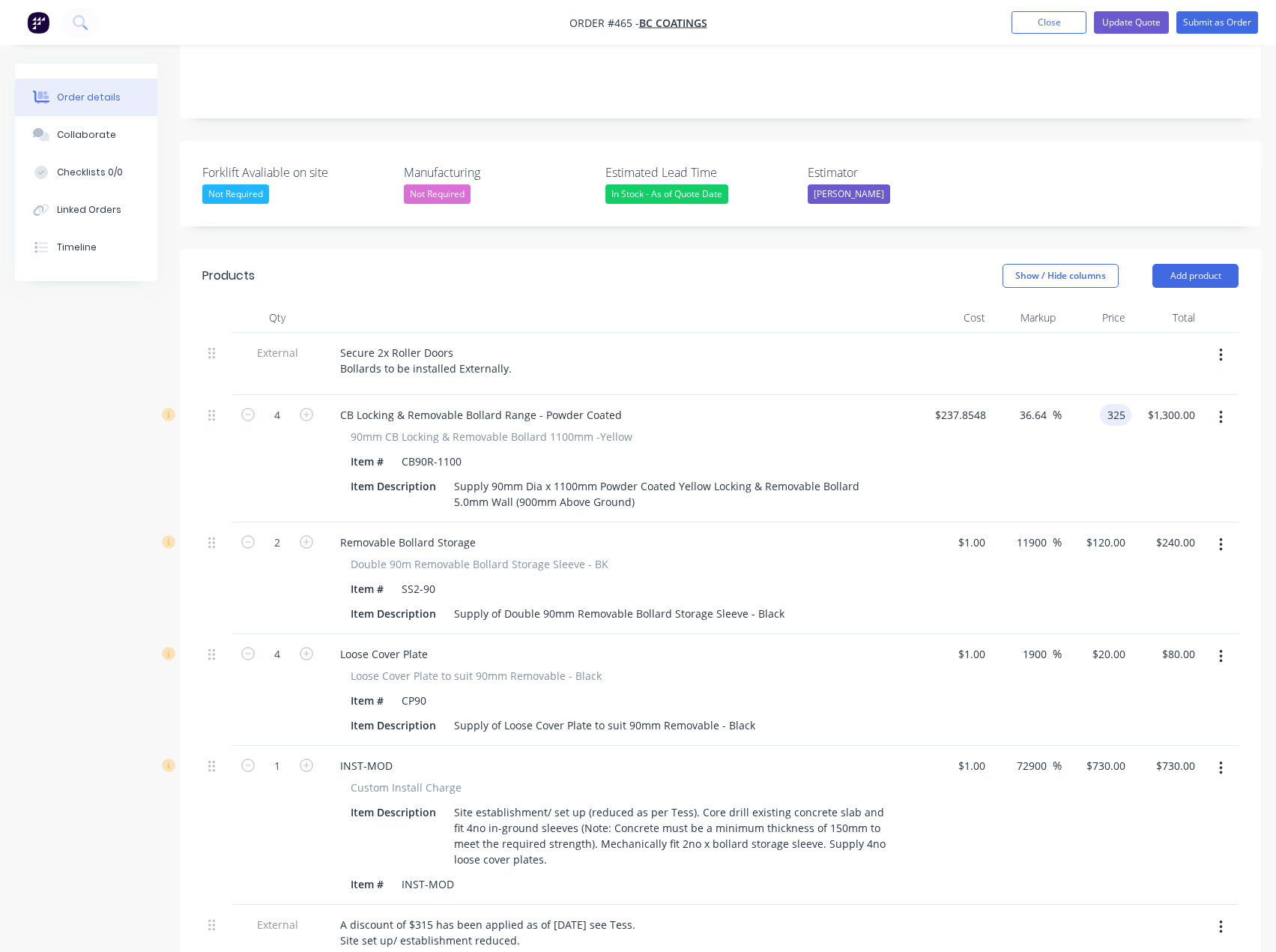
click at [1110, 404] on input "325" at bounding box center [1118, 415] width 25 height 22
type input "315"
type input "32.43"
type input "$315.00"
type input "$1,260.00"
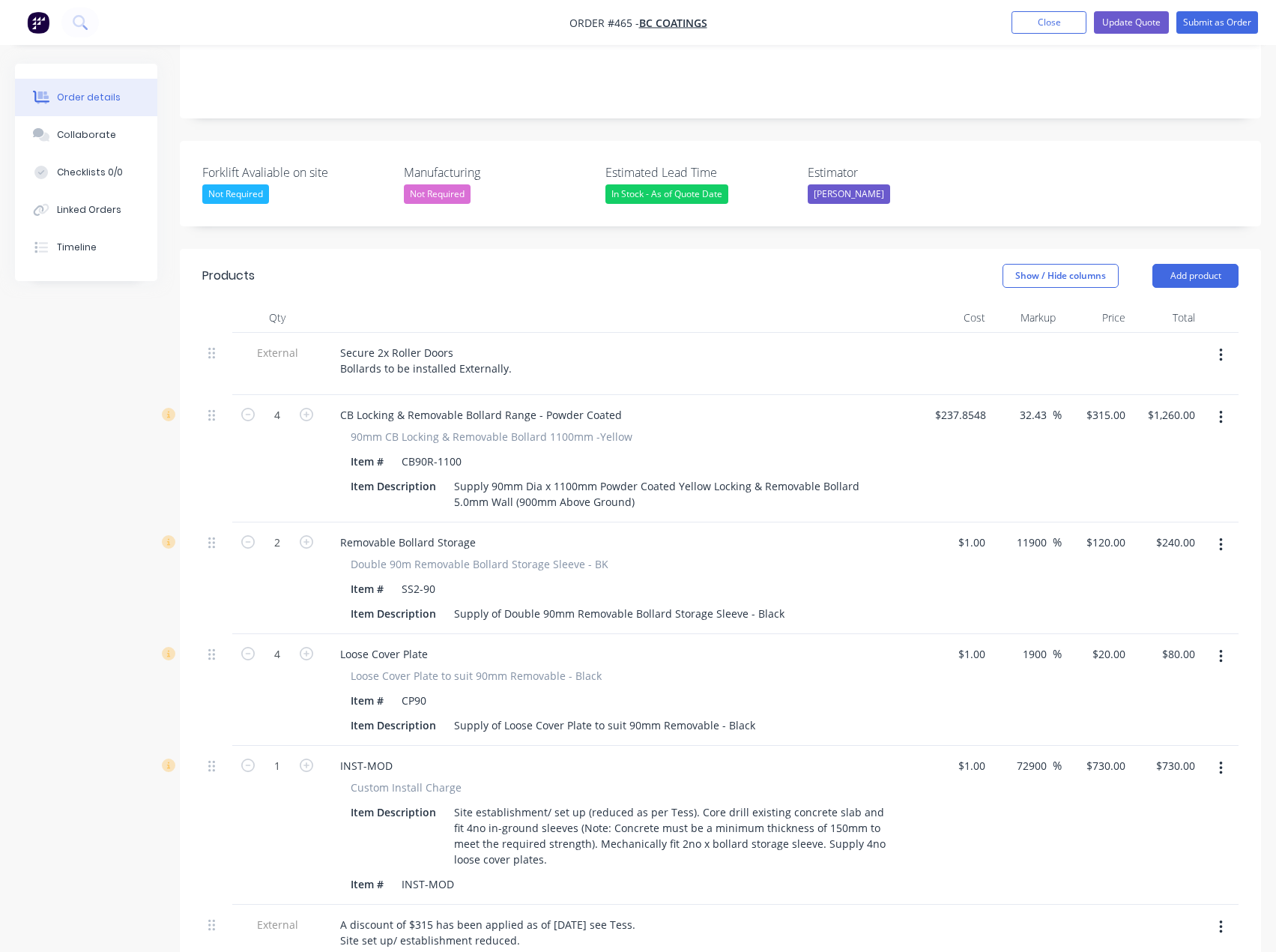
click at [993, 458] on div "32.43 32.43 %" at bounding box center [1027, 459] width 69 height 128
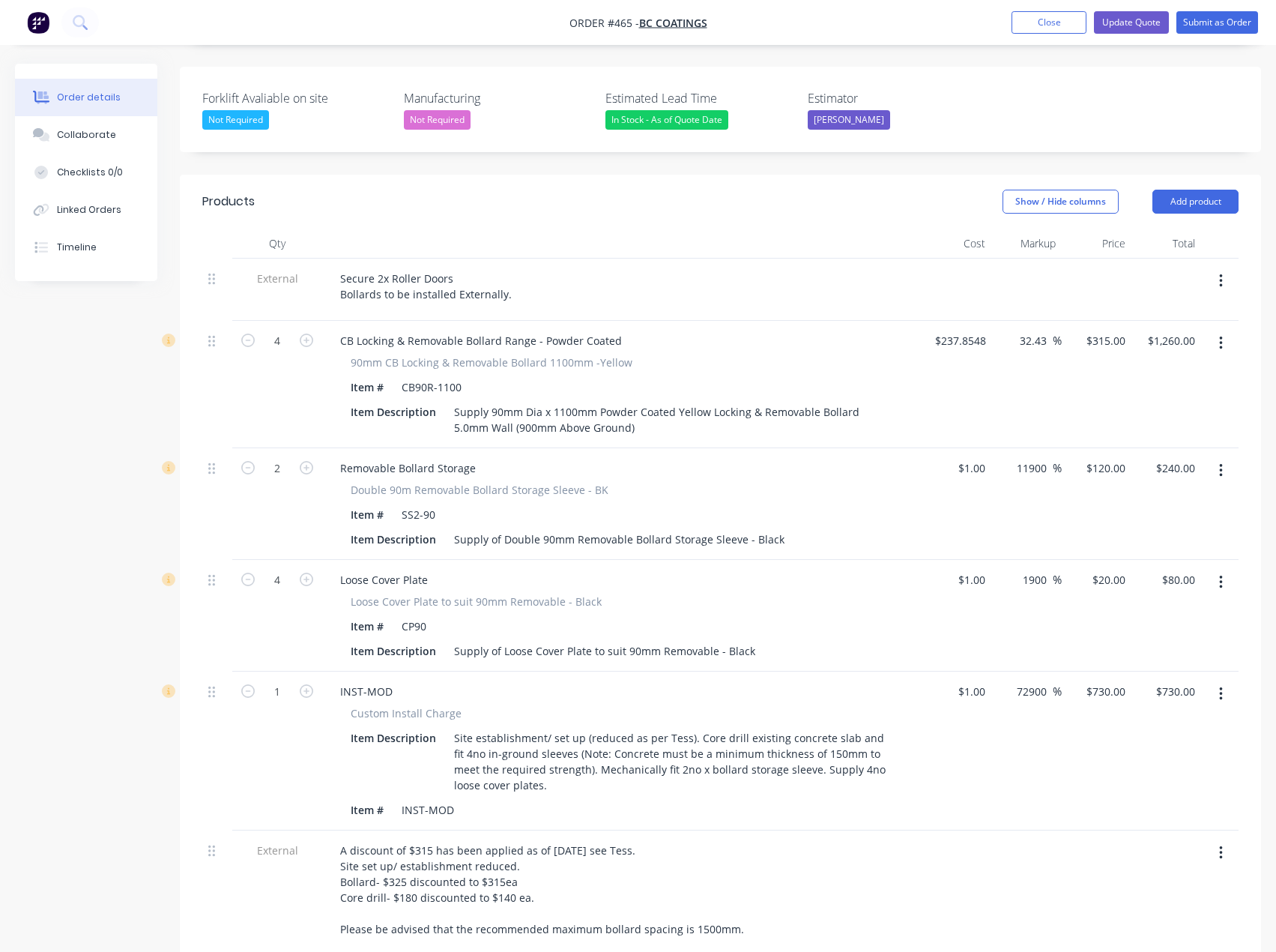
scroll to position [375, 0]
click at [1107, 329] on input "315" at bounding box center [1118, 340] width 25 height 22
type input "325"
type input "36.64"
type input "$325.00"
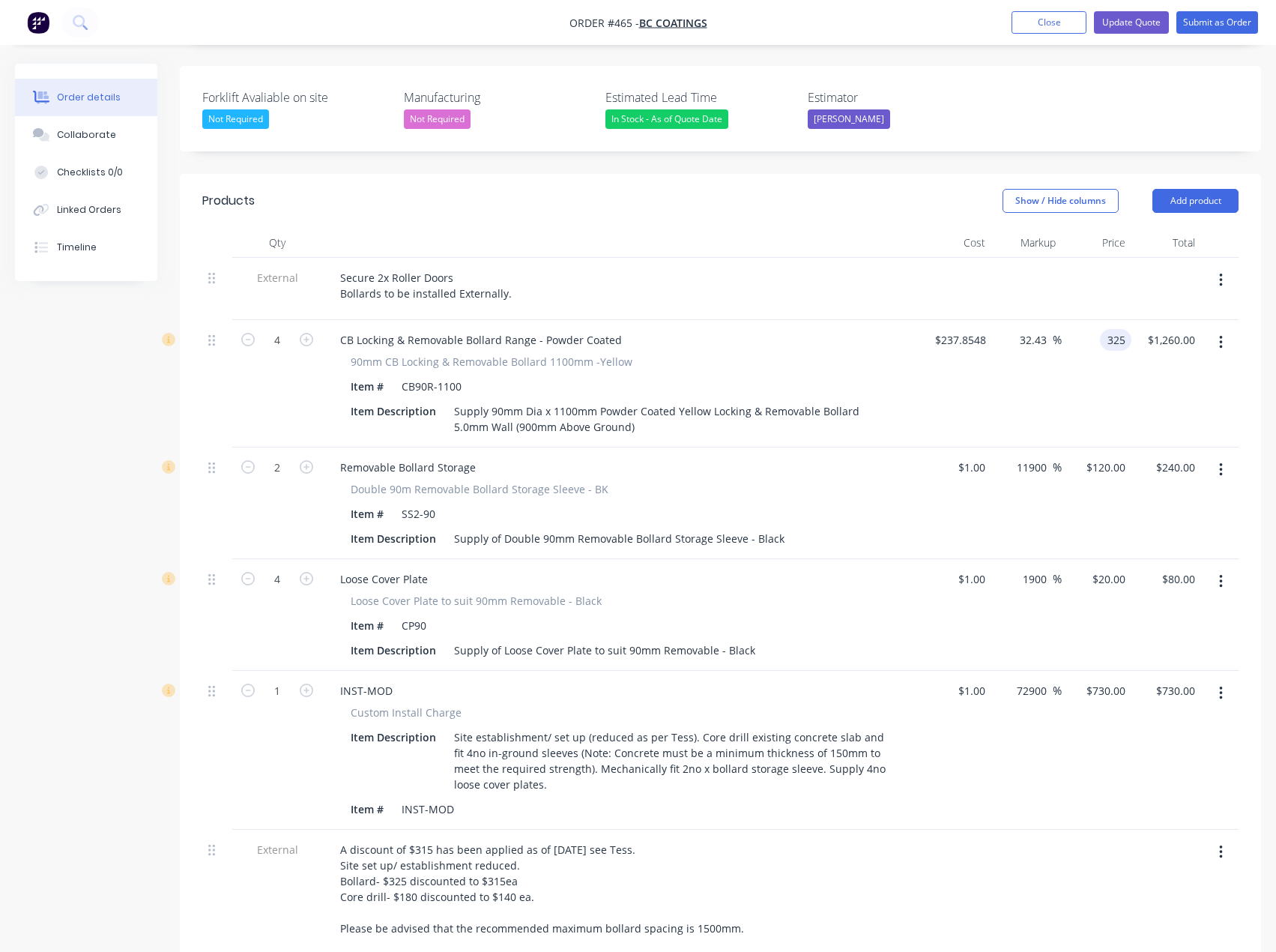
type input "$1,300.00"
click at [1042, 385] on div "36.64 32.43 %" at bounding box center [1027, 384] width 69 height 128
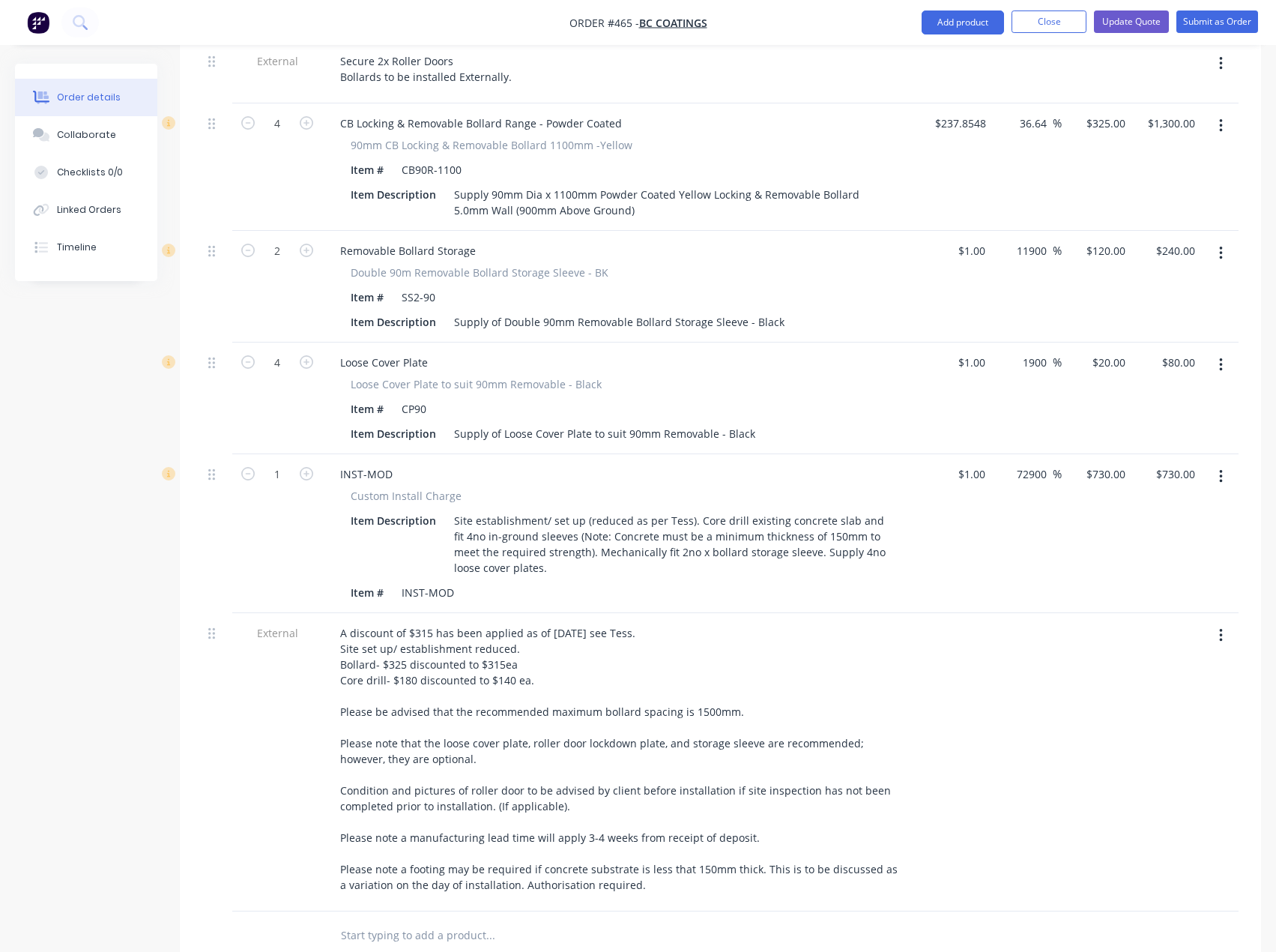
scroll to position [599, 0]
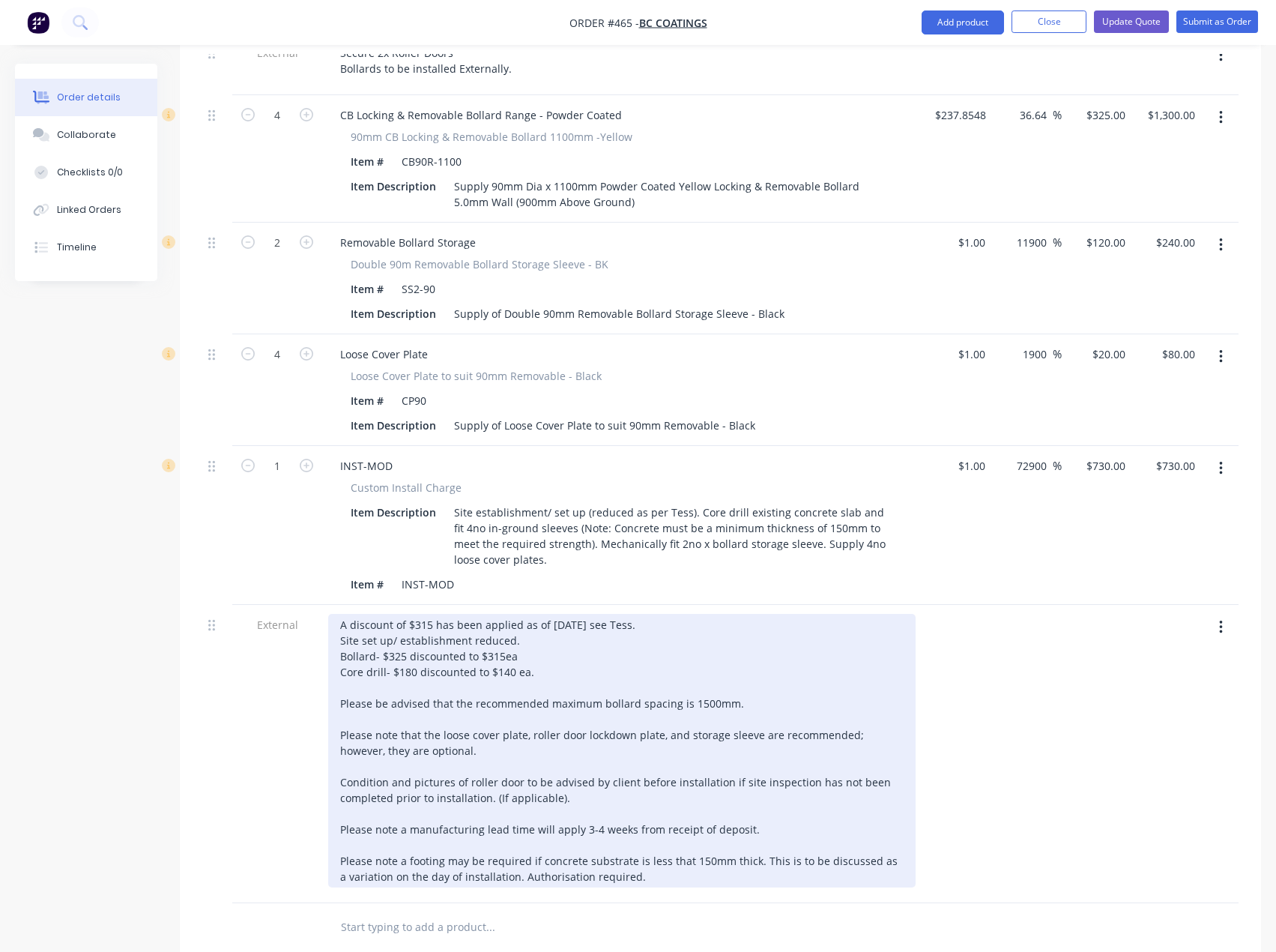
click at [431, 614] on div "A discount of $315 has been applied as of [DATE] see Tess. Site set up/ establi…" at bounding box center [621, 750] width 588 height 274
click at [550, 614] on div "A discount of $160 has been applied as of [DATE] see Tess. Site set up/ establi…" at bounding box center [621, 750] width 588 height 274
click at [507, 621] on div "A discount of $160 has been applied as of [DATE] see Tess. Site set up/ establi…" at bounding box center [621, 750] width 588 height 274
click at [520, 617] on div "A discount of $160 has been applied as of [DATE] see Tess. Site set up/ establi…" at bounding box center [621, 750] width 588 height 274
drag, startPoint x: 518, startPoint y: 638, endPoint x: 340, endPoint y: 637, distance: 178.0
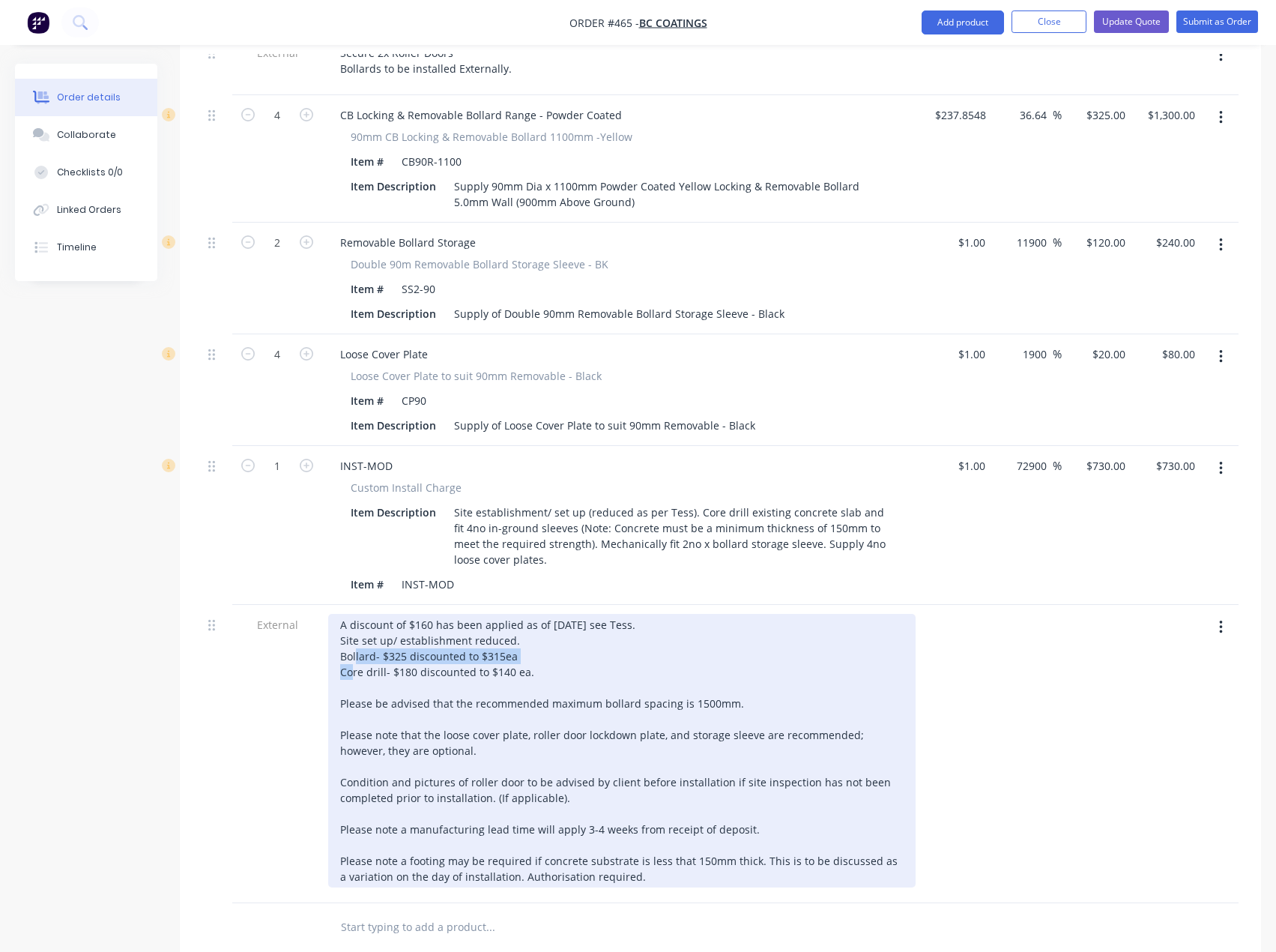
click at [340, 637] on div "A discount of $160 has been applied as of [DATE] see Tess. Site set up/ establi…" at bounding box center [621, 750] width 588 height 274
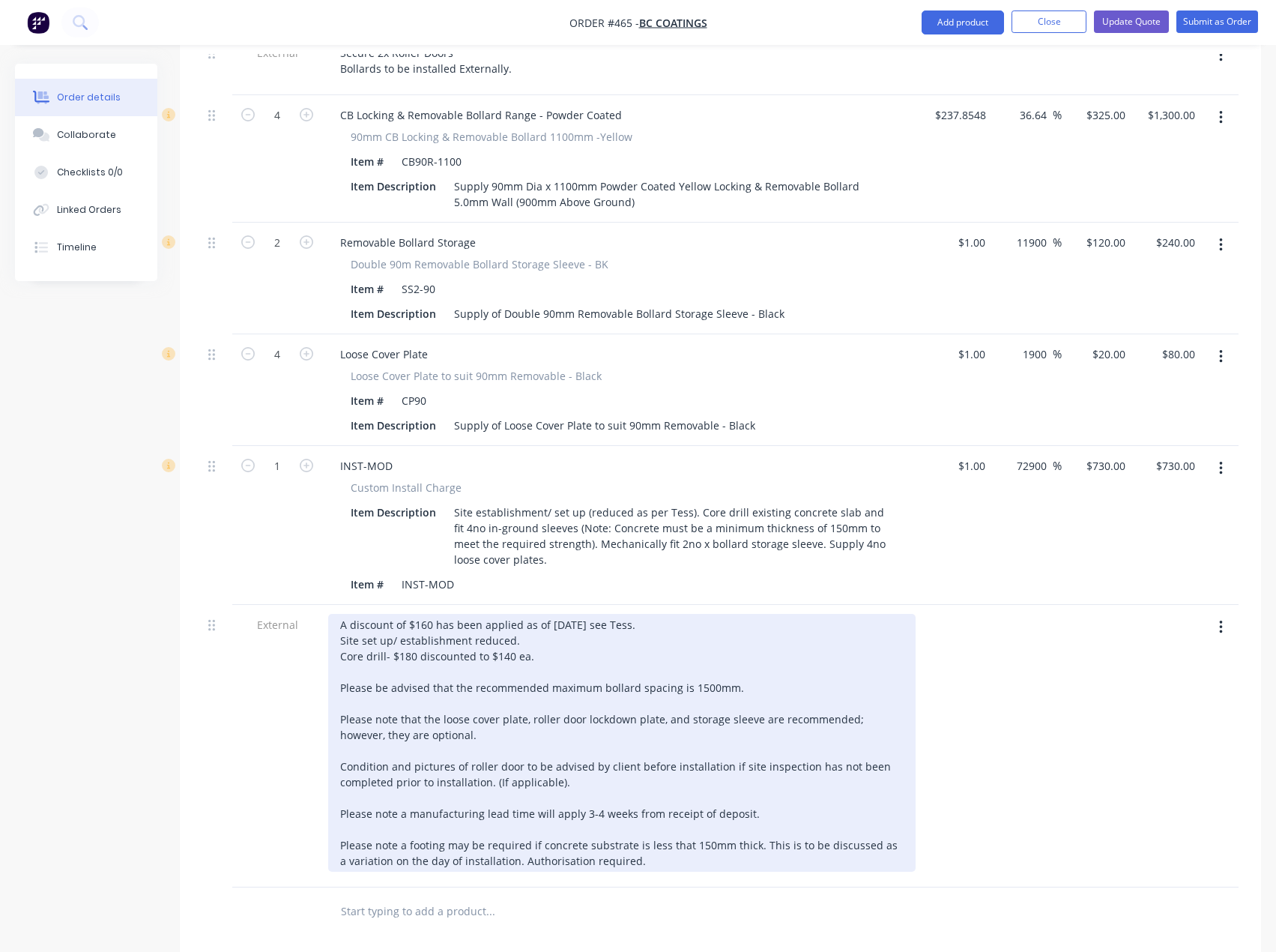
click at [431, 614] on div "A discount of $160 has been applied as of [DATE] see Tess. Site set up/ establi…" at bounding box center [621, 742] width 588 height 258
click at [651, 614] on div "A discount of $225 has been applied as of [DATE] see Tess. Site set up/ establi…" at bounding box center [621, 742] width 588 height 258
click at [519, 620] on div "A discount of $225 has been applied as of [DATE] see Tess. Site set up/ establi…" at bounding box center [621, 742] width 588 height 258
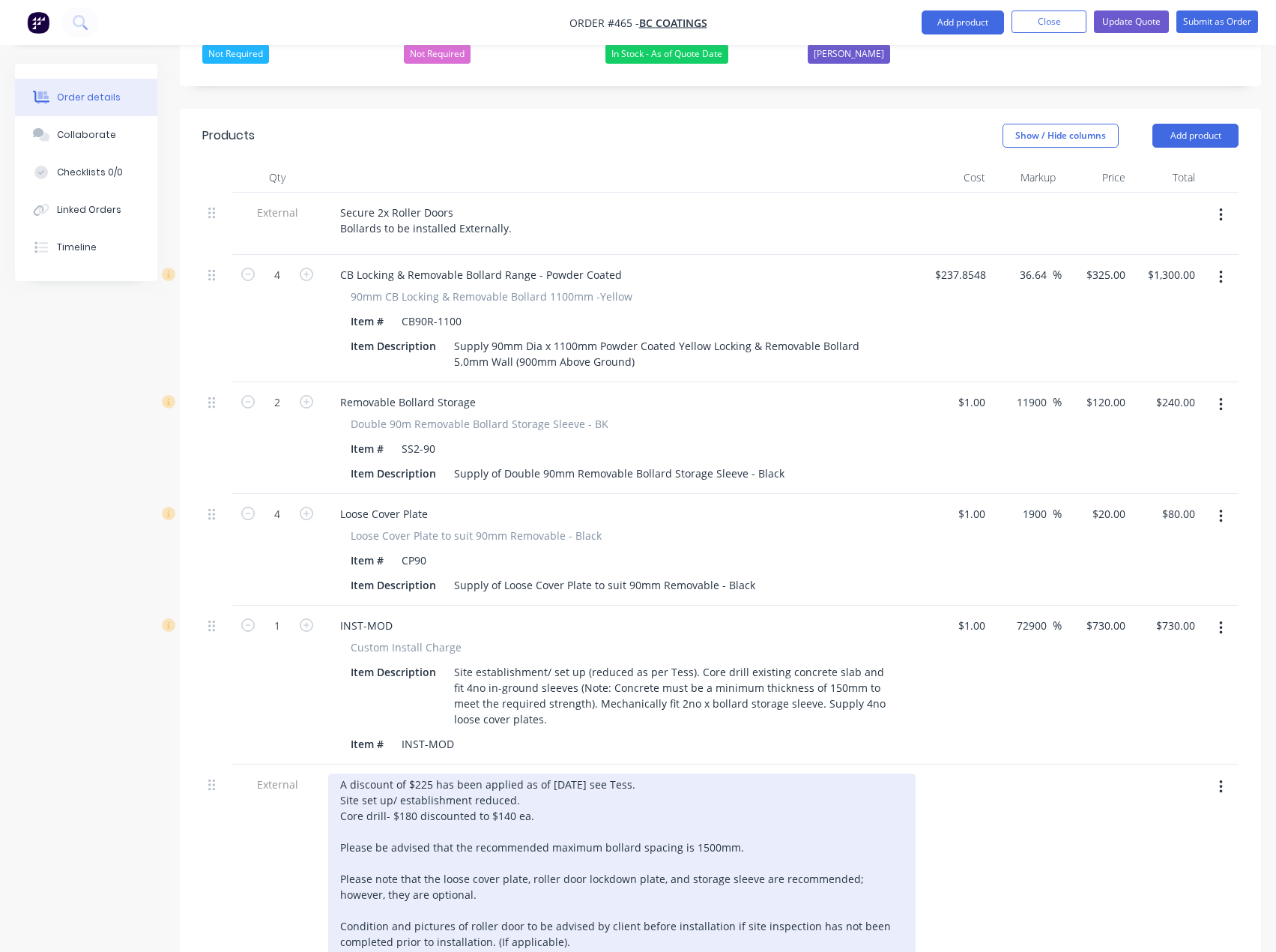
scroll to position [375, 0]
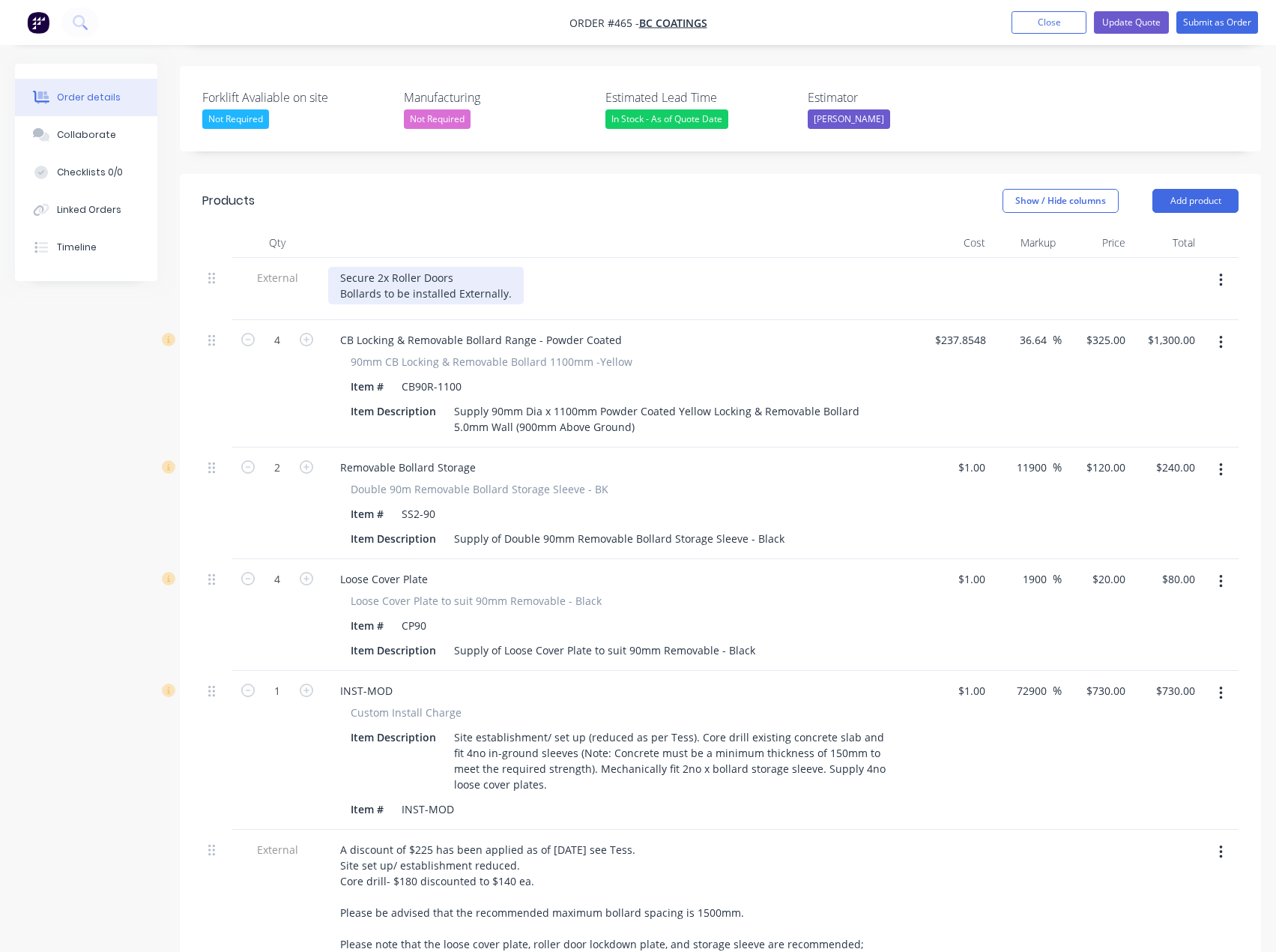
click at [459, 273] on div "Secure 2x Roller Doors Bollards to be installed Externally." at bounding box center [426, 286] width 196 height 38
click at [505, 274] on div "Secure 2x Roller Doors Bollards to be installed externally." at bounding box center [426, 286] width 196 height 38
click at [1114, 20] on button "Update Quote" at bounding box center [1131, 22] width 75 height 23
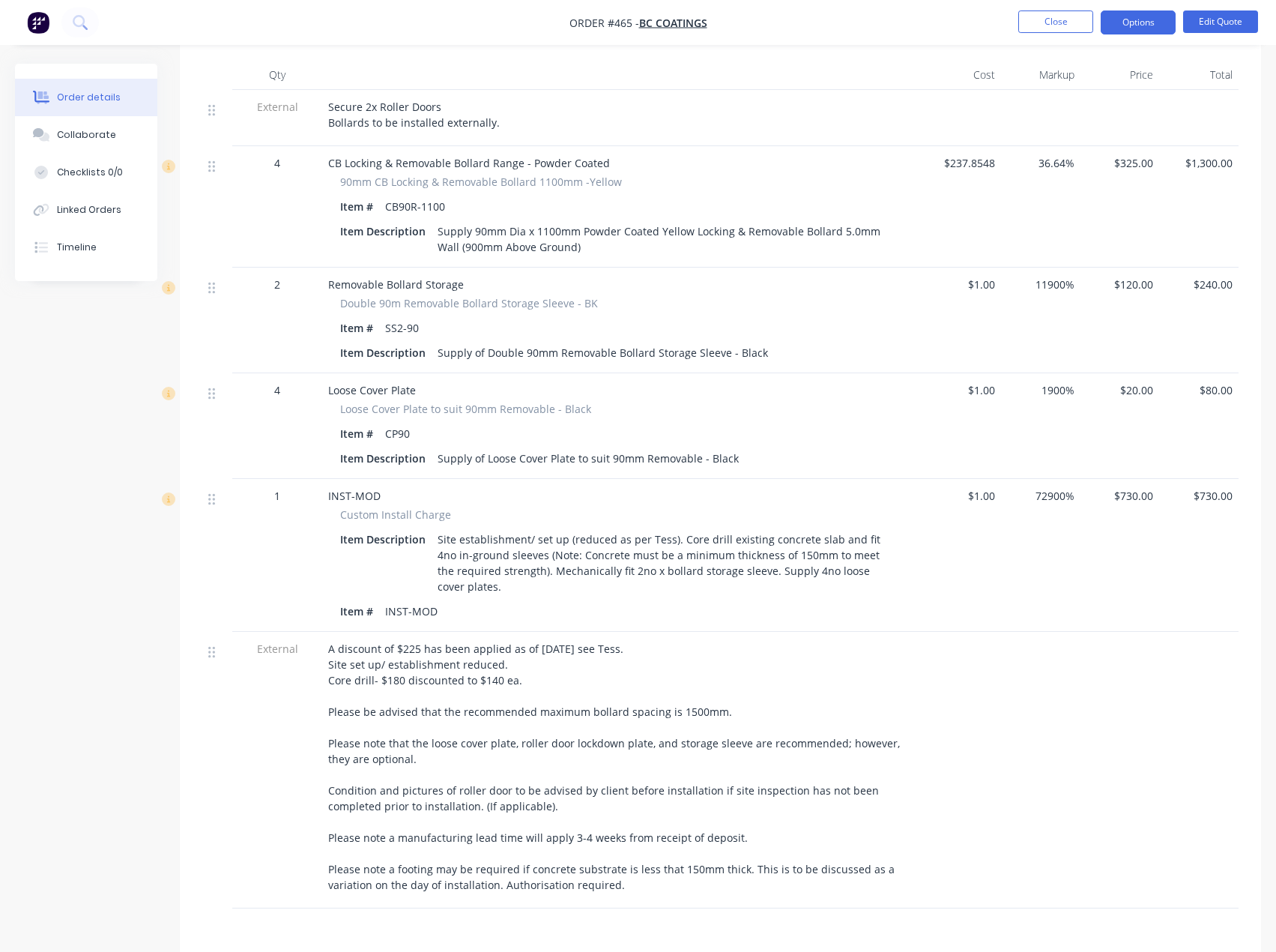
scroll to position [525, 0]
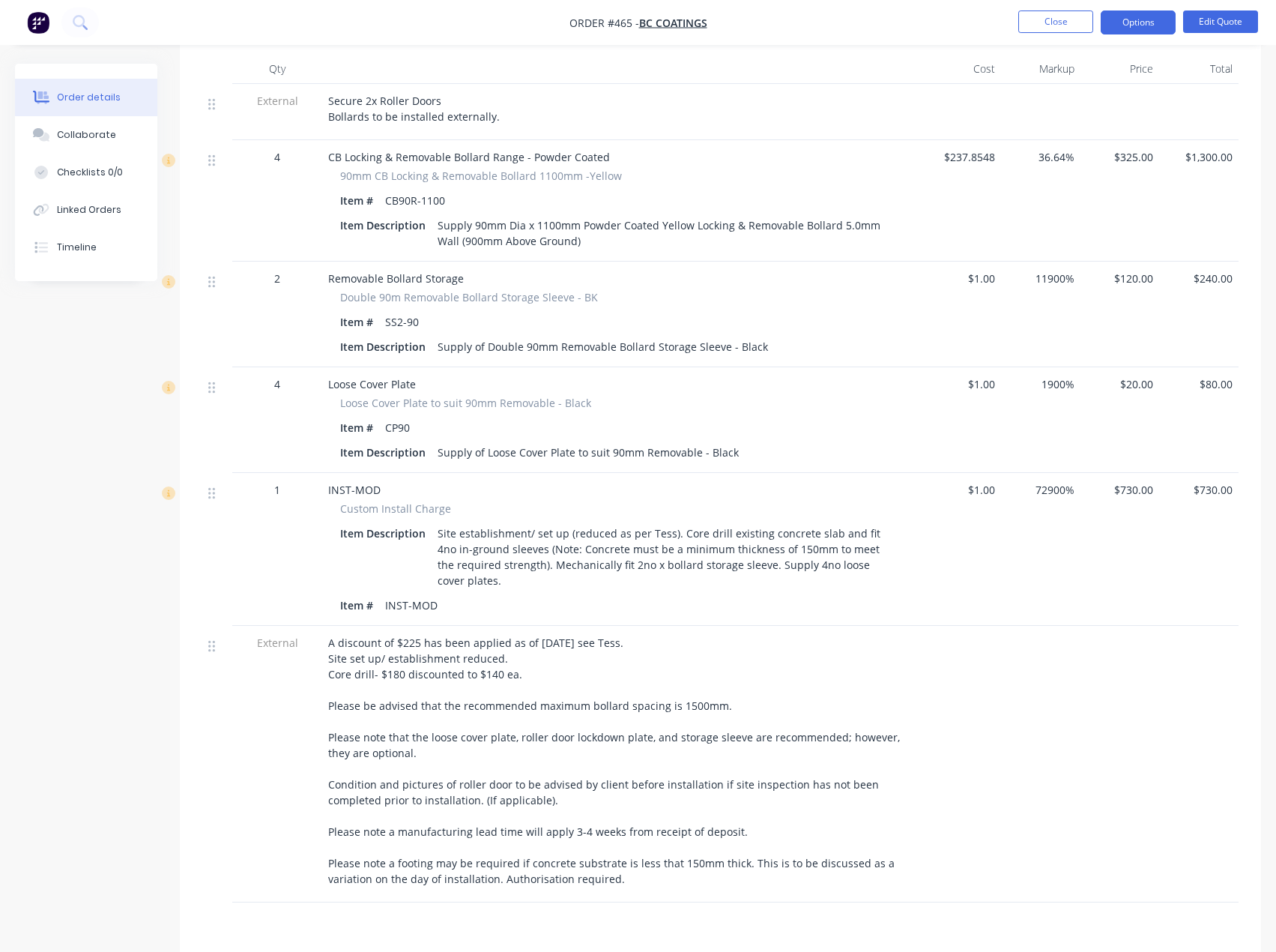
click at [450, 757] on div "A discount of $225 has been applied as of [DATE] see Tess. Site set up/ establi…" at bounding box center [621, 760] width 588 height 252
click at [1215, 21] on button "Edit Quote" at bounding box center [1220, 21] width 75 height 23
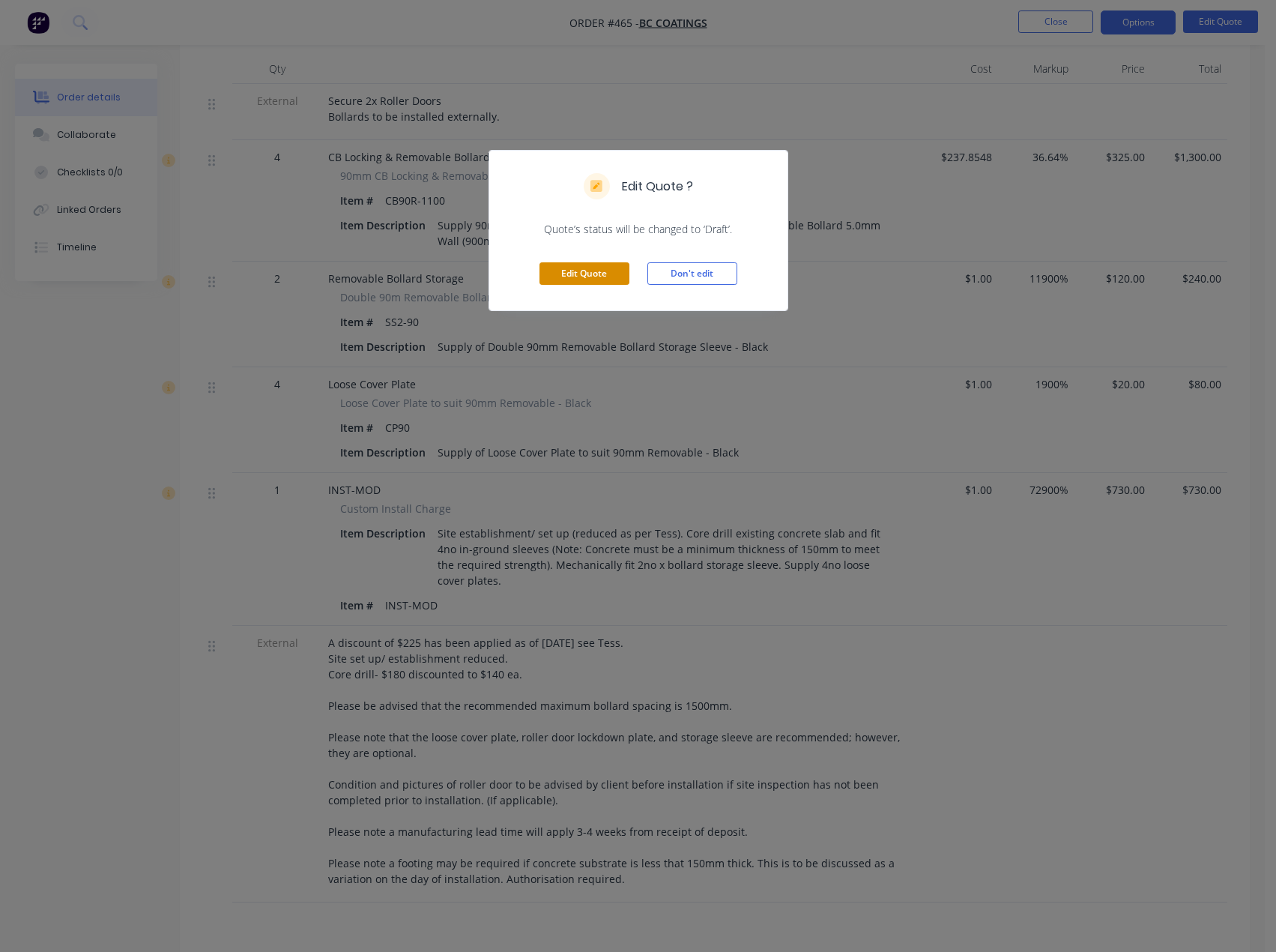
click at [573, 270] on button "Edit Quote" at bounding box center [584, 274] width 90 height 23
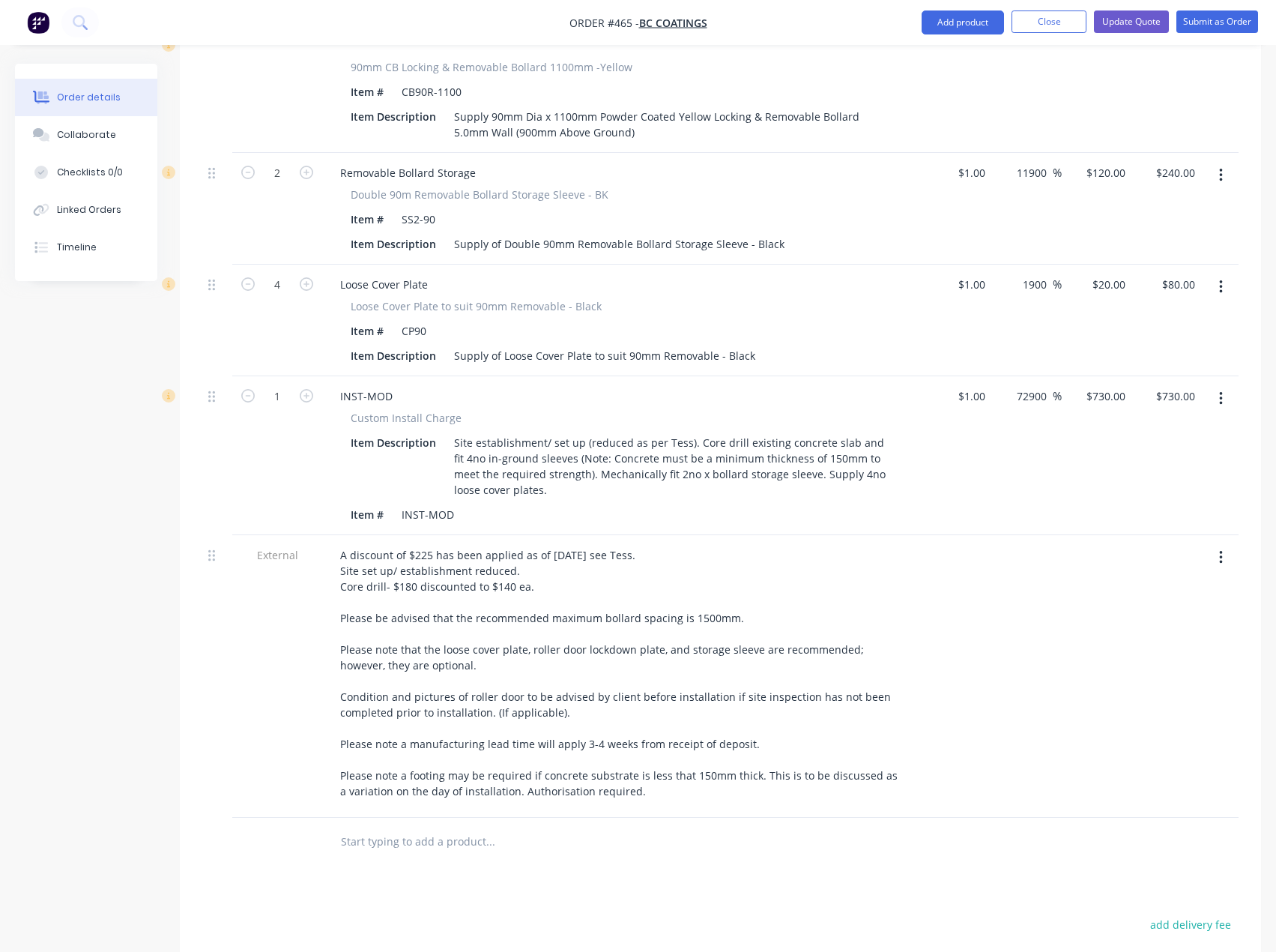
scroll to position [674, 0]
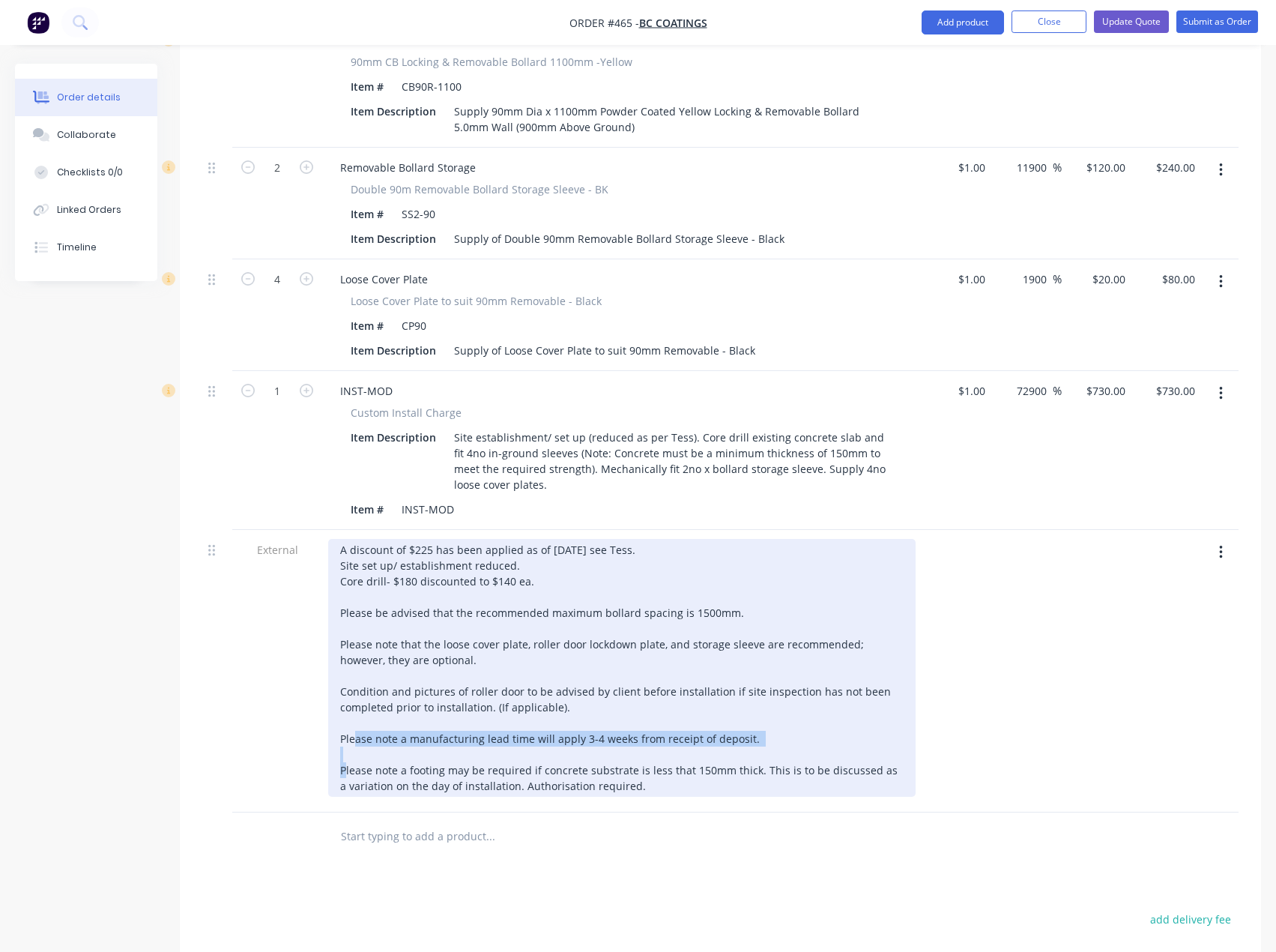
drag, startPoint x: 744, startPoint y: 718, endPoint x: 339, endPoint y: 719, distance: 405.0
click at [339, 719] on div "A discount of $225 has been applied as of [DATE] see Tess. Site set up/ establi…" at bounding box center [621, 667] width 588 height 258
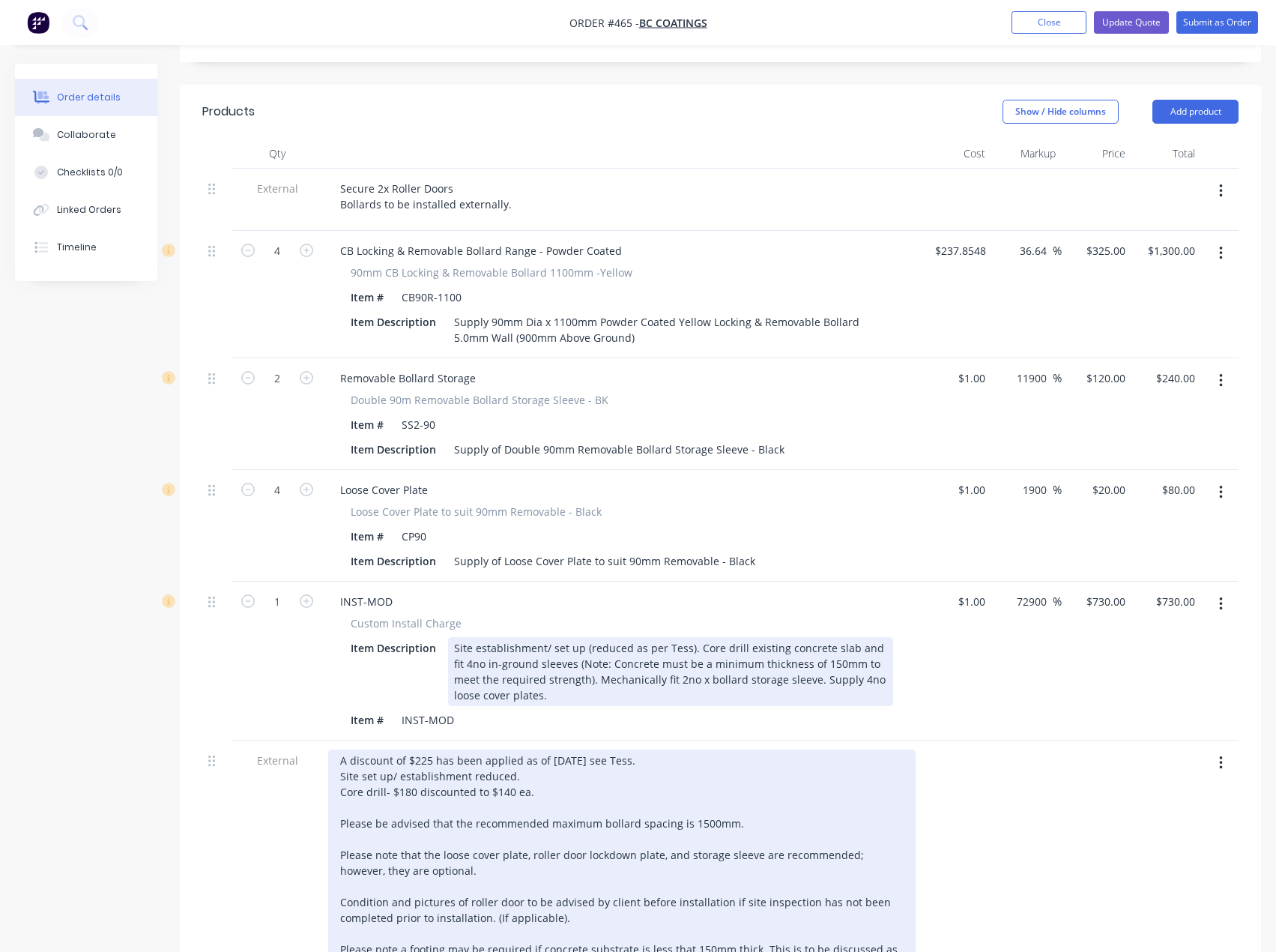
scroll to position [450, 0]
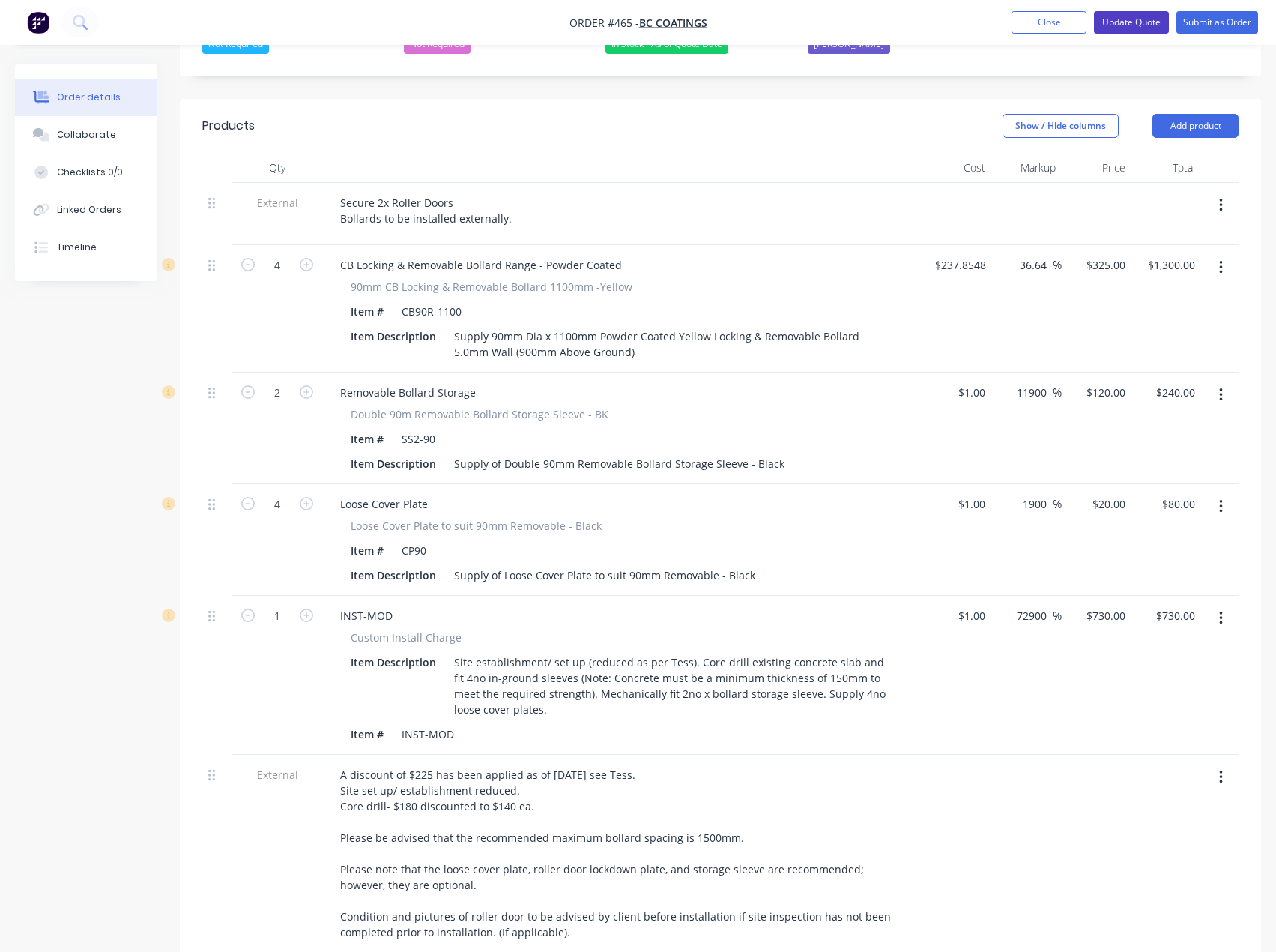
click at [1139, 23] on button "Update Quote" at bounding box center [1131, 22] width 75 height 23
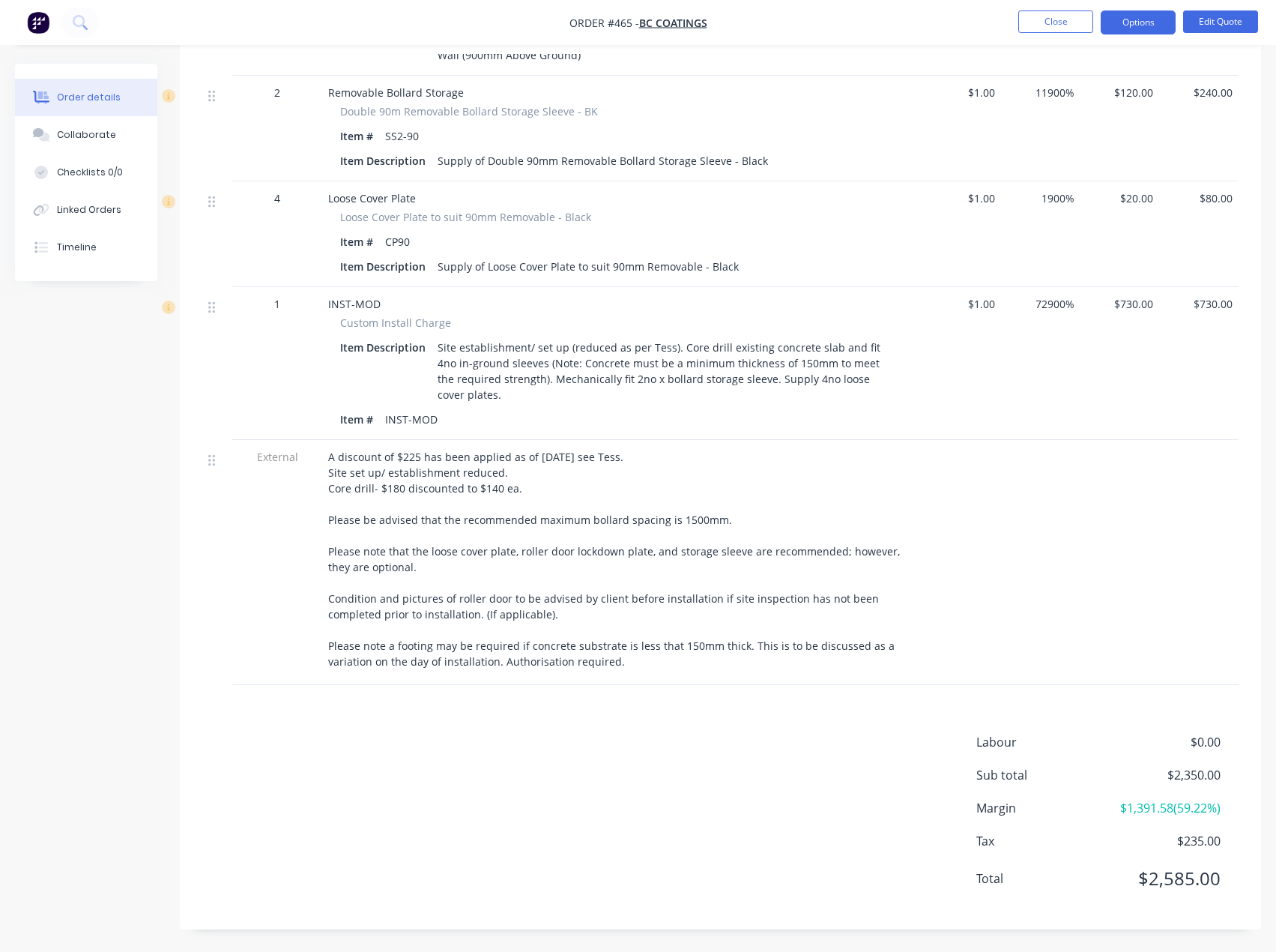
scroll to position [336, 0]
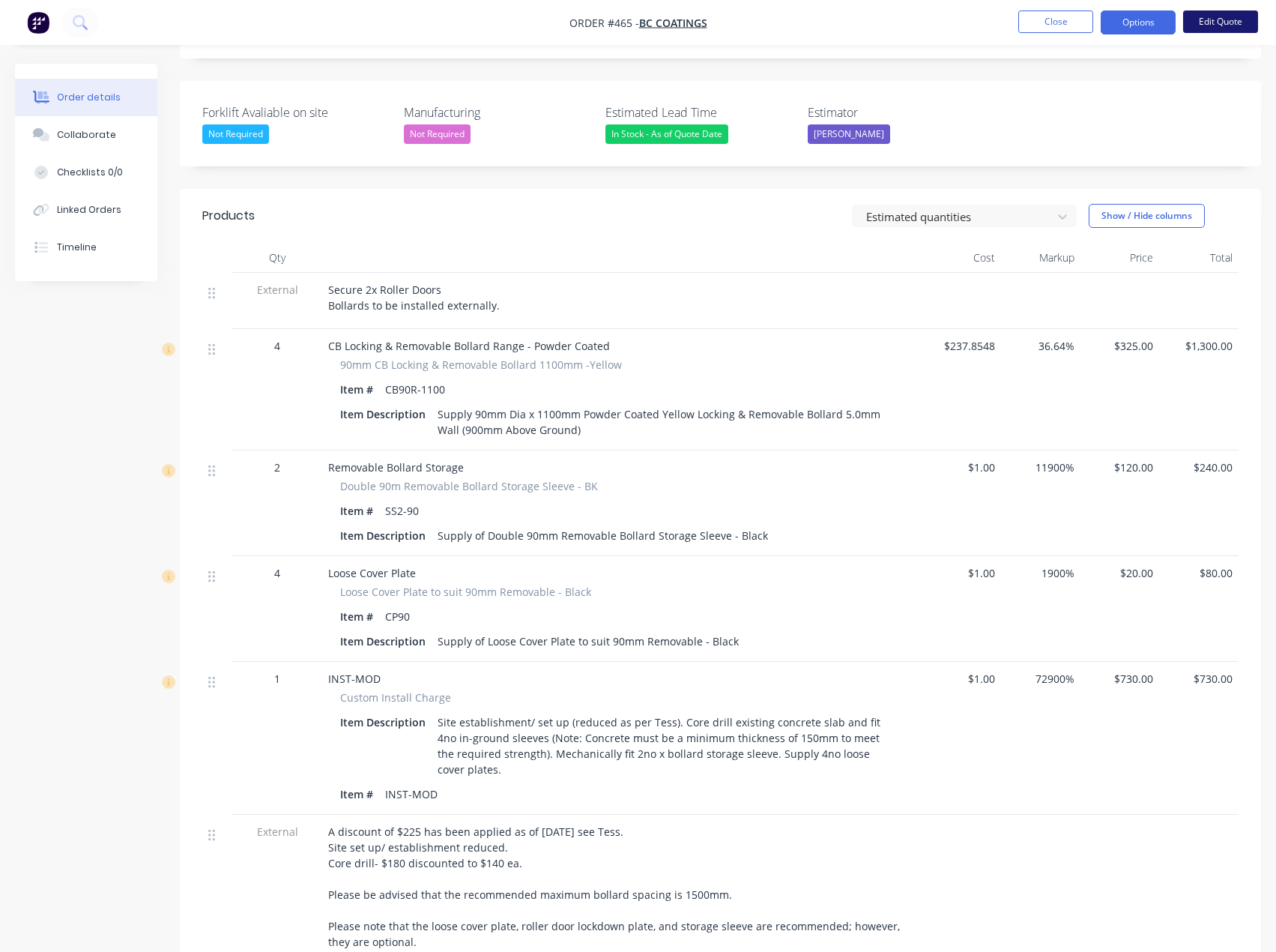
click at [1219, 25] on button "Edit Quote" at bounding box center [1220, 21] width 75 height 23
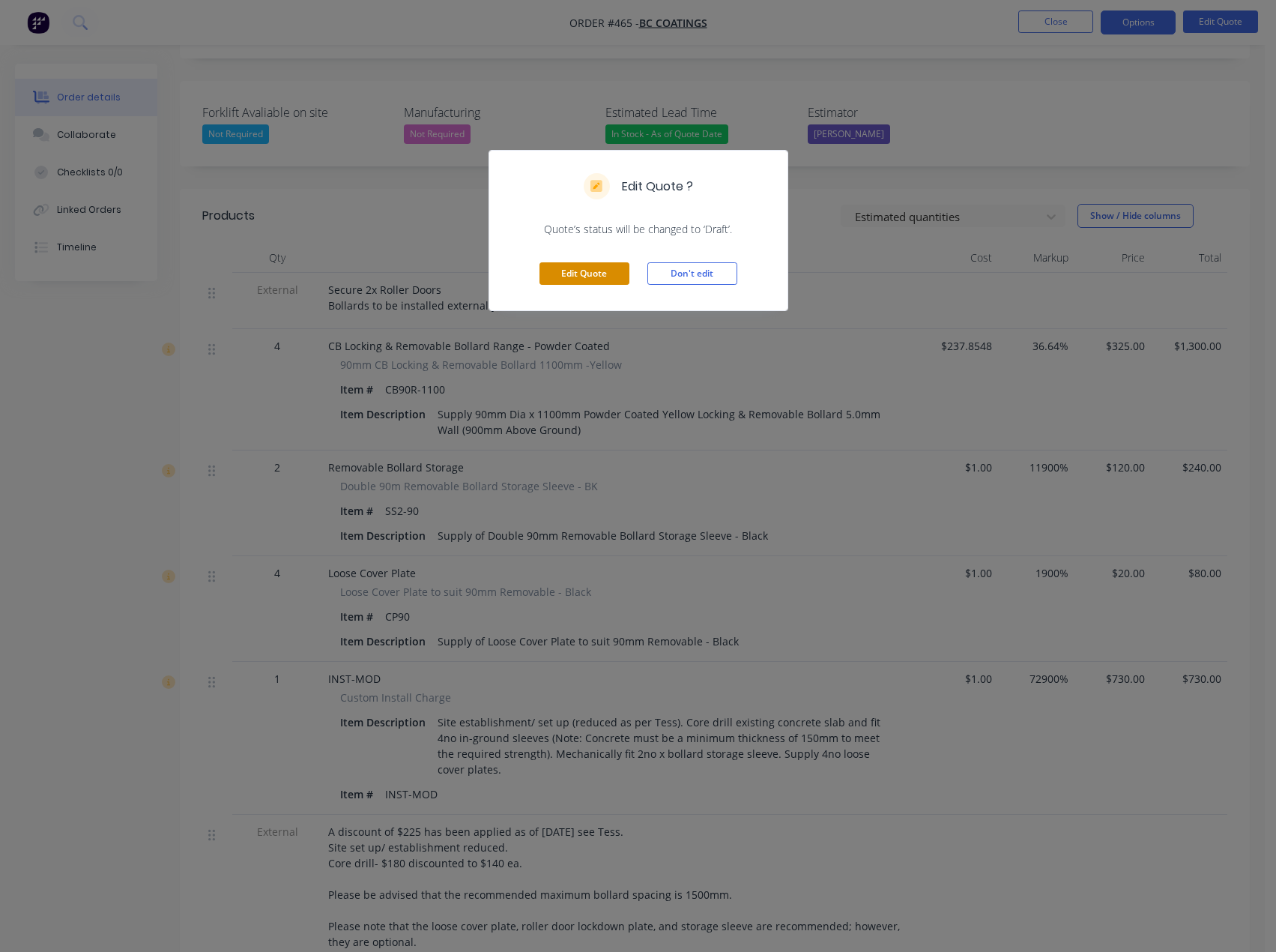
click at [609, 278] on button "Edit Quote" at bounding box center [584, 274] width 90 height 23
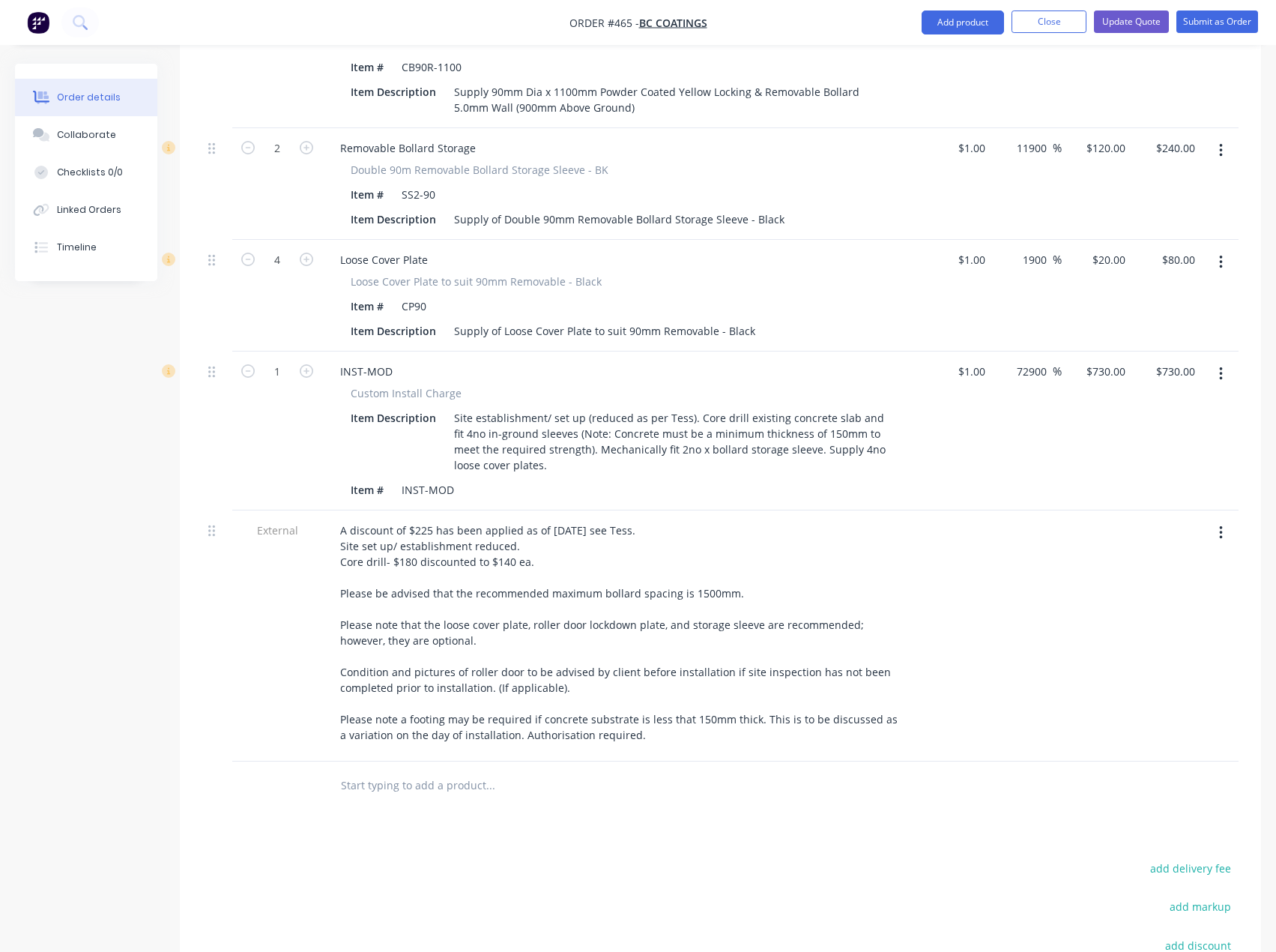
scroll to position [824, 0]
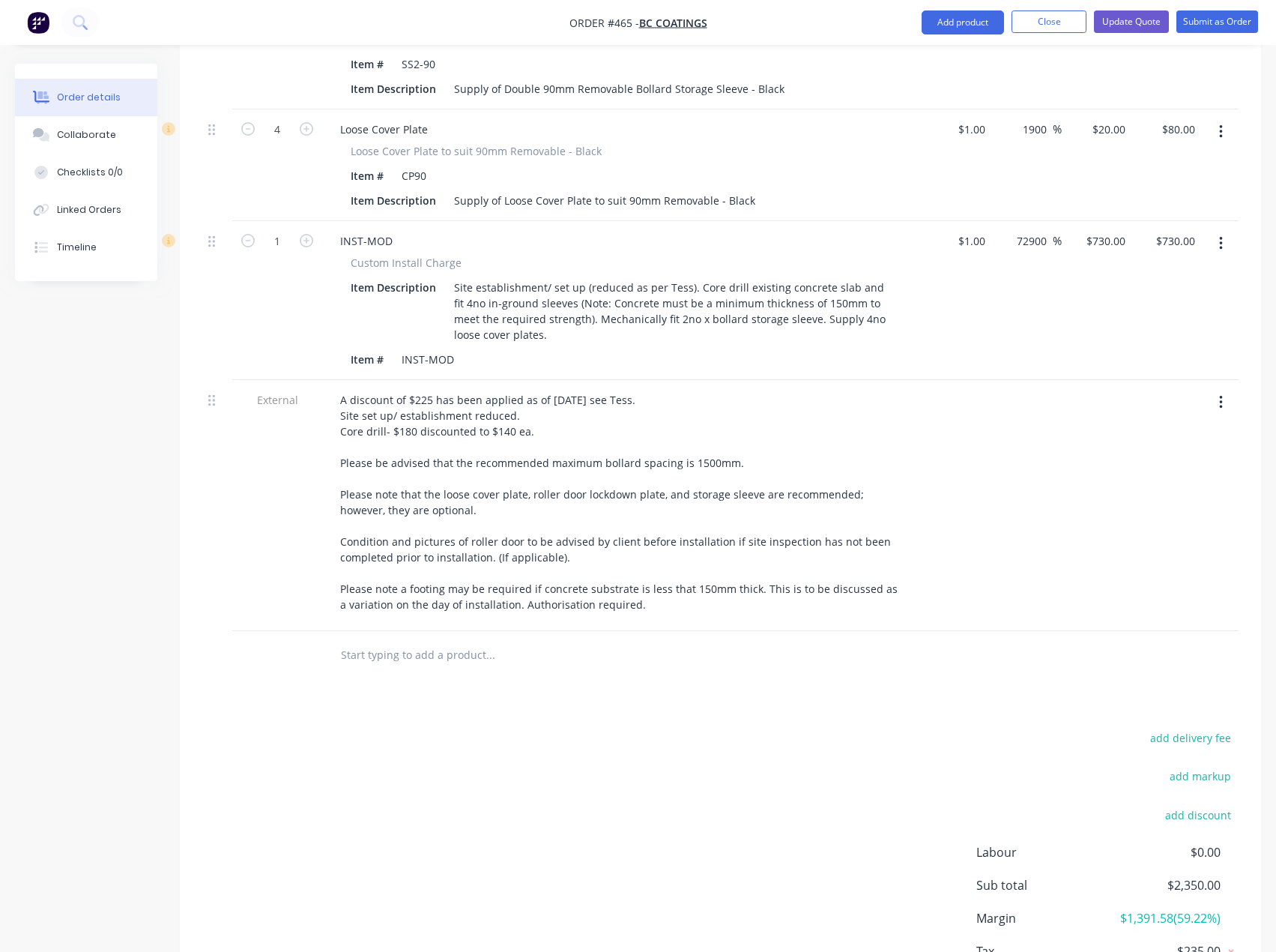
click at [455, 640] on input "text" at bounding box center [490, 655] width 300 height 30
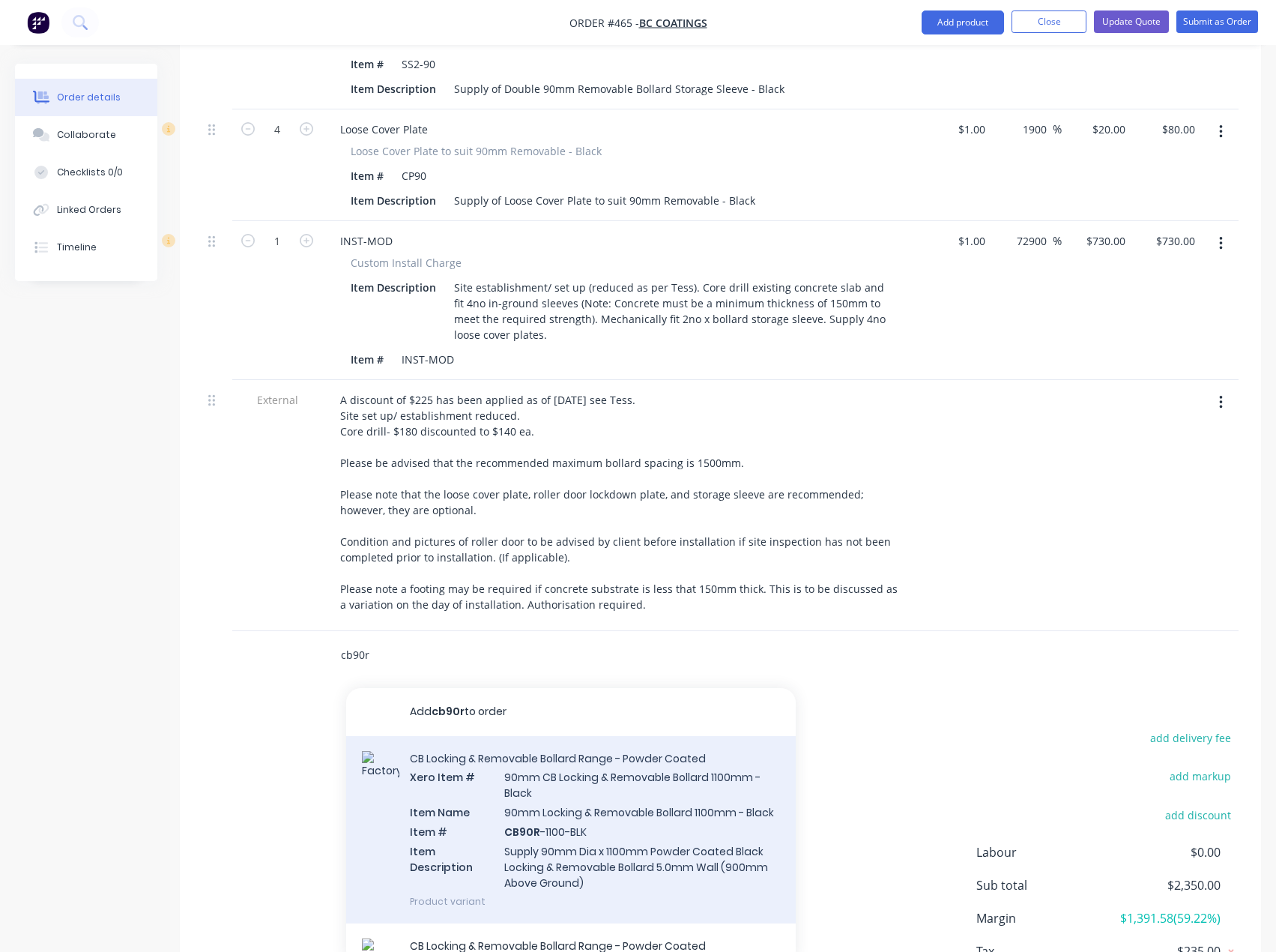
type input "cb90r"
click at [584, 802] on div "CB Locking & Removable Bollard Range - Powder Coated Xero Item # 90mm CB Lockin…" at bounding box center [571, 830] width 450 height 188
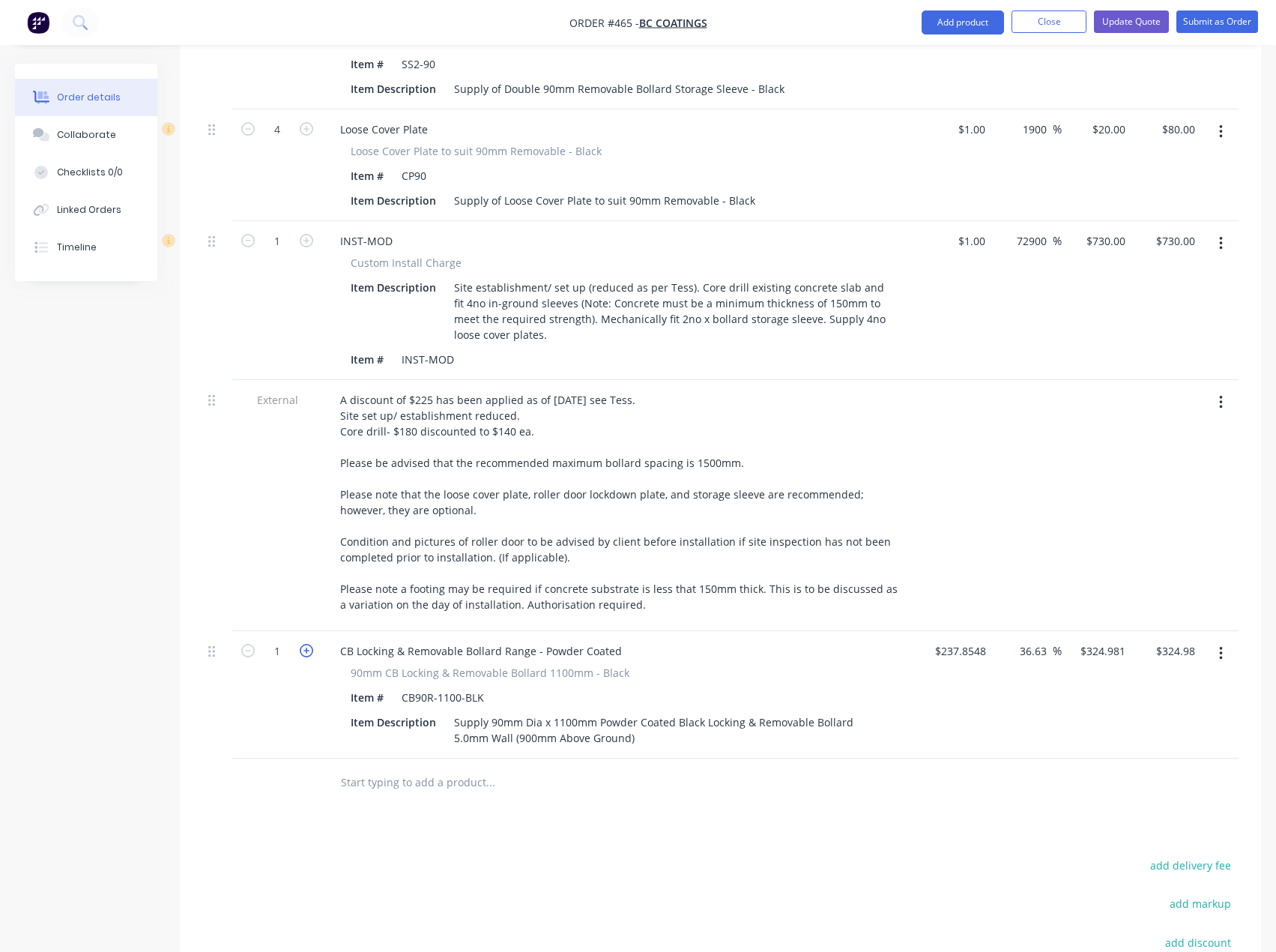
click at [301, 644] on icon "button" at bounding box center [306, 650] width 13 height 13
type input "2"
type input "$649.96"
click at [301, 644] on icon "button" at bounding box center [306, 650] width 13 height 13
type input "3"
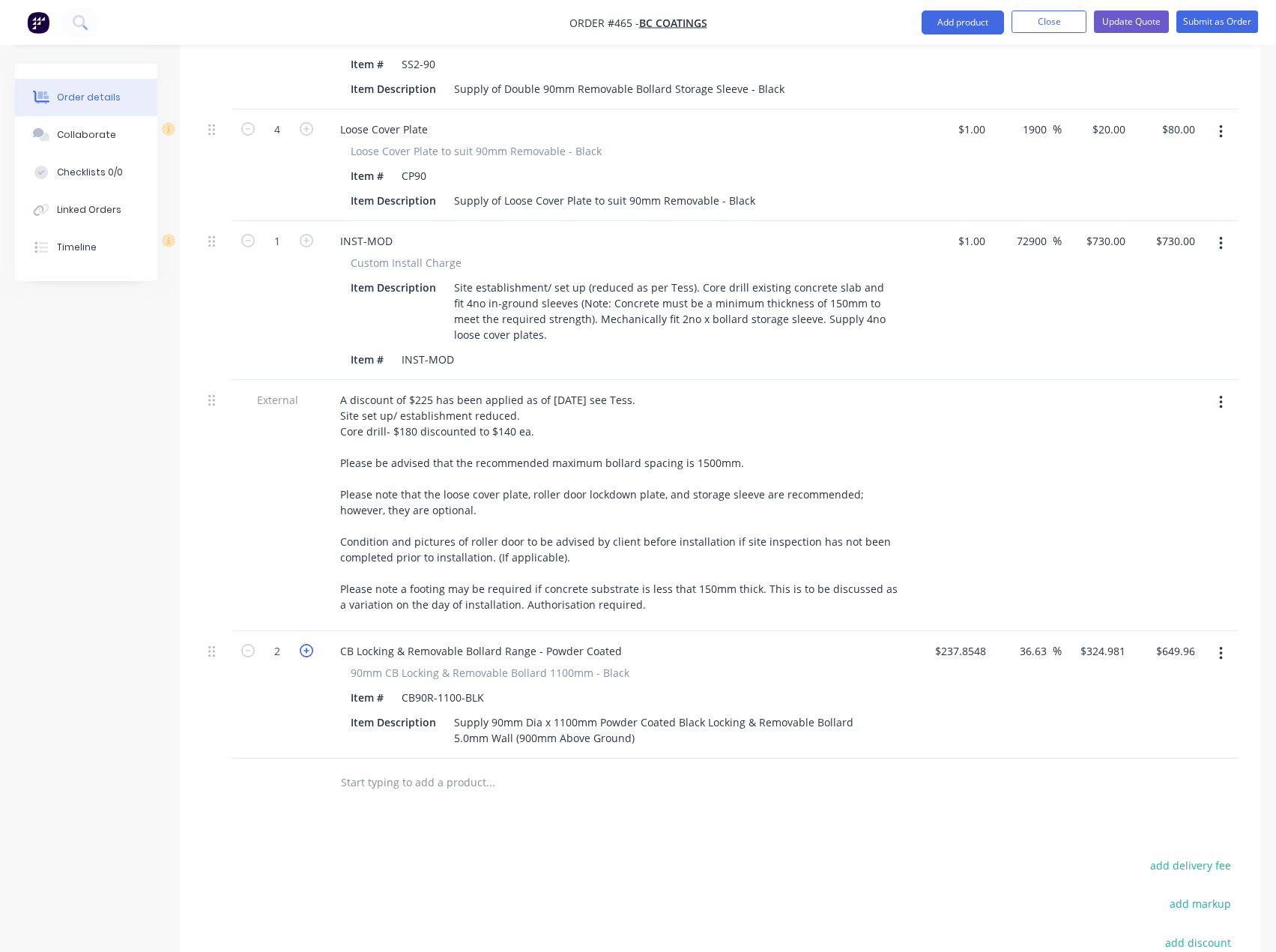
type input "$974.94"
click at [301, 644] on icon "button" at bounding box center [306, 650] width 13 height 13
type input "4"
type input "$1,299.92"
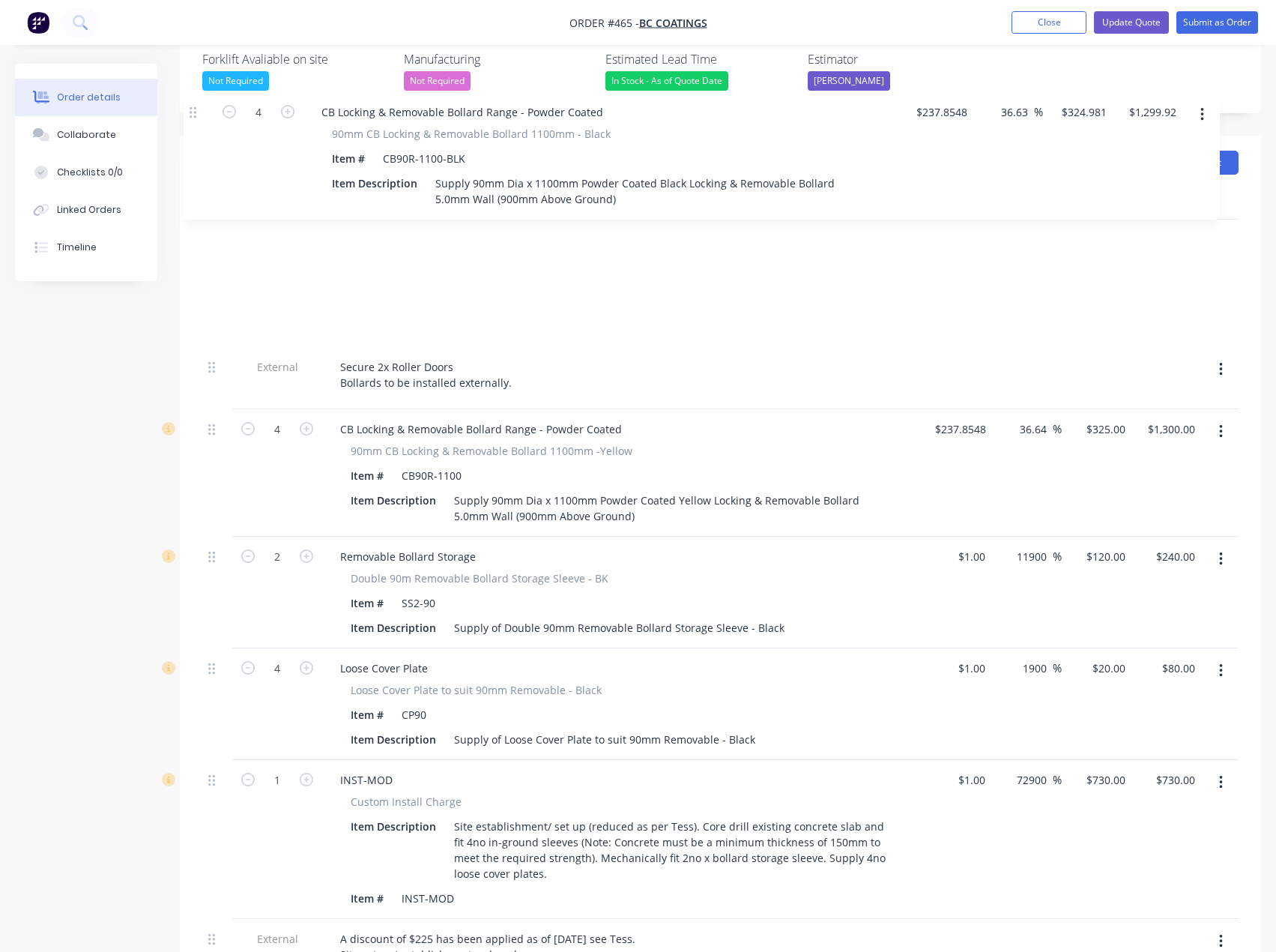
scroll to position [406, 0]
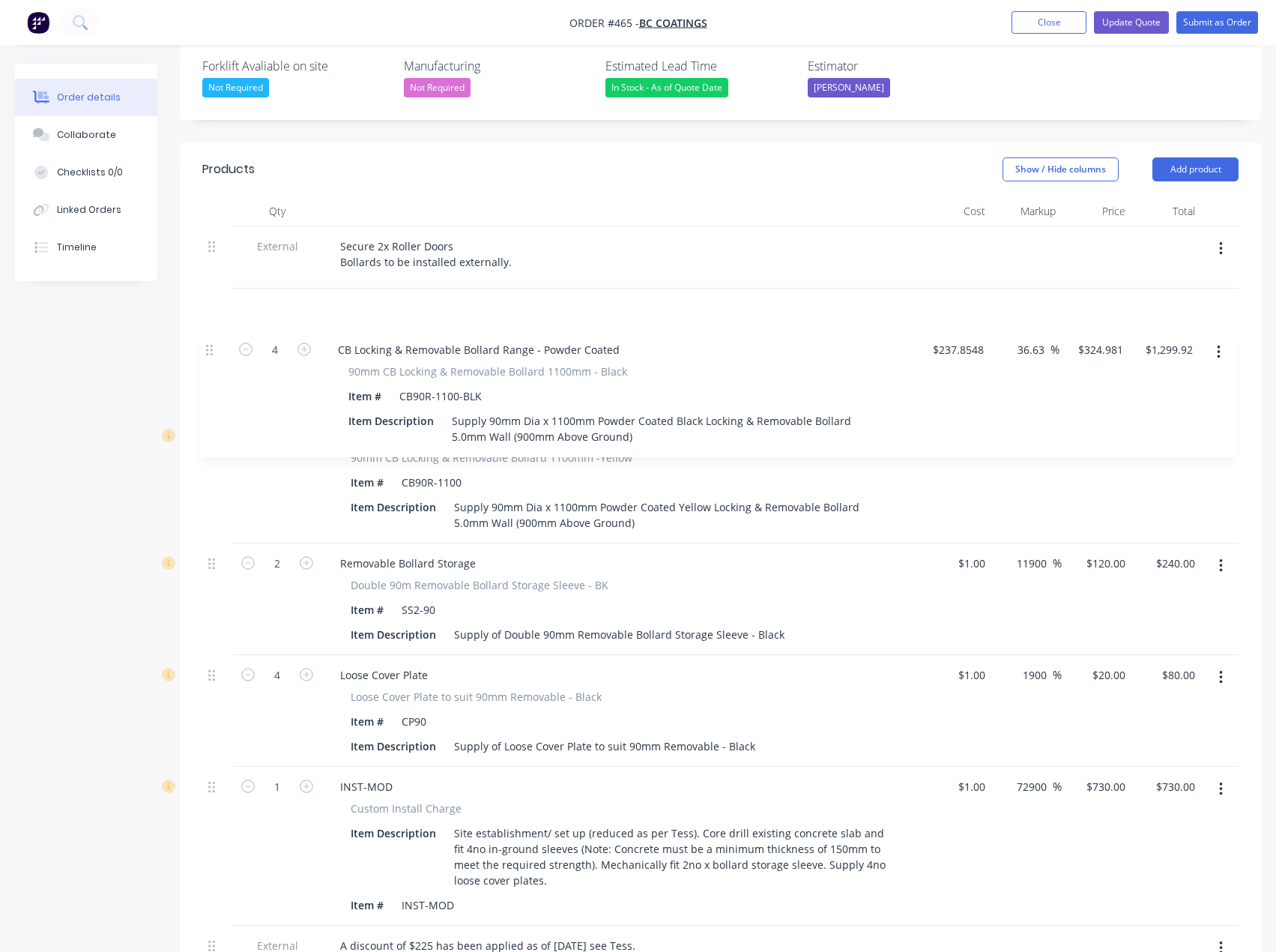
drag, startPoint x: 211, startPoint y: 433, endPoint x: 211, endPoint y: 347, distance: 86.0
click at [211, 347] on div "External Secure 2x Roller Doors Bollards to be installed externally. 4 CB Locki…" at bounding box center [721, 701] width 1036 height 950
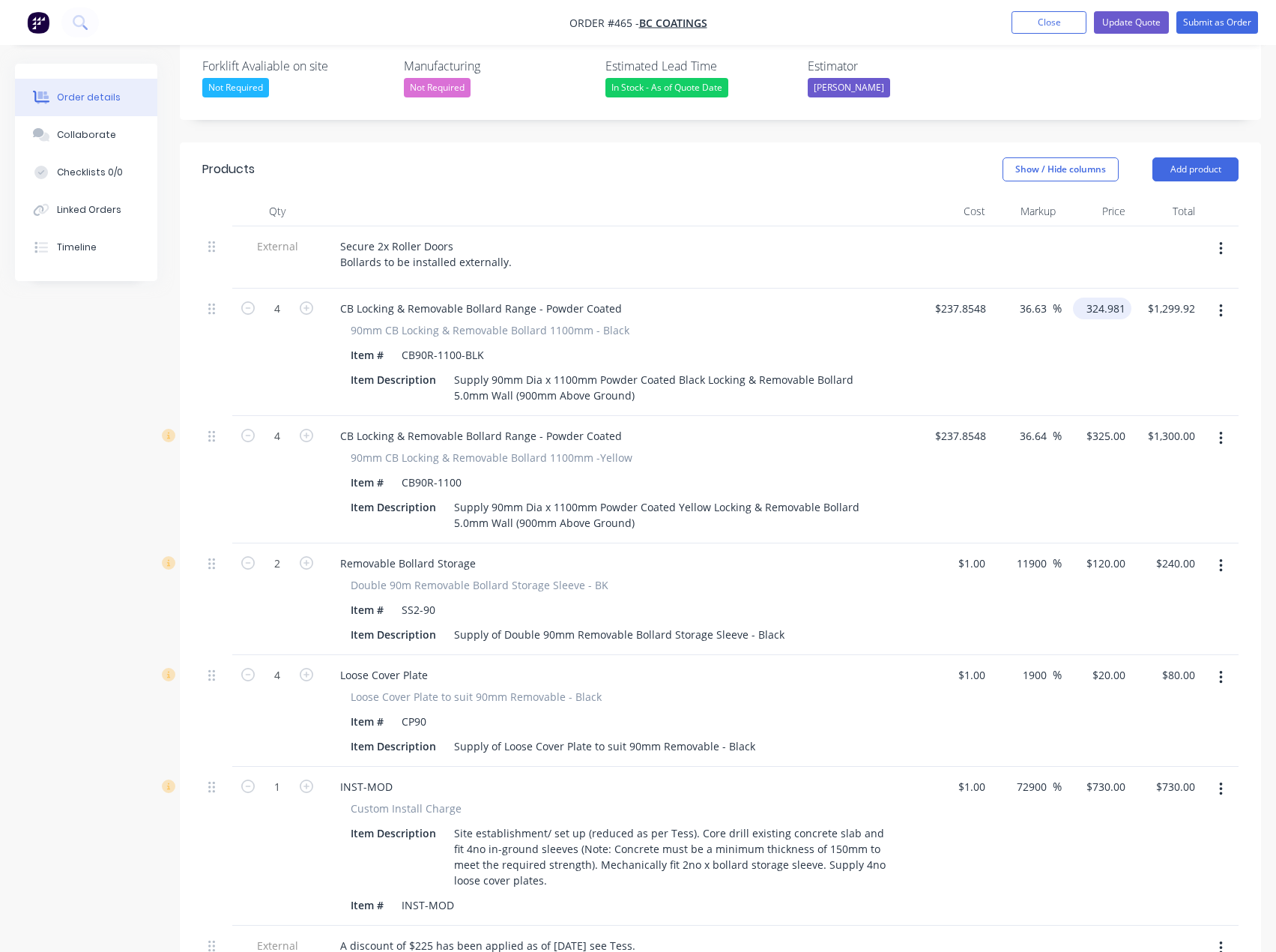
click at [1098, 297] on input "324.981" at bounding box center [1105, 308] width 53 height 22
type input "325"
type input "36.64"
type input "$325.00"
type input "$1,300.00"
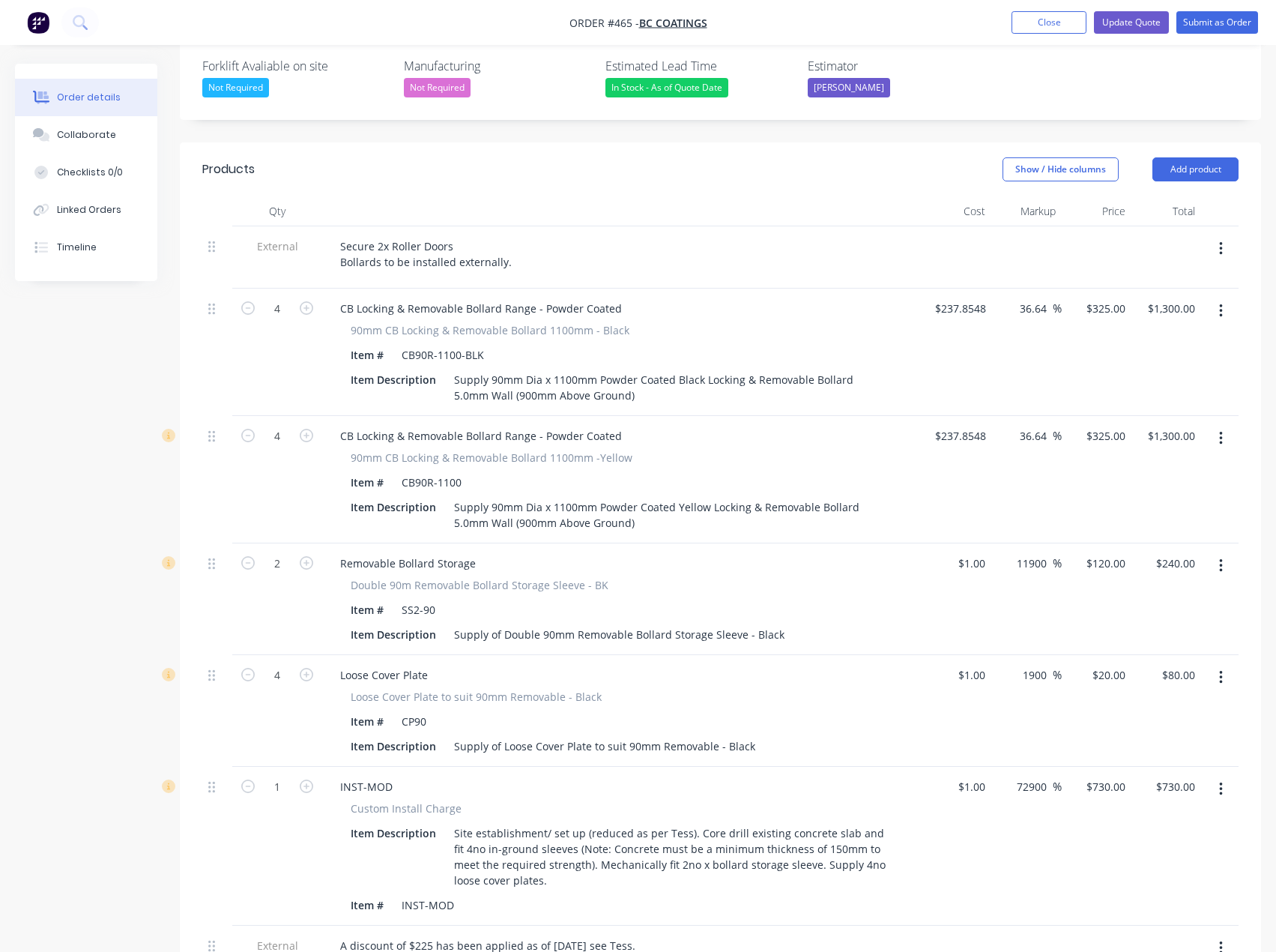
click at [1222, 430] on icon "button" at bounding box center [1221, 438] width 4 height 17
drag, startPoint x: 1159, startPoint y: 543, endPoint x: 1184, endPoint y: 472, distance: 75.3
click at [1158, 557] on div "Delete" at bounding box center [1167, 568] width 115 height 22
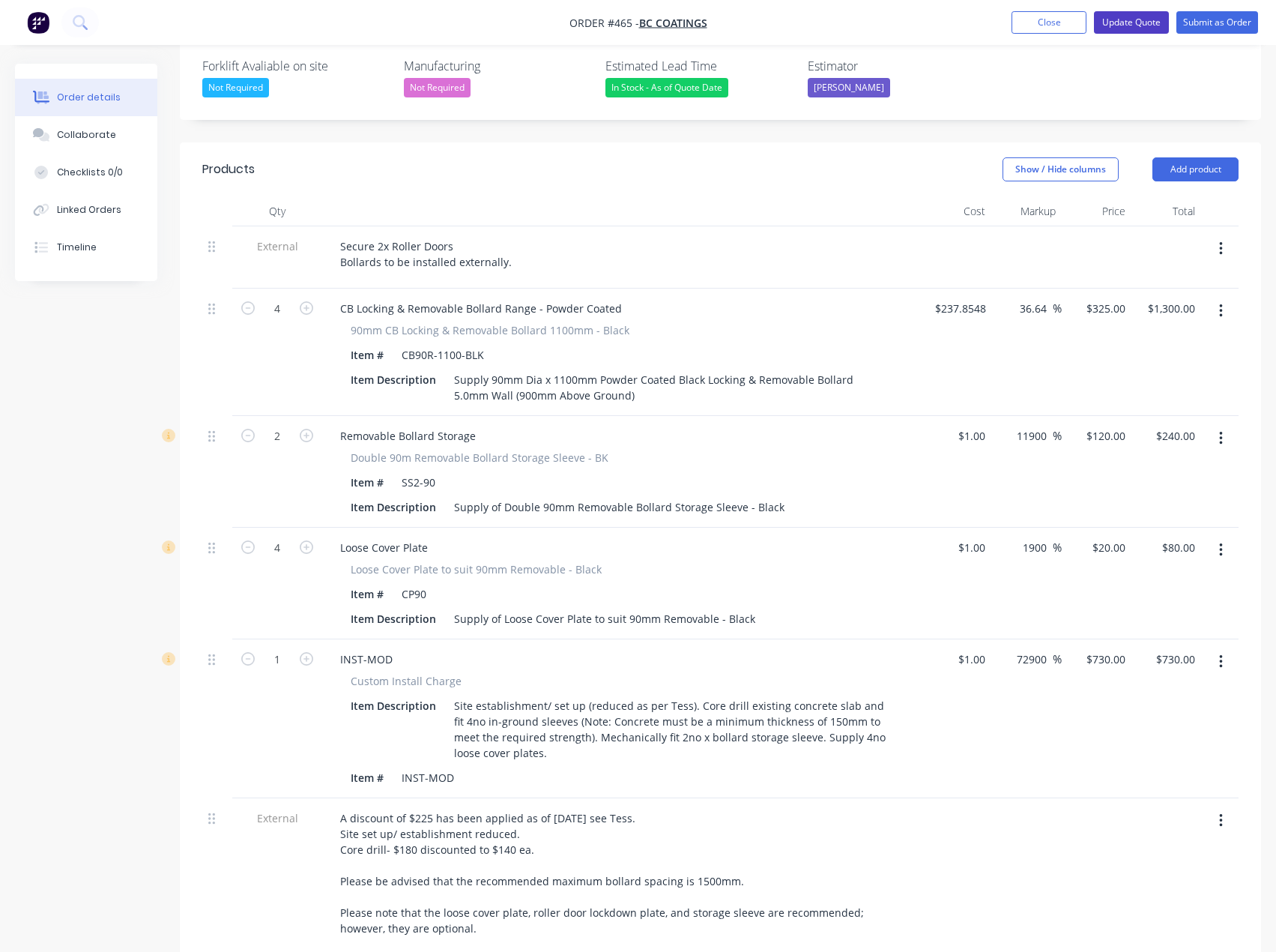
click at [1116, 21] on button "Update Quote" at bounding box center [1131, 22] width 75 height 23
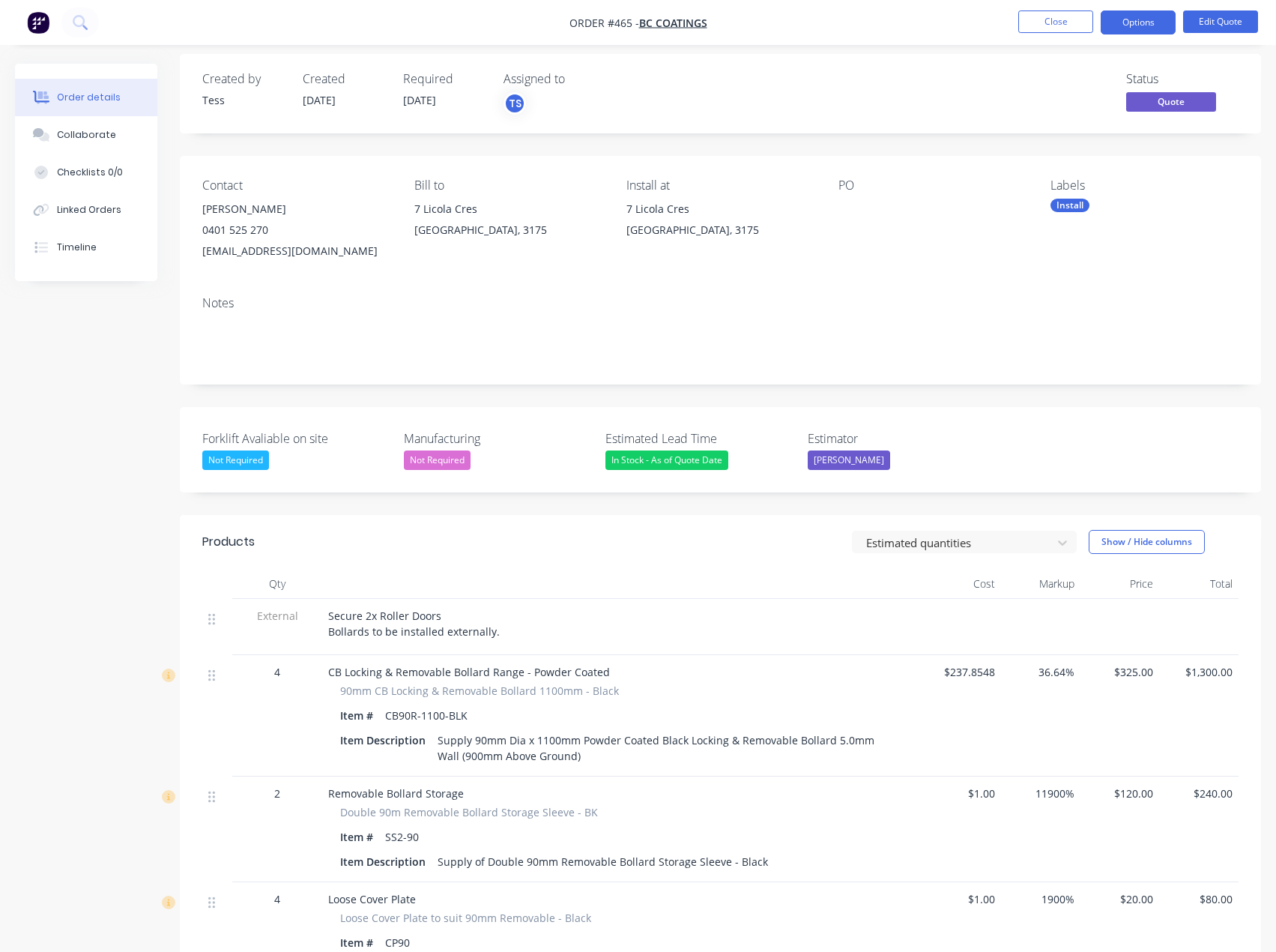
scroll to position [0, 0]
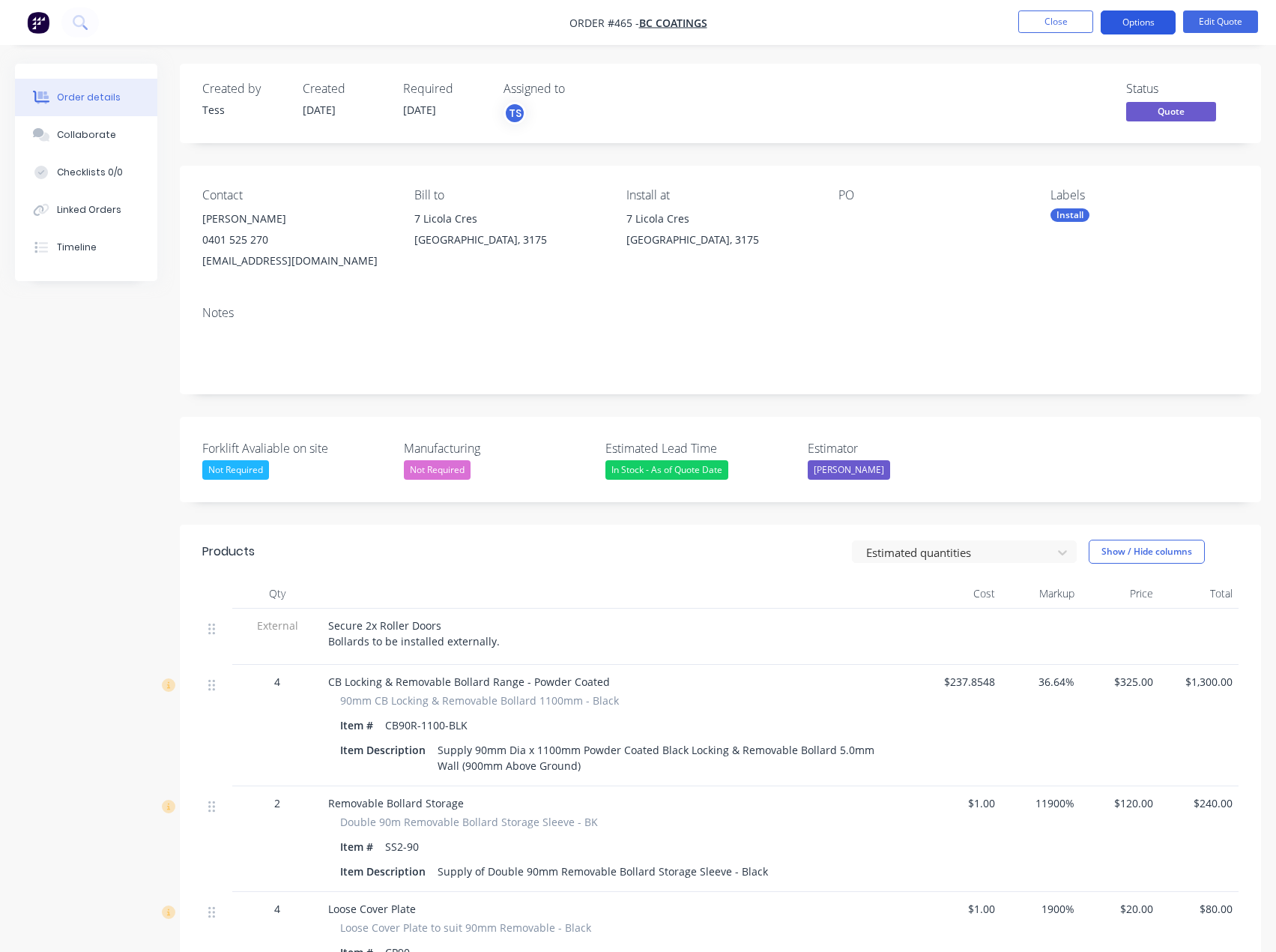
click at [1137, 15] on button "Options" at bounding box center [1138, 22] width 75 height 24
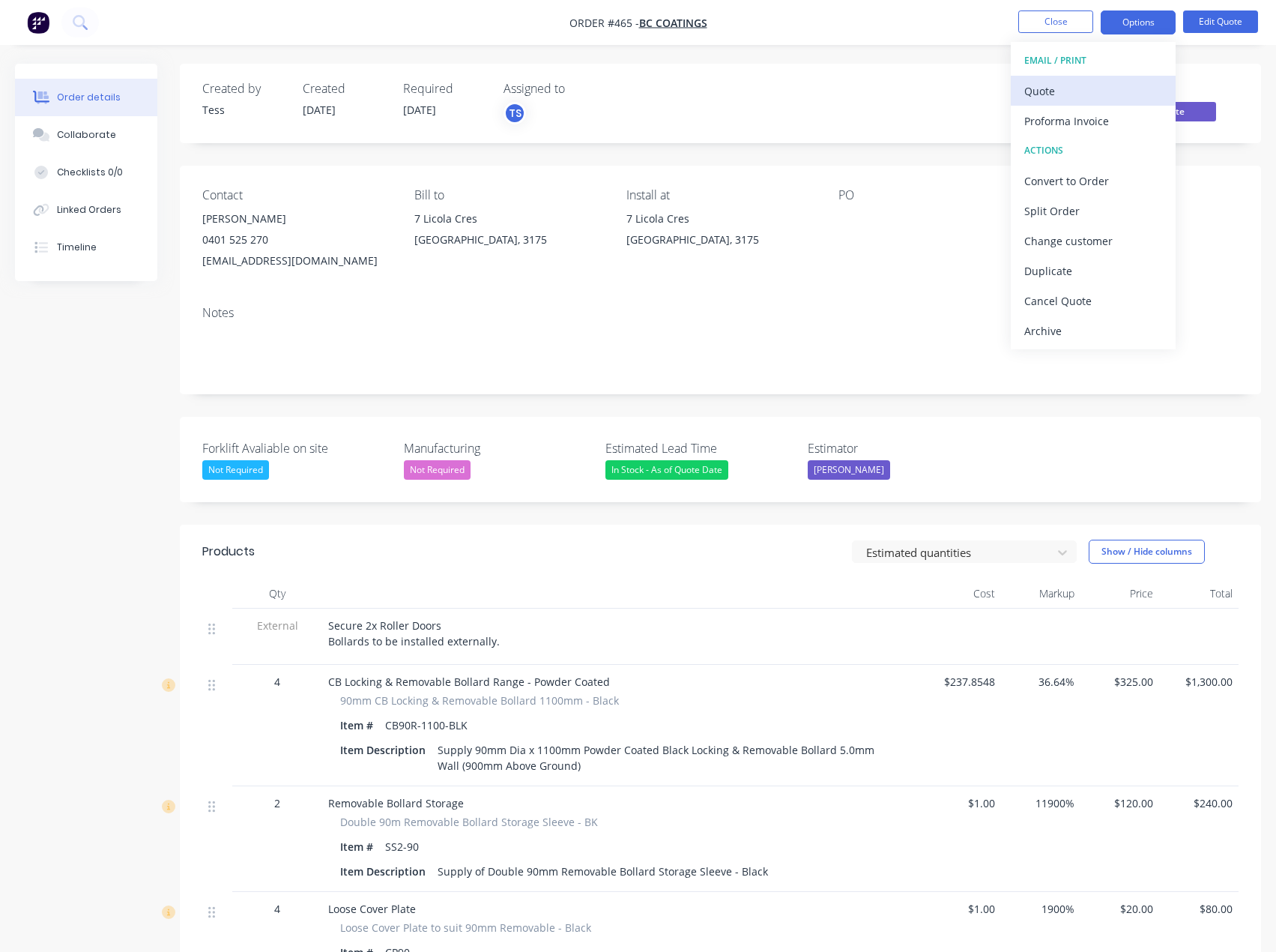
click at [1060, 89] on div "Quote" at bounding box center [1093, 91] width 138 height 22
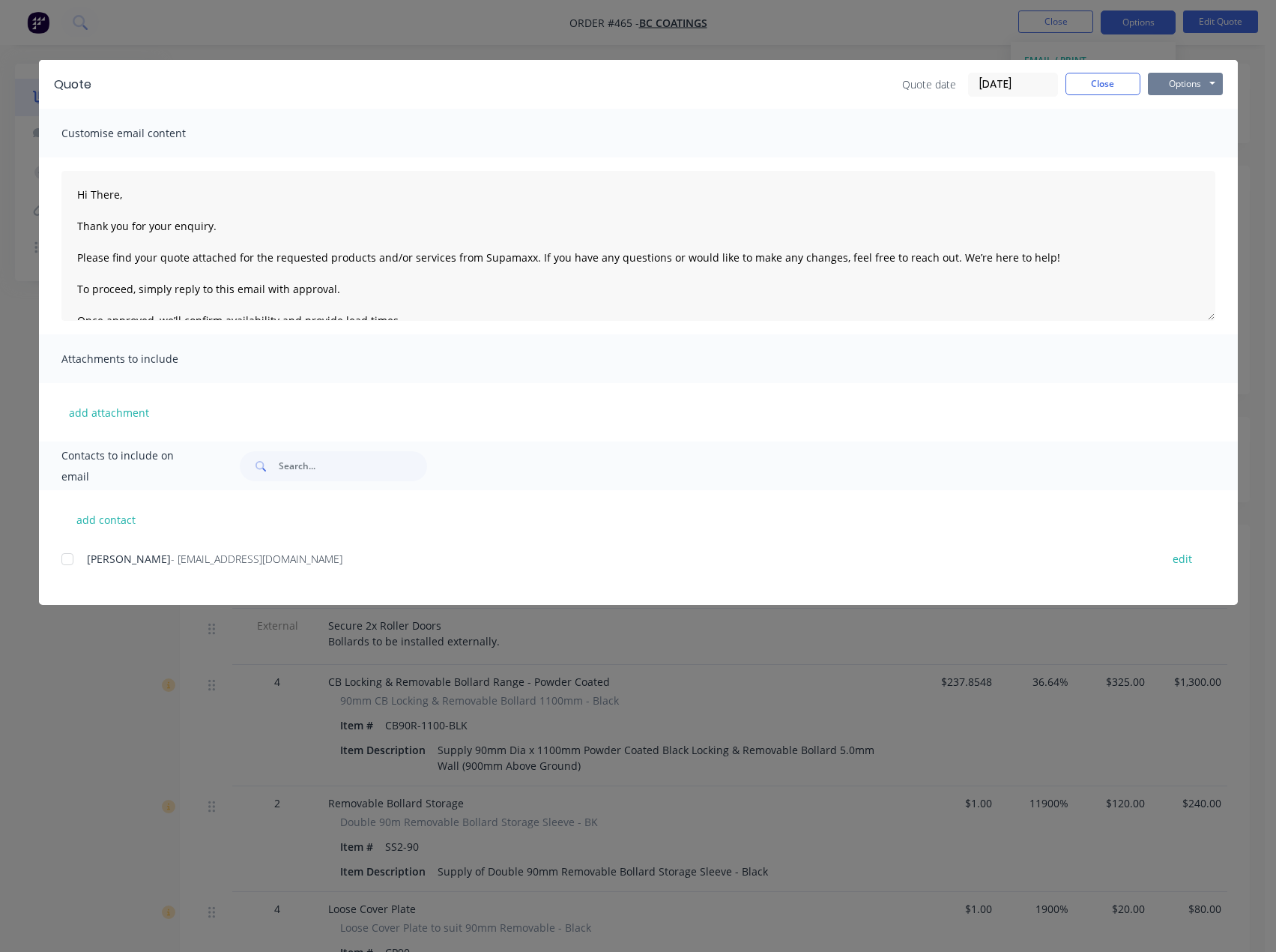
click at [1170, 83] on button "Options" at bounding box center [1185, 84] width 75 height 23
click at [1185, 107] on button "Preview" at bounding box center [1196, 110] width 96 height 24
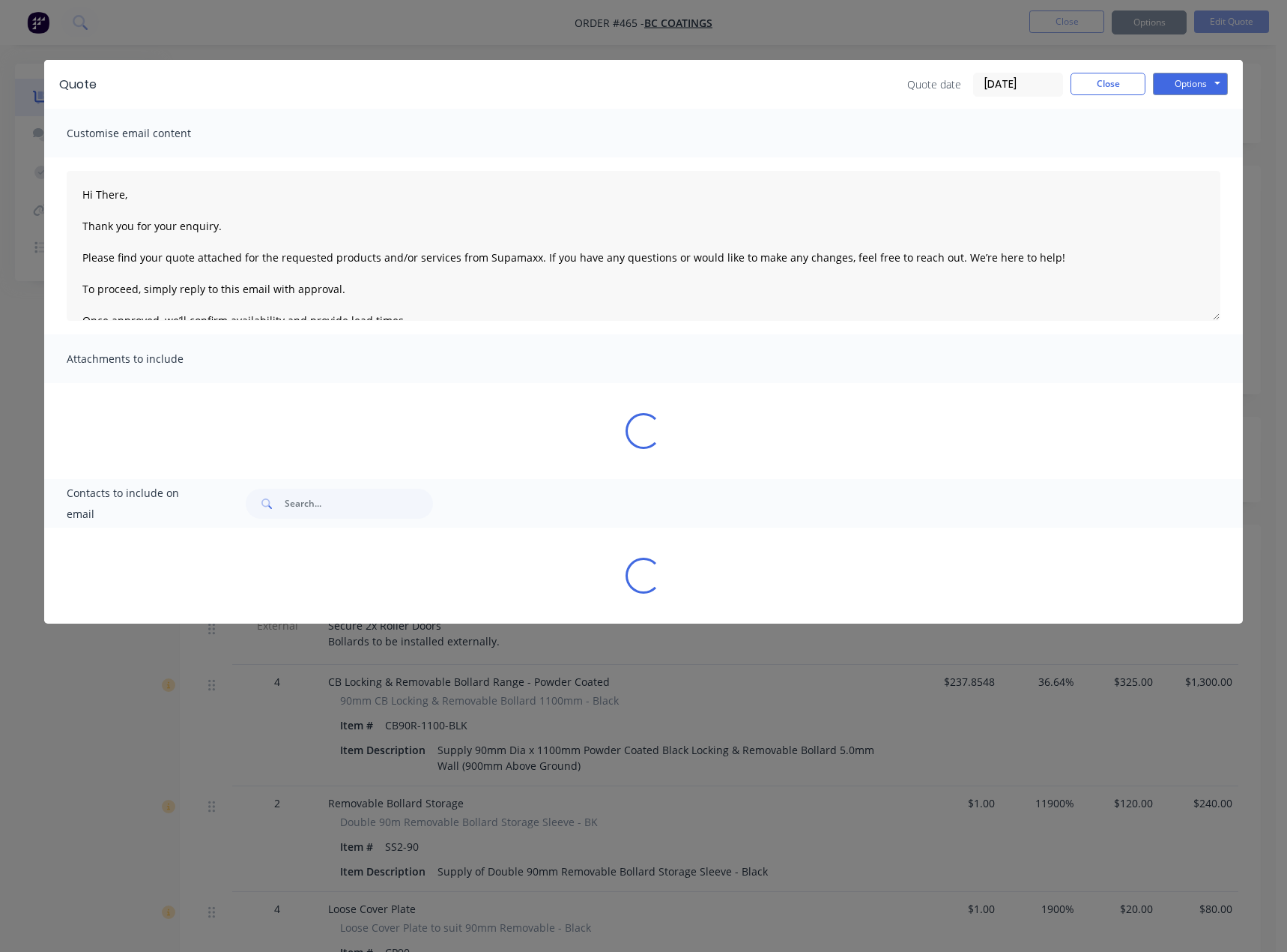
type textarea "Hi There, Thank you for your enquiry. Please find your quote attached for the r…"
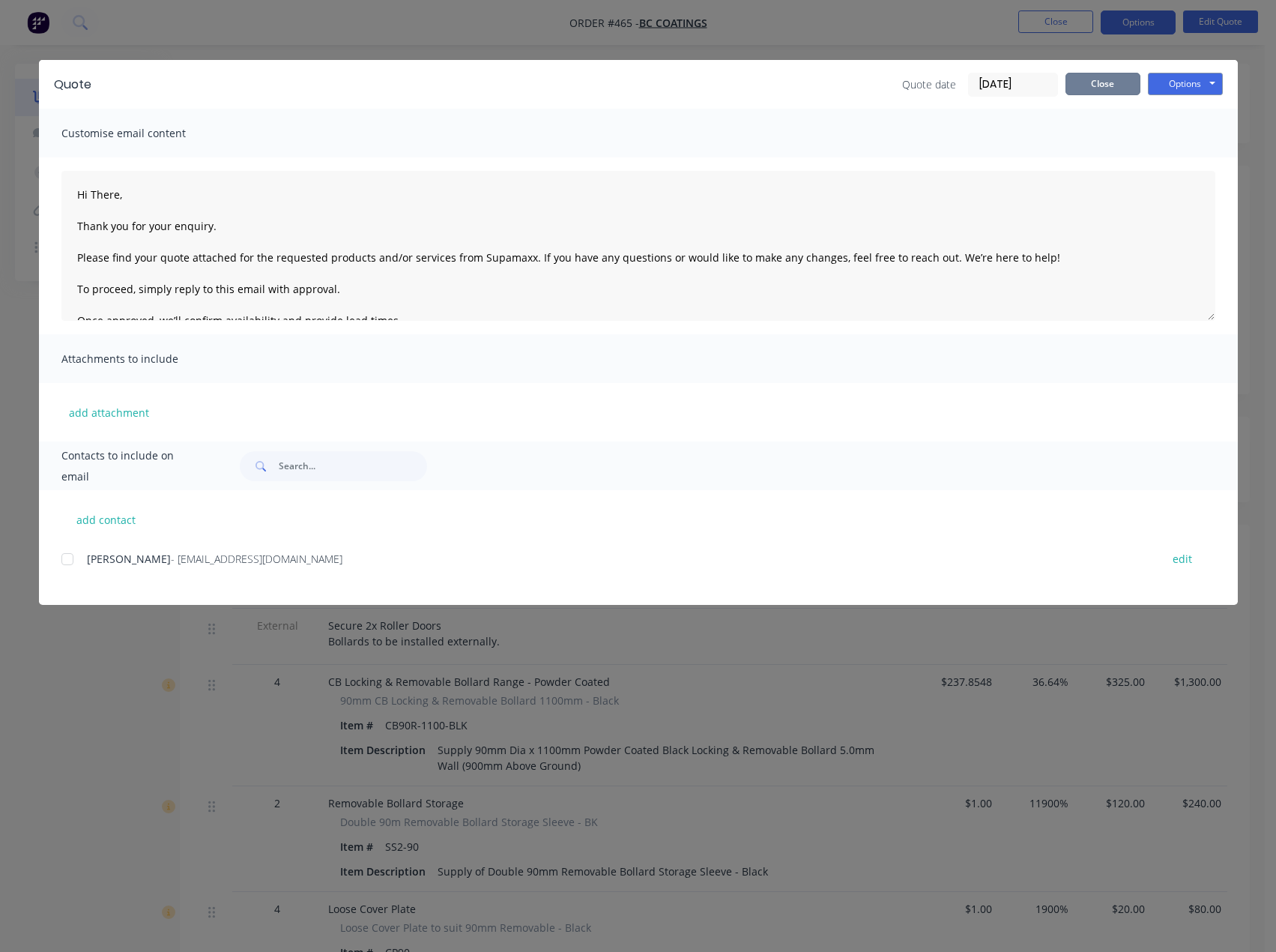
drag, startPoint x: 1082, startPoint y: 83, endPoint x: 1015, endPoint y: 112, distance: 73.0
click at [1082, 83] on button "Close" at bounding box center [1103, 84] width 75 height 23
